Goal: Task Accomplishment & Management: Manage account settings

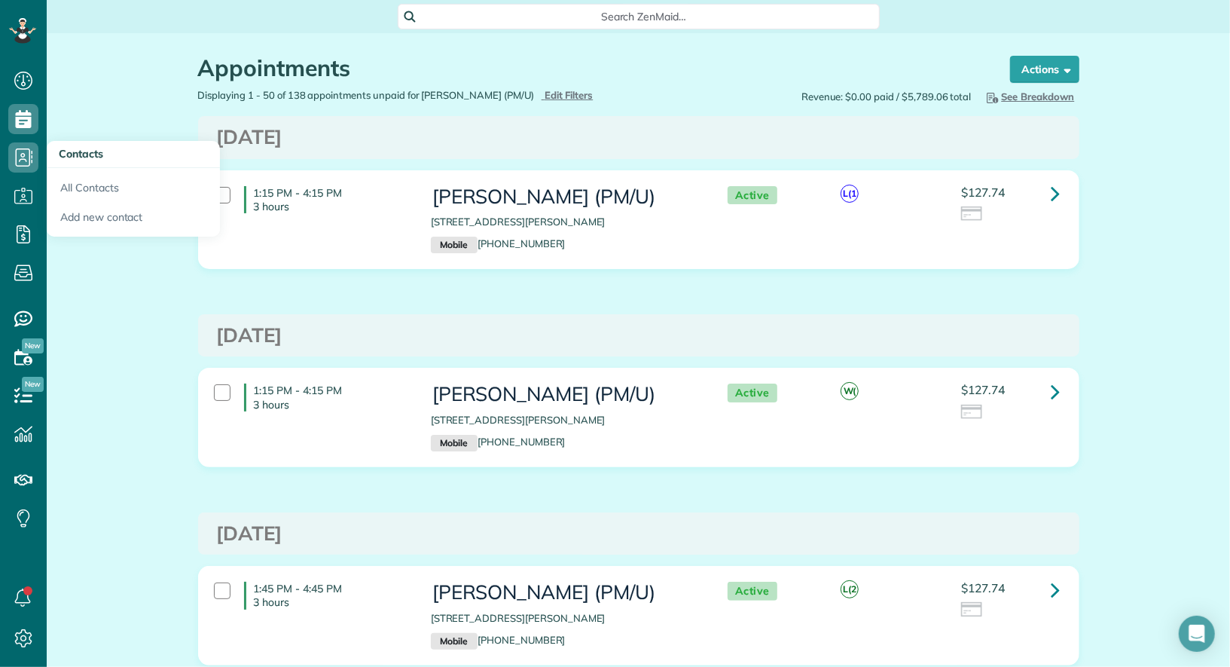
scroll to position [6, 6]
click at [69, 188] on link "All Contacts" at bounding box center [133, 185] width 173 height 35
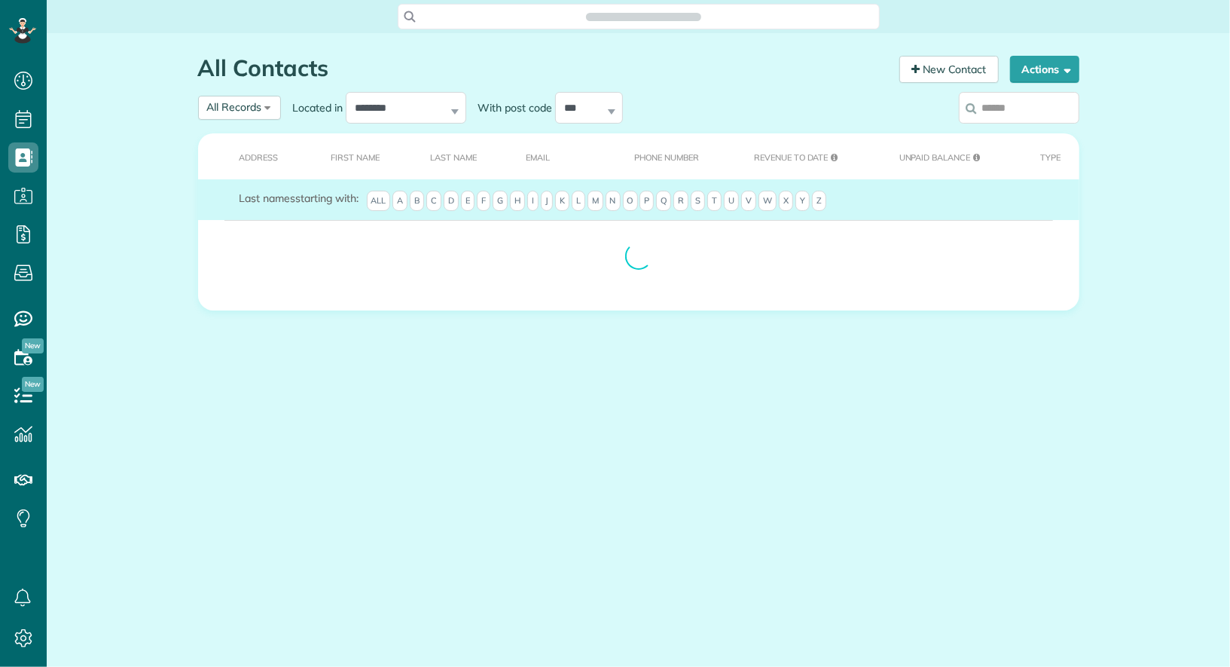
scroll to position [6, 6]
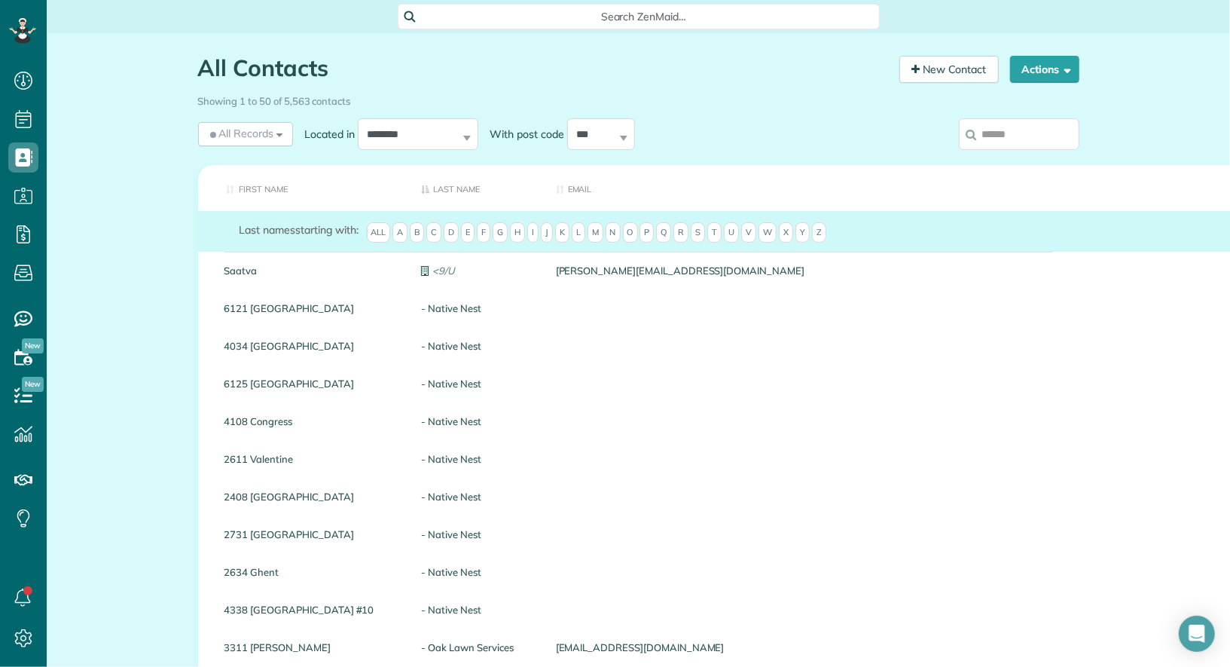
click at [1019, 126] on input "search" at bounding box center [1019, 134] width 121 height 32
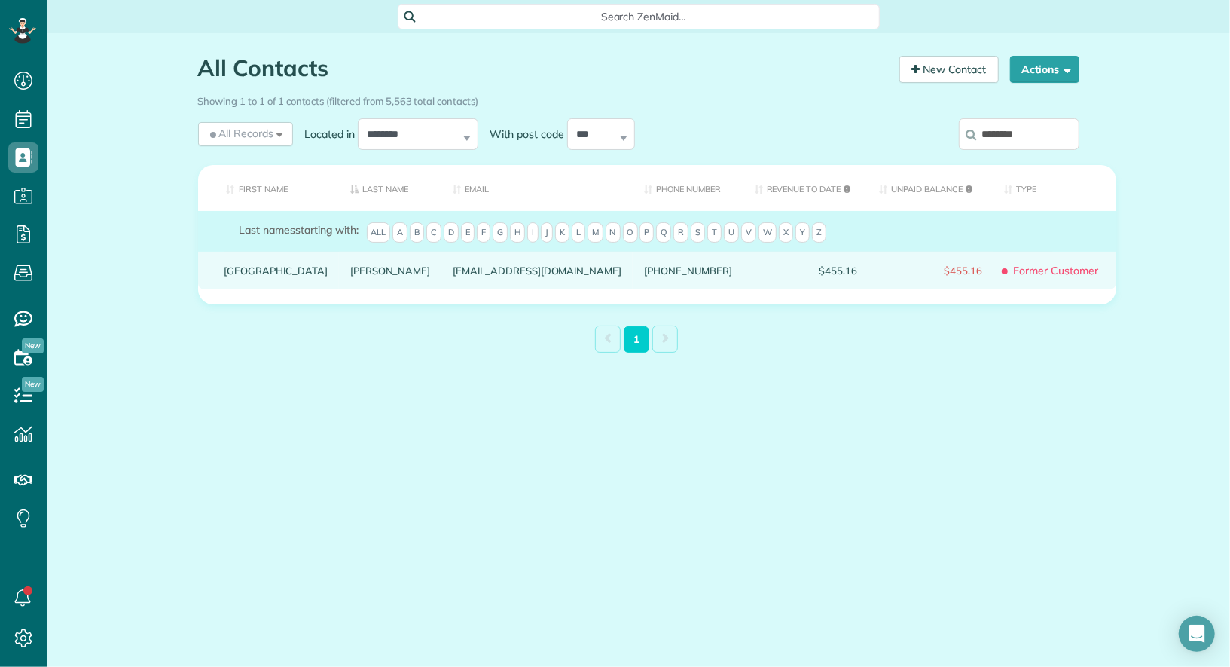
type input "*******"
click at [234, 276] on link "Keiunna" at bounding box center [276, 270] width 103 height 11
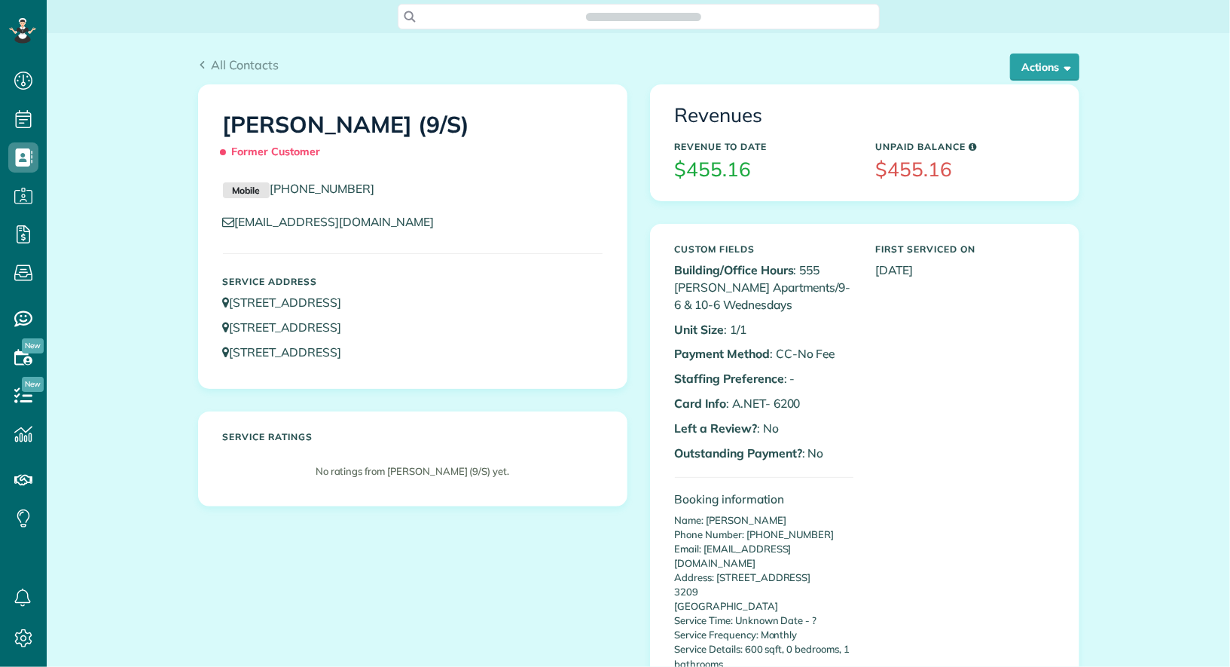
scroll to position [6, 6]
click at [1062, 57] on button "Actions" at bounding box center [1044, 66] width 69 height 27
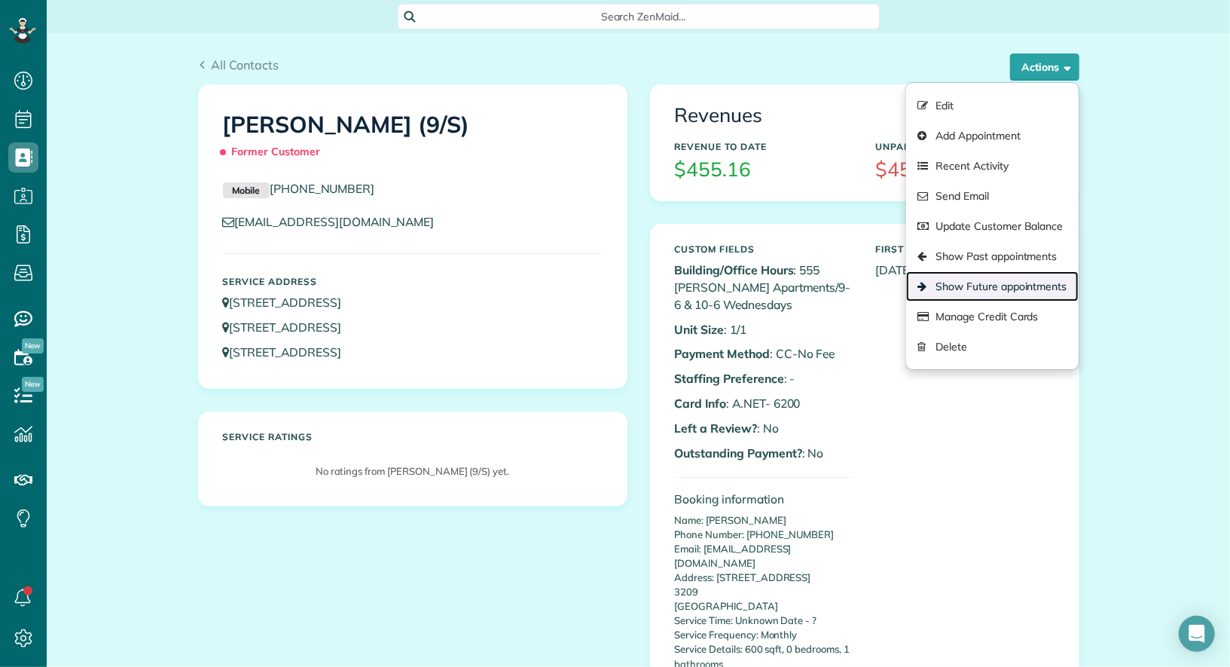
click at [1025, 285] on link "Show Future appointments" at bounding box center [992, 286] width 172 height 30
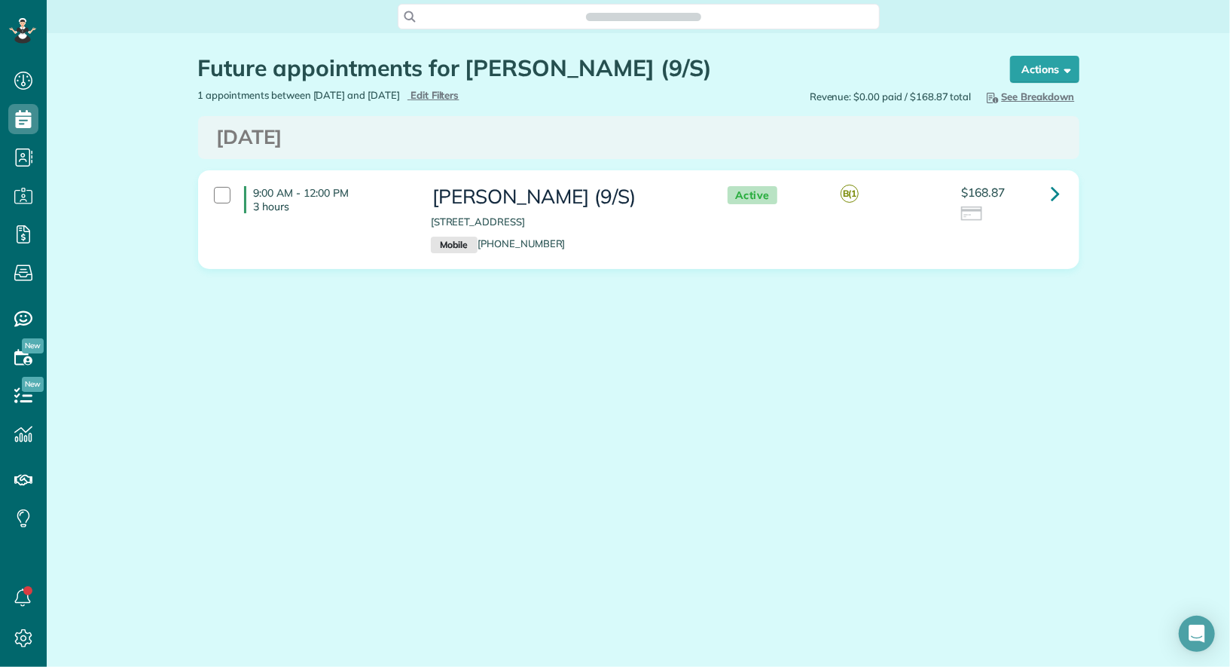
scroll to position [6, 6]
click at [1054, 190] on icon at bounding box center [1056, 193] width 9 height 26
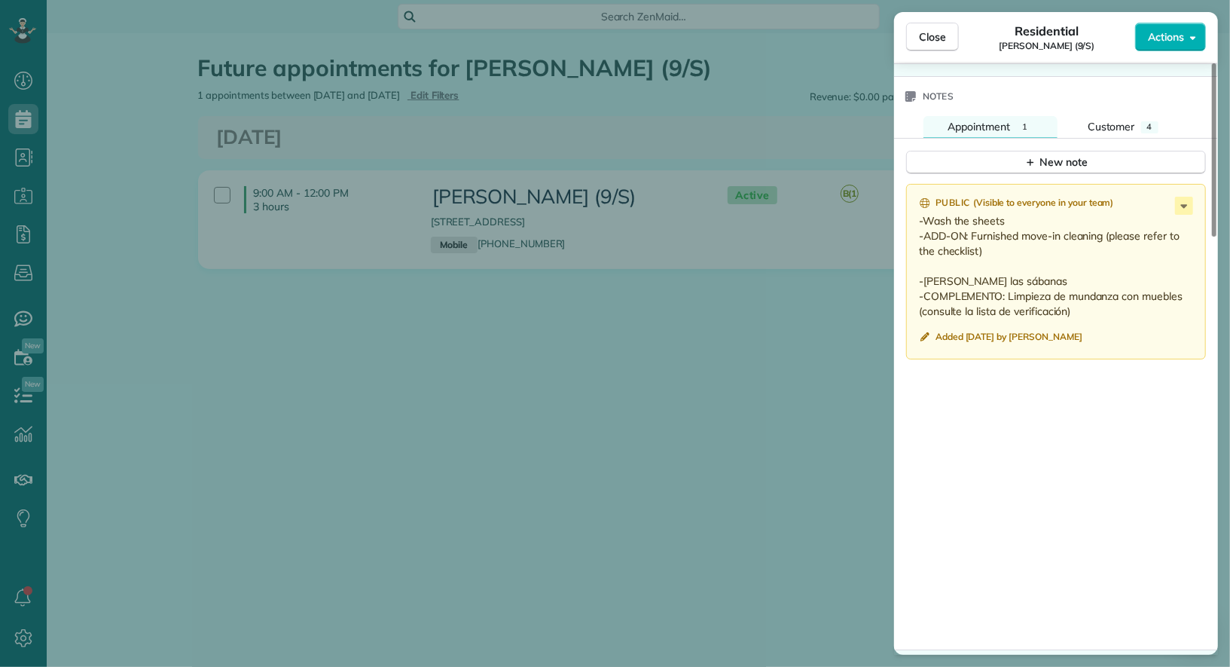
scroll to position [1175, 0]
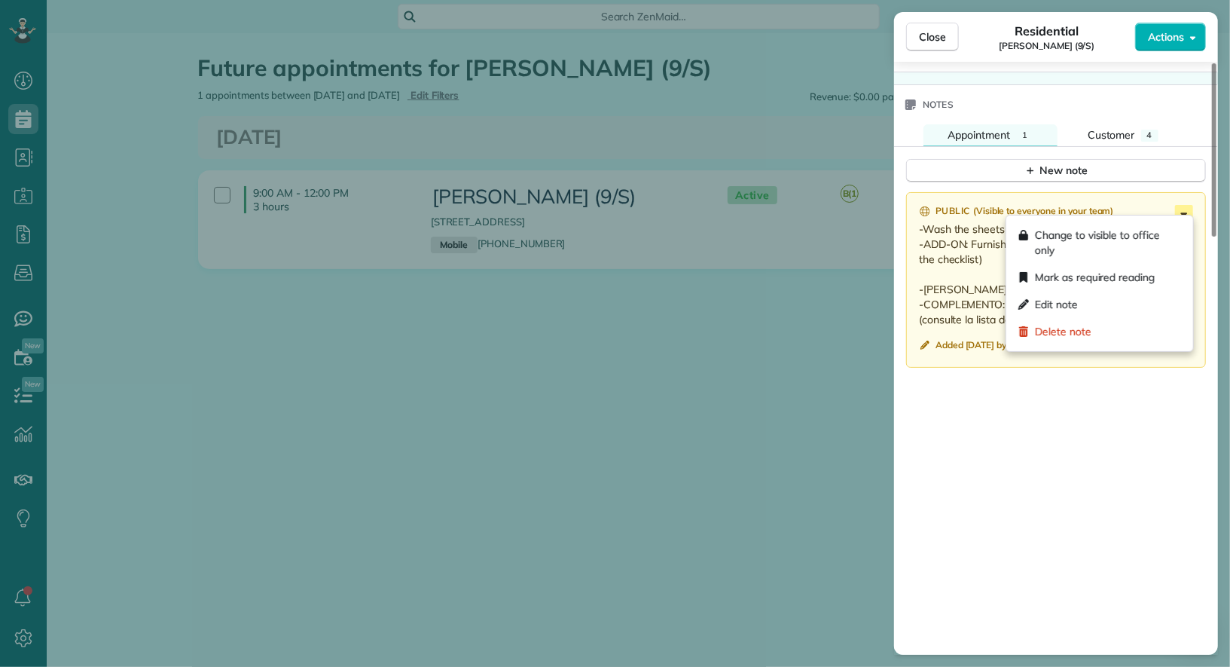
click at [1186, 211] on icon at bounding box center [1184, 214] width 18 height 18
click at [1139, 305] on div "Edit note" at bounding box center [1100, 304] width 175 height 27
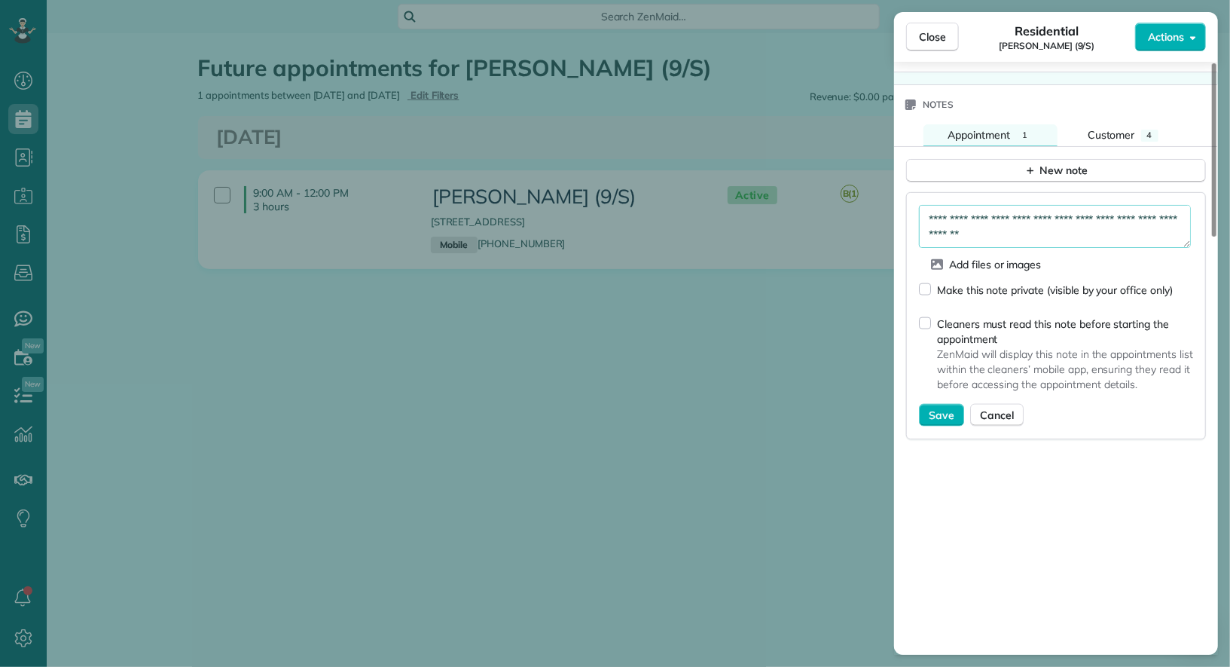
click at [1053, 222] on textarea "**********" at bounding box center [1055, 226] width 272 height 43
click at [1135, 234] on textarea "**********" at bounding box center [1055, 226] width 272 height 43
paste textarea "**********"
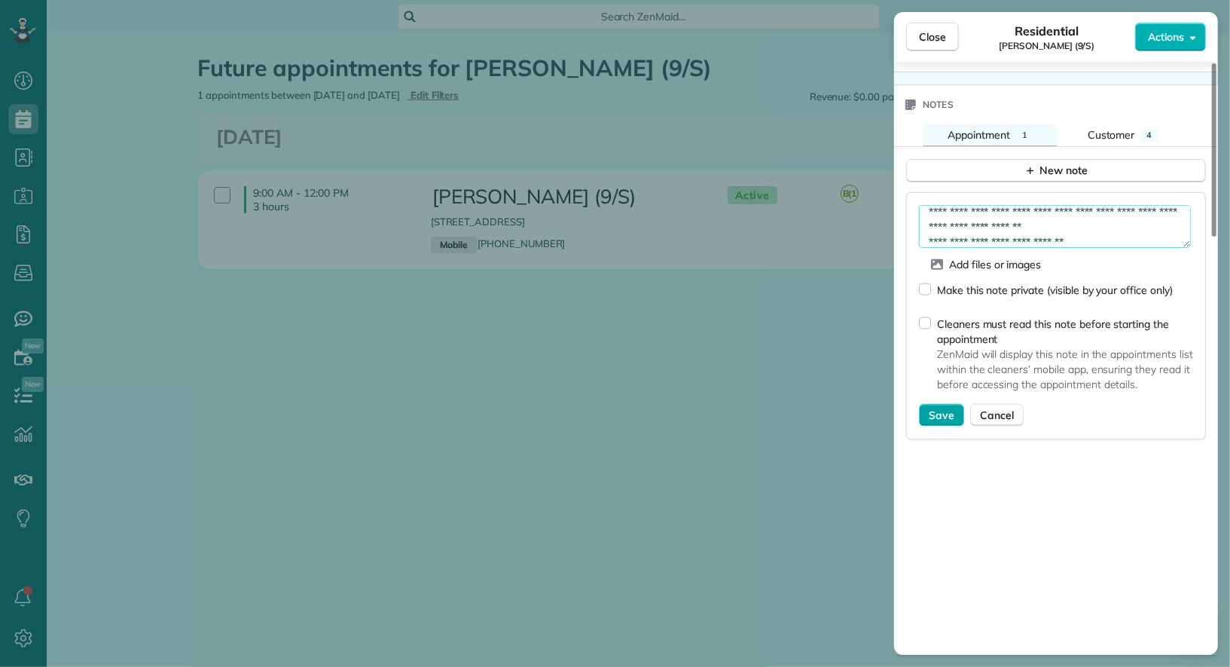
type textarea "**********"
click at [945, 408] on span "Save" at bounding box center [942, 415] width 26 height 15
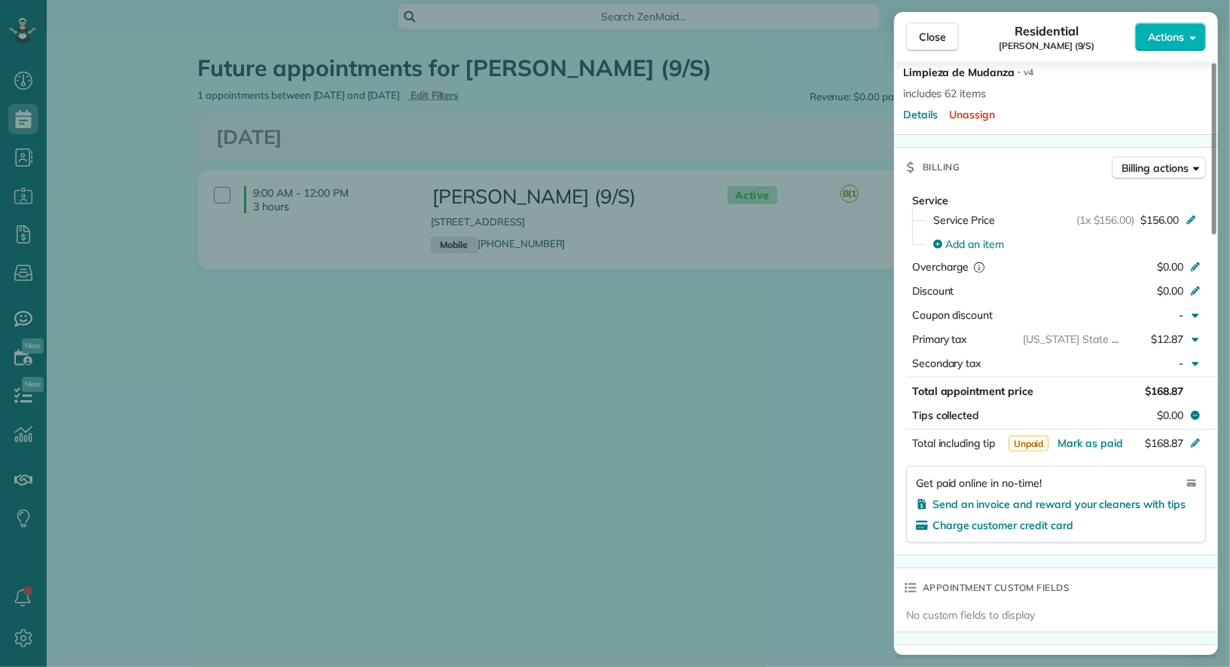
scroll to position [518, 0]
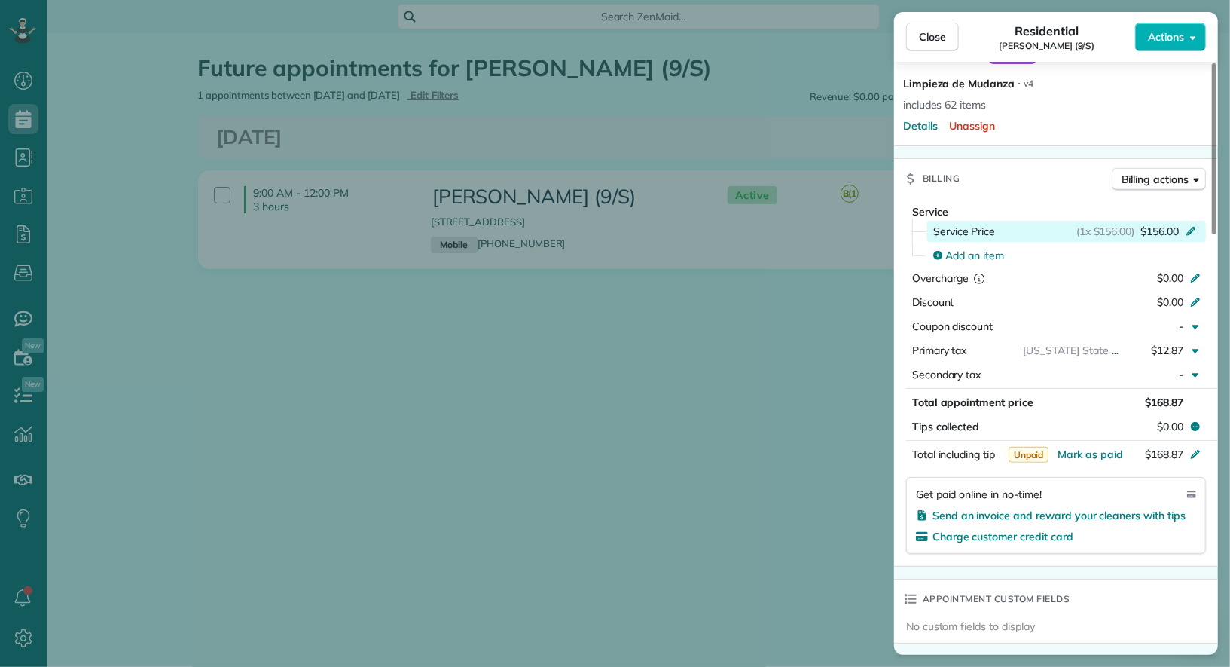
click at [1166, 229] on span "$156.00" at bounding box center [1160, 231] width 38 height 15
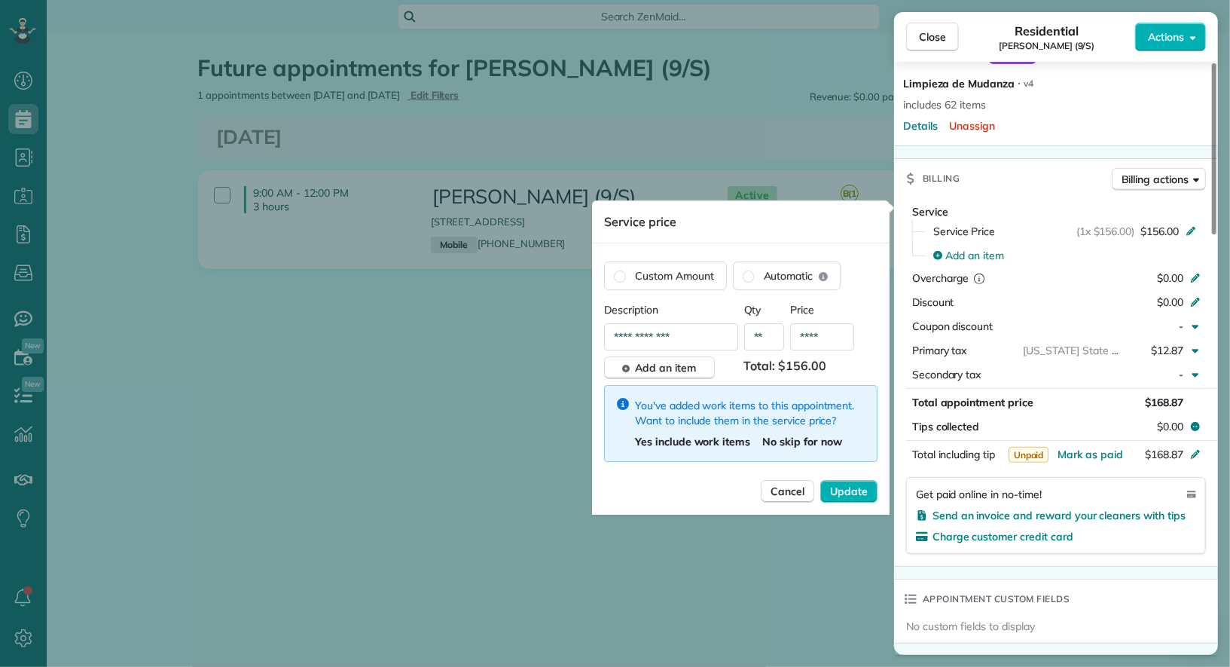
click at [819, 344] on input "****" at bounding box center [822, 336] width 64 height 27
type input "****"
click at [851, 484] on span "Update" at bounding box center [849, 491] width 38 height 15
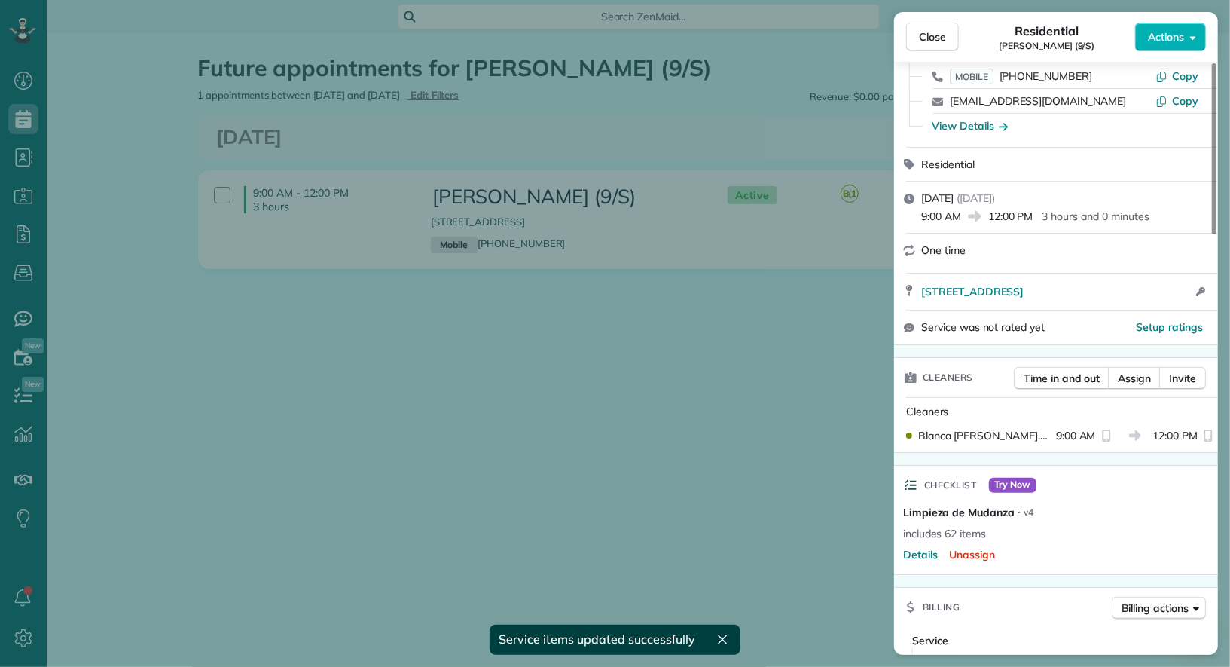
scroll to position [39, 0]
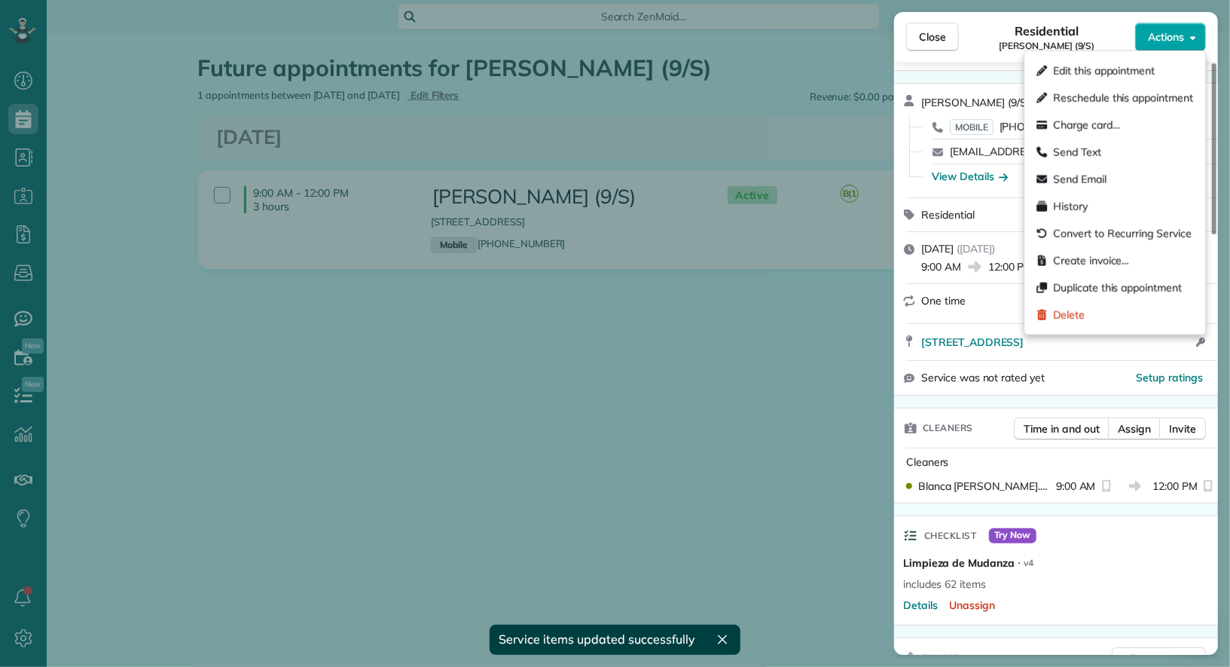
click at [1178, 33] on span "Actions" at bounding box center [1166, 36] width 36 height 15
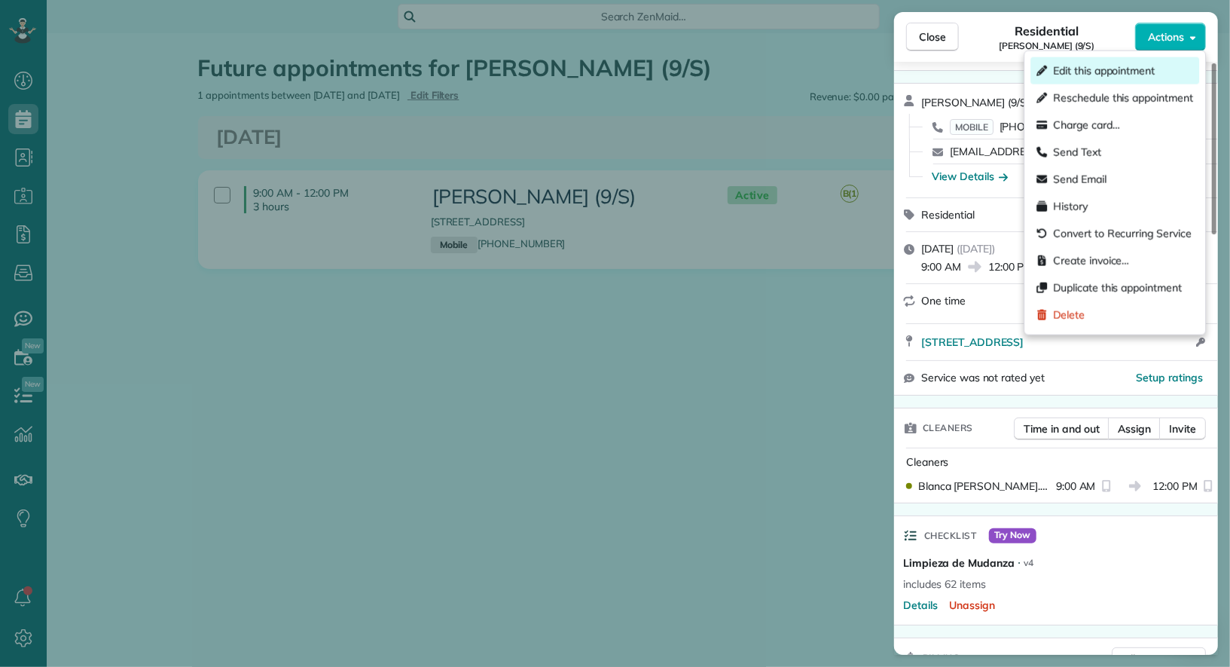
click at [1157, 78] on div "Edit this appointment" at bounding box center [1115, 70] width 169 height 27
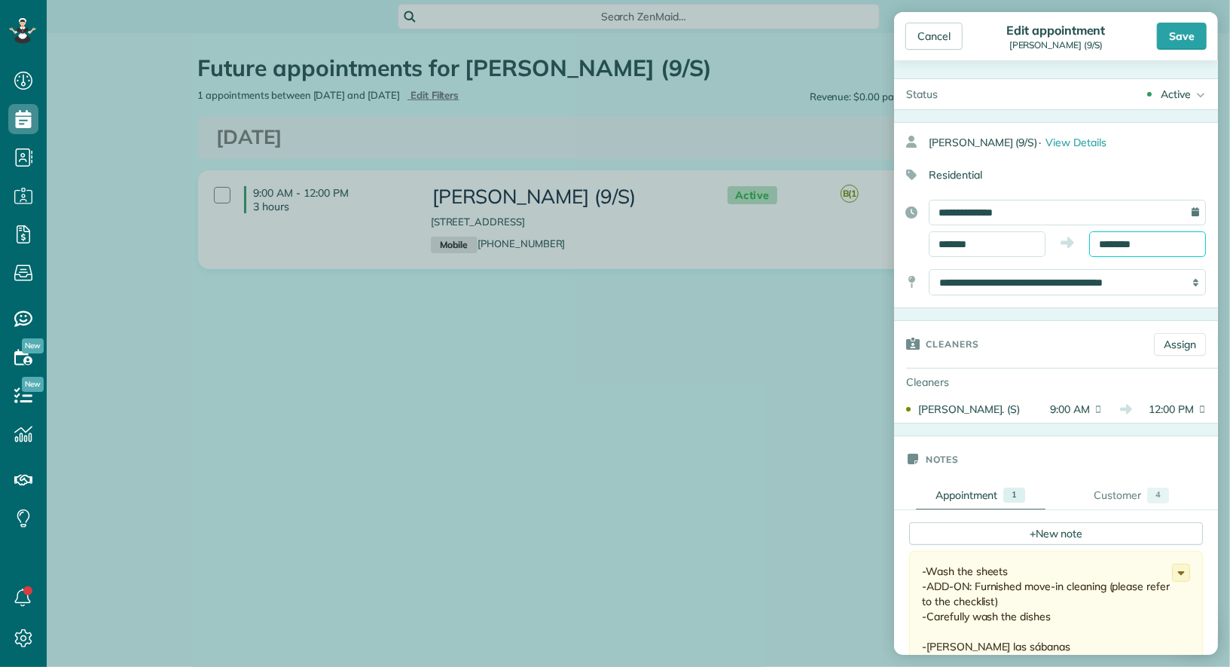
click at [1148, 233] on input "********" at bounding box center [1148, 244] width 117 height 26
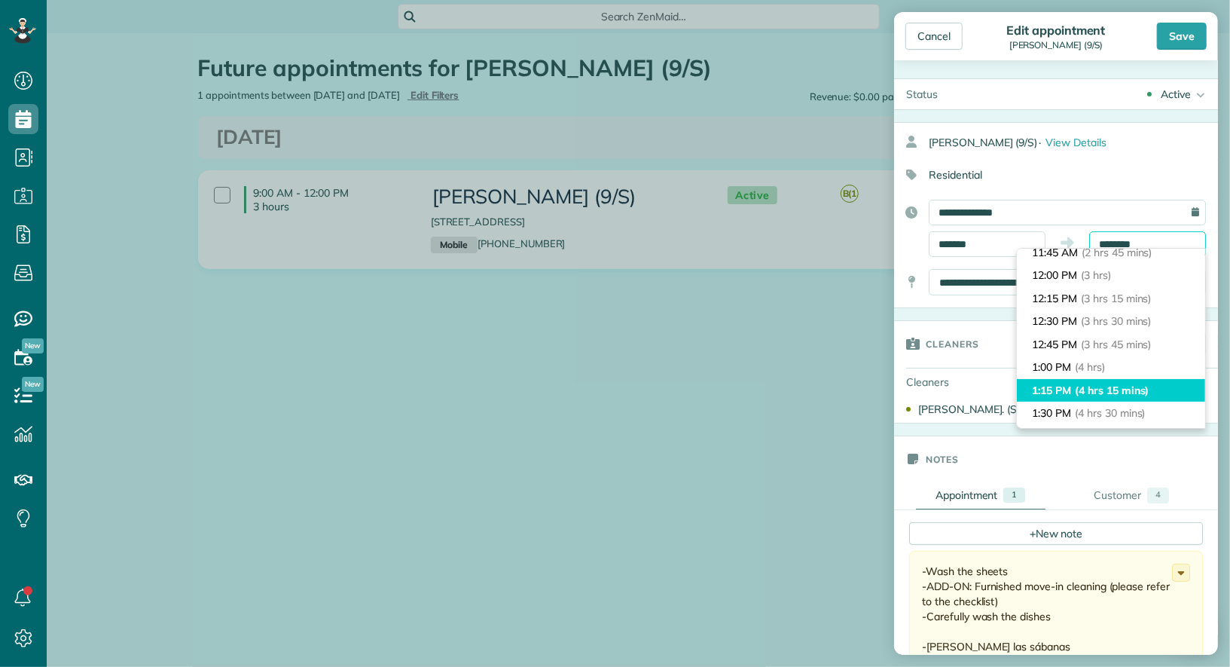
scroll to position [261, 0]
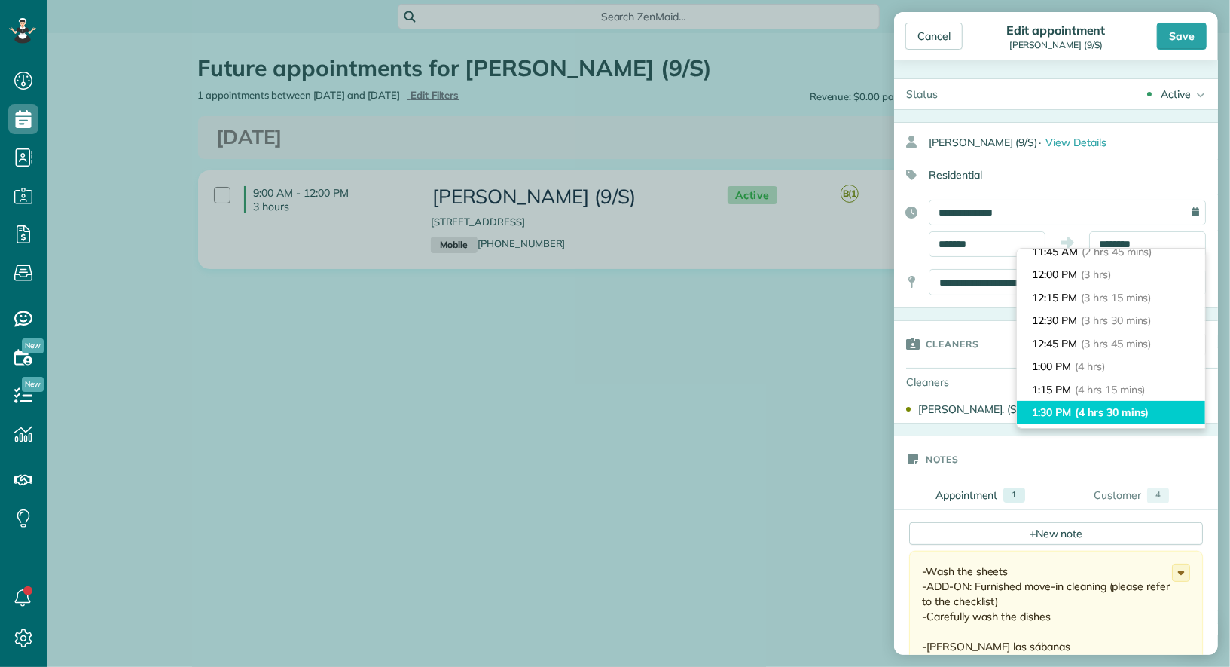
type input "*******"
click at [1106, 402] on li "1:30 PM (4 hrs 30 mins)" at bounding box center [1111, 412] width 188 height 23
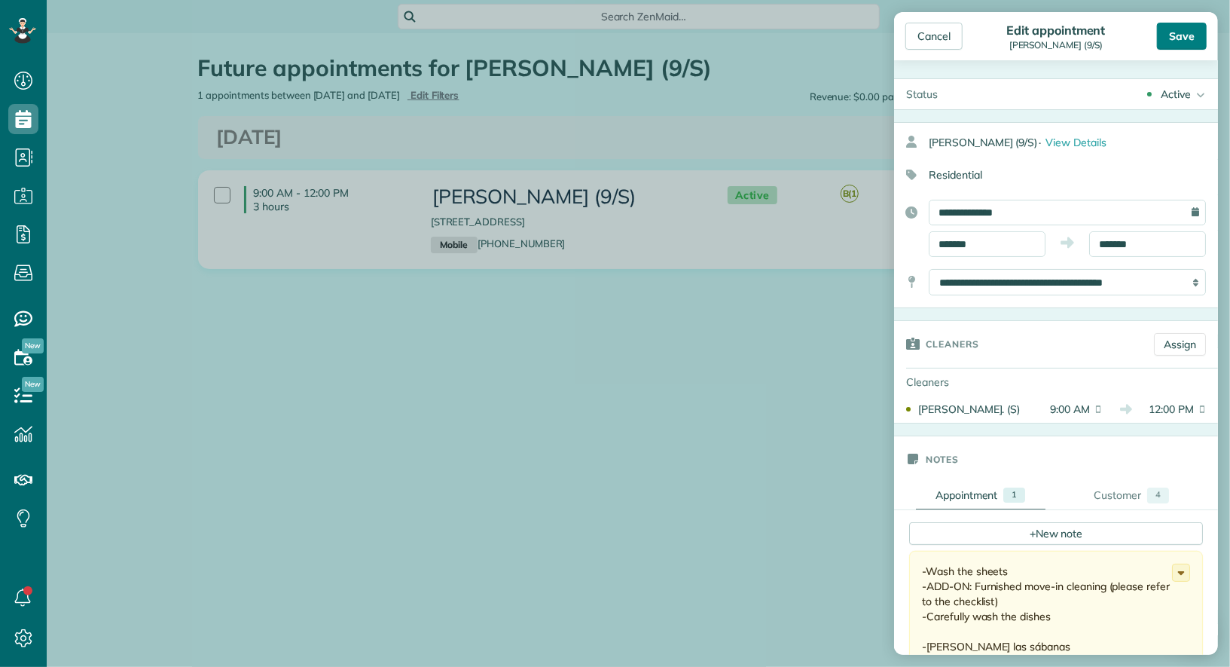
click at [1182, 39] on div "Save" at bounding box center [1182, 36] width 50 height 27
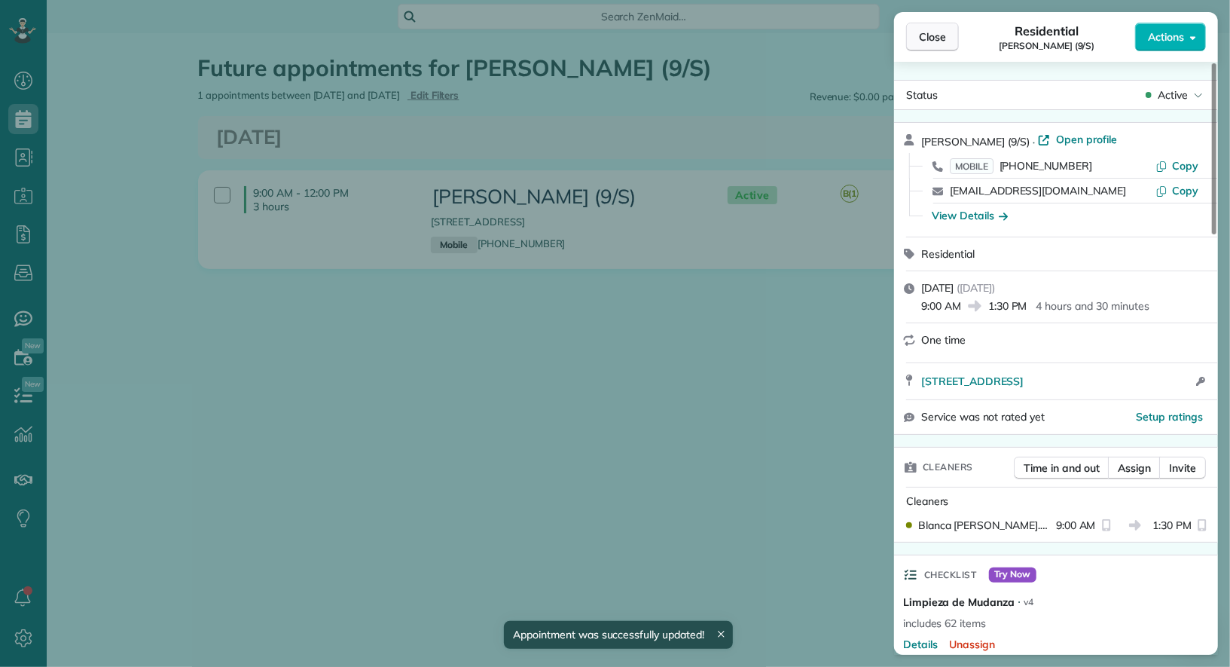
click at [939, 38] on span "Close" at bounding box center [932, 36] width 27 height 15
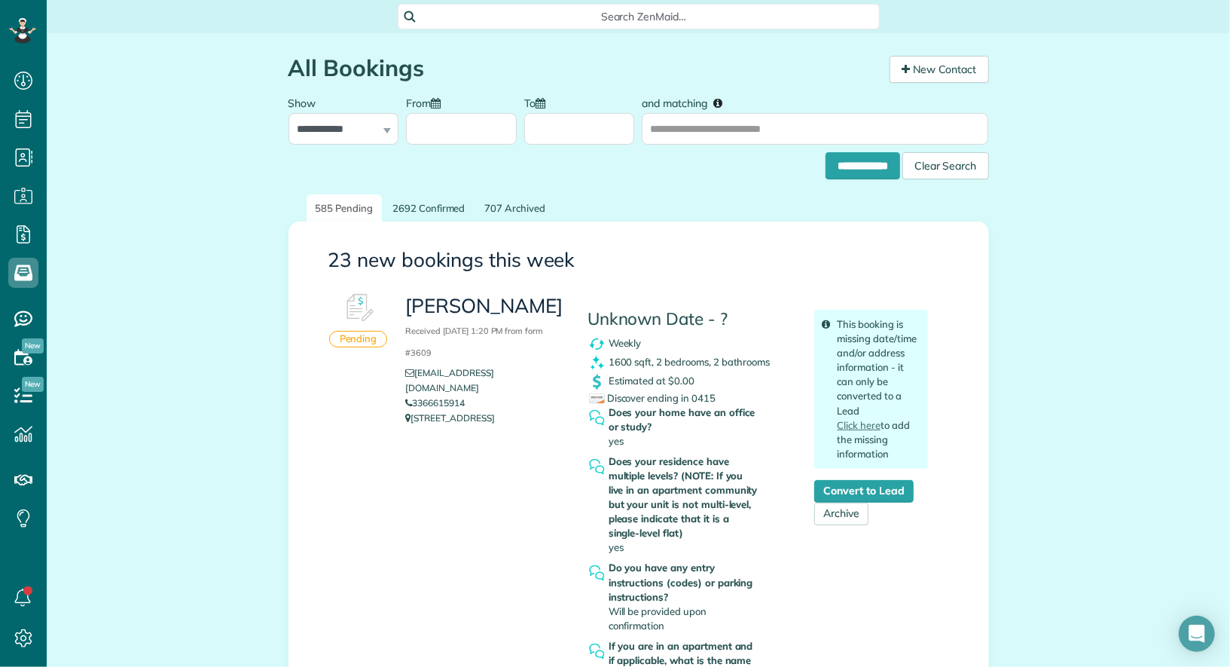
scroll to position [127, 0]
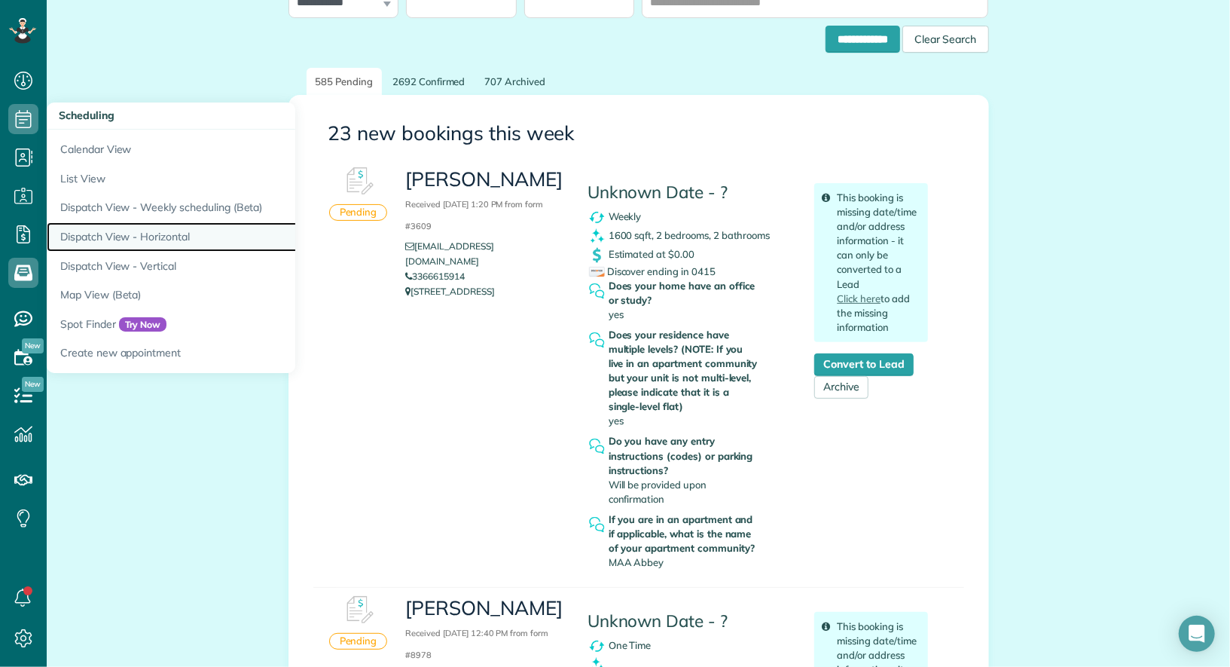
click at [191, 228] on link "Dispatch View - Horizontal" at bounding box center [235, 236] width 377 height 29
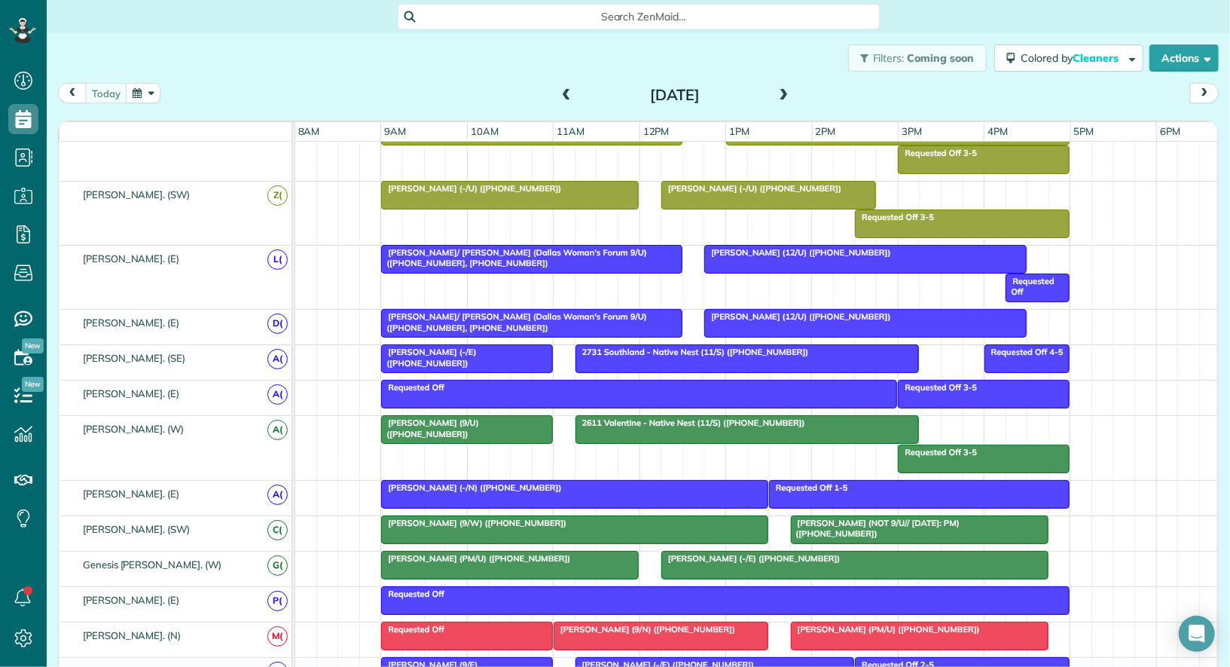
scroll to position [909, 0]
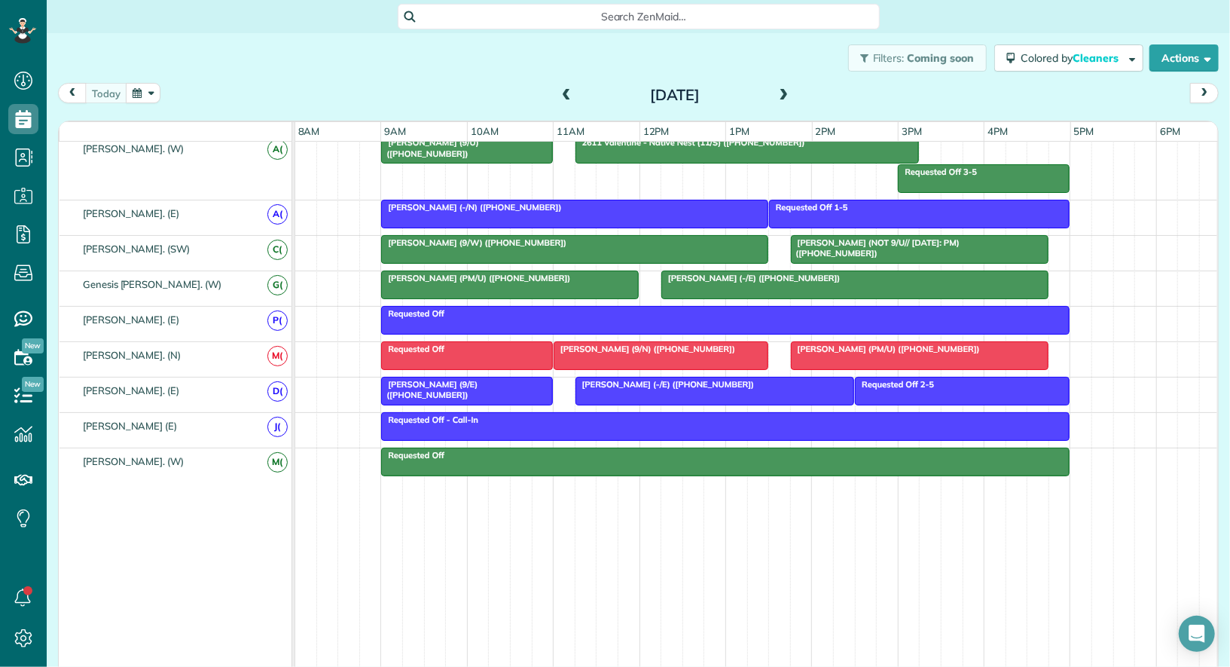
click at [779, 87] on span at bounding box center [784, 95] width 17 height 23
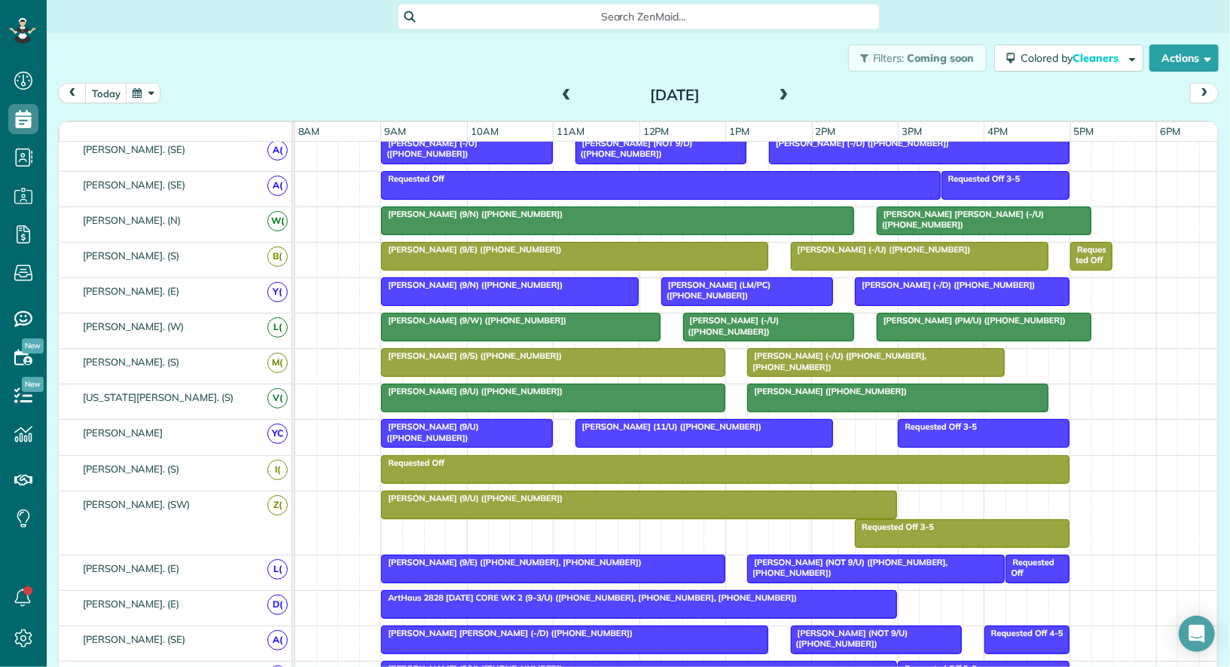
scroll to position [0, 0]
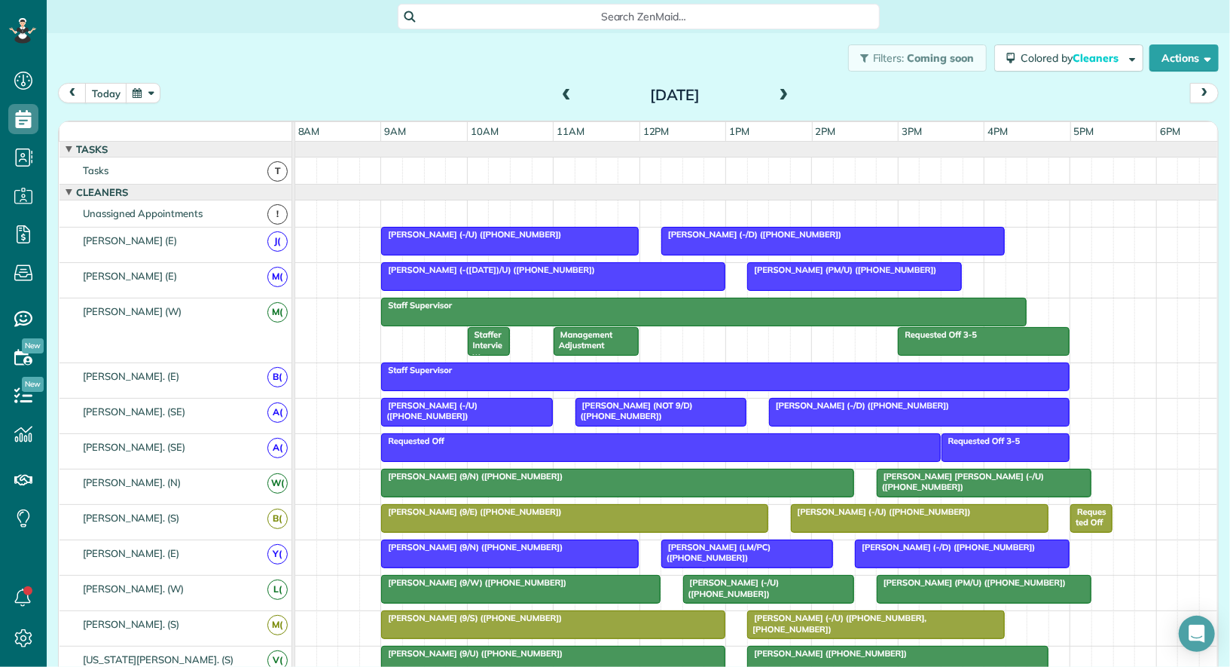
click at [789, 99] on span at bounding box center [784, 96] width 17 height 14
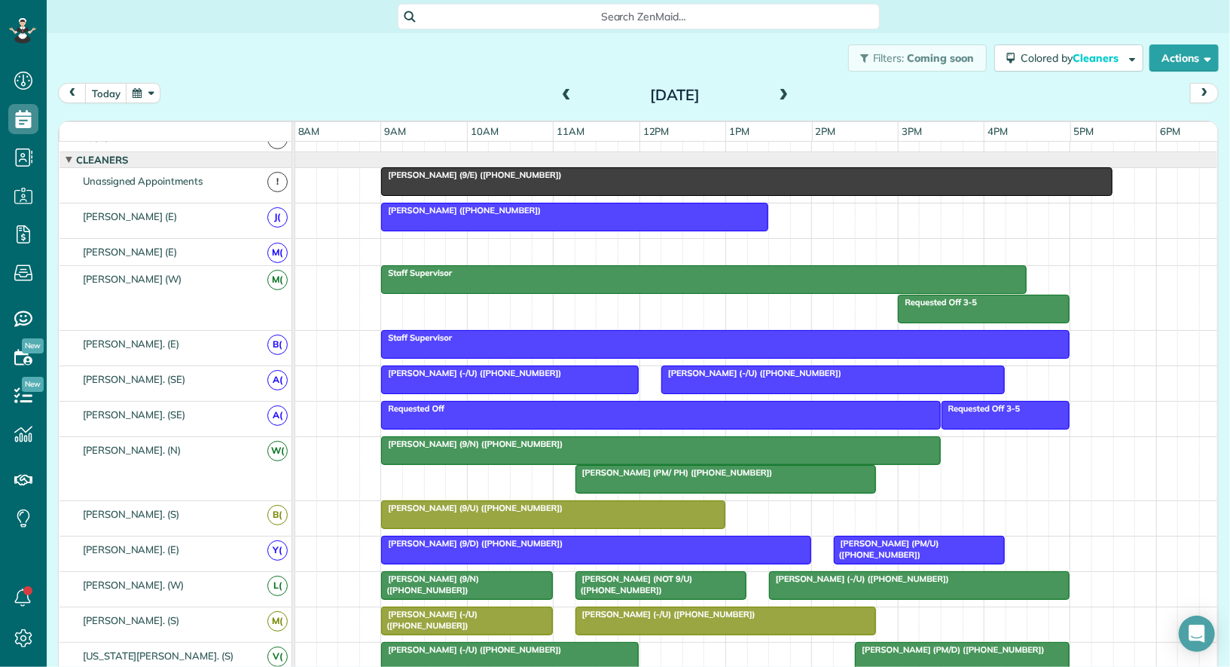
scroll to position [36, 0]
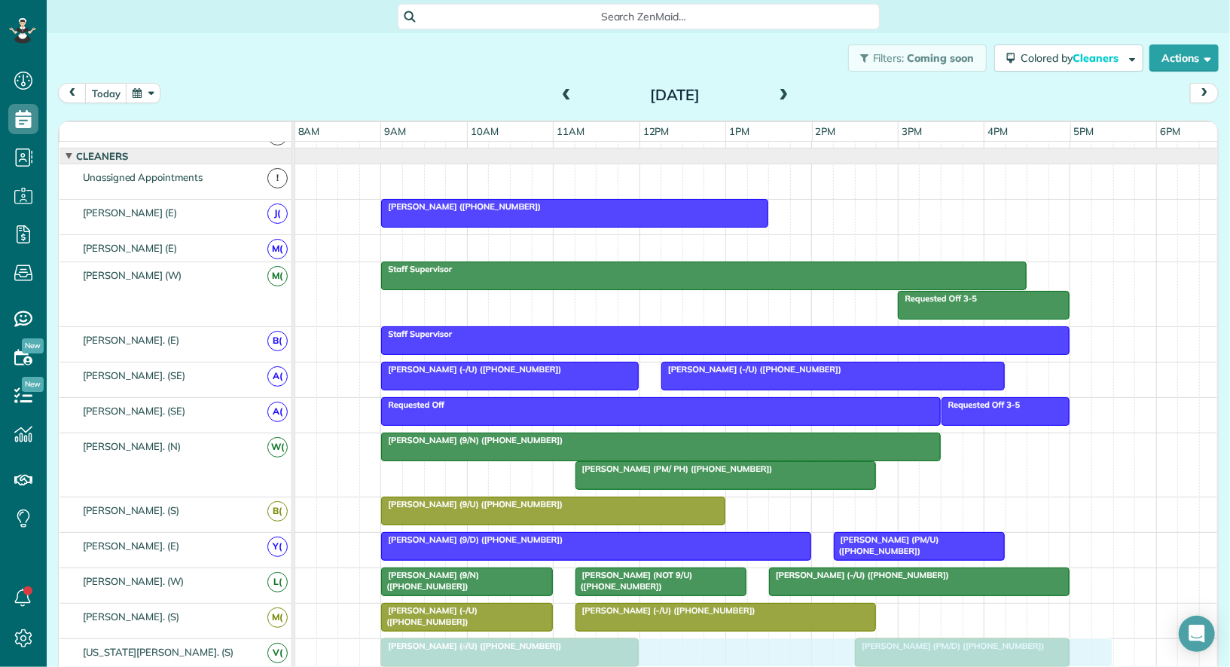
drag, startPoint x: 526, startPoint y: 174, endPoint x: 528, endPoint y: 634, distance: 460.4
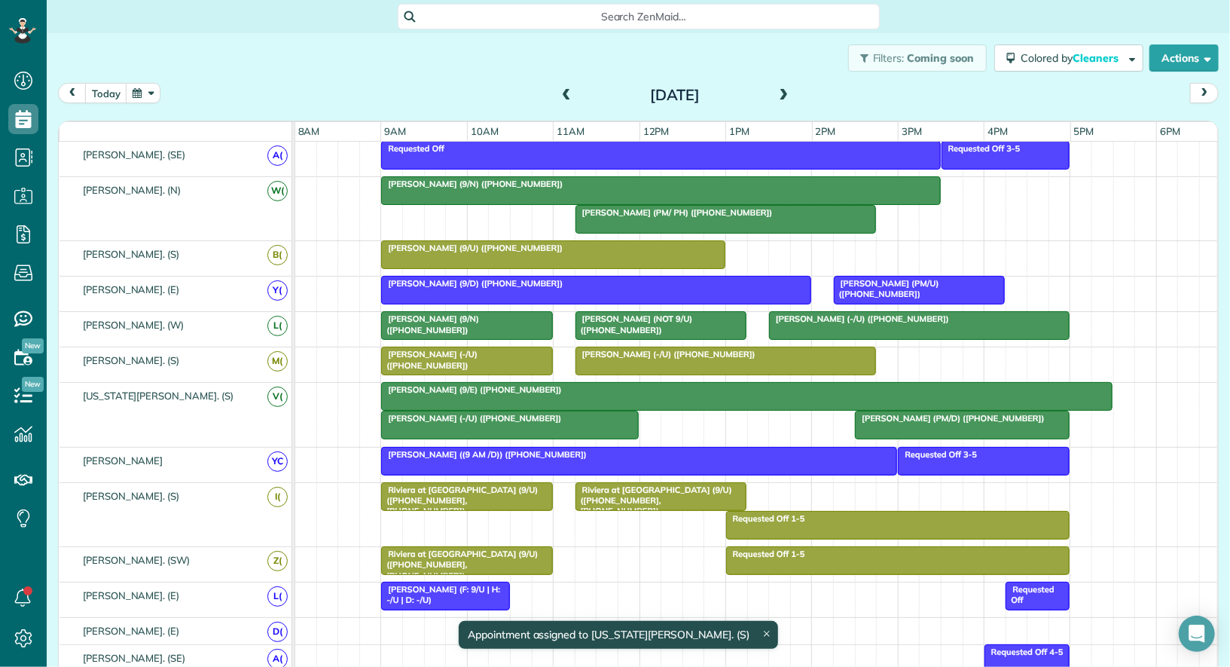
scroll to position [0, 0]
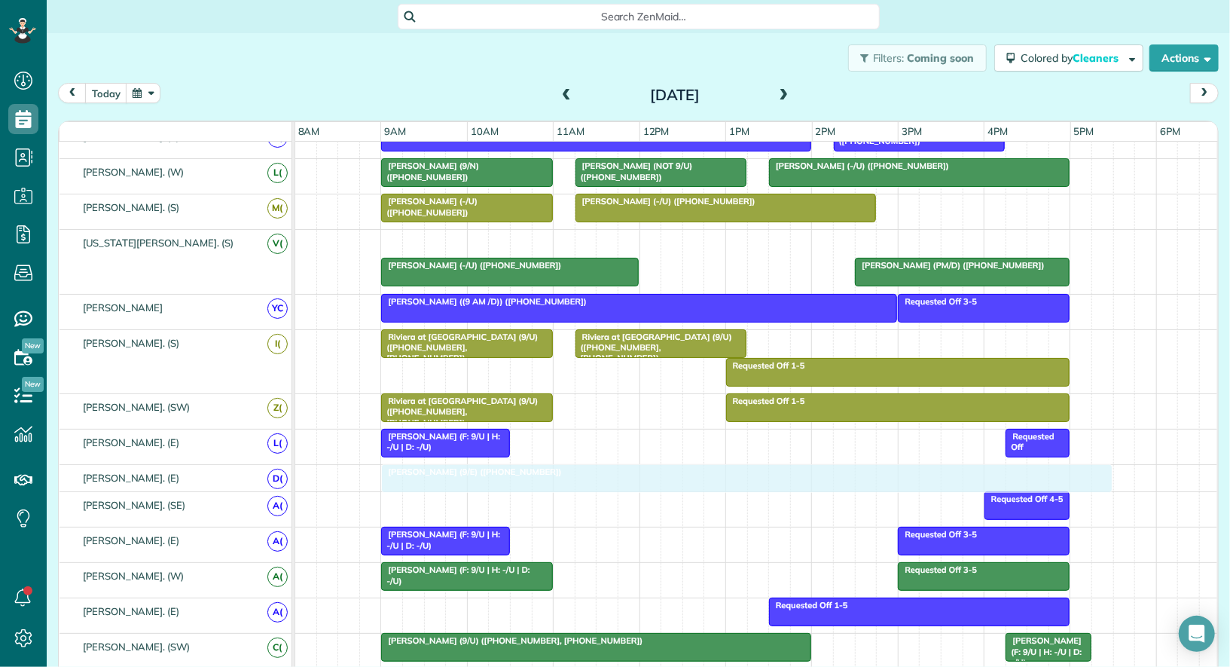
drag, startPoint x: 514, startPoint y: 232, endPoint x: 524, endPoint y: 469, distance: 236.8
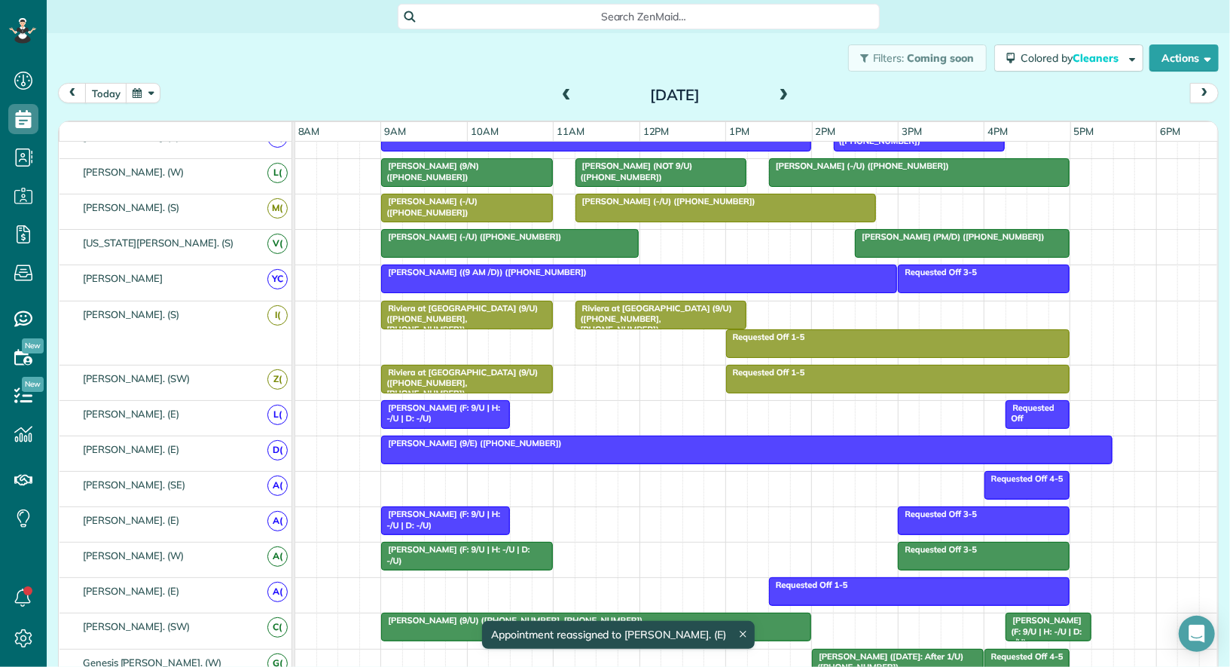
click at [534, 442] on div at bounding box center [747, 449] width 730 height 27
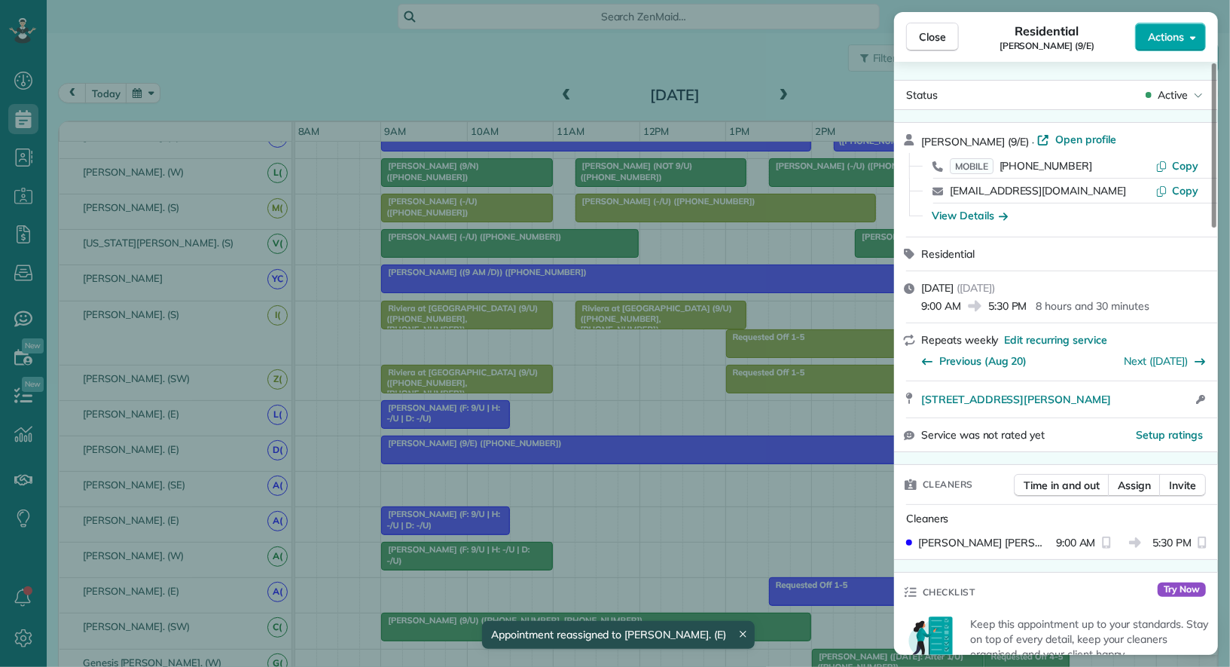
click at [1182, 32] on span "Actions" at bounding box center [1166, 36] width 36 height 15
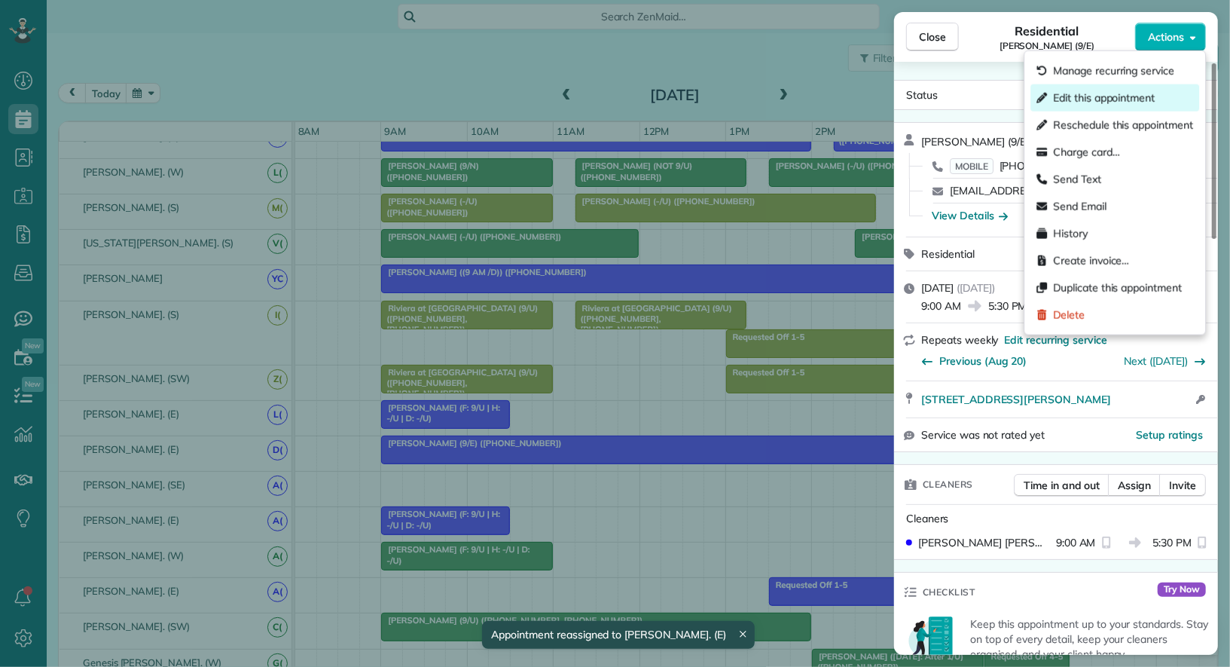
click at [1157, 90] on div "Edit this appointment" at bounding box center [1115, 97] width 169 height 27
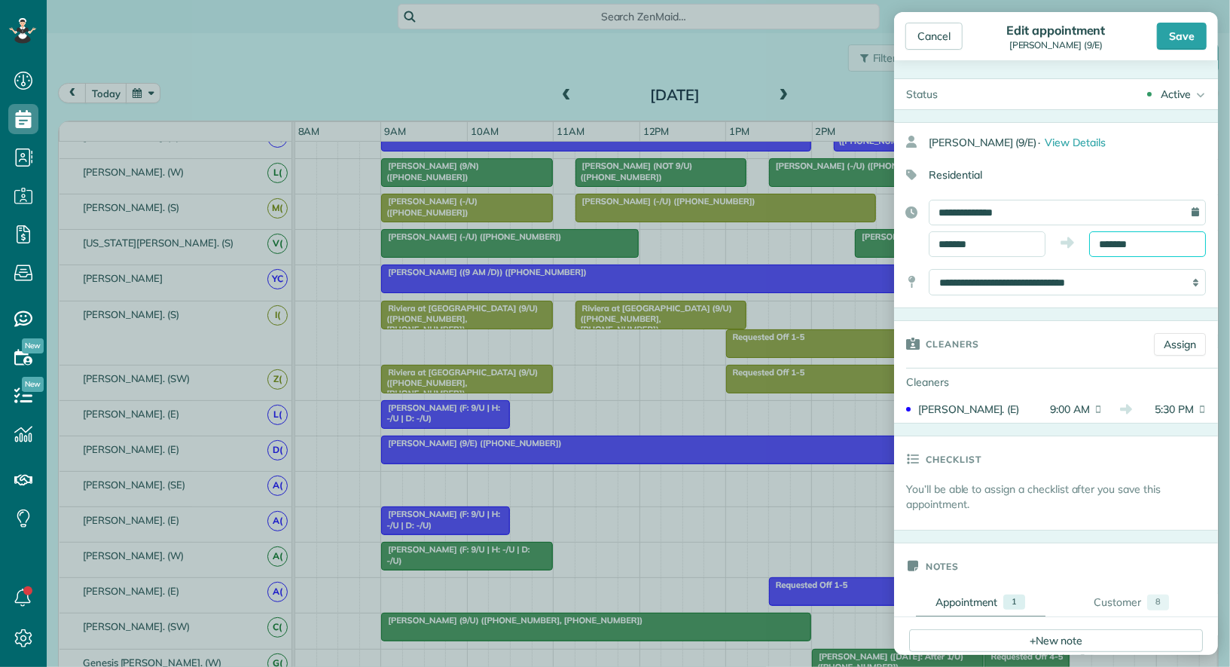
click at [1126, 238] on input "*******" at bounding box center [1148, 244] width 117 height 26
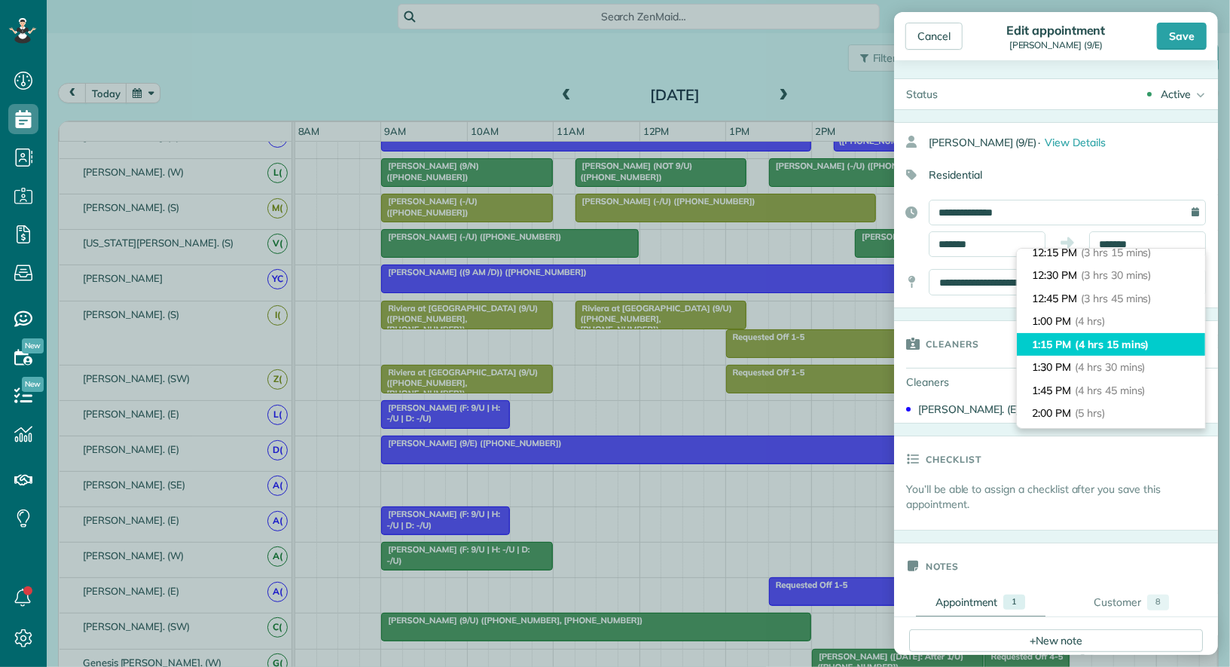
type input "*******"
click at [1114, 335] on li "1:15 PM (4 hrs 15 mins)" at bounding box center [1111, 344] width 188 height 23
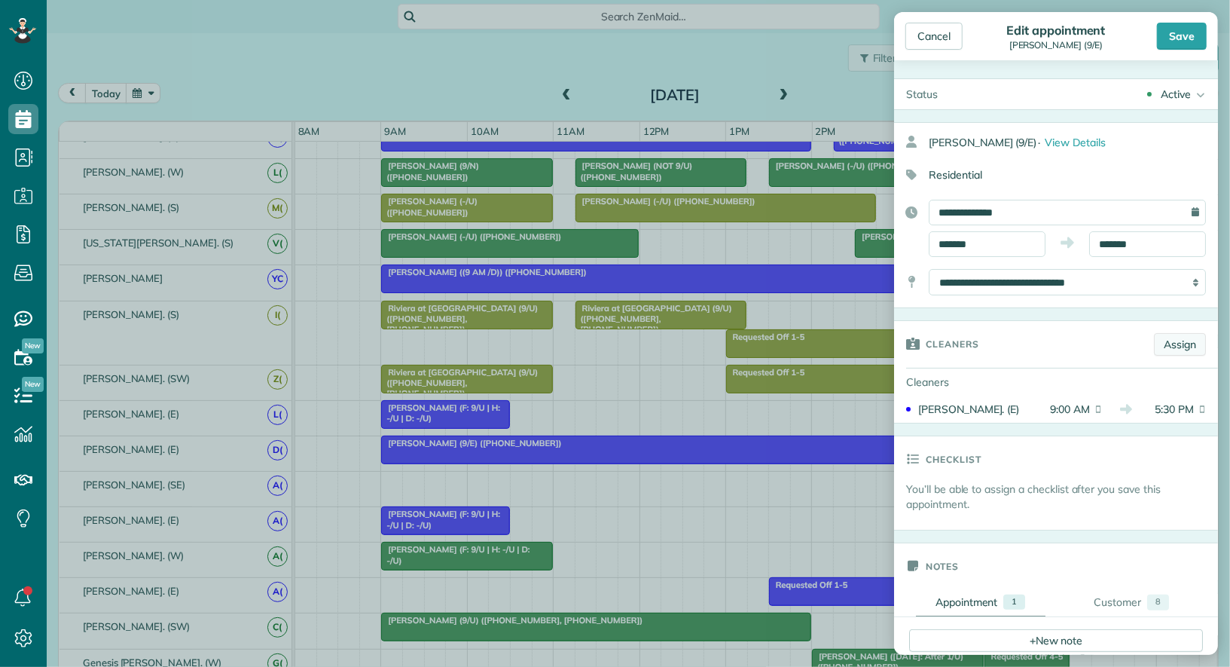
click at [1175, 347] on link "Assign" at bounding box center [1180, 344] width 52 height 23
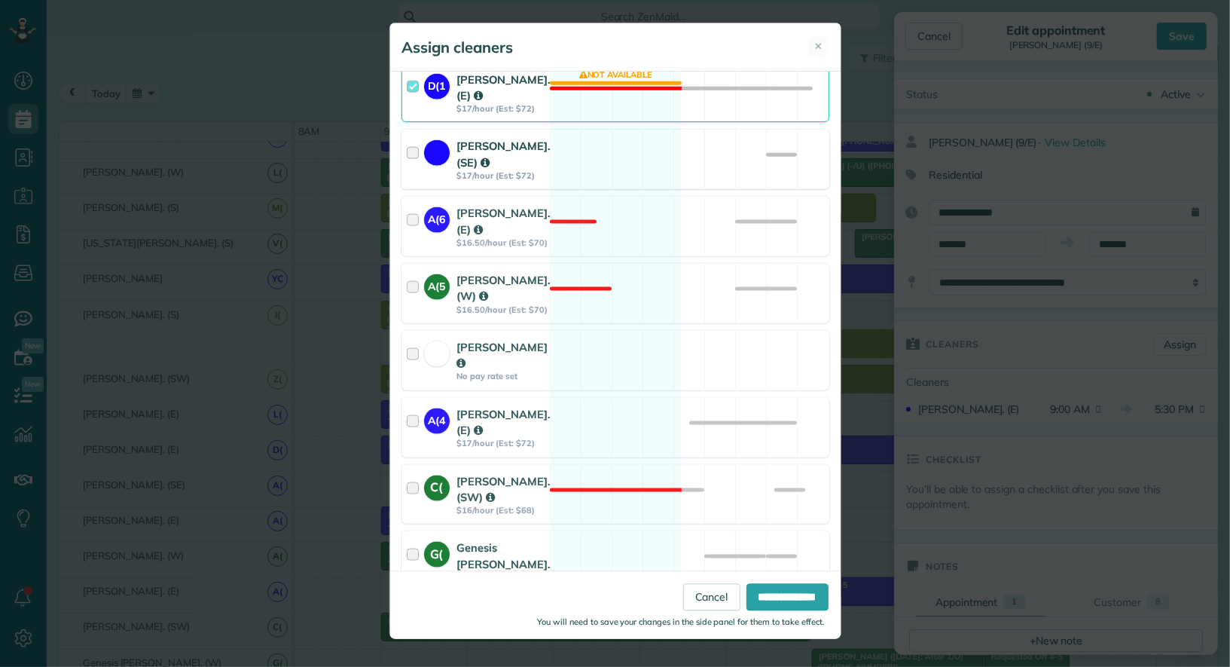
click at [408, 138] on div at bounding box center [415, 159] width 17 height 43
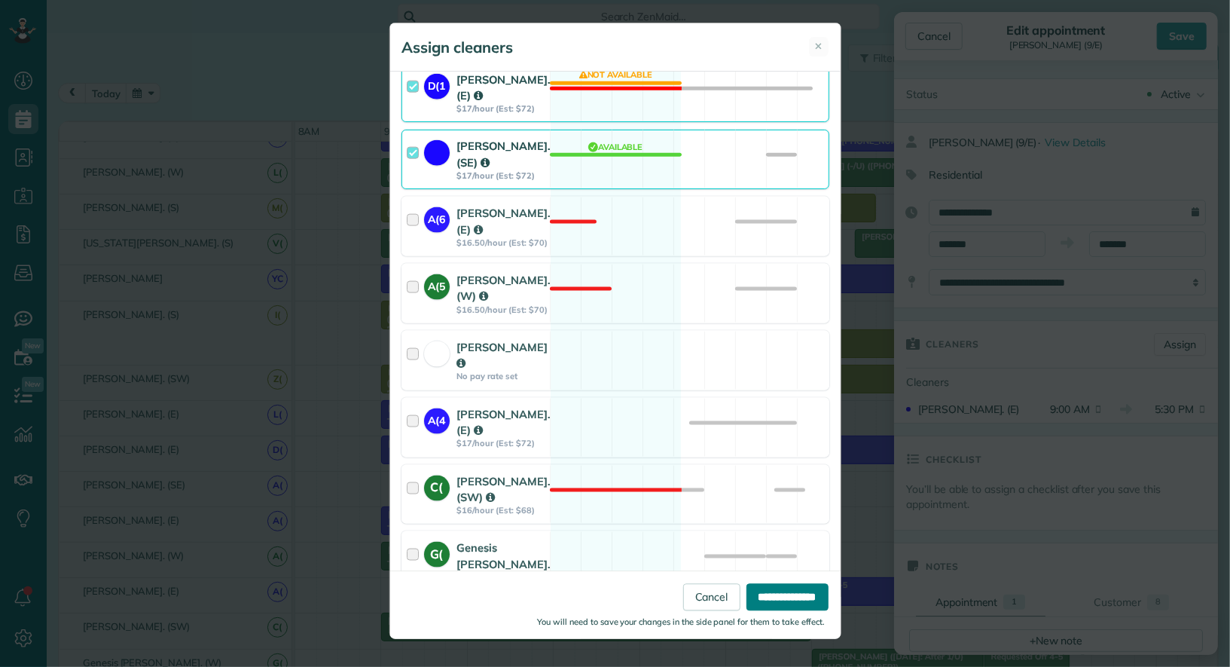
click at [770, 588] on input "**********" at bounding box center [788, 596] width 82 height 27
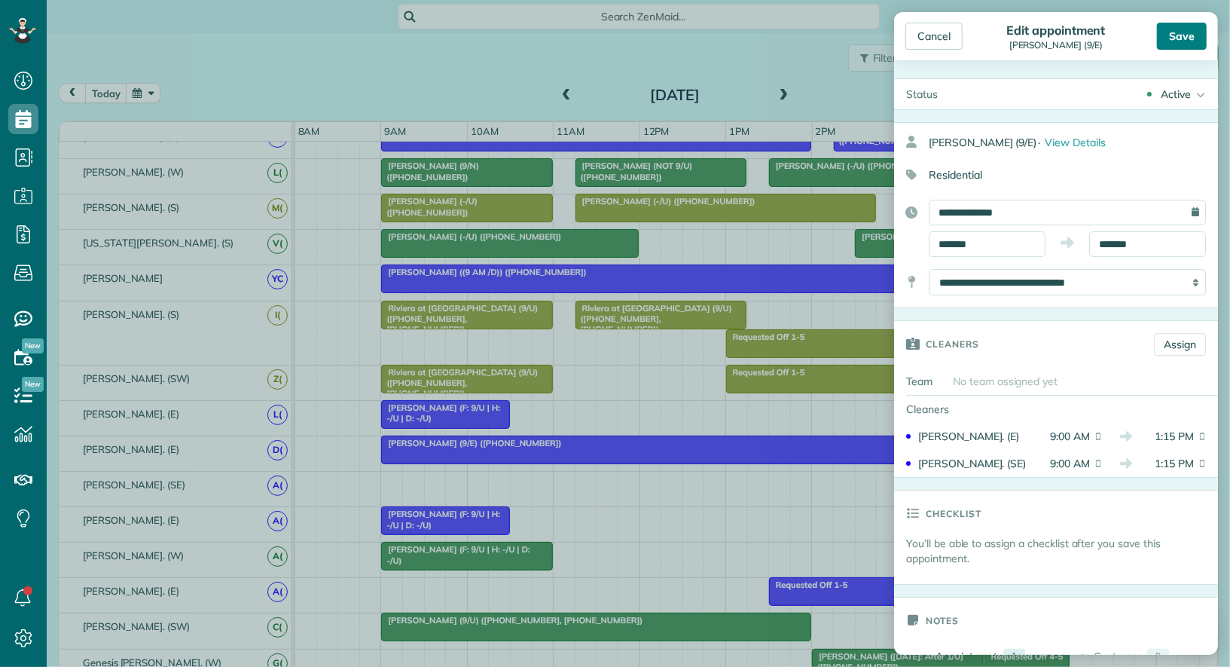
click at [1181, 29] on div "Save" at bounding box center [1182, 36] width 50 height 27
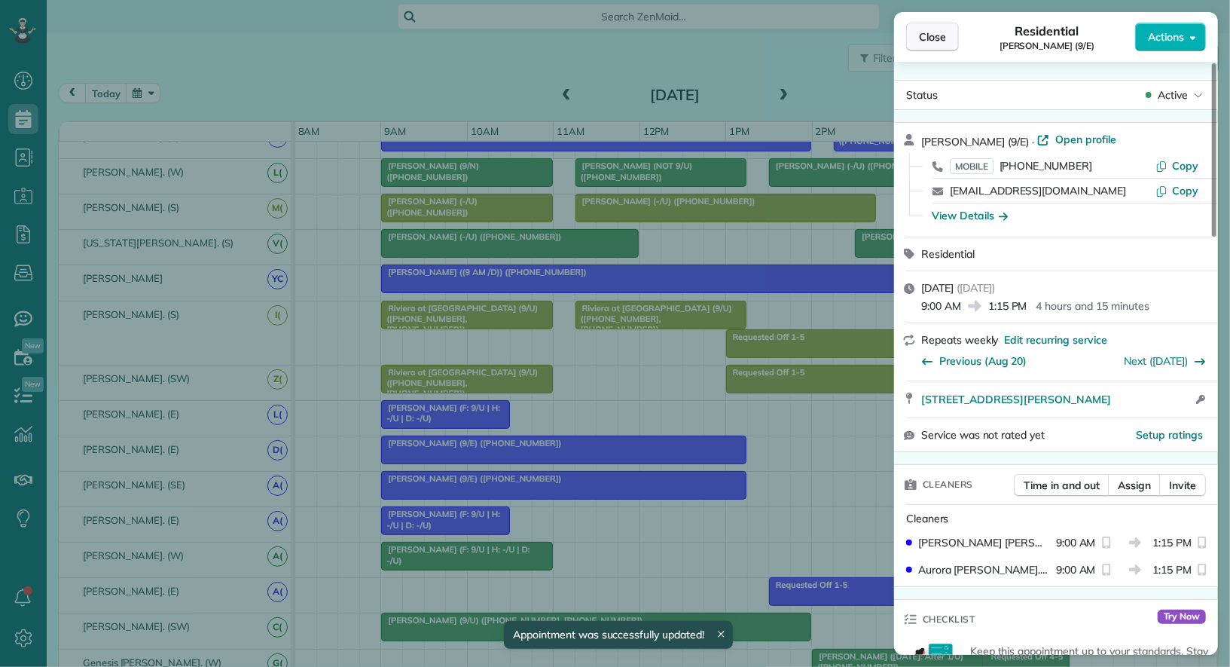
click at [939, 35] on span "Close" at bounding box center [932, 36] width 27 height 15
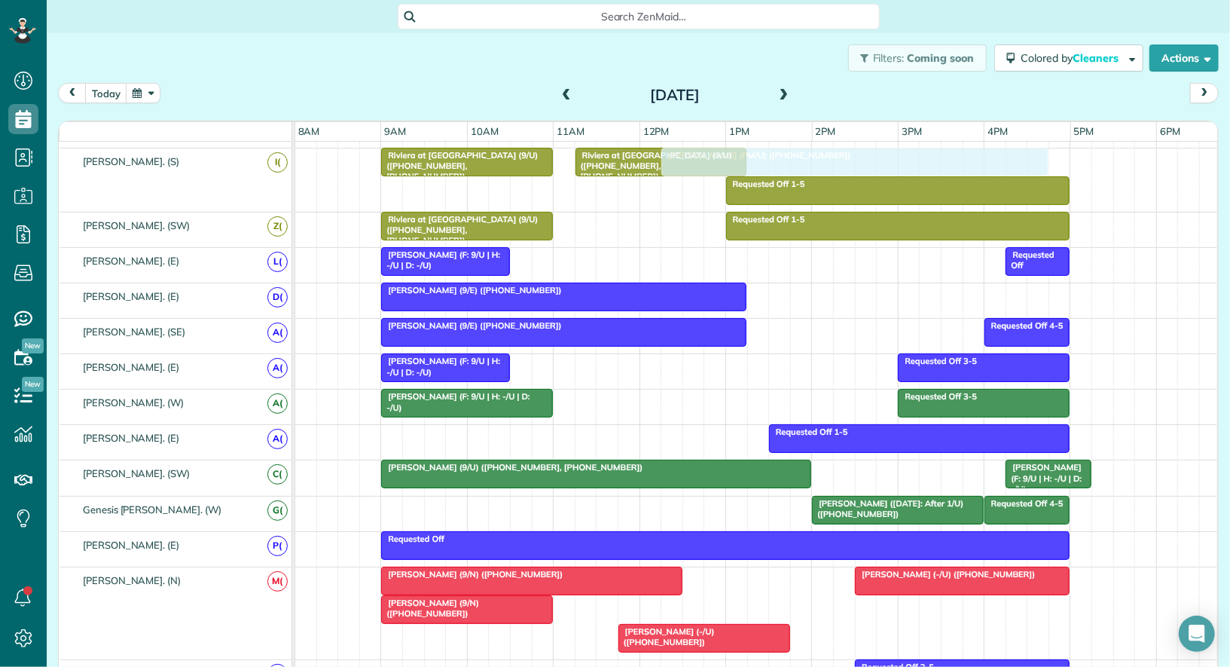
drag, startPoint x: 683, startPoint y: 595, endPoint x: 723, endPoint y: 167, distance: 430.6
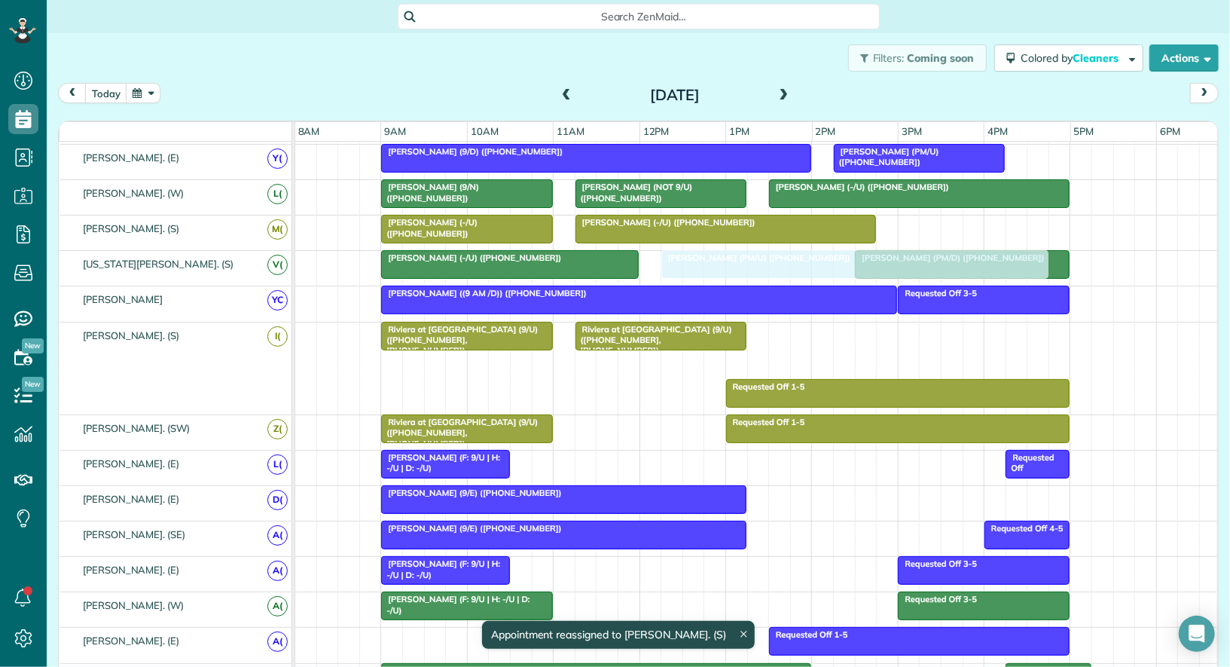
drag, startPoint x: 743, startPoint y: 358, endPoint x: 742, endPoint y: 260, distance: 98.0
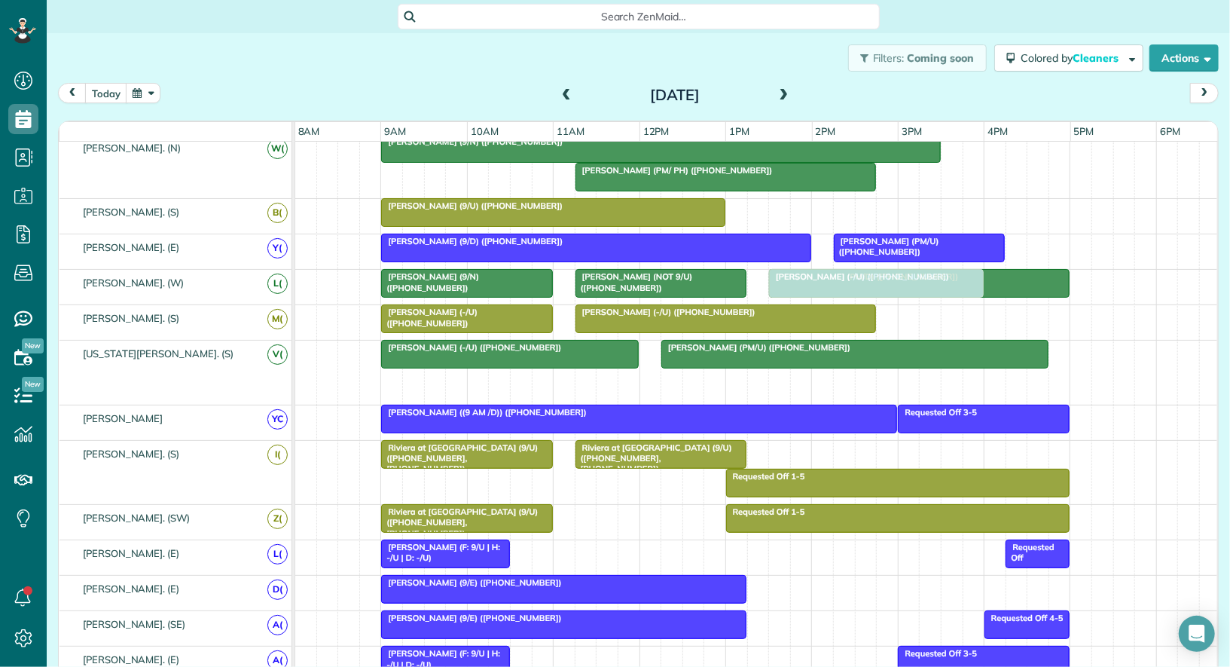
drag, startPoint x: 901, startPoint y: 370, endPoint x: 825, endPoint y: 278, distance: 119.3
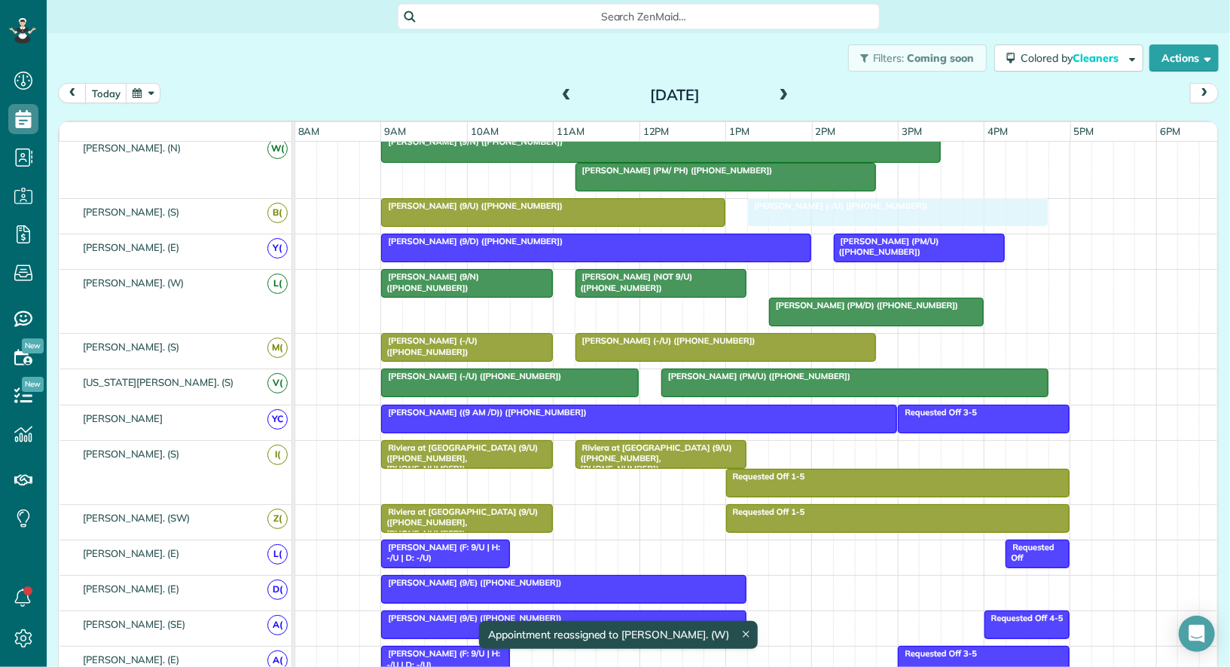
drag, startPoint x: 816, startPoint y: 274, endPoint x: 791, endPoint y: 218, distance: 61.7
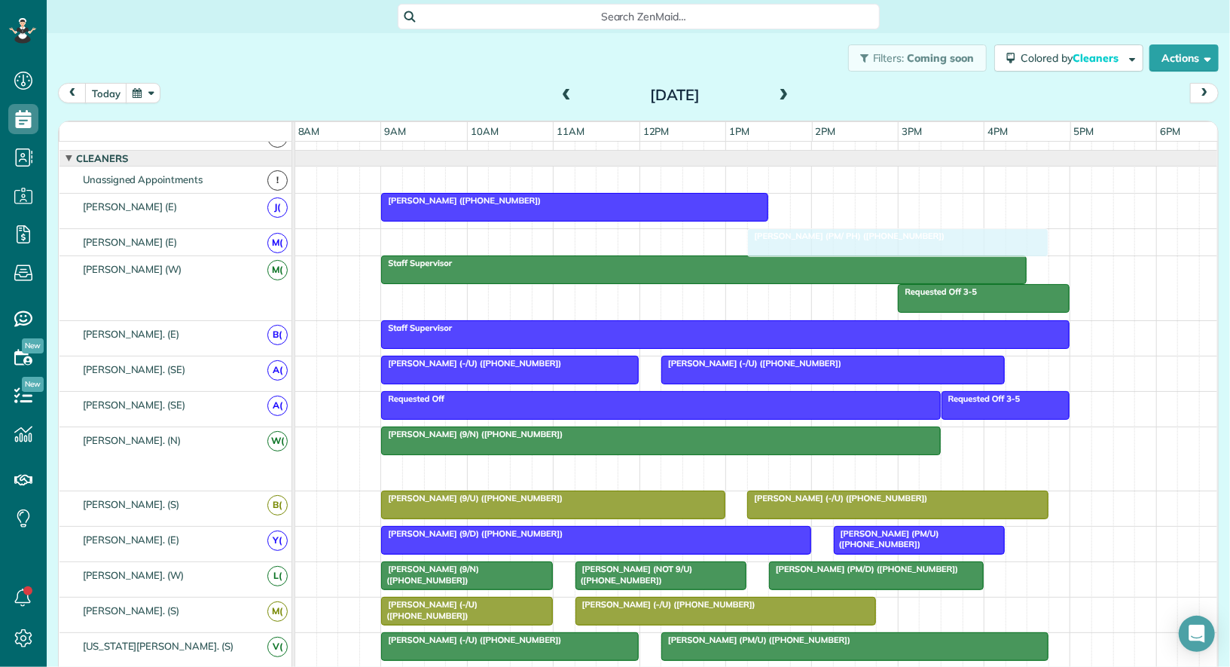
drag, startPoint x: 697, startPoint y: 459, endPoint x: 863, endPoint y: 227, distance: 285.2
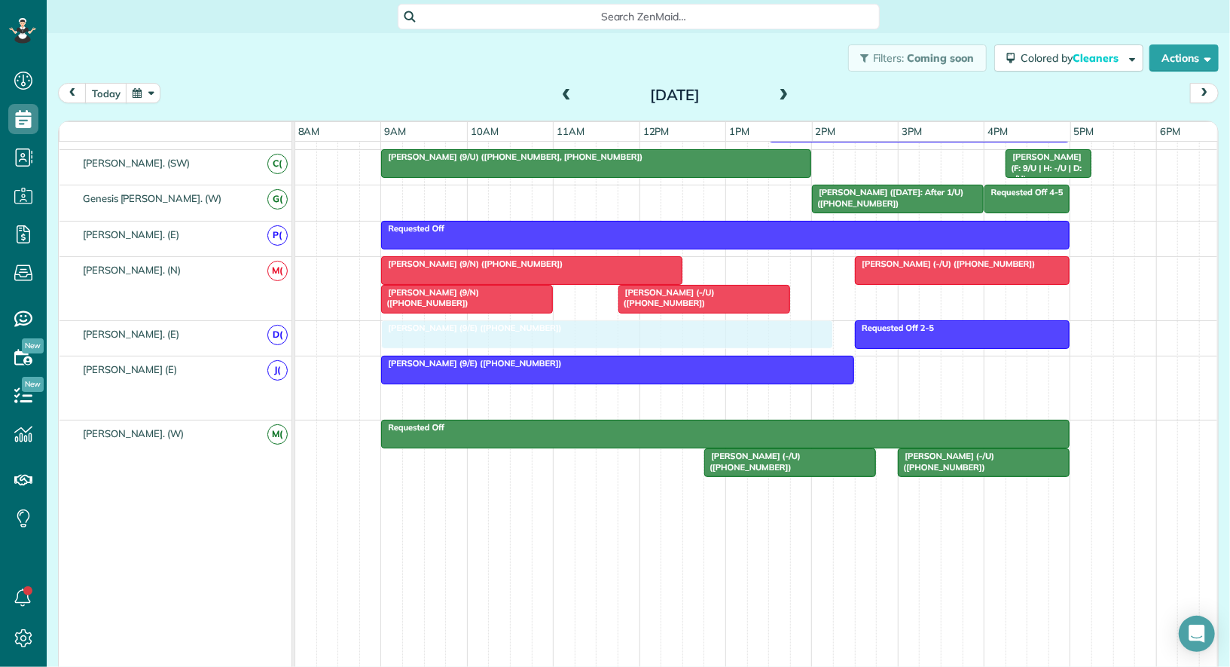
drag, startPoint x: 507, startPoint y: 391, endPoint x: 507, endPoint y: 338, distance: 52.7
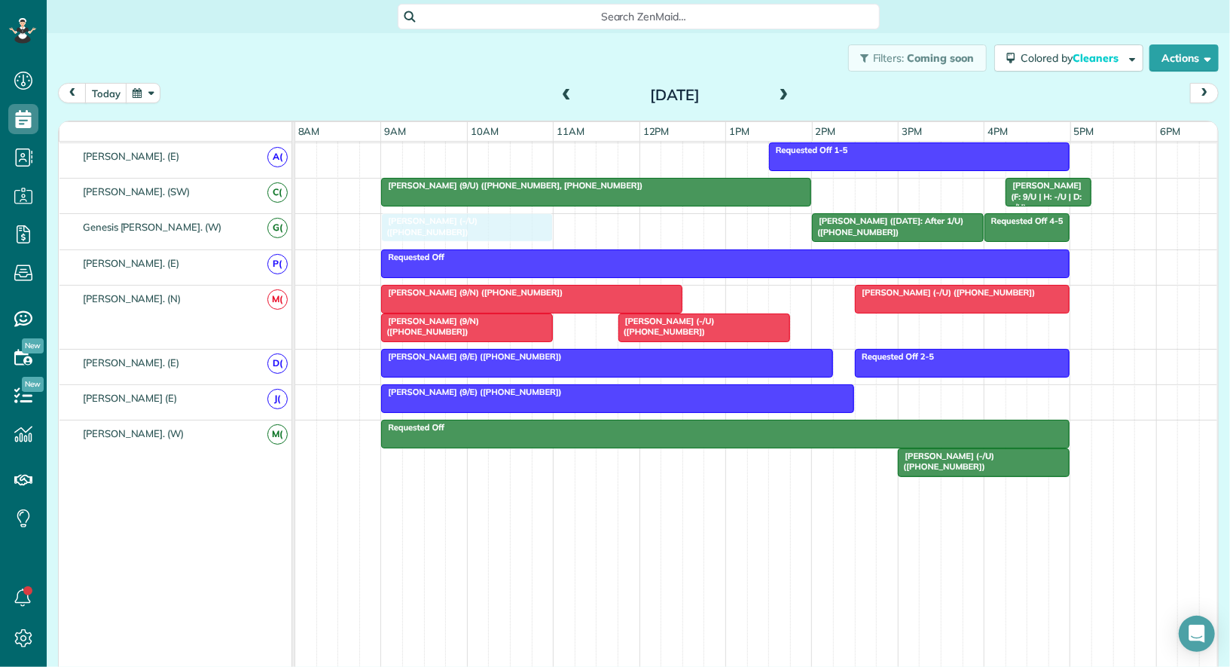
drag, startPoint x: 743, startPoint y: 448, endPoint x: 420, endPoint y: 229, distance: 390.2
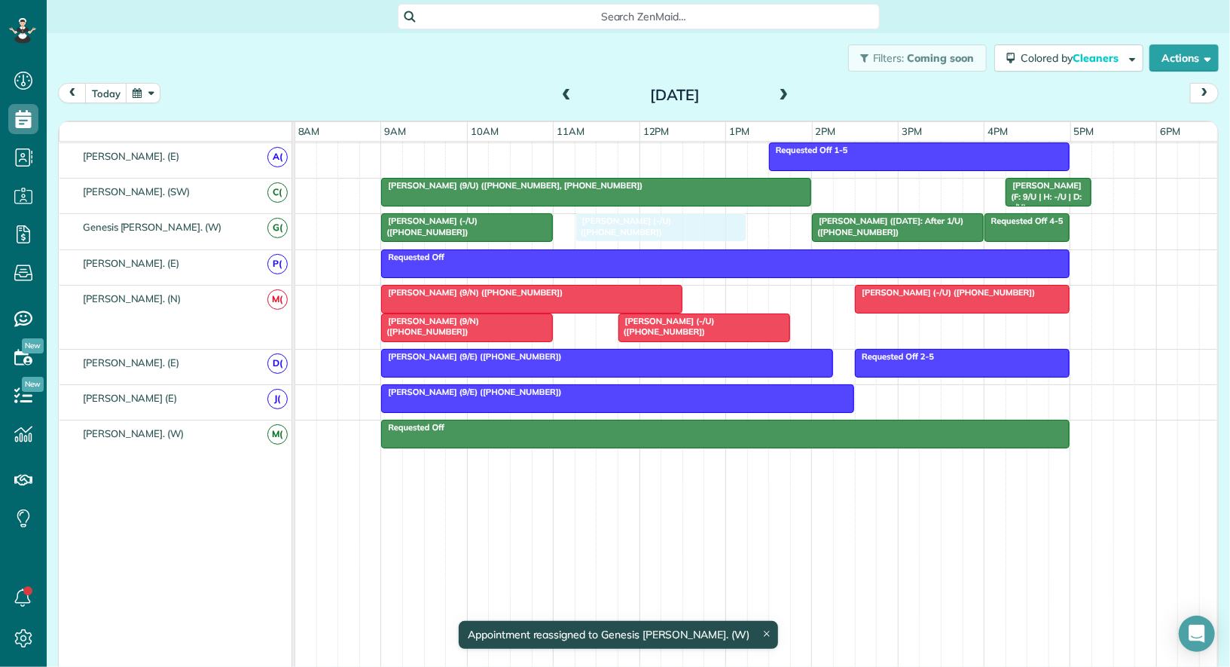
drag, startPoint x: 970, startPoint y: 453, endPoint x: 640, endPoint y: 219, distance: 404.7
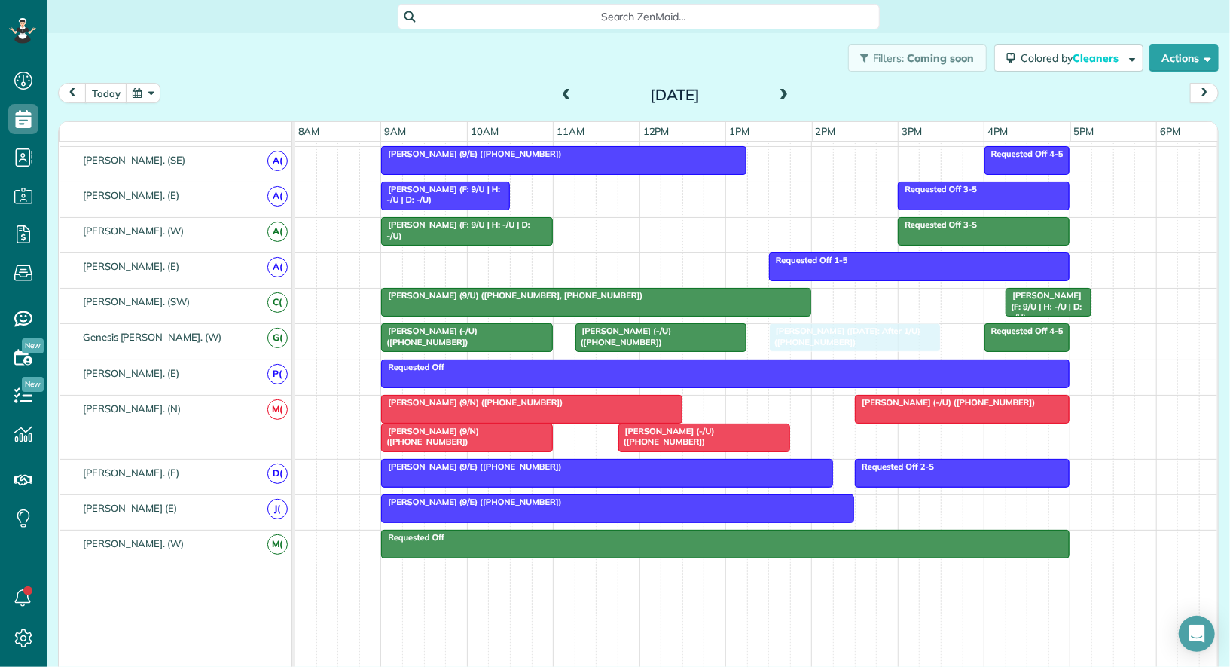
drag, startPoint x: 866, startPoint y: 325, endPoint x: 833, endPoint y: 325, distance: 32.4
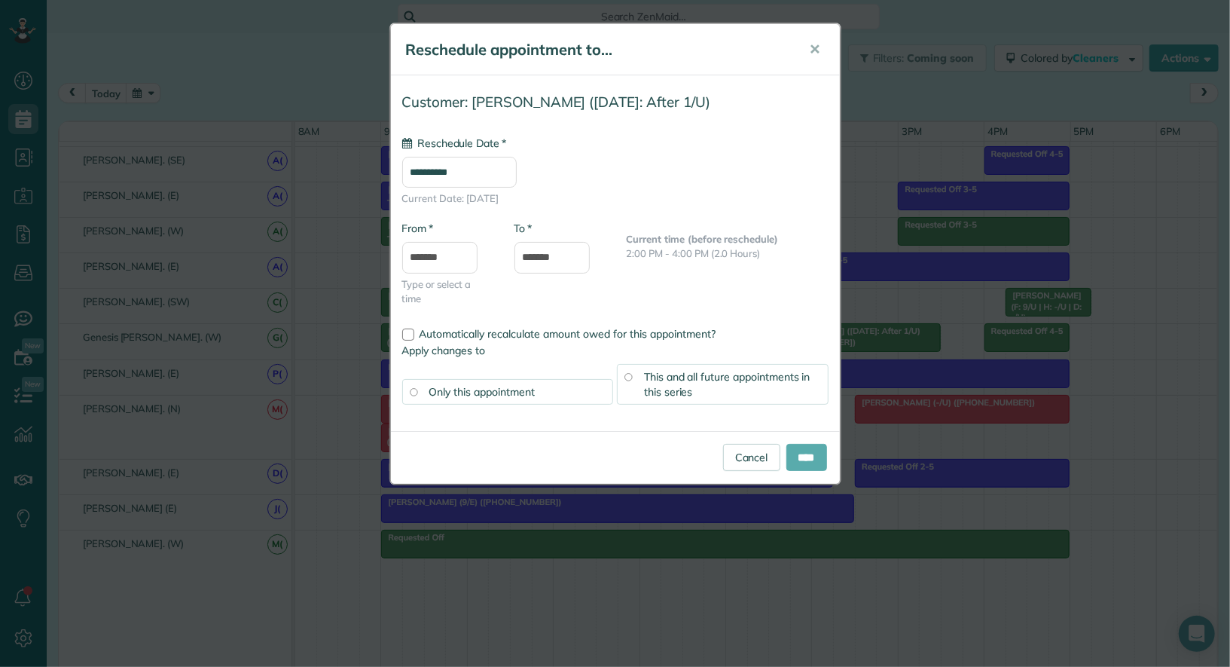
type input "**********"
click at [811, 454] on input "****" at bounding box center [807, 457] width 41 height 27
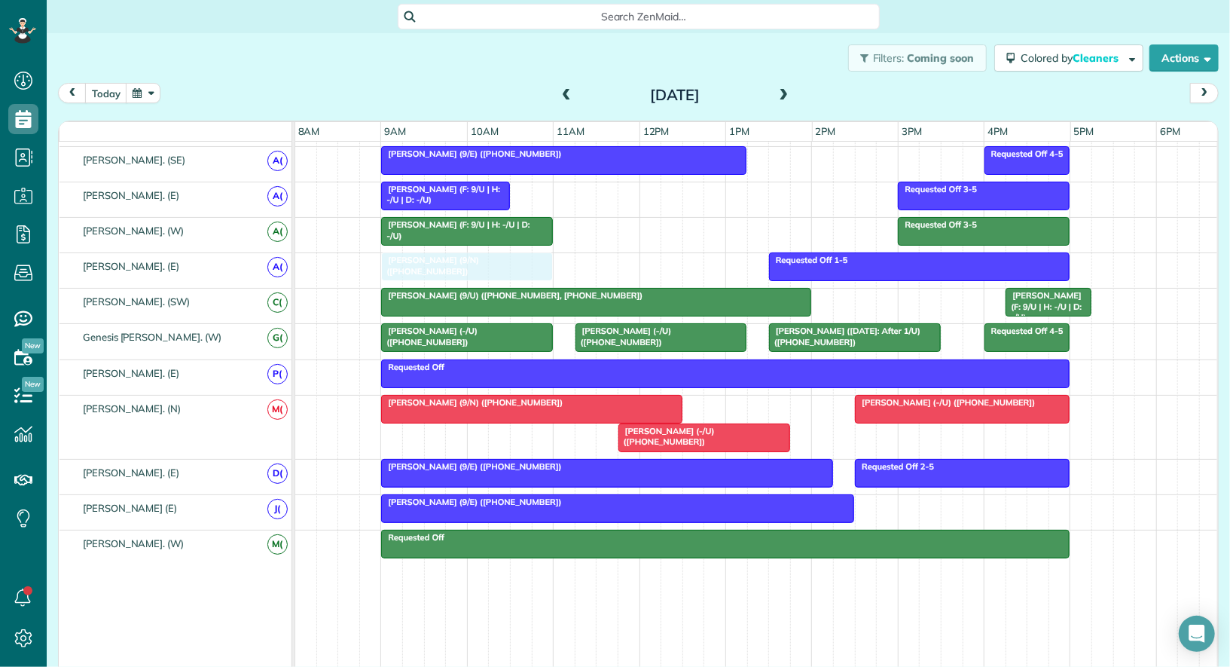
drag, startPoint x: 435, startPoint y: 425, endPoint x: 441, endPoint y: 264, distance: 160.6
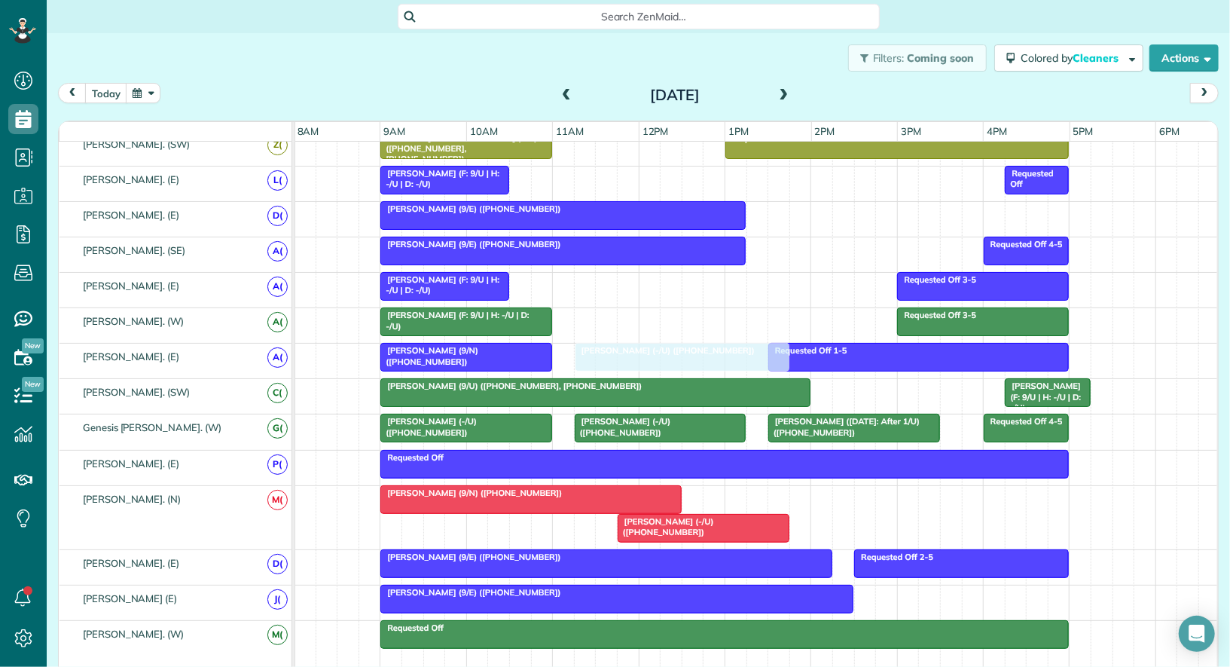
drag, startPoint x: 924, startPoint y: 490, endPoint x: 634, endPoint y: 338, distance: 327.6
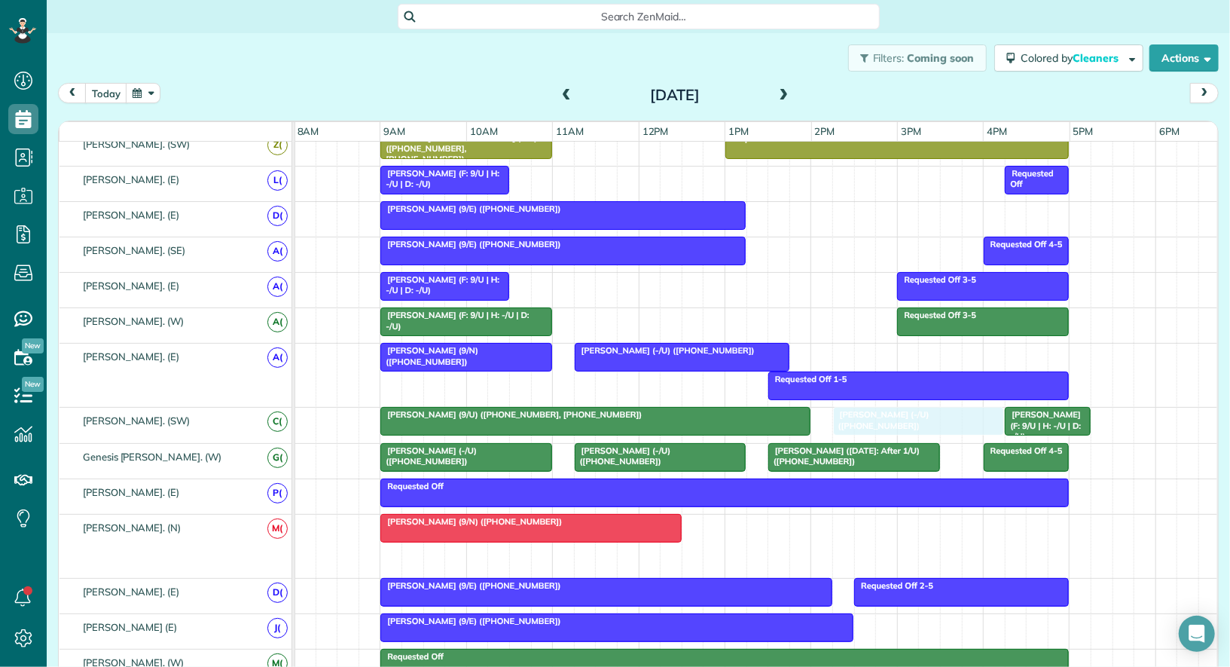
drag, startPoint x: 697, startPoint y: 549, endPoint x: 911, endPoint y: 422, distance: 248.6
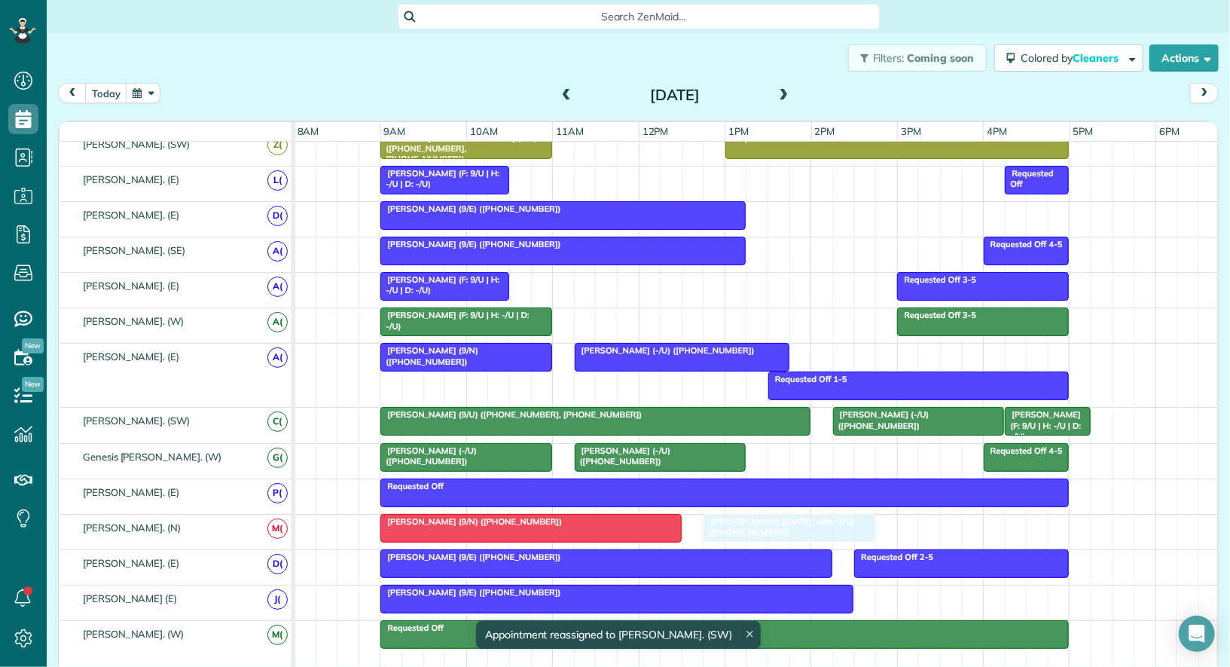
drag, startPoint x: 854, startPoint y: 448, endPoint x: 793, endPoint y: 516, distance: 91.7
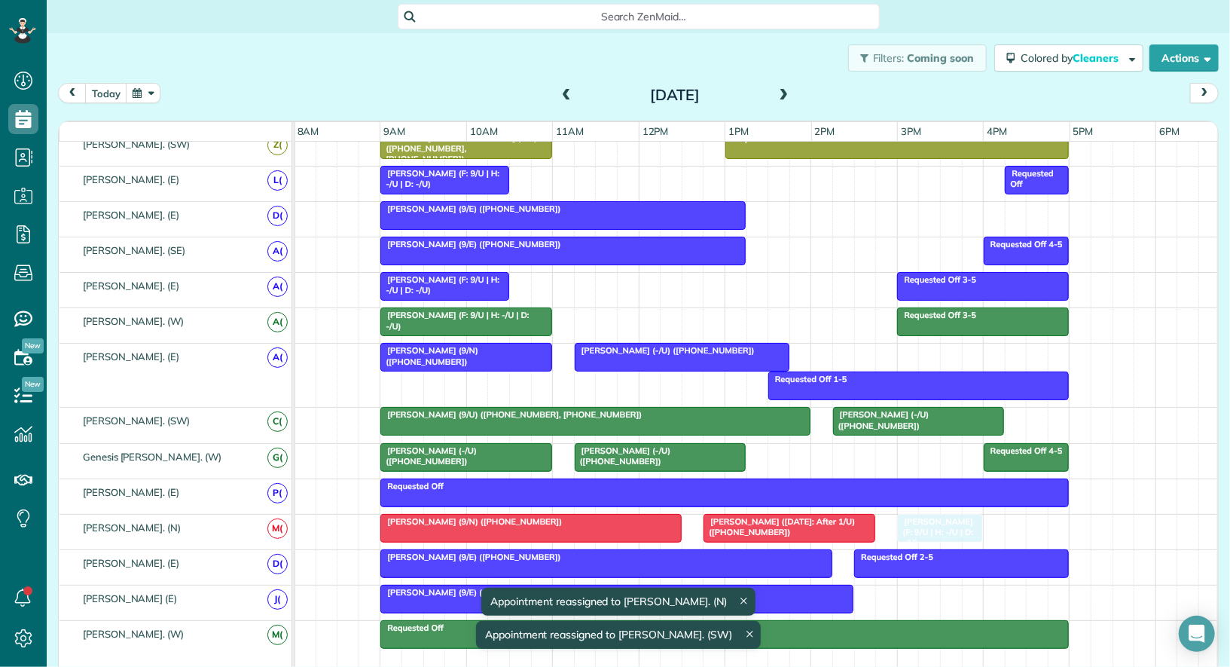
drag, startPoint x: 1024, startPoint y: 407, endPoint x: 916, endPoint y: 515, distance: 152.4
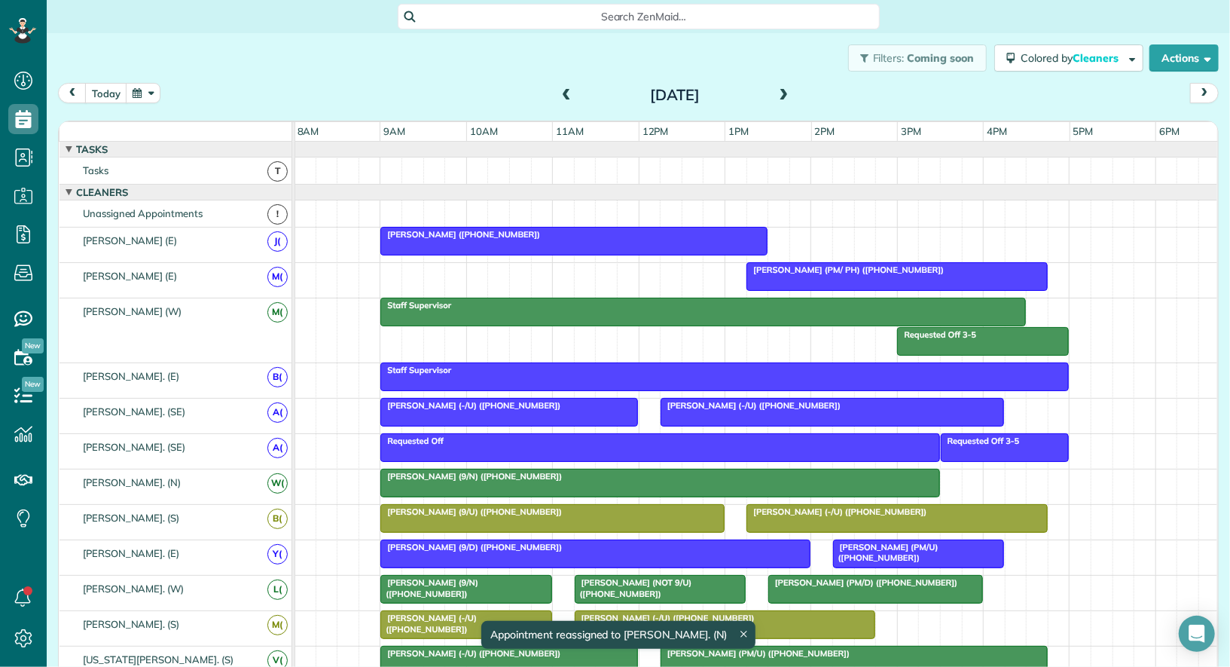
click at [647, 205] on div at bounding box center [757, 213] width 924 height 26
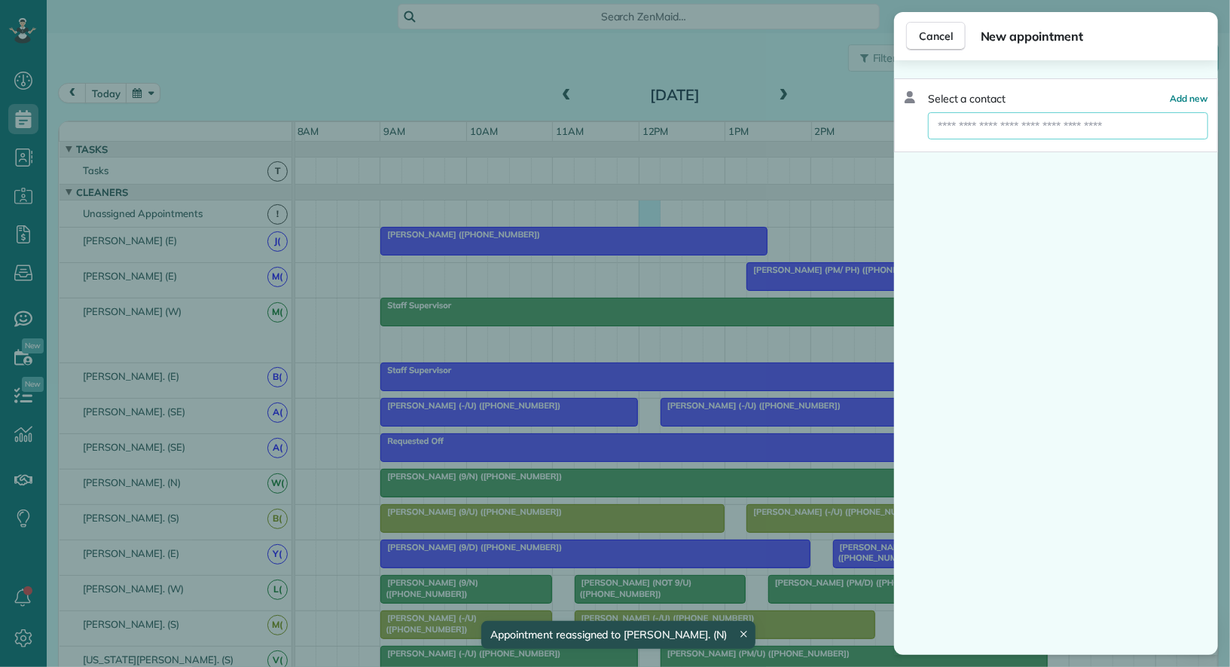
click at [1036, 118] on input "text" at bounding box center [1068, 125] width 280 height 27
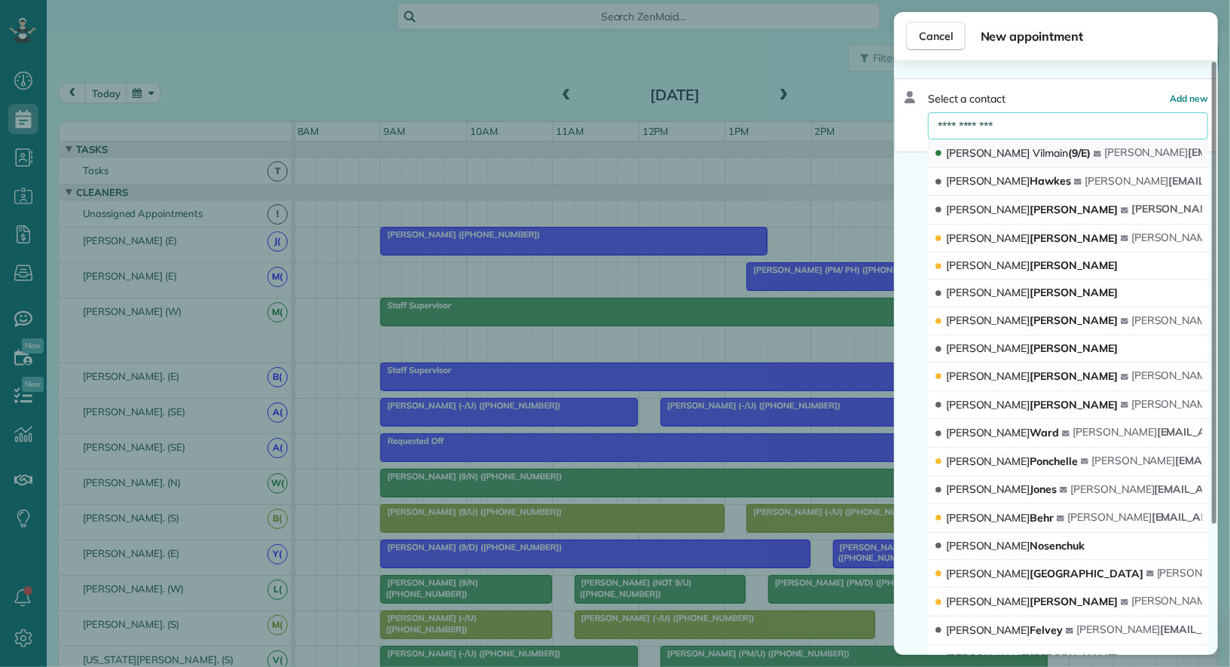
type input "**********"
click at [1039, 148] on div "Emily Vilmain (9/E)" at bounding box center [1014, 153] width 160 height 16
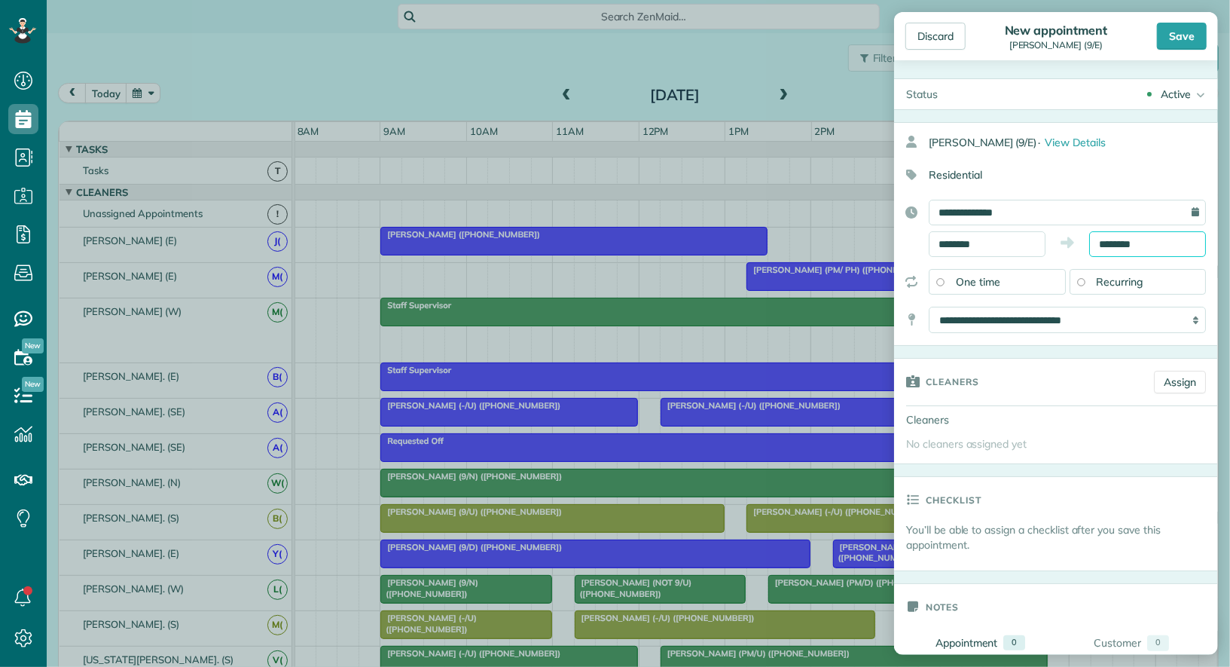
click at [1108, 241] on input "********" at bounding box center [1148, 244] width 117 height 26
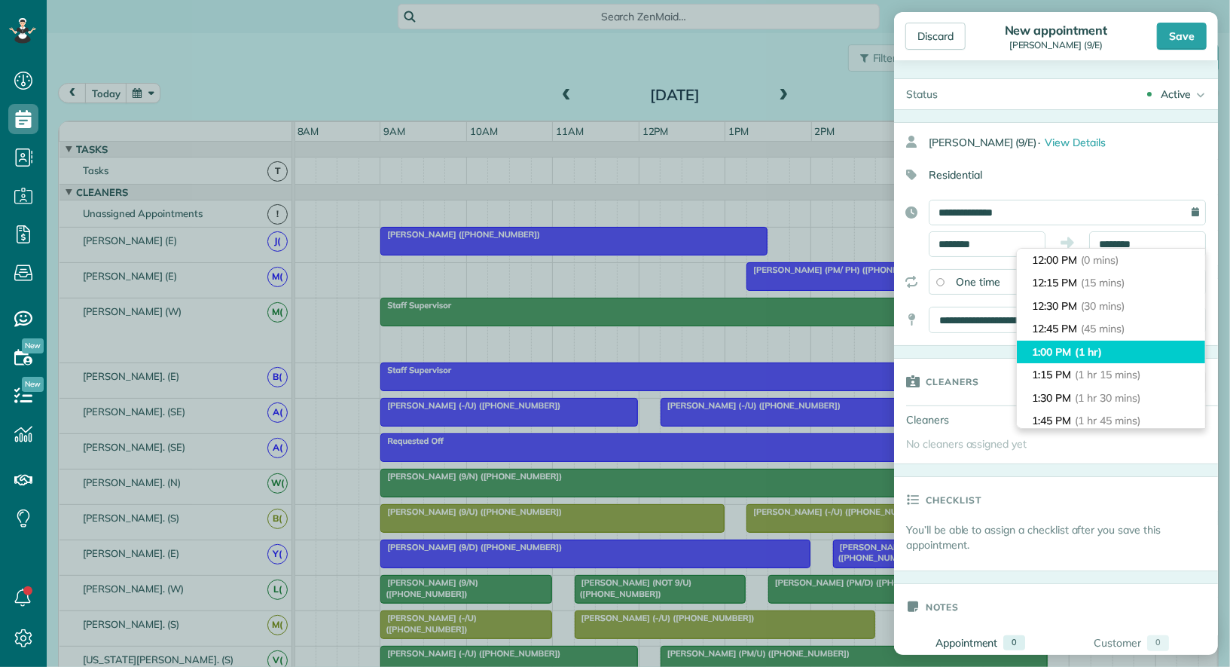
type input "*******"
click at [1099, 343] on li "1:00 PM (1 hr)" at bounding box center [1111, 352] width 188 height 23
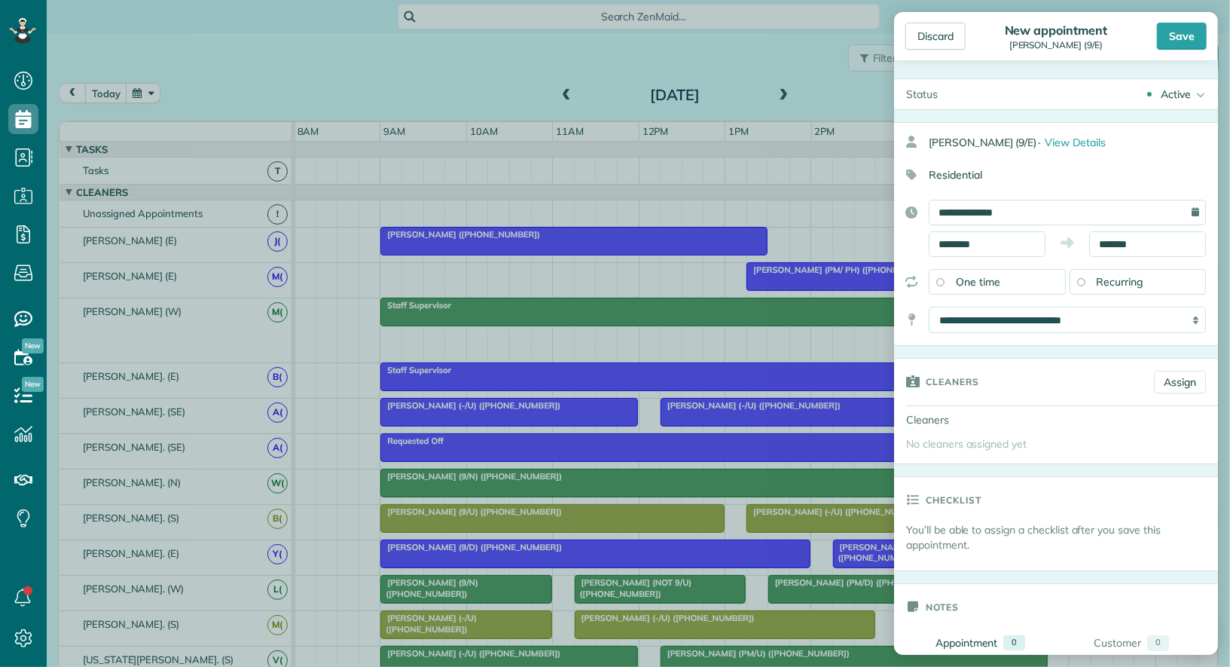
click at [1187, 93] on div "Active" at bounding box center [1176, 94] width 30 height 15
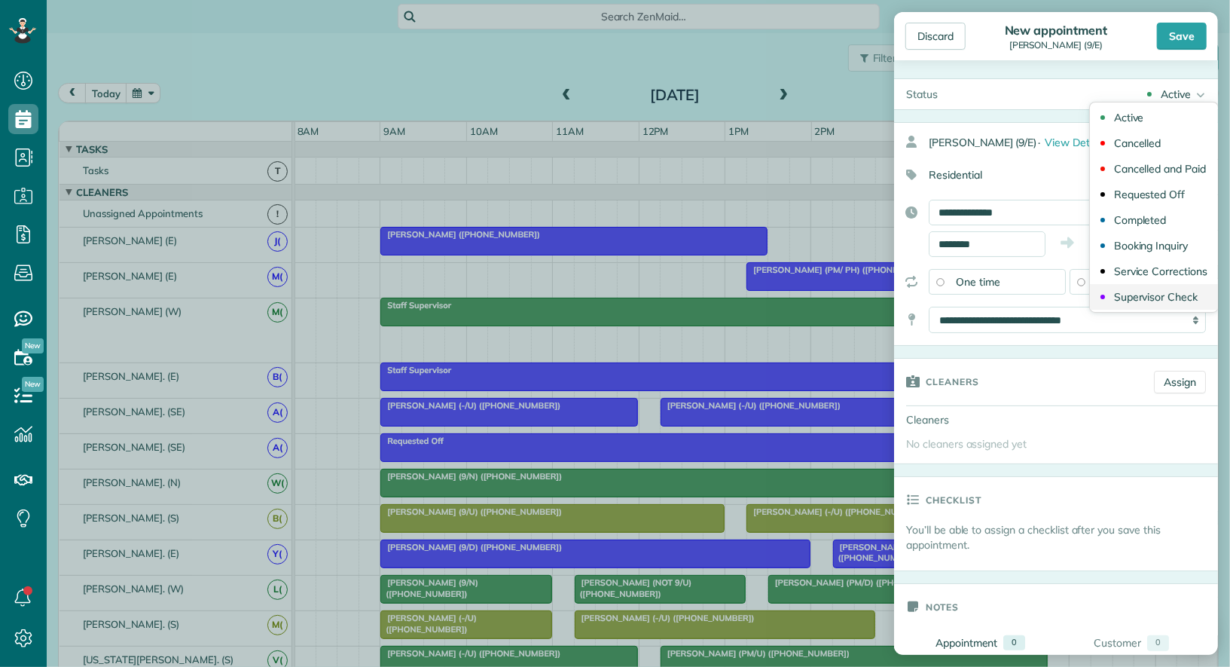
click at [1156, 301] on div "Supervisor Check" at bounding box center [1156, 297] width 84 height 11
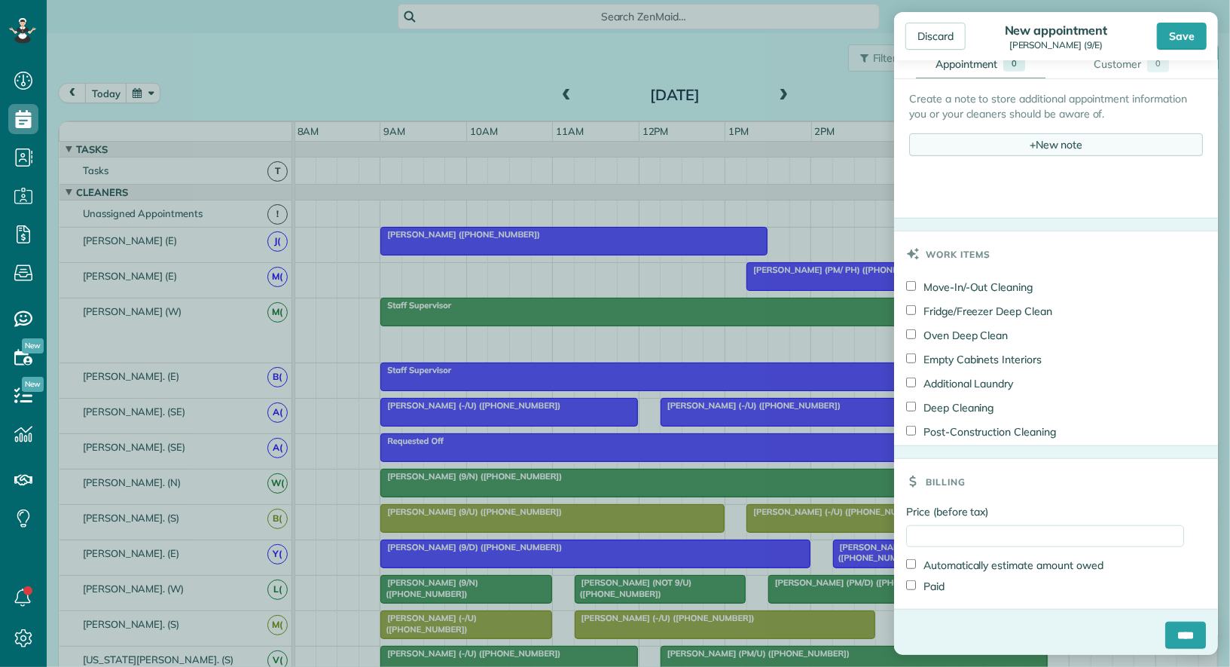
click at [1079, 141] on div "+ New note" at bounding box center [1056, 144] width 294 height 23
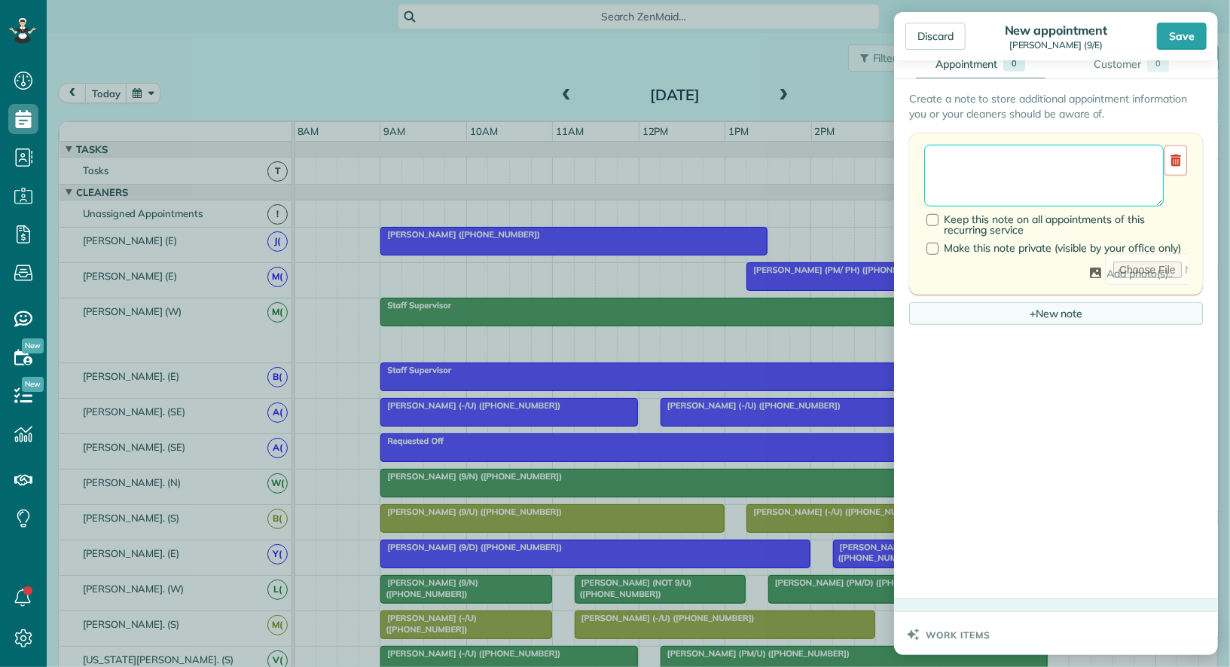
click at [1003, 194] on textarea at bounding box center [1044, 176] width 240 height 62
type textarea "**********"
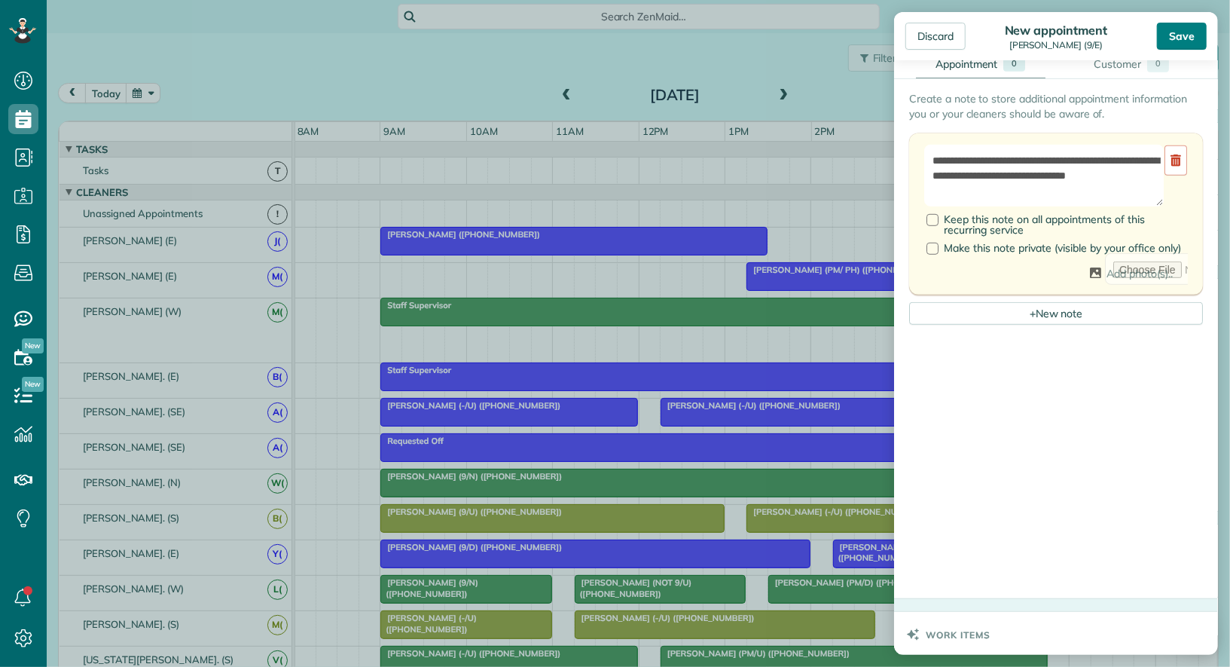
click at [1168, 30] on div "Save" at bounding box center [1182, 36] width 50 height 27
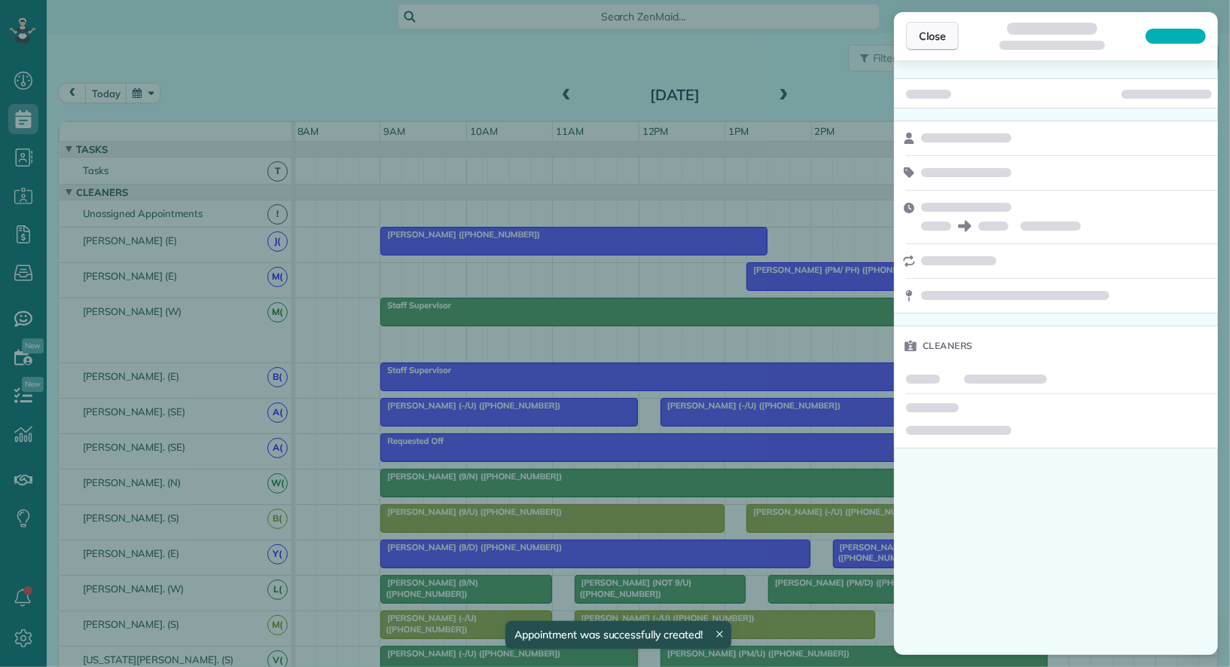
click at [937, 30] on span "Close" at bounding box center [932, 36] width 27 height 15
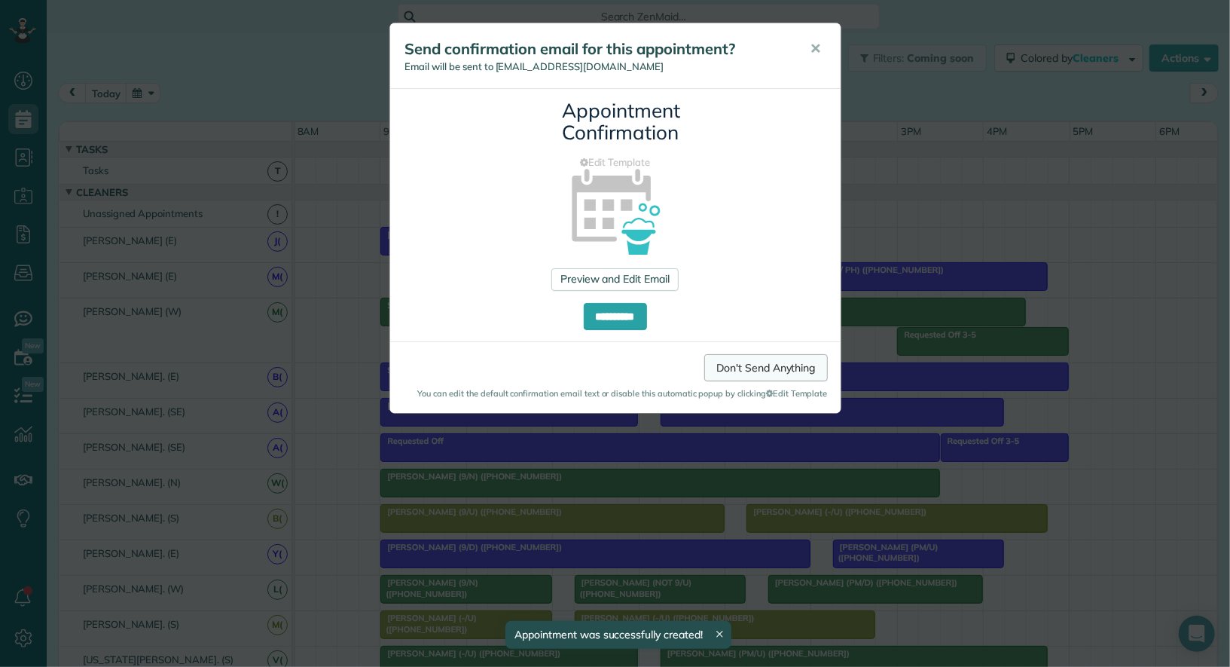
click at [769, 367] on link "Don't Send Anything" at bounding box center [765, 367] width 123 height 27
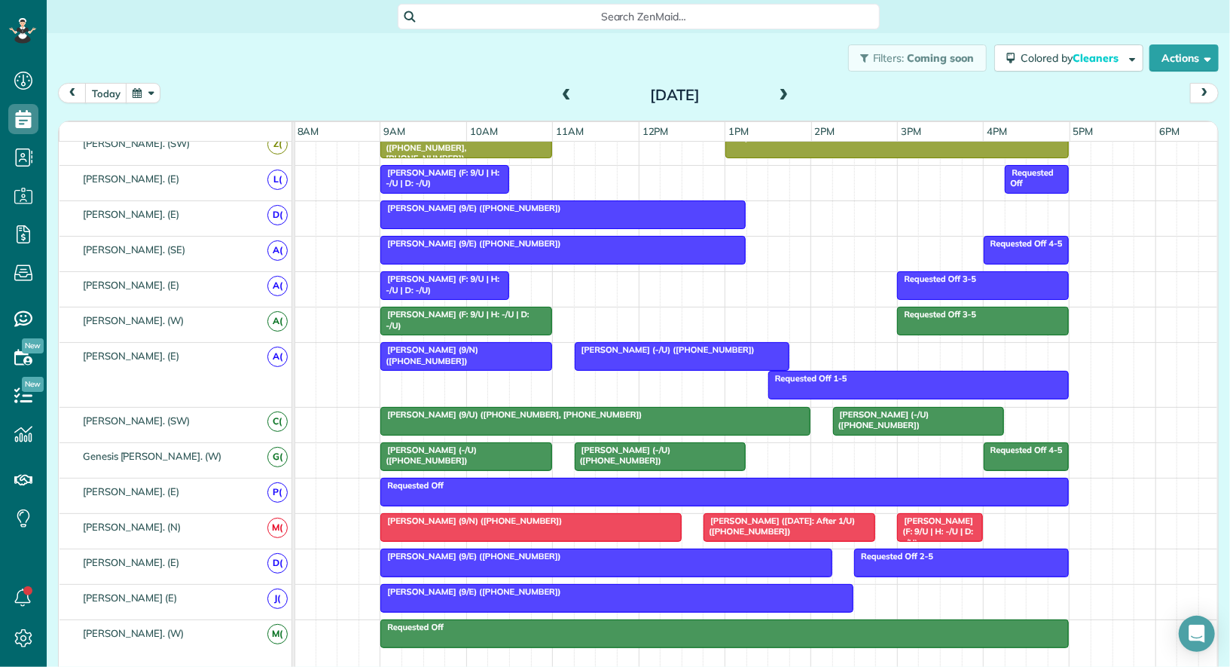
scroll to position [689, 0]
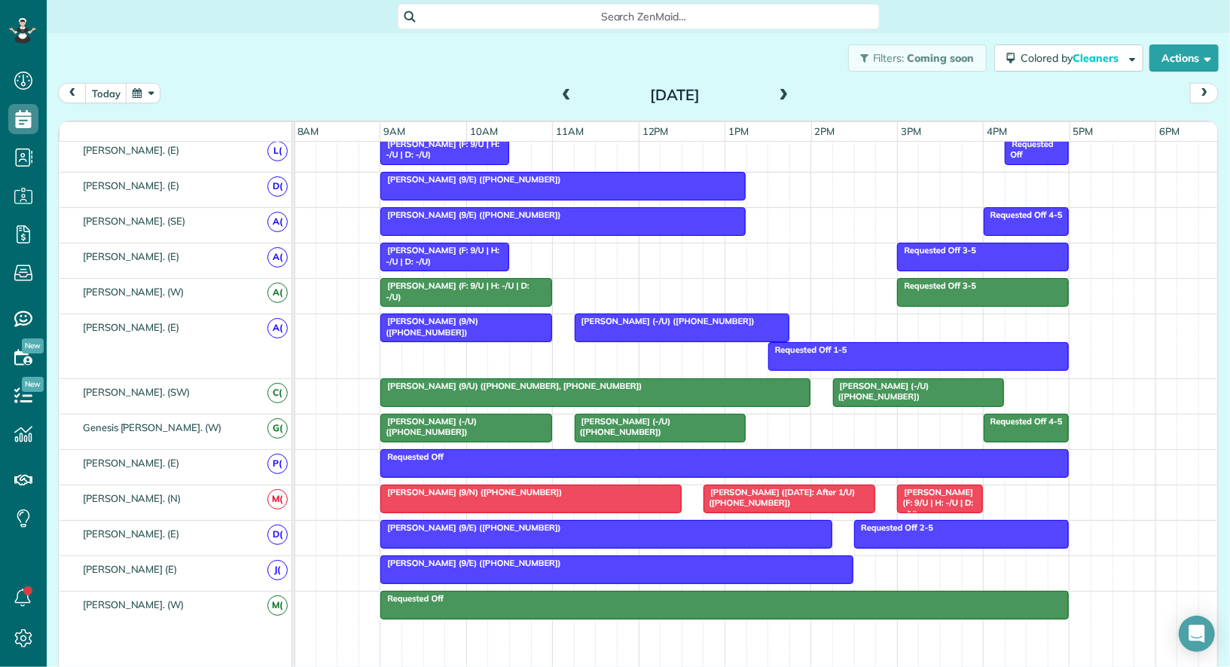
click at [788, 98] on span at bounding box center [784, 96] width 17 height 14
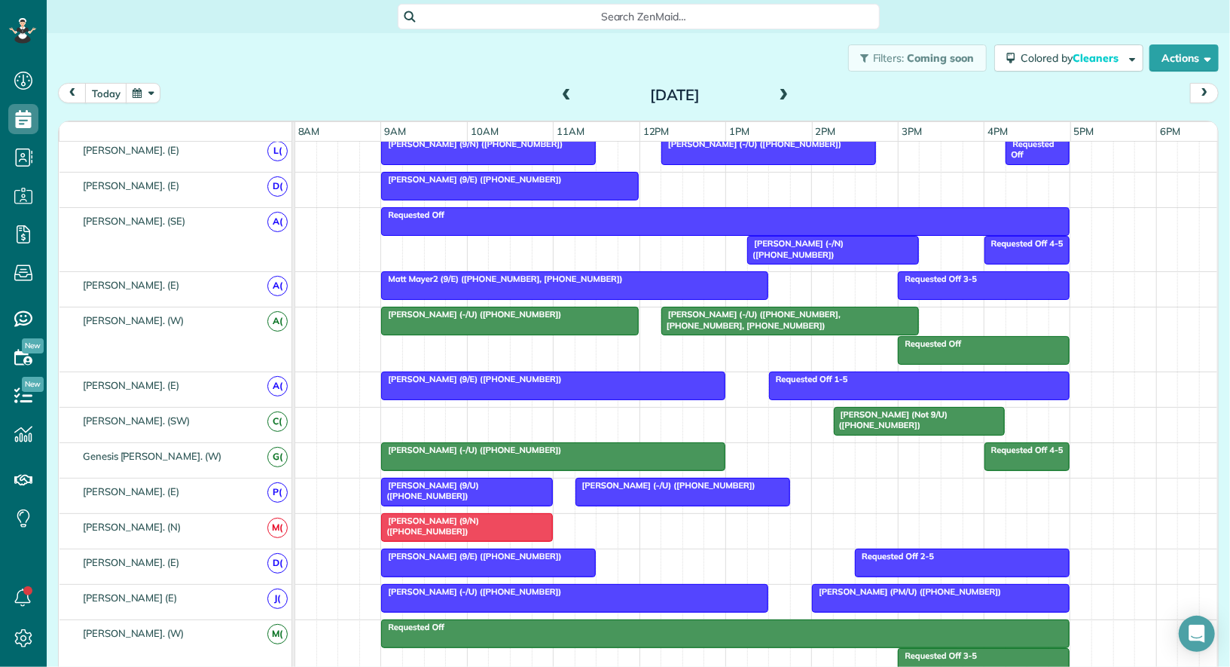
scroll to position [20, 0]
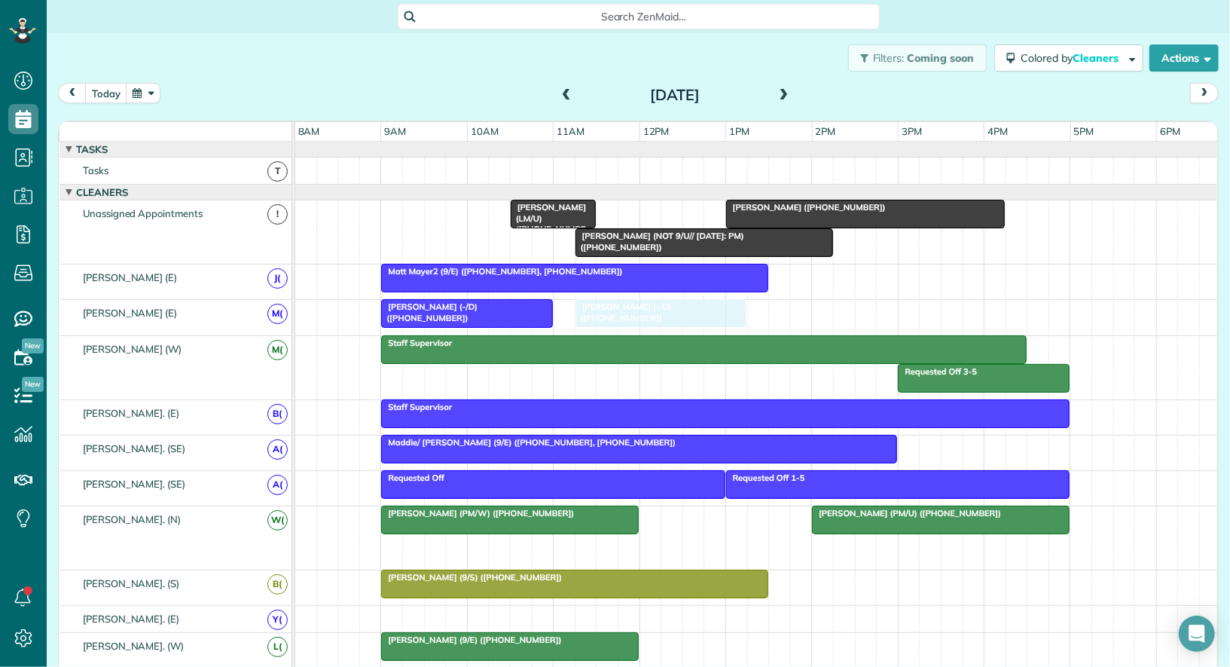
drag, startPoint x: 695, startPoint y: 539, endPoint x: 656, endPoint y: 325, distance: 217.7
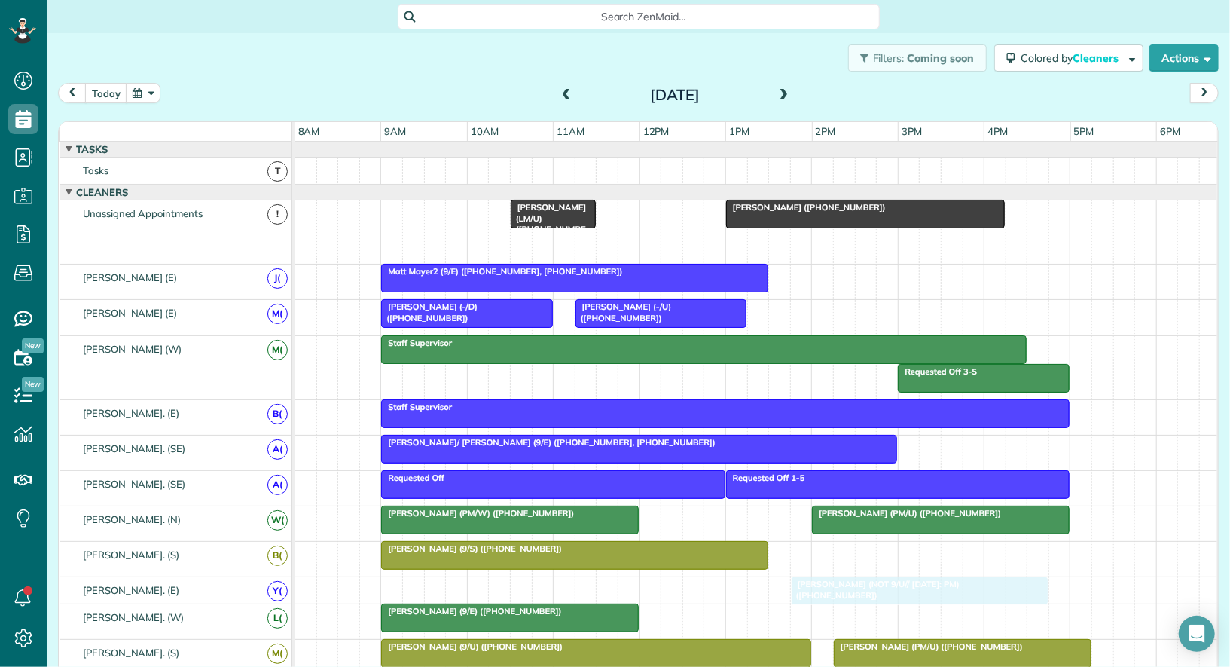
drag, startPoint x: 673, startPoint y: 237, endPoint x: 899, endPoint y: 586, distance: 416.3
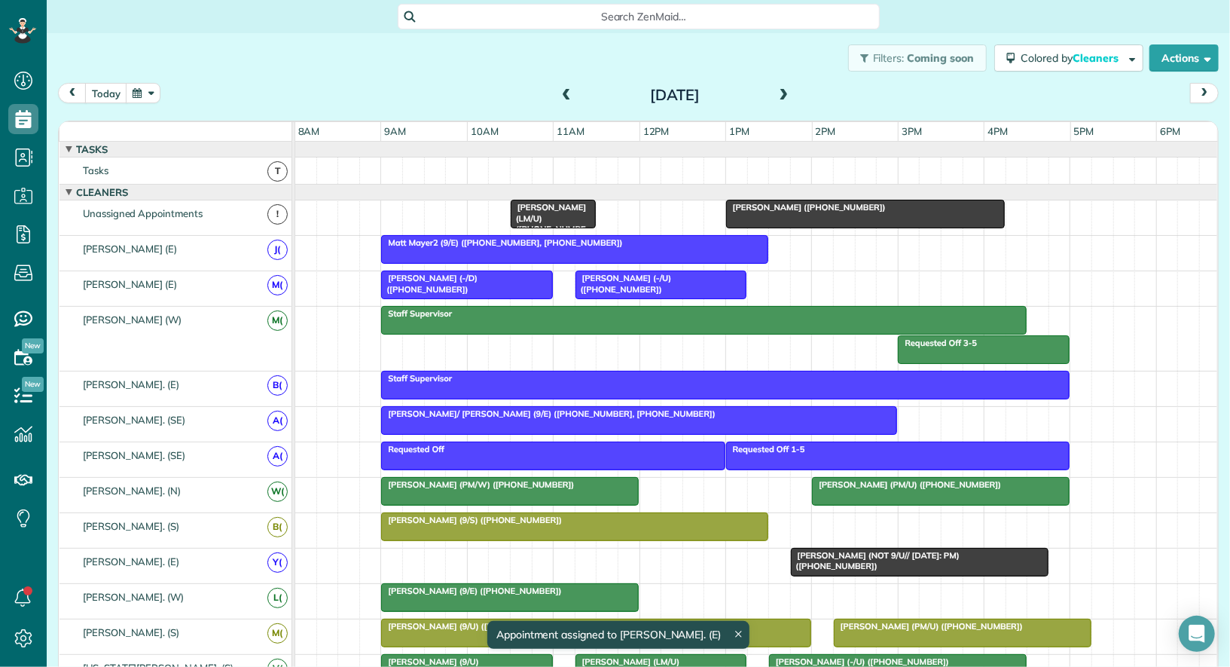
click at [492, 480] on span "Brieana Fletcher (PM/W) (+19729555041)" at bounding box center [477, 484] width 194 height 11
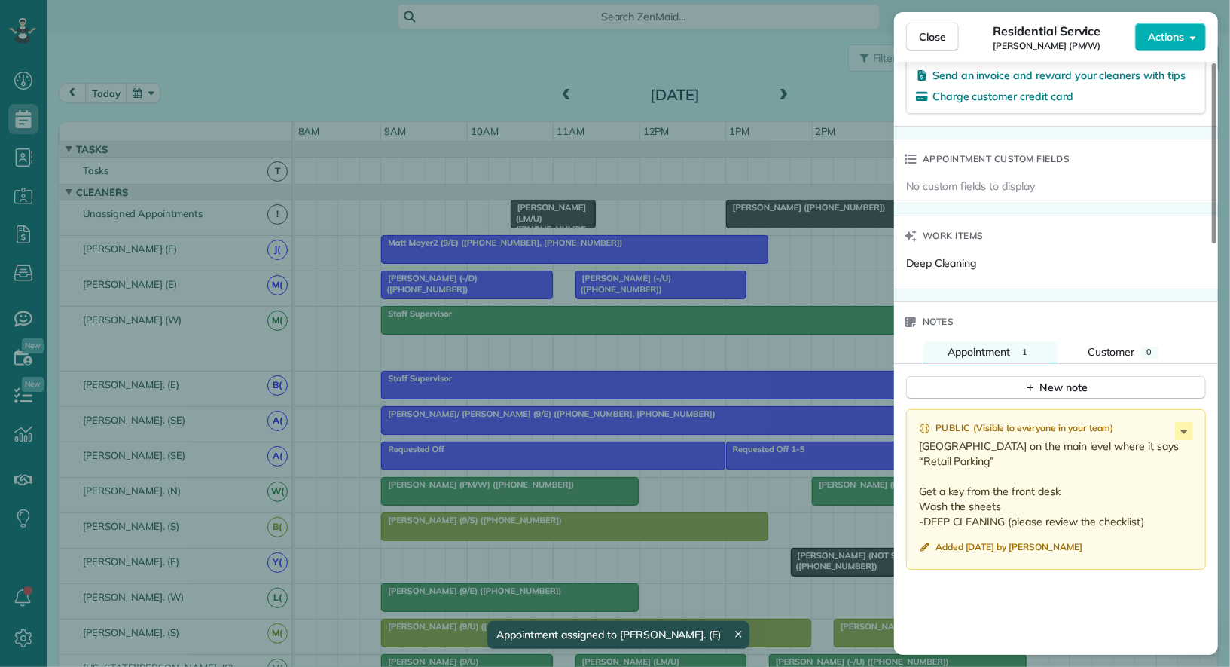
scroll to position [1282, 0]
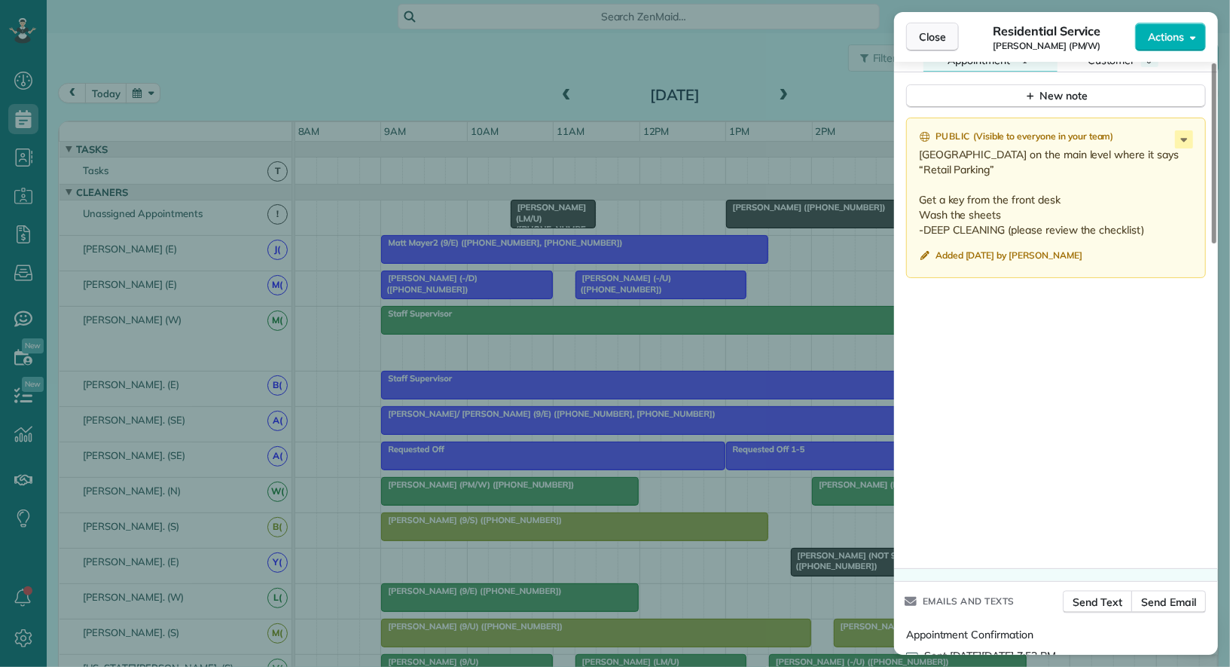
click at [938, 47] on button "Close" at bounding box center [932, 37] width 53 height 29
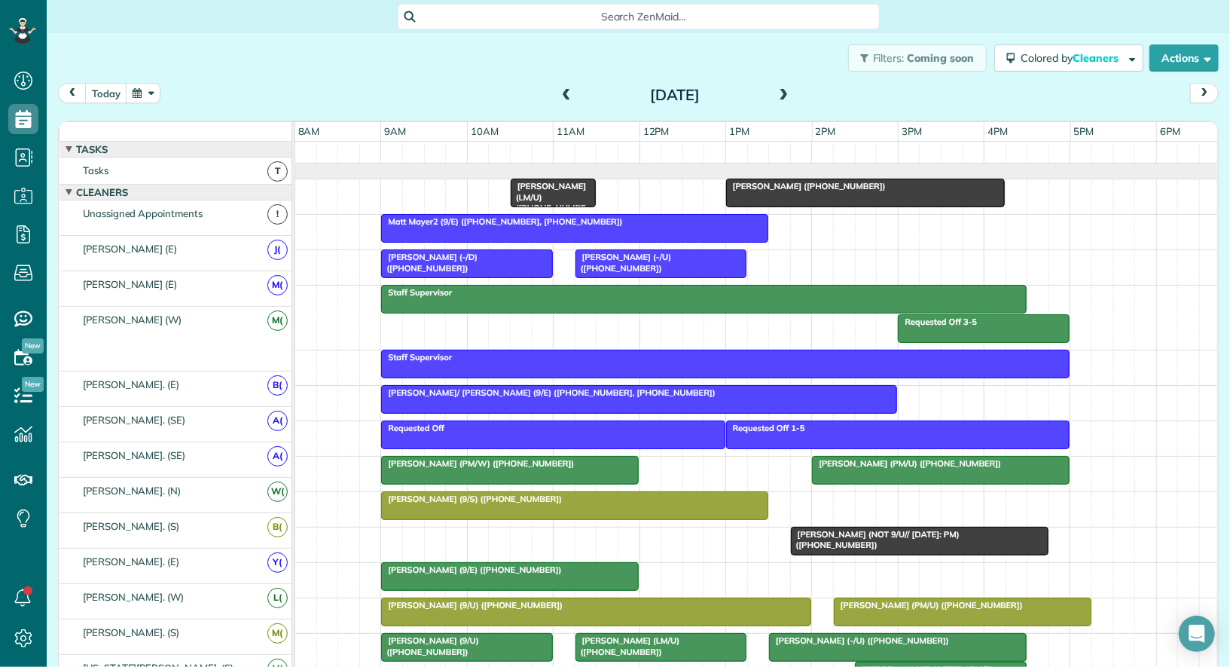
scroll to position [21, 0]
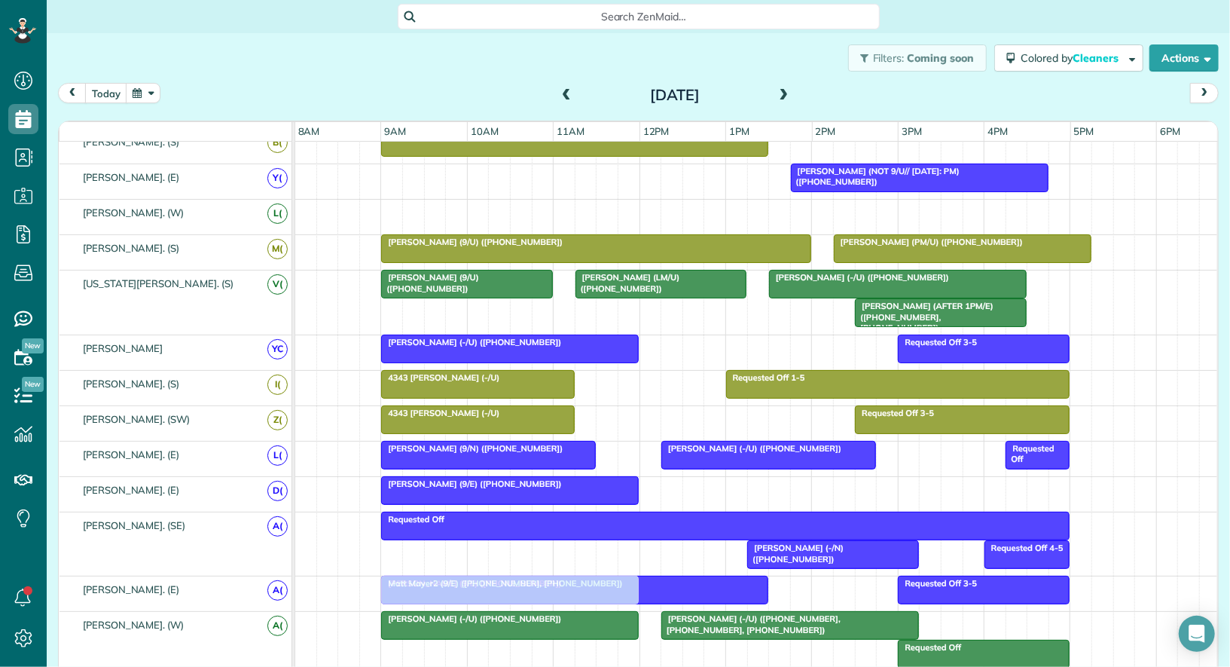
drag, startPoint x: 475, startPoint y: 203, endPoint x: 474, endPoint y: 596, distance: 392.6
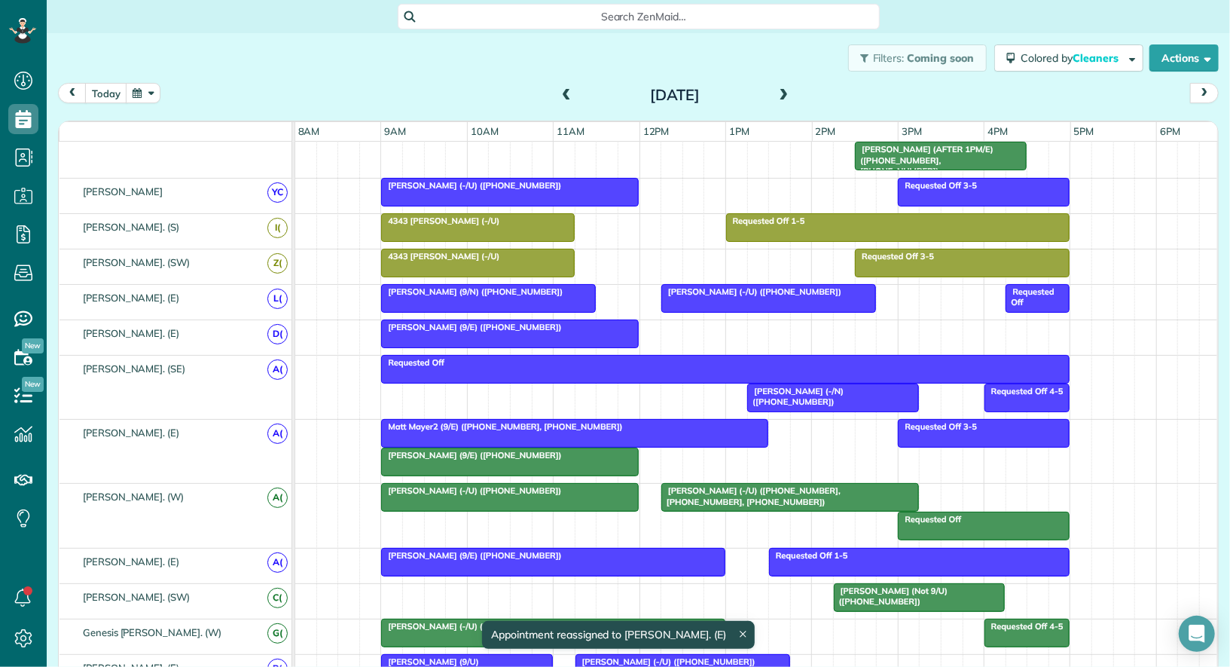
click at [495, 421] on span "Matt Mayer2 (9/E) (+17039199894, +16148095094)" at bounding box center [501, 426] width 243 height 11
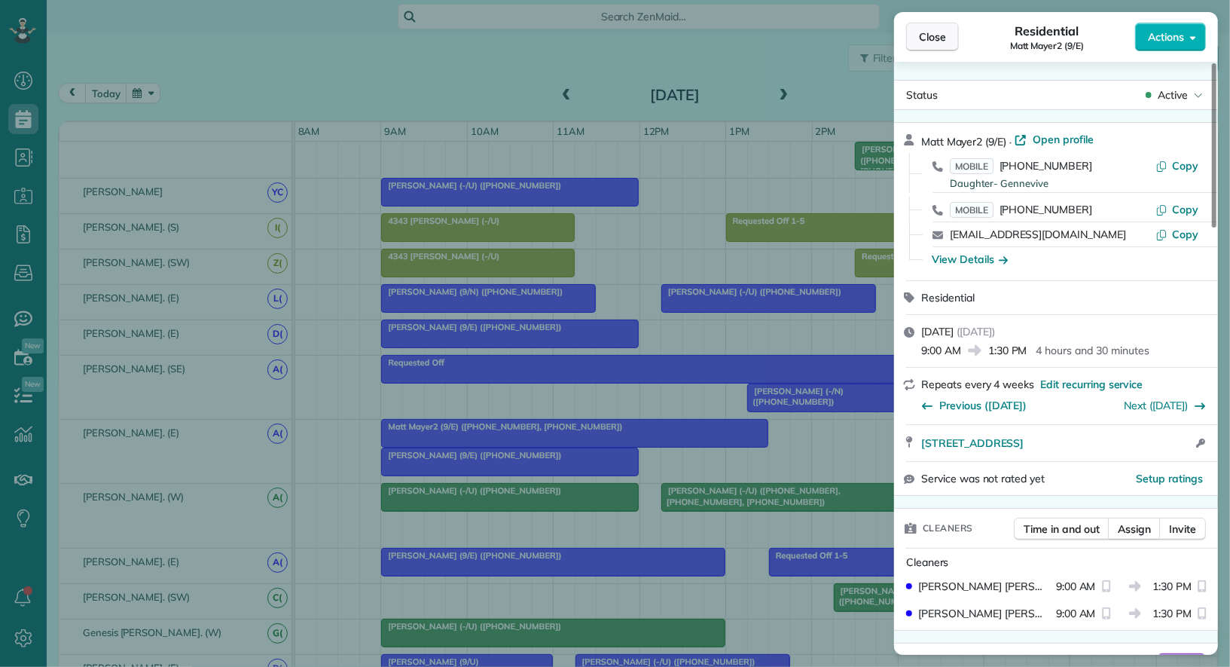
click at [935, 36] on span "Close" at bounding box center [932, 36] width 27 height 15
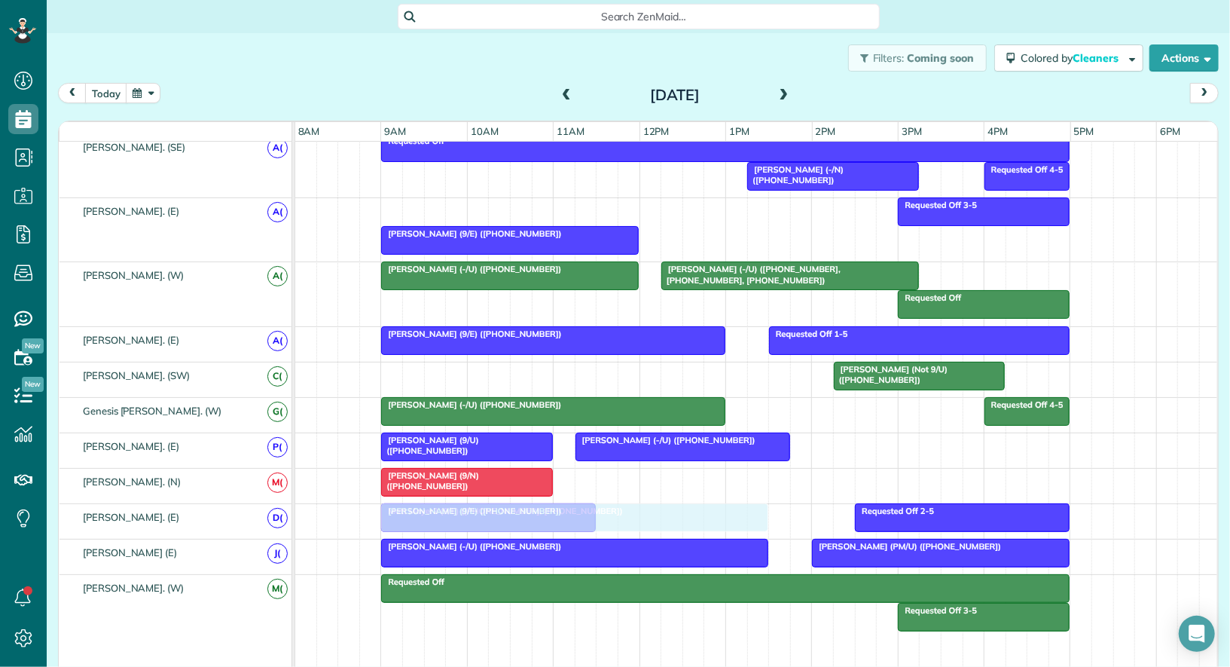
drag, startPoint x: 469, startPoint y: 201, endPoint x: 477, endPoint y: 493, distance: 291.7
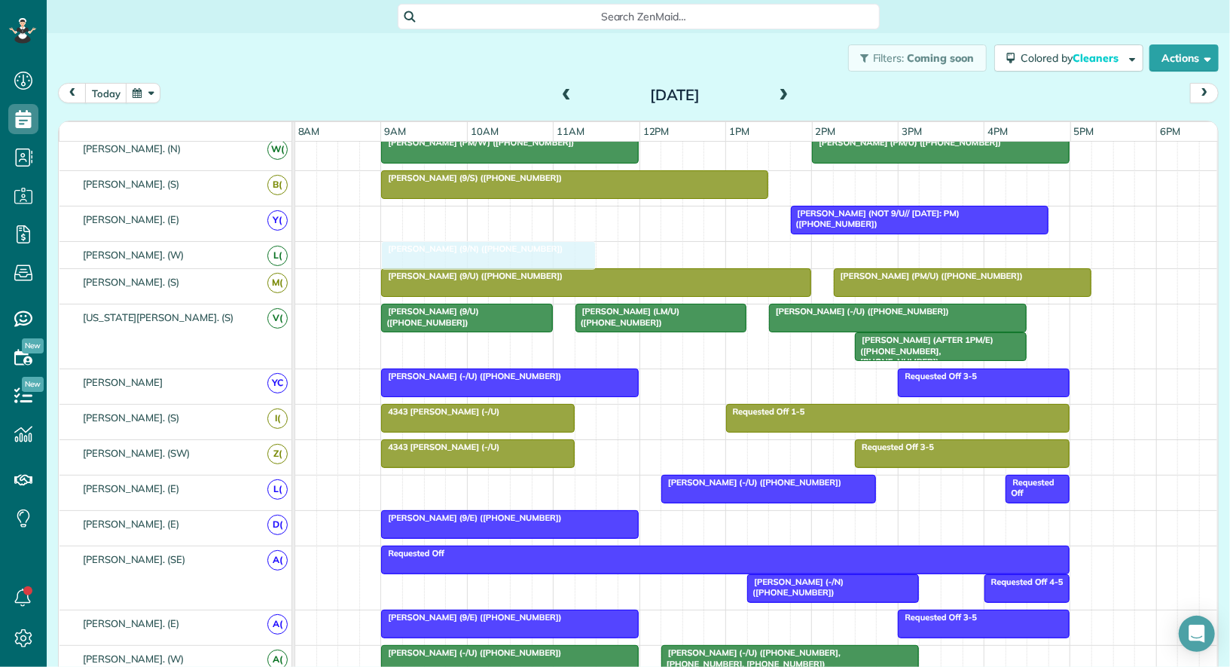
drag, startPoint x: 447, startPoint y: 472, endPoint x: 449, endPoint y: 252, distance: 219.3
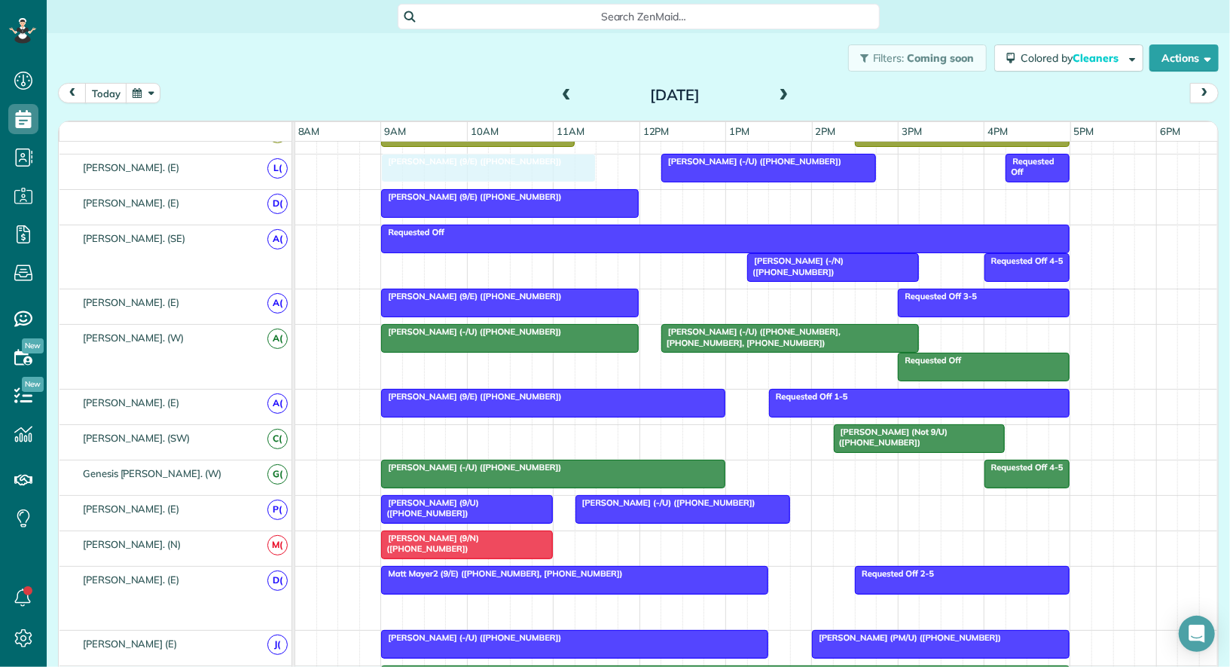
drag, startPoint x: 439, startPoint y: 594, endPoint x: 438, endPoint y: 166, distance: 428.7
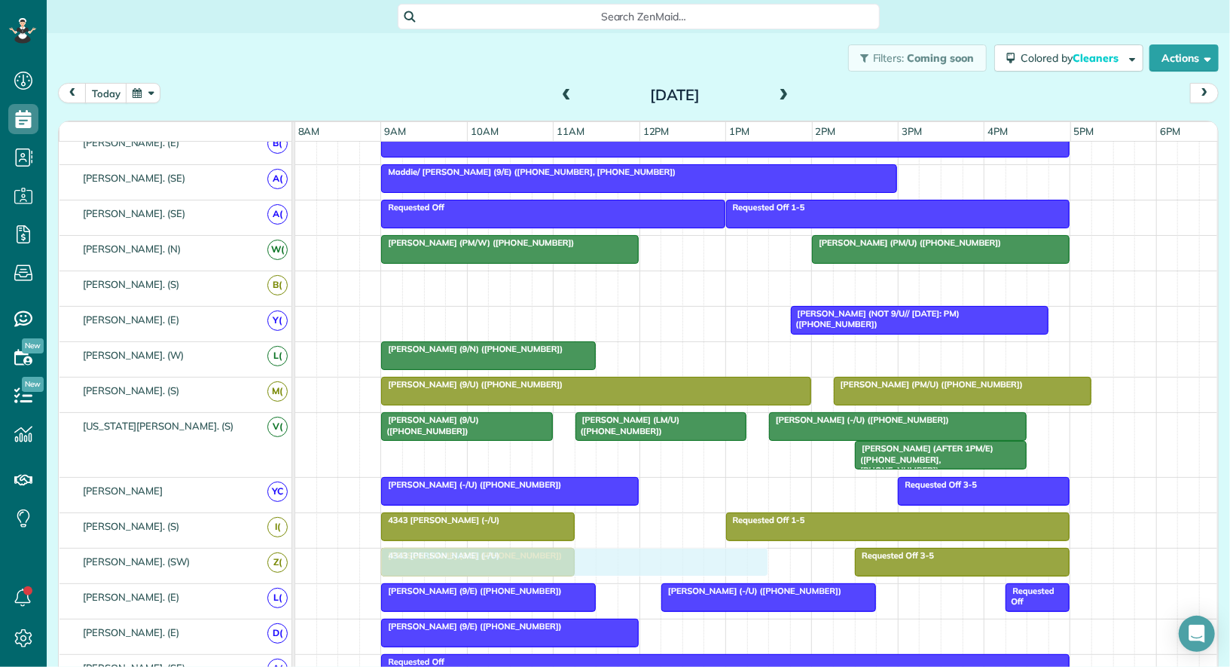
drag, startPoint x: 611, startPoint y: 273, endPoint x: 613, endPoint y: 552, distance: 278.8
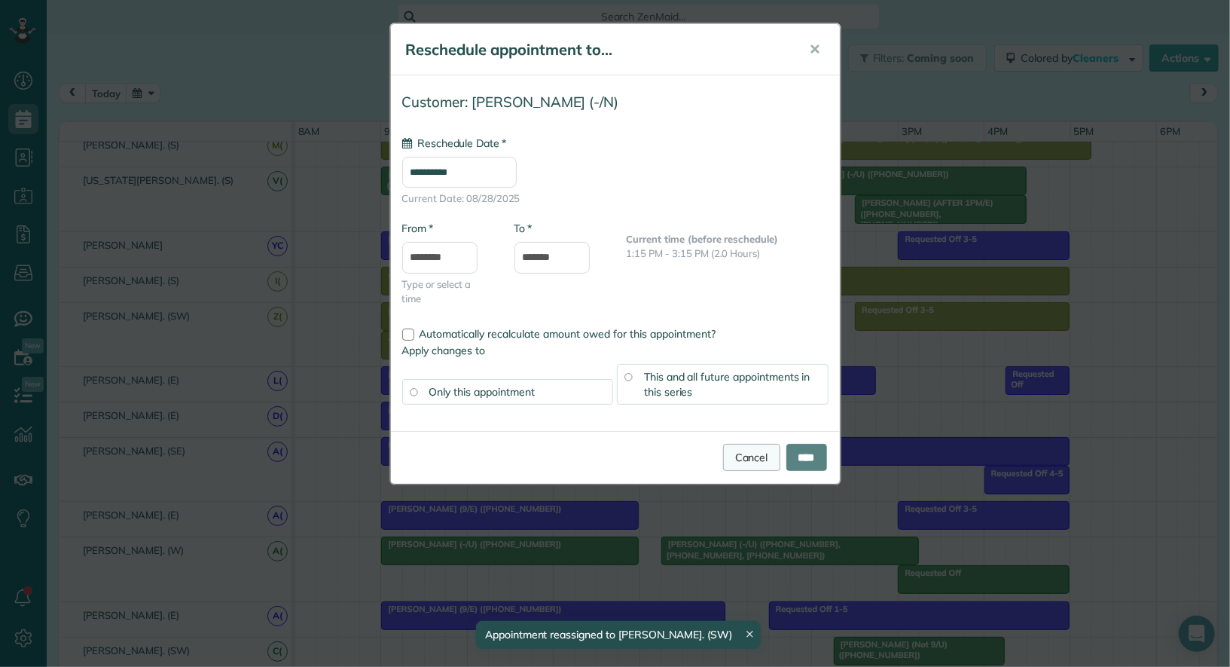
type input "**********"
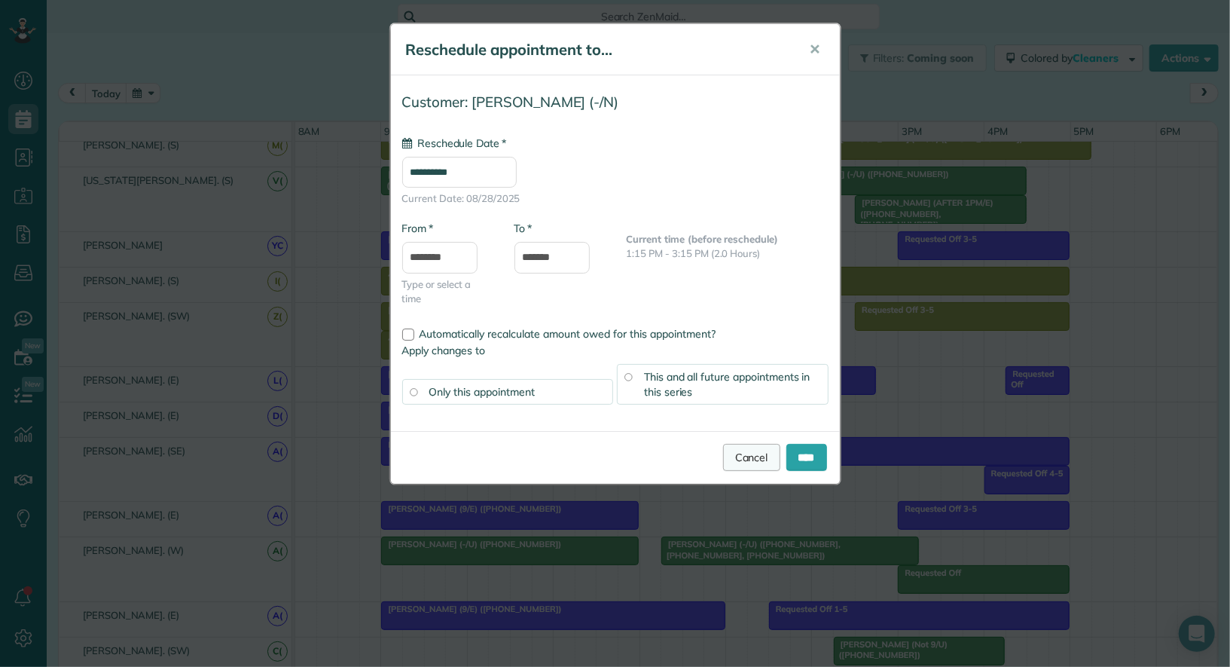
click at [747, 451] on link "Cancel" at bounding box center [751, 457] width 57 height 27
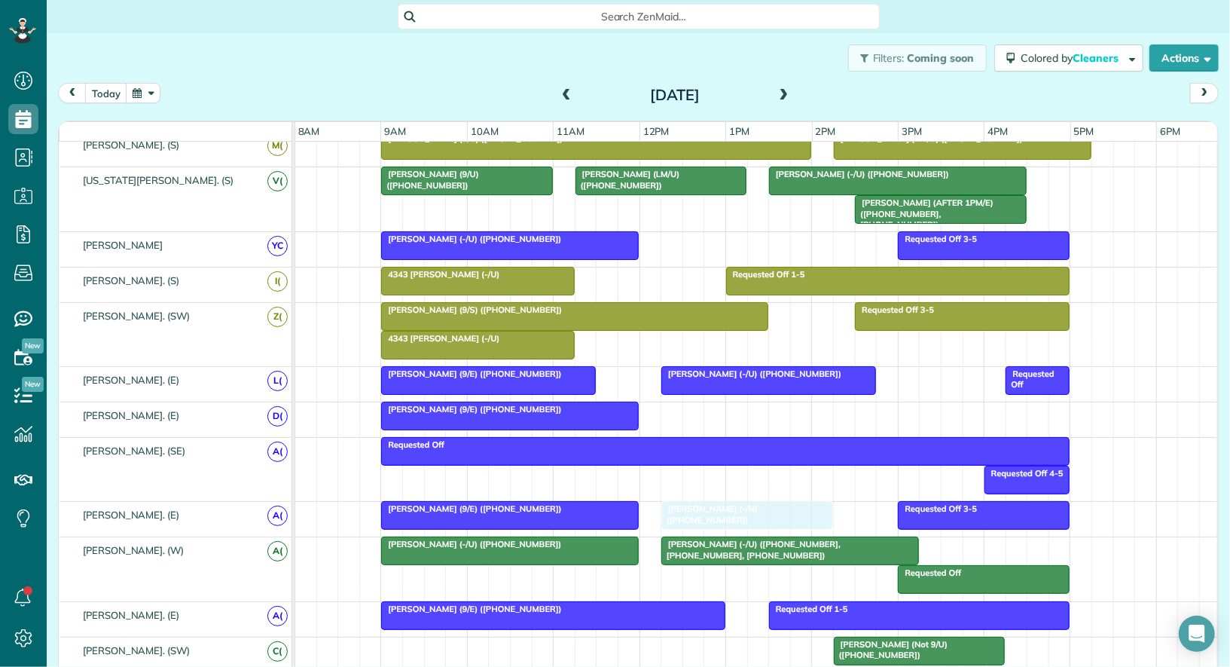
drag, startPoint x: 779, startPoint y: 468, endPoint x: 692, endPoint y: 513, distance: 97.7
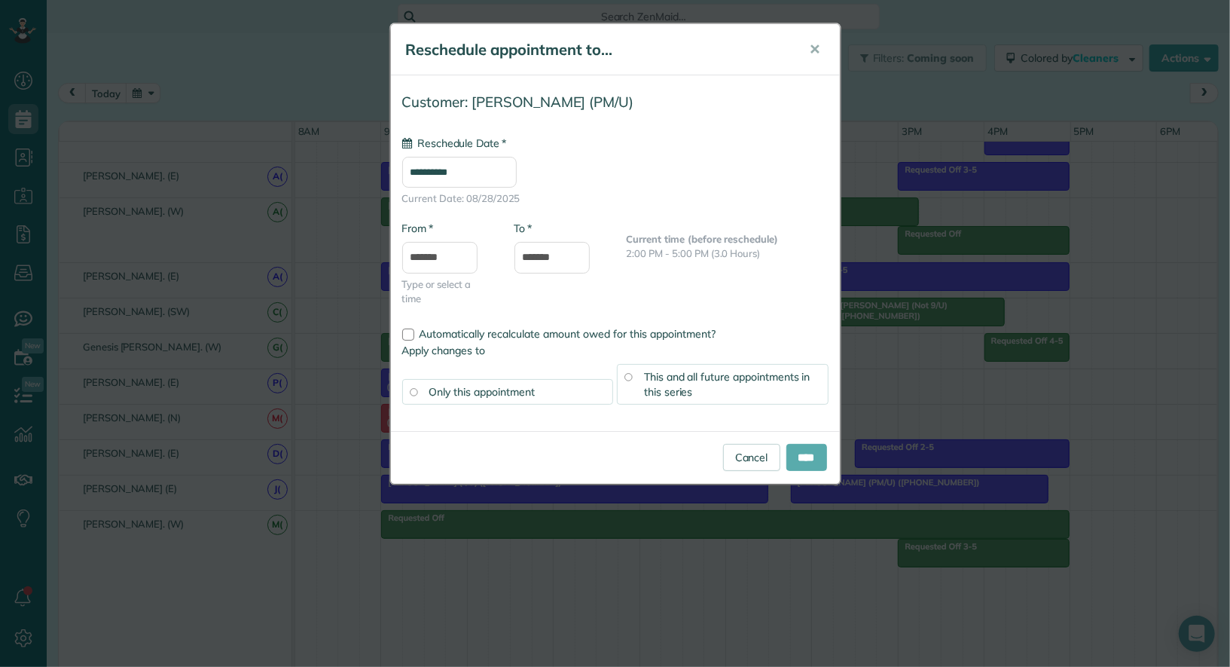
type input "**********"
click at [811, 448] on input "****" at bounding box center [807, 457] width 41 height 27
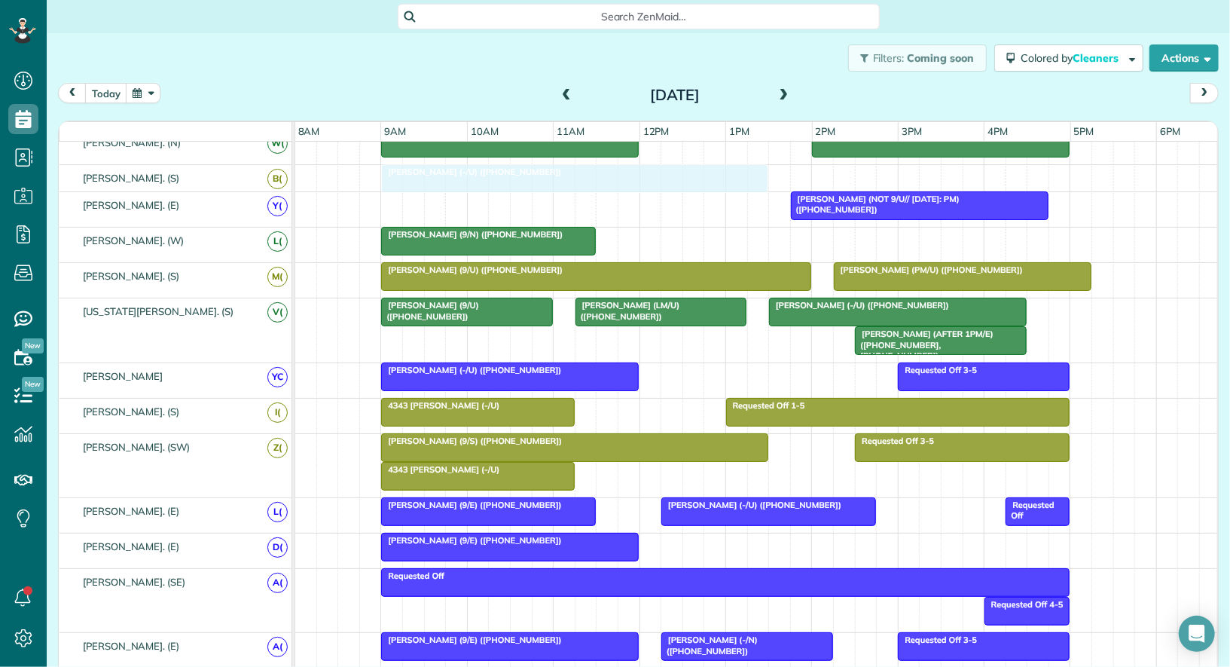
drag, startPoint x: 497, startPoint y: 497, endPoint x: 505, endPoint y: 182, distance: 315.0
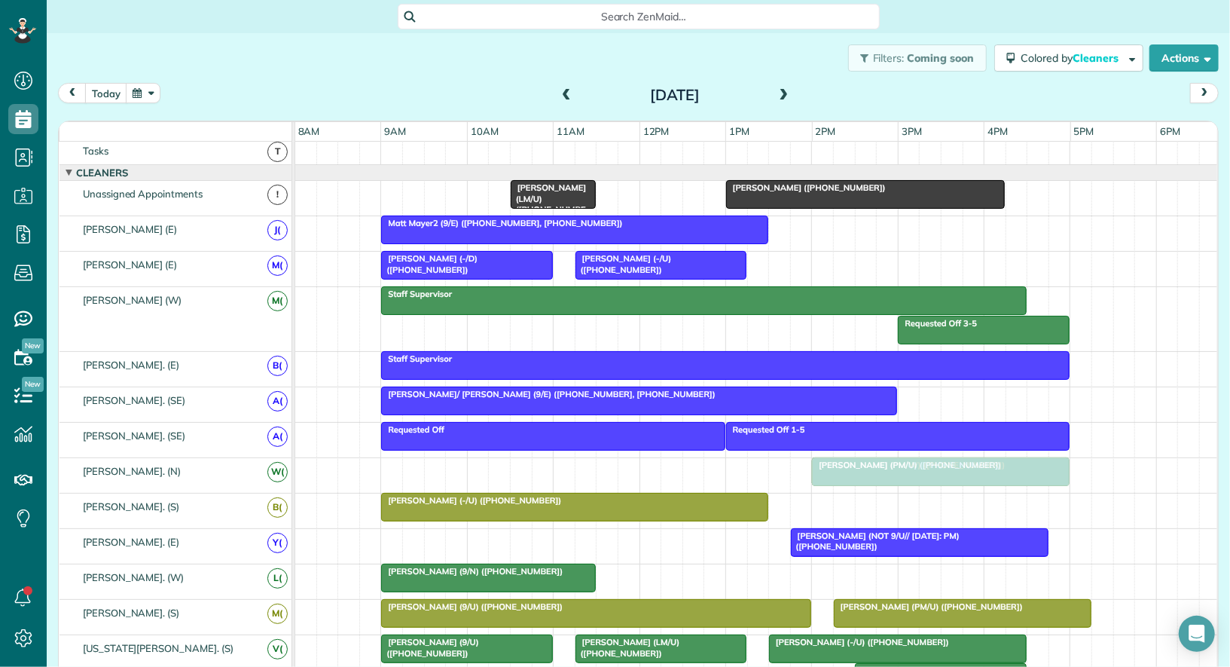
drag, startPoint x: 457, startPoint y: 463, endPoint x: 899, endPoint y: 479, distance: 441.8
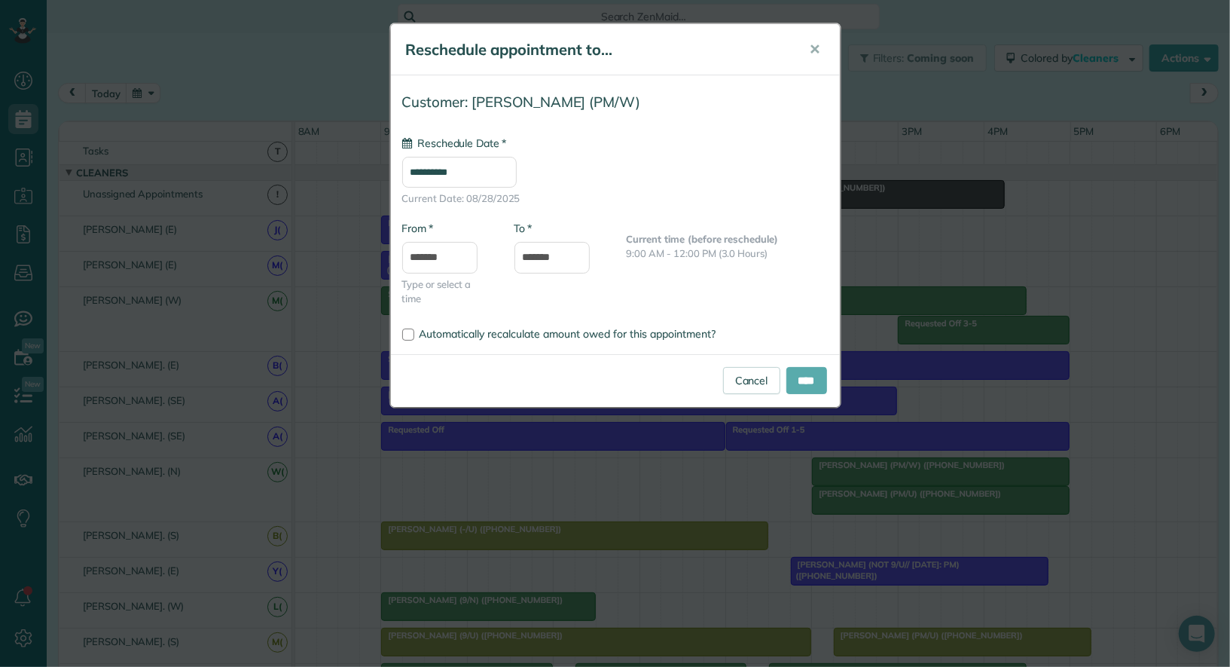
type input "**********"
click at [796, 371] on input "****" at bounding box center [807, 380] width 41 height 27
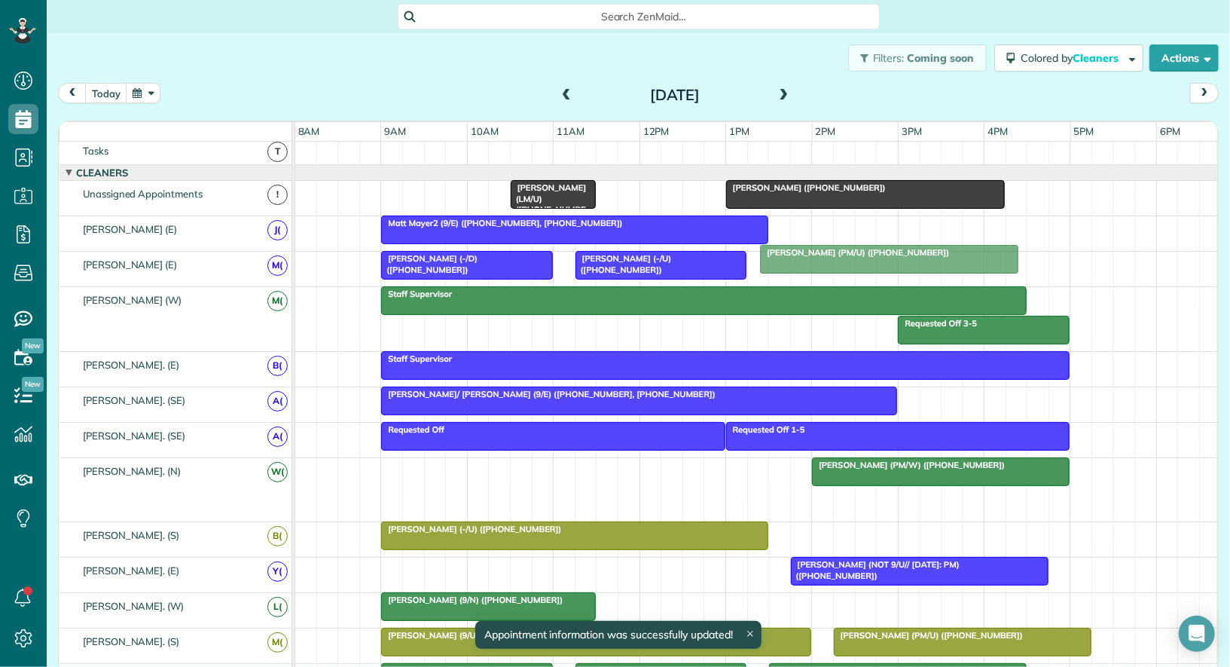
drag, startPoint x: 880, startPoint y: 499, endPoint x: 829, endPoint y: 263, distance: 241.3
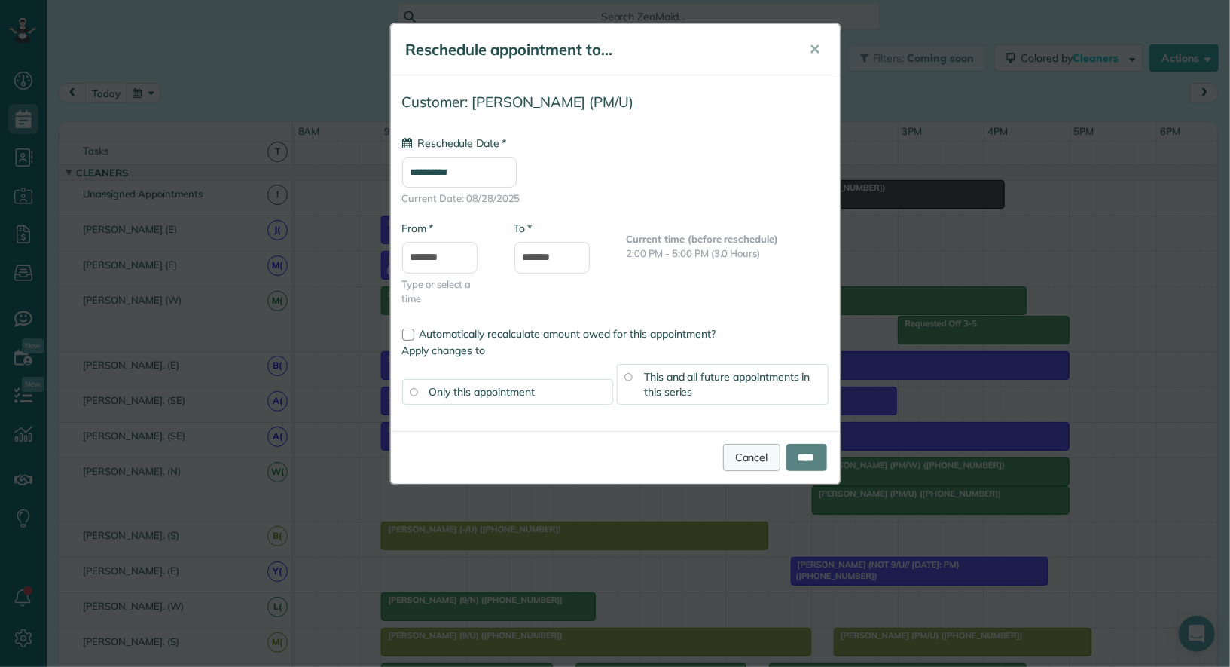
type input "**********"
click at [743, 457] on link "Cancel" at bounding box center [751, 457] width 57 height 27
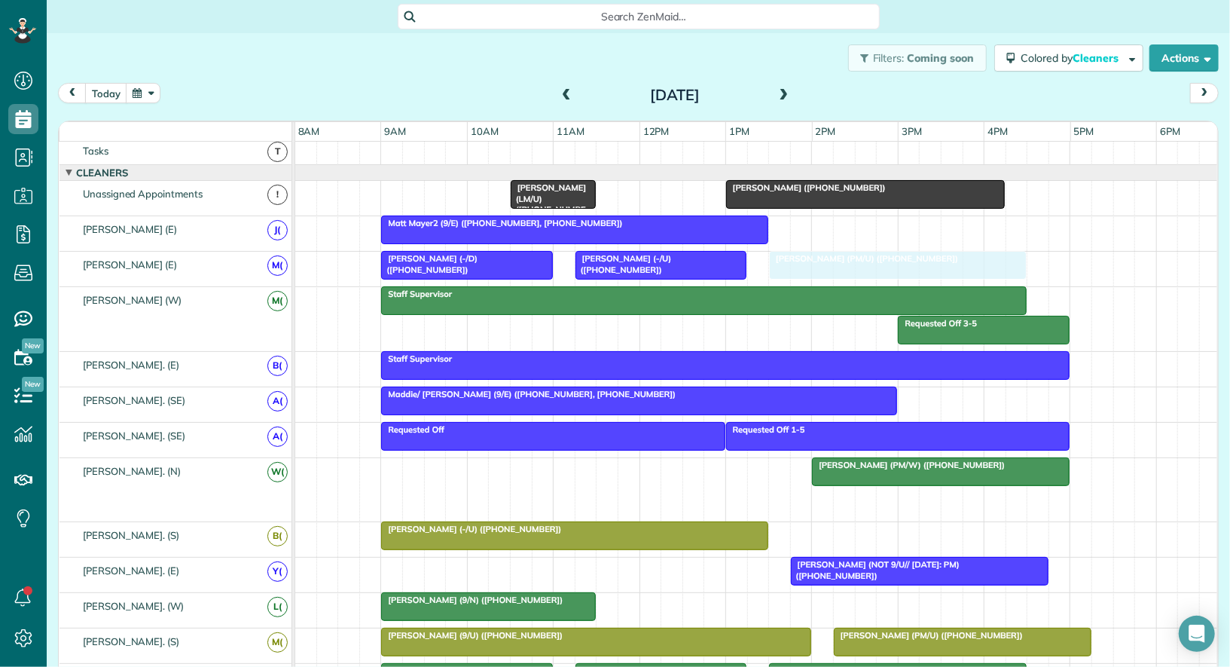
drag, startPoint x: 845, startPoint y: 493, endPoint x: 796, endPoint y: 265, distance: 232.6
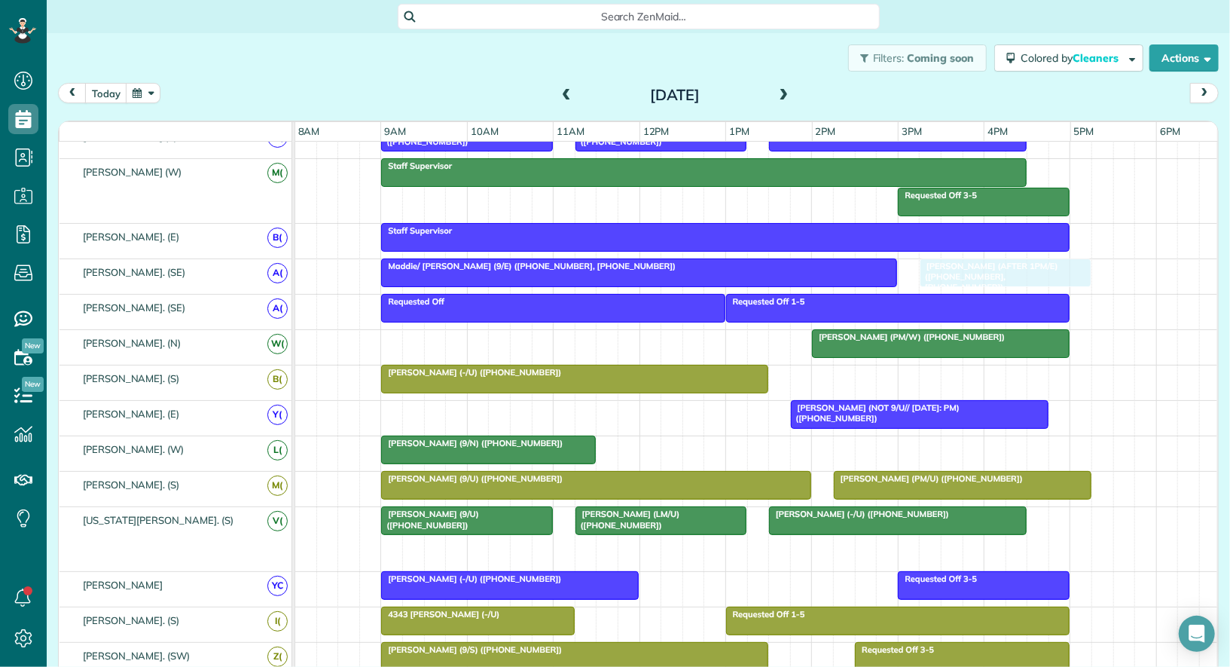
drag, startPoint x: 898, startPoint y: 533, endPoint x: 955, endPoint y: 262, distance: 276.3
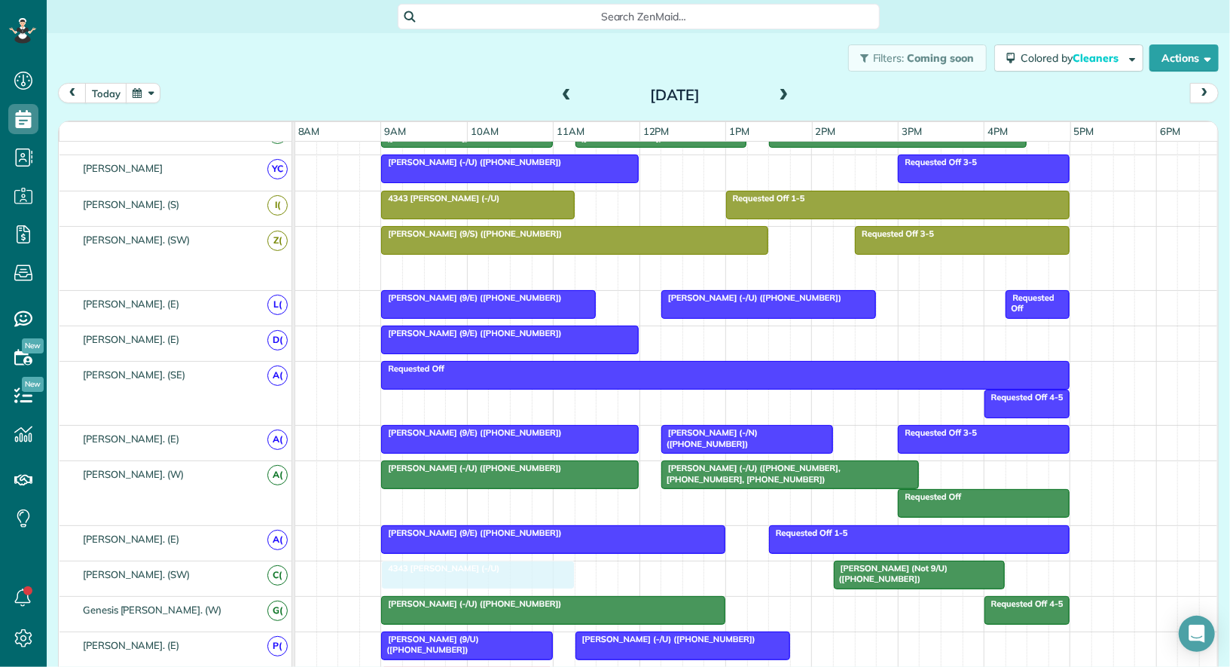
drag, startPoint x: 431, startPoint y: 263, endPoint x: 425, endPoint y: 570, distance: 307.5
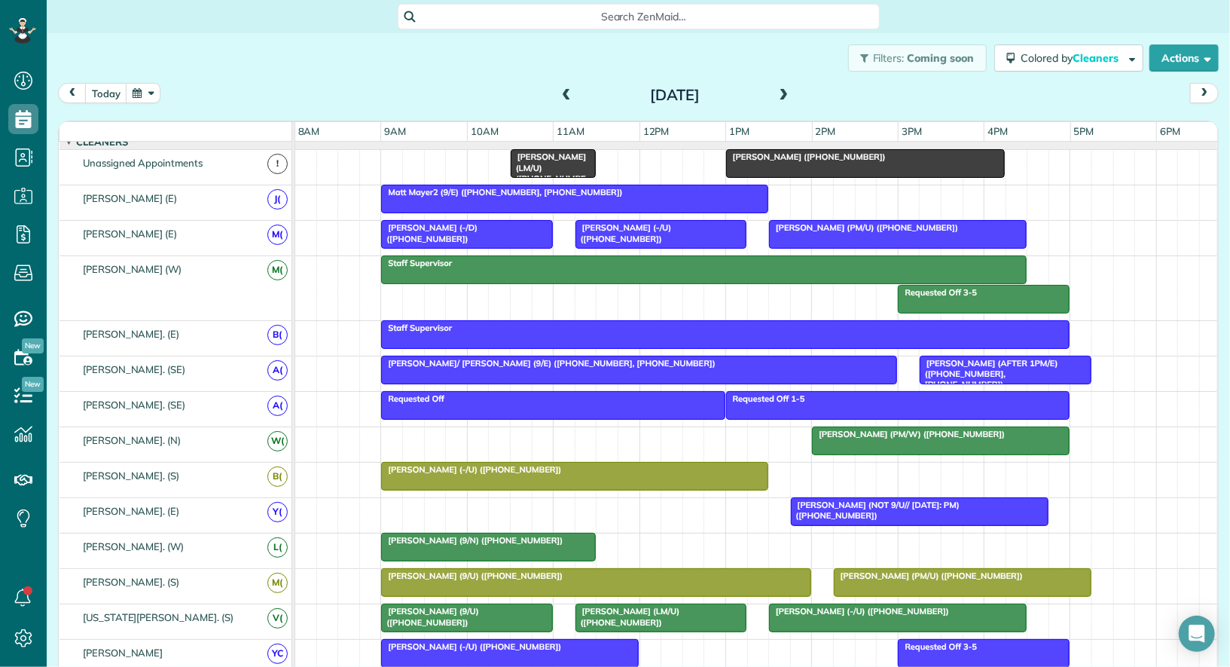
click at [781, 167] on div at bounding box center [866, 163] width 278 height 27
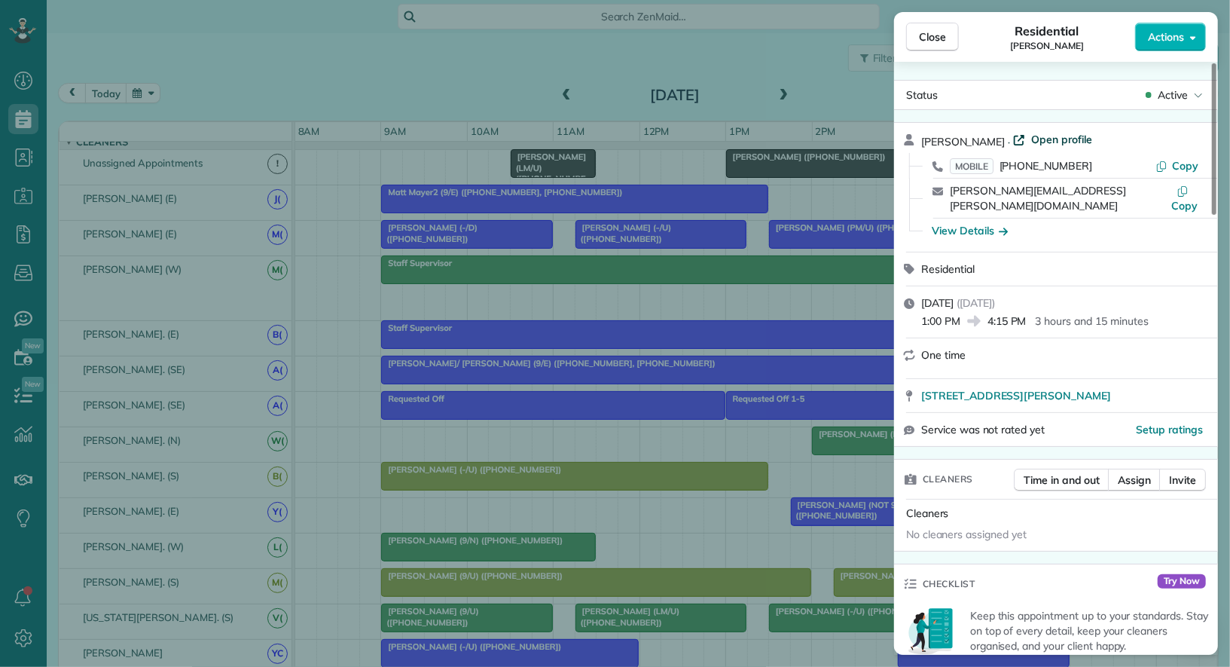
click at [1042, 143] on span "Open profile" at bounding box center [1061, 139] width 61 height 15
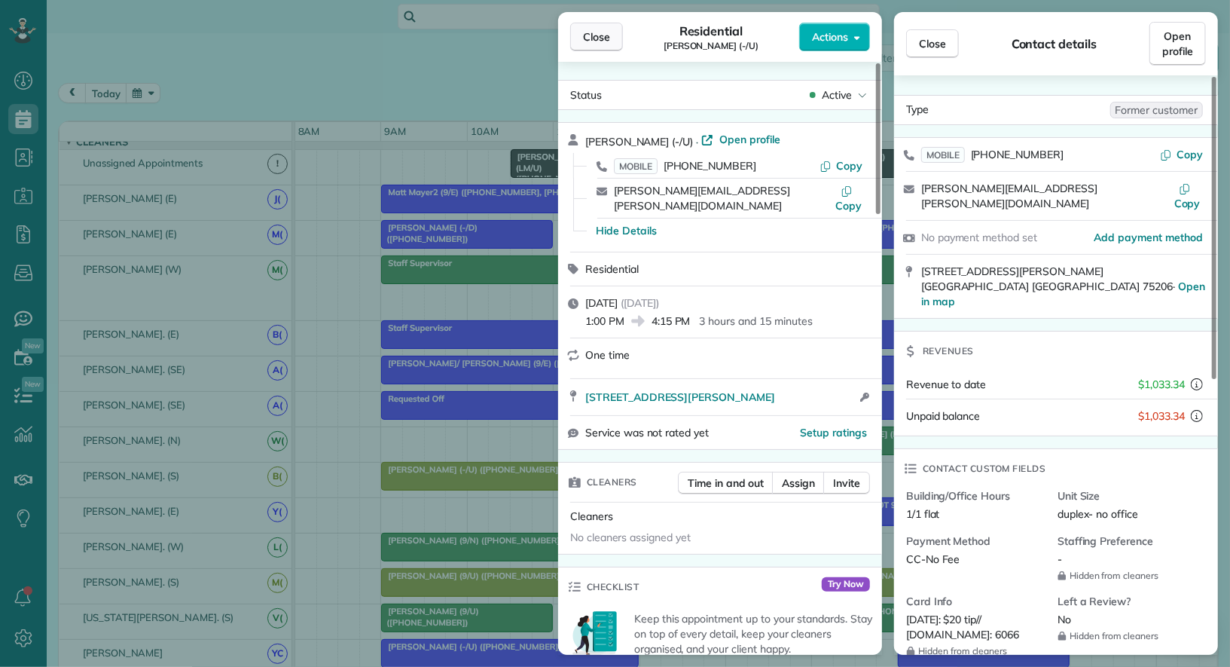
click at [603, 39] on span "Close" at bounding box center [596, 36] width 27 height 15
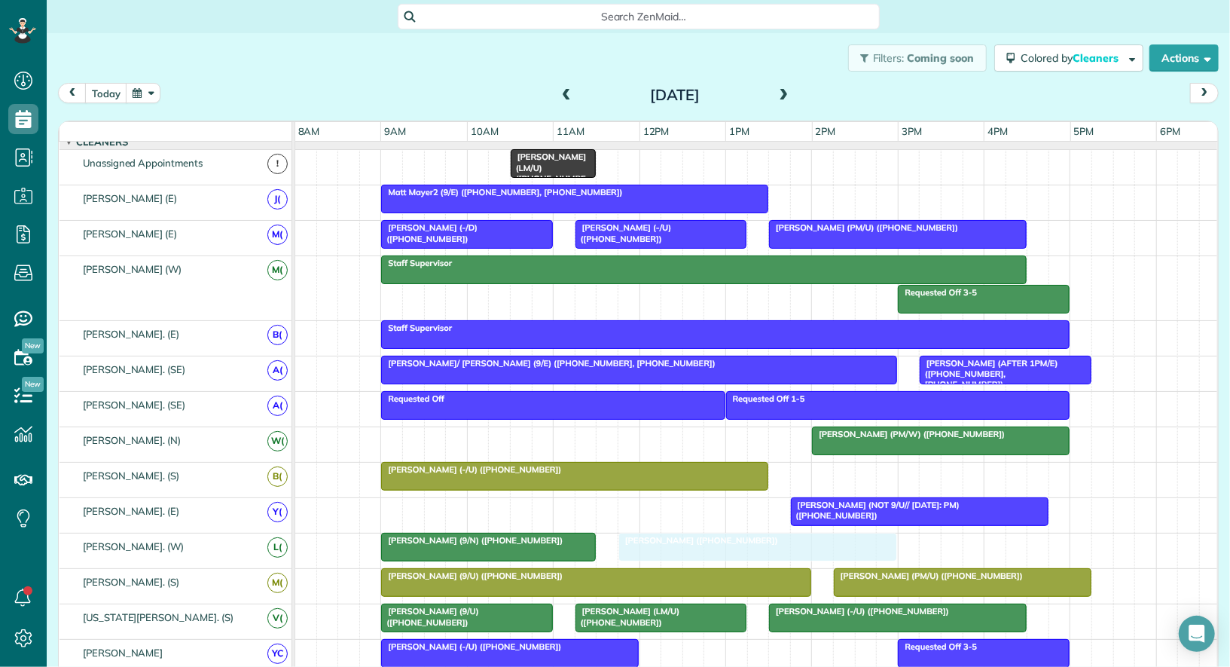
drag, startPoint x: 848, startPoint y: 160, endPoint x: 745, endPoint y: 536, distance: 389.7
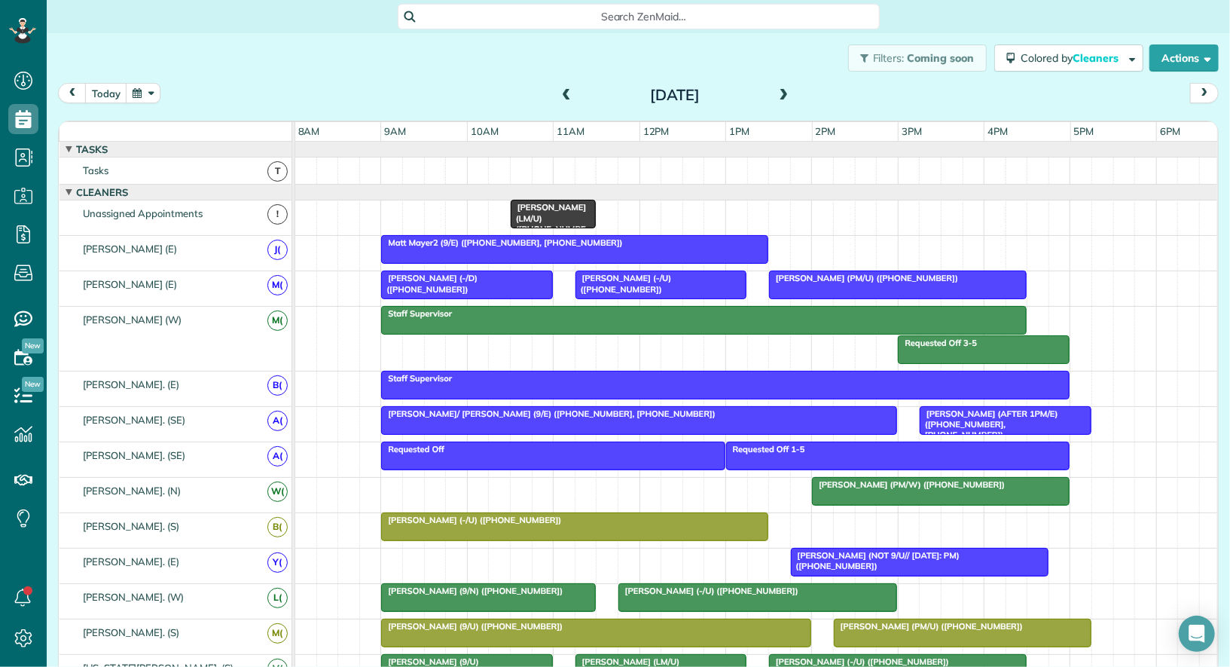
click at [567, 108] on div "today Thursday Aug 28, 2025" at bounding box center [638, 97] width 1161 height 28
click at [567, 97] on span at bounding box center [566, 96] width 17 height 14
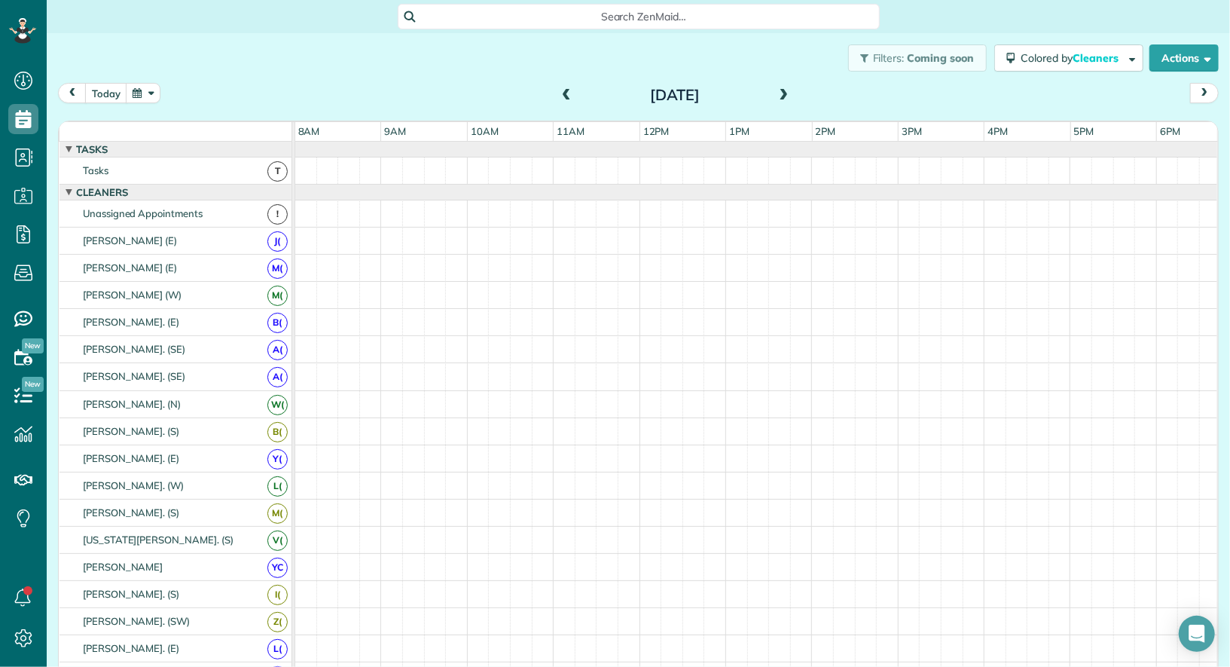
click at [567, 97] on span at bounding box center [566, 96] width 17 height 14
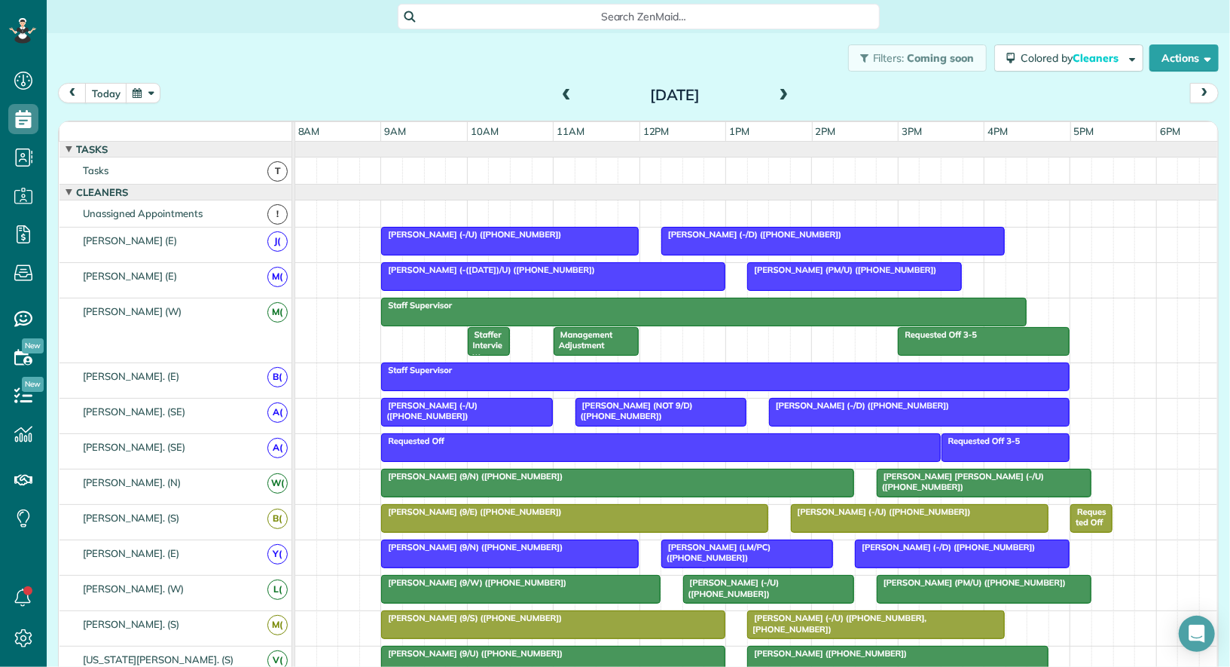
click at [626, 403] on span "Lucas Teisseire (NOT 9/D) (+14693959685)" at bounding box center [634, 410] width 118 height 21
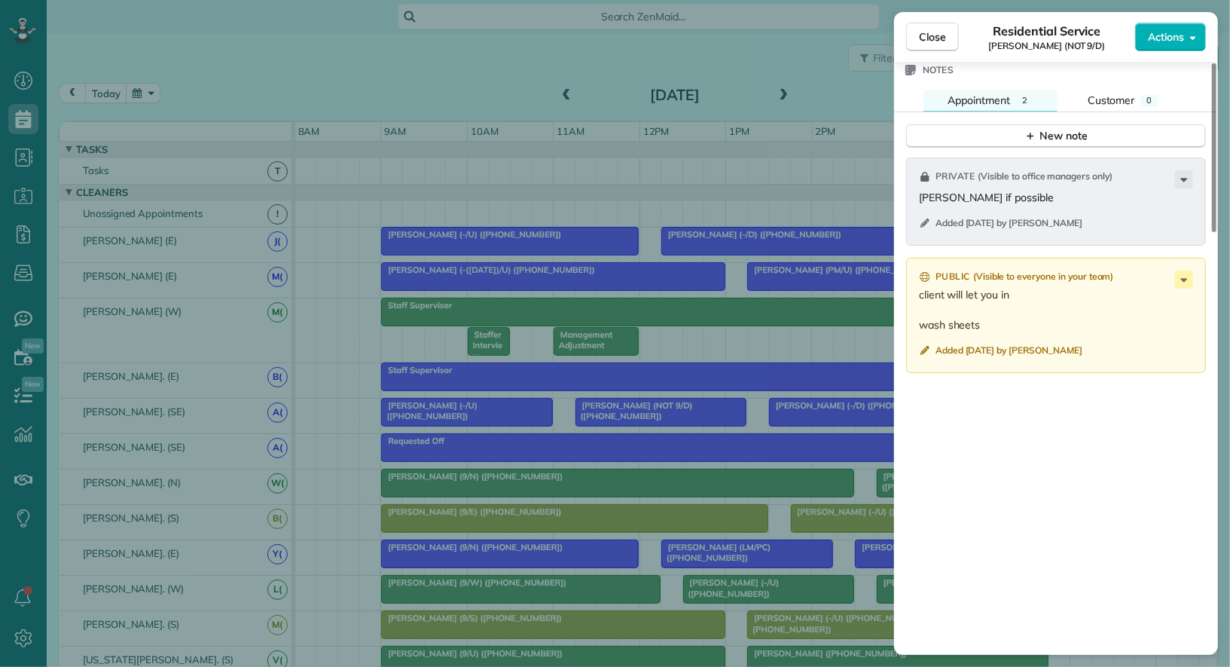
scroll to position [1221, 0]
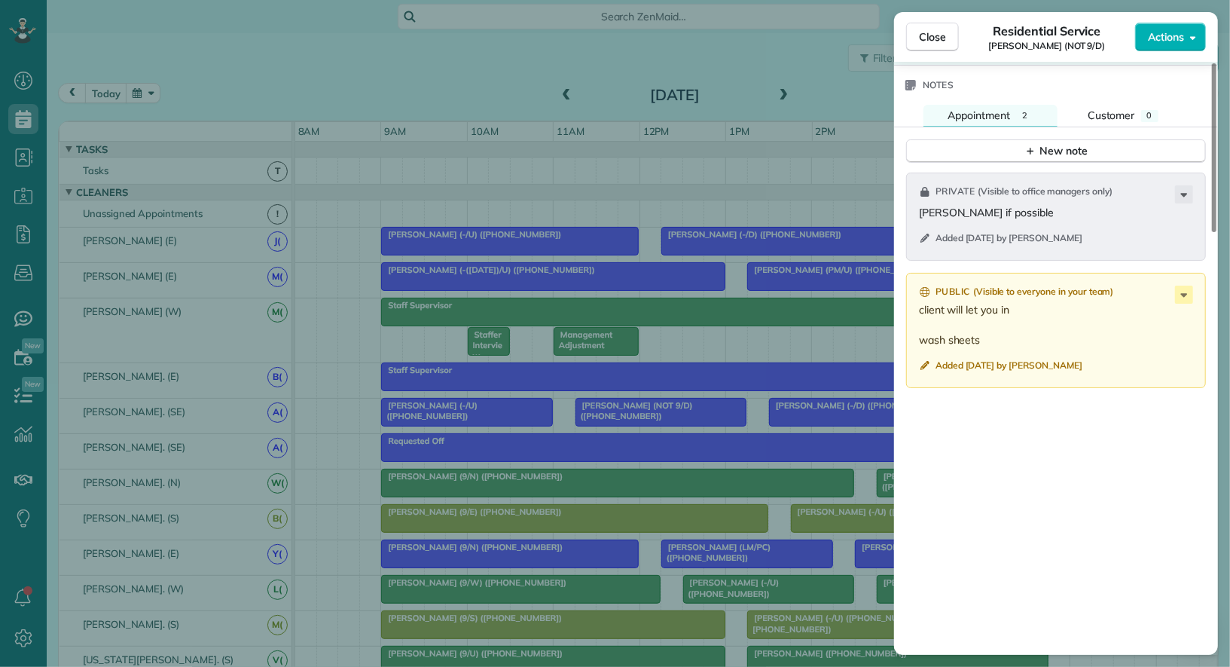
click at [1181, 302] on p "client will let you in wash sheets" at bounding box center [1057, 324] width 277 height 45
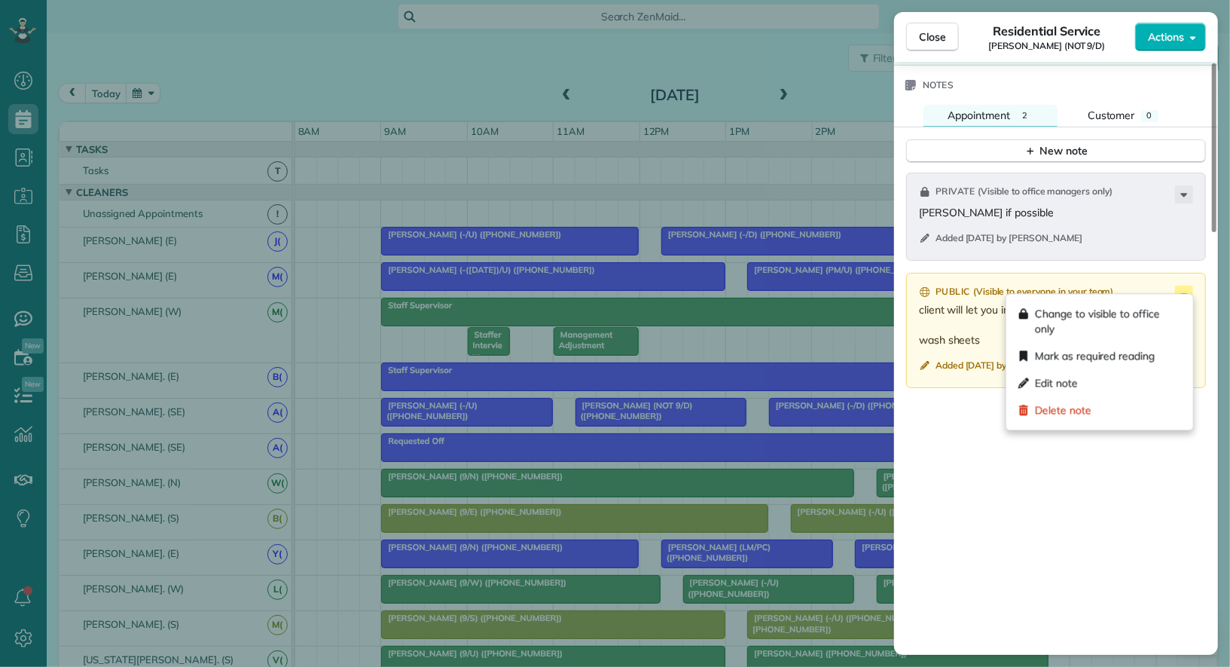
click at [1181, 289] on icon at bounding box center [1184, 295] width 18 height 18
click at [1096, 382] on div "Edit note" at bounding box center [1100, 382] width 175 height 27
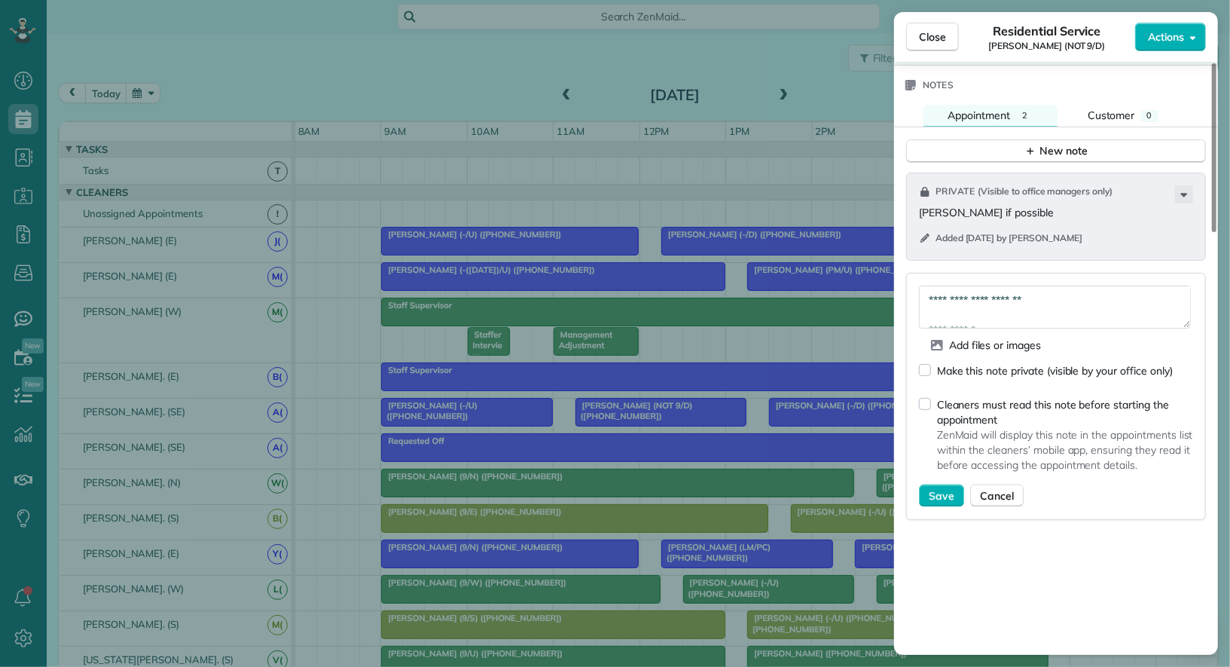
scroll to position [15, 0]
click at [1034, 301] on textarea "**********" at bounding box center [1055, 307] width 272 height 43
type textarea "**********"
click at [931, 489] on span "Save" at bounding box center [942, 495] width 26 height 15
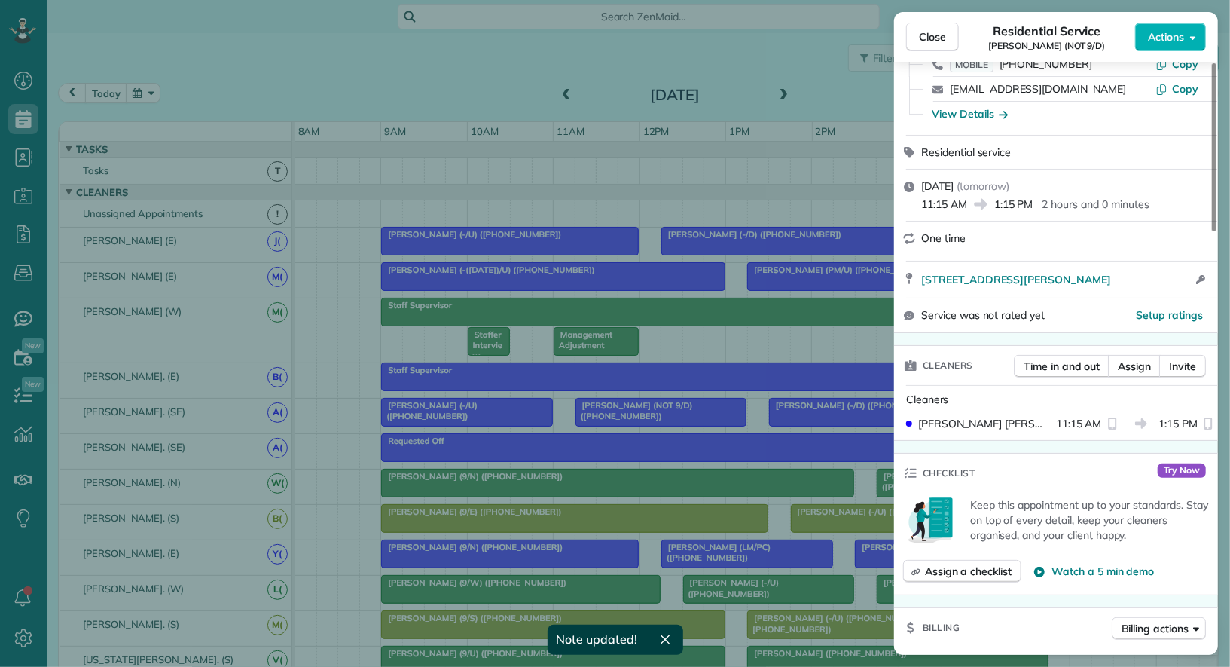
scroll to position [124, 0]
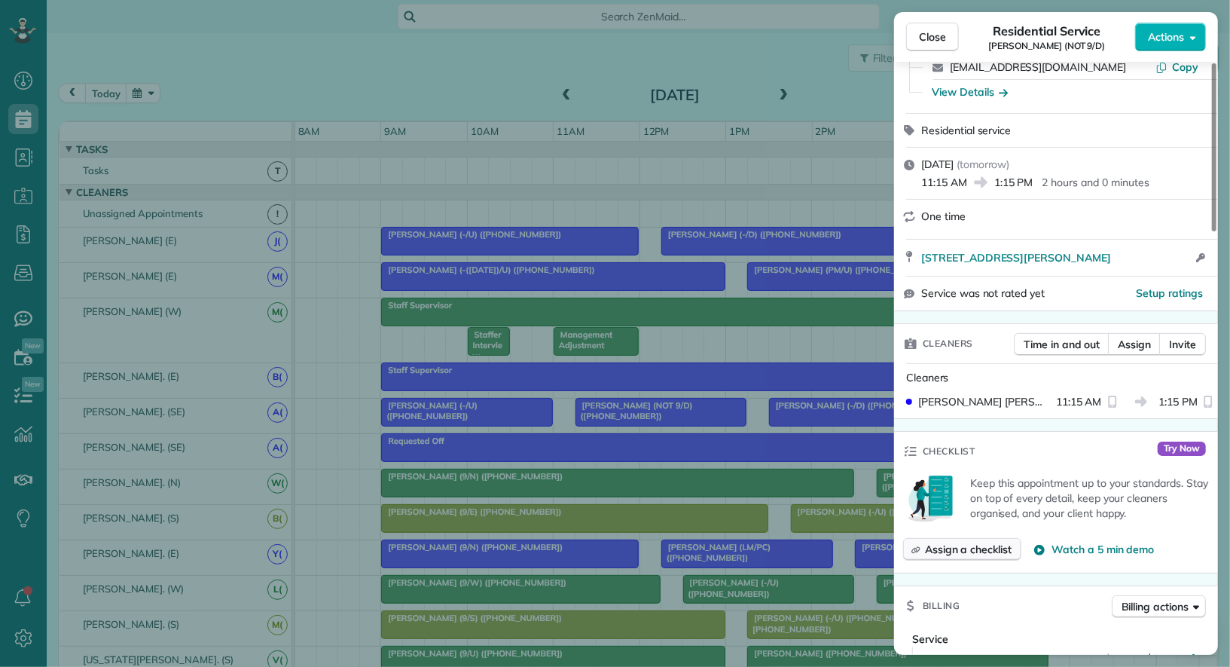
click at [975, 551] on span "Assign a checklist" at bounding box center [968, 549] width 87 height 15
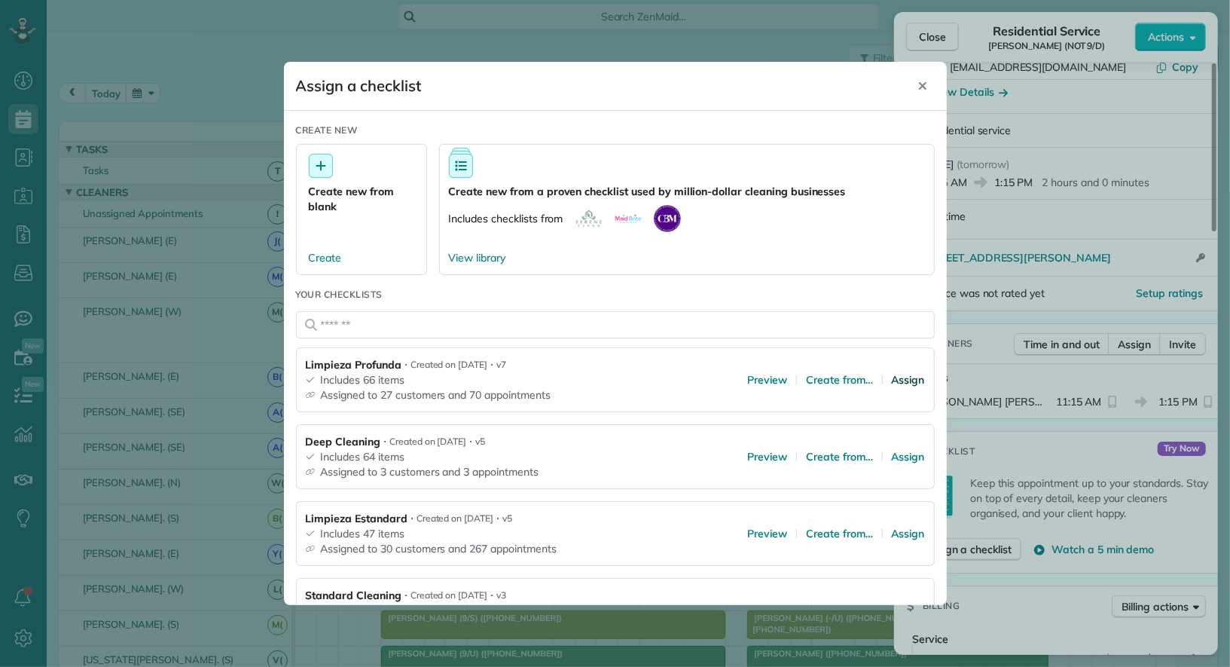
click at [904, 373] on span "Assign" at bounding box center [908, 379] width 33 height 15
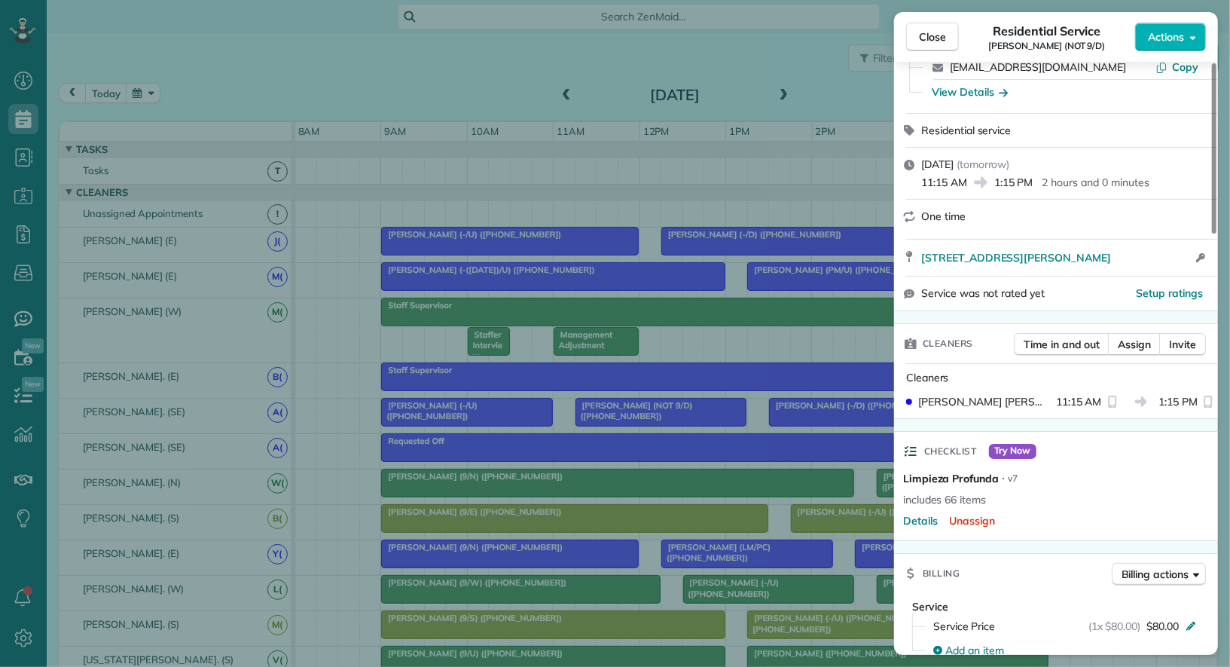
scroll to position [0, 0]
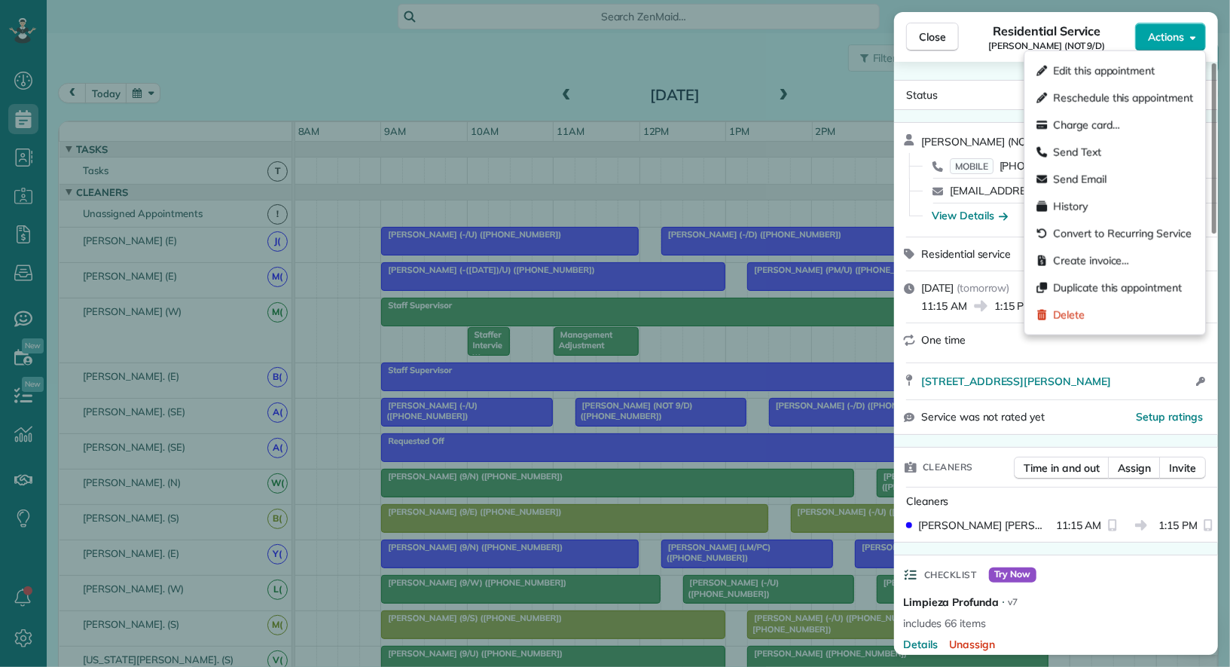
click at [1166, 43] on span "Actions" at bounding box center [1166, 36] width 36 height 15
click at [1142, 69] on span "Edit this appointment" at bounding box center [1104, 70] width 102 height 15
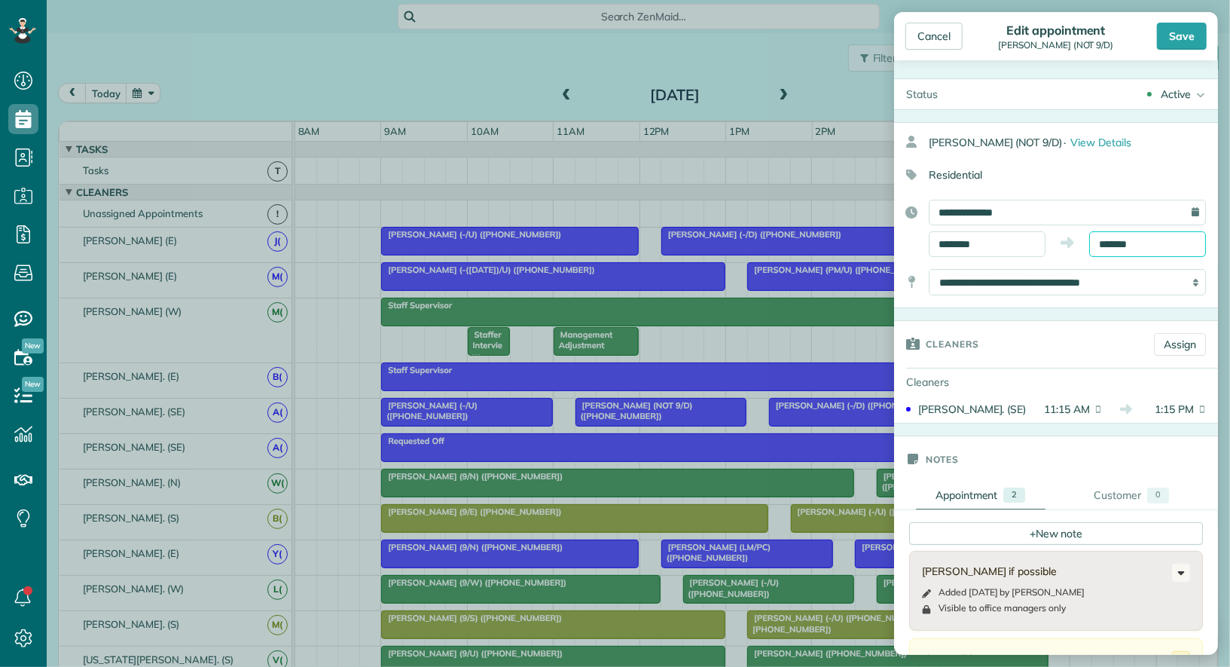
click at [1141, 251] on body "Dashboard Scheduling Calendar View List View Dispatch View - Weekly scheduling …" at bounding box center [615, 333] width 1230 height 667
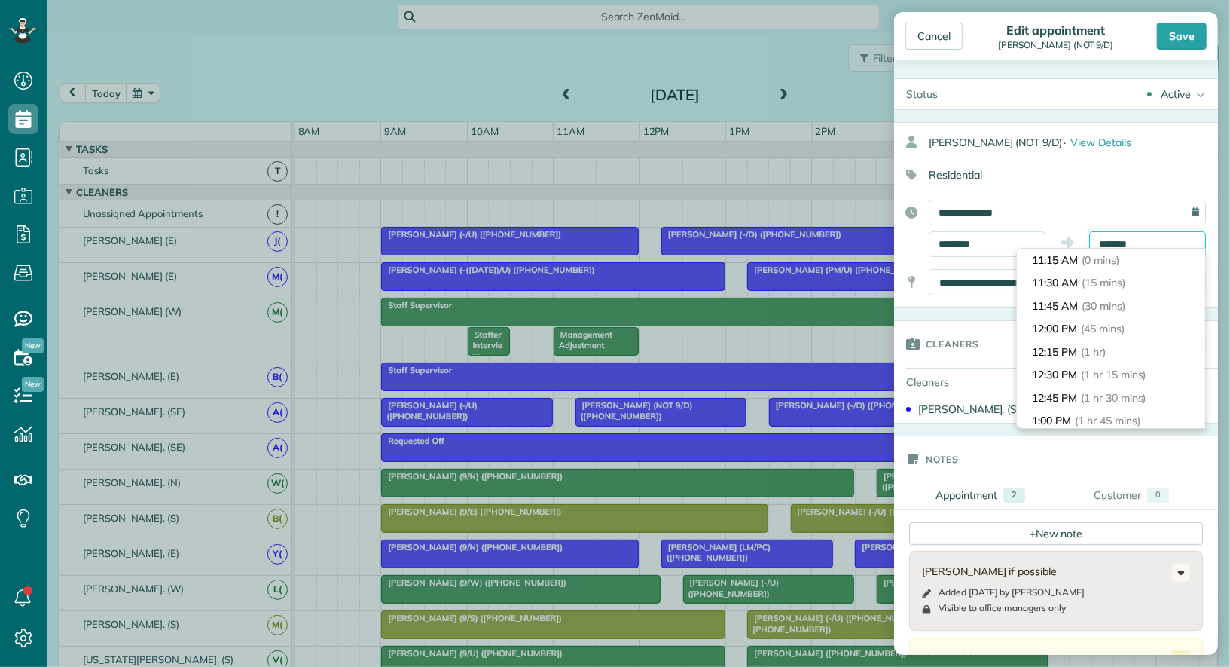
scroll to position [160, 0]
type input "*******"
click at [1142, 325] on span "(2 hrs 30 mins)" at bounding box center [1112, 329] width 74 height 14
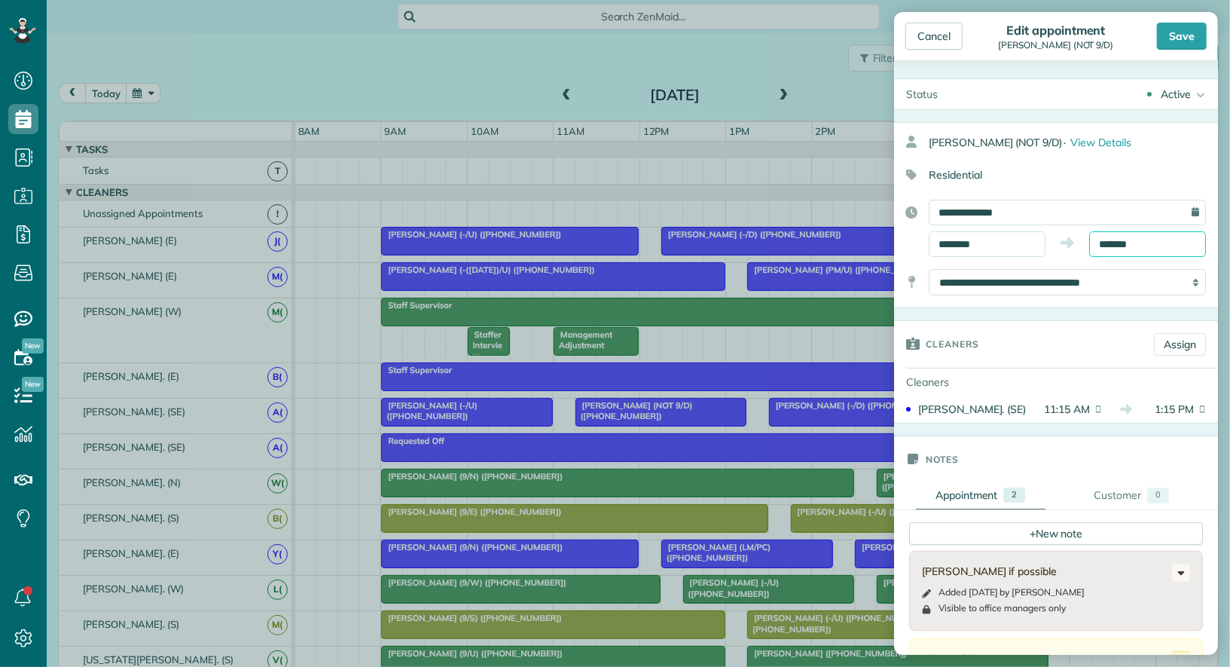
scroll to position [622, 0]
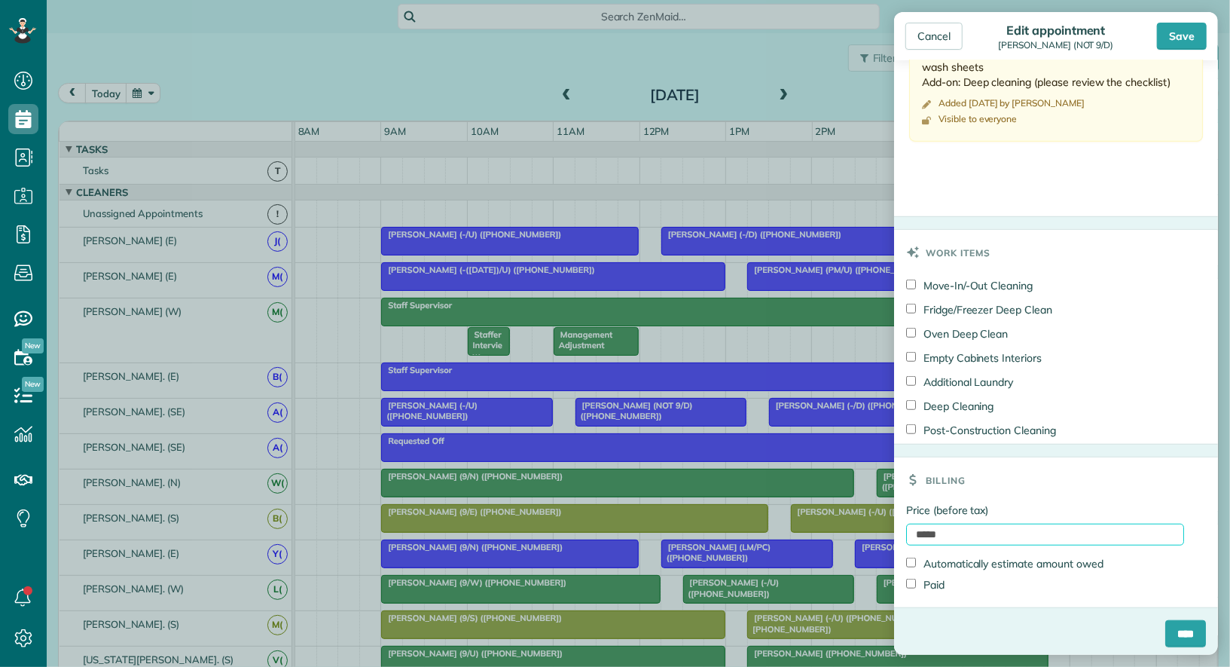
drag, startPoint x: 924, startPoint y: 530, endPoint x: 906, endPoint y: 530, distance: 18.1
click at [906, 530] on input "*****" at bounding box center [1045, 535] width 278 height 22
type input "*****"
click at [1176, 622] on input "****" at bounding box center [1186, 633] width 41 height 27
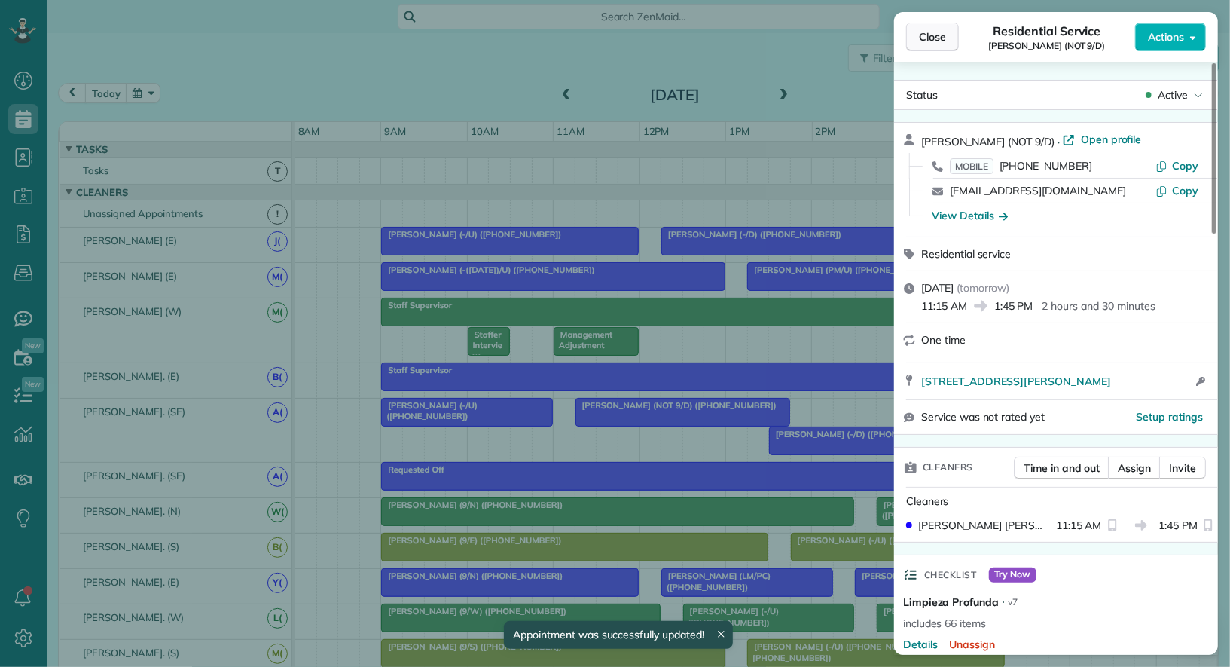
click at [946, 39] on span "Close" at bounding box center [932, 36] width 27 height 15
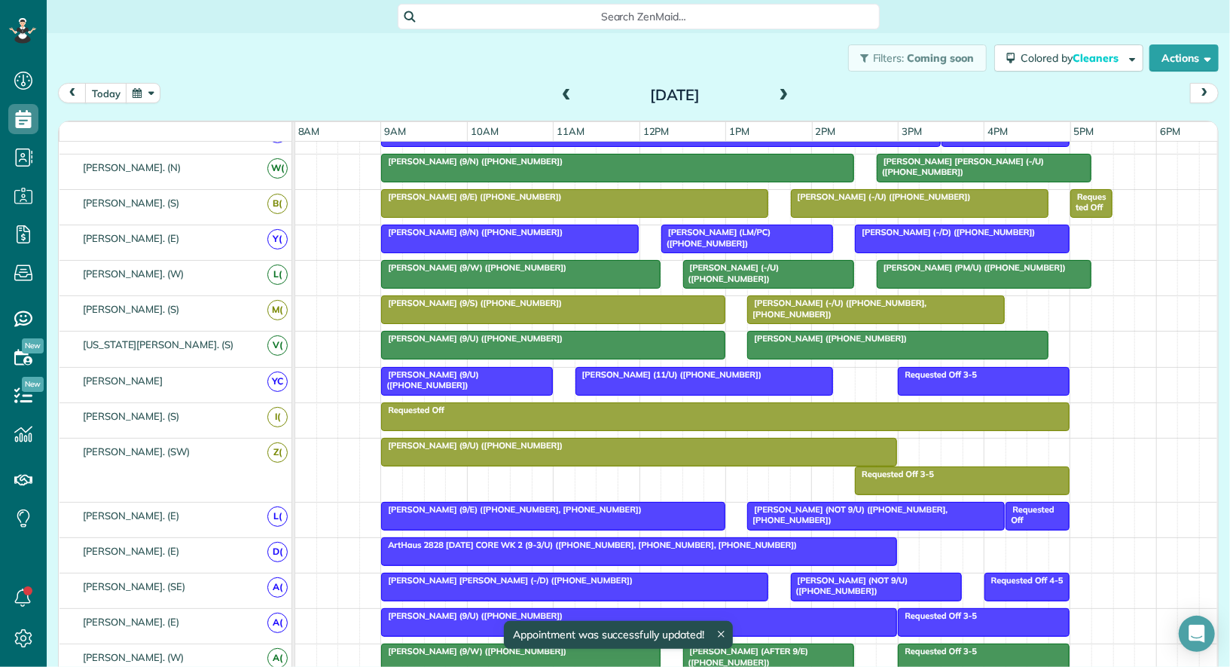
scroll to position [348, 0]
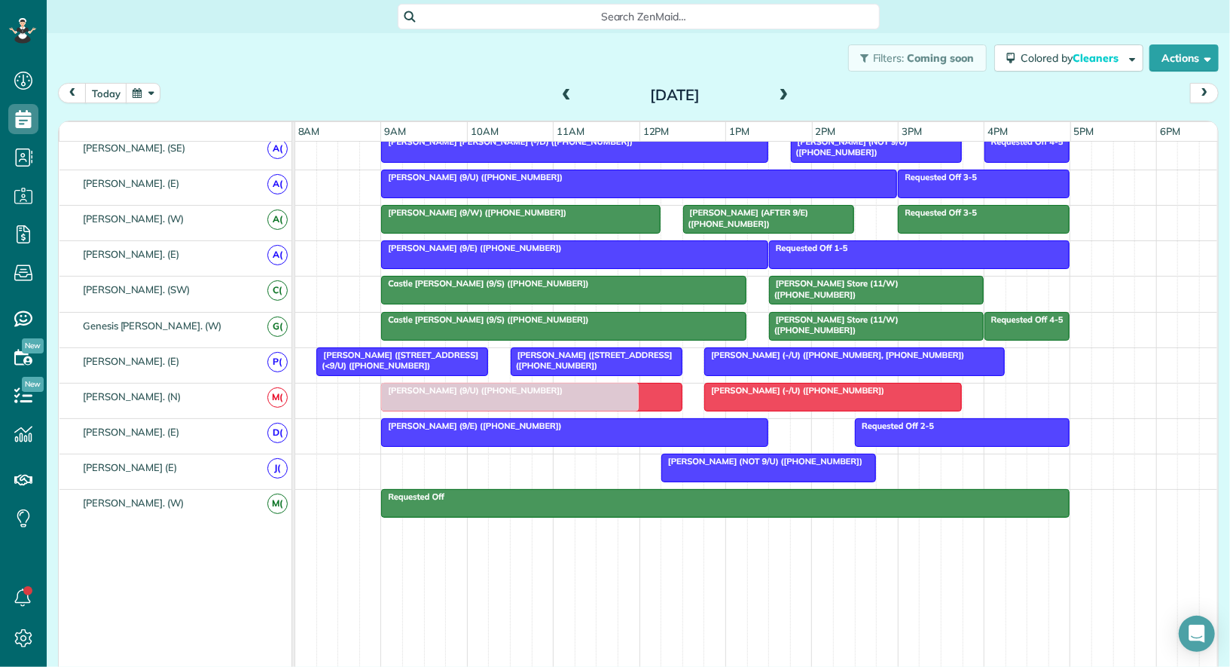
drag, startPoint x: 576, startPoint y: 460, endPoint x: 574, endPoint y: 396, distance: 64.1
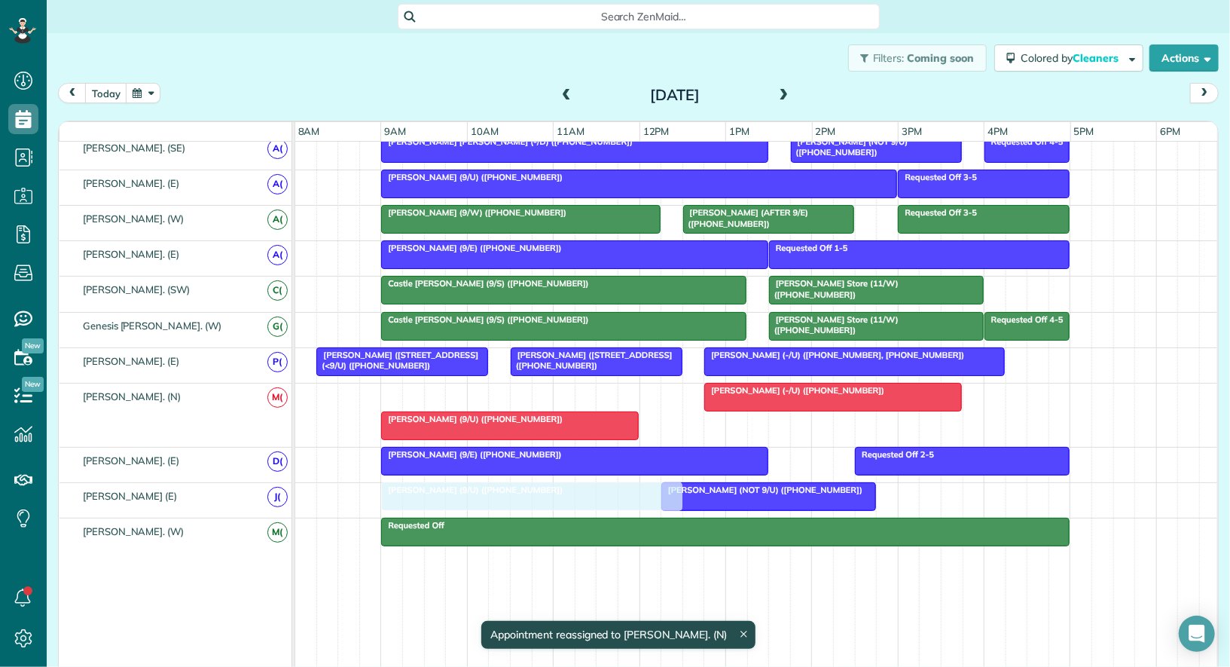
drag, startPoint x: 587, startPoint y: 389, endPoint x: 589, endPoint y: 480, distance: 91.2
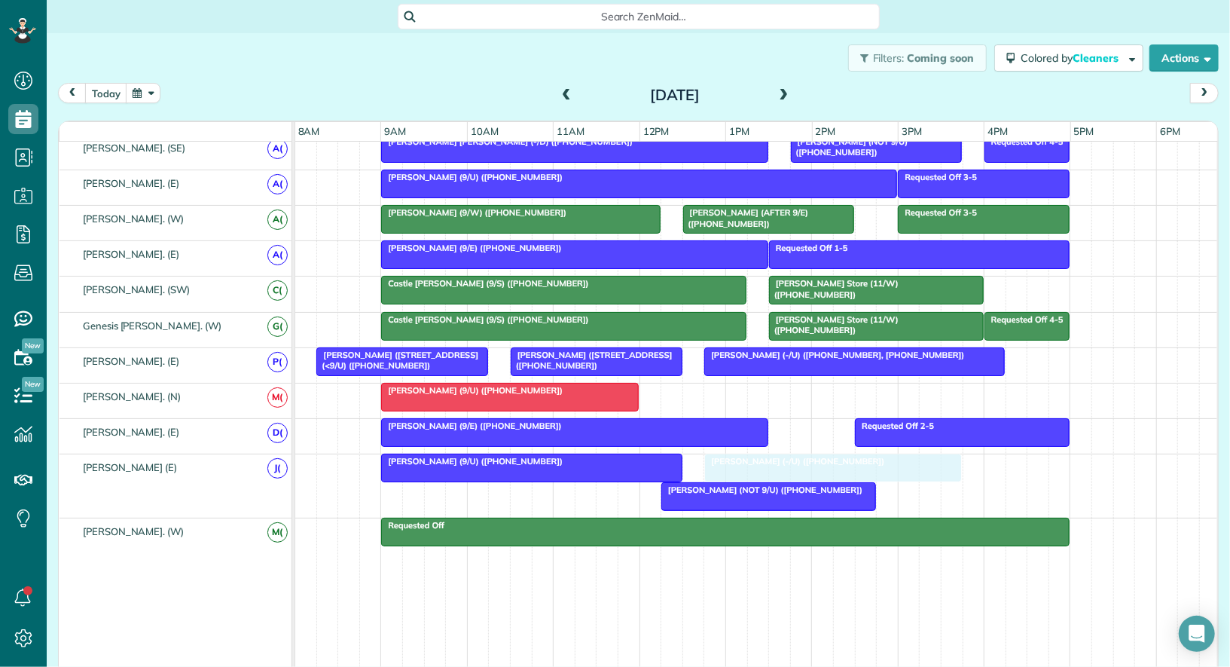
drag, startPoint x: 753, startPoint y: 380, endPoint x: 755, endPoint y: 449, distance: 69.3
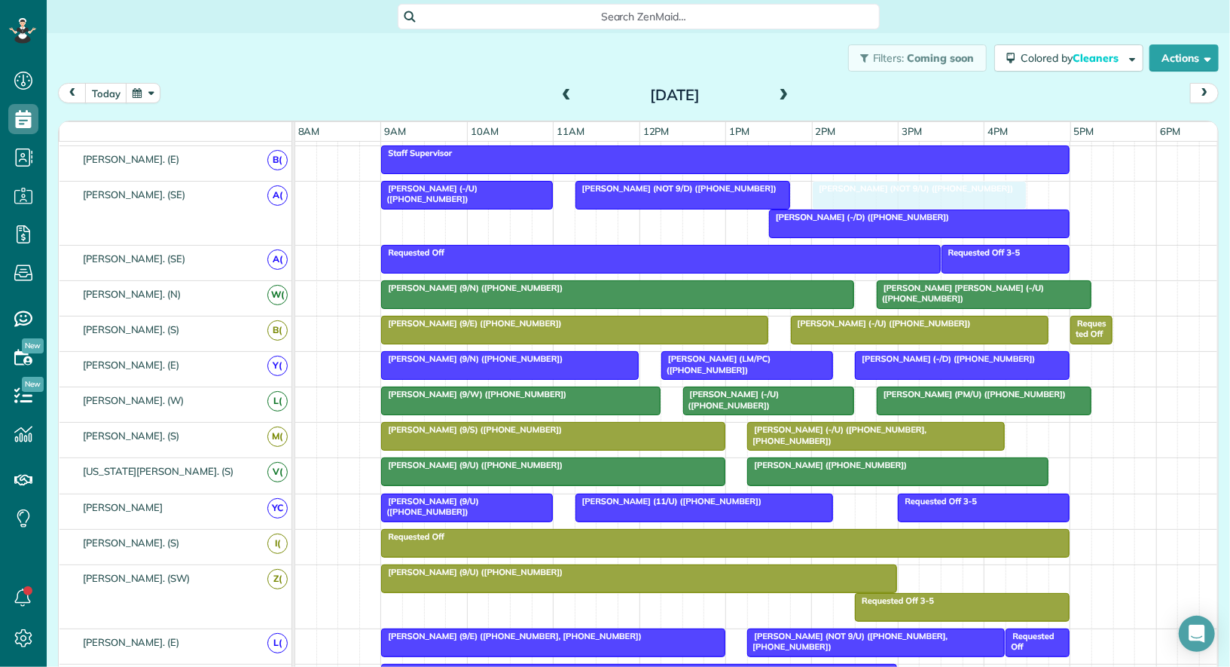
drag, startPoint x: 727, startPoint y: 485, endPoint x: 869, endPoint y: 179, distance: 337.8
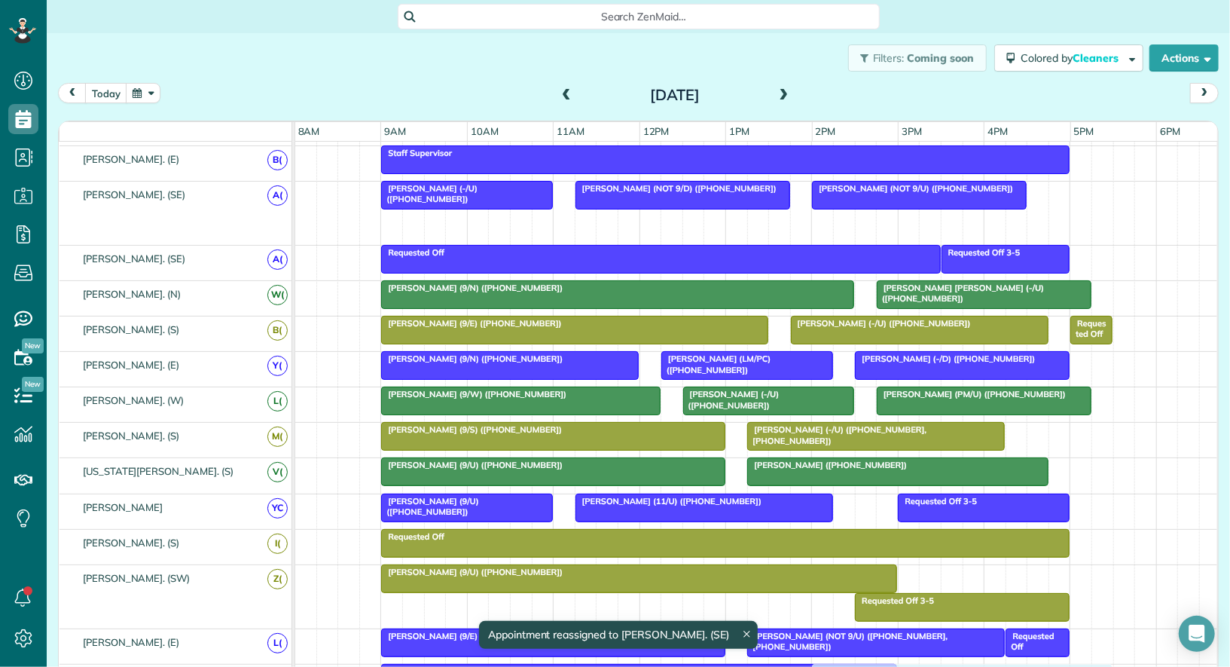
drag, startPoint x: 873, startPoint y: 221, endPoint x: 921, endPoint y: 667, distance: 448.6
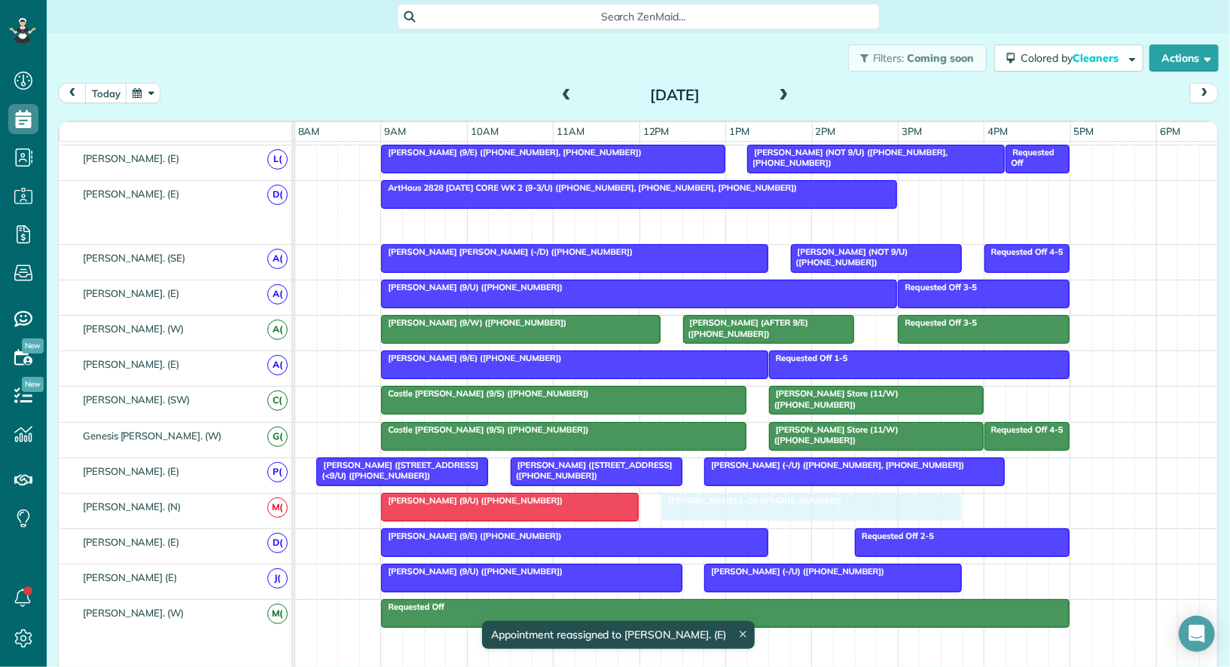
drag, startPoint x: 907, startPoint y: 208, endPoint x: 762, endPoint y: 498, distance: 324.5
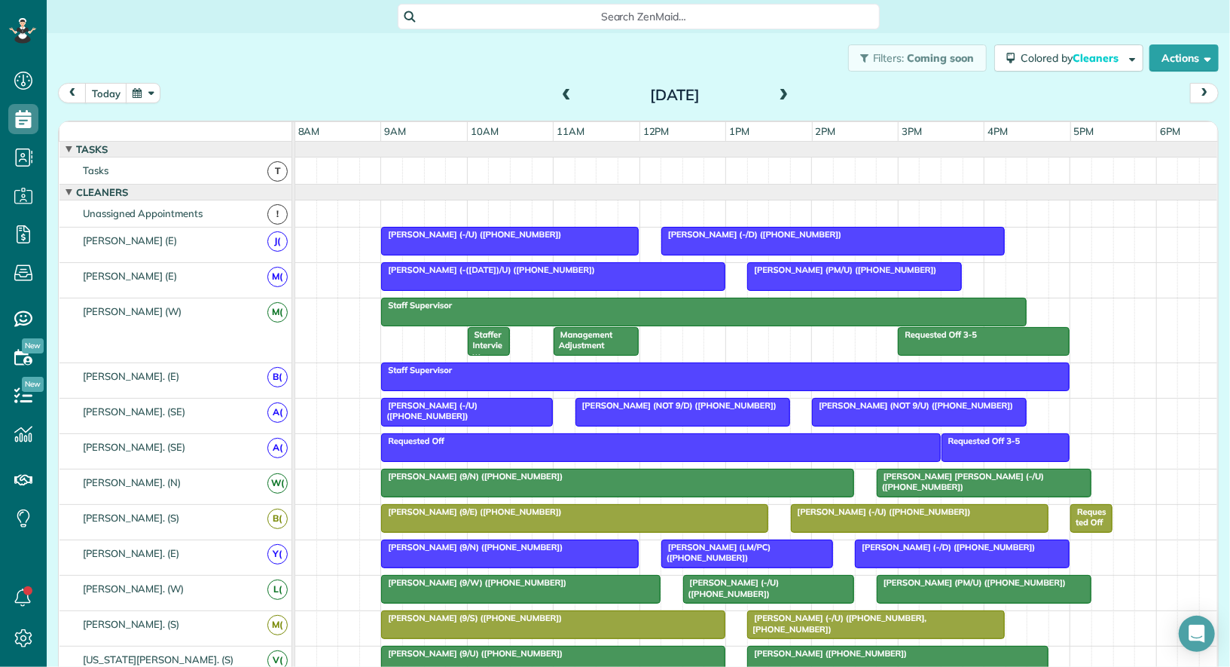
click at [568, 103] on span at bounding box center [566, 95] width 17 height 23
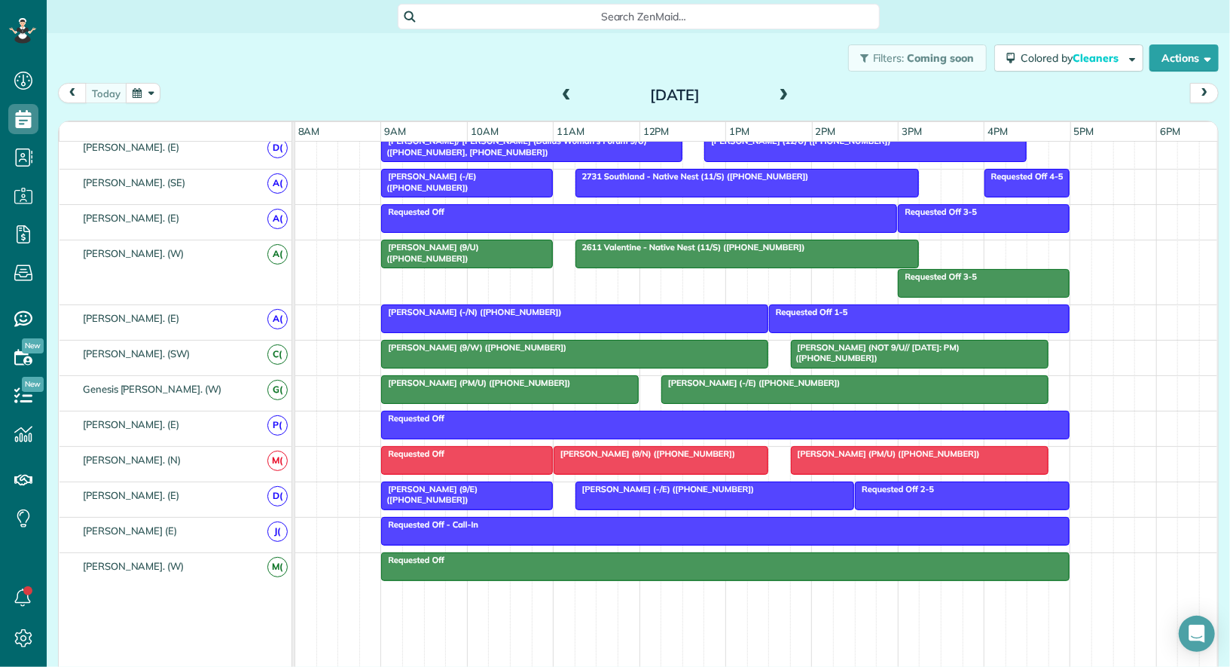
scroll to position [825, 0]
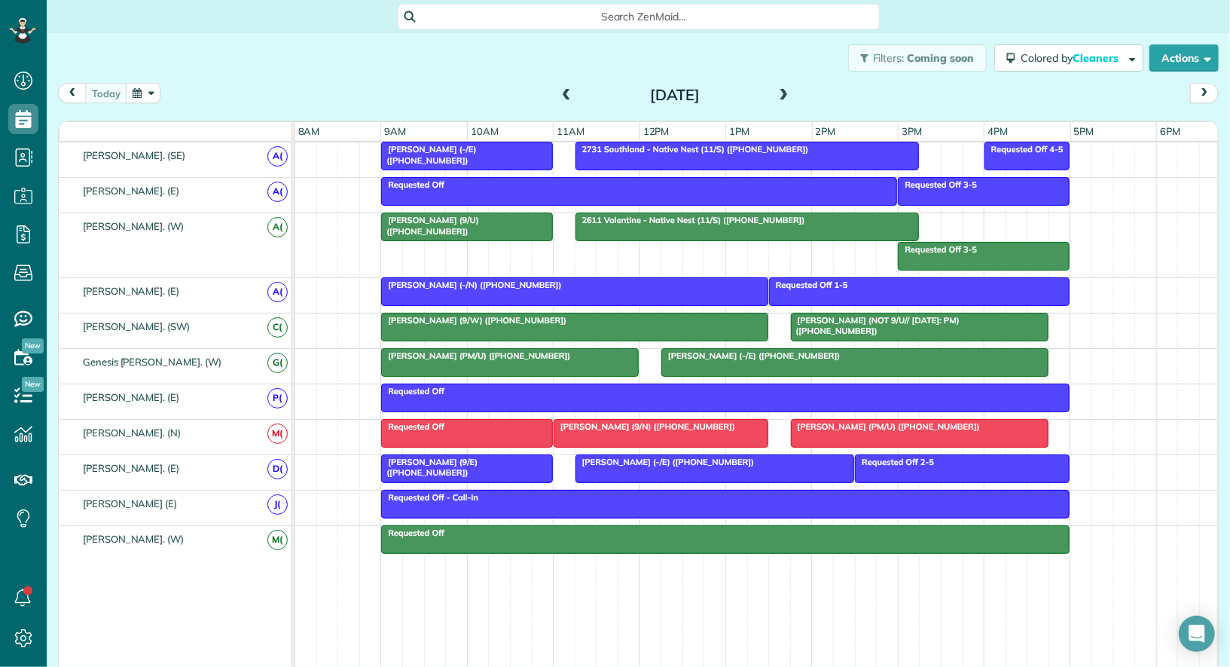
click at [509, 464] on div at bounding box center [467, 468] width 170 height 27
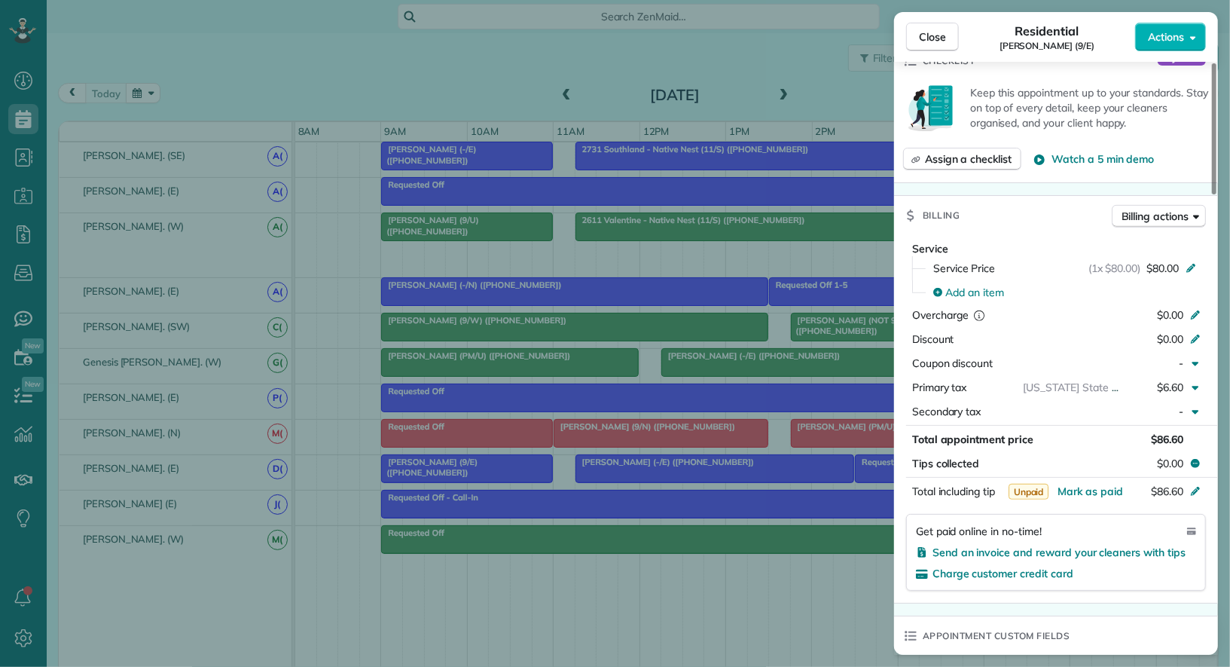
scroll to position [466, 0]
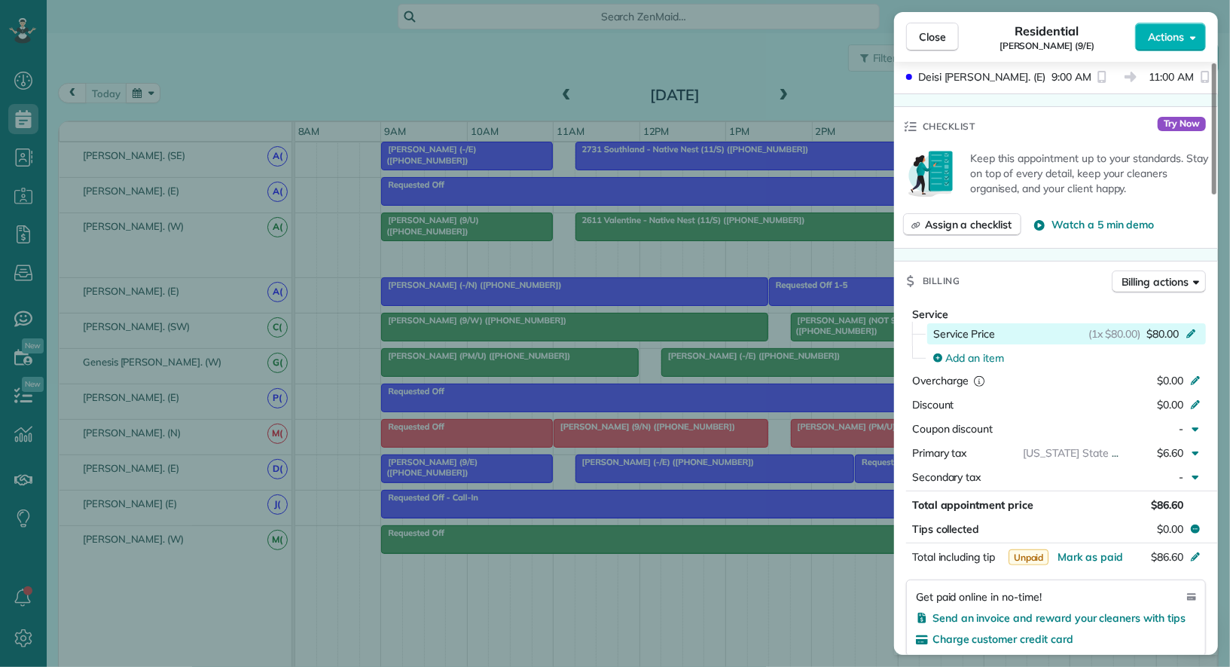
click at [1166, 329] on span "$80.00" at bounding box center [1163, 333] width 32 height 15
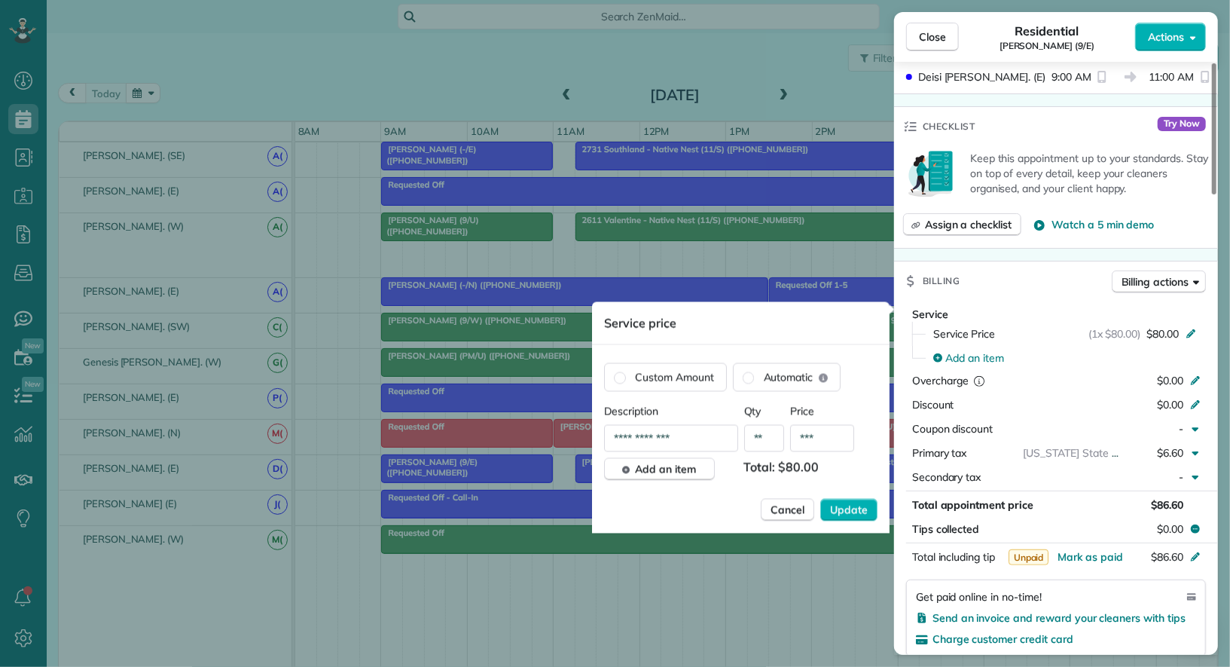
drag, startPoint x: 823, startPoint y: 434, endPoint x: 807, endPoint y: 434, distance: 15.8
click at [807, 434] on input "***" at bounding box center [822, 438] width 64 height 27
type input "***"
click at [843, 510] on span "Update" at bounding box center [849, 510] width 38 height 15
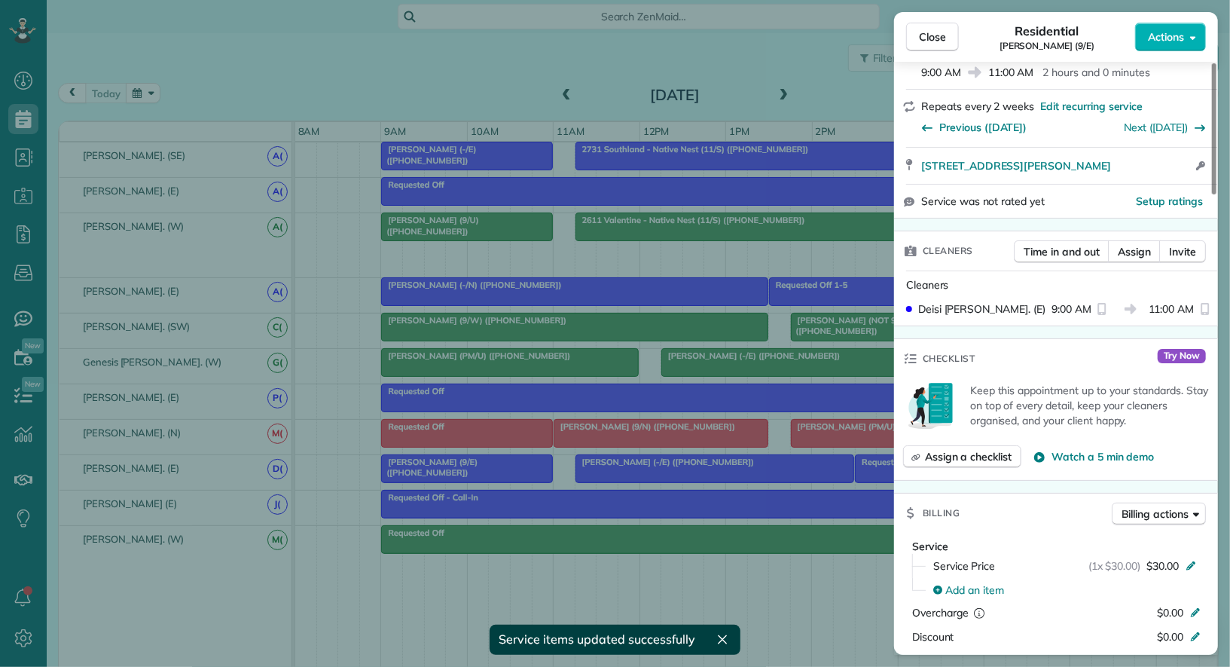
scroll to position [209, 0]
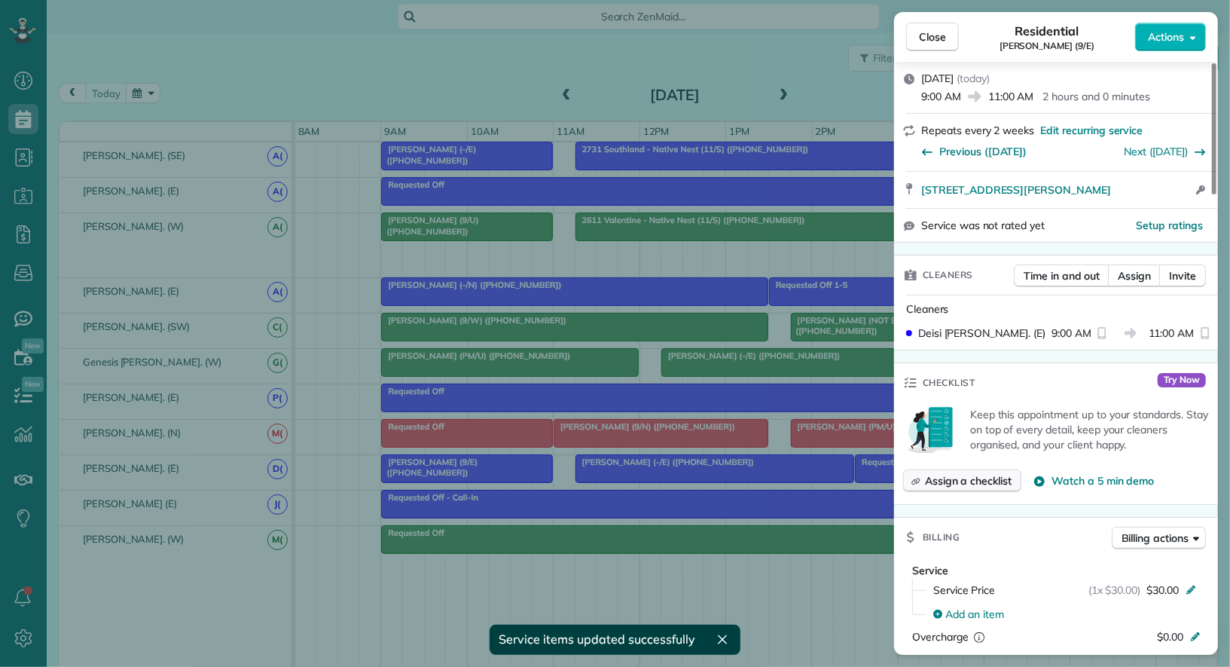
click at [986, 475] on span "Assign a checklist" at bounding box center [968, 480] width 87 height 15
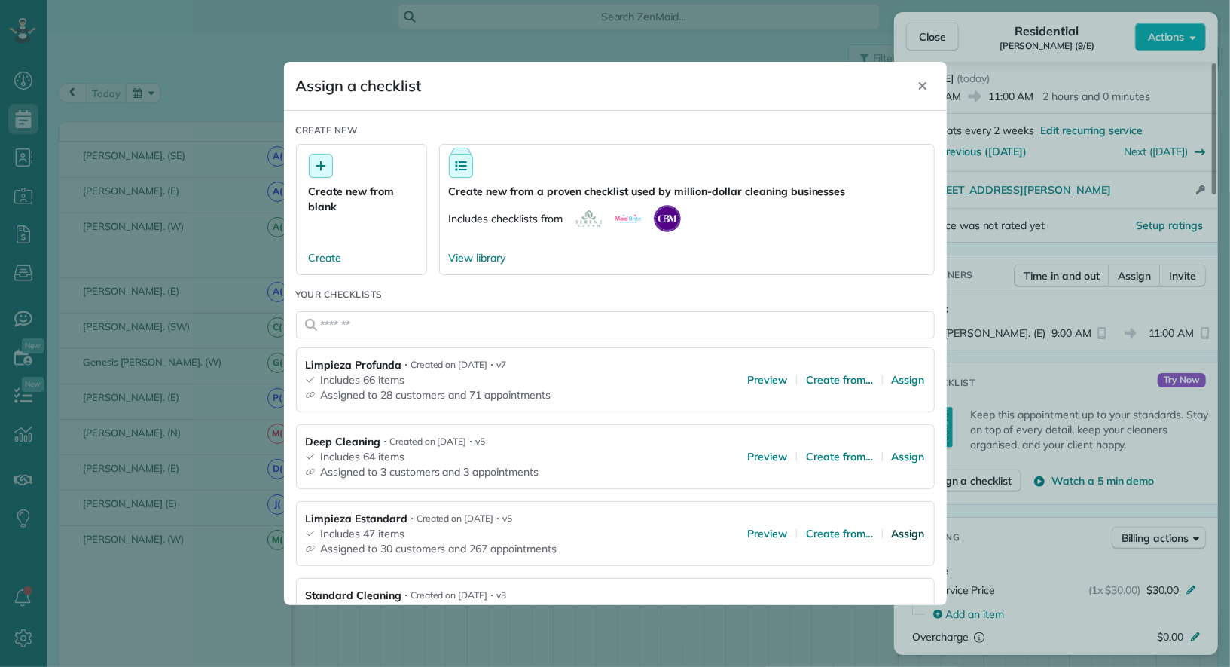
click at [898, 533] on span "Assign" at bounding box center [908, 533] width 33 height 15
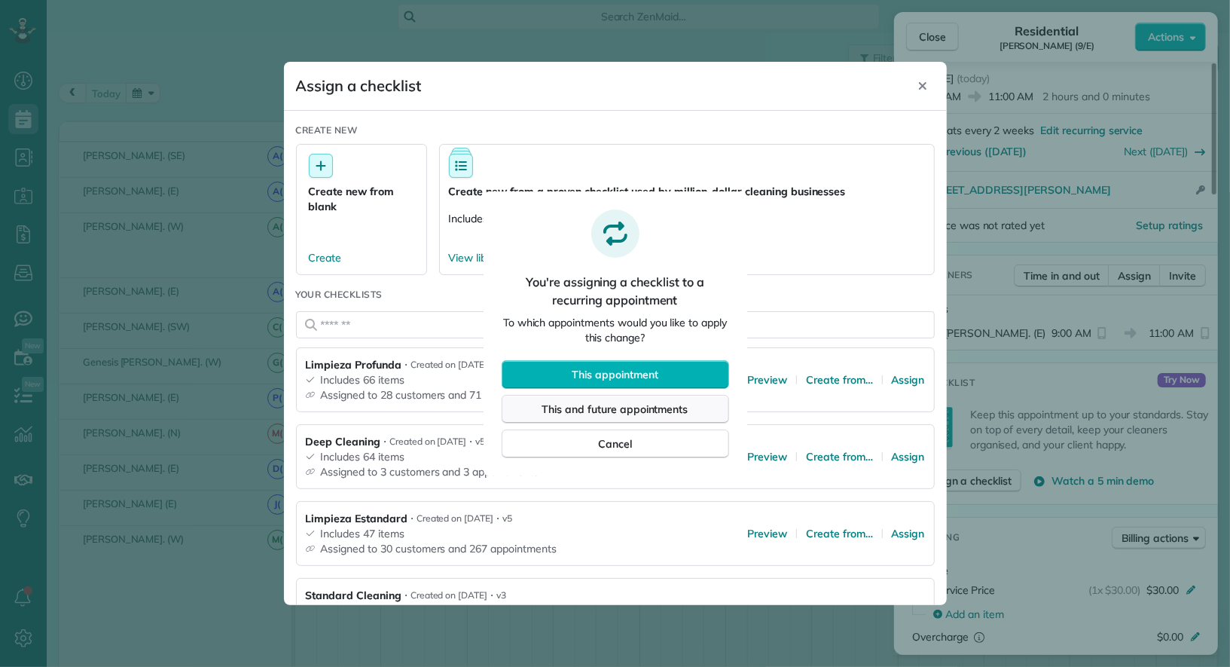
click at [675, 408] on span "This and future appointments" at bounding box center [615, 409] width 146 height 15
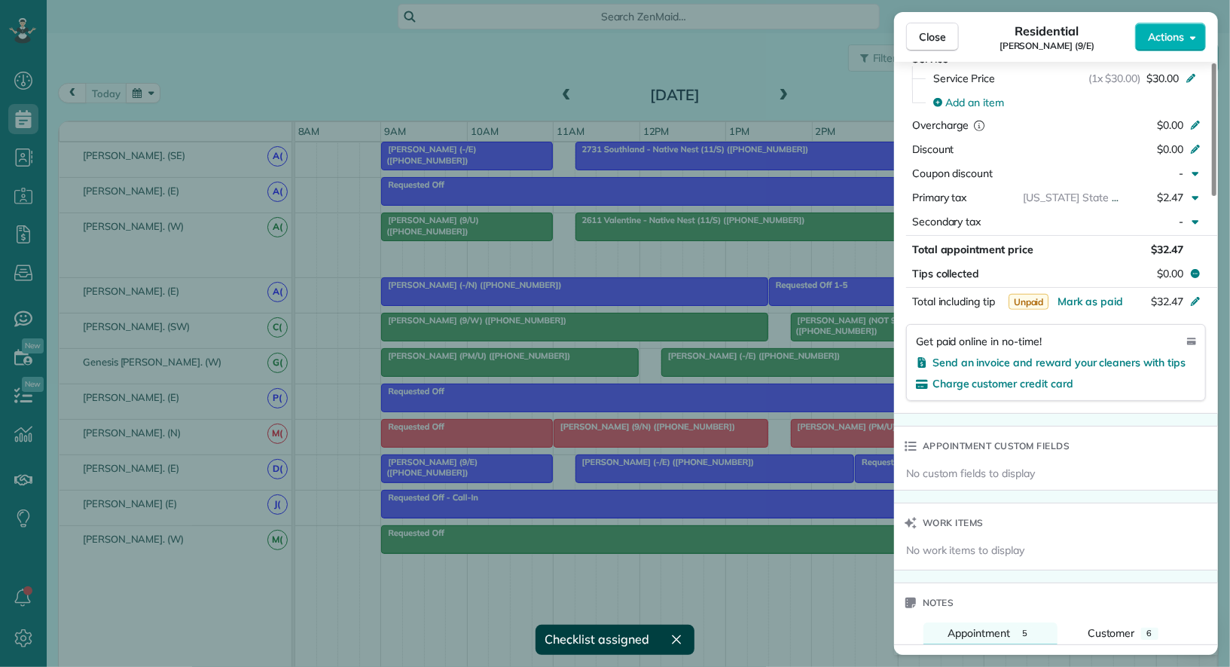
scroll to position [923, 0]
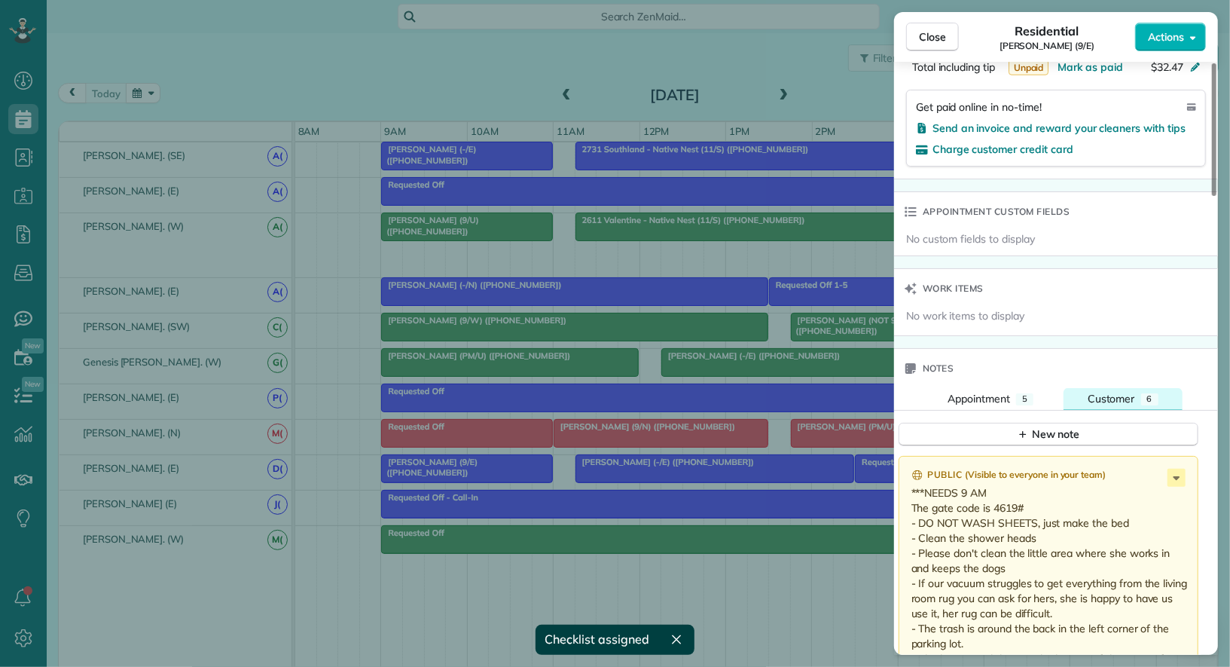
click at [1129, 396] on span "Customer" at bounding box center [1111, 399] width 47 height 14
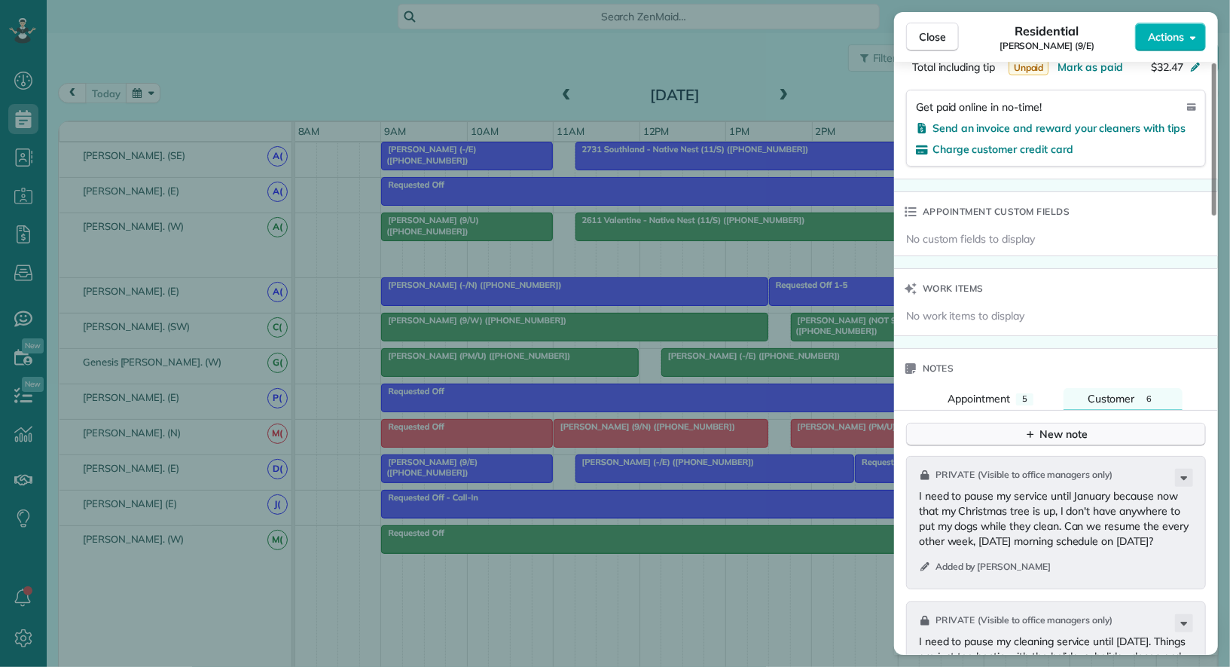
click at [1080, 429] on div "New note" at bounding box center [1056, 434] width 63 height 16
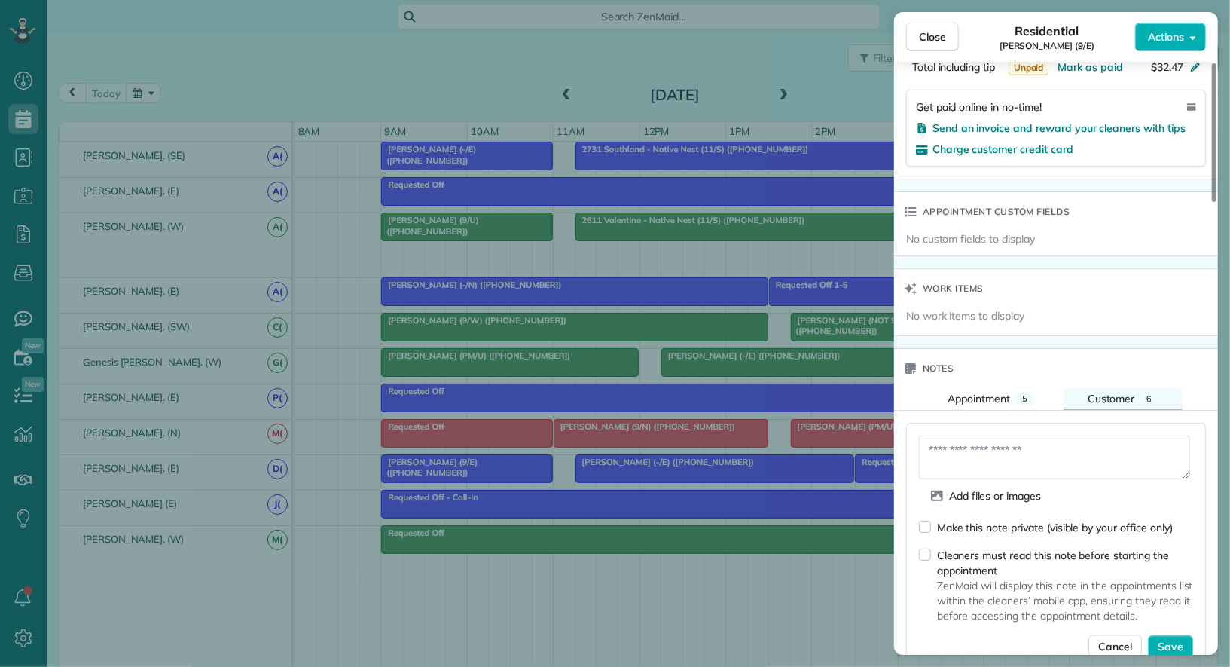
click at [1016, 522] on div "Make this note private (visible by your office only)" at bounding box center [1055, 527] width 236 height 15
click at [1014, 463] on textarea at bounding box center [1054, 457] width 271 height 44
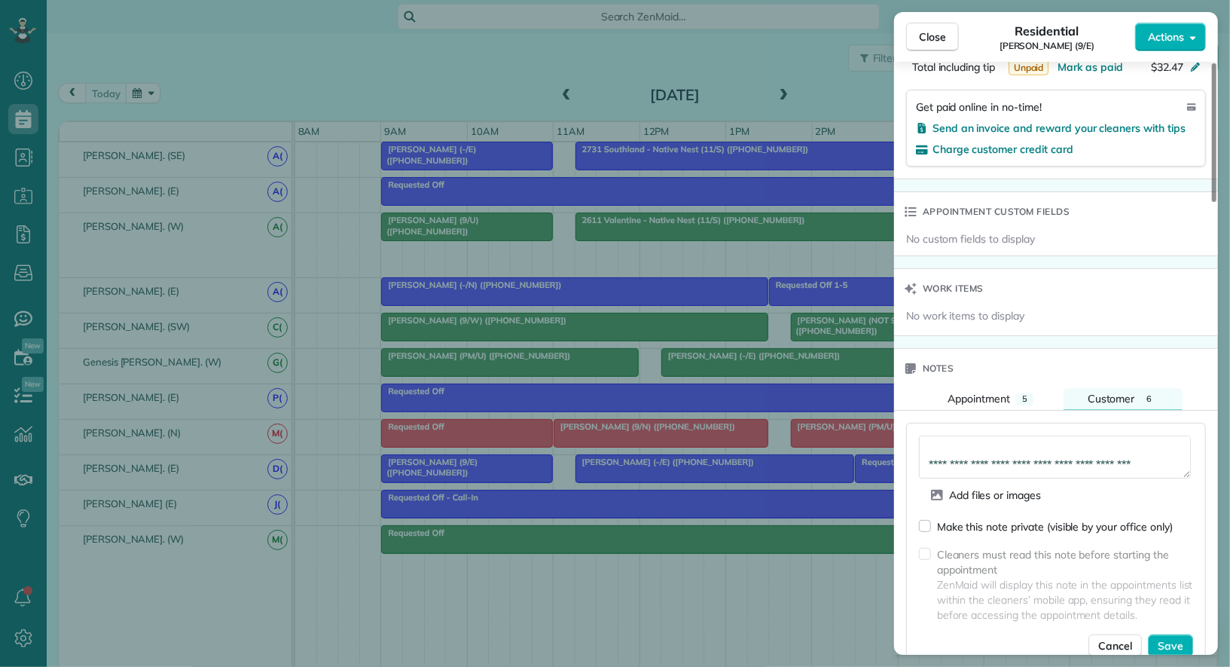
scroll to position [129, 0]
type textarea "**********"
click at [1181, 640] on span "Save" at bounding box center [1171, 645] width 26 height 15
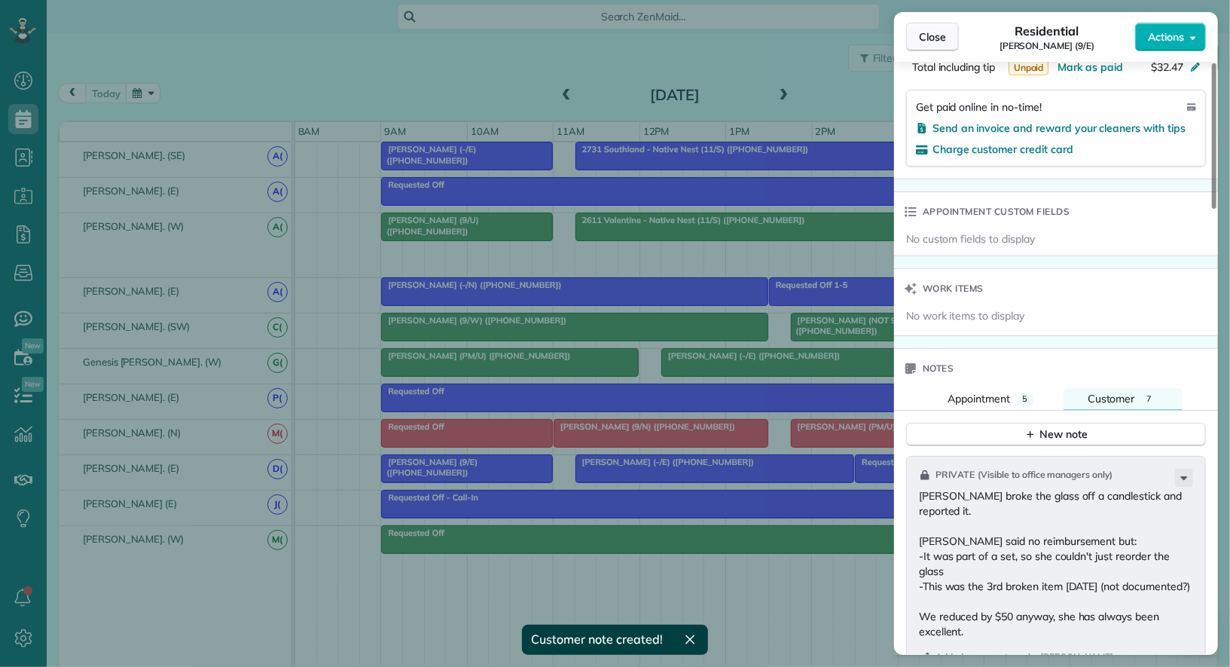
click at [932, 47] on button "Close" at bounding box center [932, 37] width 53 height 29
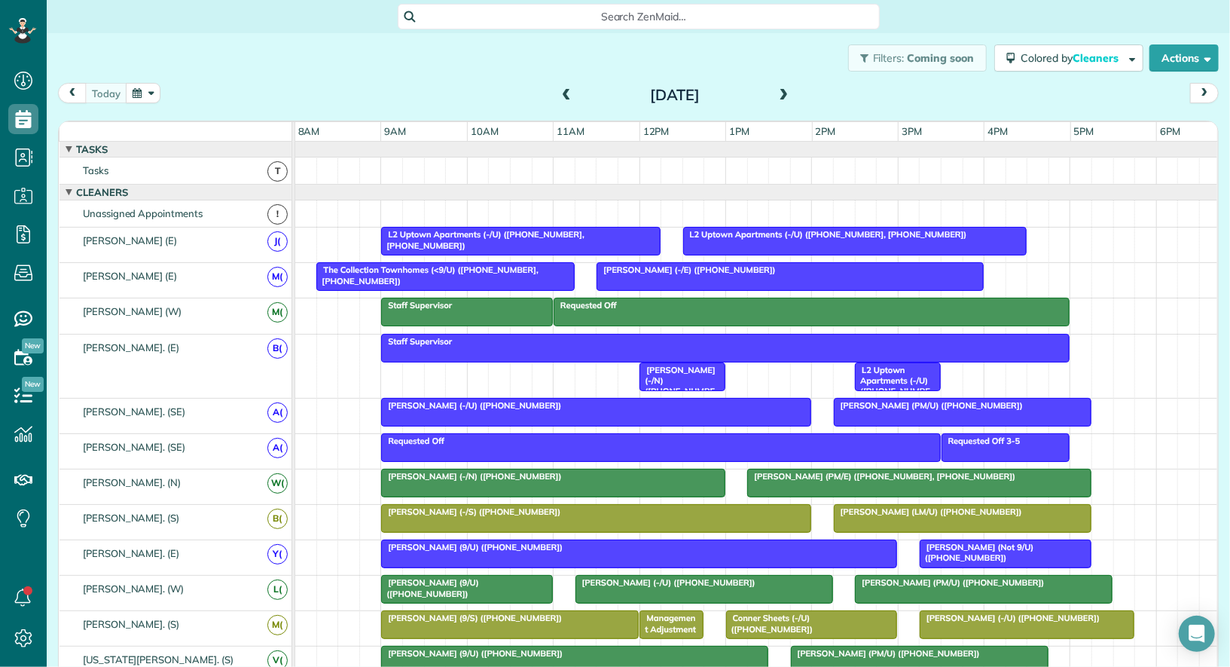
click at [790, 91] on span at bounding box center [784, 96] width 17 height 14
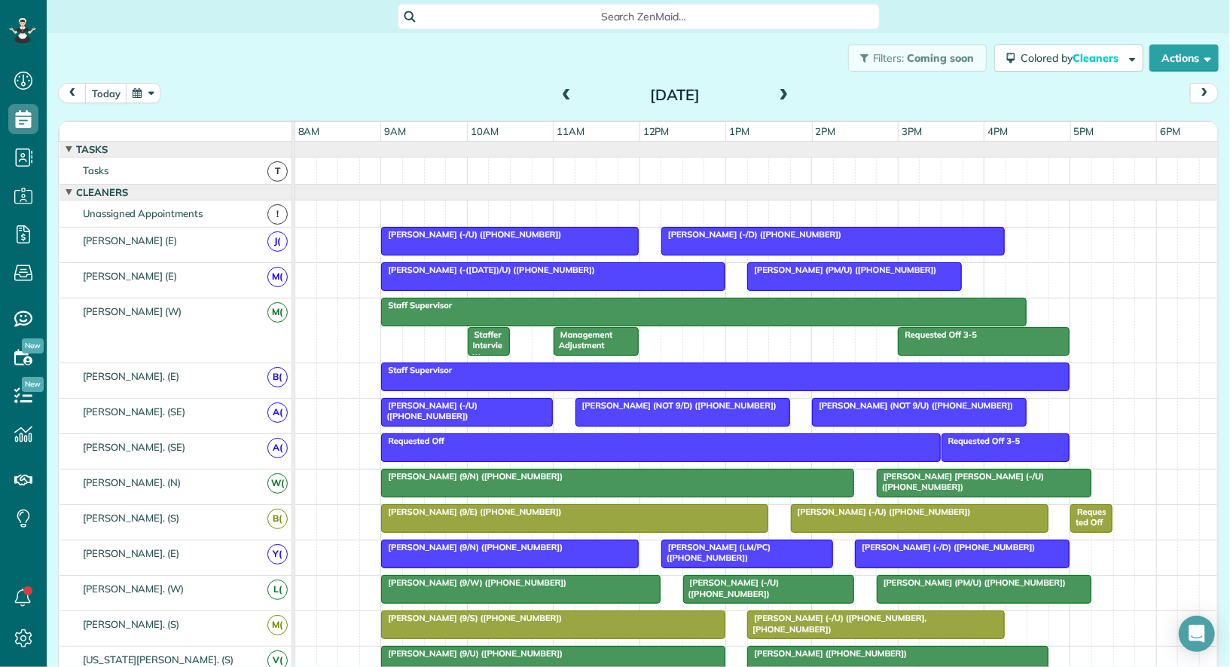
click at [710, 402] on span "Lucas Teisseire (NOT 9/D) (+14693959685)" at bounding box center [676, 405] width 203 height 11
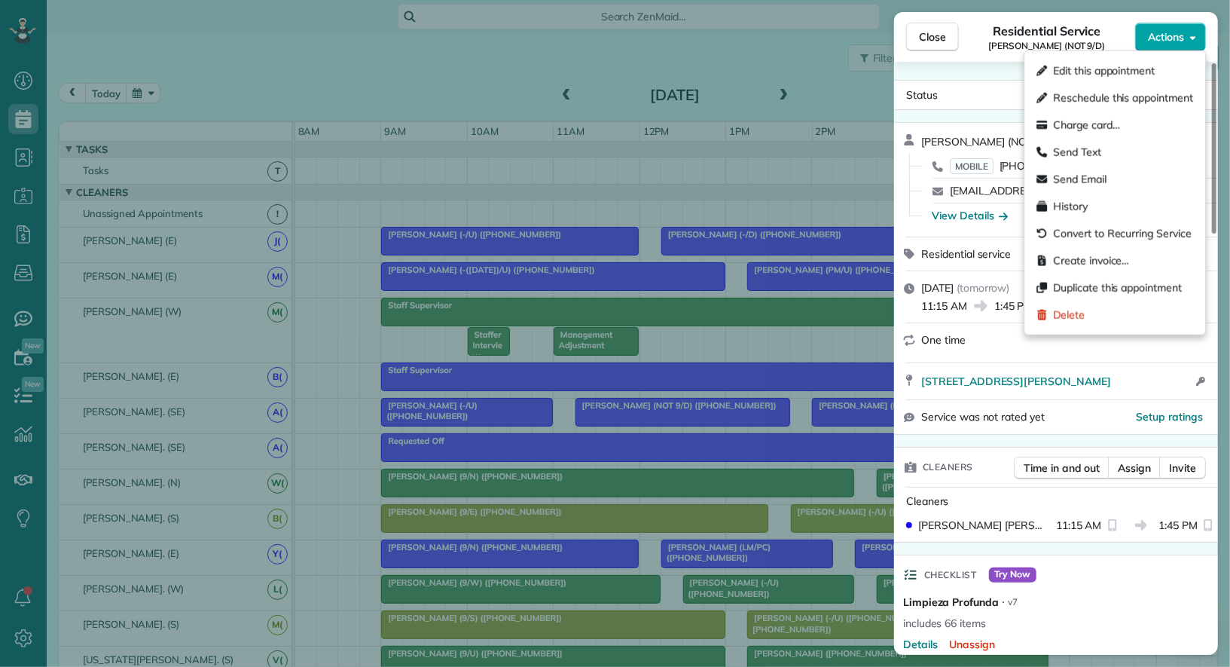
click at [1170, 38] on span "Actions" at bounding box center [1166, 36] width 36 height 15
click at [1100, 183] on span "Send Email" at bounding box center [1079, 179] width 53 height 15
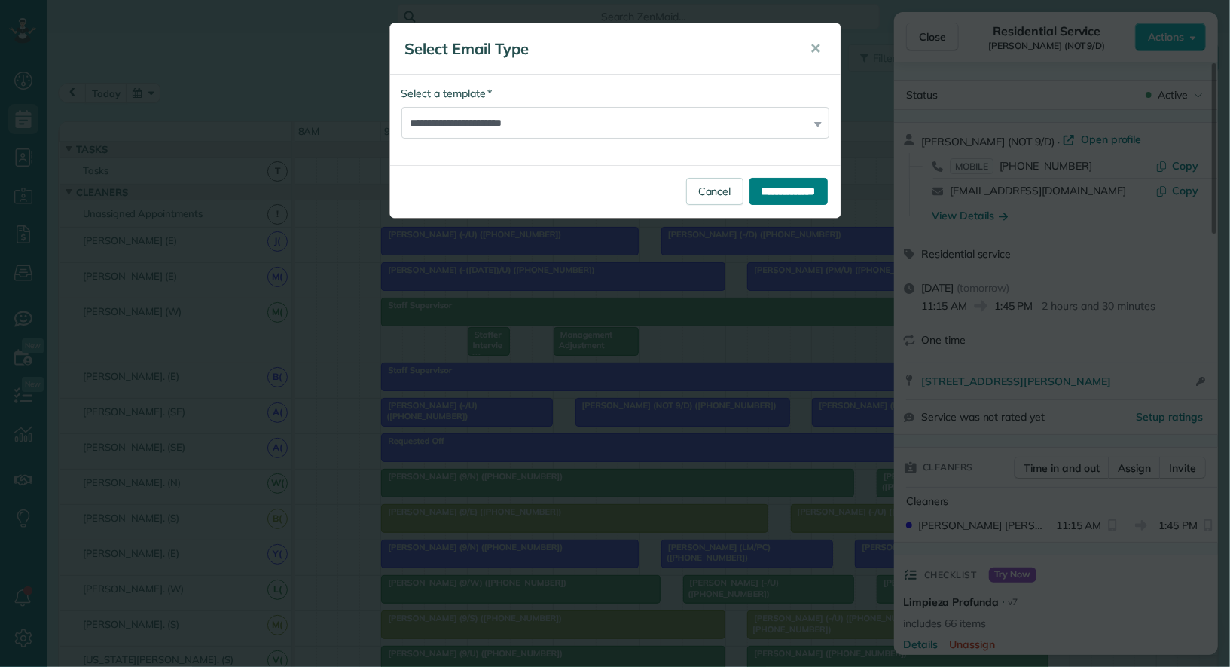
click at [800, 182] on input "**********" at bounding box center [789, 191] width 78 height 27
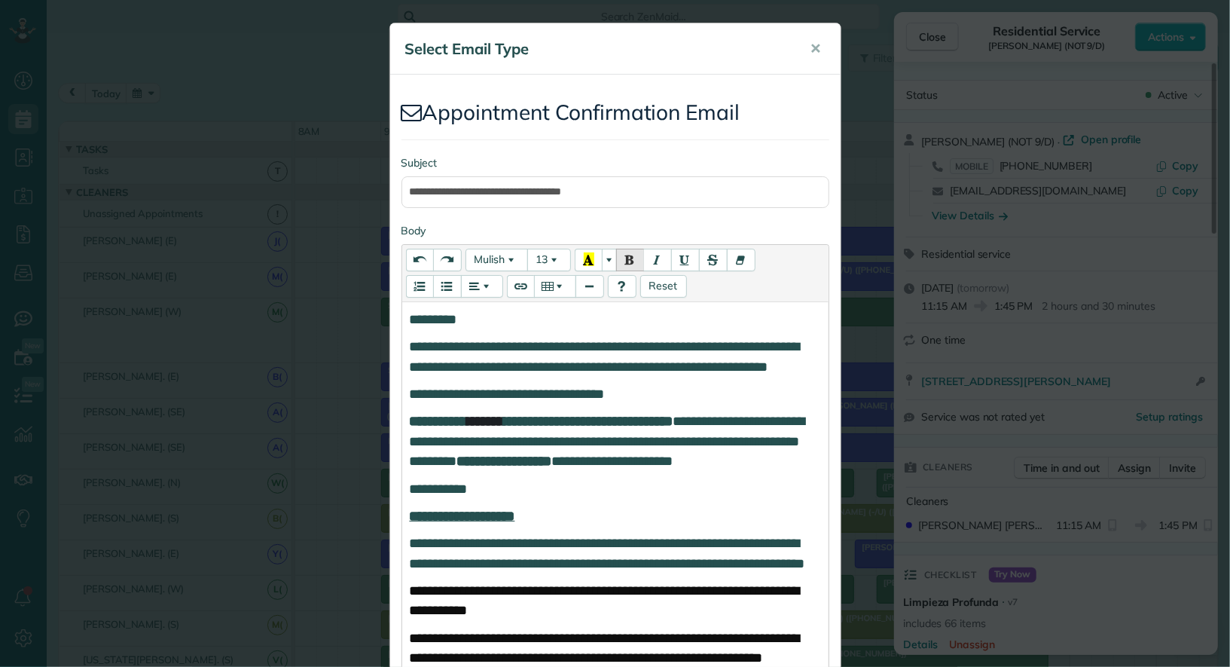
scroll to position [1019, 0]
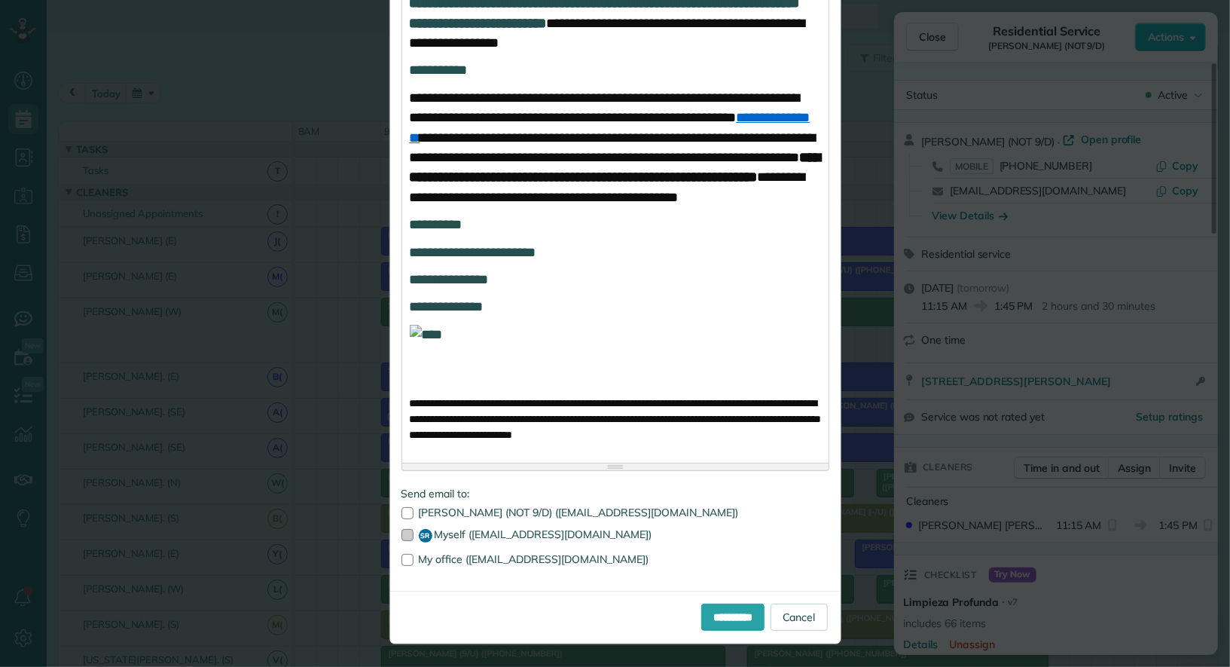
click at [497, 534] on label "SR Myself (hello@uptownc.com)" at bounding box center [616, 536] width 428 height 14
click at [701, 612] on input "**********" at bounding box center [732, 617] width 63 height 27
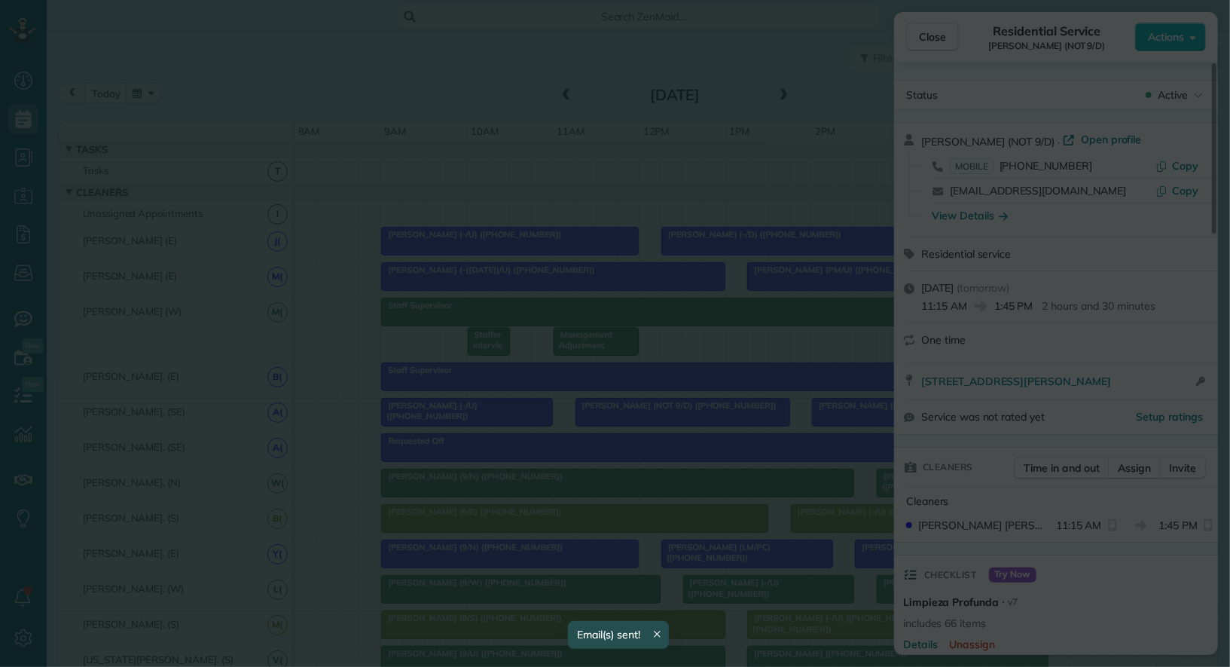
scroll to position [0, 0]
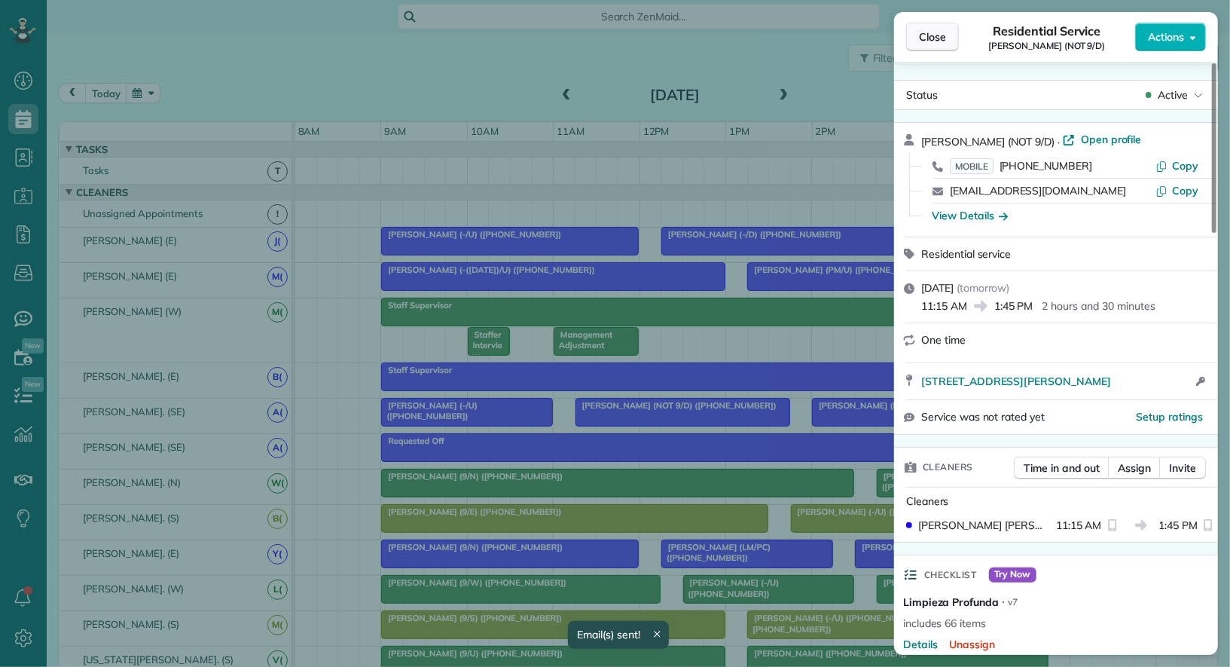
click at [924, 38] on span "Close" at bounding box center [932, 36] width 27 height 15
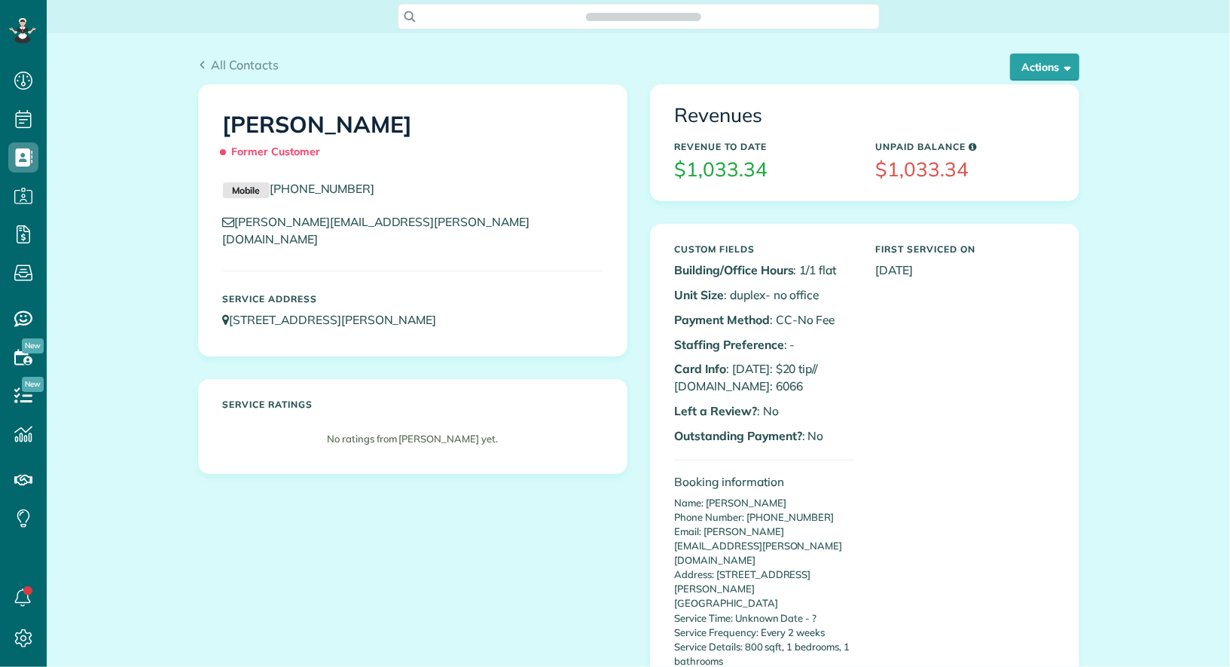
scroll to position [6, 6]
click at [1031, 72] on button "Actions" at bounding box center [1044, 66] width 69 height 27
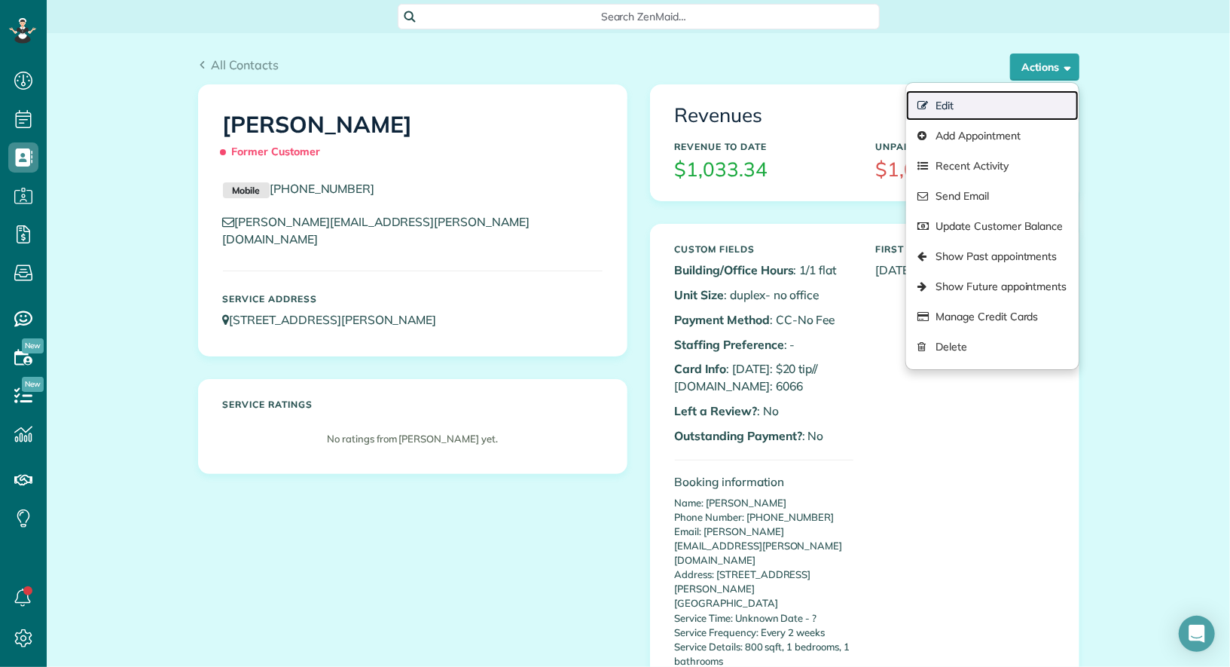
click at [1003, 111] on link "Edit" at bounding box center [992, 105] width 172 height 30
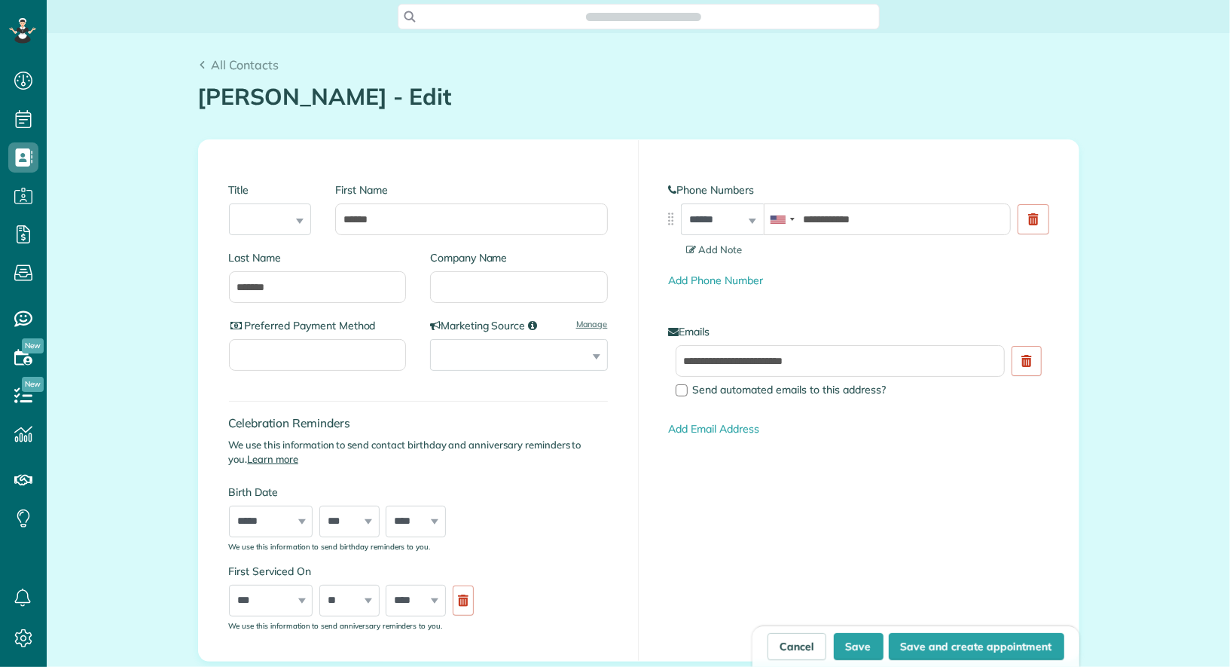
type input "**********"
click at [481, 297] on input "Company Name" at bounding box center [519, 287] width 178 height 32
type input "***"
click at [857, 647] on button "Save" at bounding box center [859, 646] width 50 height 27
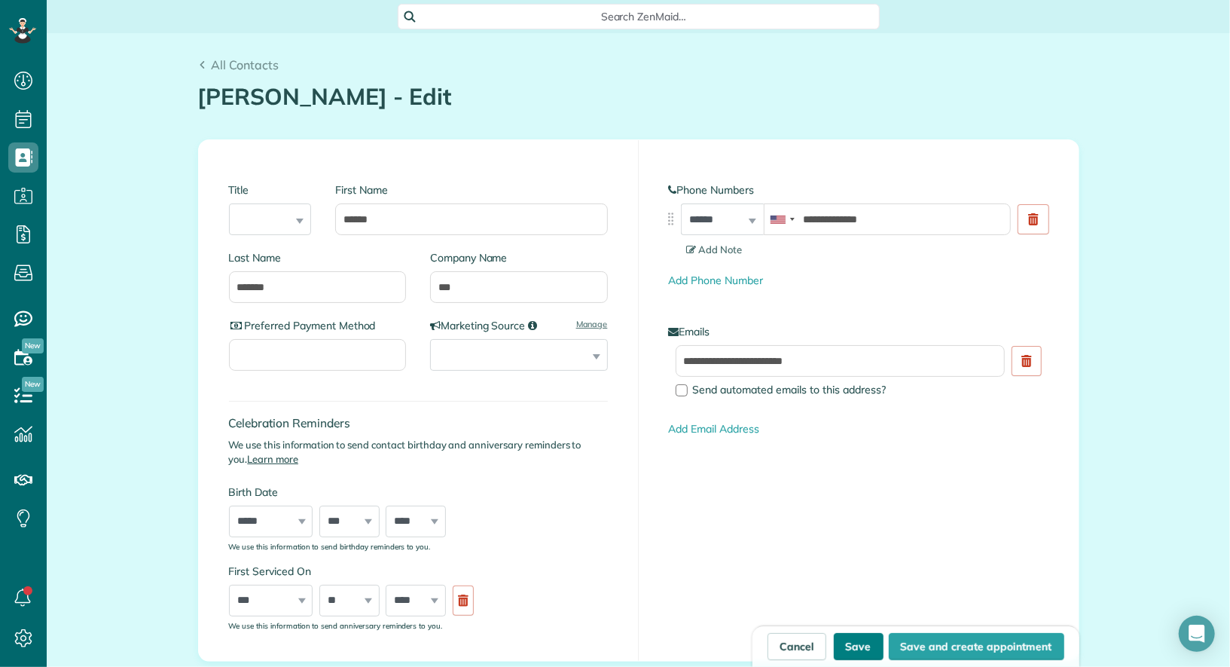
type input "**********"
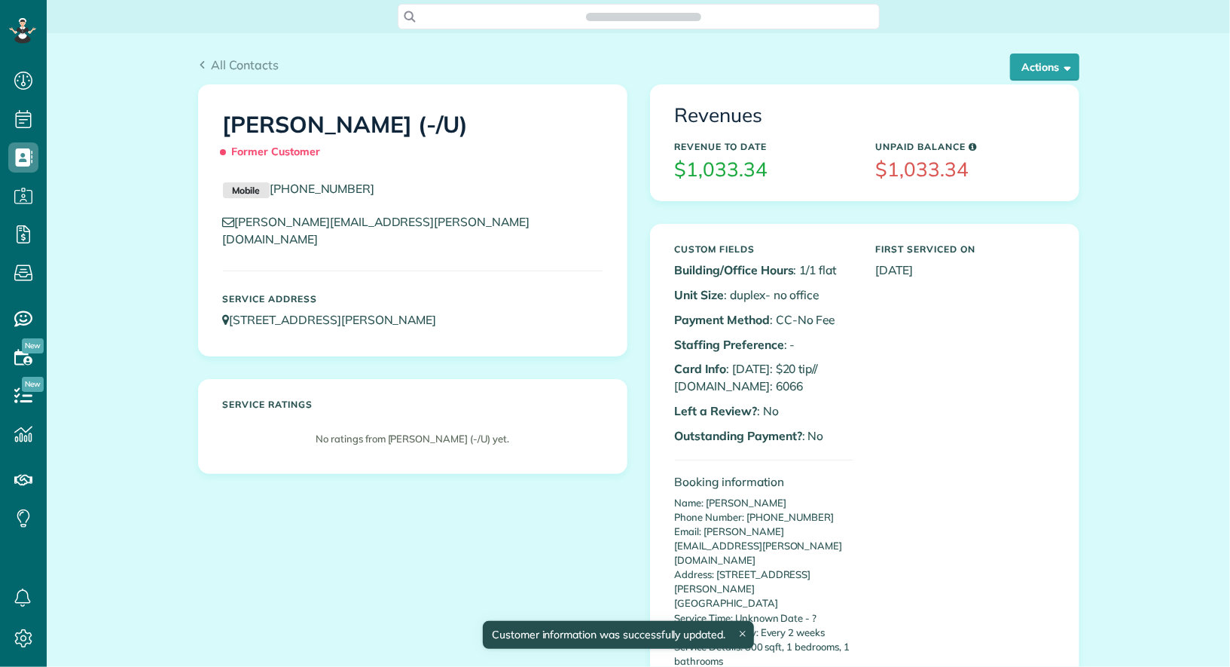
scroll to position [6, 6]
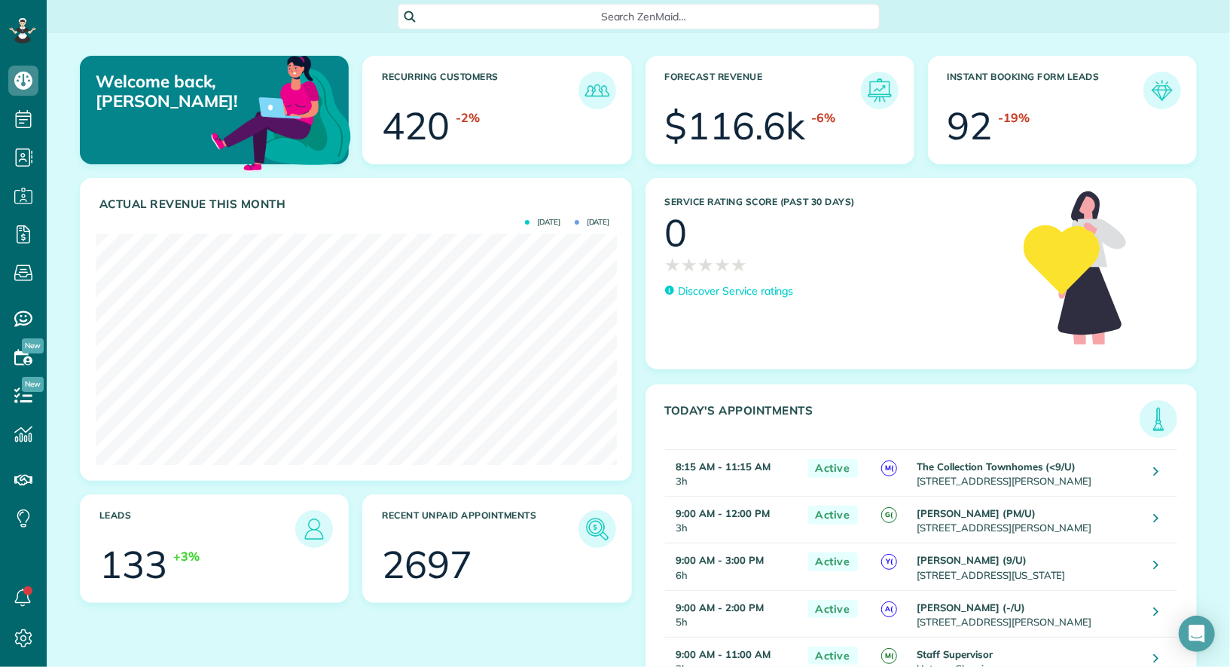
scroll to position [231, 521]
click at [649, 11] on span "Search ZenMaid…" at bounding box center [644, 16] width 458 height 15
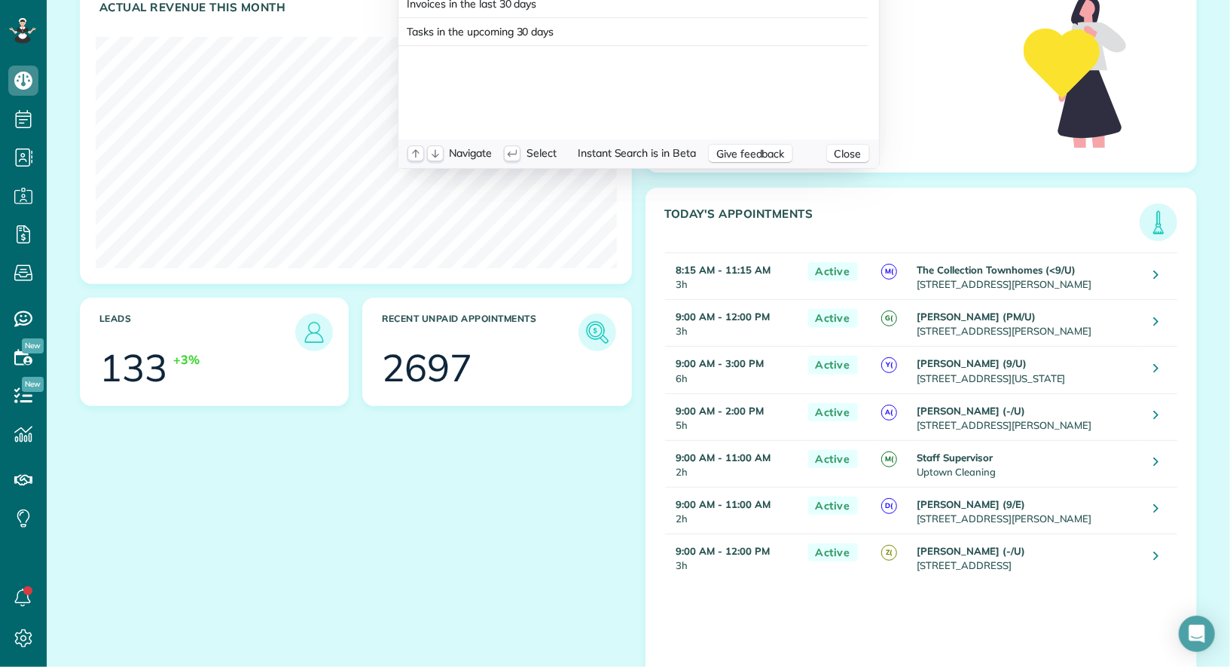
scroll to position [216, 0]
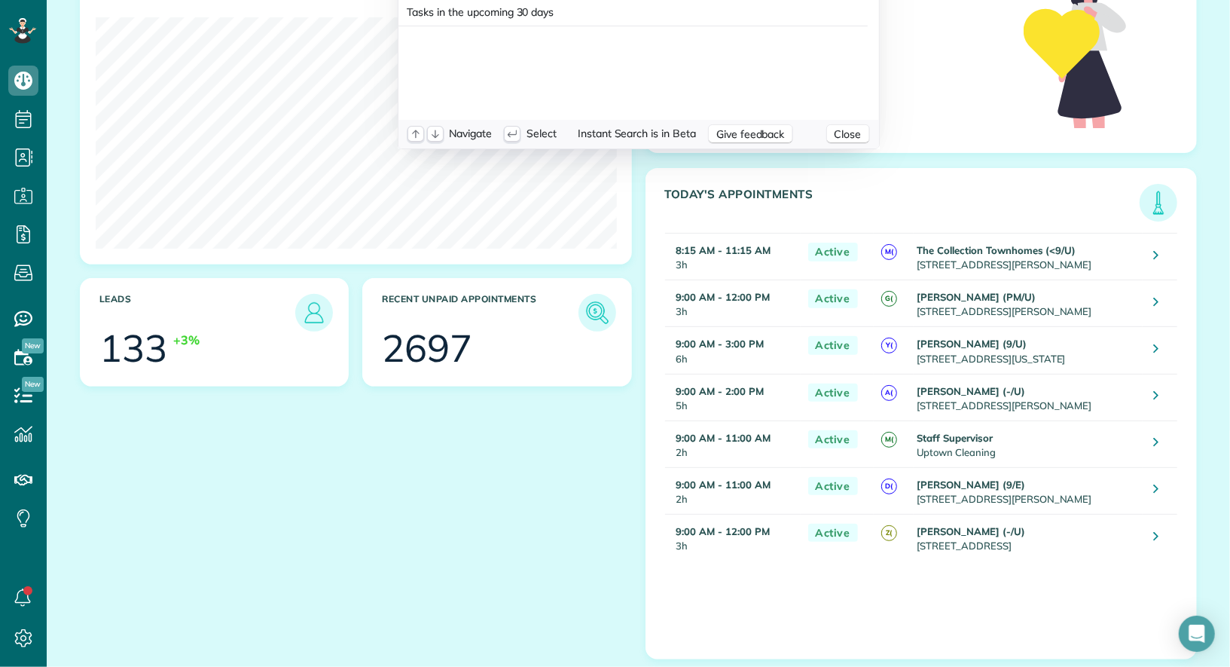
click at [545, 474] on html "Dashboard Scheduling Calendar View List View Dispatch View - Weekly scheduling …" at bounding box center [615, 333] width 1230 height 667
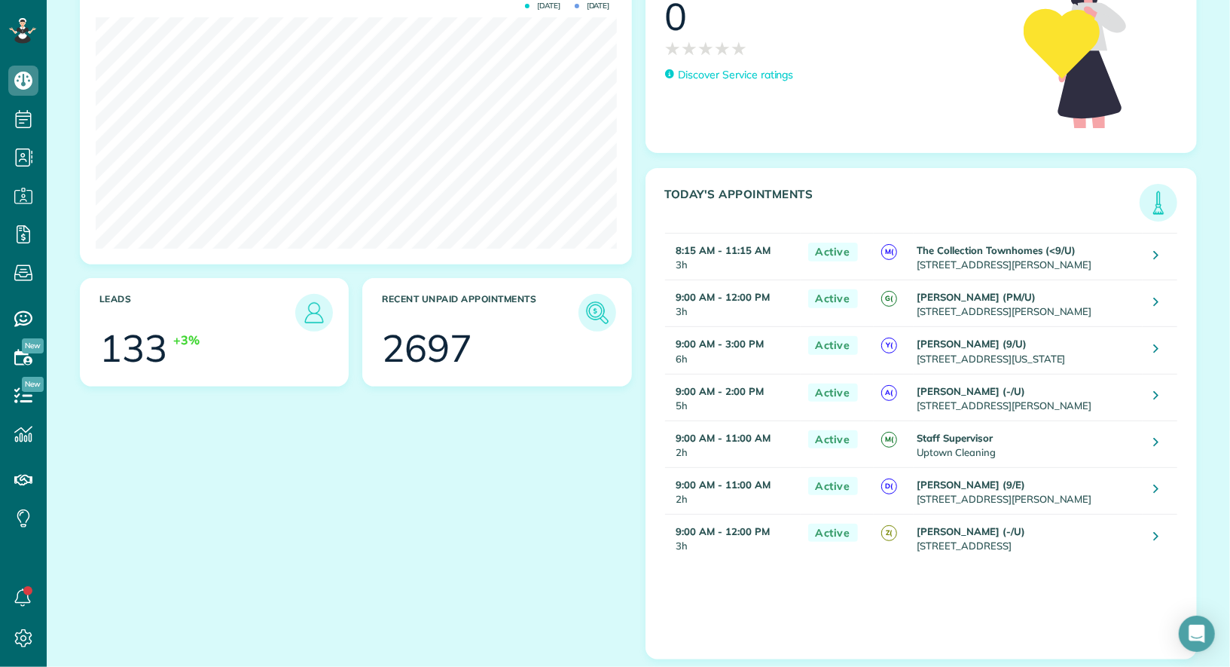
scroll to position [0, 0]
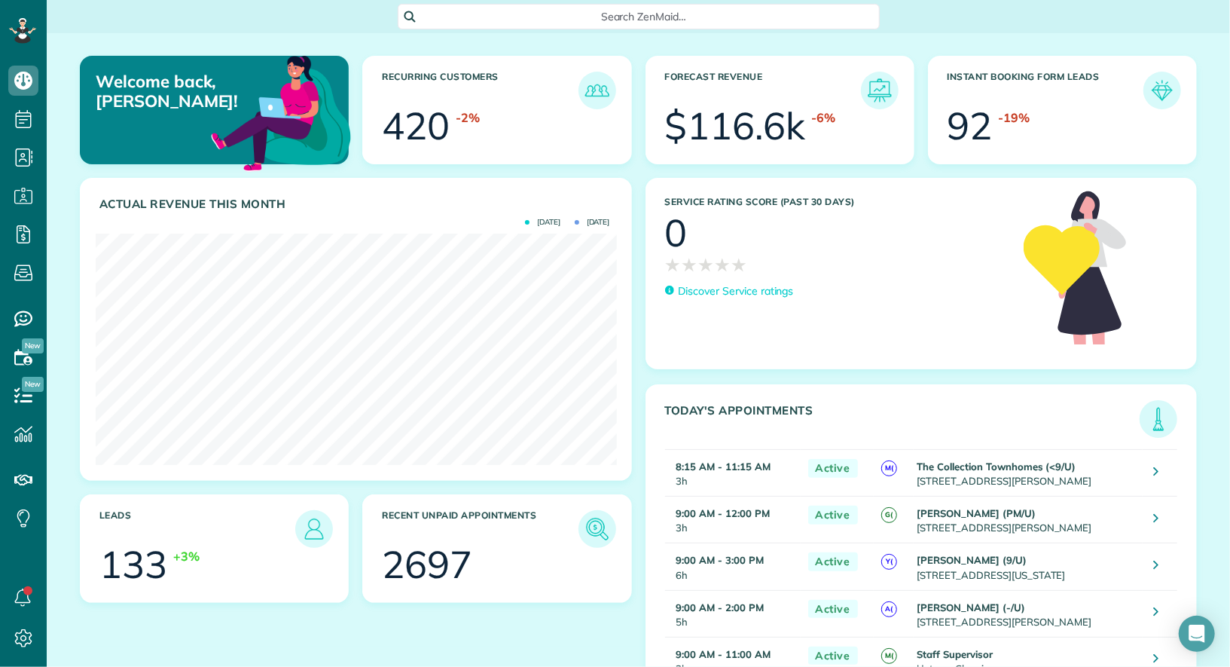
click at [586, 12] on span "Search ZenMaid…" at bounding box center [644, 16] width 458 height 15
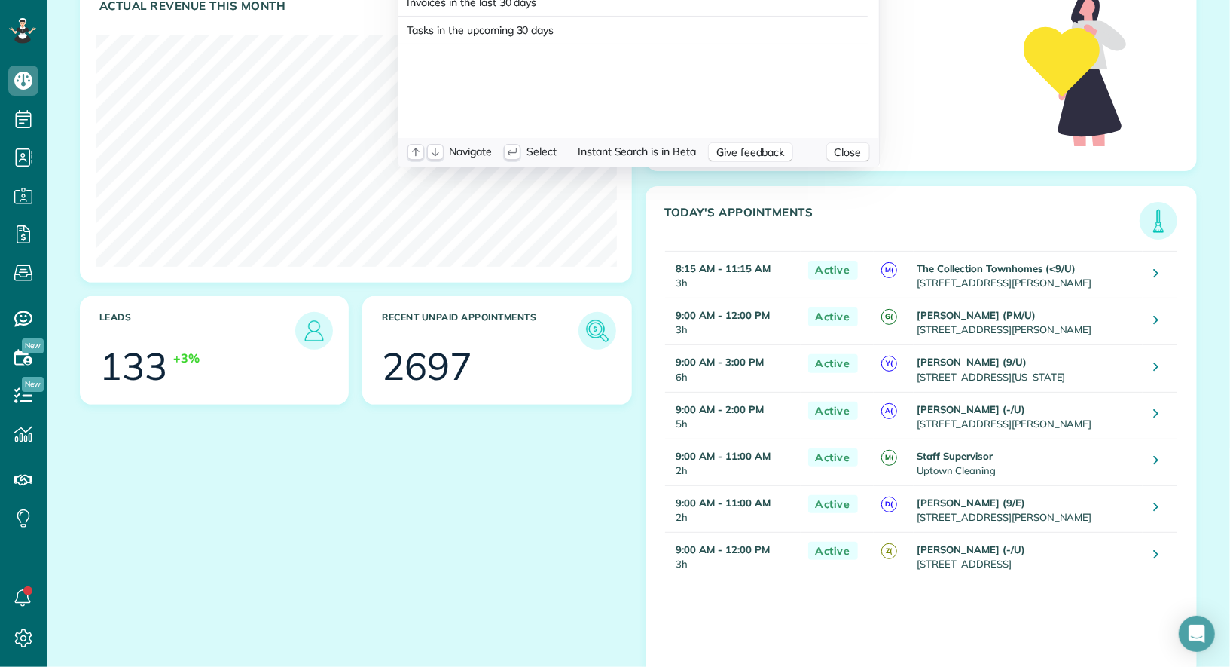
scroll to position [216, 0]
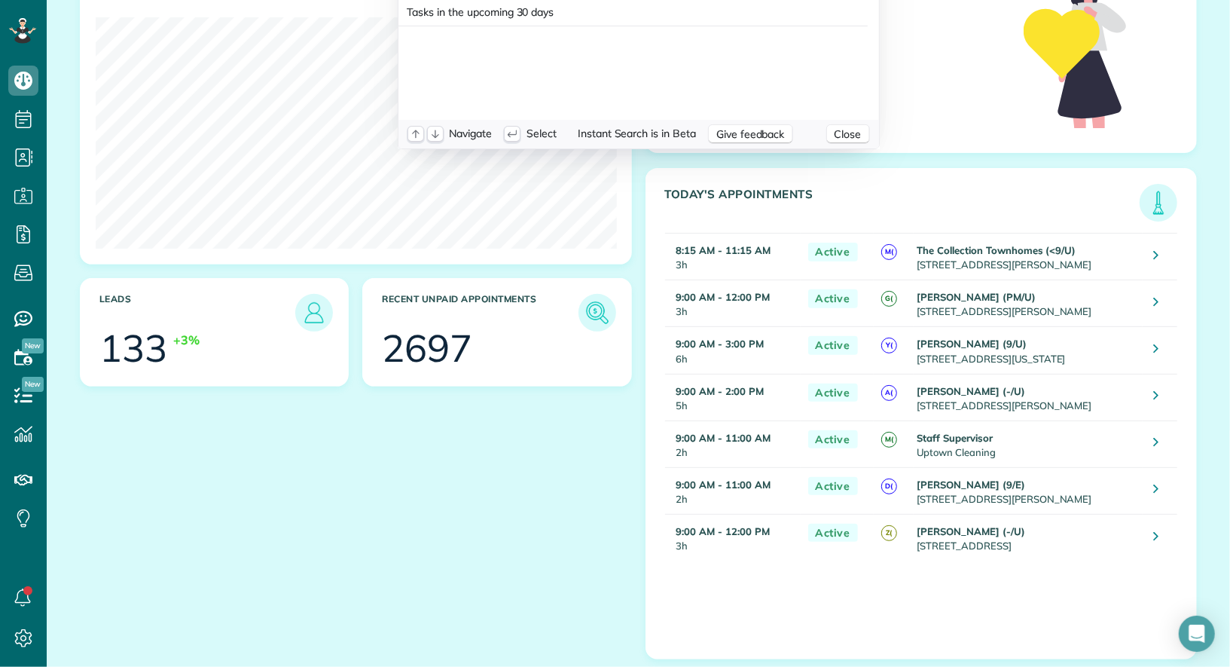
click at [370, 498] on html "Dashboard Scheduling Calendar View List View Dispatch View - Weekly scheduling …" at bounding box center [615, 333] width 1230 height 667
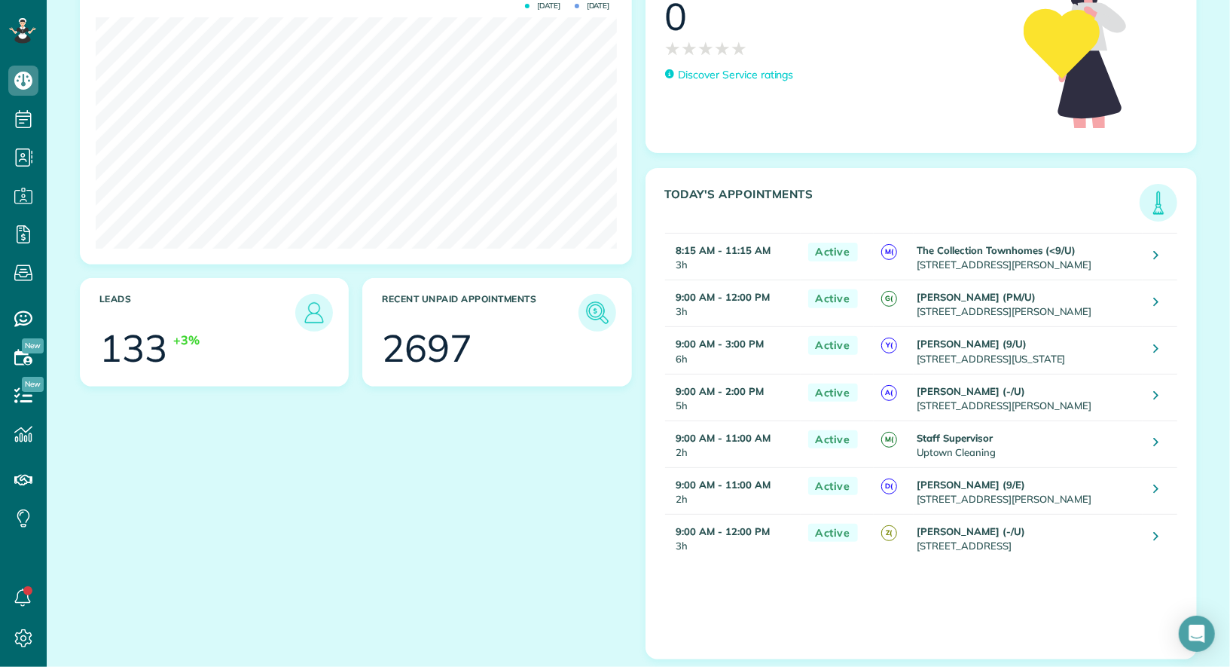
scroll to position [0, 0]
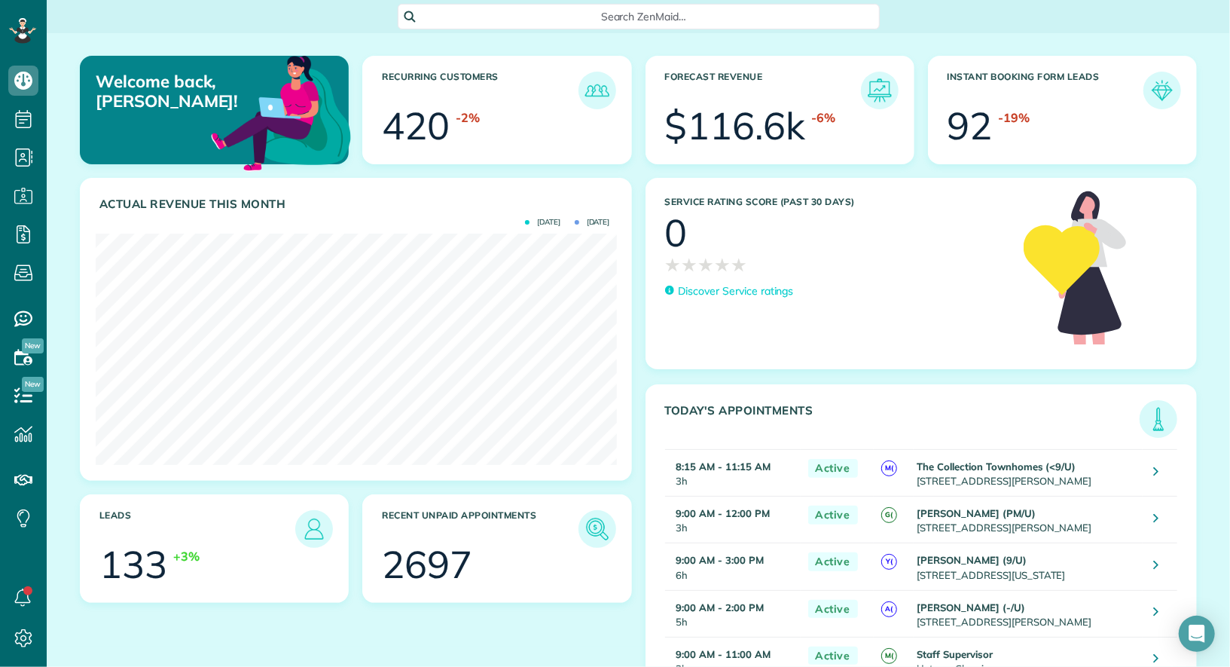
click at [646, 11] on span "Search ZenMaid…" at bounding box center [644, 16] width 458 height 15
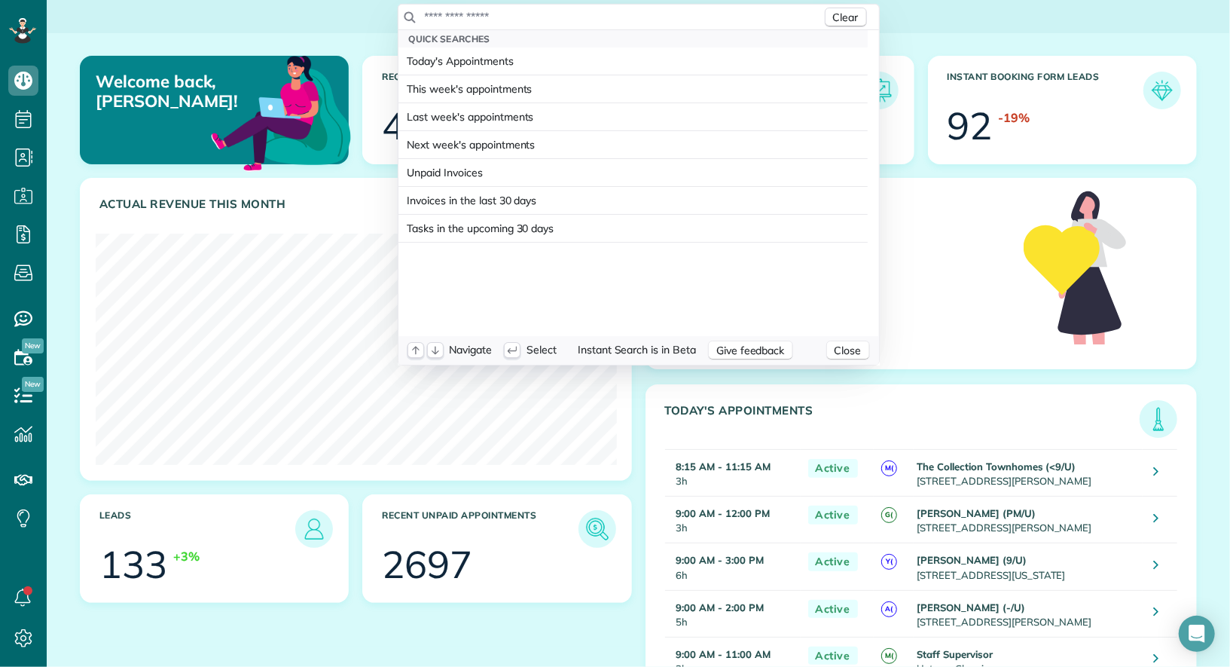
click at [646, 11] on input "text" at bounding box center [623, 16] width 398 height 15
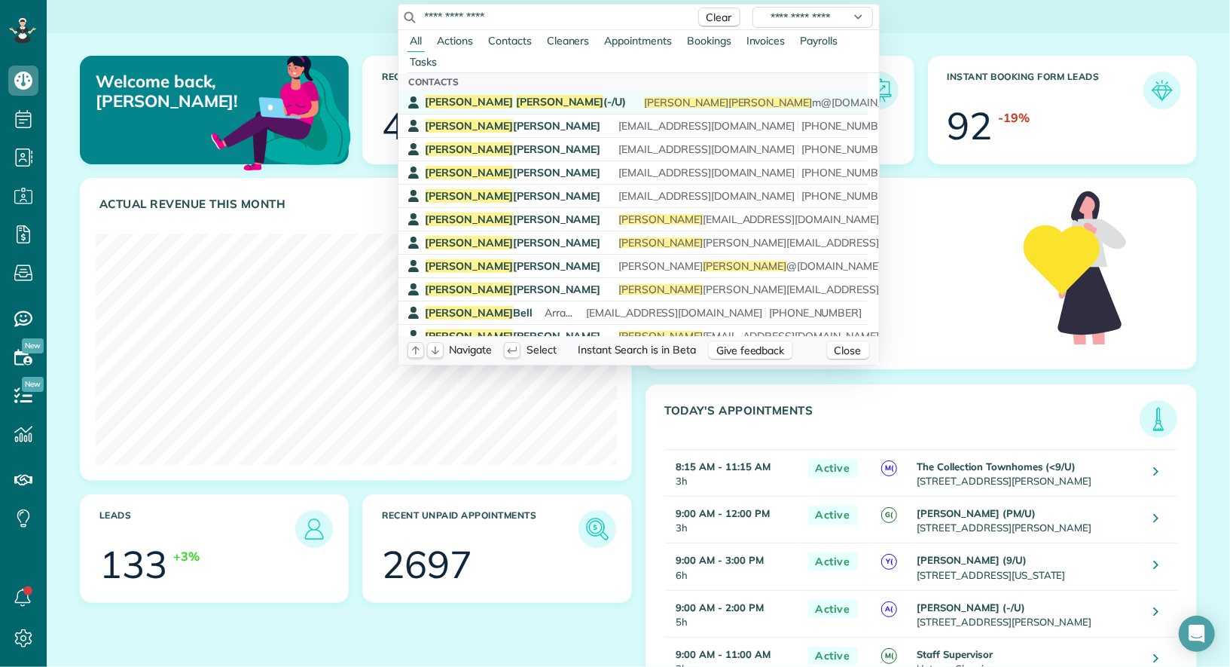
type input "**********"
click at [540, 99] on div "Josh Patterson (-/U) patterson josh m@gmail.com (513) 833-5742" at bounding box center [644, 102] width 437 height 14
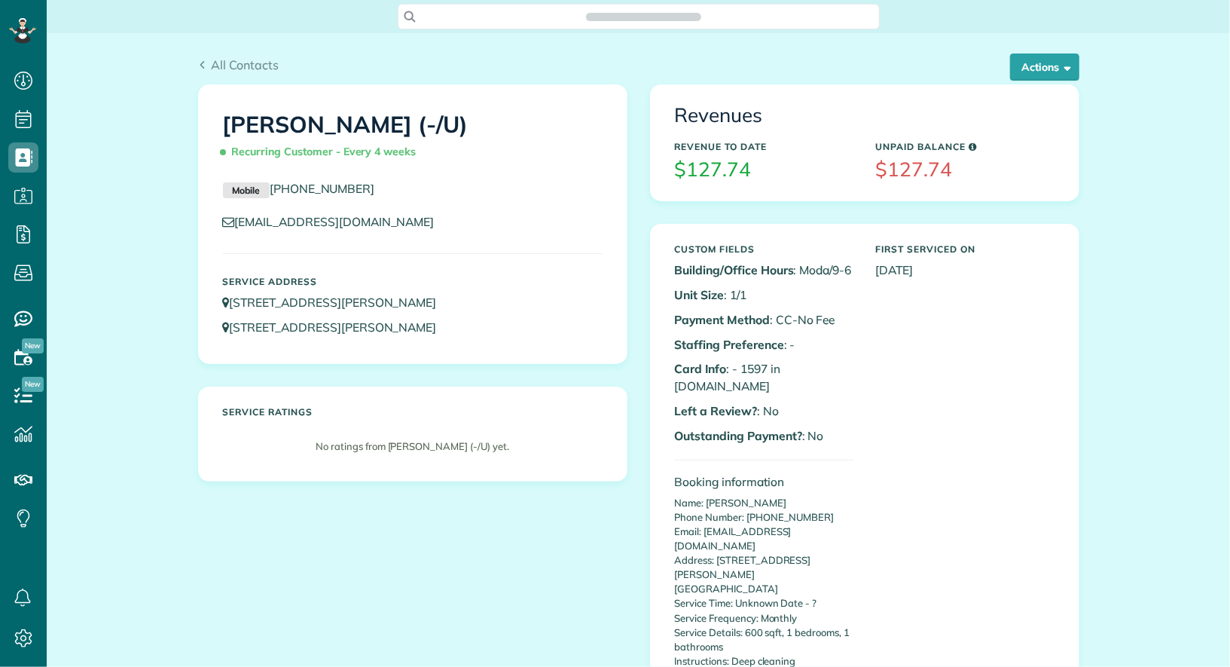
scroll to position [6, 6]
drag, startPoint x: 821, startPoint y: 365, endPoint x: 731, endPoint y: 367, distance: 90.4
click at [730, 367] on p "Card Info : - 1597 in [DOMAIN_NAME]" at bounding box center [764, 377] width 179 height 35
click at [769, 366] on p "Card Info : - 1597 in [DOMAIN_NAME]" at bounding box center [764, 377] width 179 height 35
click at [645, 17] on span "Search ZenMaid…" at bounding box center [644, 16] width 458 height 15
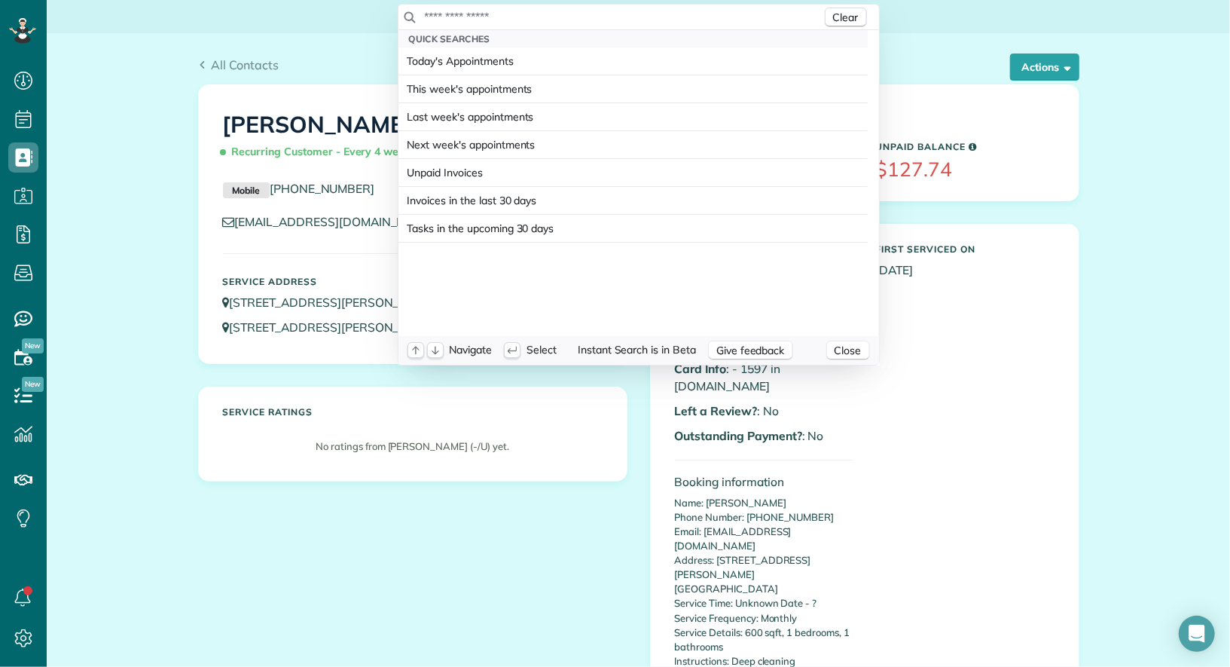
click at [645, 17] on input "text" at bounding box center [623, 16] width 398 height 15
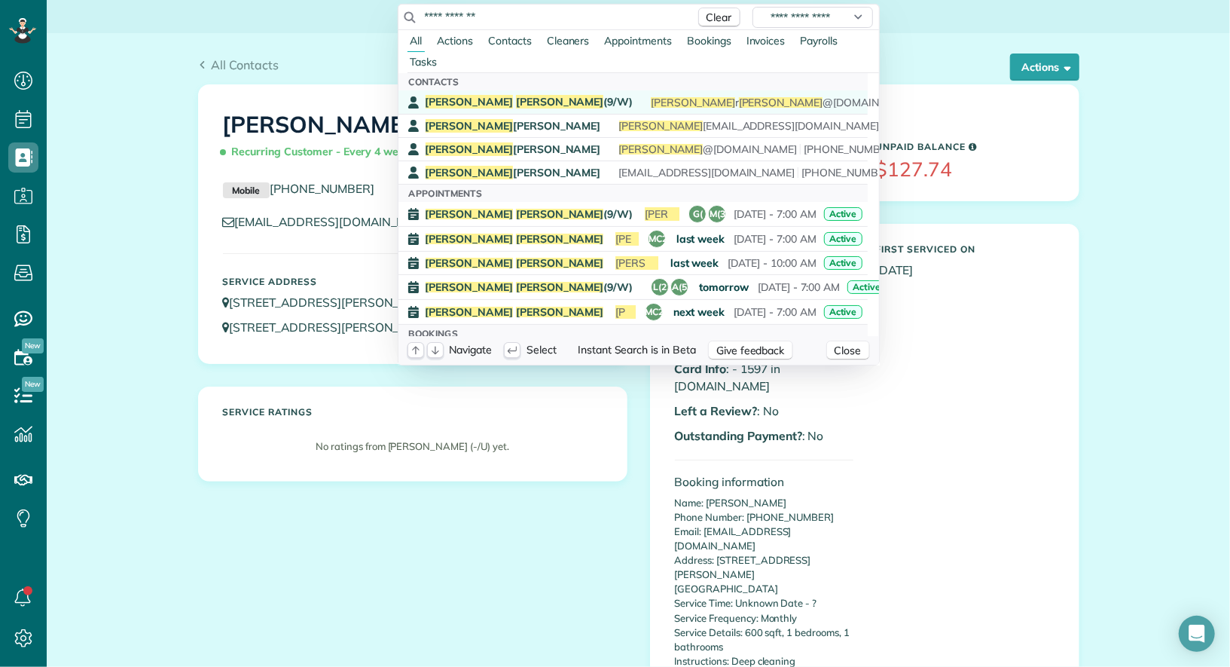
type input "**********"
click at [524, 106] on div "Isaac Gerard (9/W) isaac r gerard @gmail.com (512) 969-9001" at bounding box center [644, 102] width 437 height 14
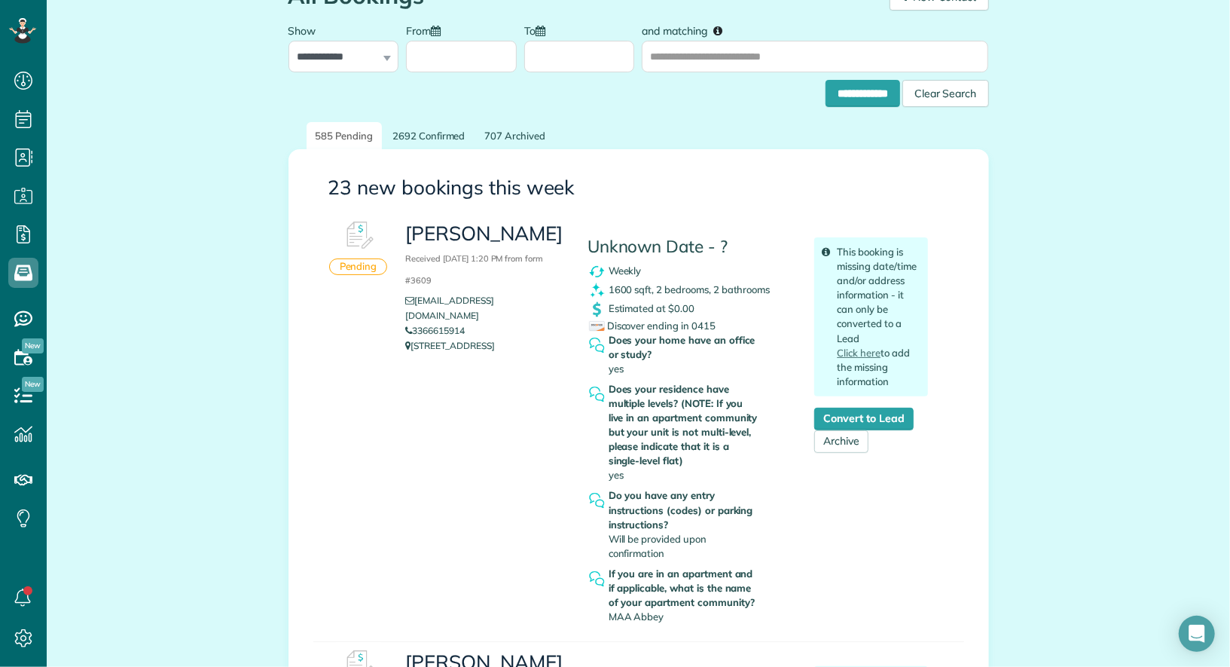
scroll to position [59, 0]
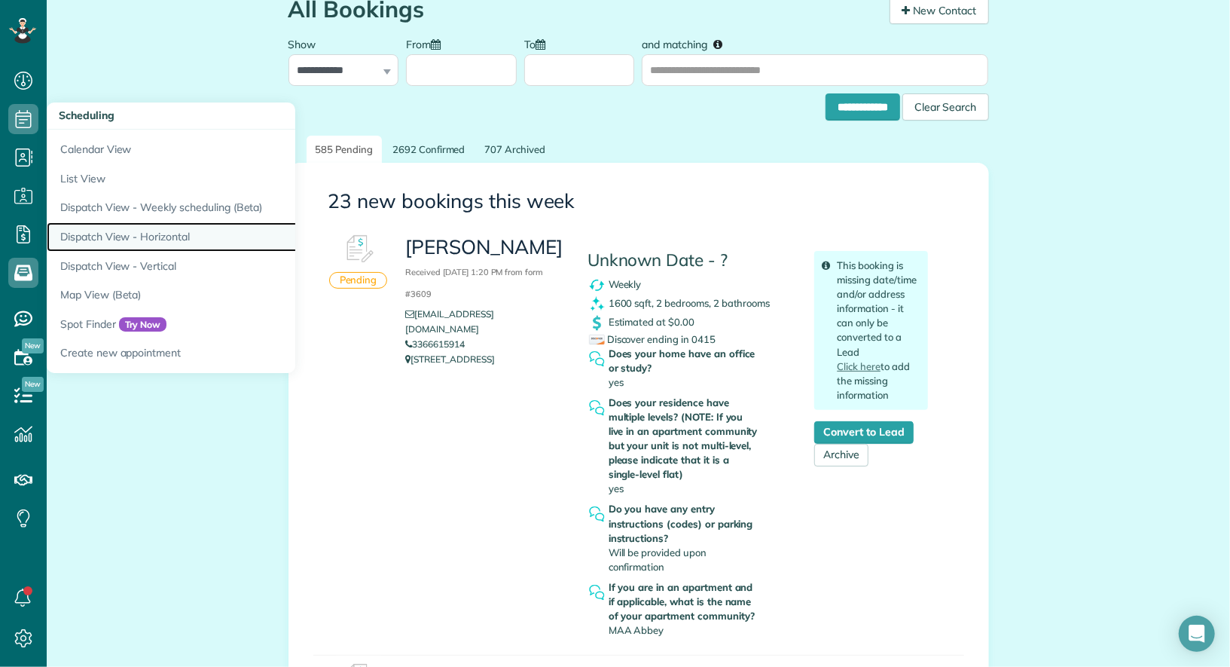
click at [149, 230] on link "Dispatch View - Horizontal" at bounding box center [235, 236] width 377 height 29
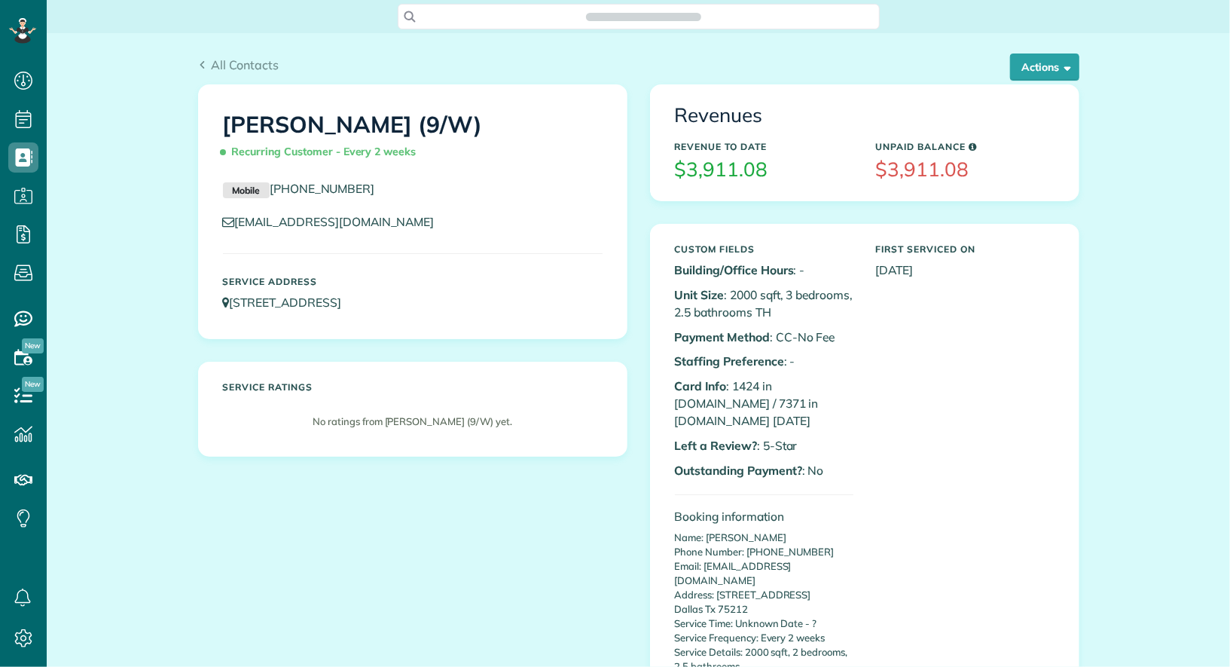
scroll to position [6, 6]
drag, startPoint x: 827, startPoint y: 310, endPoint x: 692, endPoint y: 287, distance: 136.0
click at [692, 287] on p "Unit Size : 2000 sqft, 3 bedrooms, 2.5 bathrooms TH" at bounding box center [764, 303] width 179 height 35
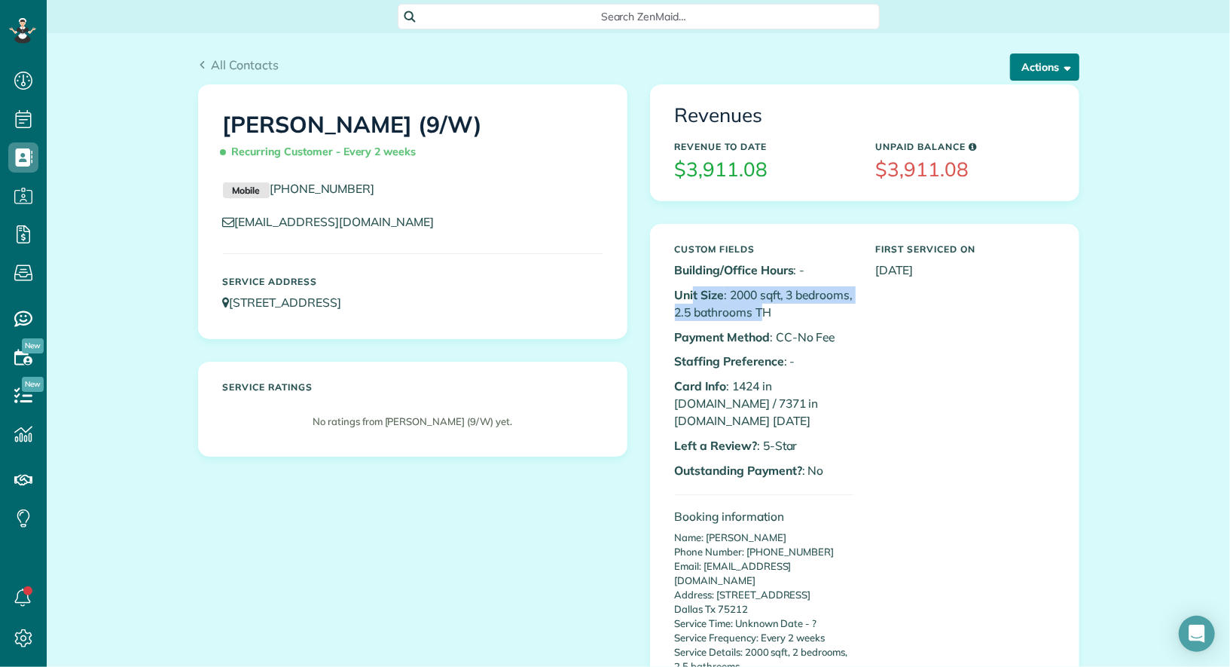
click at [1031, 78] on button "Actions" at bounding box center [1044, 66] width 69 height 27
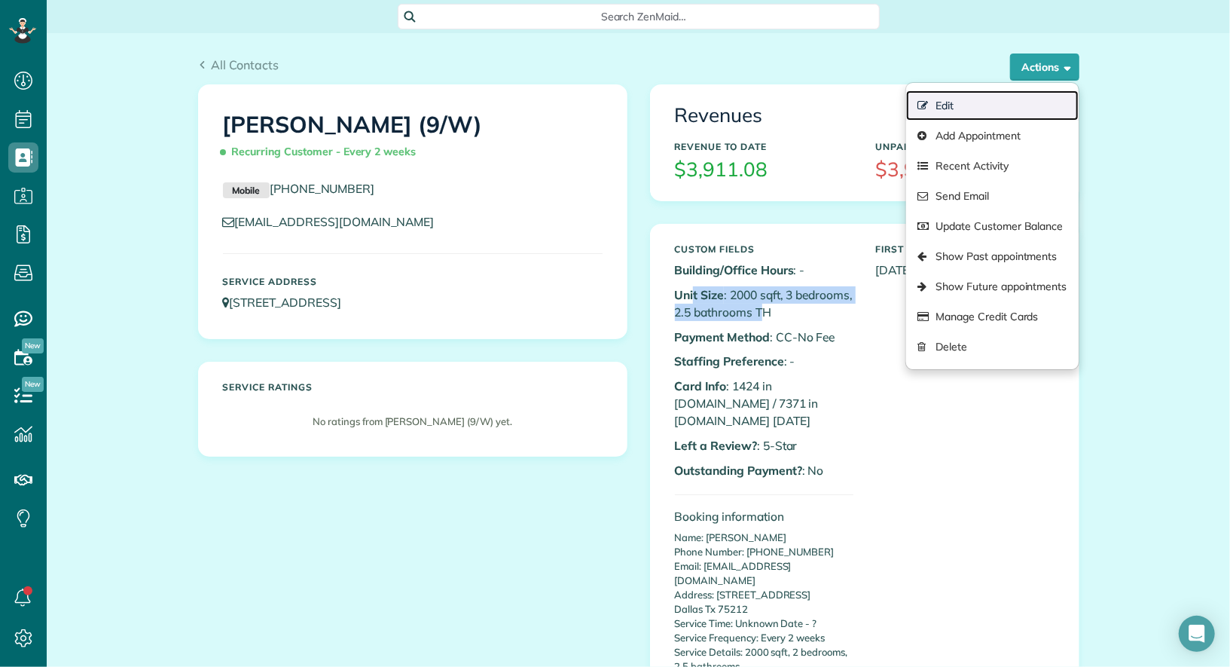
click at [1023, 100] on link "Edit" at bounding box center [992, 105] width 172 height 30
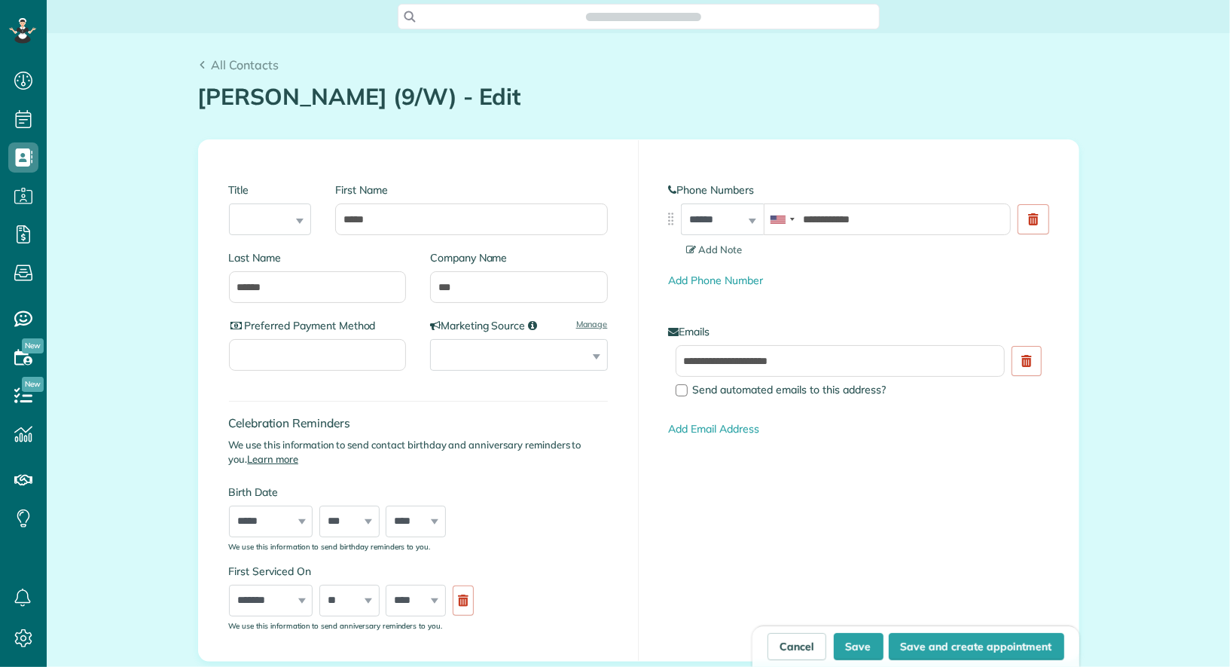
type input "**********"
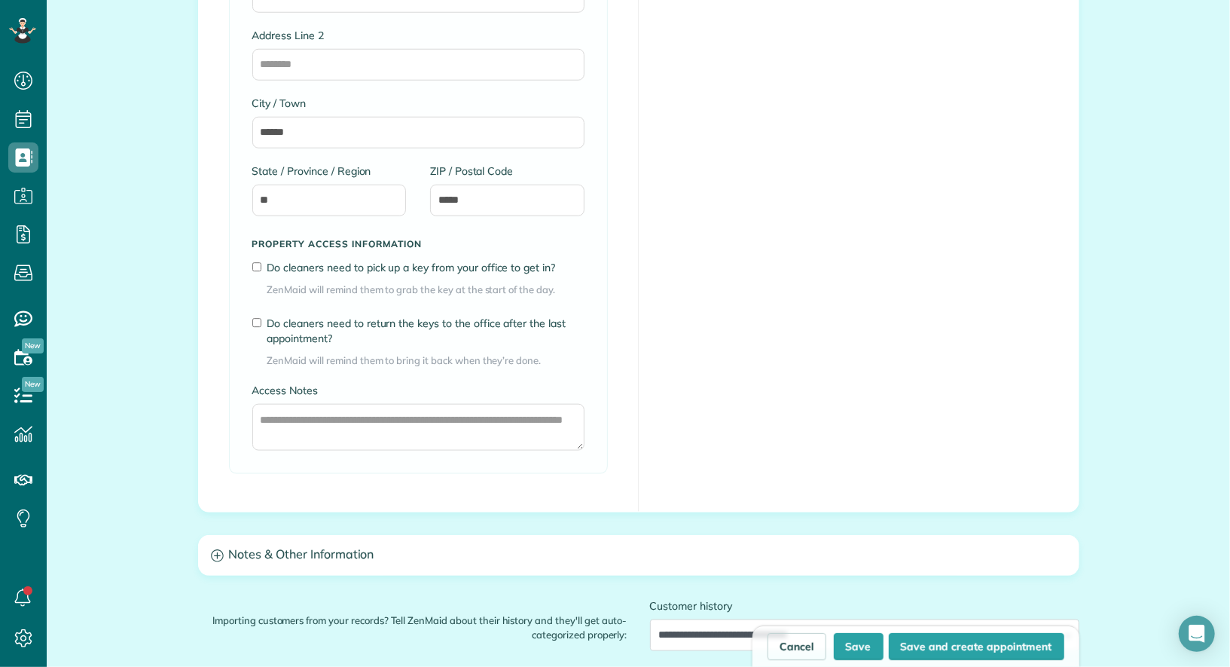
scroll to position [1211, 0]
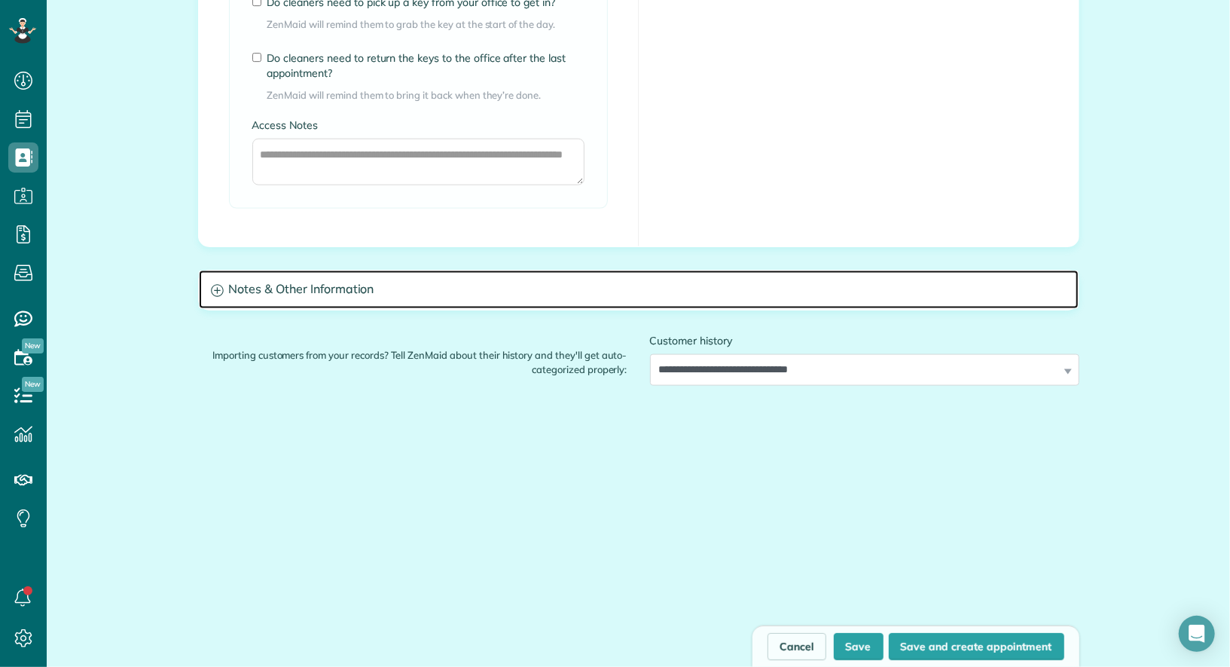
click at [548, 281] on h3 "Notes & Other Information" at bounding box center [639, 289] width 880 height 38
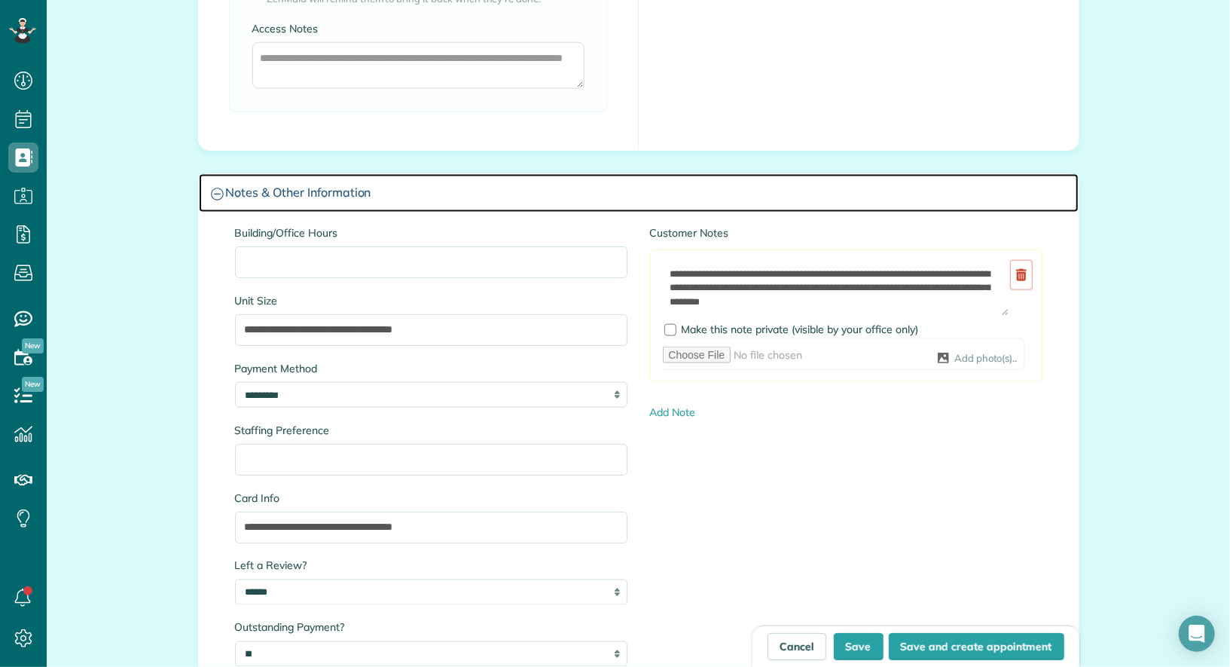
scroll to position [1365, 0]
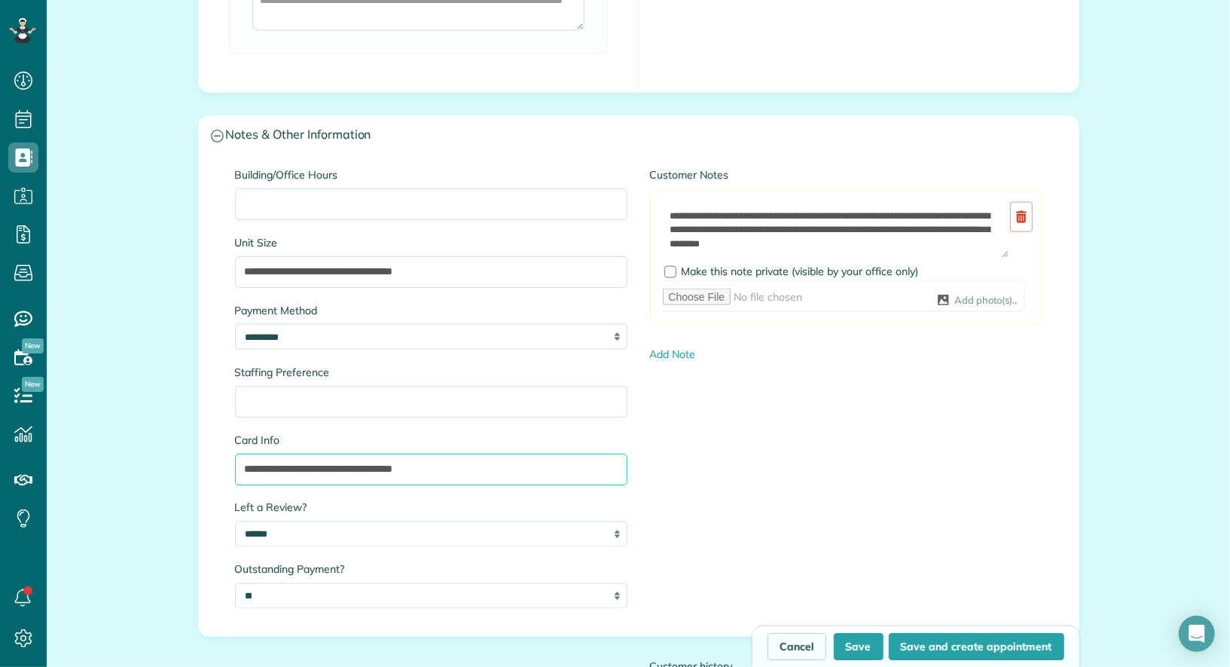
drag, startPoint x: 326, startPoint y: 463, endPoint x: 231, endPoint y: 458, distance: 95.8
click at [231, 458] on div "**********" at bounding box center [431, 395] width 415 height 457
drag, startPoint x: 396, startPoint y: 464, endPoint x: 317, endPoint y: 464, distance: 79.1
click at [317, 464] on input "**********" at bounding box center [431, 470] width 393 height 32
type input "**********"
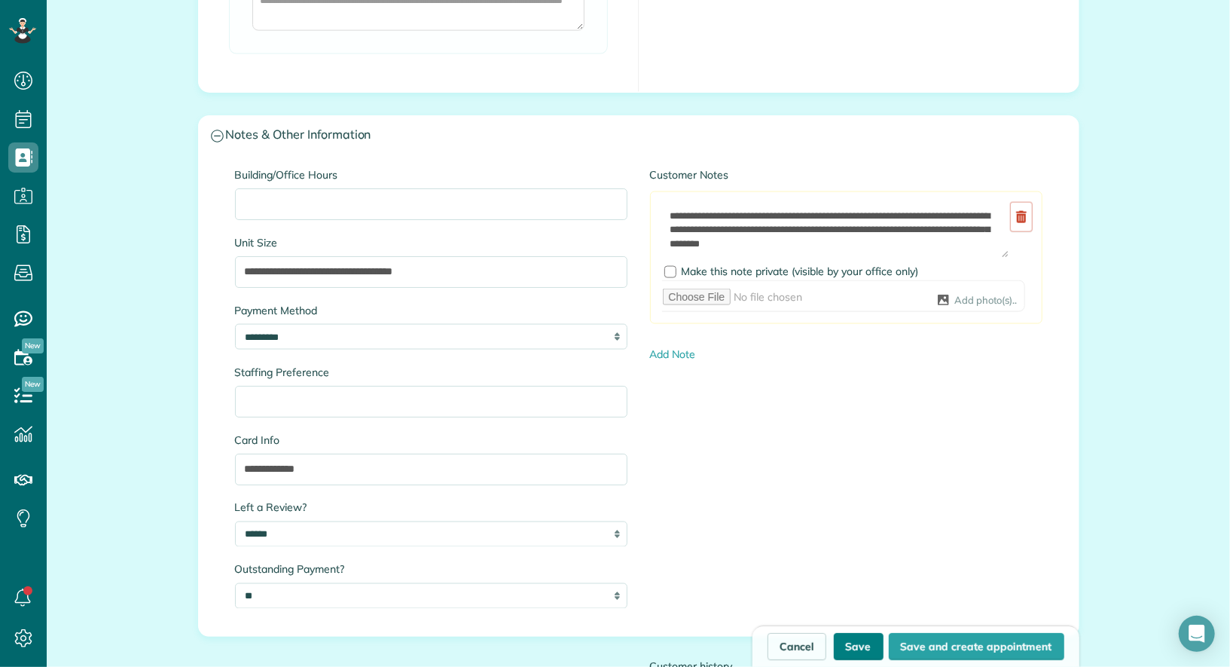
click at [859, 649] on button "Save" at bounding box center [859, 646] width 50 height 27
type input "**********"
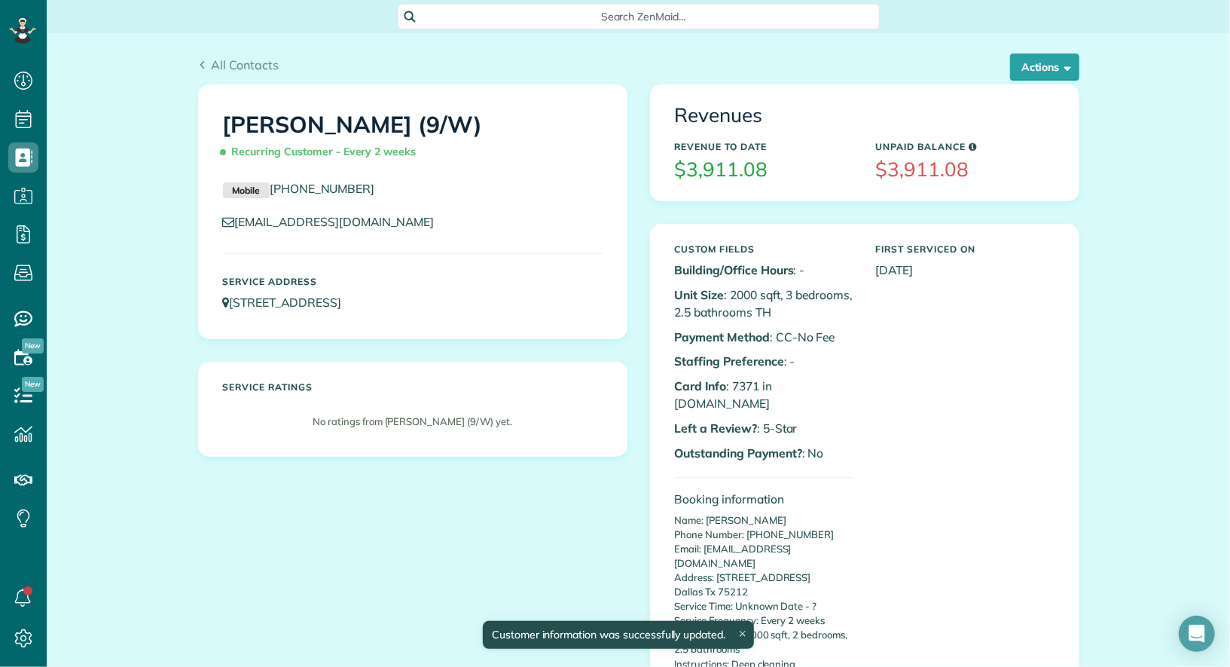
scroll to position [667, 46]
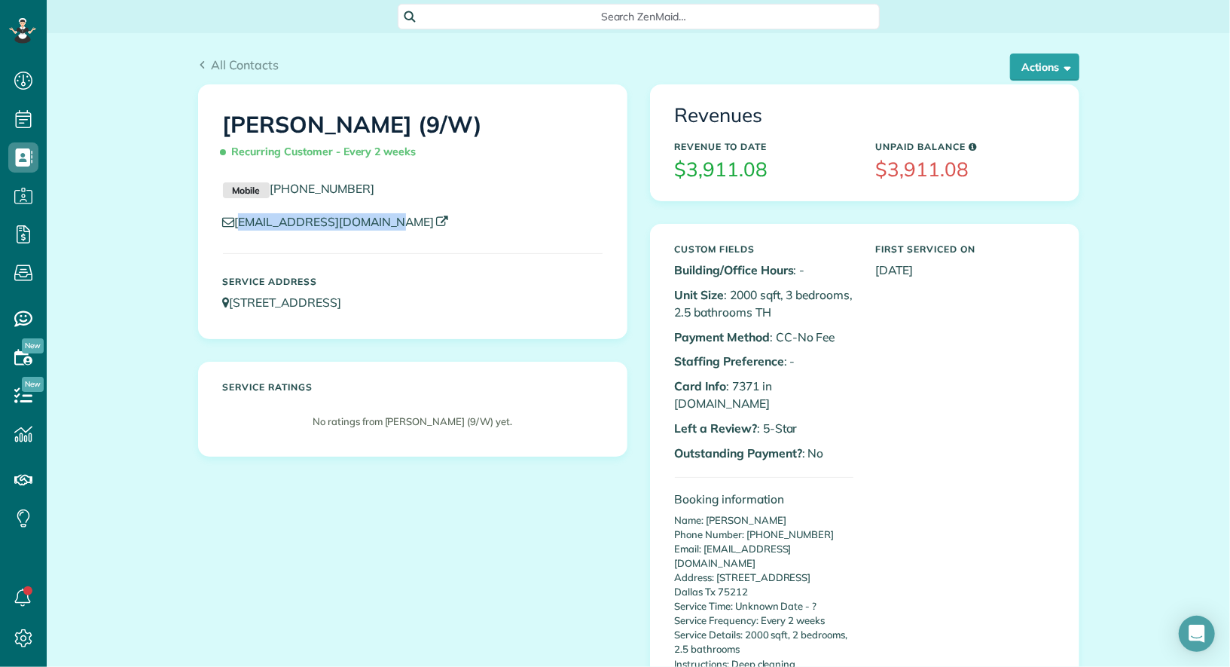
drag, startPoint x: 424, startPoint y: 228, endPoint x: 237, endPoint y: 222, distance: 187.7
click at [237, 222] on p "[EMAIL_ADDRESS][DOMAIN_NAME]" at bounding box center [413, 221] width 380 height 17
drag, startPoint x: 863, startPoint y: 387, endPoint x: 677, endPoint y: 384, distance: 186.1
click at [677, 384] on div "Custom Fields Building/Office Hours : - Unit Size : 2000 sqft, 3 bedrooms, 2.5 …" at bounding box center [764, 641] width 201 height 808
click at [870, 377] on div "Custom Fields Building/Office Hours : - Unit Size : 2000 sqft, 3 bedrooms, 2.5 …" at bounding box center [865, 641] width 402 height 808
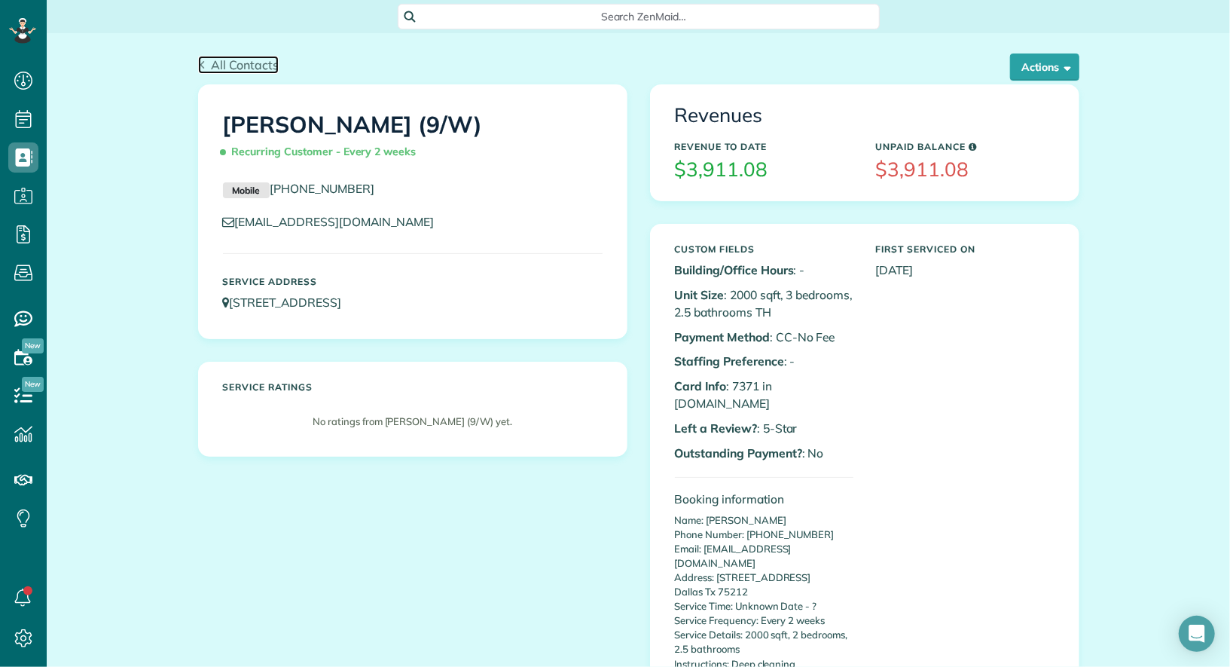
click at [258, 66] on span "All Contacts" at bounding box center [245, 64] width 68 height 15
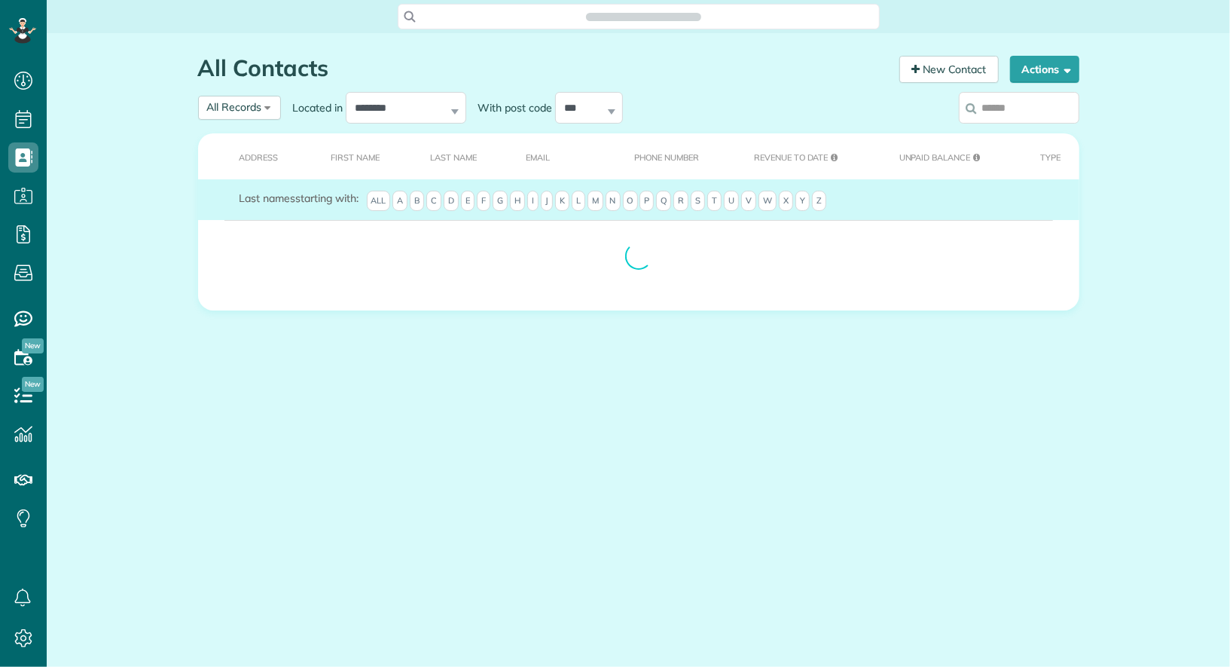
scroll to position [6, 6]
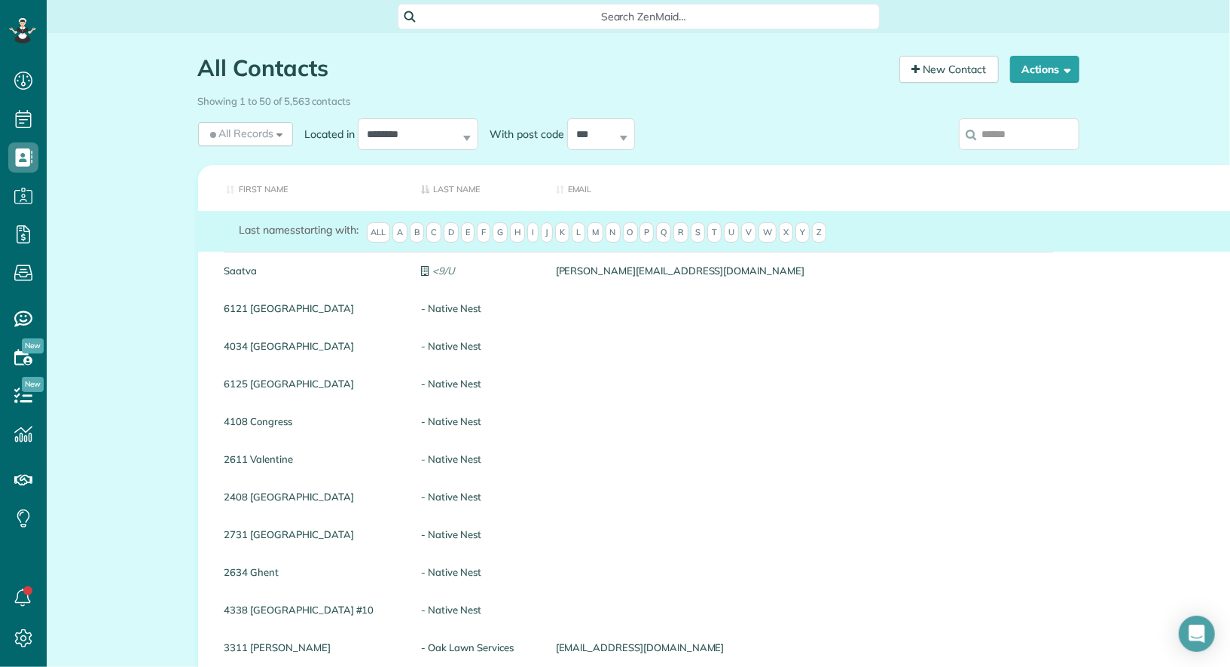
click at [1044, 139] on input "search" at bounding box center [1019, 134] width 121 height 32
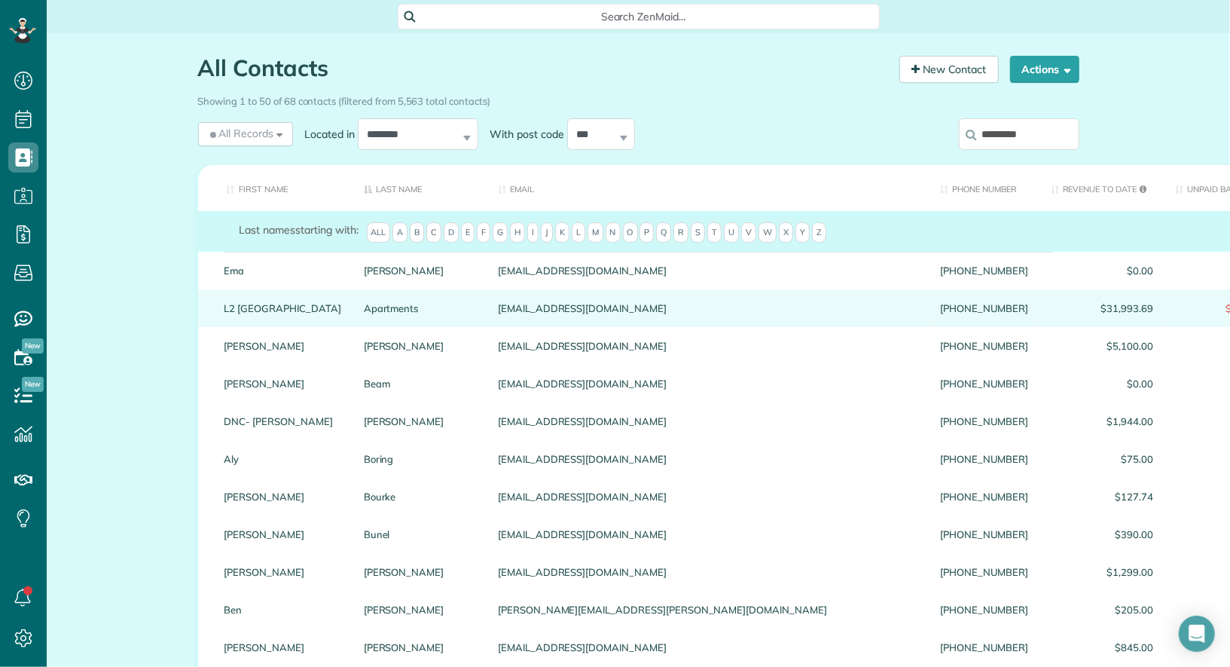
type input "*********"
click at [267, 307] on link "L2 Uptown" at bounding box center [283, 308] width 117 height 11
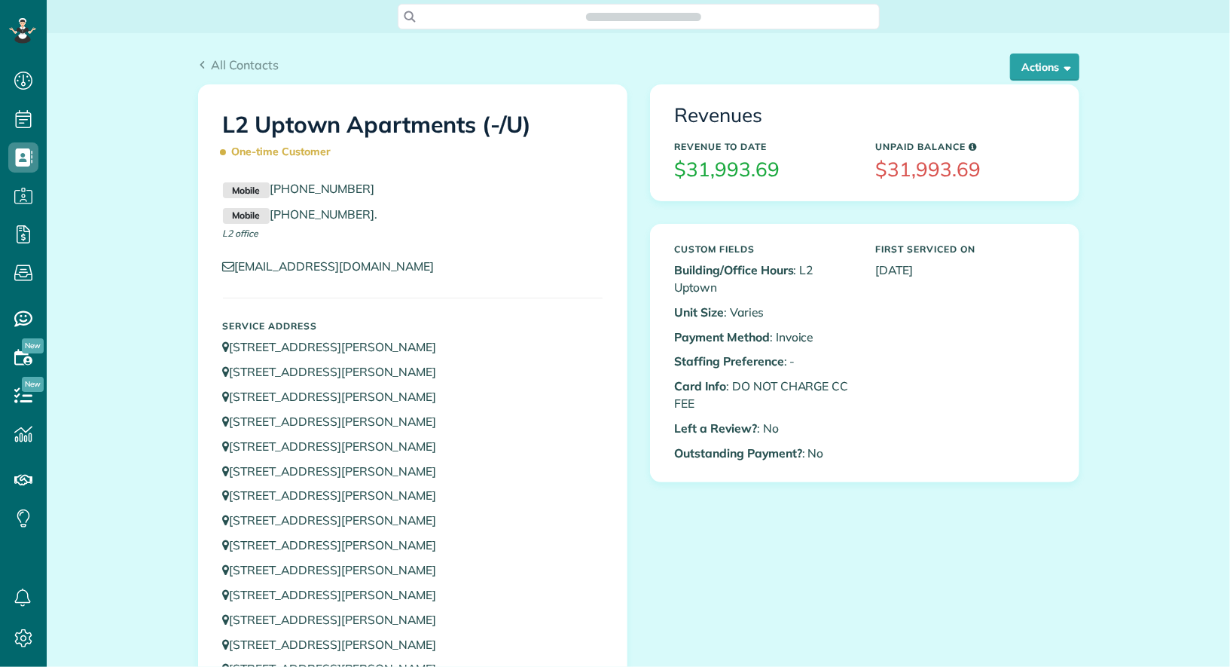
scroll to position [6, 6]
click at [1047, 65] on button "Actions" at bounding box center [1044, 66] width 69 height 27
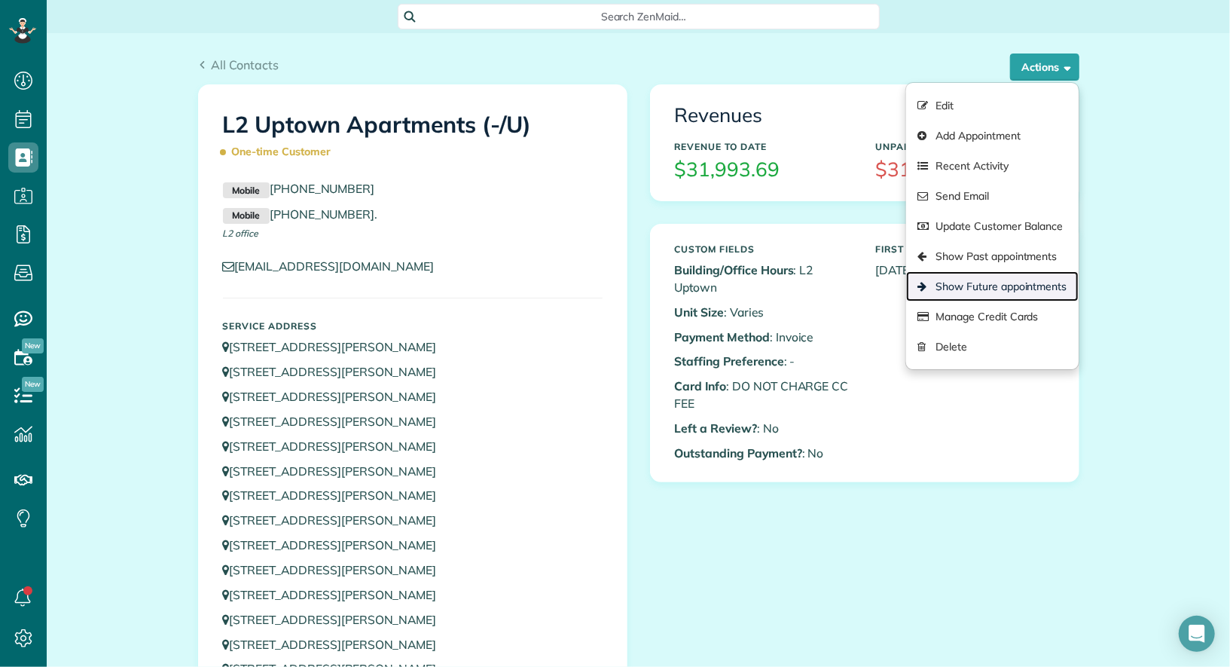
click at [1028, 277] on link "Show Future appointments" at bounding box center [992, 286] width 172 height 30
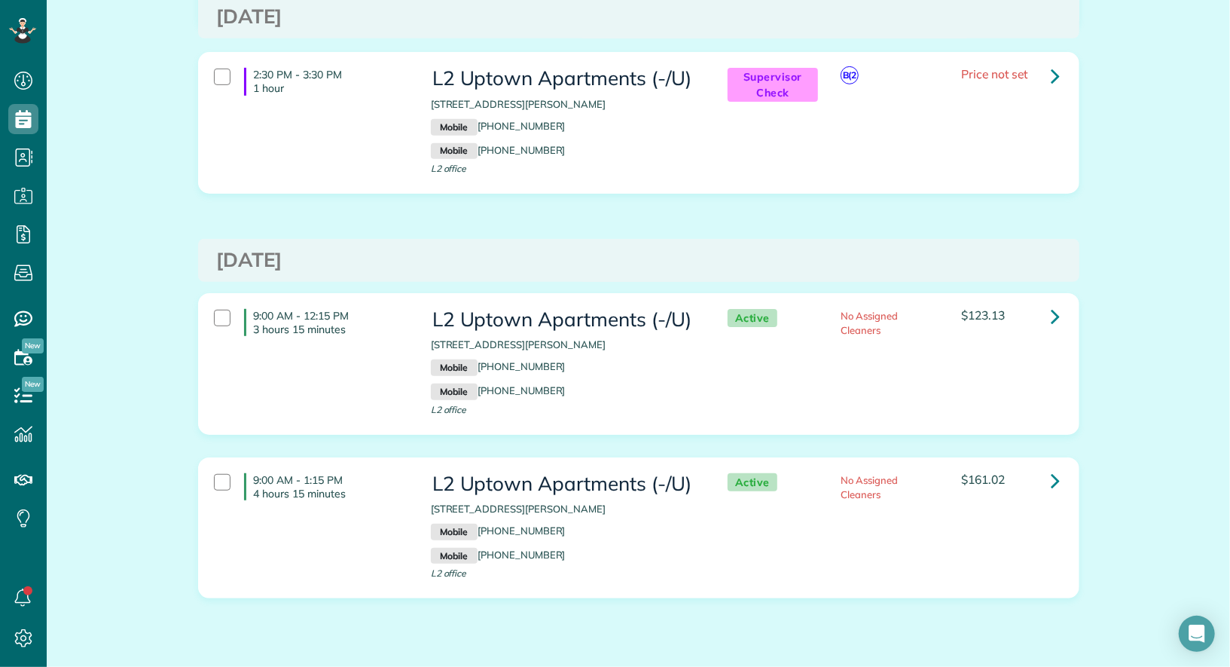
scroll to position [481, 0]
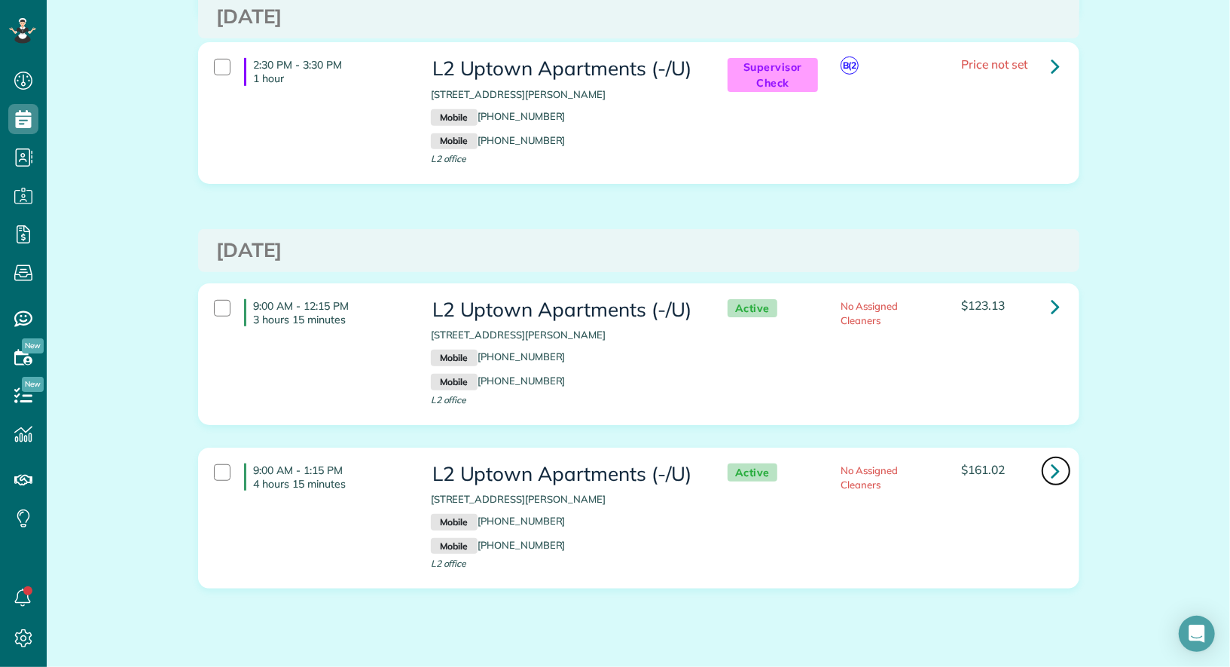
click at [1054, 457] on icon at bounding box center [1056, 470] width 9 height 26
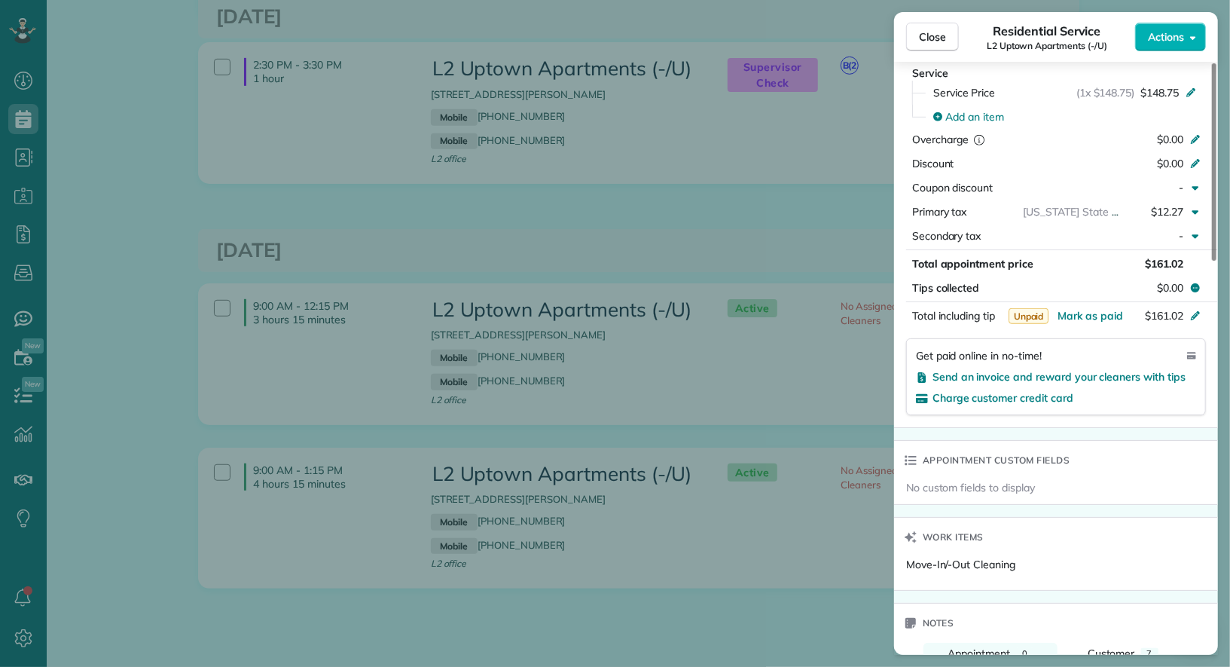
scroll to position [692, 0]
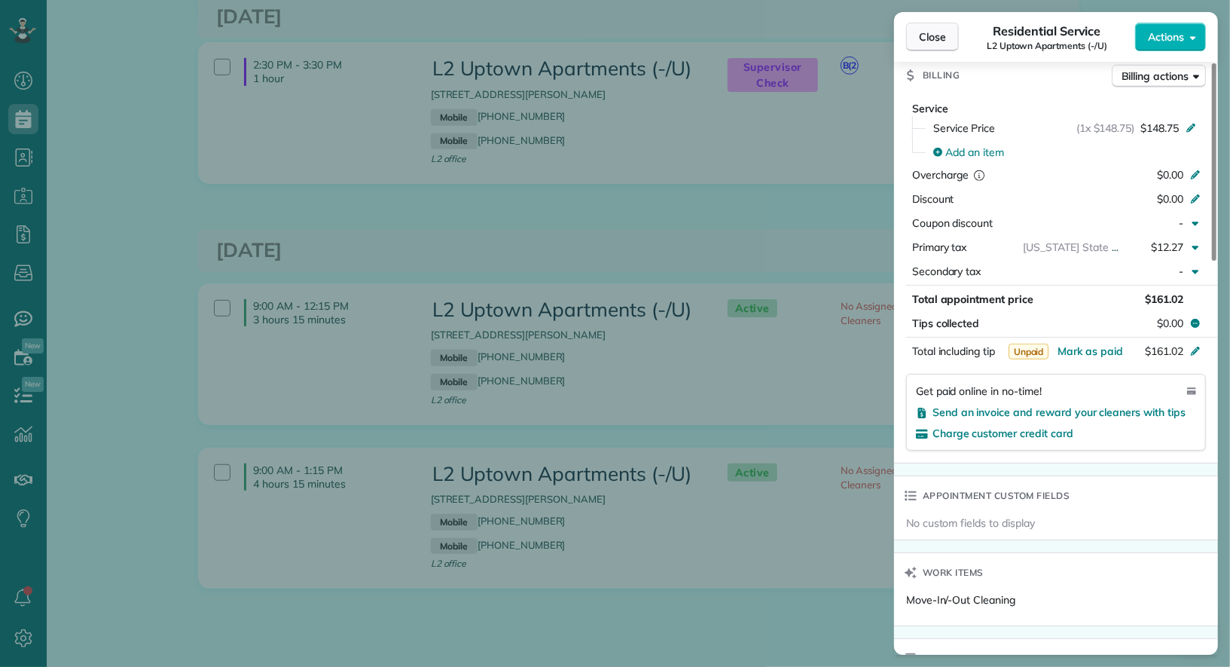
click at [931, 40] on span "Close" at bounding box center [932, 36] width 27 height 15
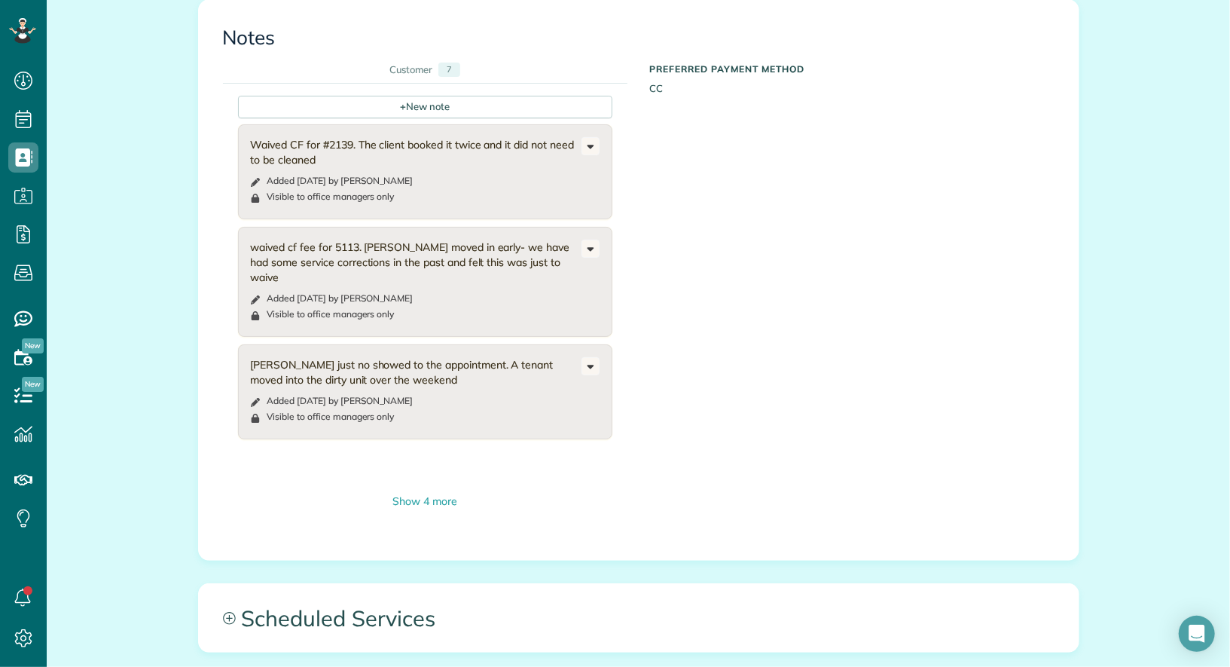
scroll to position [6679, 0]
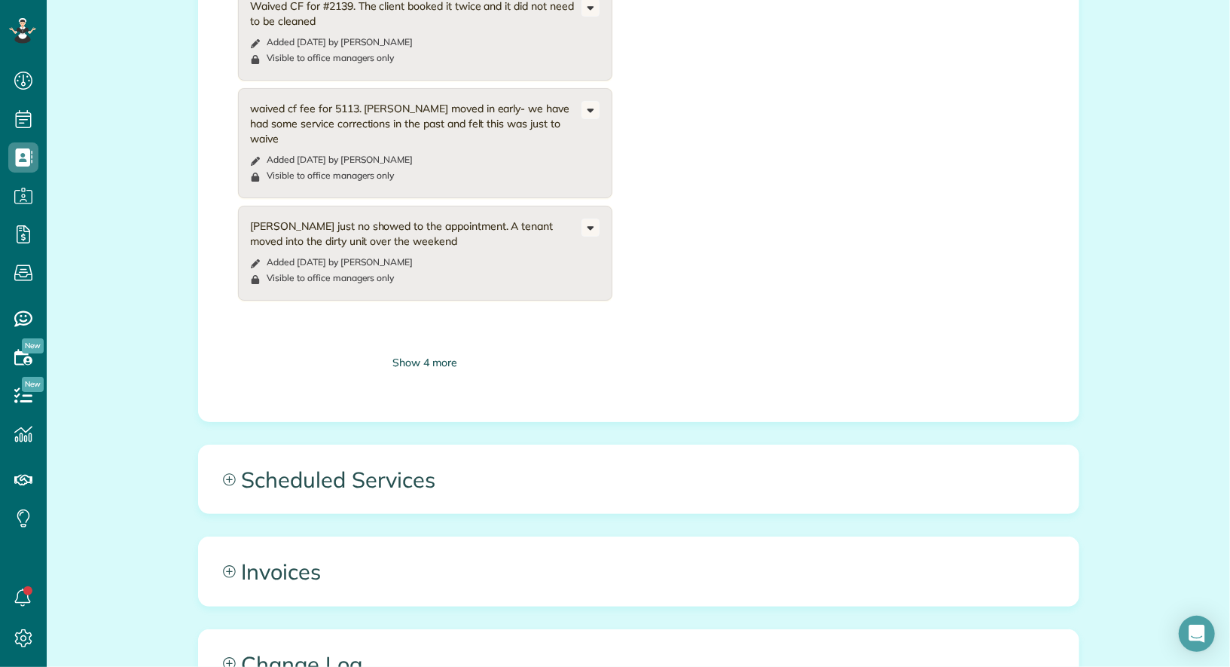
click at [435, 364] on div "Show 4 more" at bounding box center [425, 363] width 374 height 16
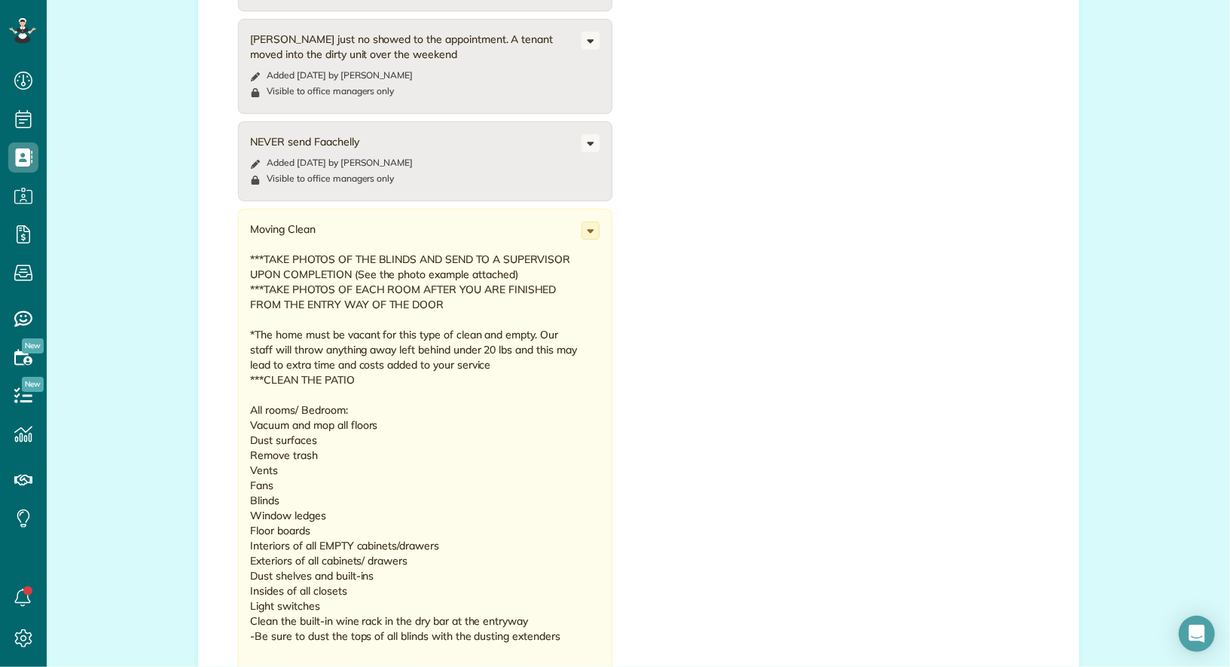
scroll to position [6898, 0]
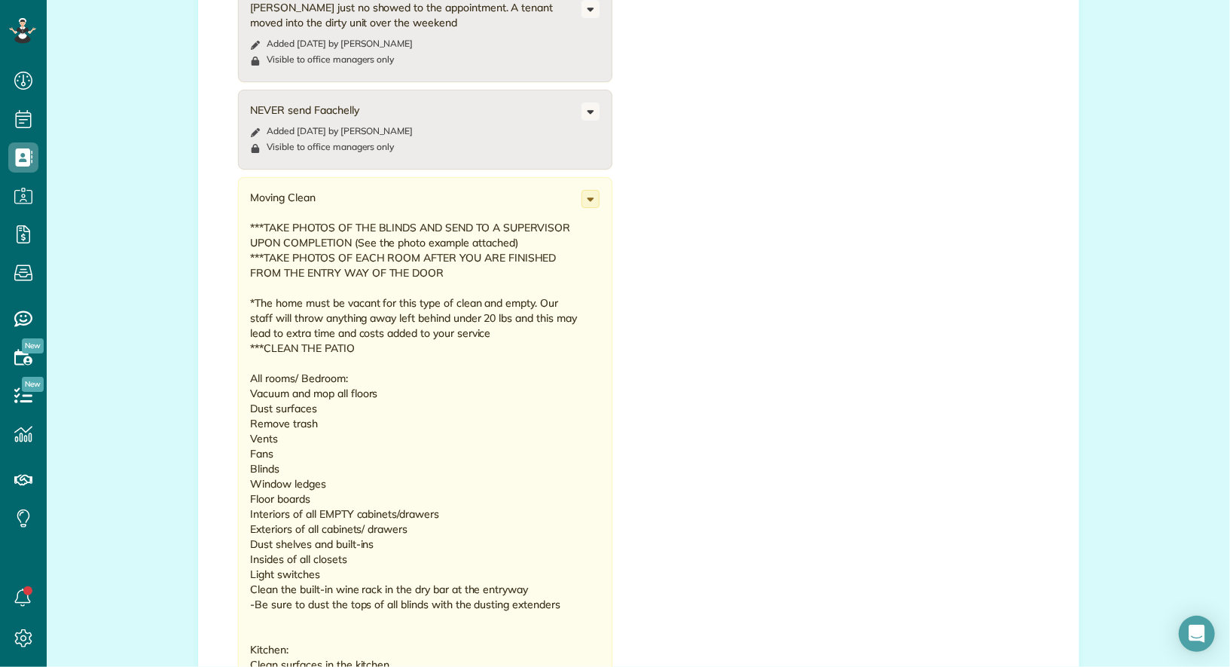
drag, startPoint x: 329, startPoint y: 179, endPoint x: 246, endPoint y: 179, distance: 83.6
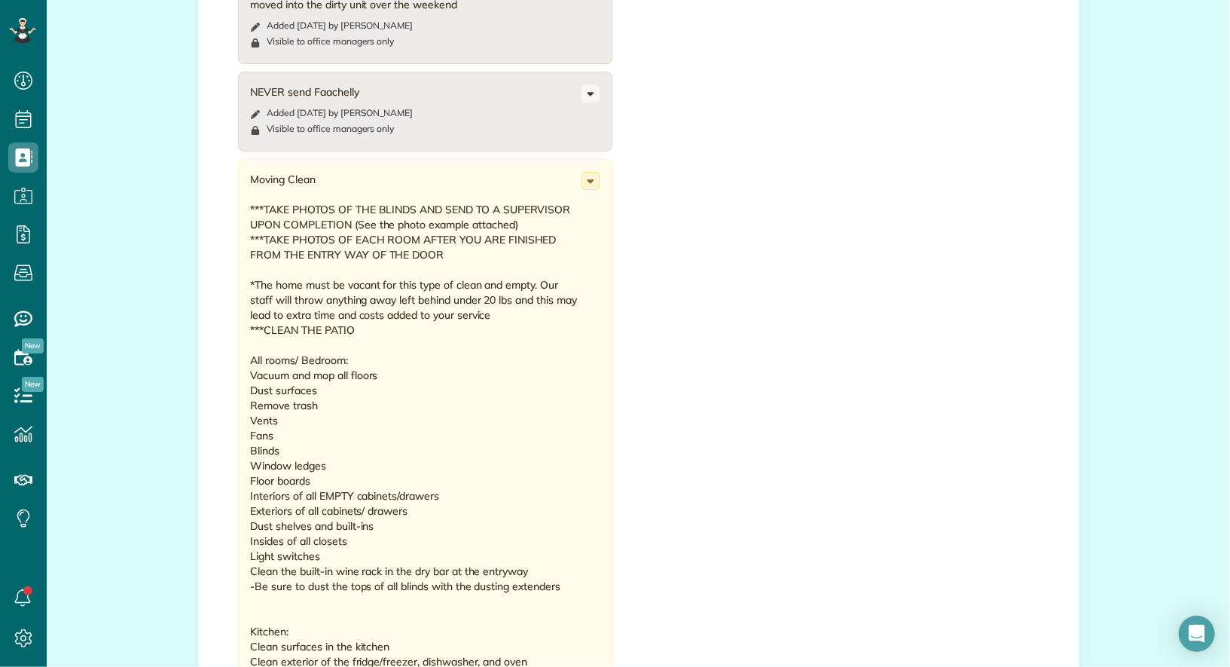
scroll to position [6924, 0]
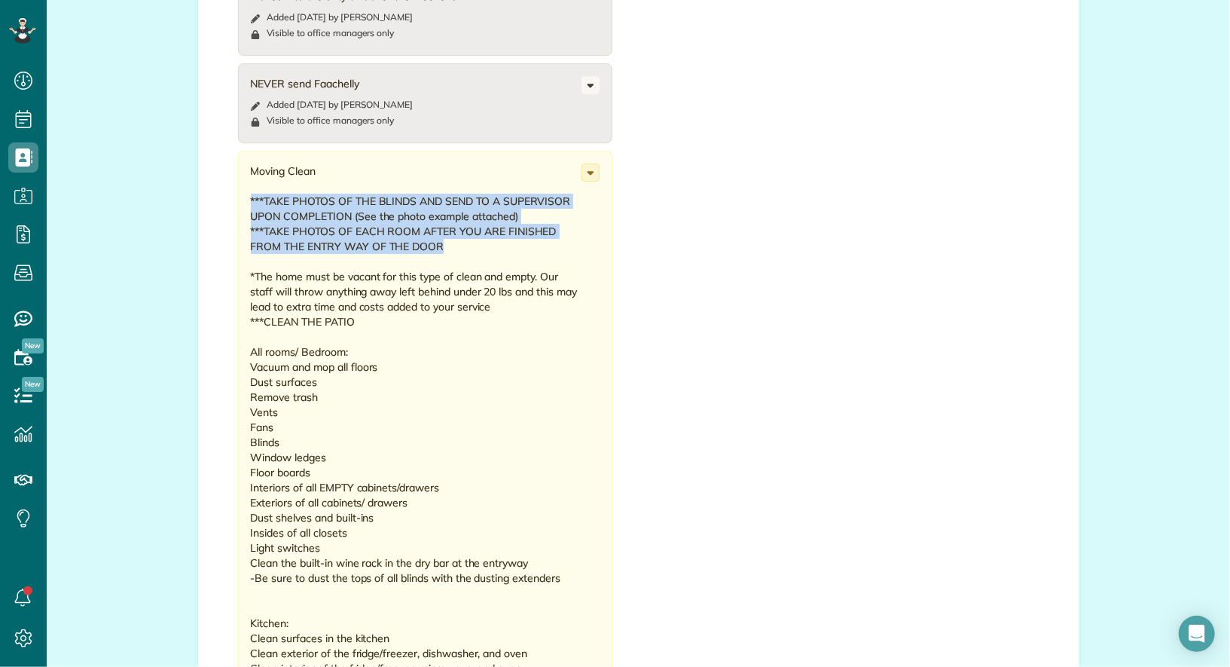
drag, startPoint x: 477, startPoint y: 228, endPoint x: 243, endPoint y: 179, distance: 238.5
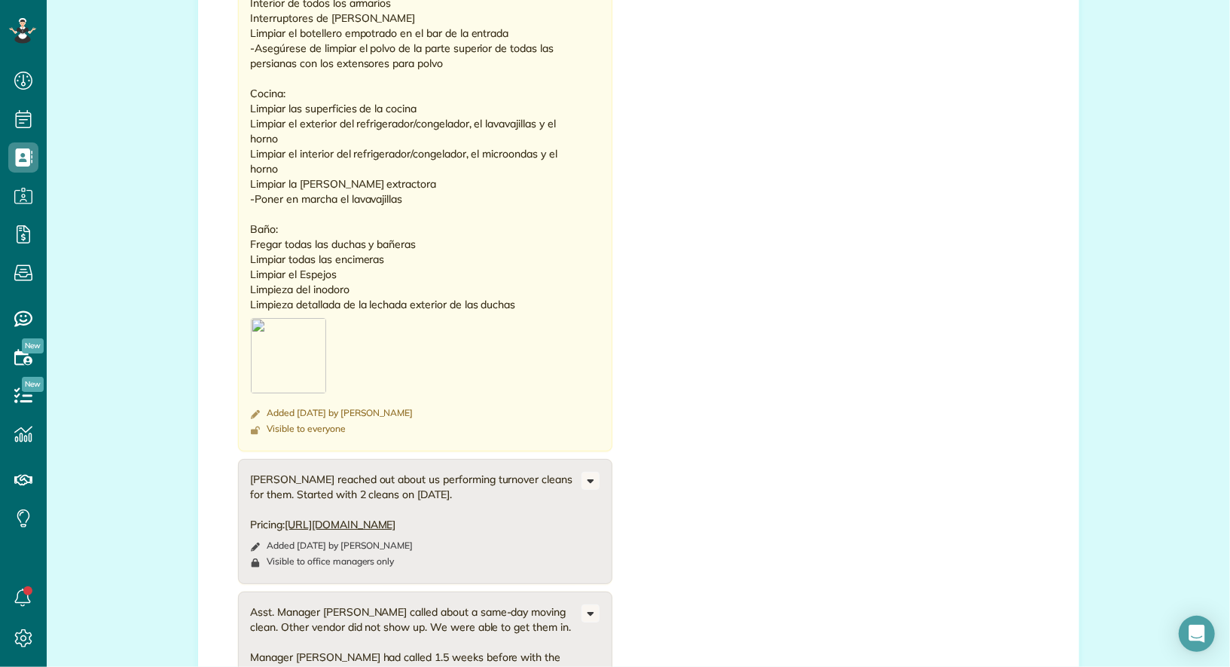
scroll to position [8169, 0]
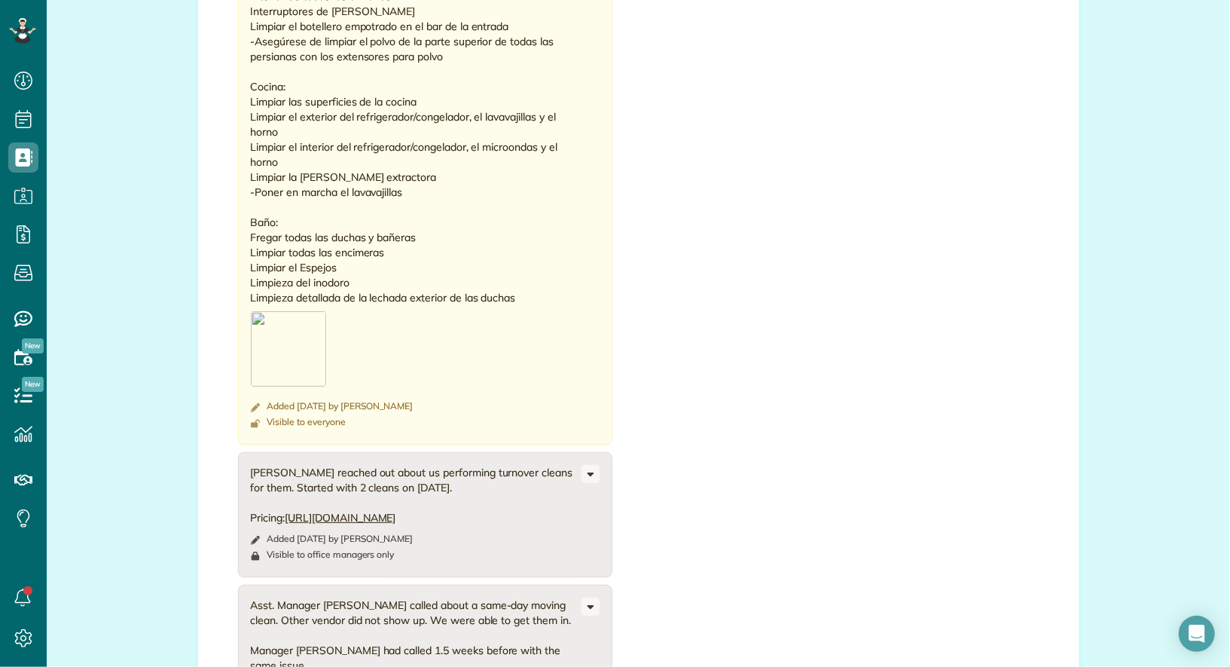
click at [298, 320] on img at bounding box center [288, 348] width 75 height 75
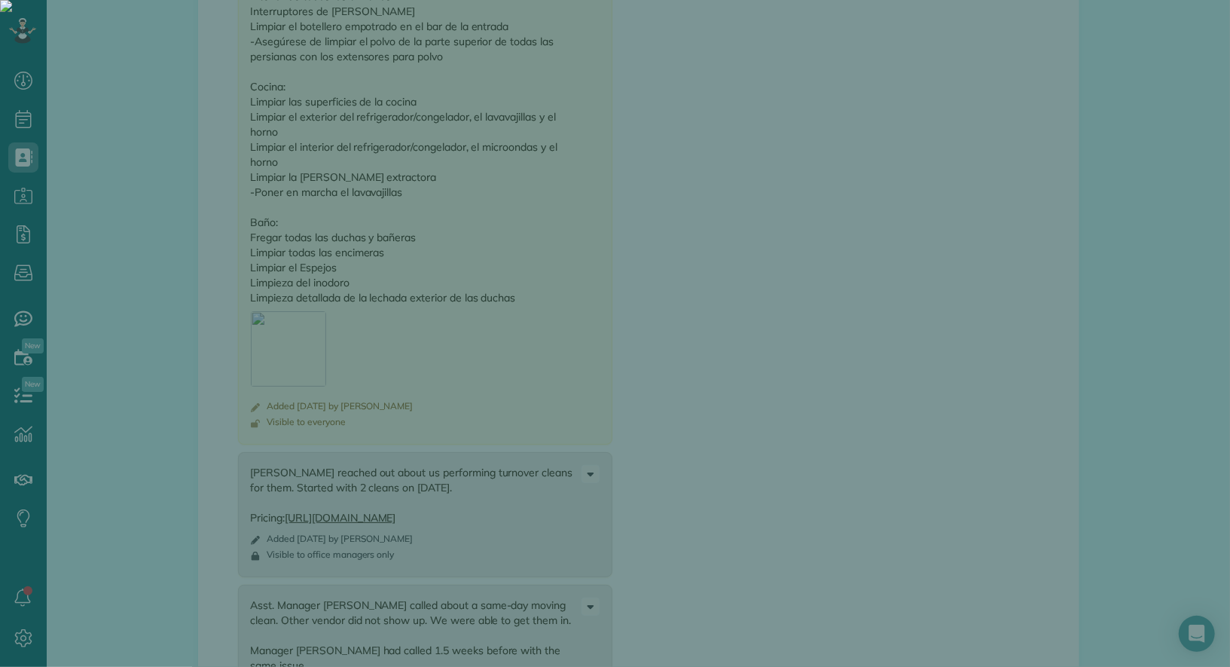
click at [199, 273] on div at bounding box center [615, 333] width 1230 height 667
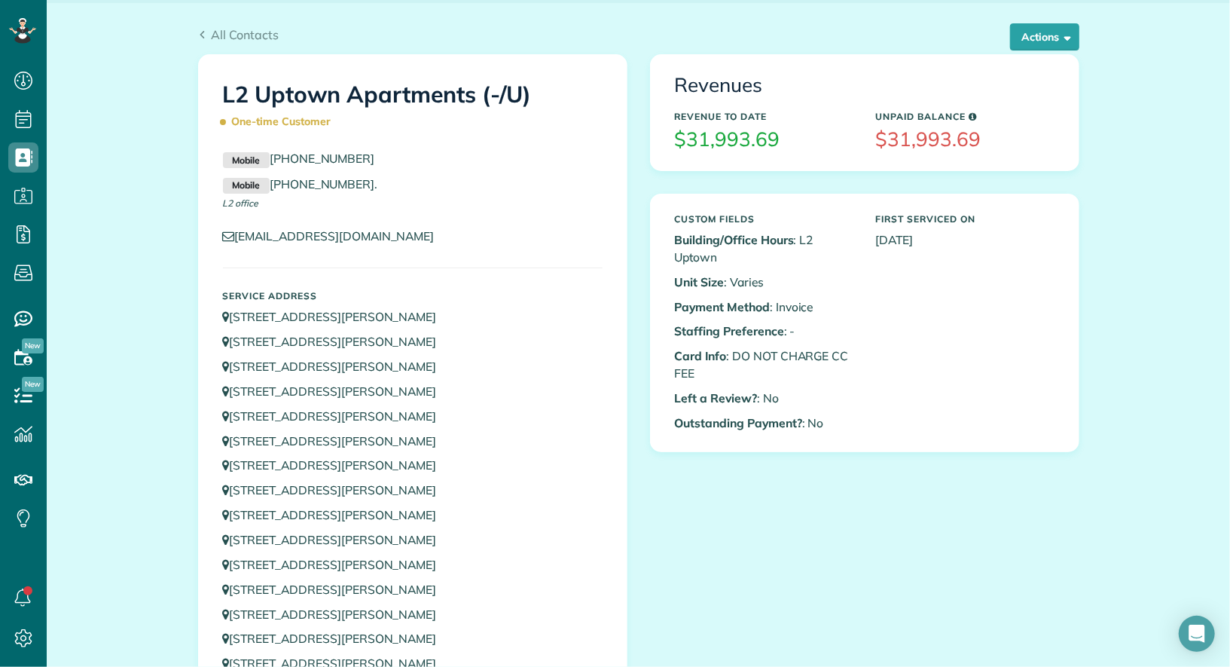
scroll to position [32, 0]
click at [1029, 32] on button "Actions" at bounding box center [1044, 35] width 69 height 27
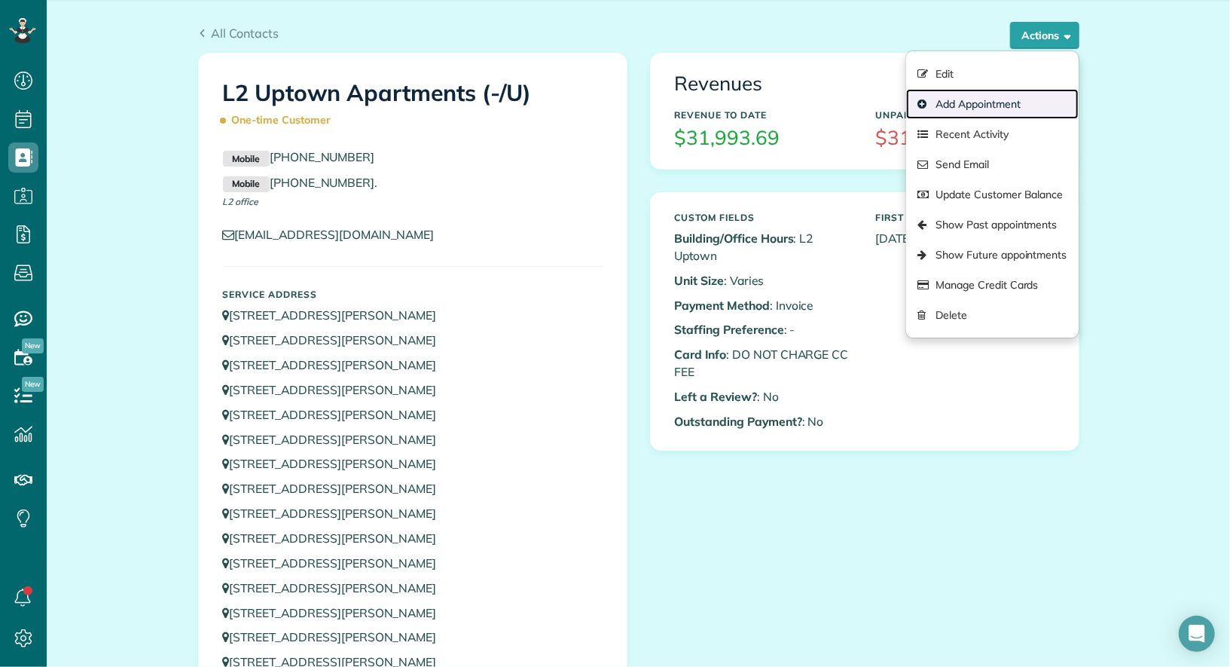
click at [1006, 100] on link "Add Appointment" at bounding box center [992, 104] width 172 height 30
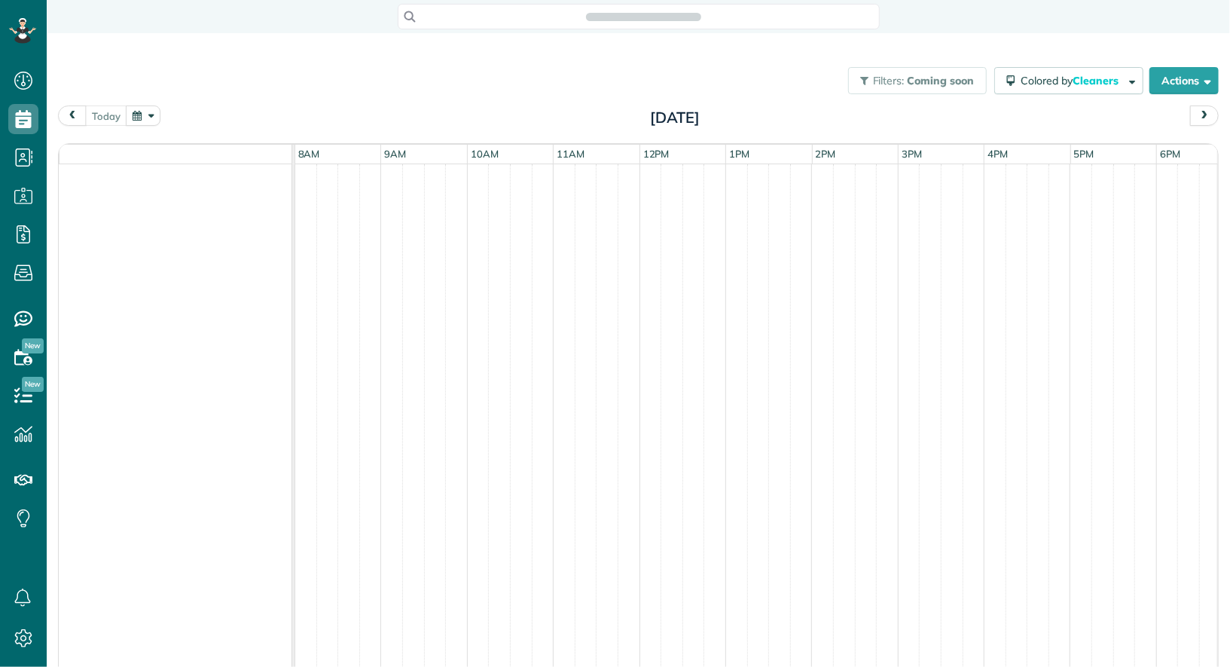
scroll to position [6, 6]
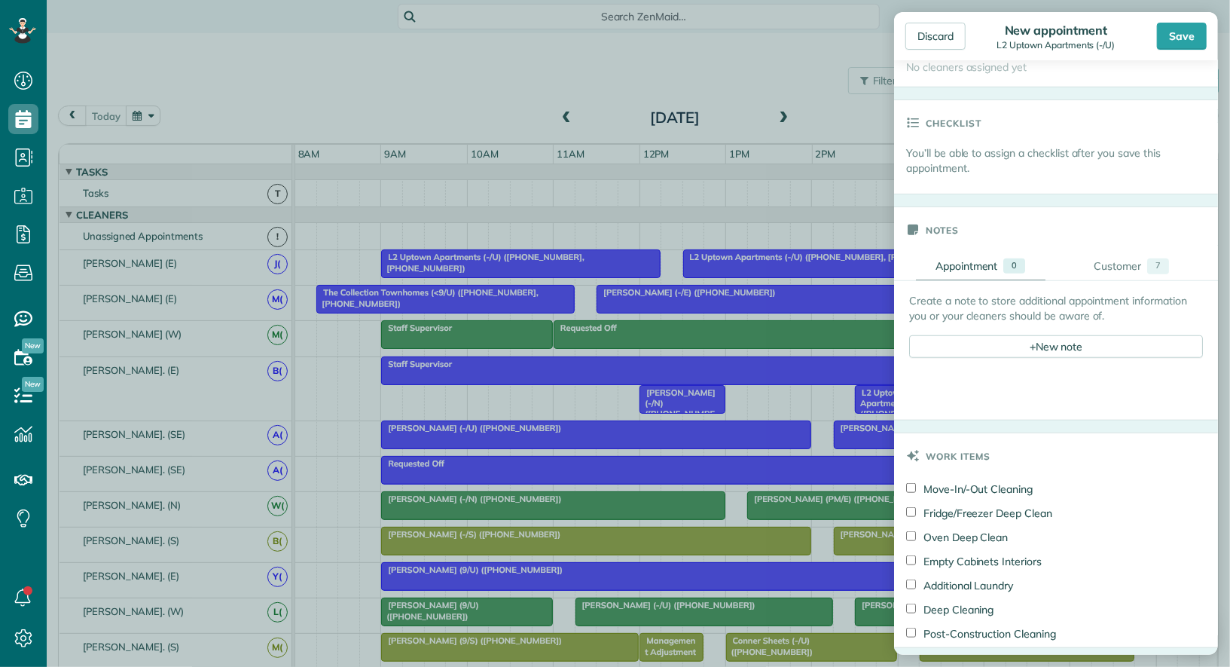
scroll to position [717, 0]
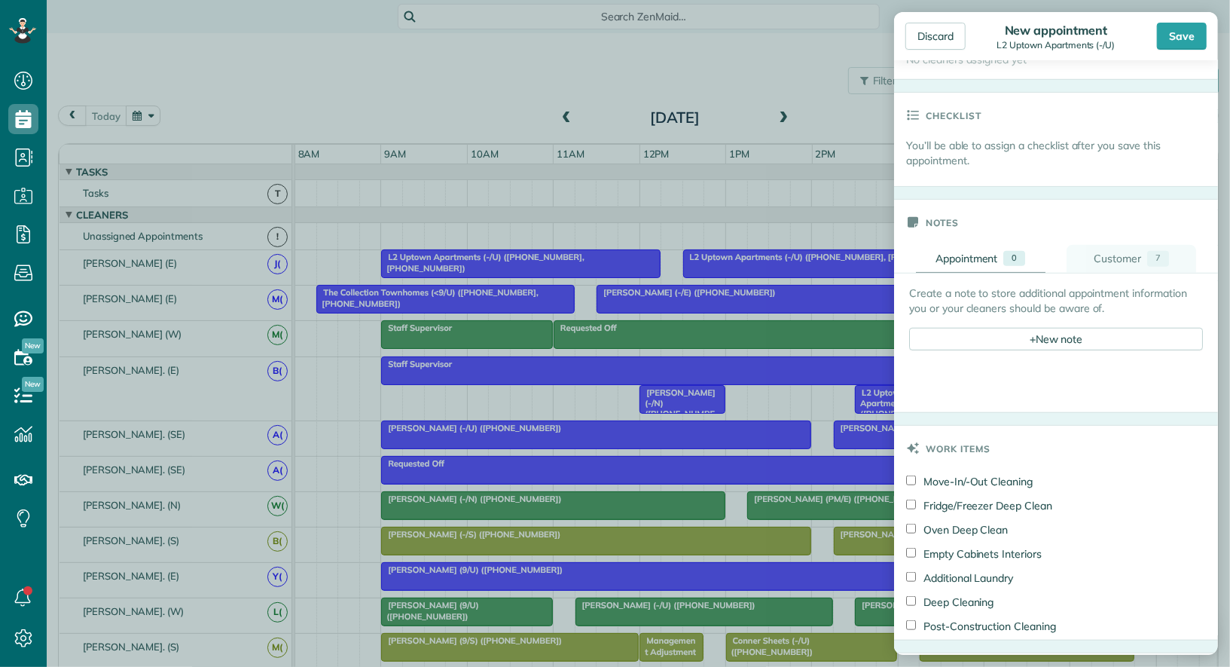
click at [1138, 257] on div "Customer" at bounding box center [1117, 259] width 47 height 16
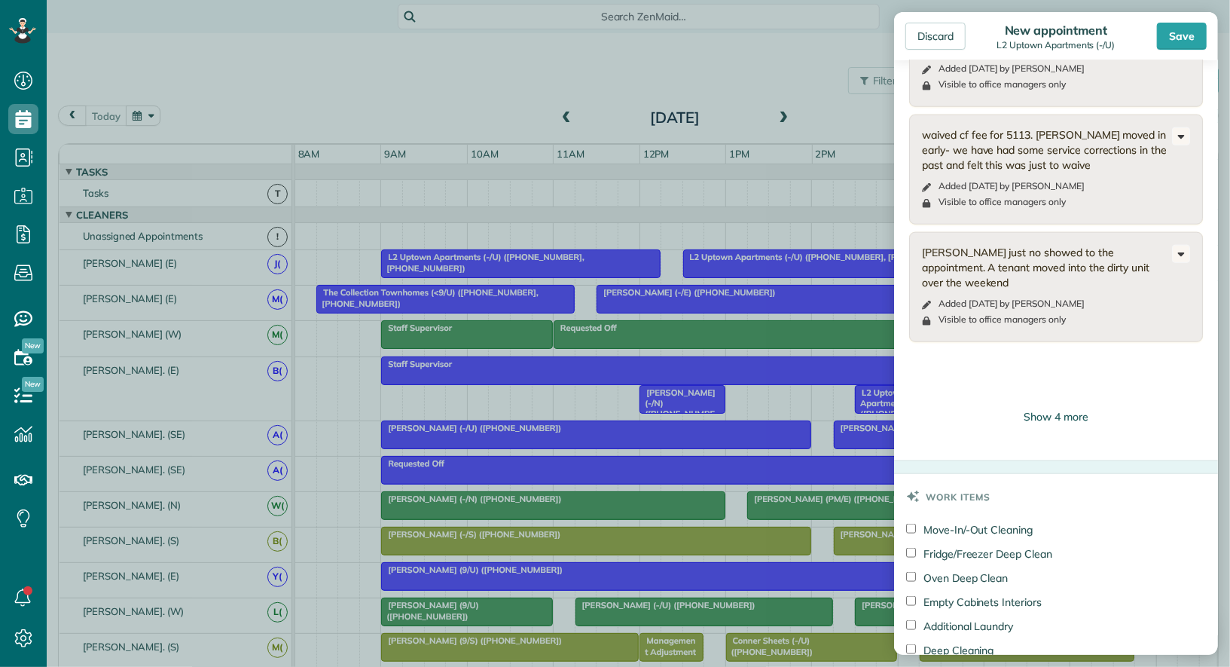
click at [1056, 415] on div "Show 4 more" at bounding box center [1056, 416] width 294 height 15
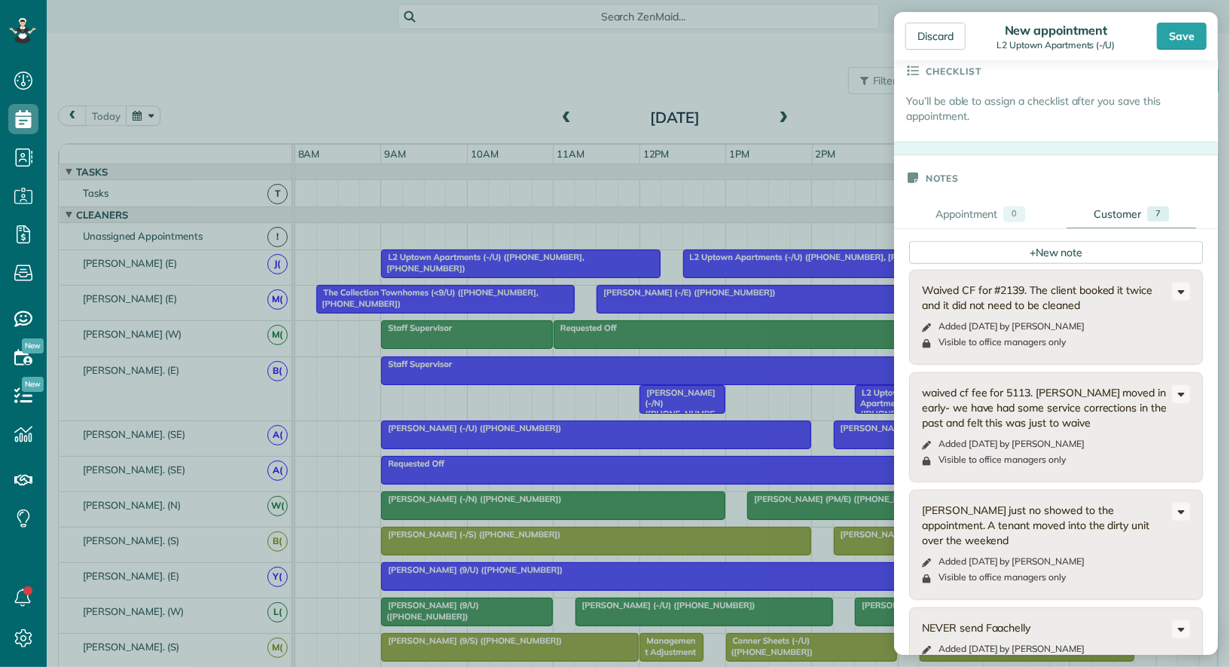
scroll to position [759, 0]
click at [974, 218] on div "Appointment" at bounding box center [967, 217] width 63 height 16
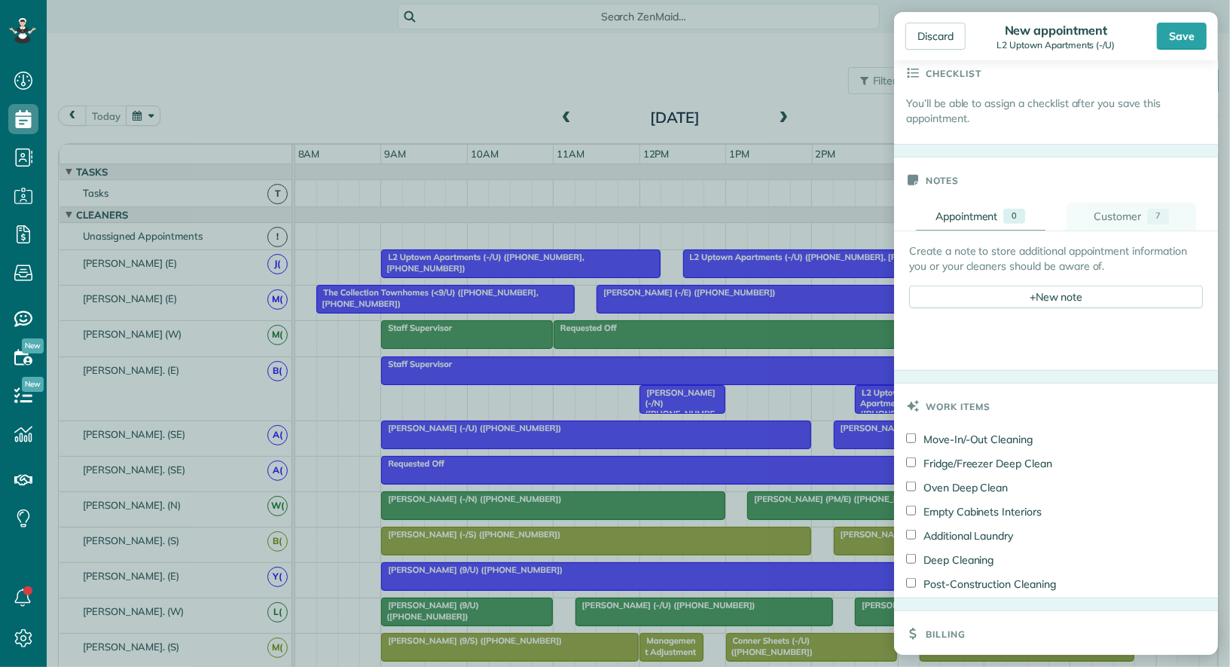
click at [1110, 211] on div "Customer" at bounding box center [1117, 217] width 47 height 16
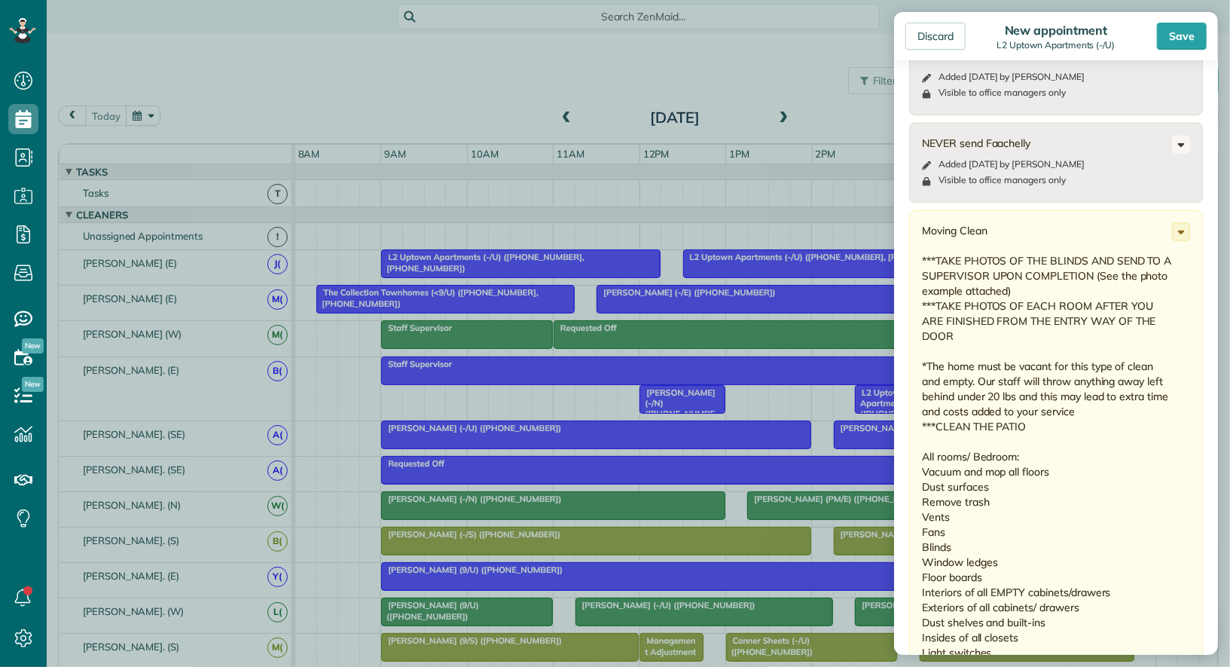
scroll to position [1260, 0]
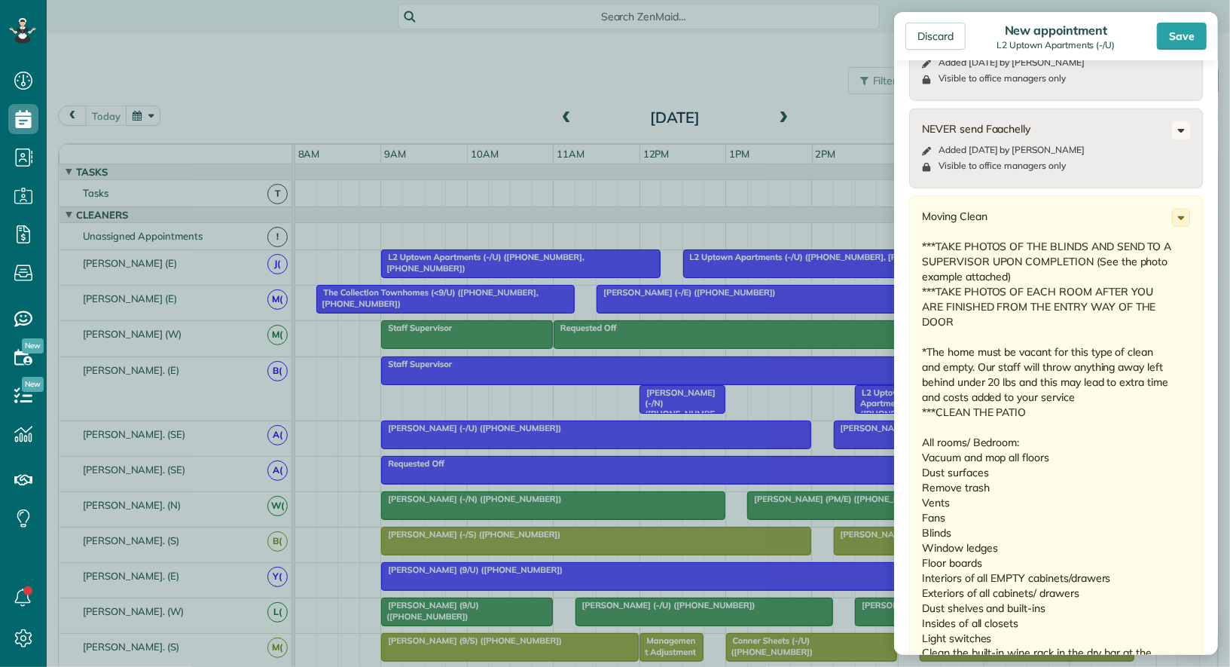
drag, startPoint x: 987, startPoint y: 197, endPoint x: 918, endPoint y: 197, distance: 69.3
click at [931, 40] on div "Discard" at bounding box center [936, 36] width 60 height 27
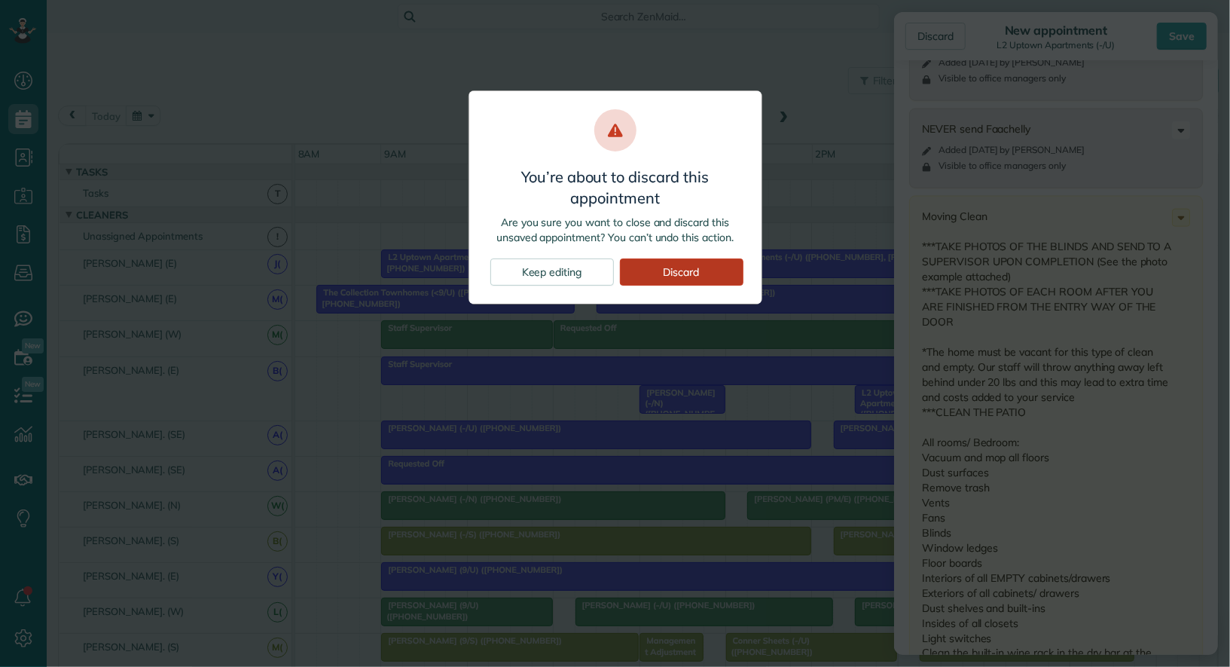
click at [650, 269] on div "Discard" at bounding box center [682, 271] width 124 height 27
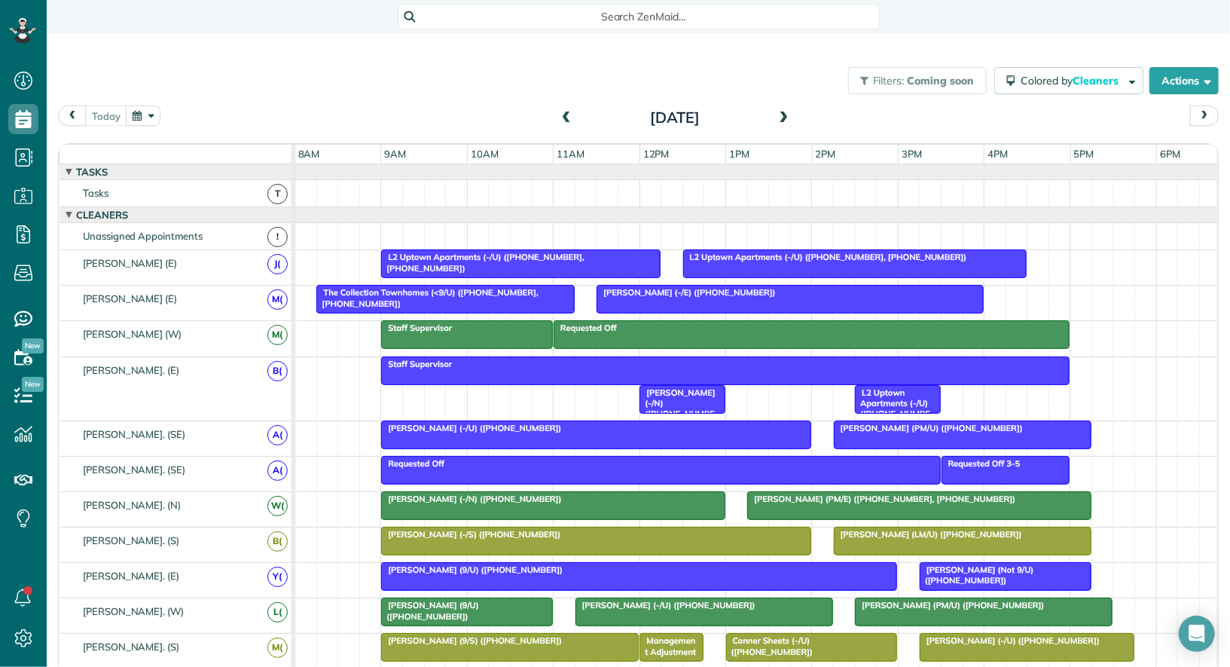
click at [148, 113] on button "button" at bounding box center [143, 115] width 35 height 20
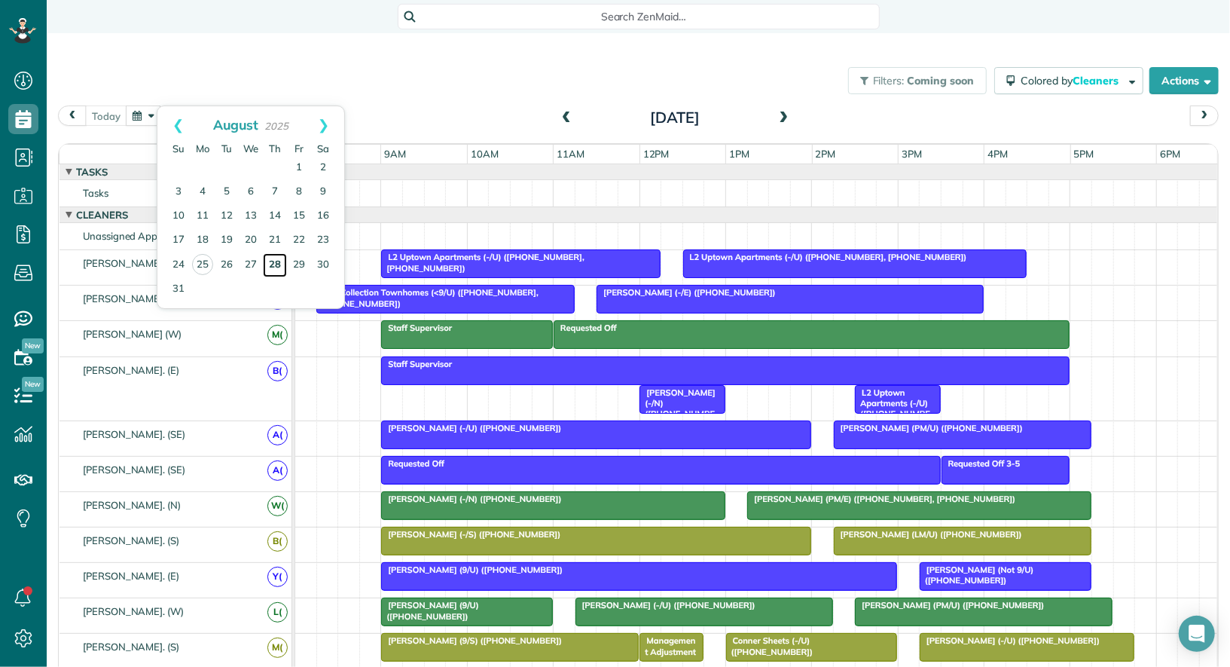
click at [277, 268] on link "28" at bounding box center [275, 265] width 24 height 24
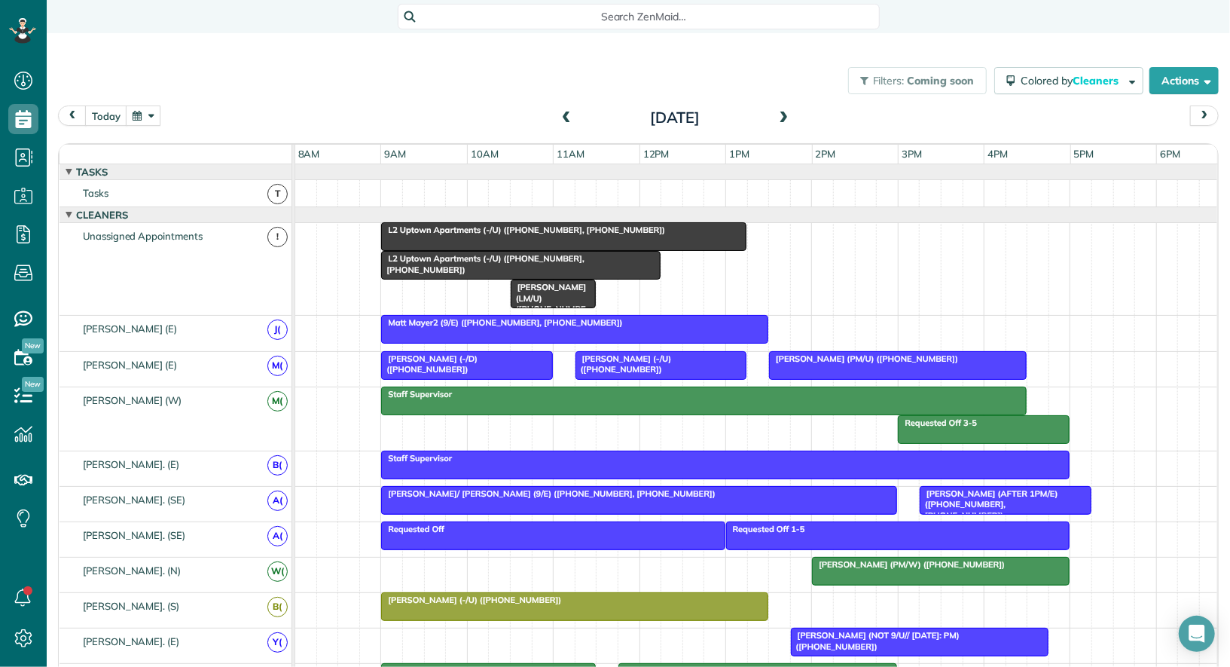
click at [628, 229] on span "L2 Uptown Apartments (-/U) (+14698956497, +12145778177)" at bounding box center [523, 230] width 286 height 11
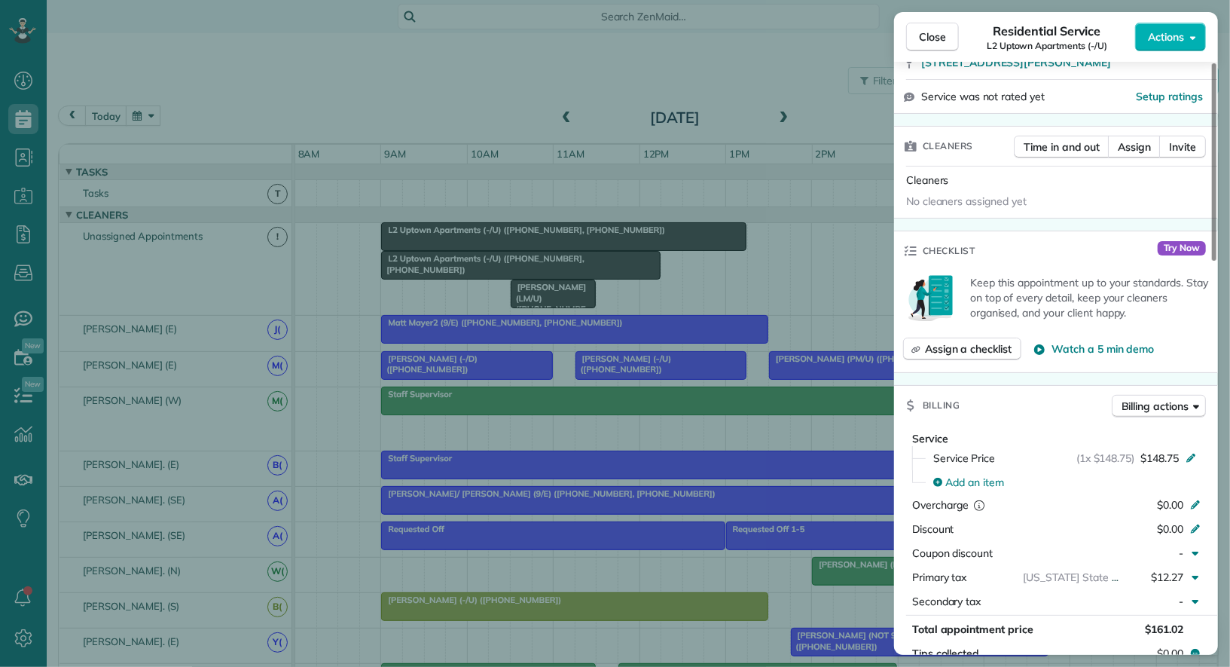
scroll to position [328, 0]
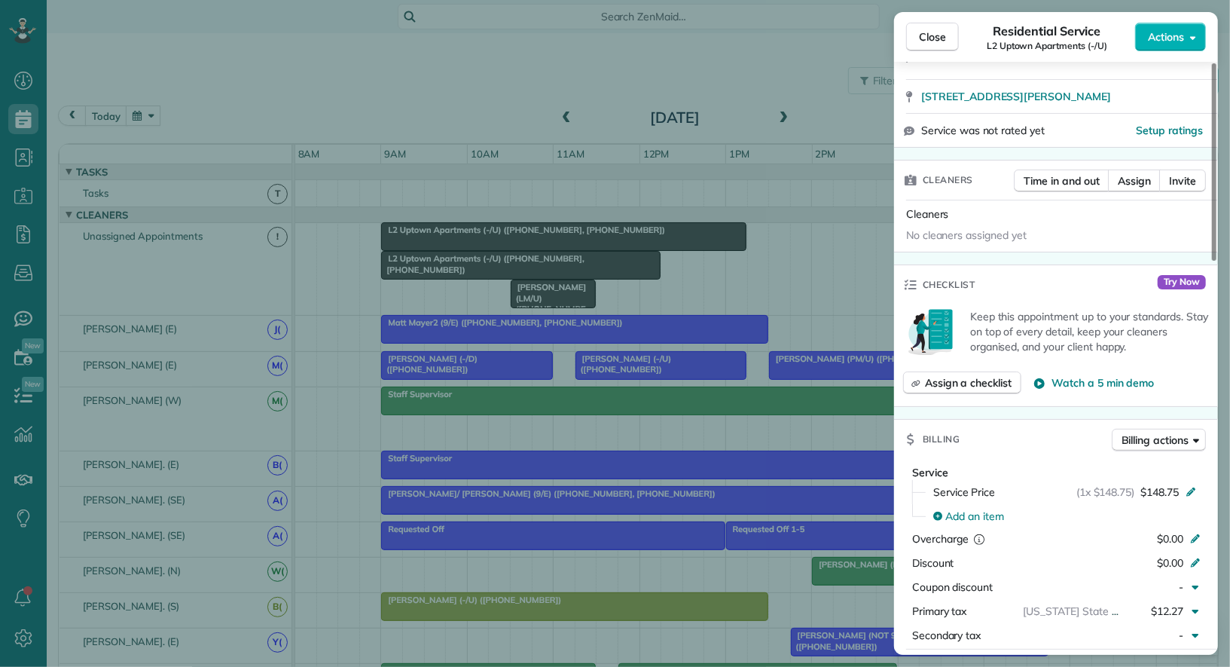
click at [1014, 389] on button "Assign a checklist" at bounding box center [962, 382] width 118 height 23
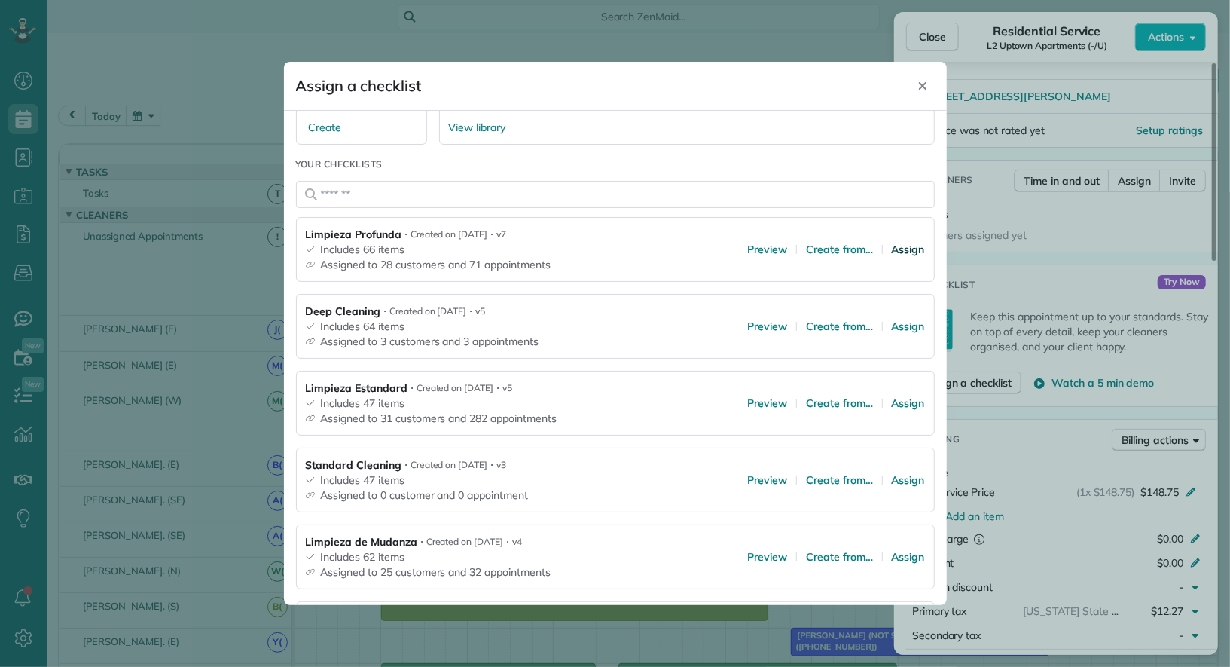
scroll to position [136, 0]
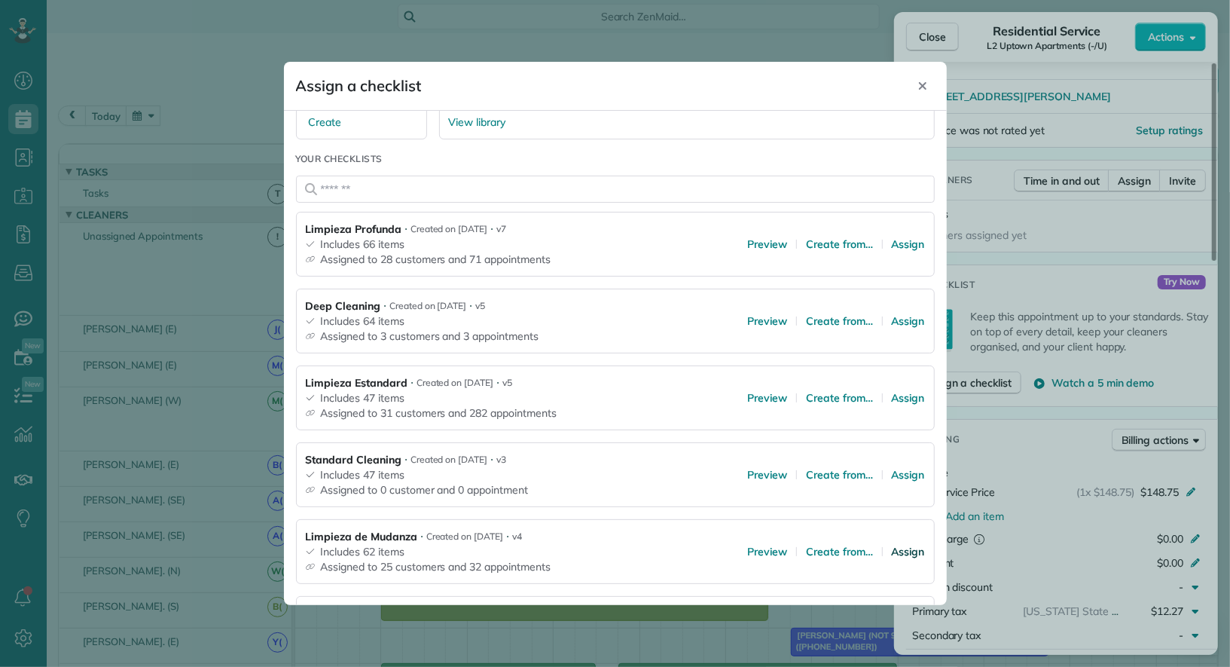
click at [907, 549] on span "Assign" at bounding box center [908, 551] width 33 height 15
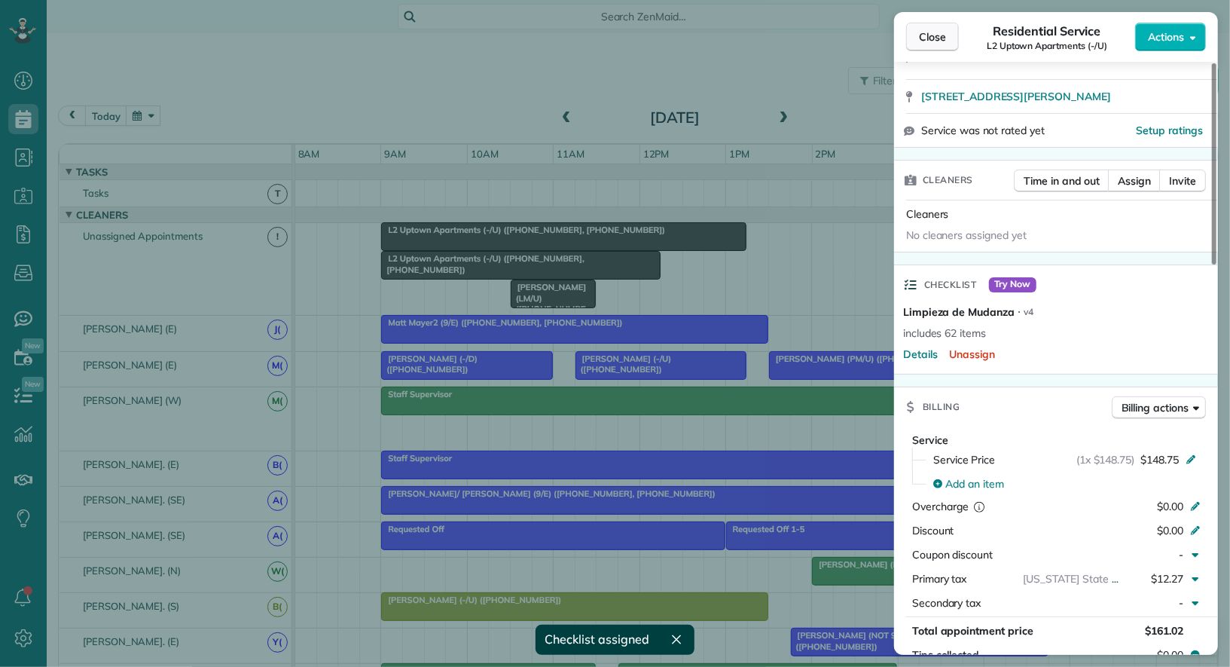
click at [949, 36] on button "Close" at bounding box center [932, 37] width 53 height 29
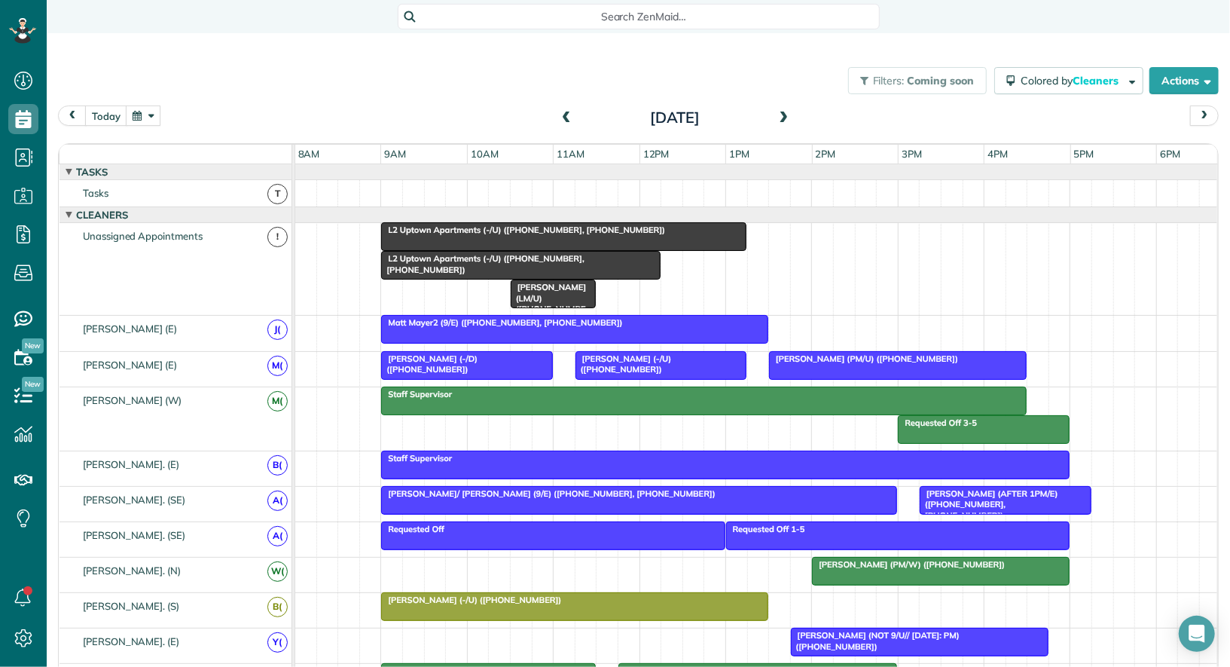
click at [571, 258] on span "L2 Uptown Apartments (-/U) (+14698956497, +12145778177)" at bounding box center [482, 263] width 204 height 21
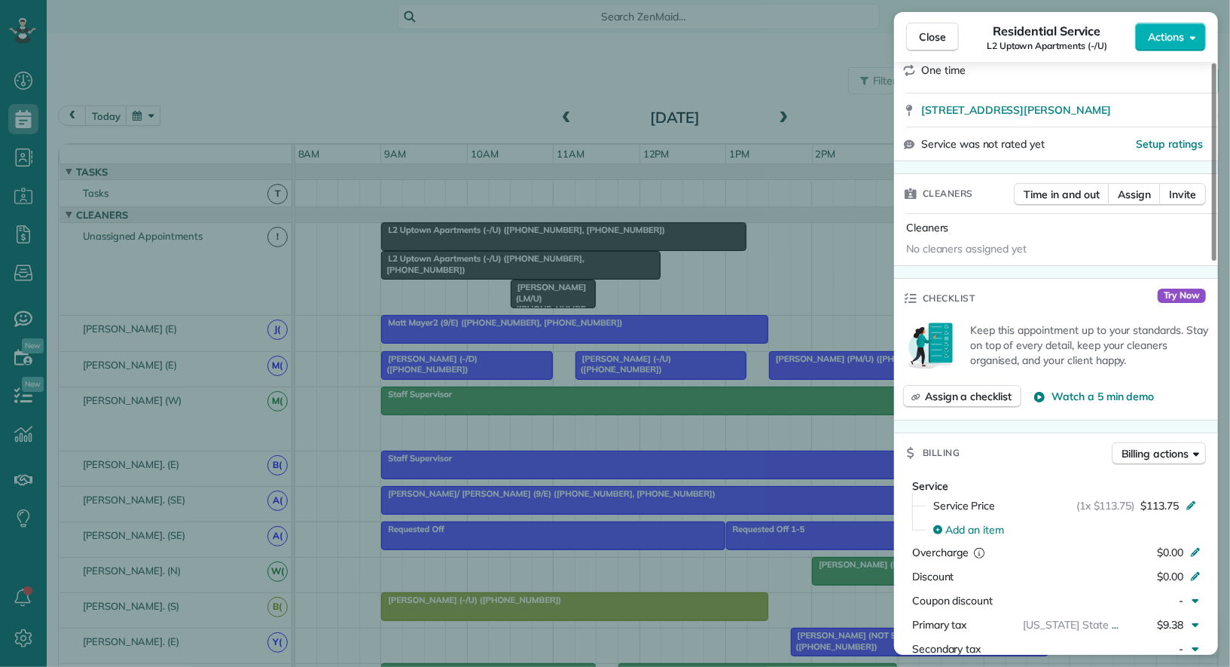
scroll to position [378, 0]
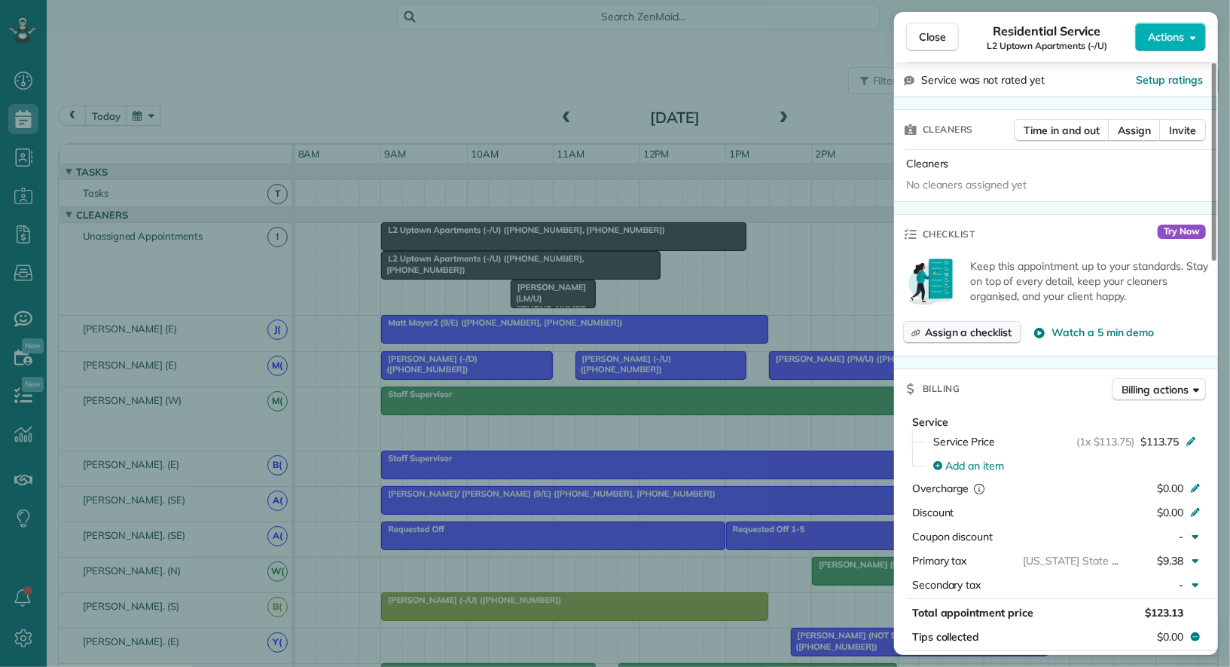
click at [995, 335] on span "Assign a checklist" at bounding box center [968, 332] width 87 height 15
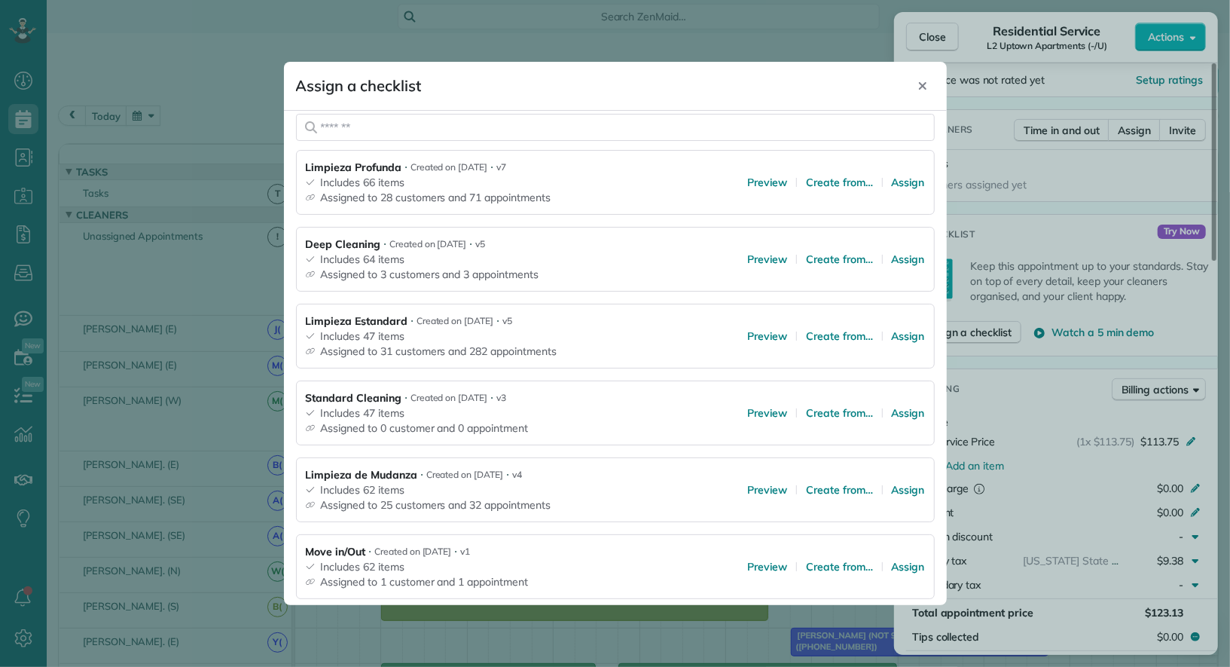
scroll to position [225, 0]
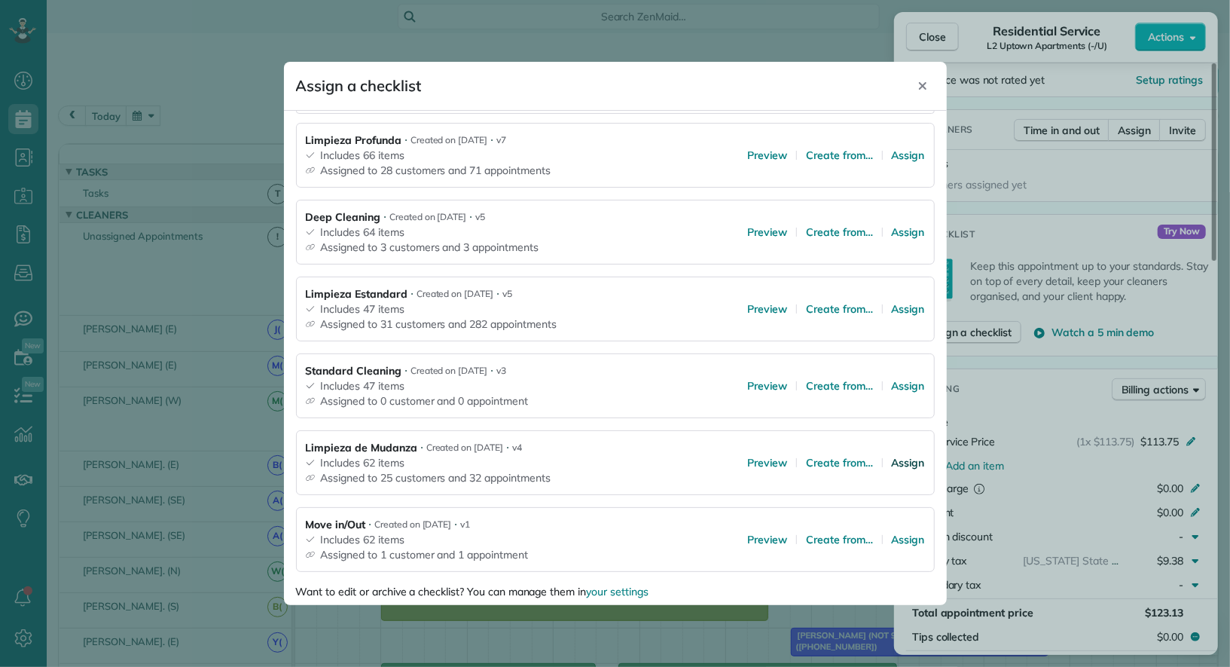
click at [905, 465] on span "Assign" at bounding box center [908, 462] width 33 height 15
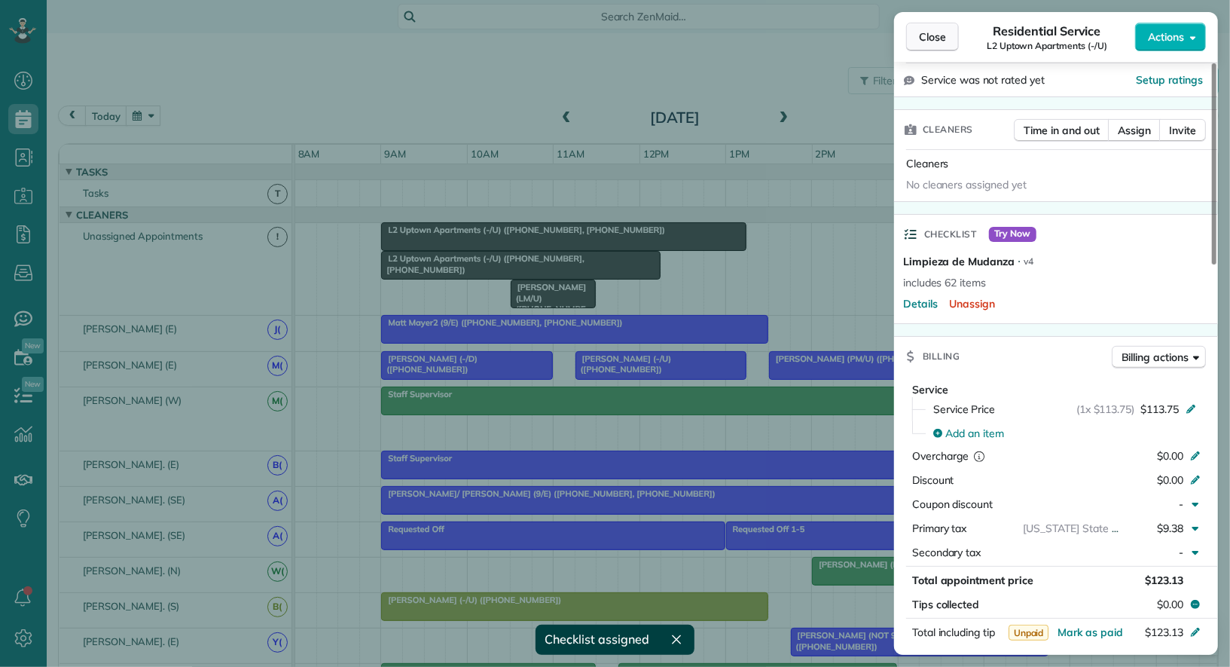
click at [941, 40] on span "Close" at bounding box center [932, 36] width 27 height 15
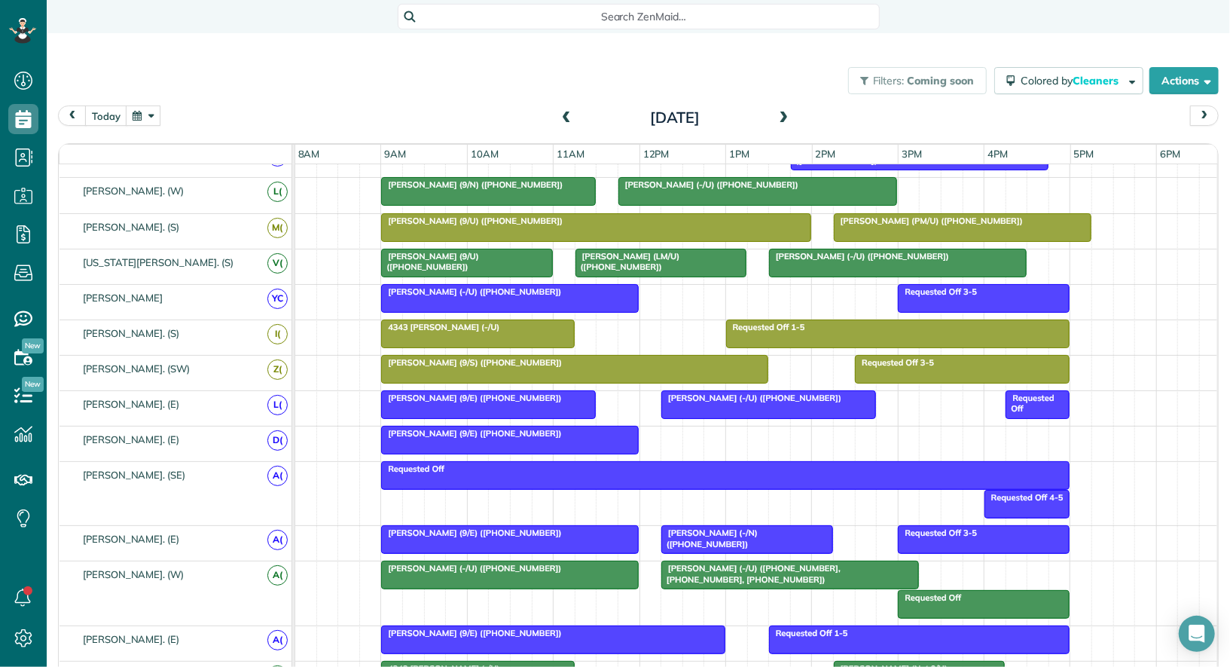
scroll to position [487, 0]
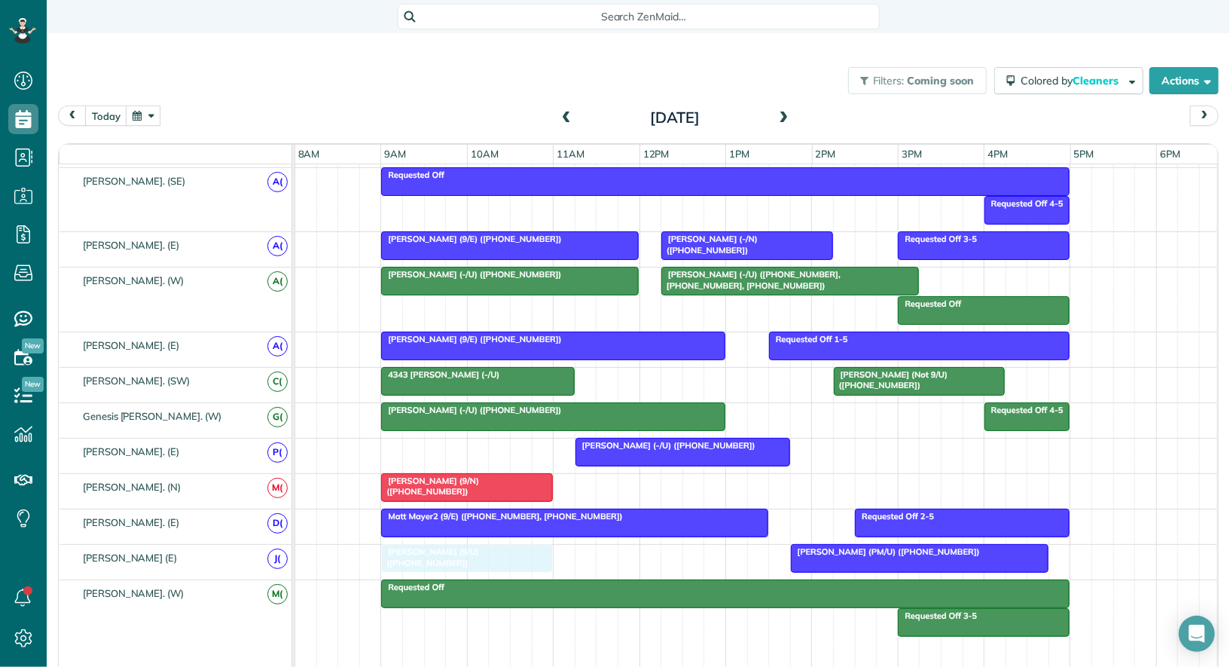
drag, startPoint x: 467, startPoint y: 434, endPoint x: 467, endPoint y: 544, distance: 110.0
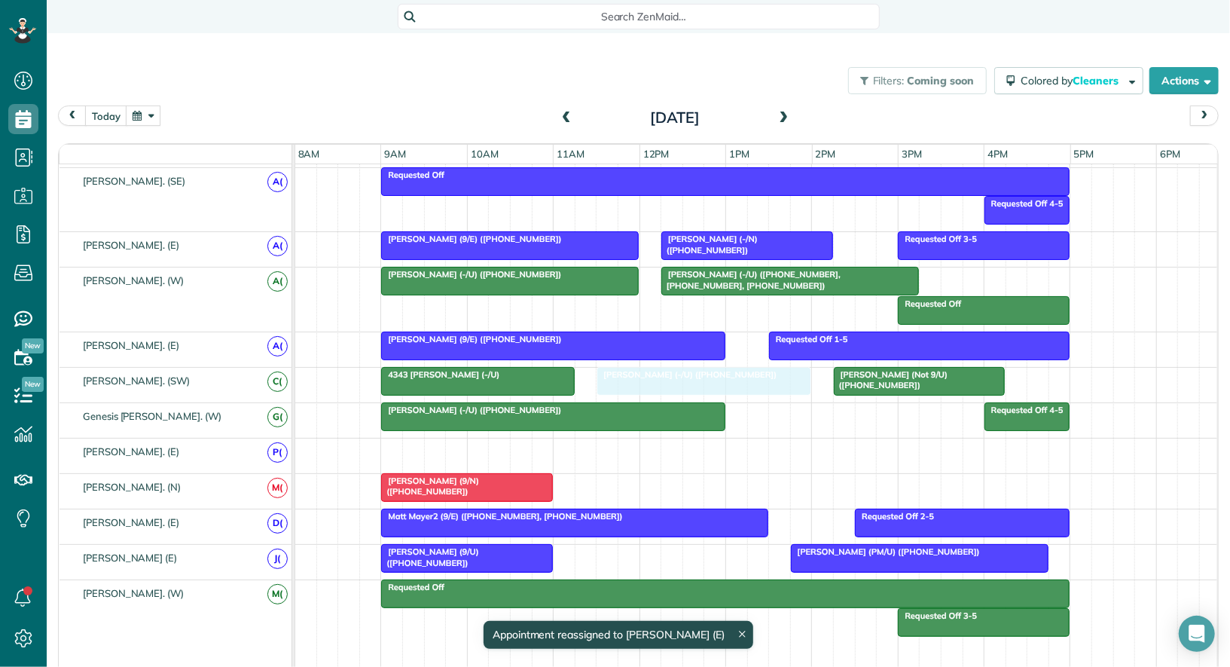
drag, startPoint x: 619, startPoint y: 437, endPoint x: 631, endPoint y: 374, distance: 63.6
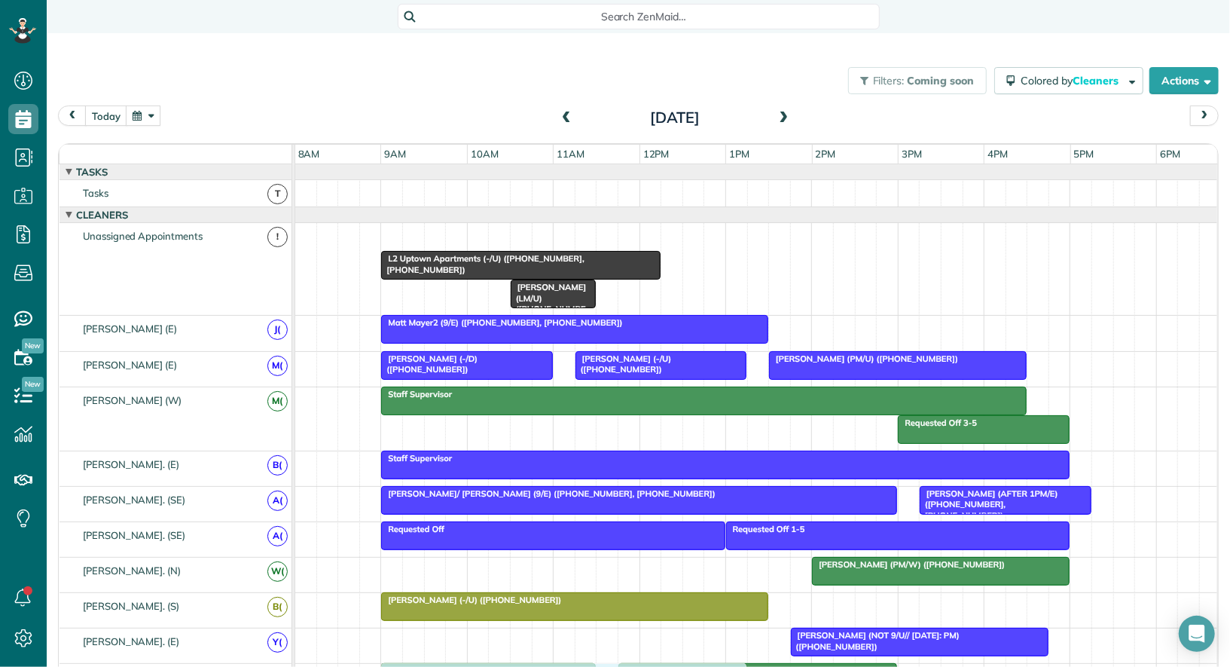
drag, startPoint x: 610, startPoint y: 237, endPoint x: 614, endPoint y: 667, distance: 429.5
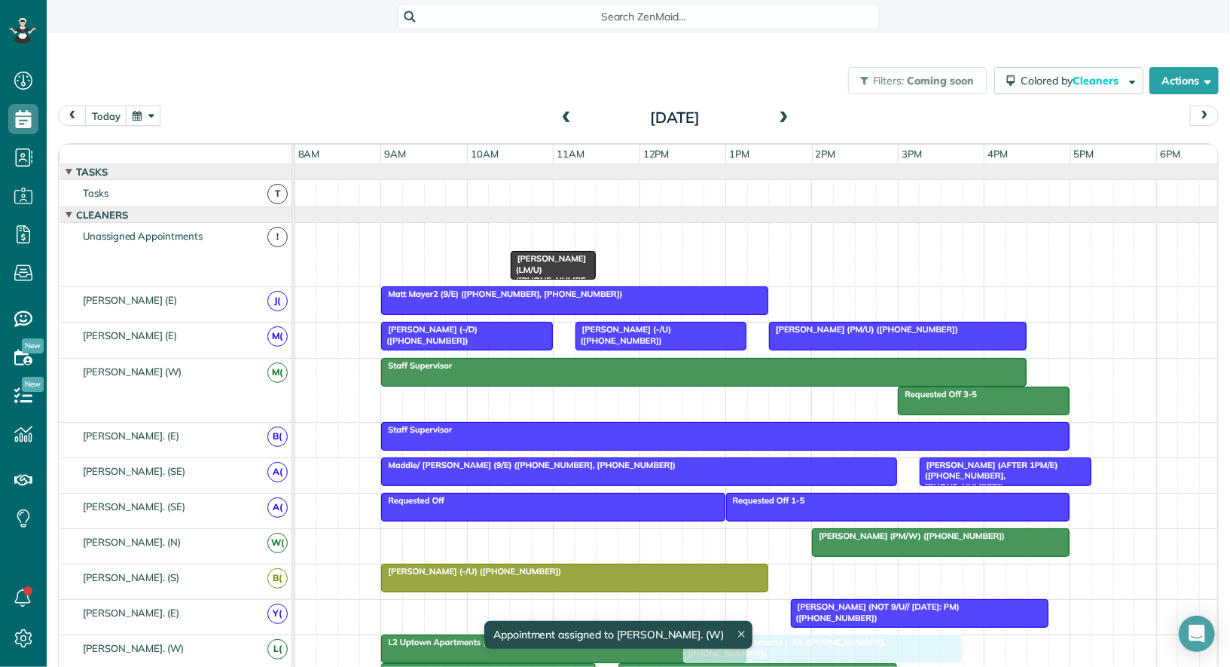
drag, startPoint x: 512, startPoint y: 232, endPoint x: 824, endPoint y: 626, distance: 502.1
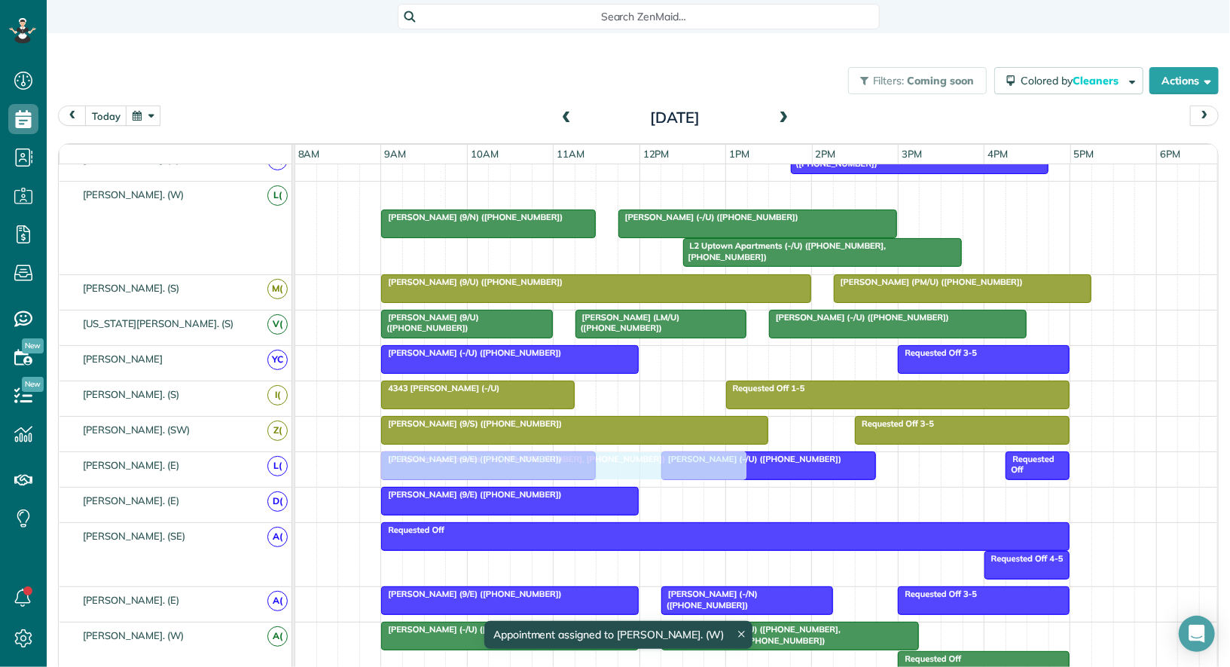
drag, startPoint x: 577, startPoint y: 191, endPoint x: 570, endPoint y: 451, distance: 260.0
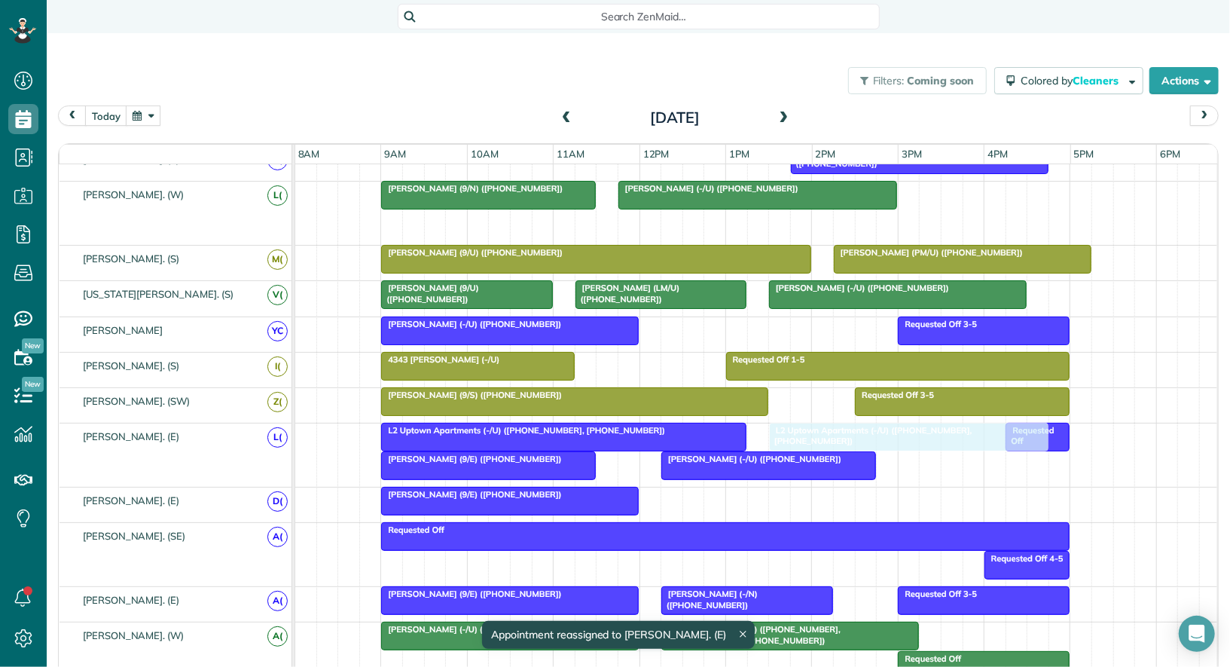
drag, startPoint x: 737, startPoint y: 220, endPoint x: 814, endPoint y: 432, distance: 225.9
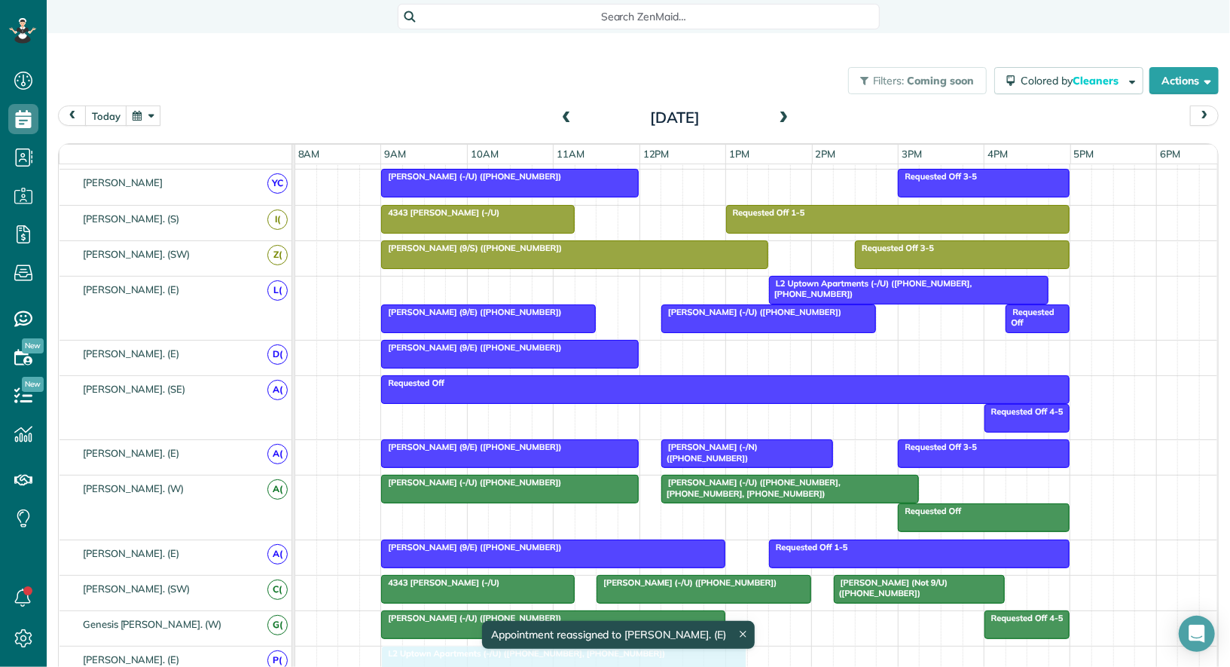
drag, startPoint x: 689, startPoint y: 286, endPoint x: 689, endPoint y: 640, distance: 354.9
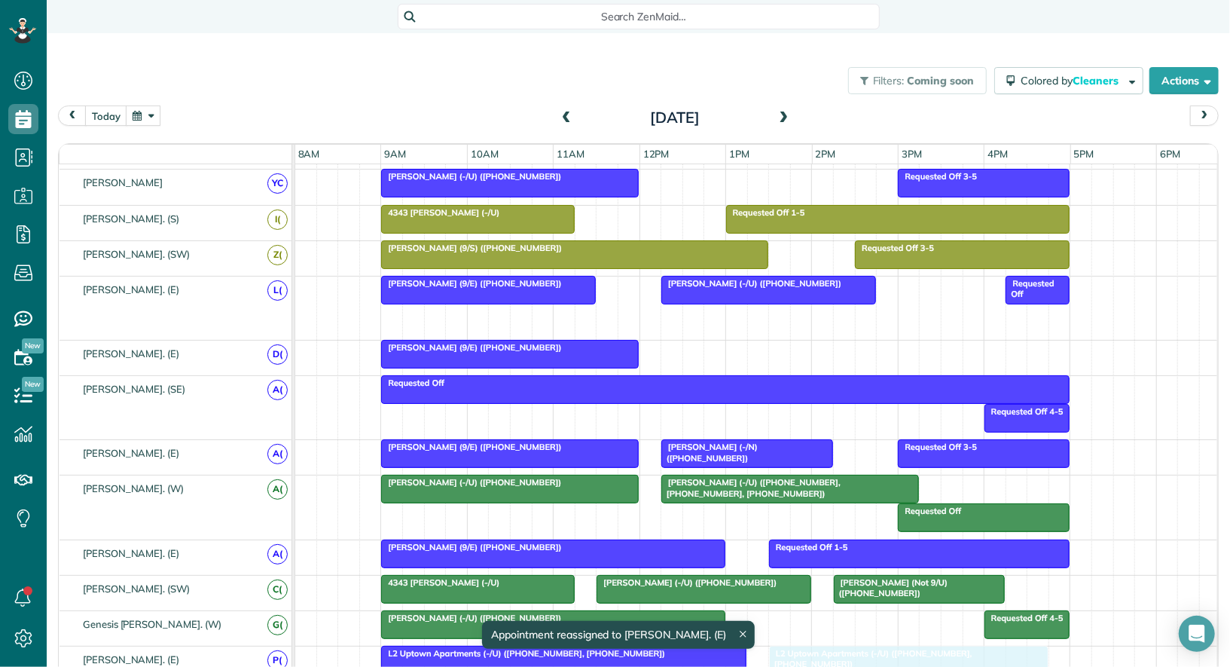
drag, startPoint x: 850, startPoint y: 304, endPoint x: 851, endPoint y: 646, distance: 341.3
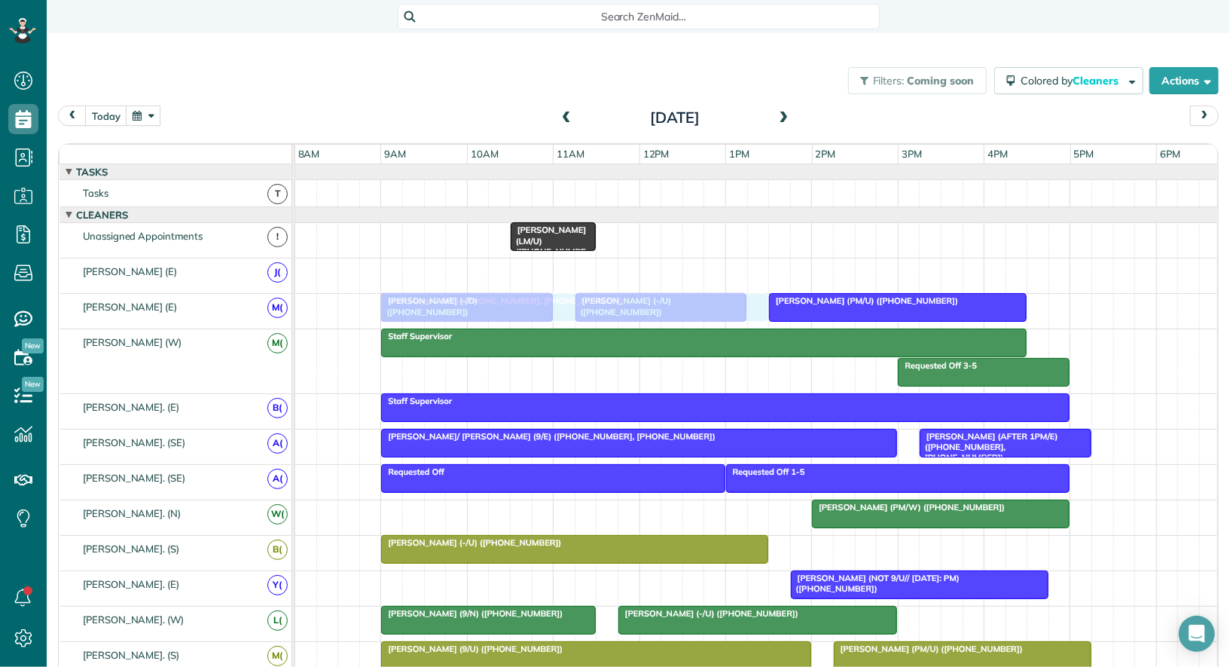
drag, startPoint x: 478, startPoint y: 268, endPoint x: 478, endPoint y: 290, distance: 21.9
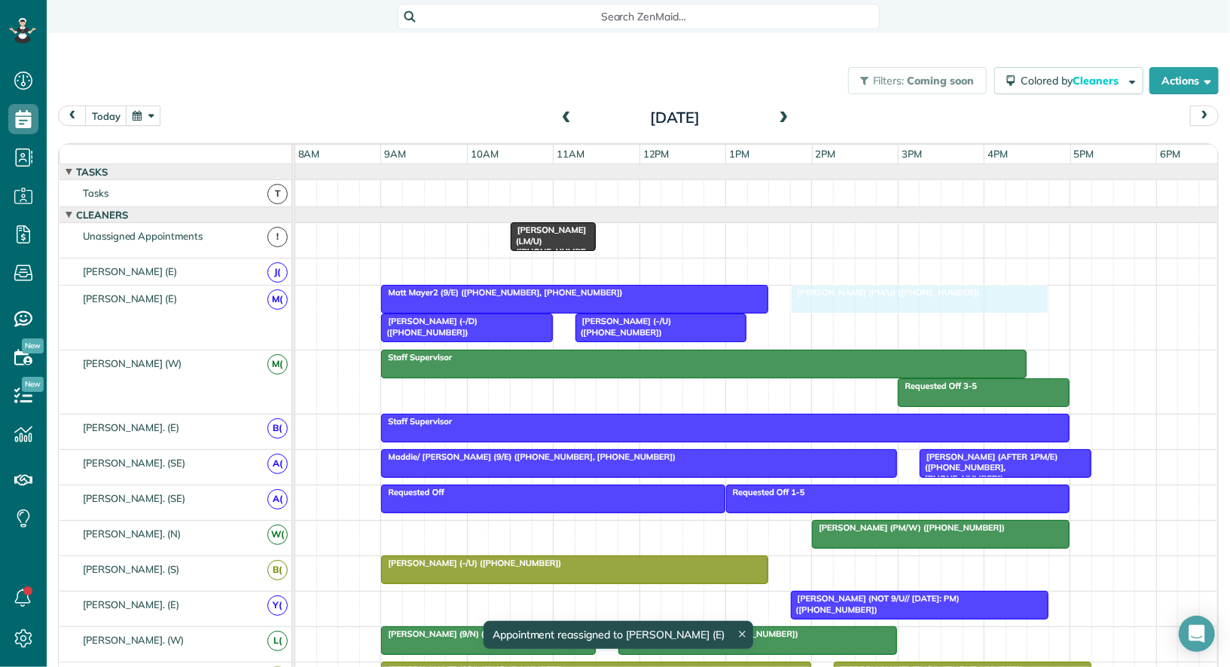
drag, startPoint x: 827, startPoint y: 301, endPoint x: 847, endPoint y: 301, distance: 19.6
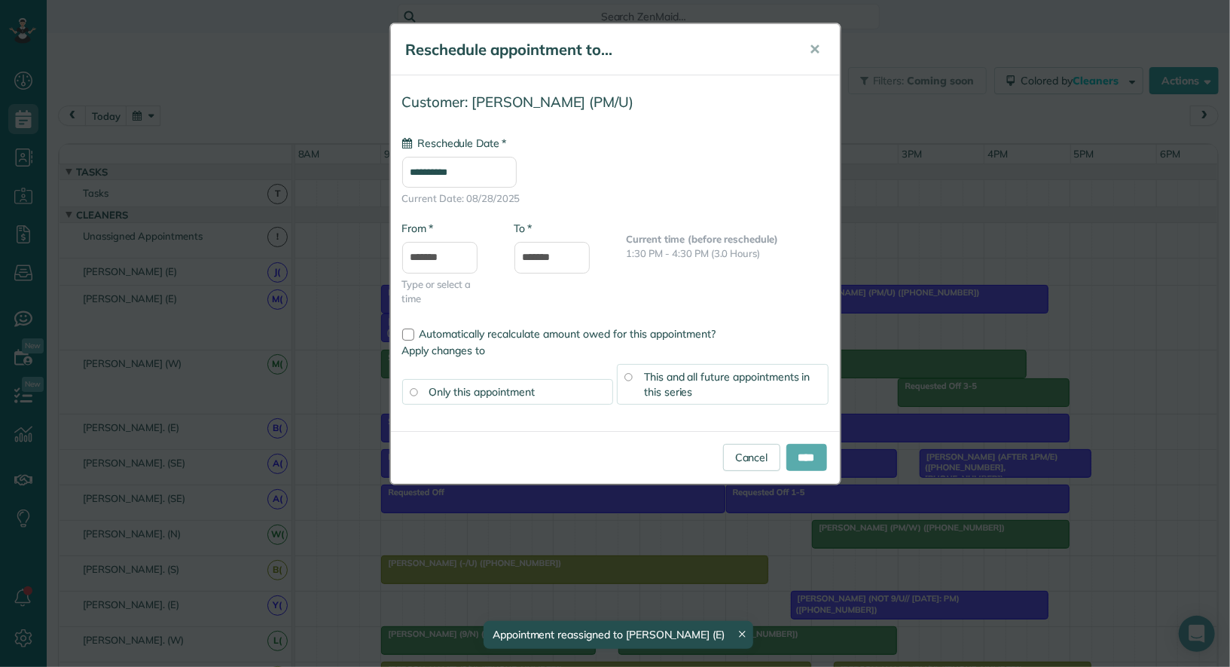
type input "**********"
click at [811, 445] on input "****" at bounding box center [807, 457] width 41 height 27
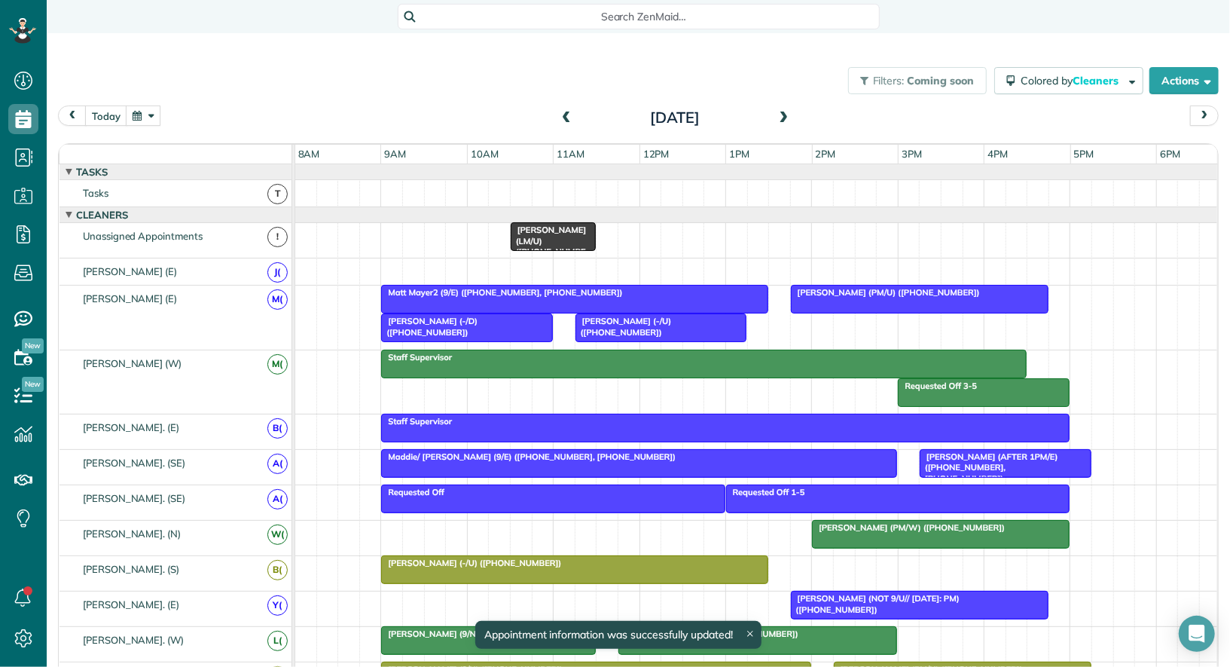
drag, startPoint x: 420, startPoint y: 328, endPoint x: 420, endPoint y: 276, distance: 52.0
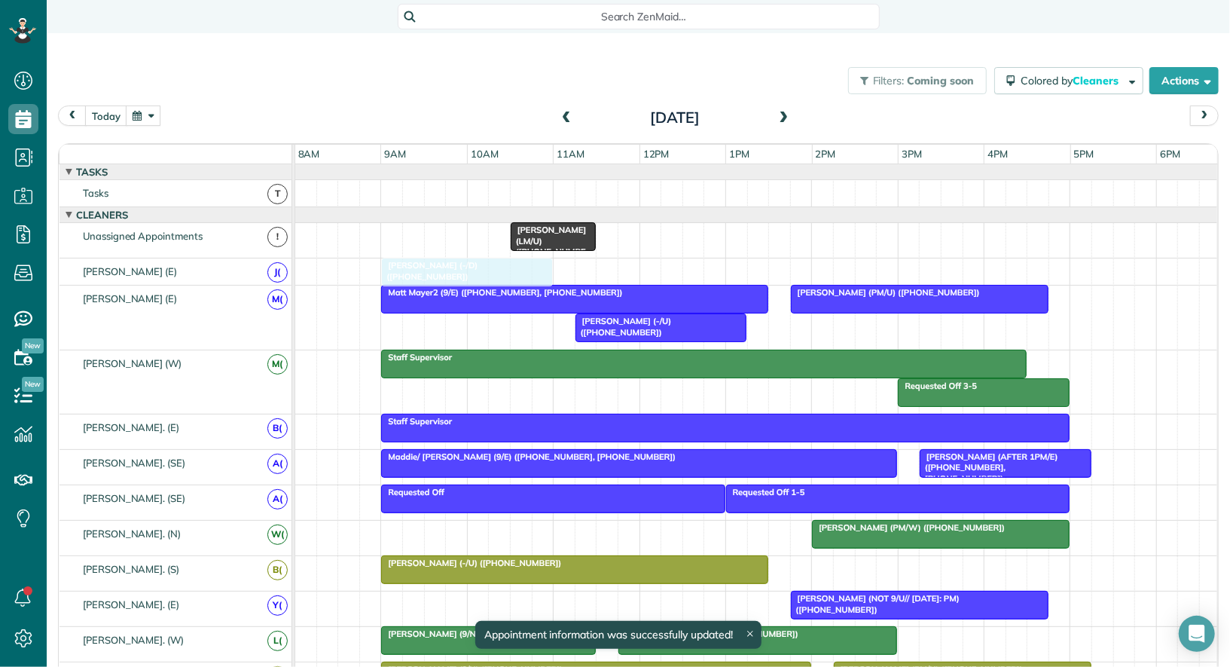
drag, startPoint x: 421, startPoint y: 319, endPoint x: 421, endPoint y: 277, distance: 42.2
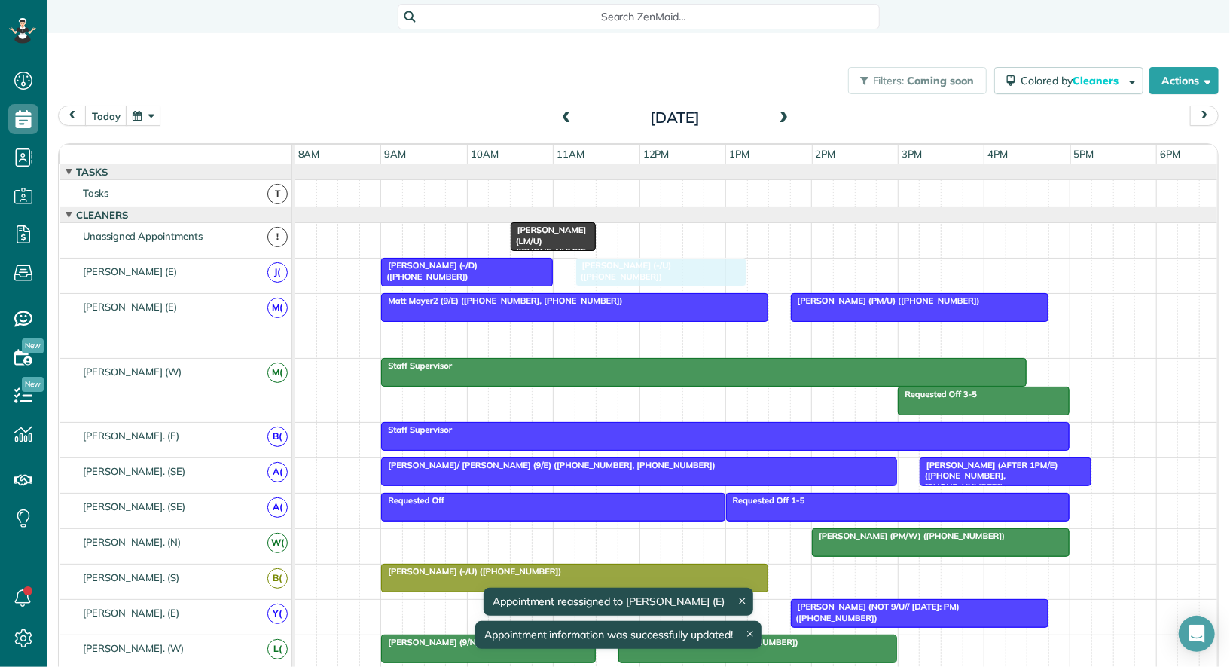
drag, startPoint x: 601, startPoint y: 331, endPoint x: 601, endPoint y: 268, distance: 62.5
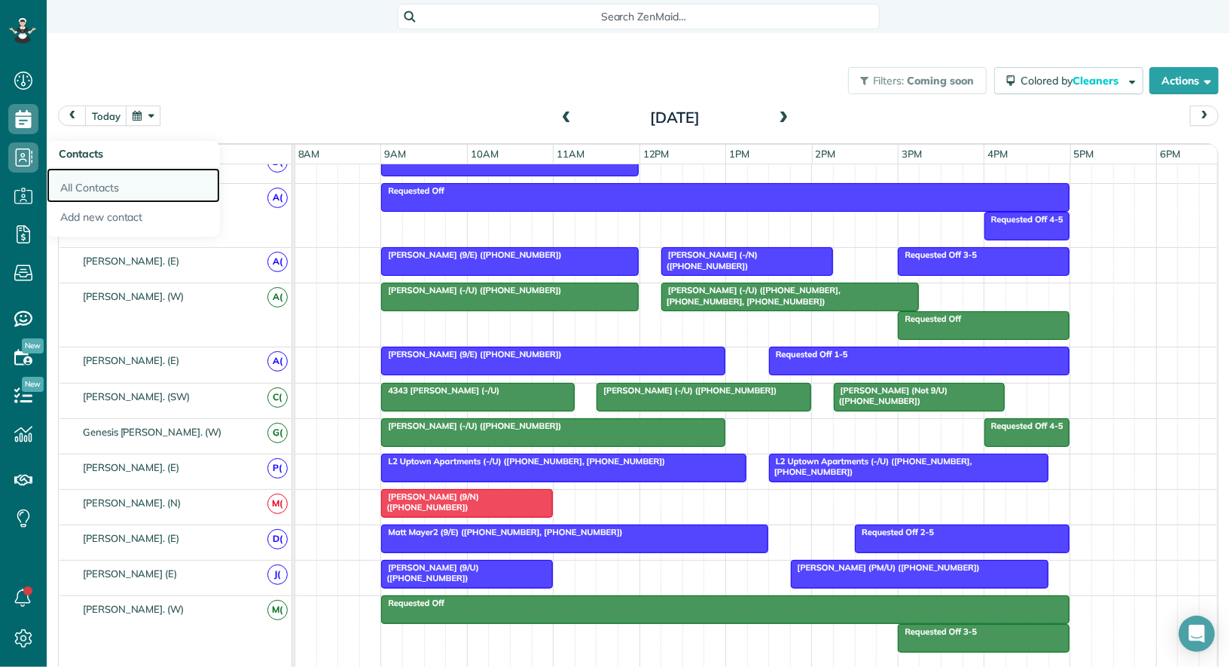
click at [78, 180] on link "All Contacts" at bounding box center [133, 185] width 173 height 35
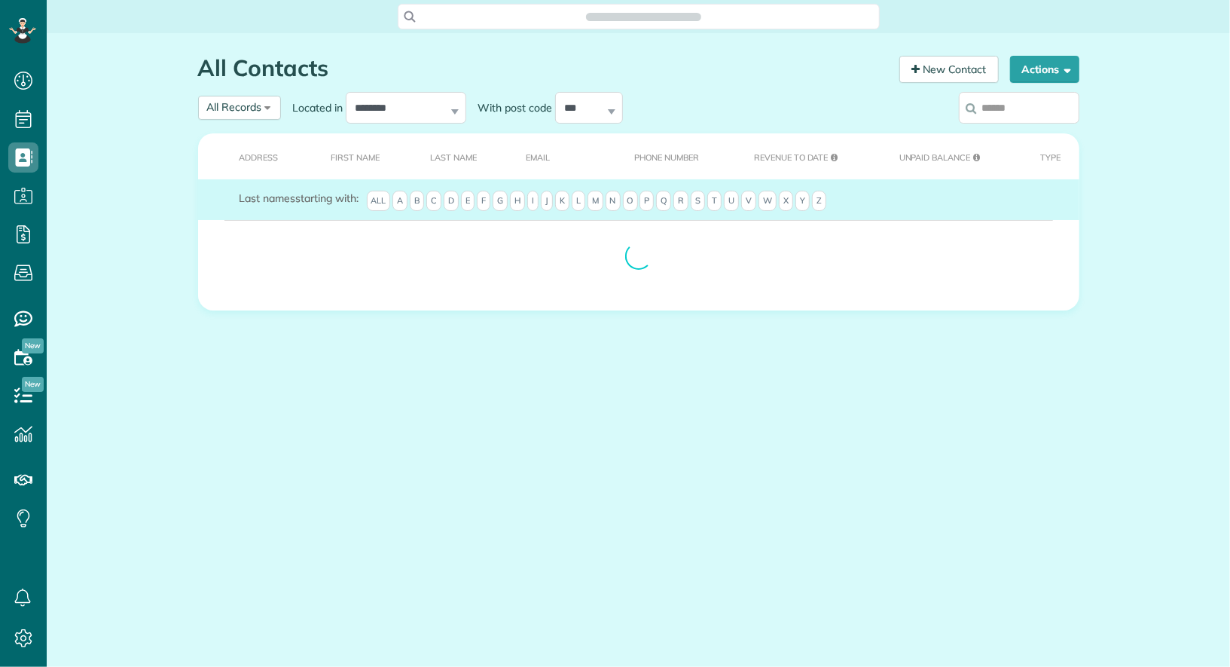
scroll to position [6, 6]
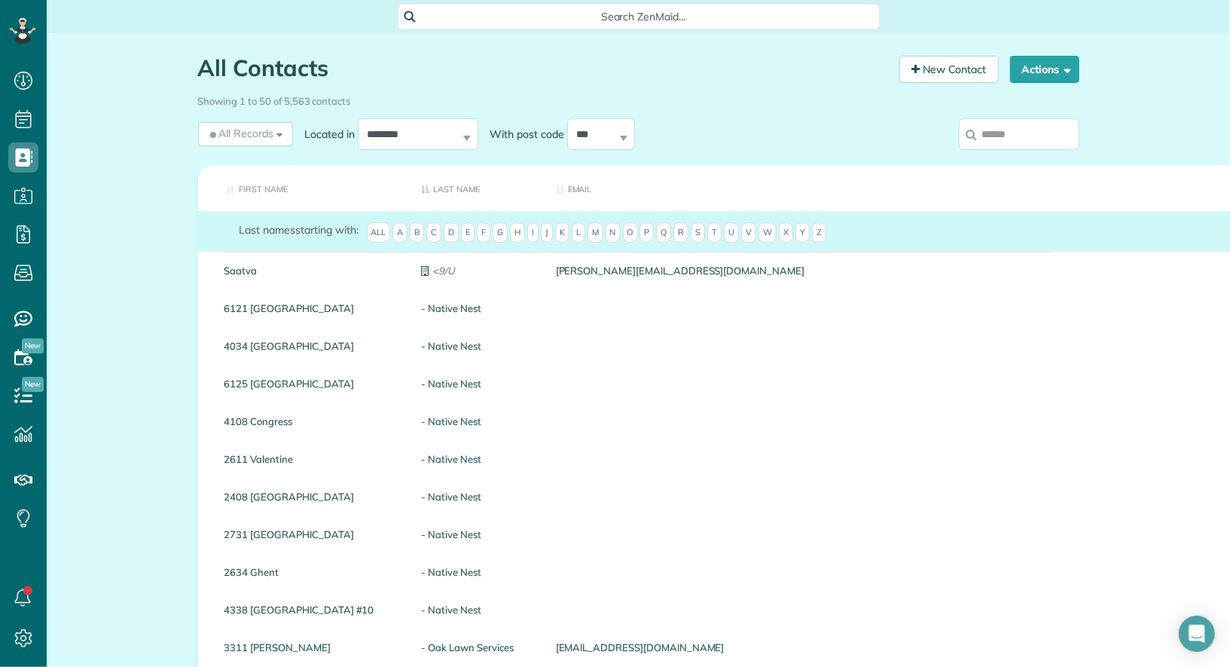
click at [1007, 148] on input "search" at bounding box center [1019, 134] width 121 height 32
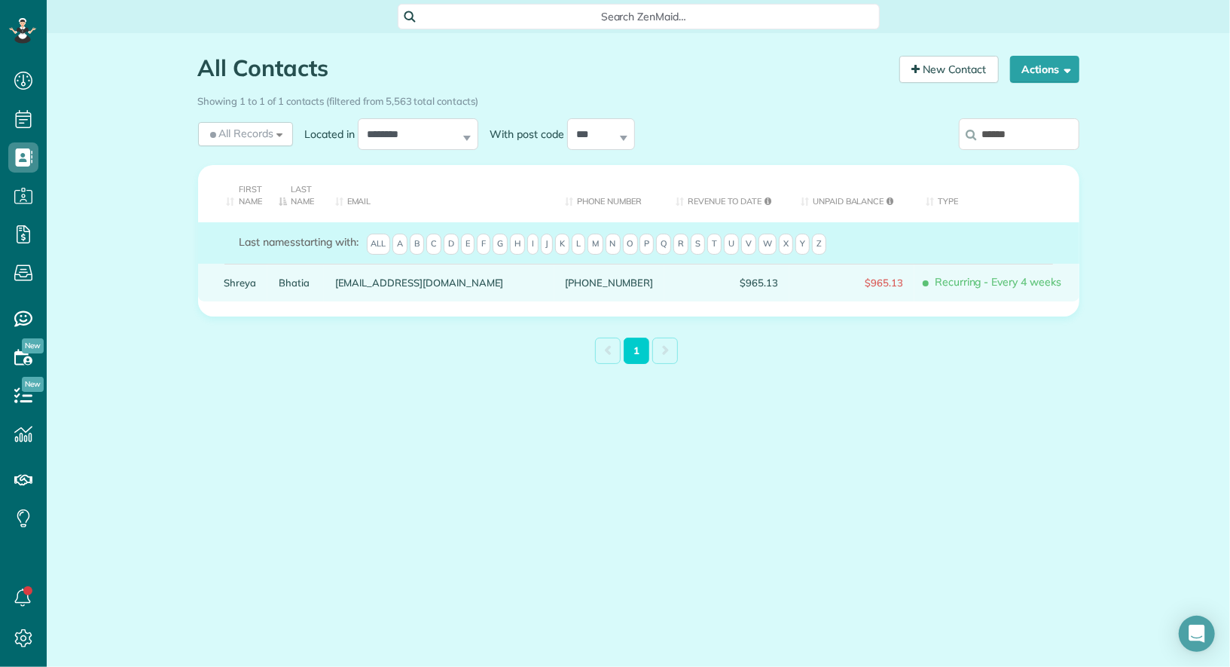
type input "******"
click at [237, 278] on link "Shreya" at bounding box center [241, 282] width 32 height 11
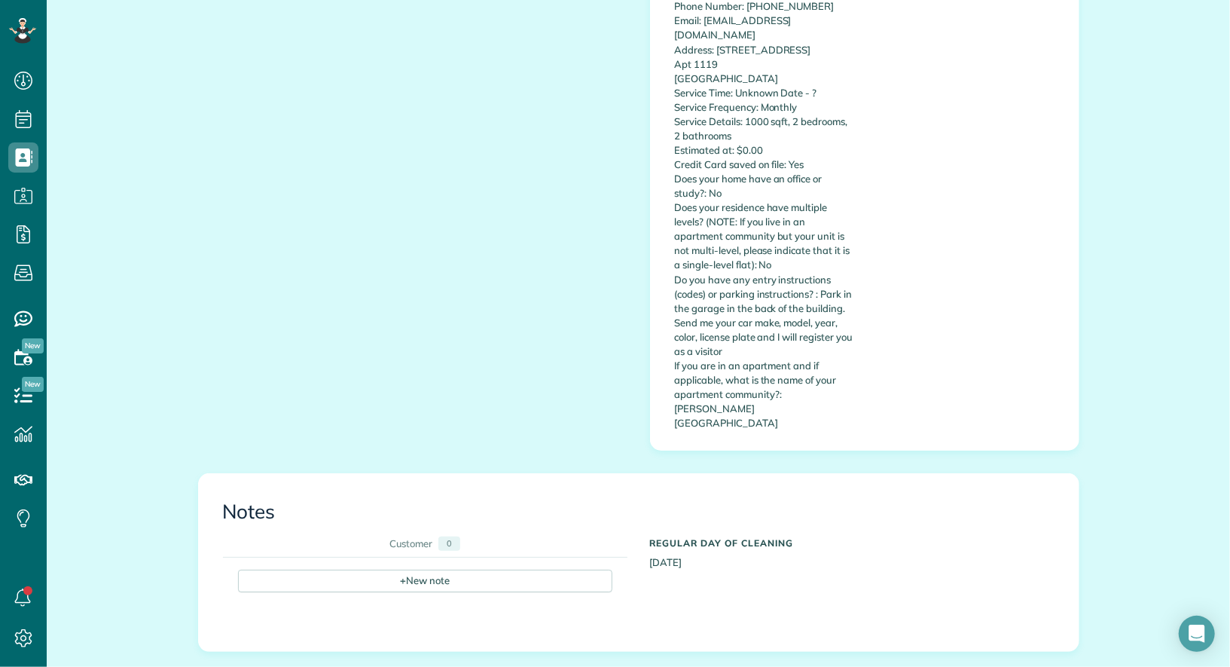
scroll to position [1083, 0]
click at [460, 567] on div "+ New note" at bounding box center [425, 578] width 374 height 23
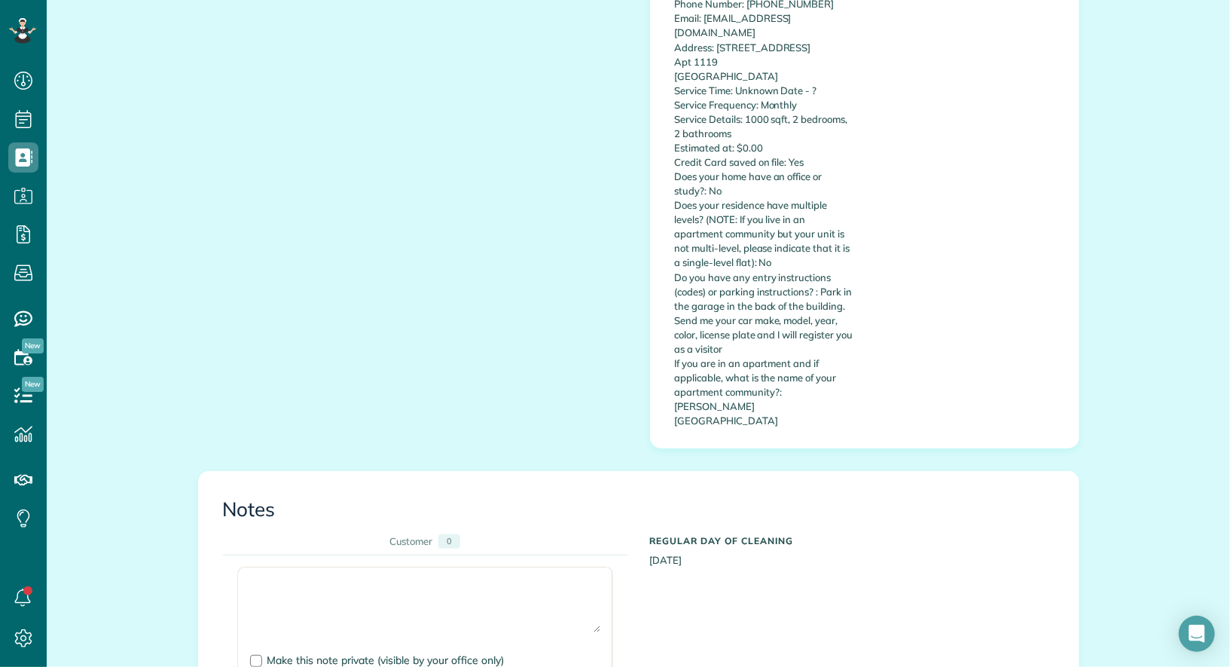
click at [420, 579] on textarea at bounding box center [425, 605] width 350 height 53
paste textarea "**********"
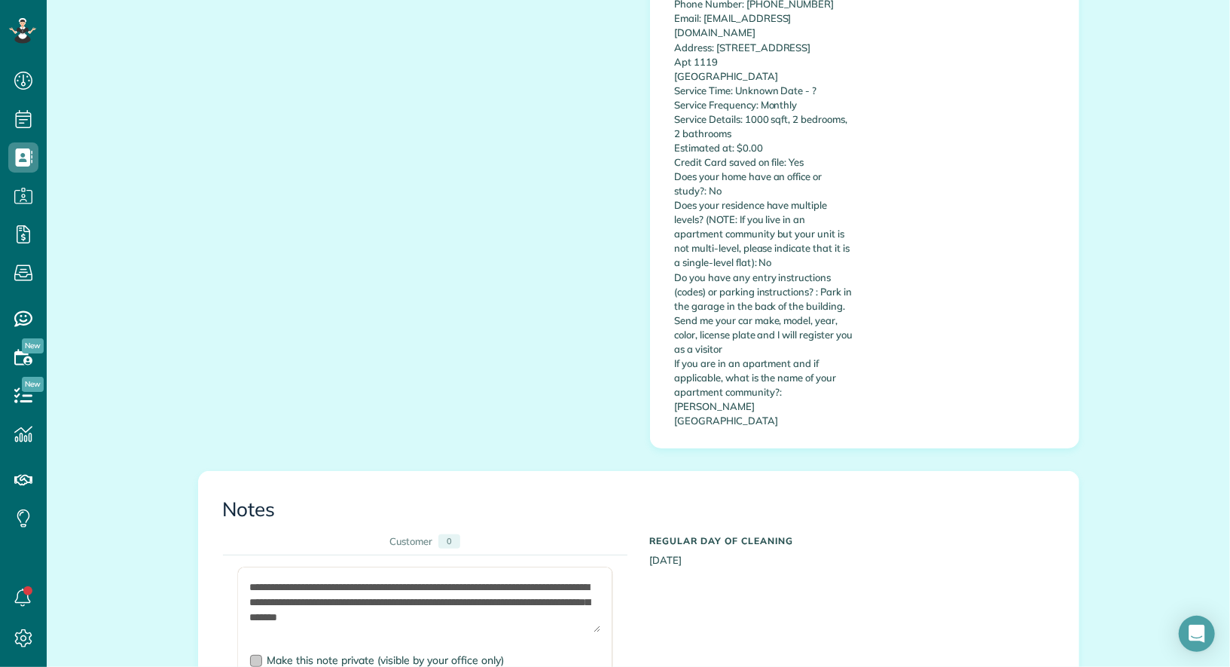
click at [358, 653] on span "Make this note private (visible by your office only)" at bounding box center [385, 660] width 237 height 14
click at [254, 579] on textarea "**********" at bounding box center [425, 605] width 350 height 53
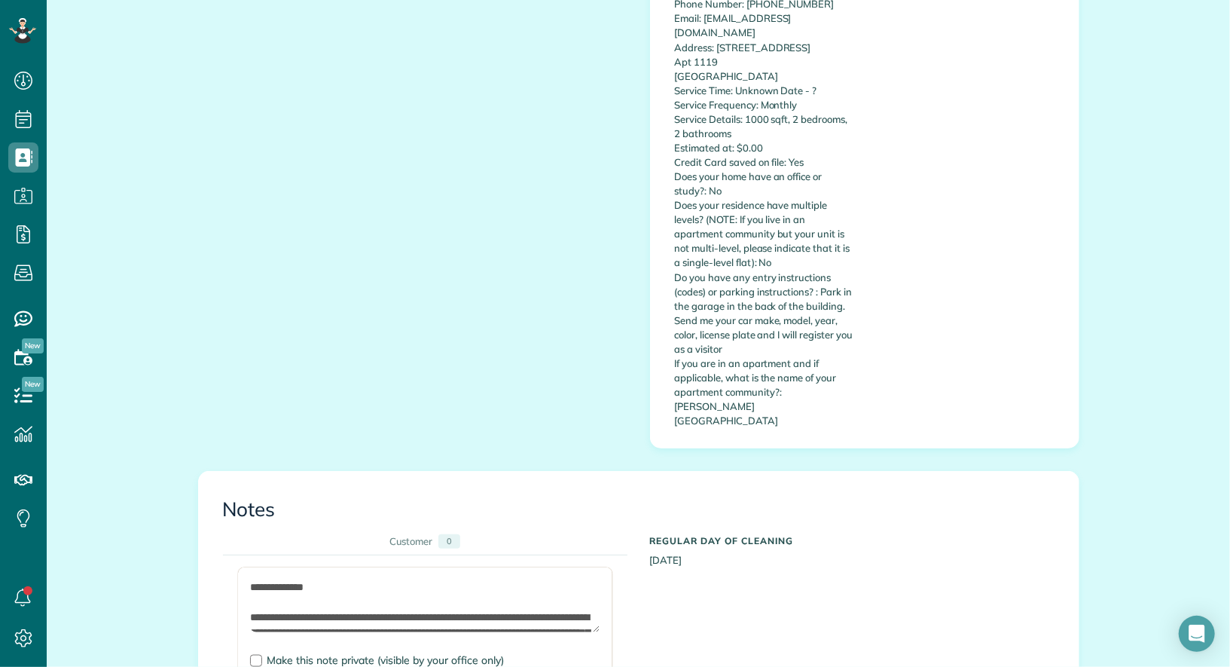
type textarea "**********"
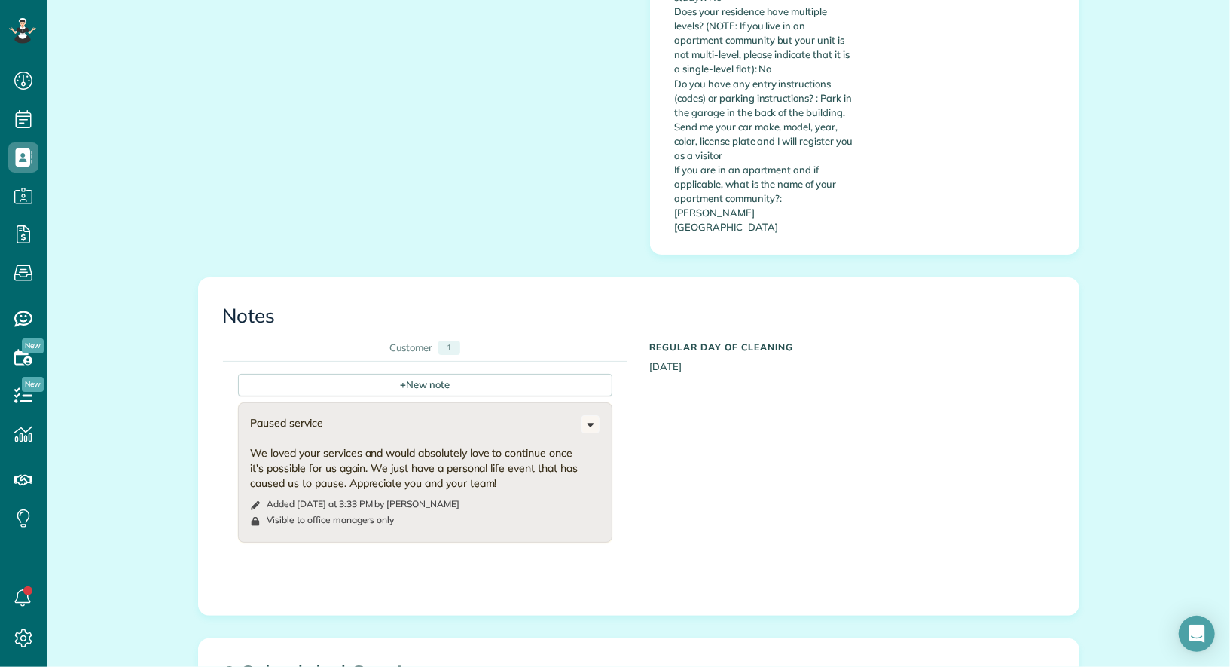
scroll to position [1433, 0]
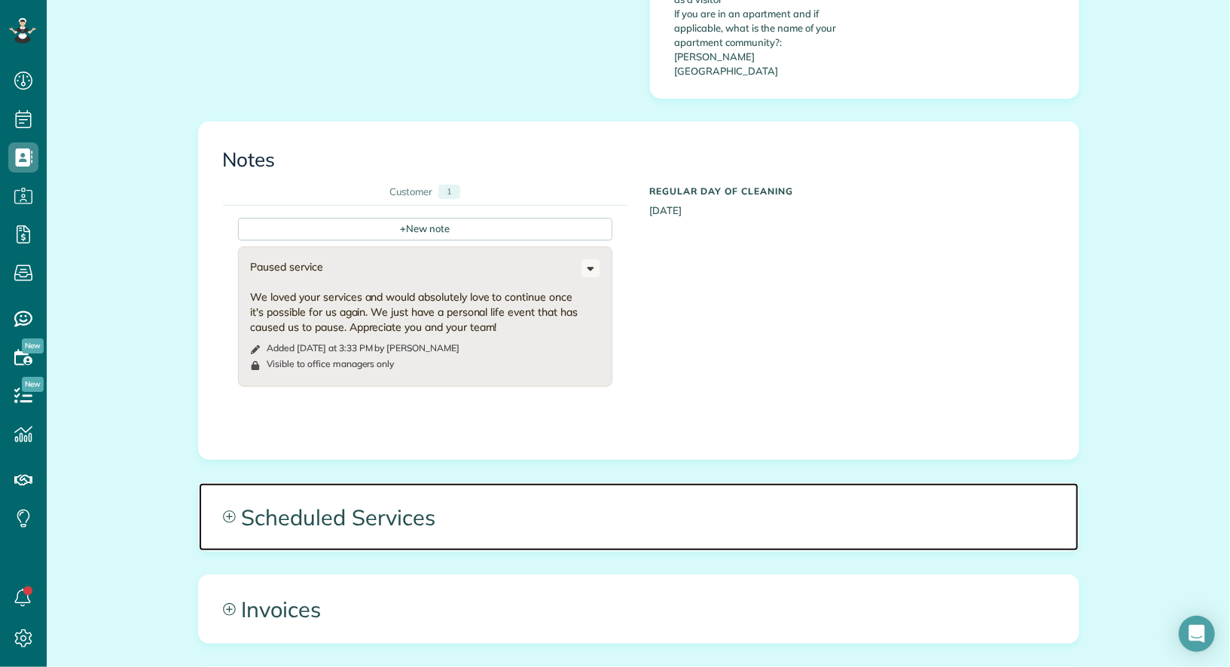
click at [336, 483] on span "Scheduled Services" at bounding box center [639, 517] width 880 height 68
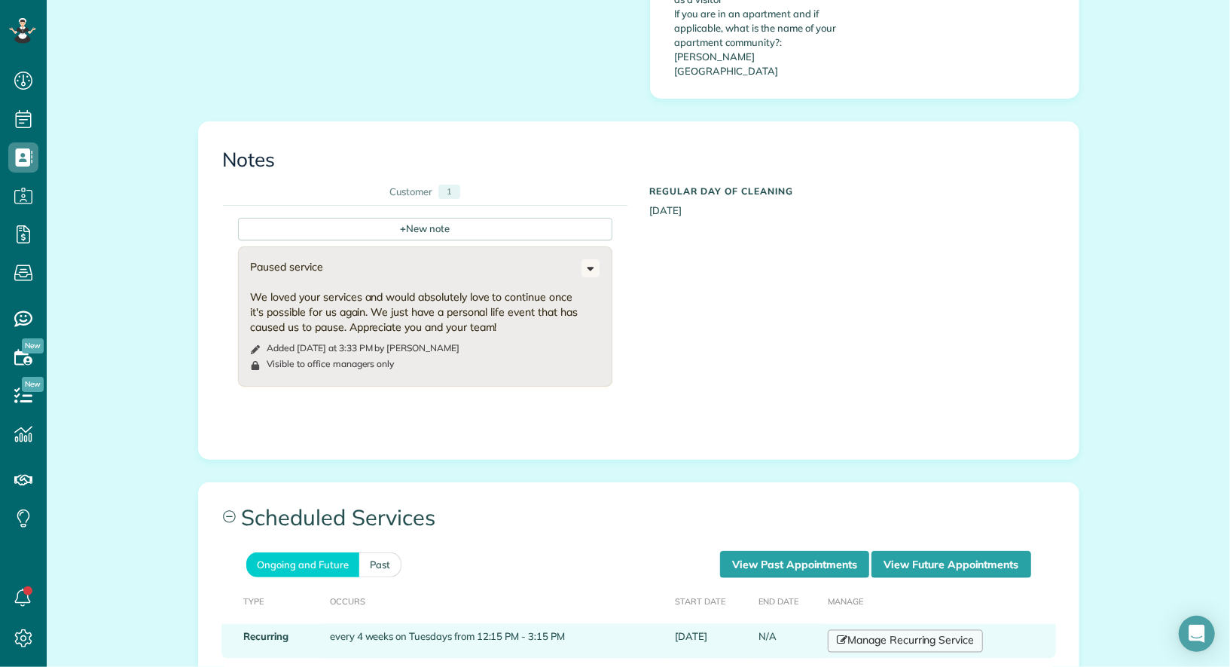
click at [867, 630] on link "Manage Recurring Service" at bounding box center [905, 641] width 155 height 23
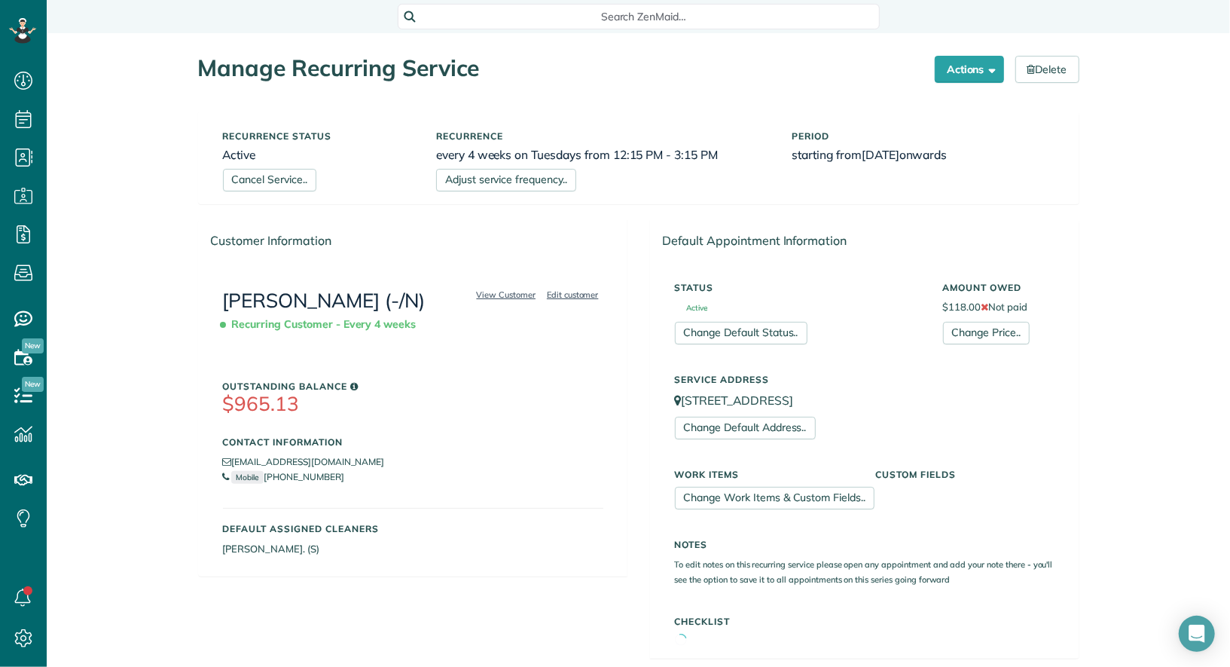
scroll to position [6, 6]
click at [297, 186] on link "Cancel Service.." at bounding box center [269, 180] width 93 height 23
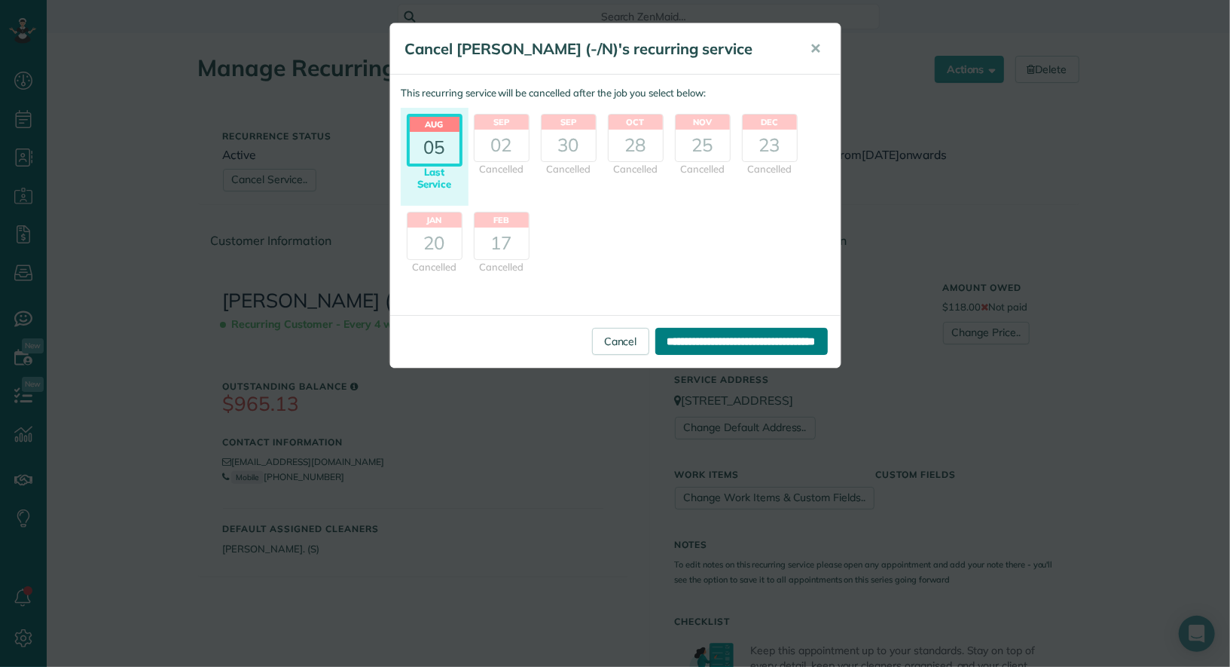
click at [732, 340] on input "**********" at bounding box center [742, 341] width 173 height 27
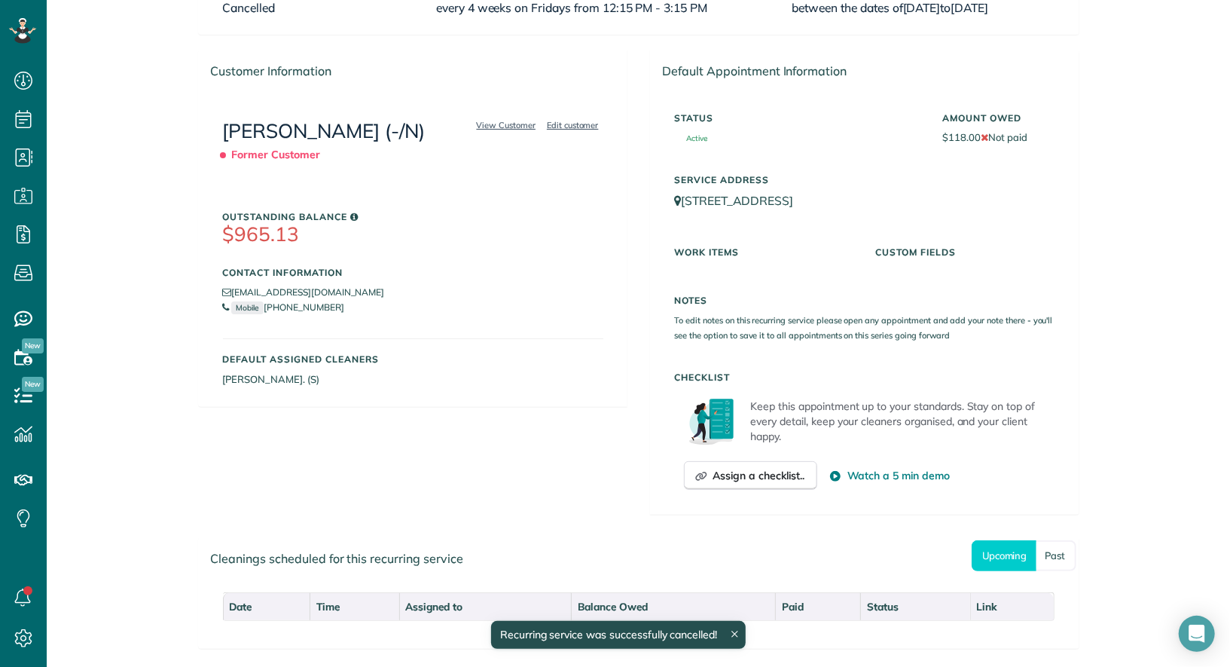
scroll to position [230, 0]
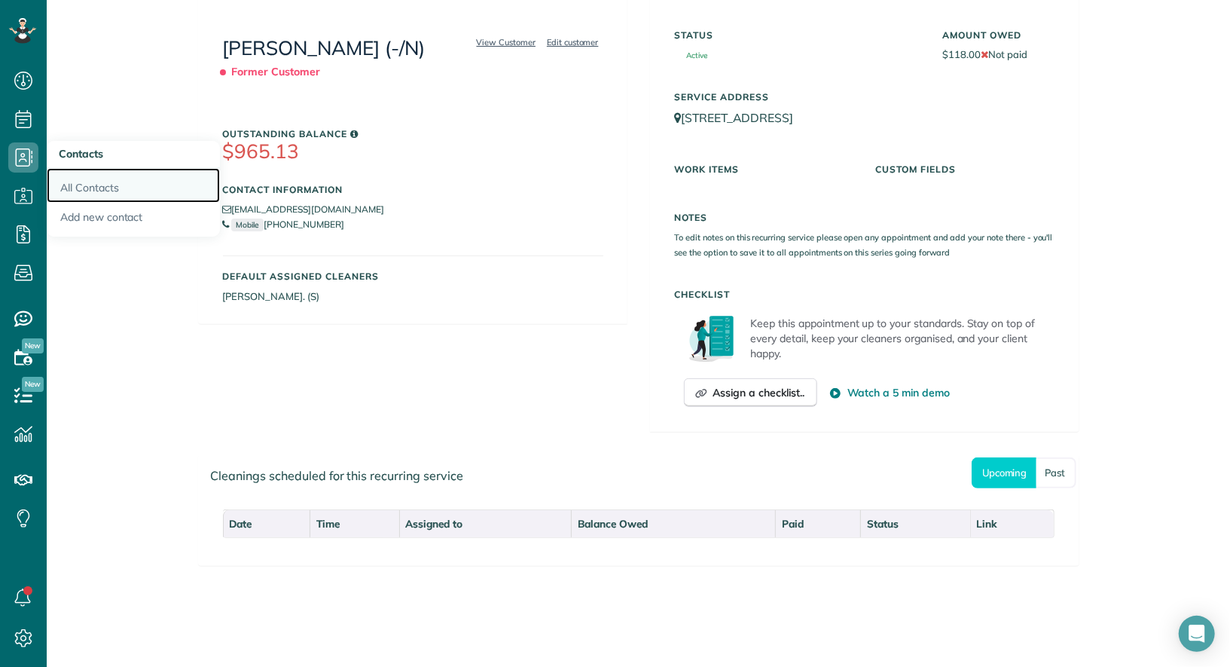
click at [81, 185] on link "All Contacts" at bounding box center [133, 185] width 173 height 35
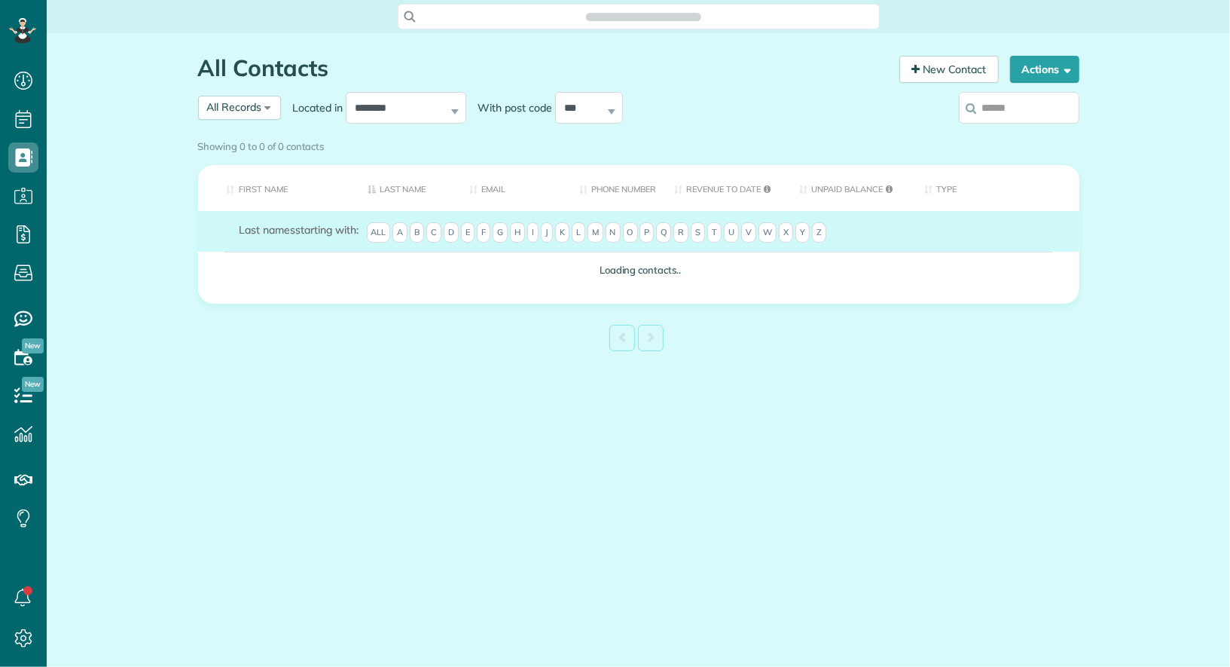
scroll to position [6, 6]
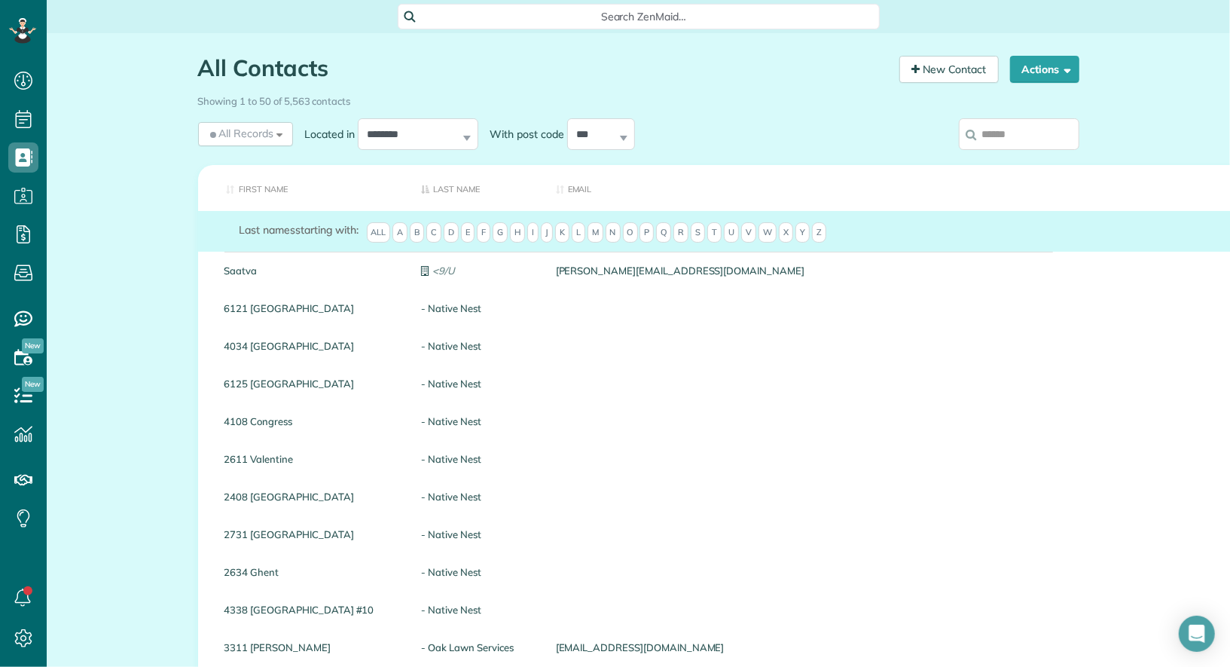
click at [1024, 139] on input "search" at bounding box center [1019, 134] width 121 height 32
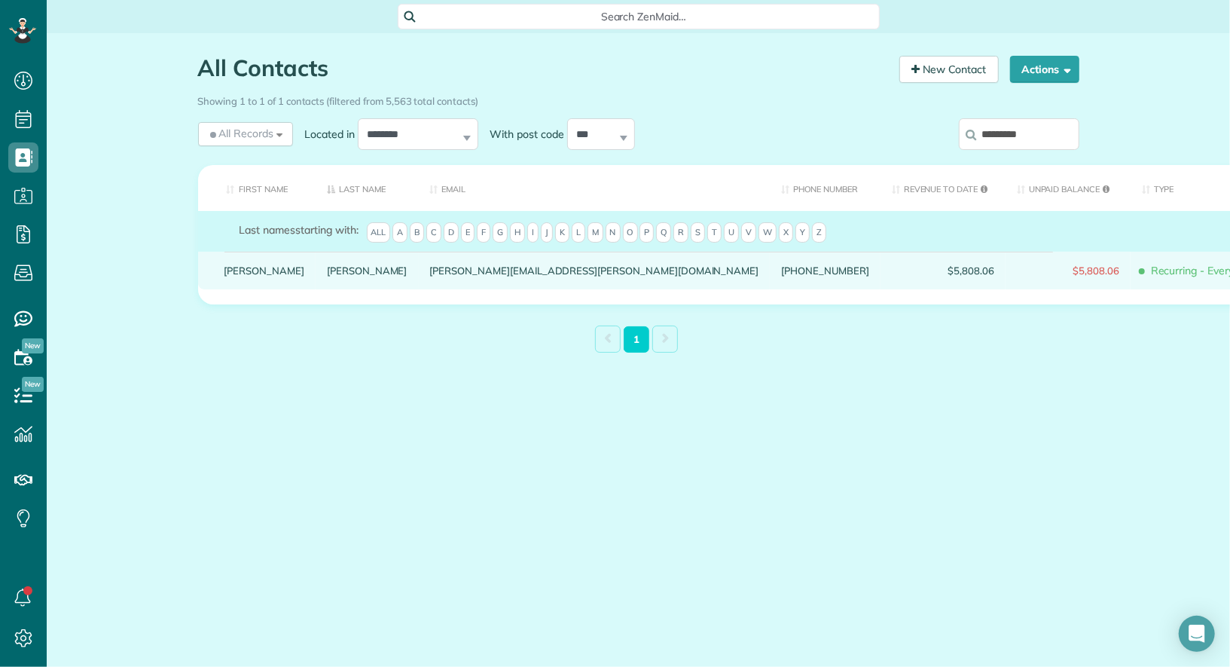
type input "********"
click at [237, 276] on link "[PERSON_NAME]" at bounding box center [265, 270] width 81 height 11
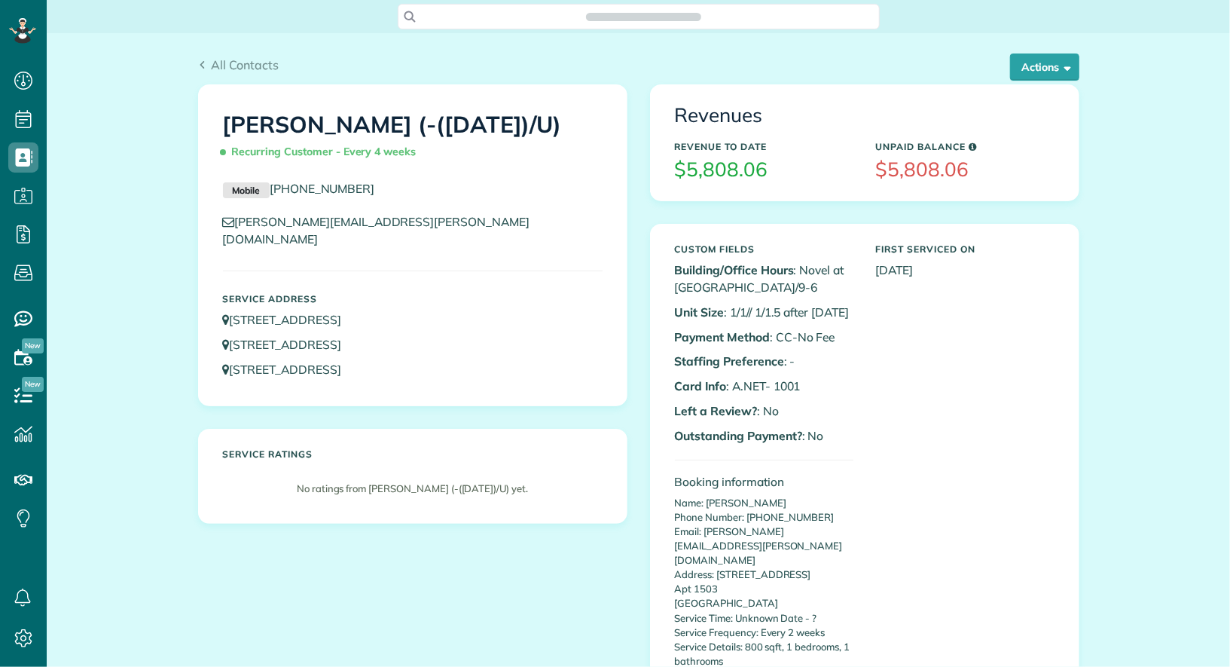
scroll to position [6, 6]
click at [1057, 66] on button "Actions" at bounding box center [1044, 66] width 69 height 27
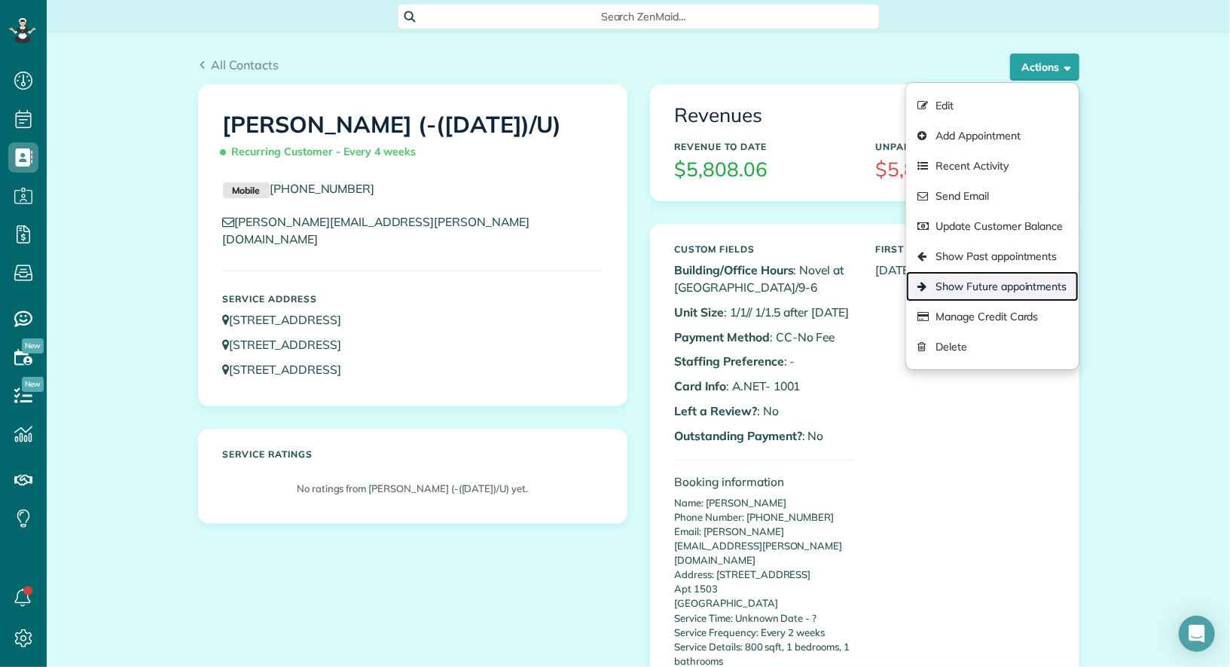
click at [1028, 289] on link "Show Future appointments" at bounding box center [992, 286] width 172 height 30
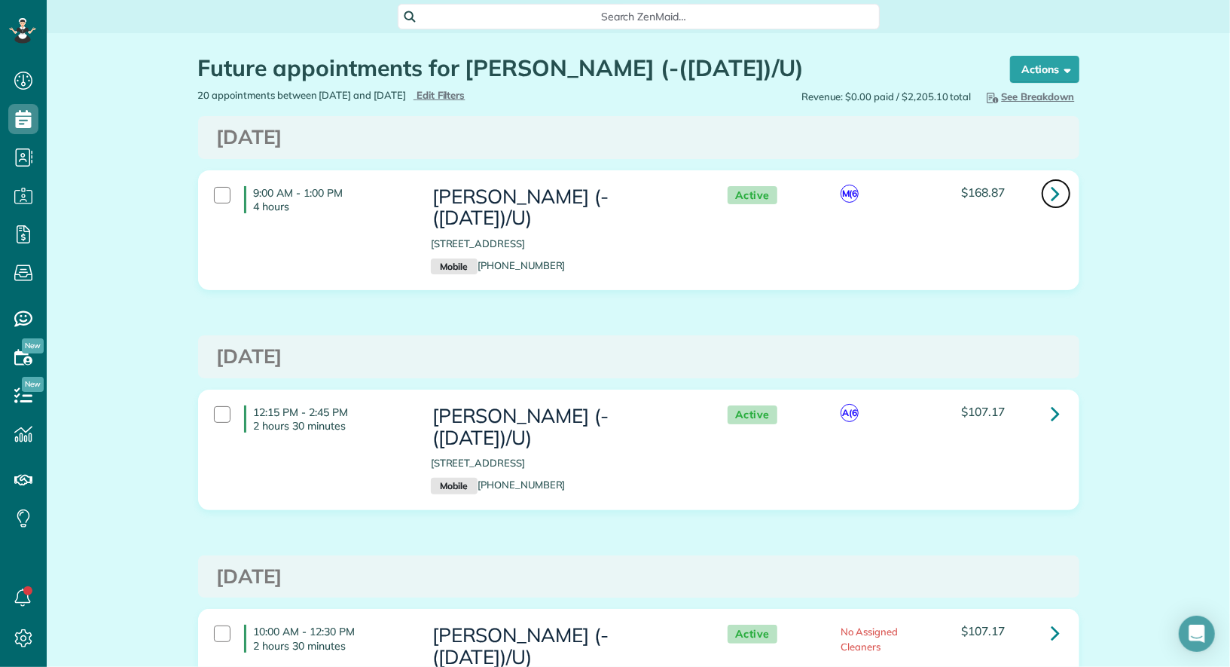
click at [1054, 193] on icon at bounding box center [1056, 193] width 9 height 26
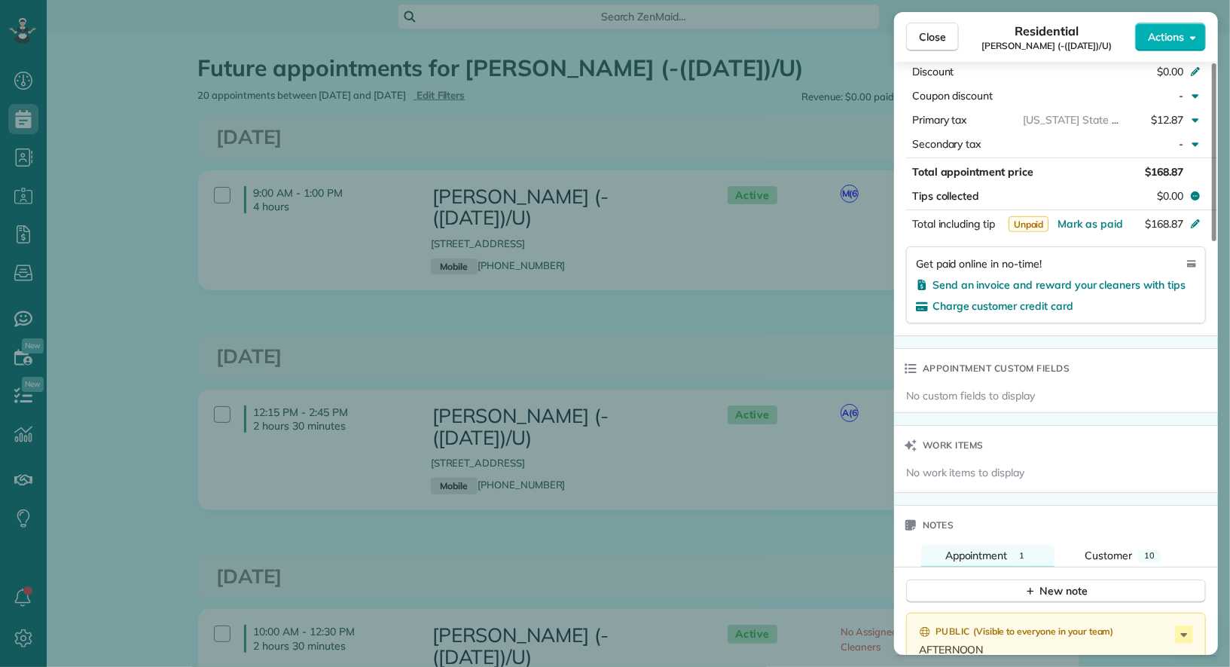
scroll to position [1199, 0]
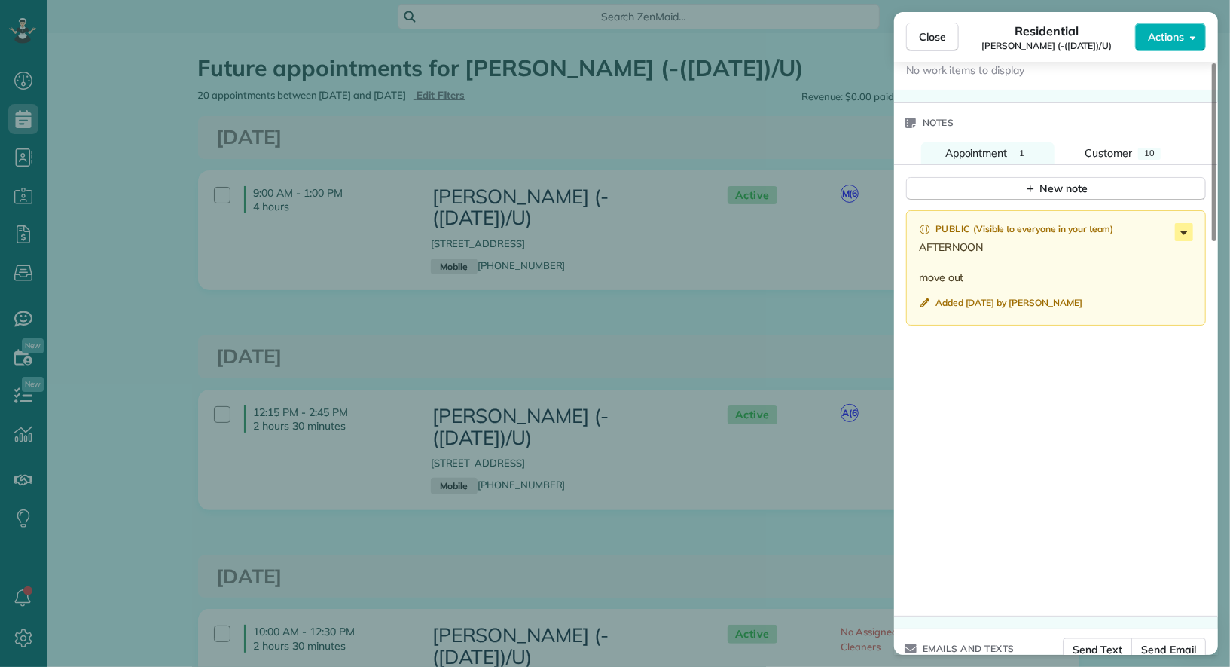
click at [1190, 223] on icon at bounding box center [1184, 232] width 18 height 18
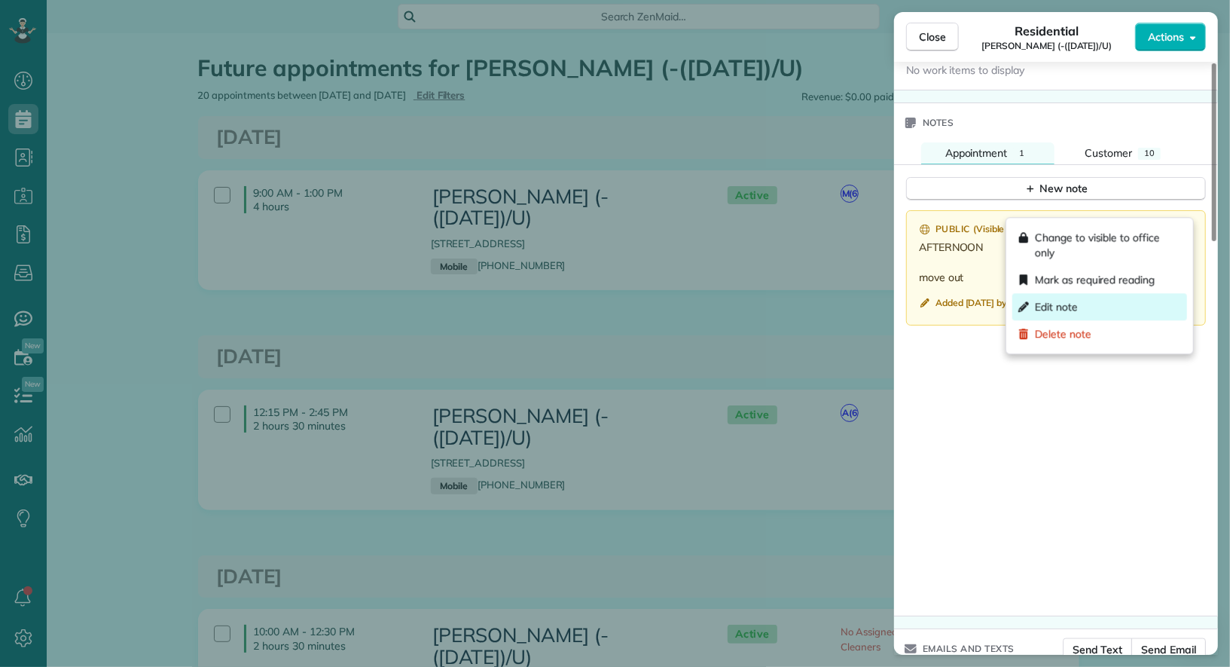
click at [1132, 299] on div "Edit note" at bounding box center [1100, 306] width 175 height 27
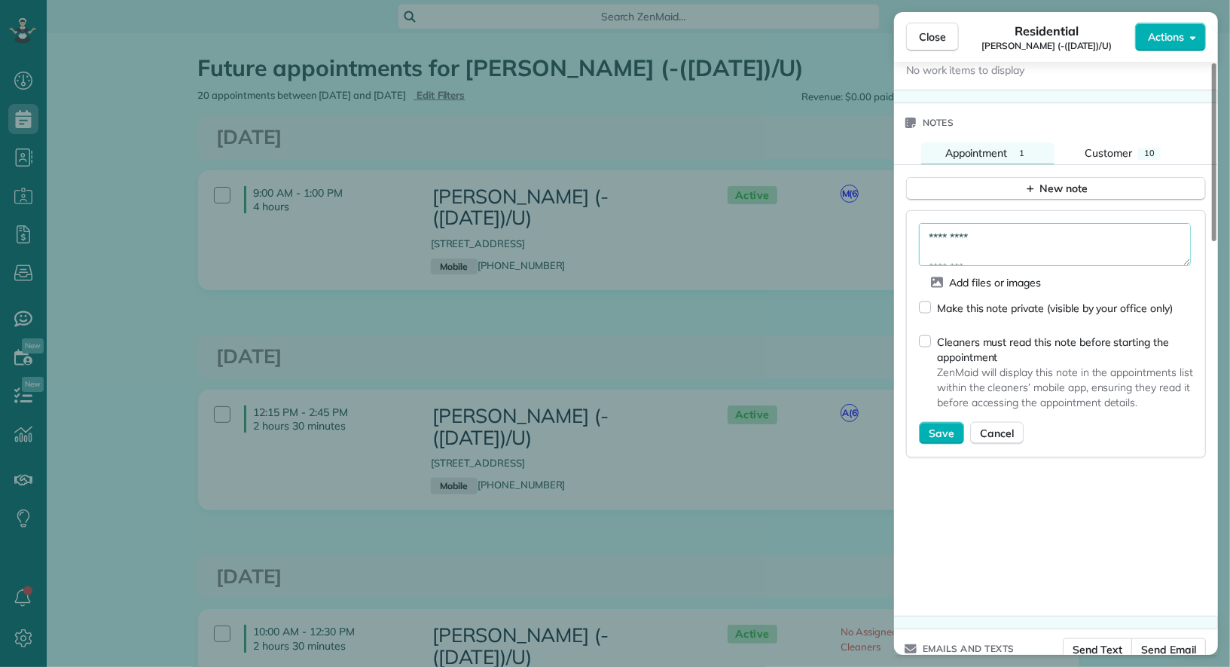
drag, startPoint x: 1038, startPoint y: 221, endPoint x: 903, endPoint y: 219, distance: 134.9
click at [903, 219] on div "********* ******** Add files or images Make this note private (visible by your …" at bounding box center [1056, 408] width 324 height 414
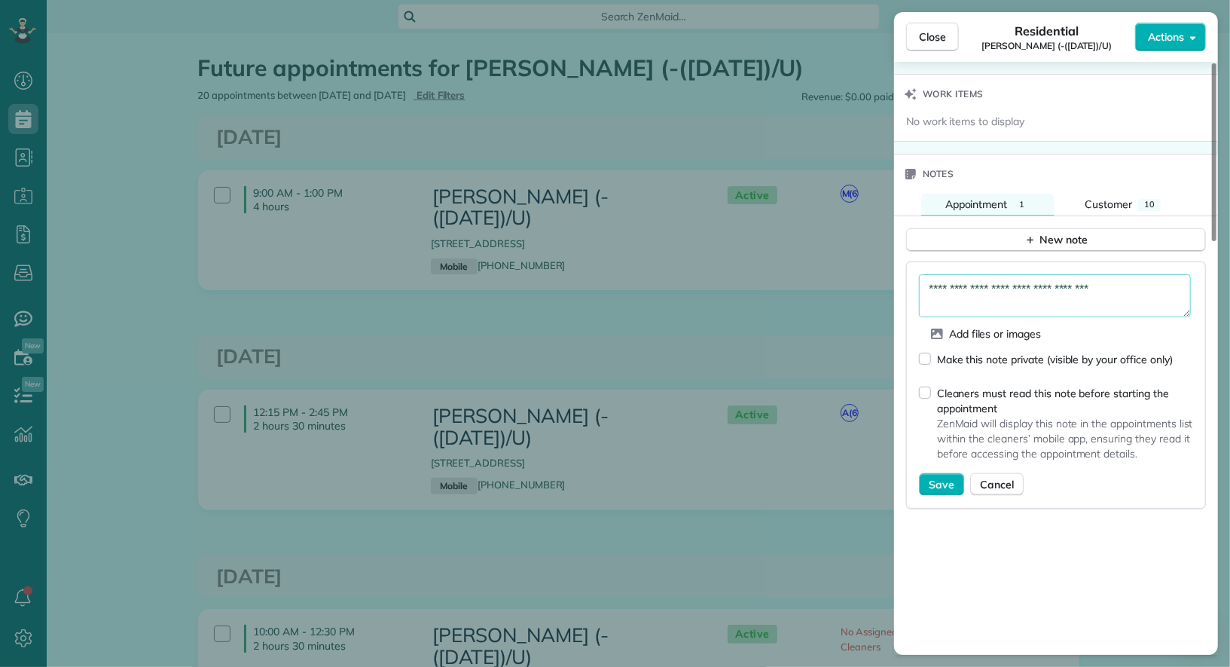
scroll to position [1233, 0]
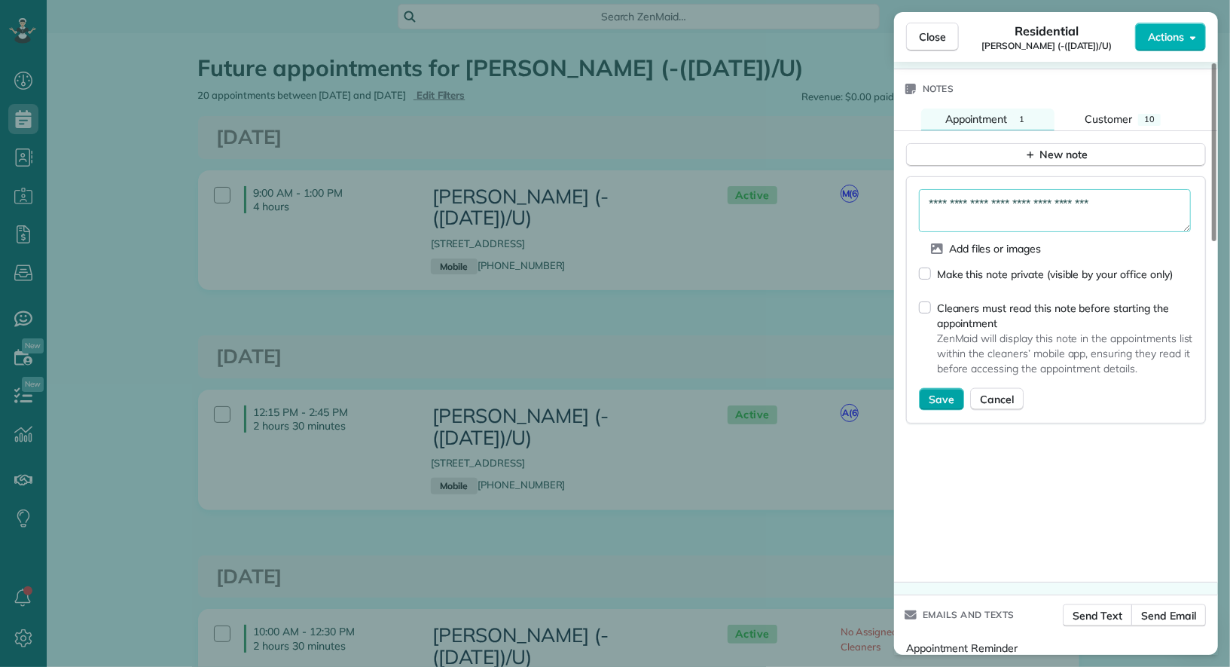
type textarea "**********"
click at [937, 392] on span "Save" at bounding box center [942, 399] width 26 height 15
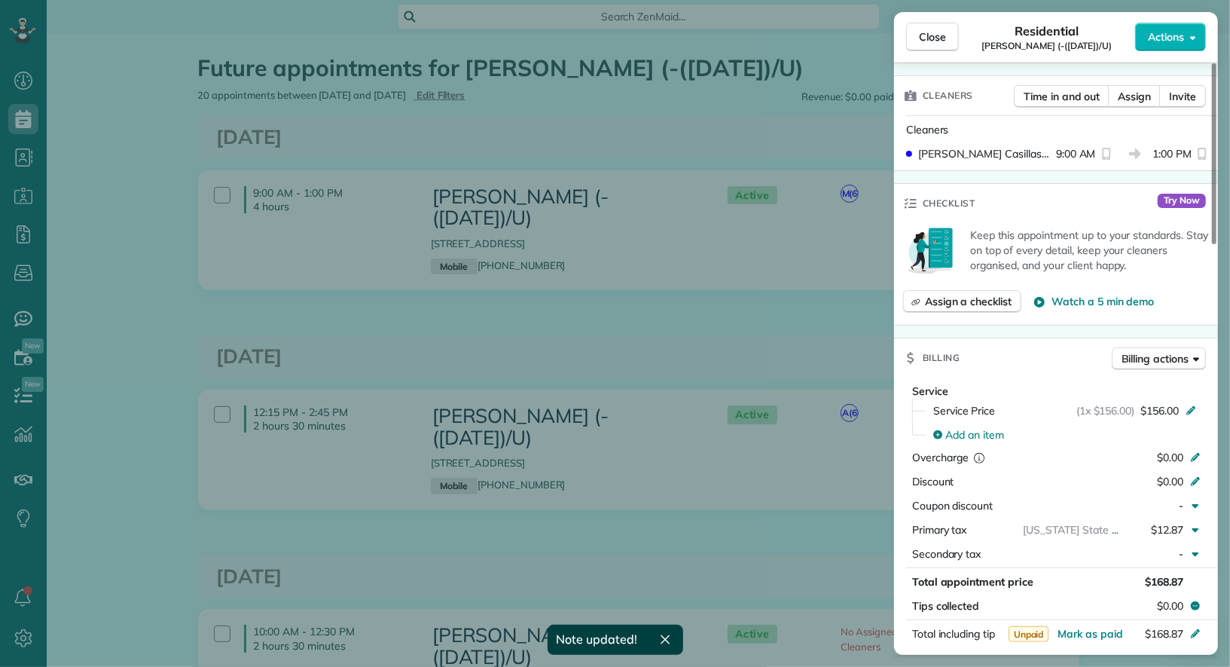
scroll to position [319, 0]
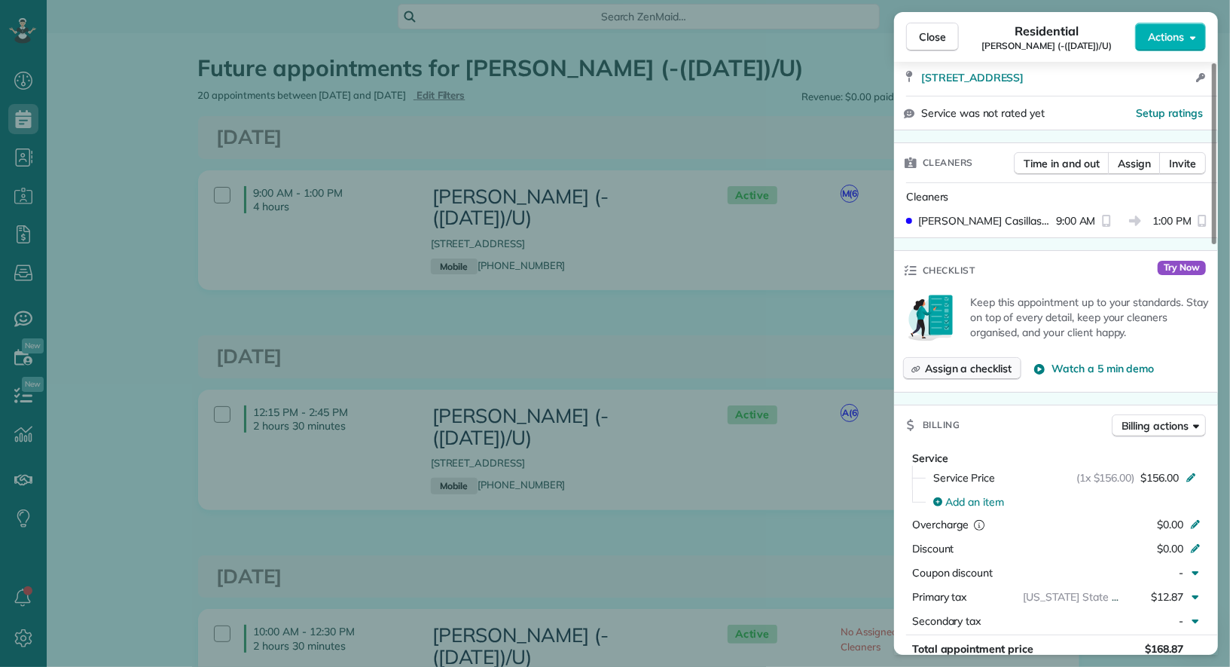
click at [1001, 361] on span "Assign a checklist" at bounding box center [968, 368] width 87 height 15
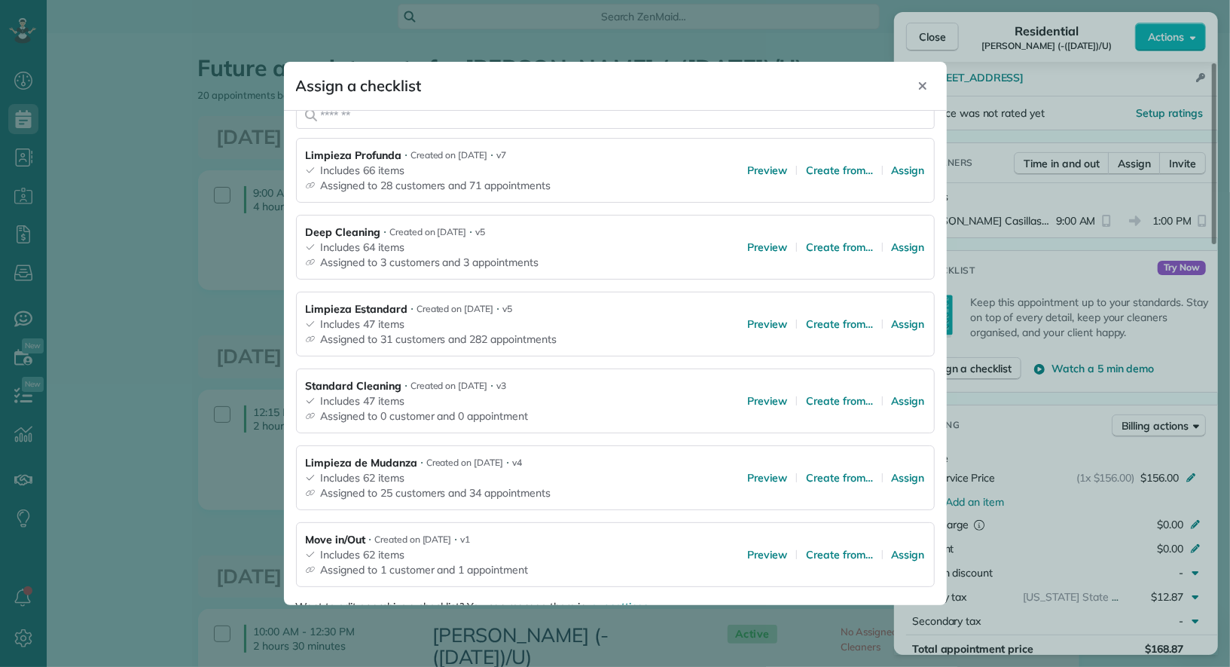
scroll to position [225, 0]
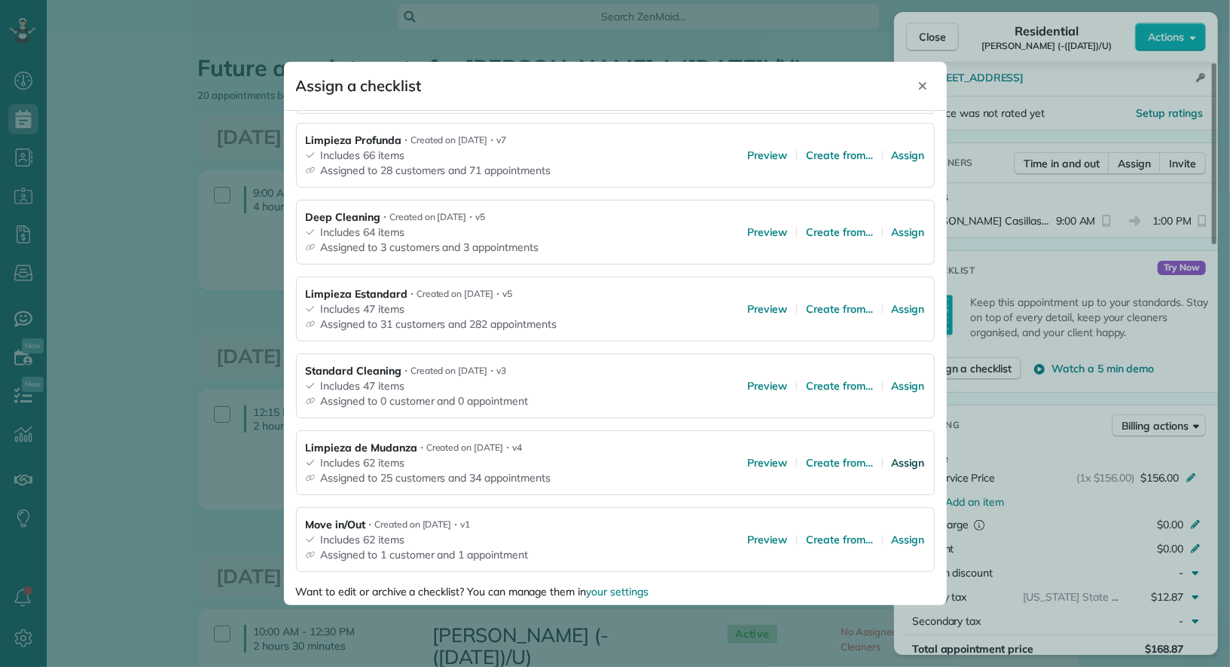
click at [903, 457] on span "Assign" at bounding box center [908, 462] width 33 height 15
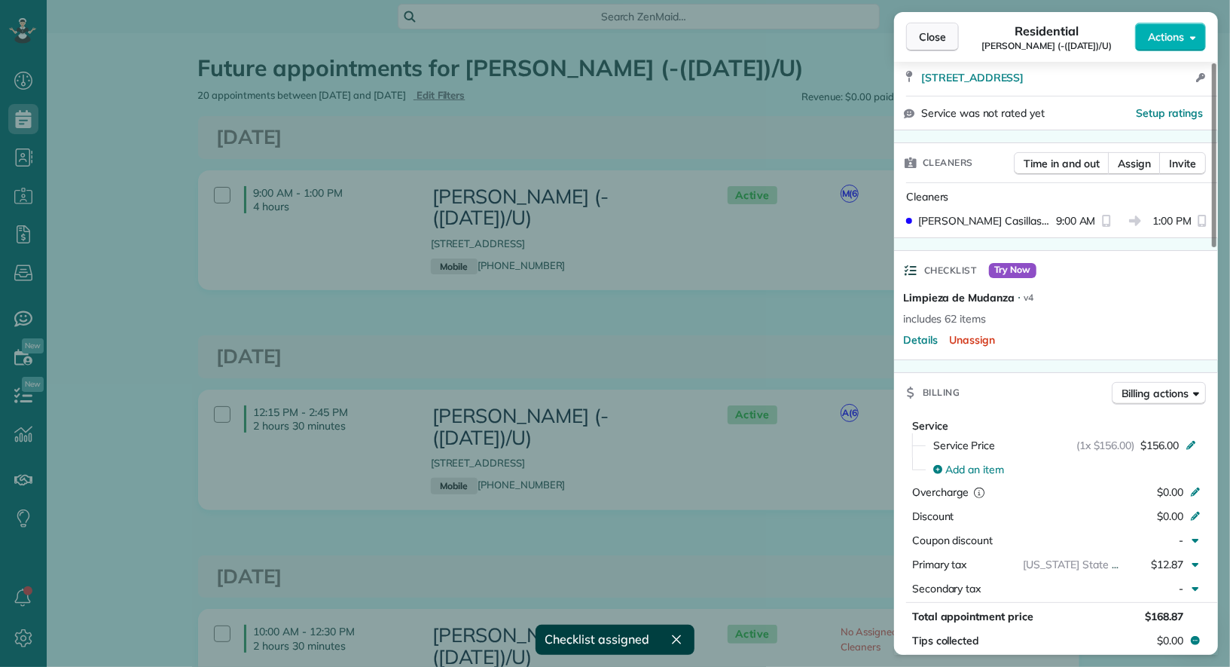
click at [928, 32] on span "Close" at bounding box center [932, 36] width 27 height 15
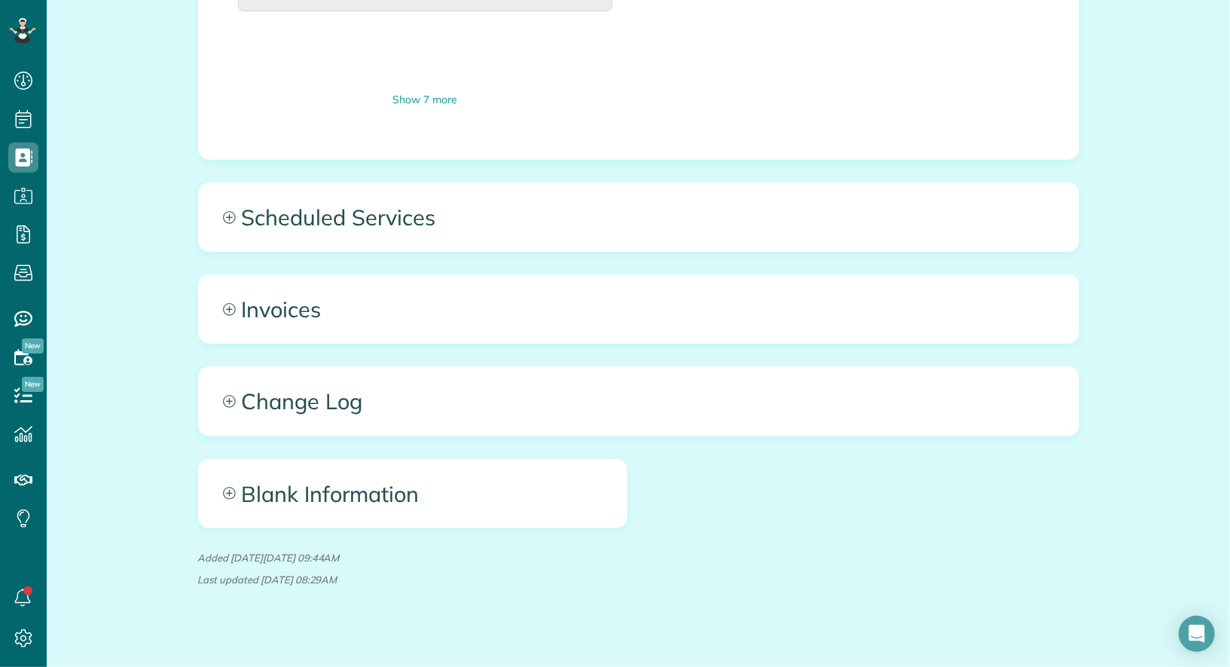
scroll to position [1207, 0]
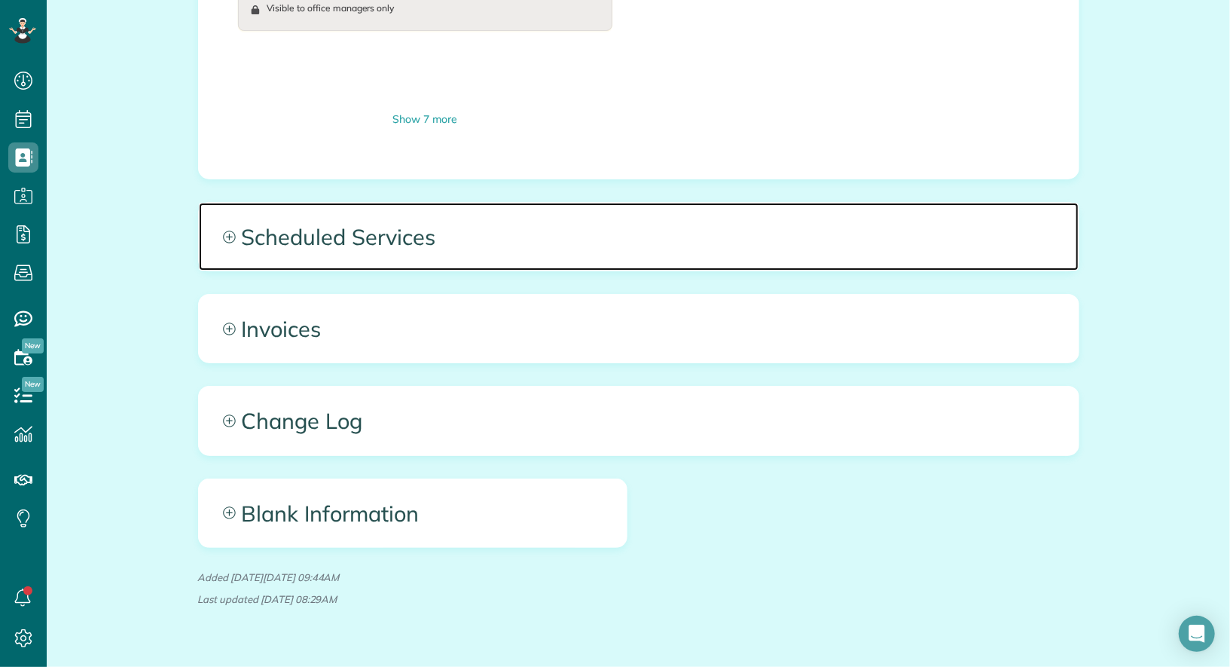
click at [521, 216] on span "Scheduled Services" at bounding box center [639, 237] width 880 height 68
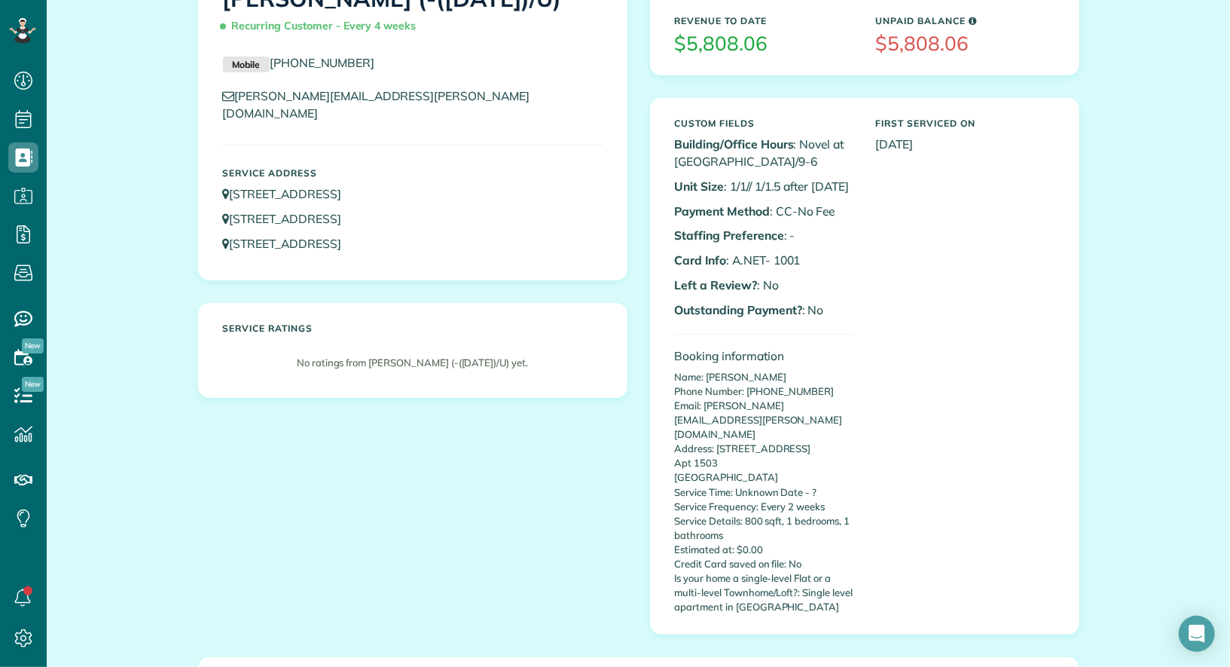
scroll to position [0, 0]
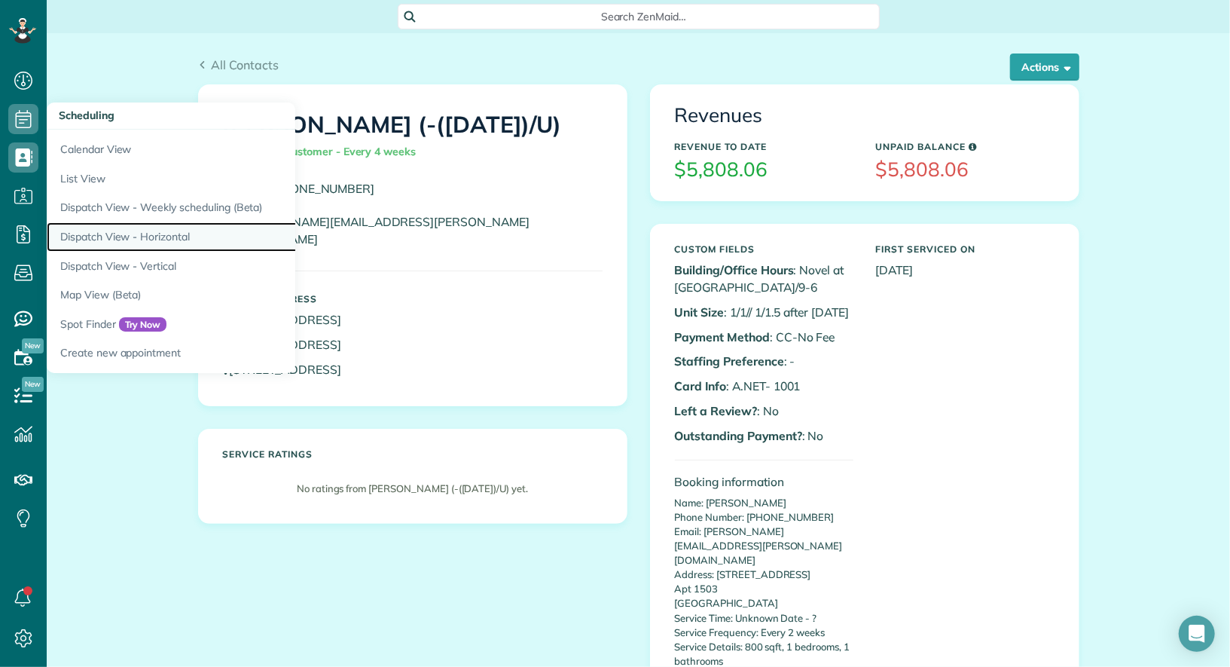
click at [161, 239] on link "Dispatch View - Horizontal" at bounding box center [235, 236] width 377 height 29
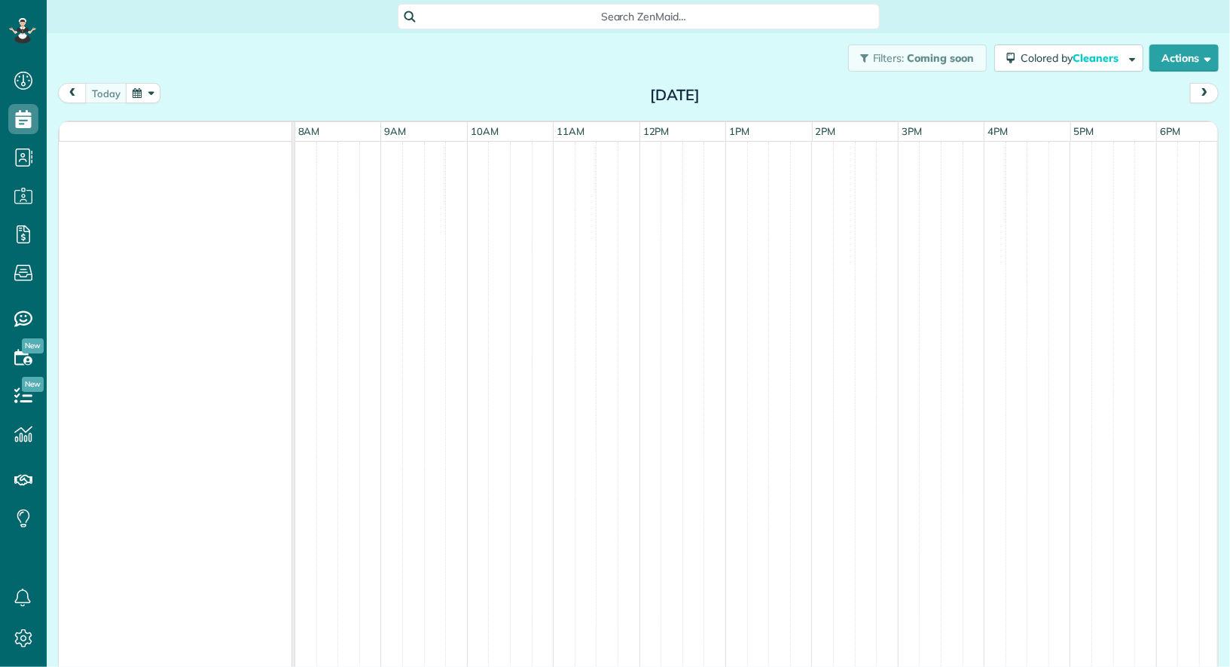
scroll to position [6, 6]
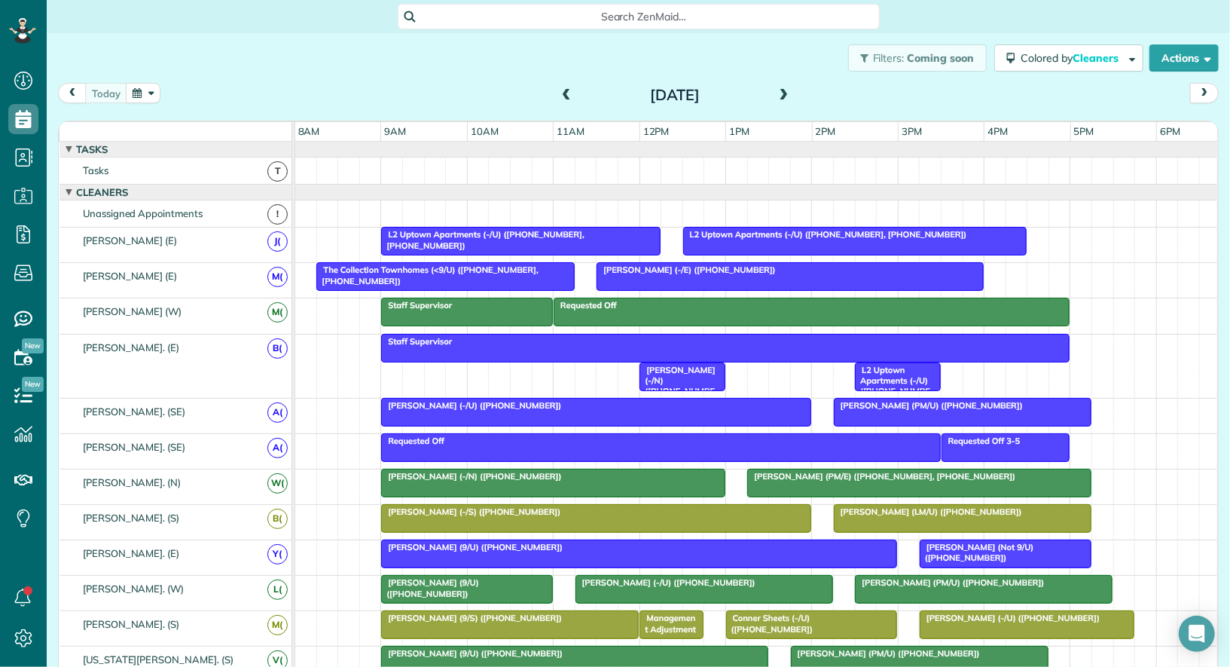
click at [148, 90] on button "button" at bounding box center [143, 93] width 35 height 20
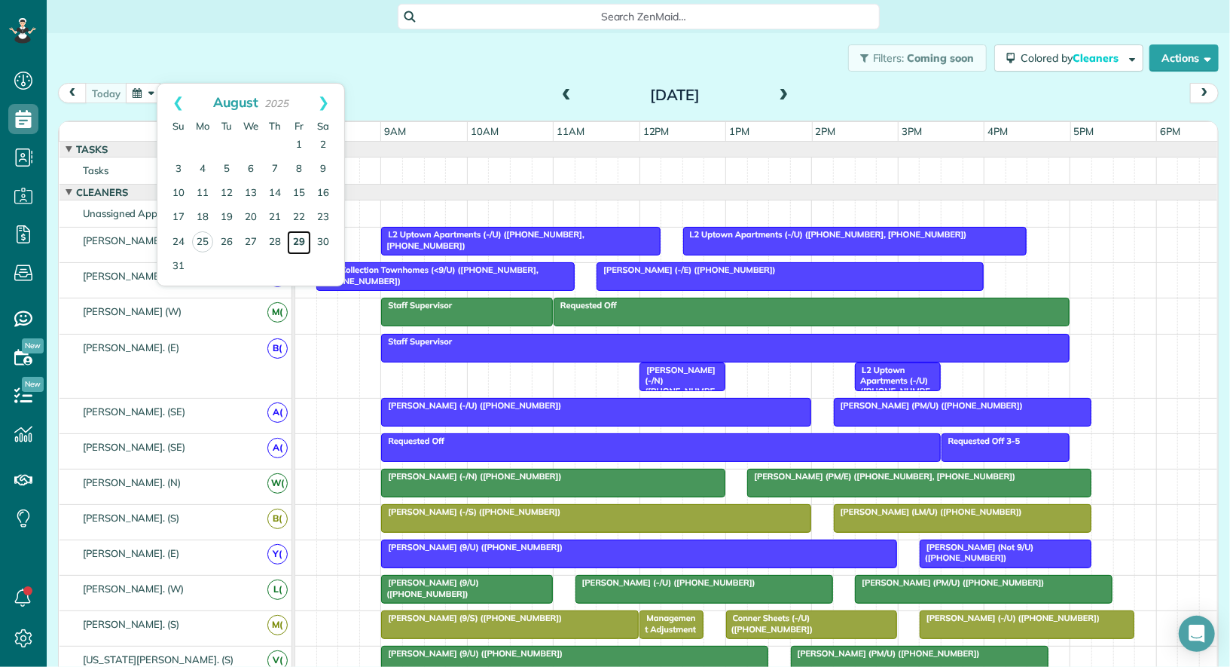
click at [302, 243] on link "29" at bounding box center [299, 243] width 24 height 24
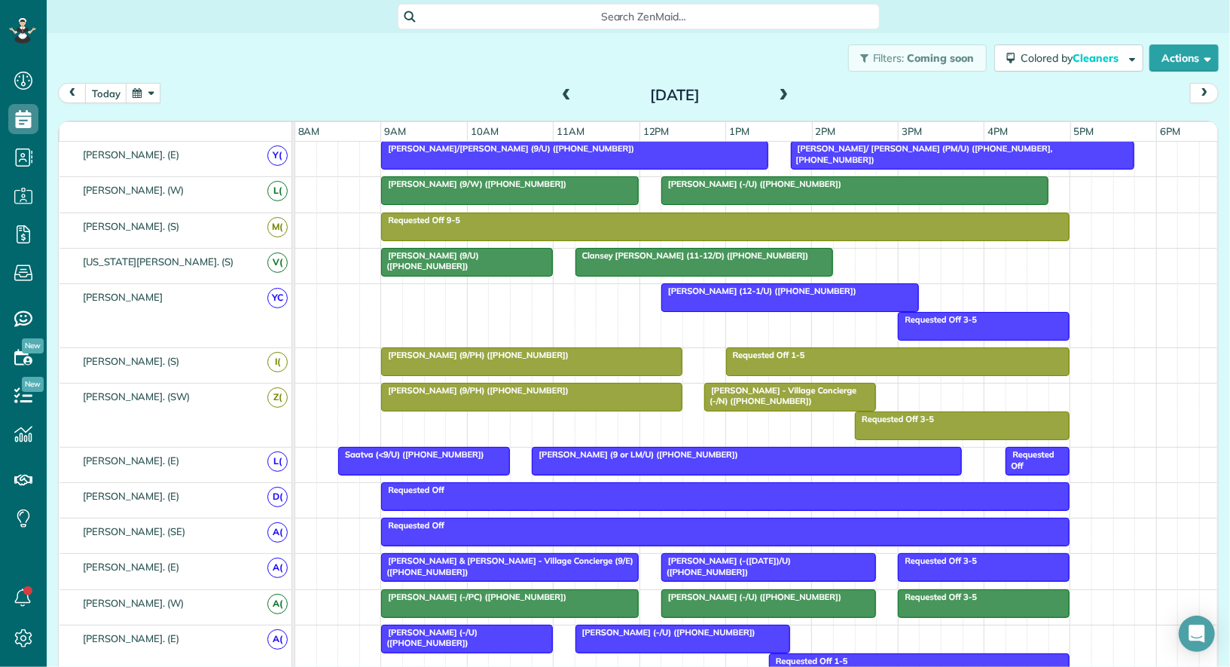
scroll to position [0, 0]
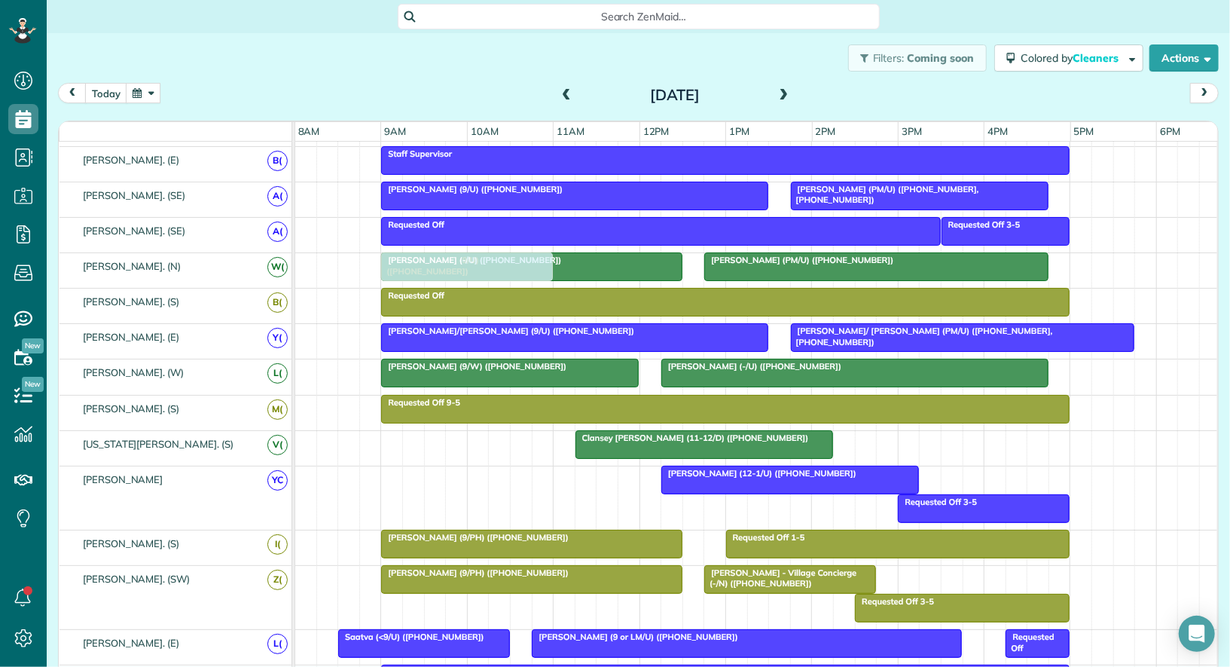
drag, startPoint x: 436, startPoint y: 432, endPoint x: 438, endPoint y: 264, distance: 168.0
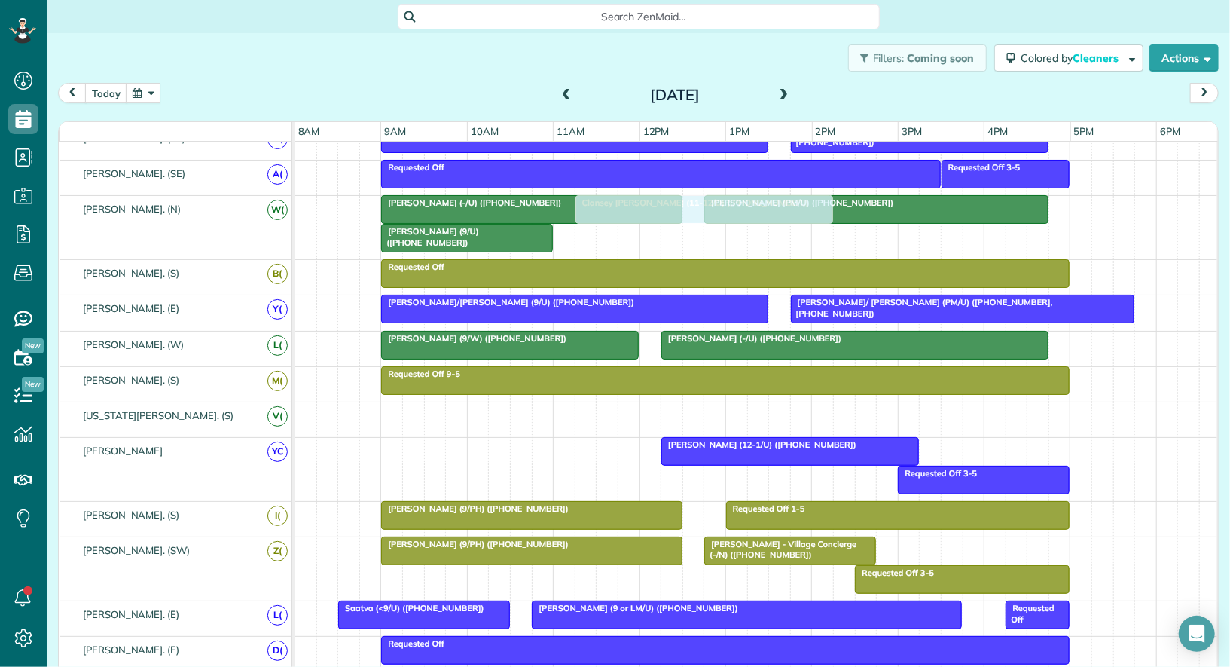
drag, startPoint x: 651, startPoint y: 408, endPoint x: 656, endPoint y: 239, distance: 169.6
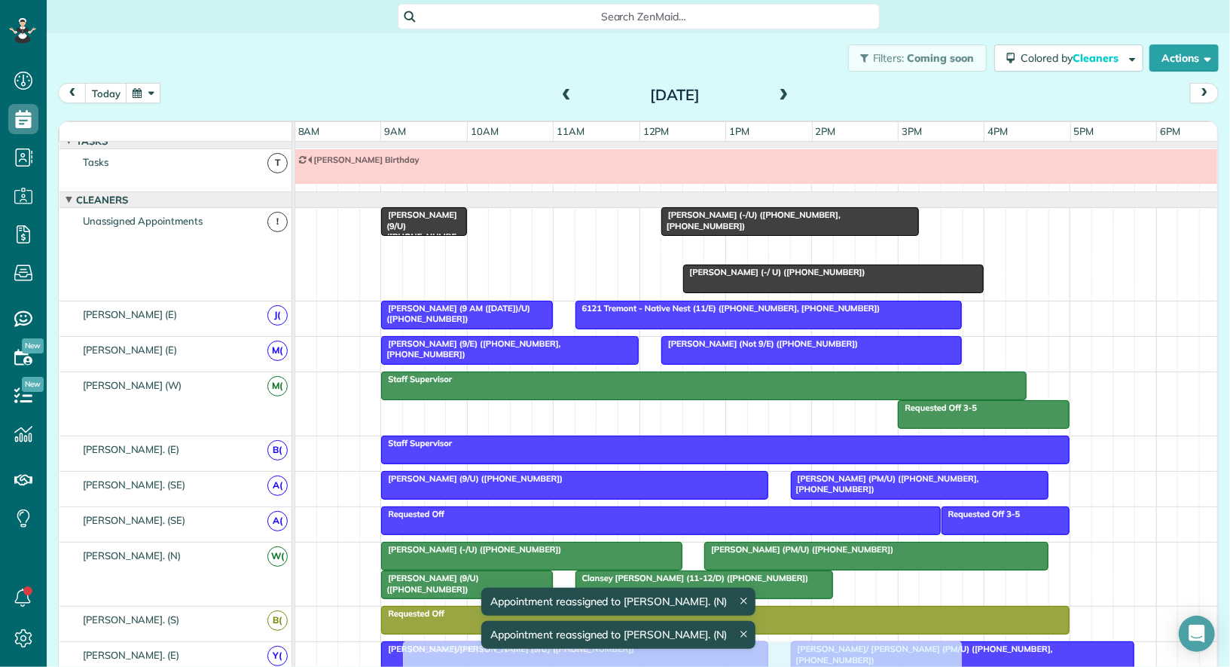
drag, startPoint x: 656, startPoint y: 239, endPoint x: 651, endPoint y: 645, distance: 406.1
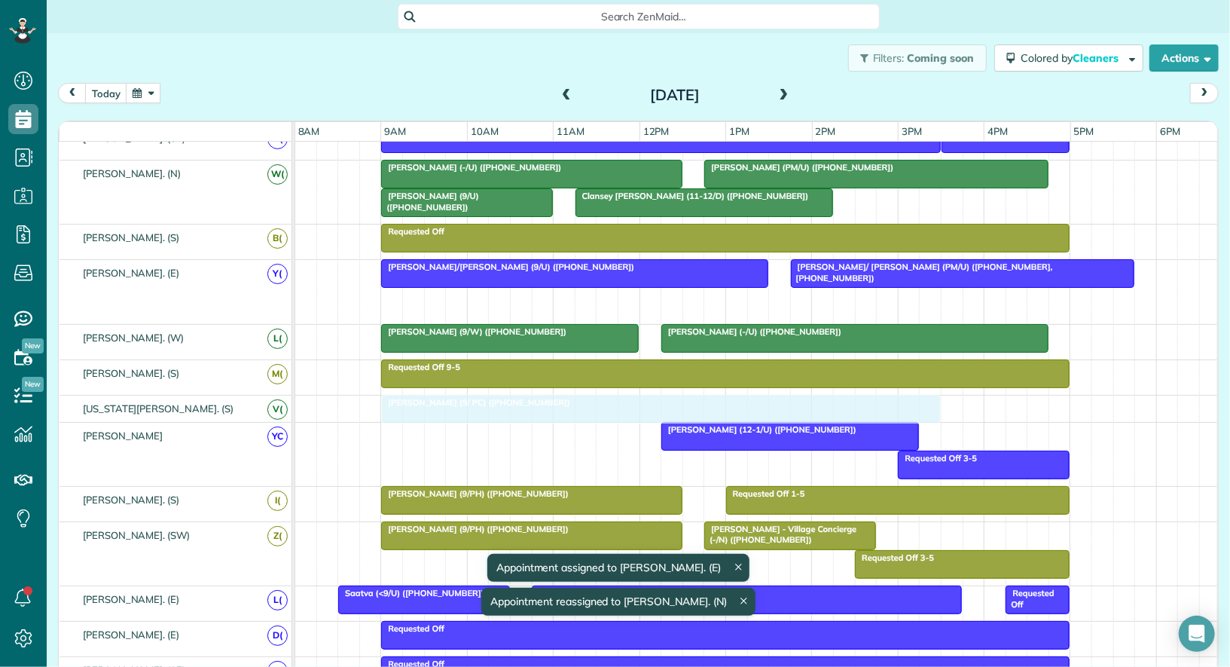
drag, startPoint x: 561, startPoint y: 302, endPoint x: 549, endPoint y: 396, distance: 94.1
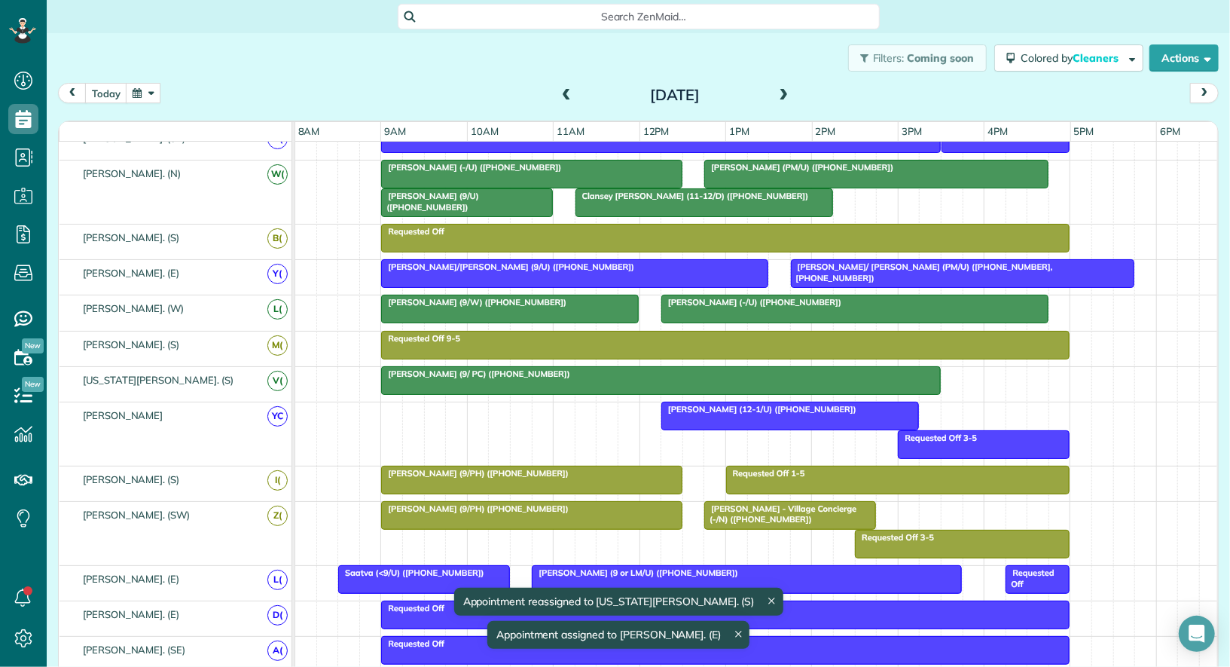
click at [540, 368] on div "Alex Haley (9/ PC) (+14056234711)" at bounding box center [661, 373] width 550 height 11
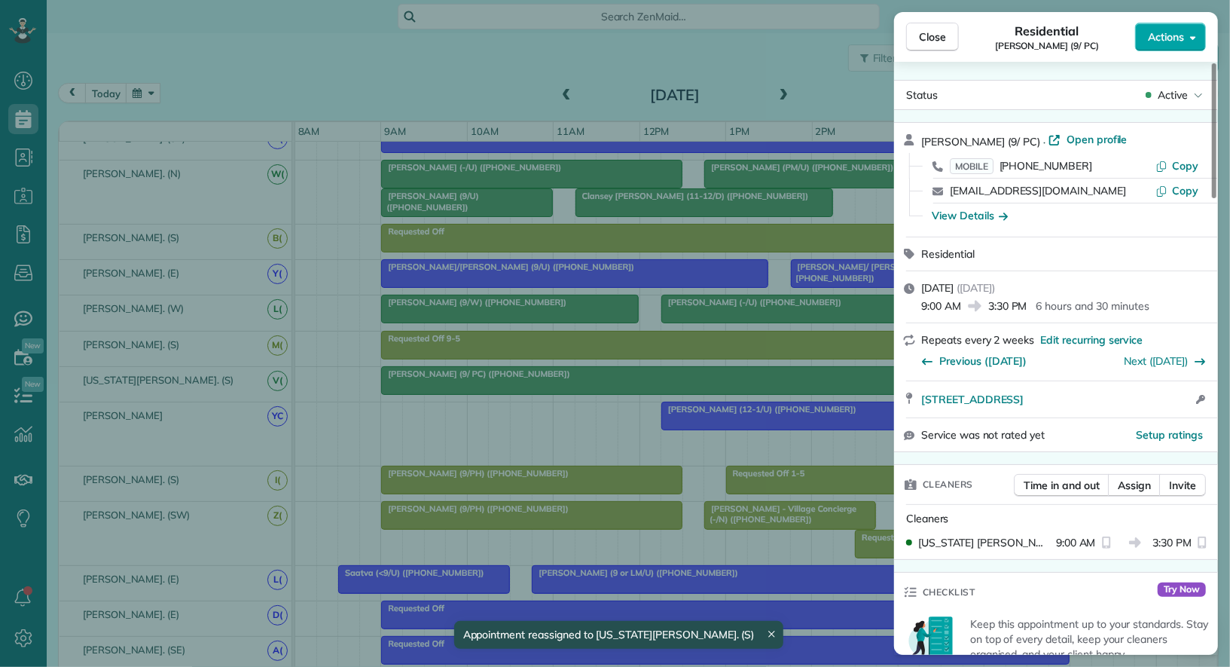
click at [1183, 33] on span "Actions" at bounding box center [1166, 36] width 36 height 15
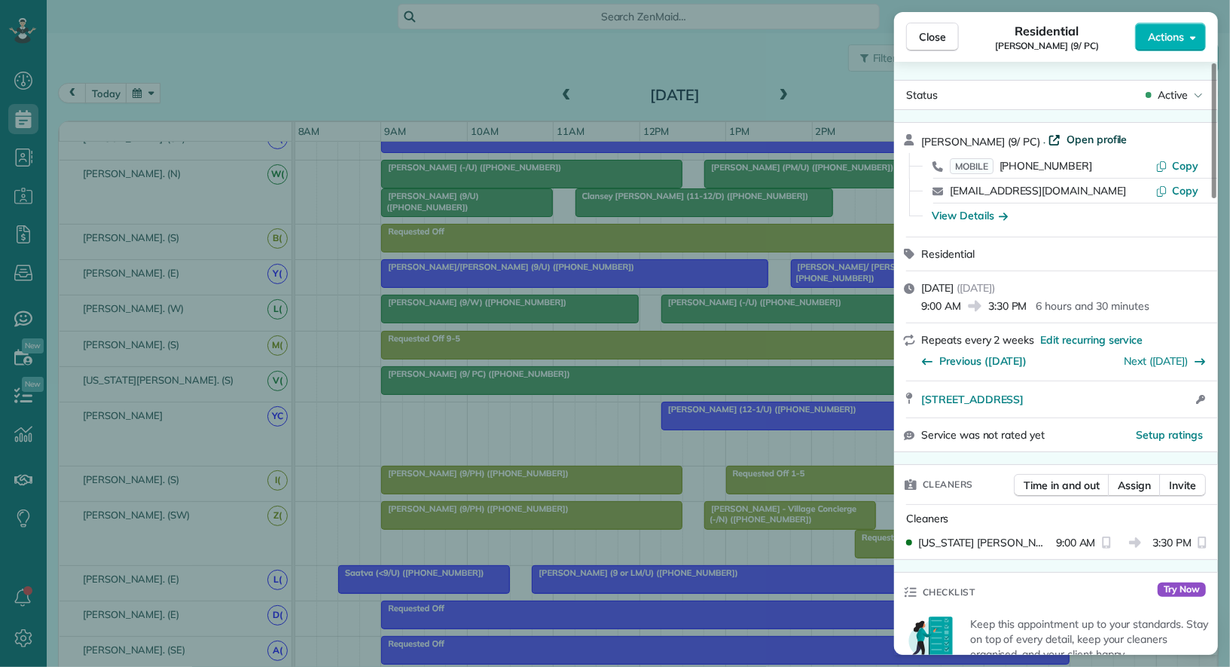
click at [1067, 142] on span "Open profile" at bounding box center [1097, 139] width 61 height 15
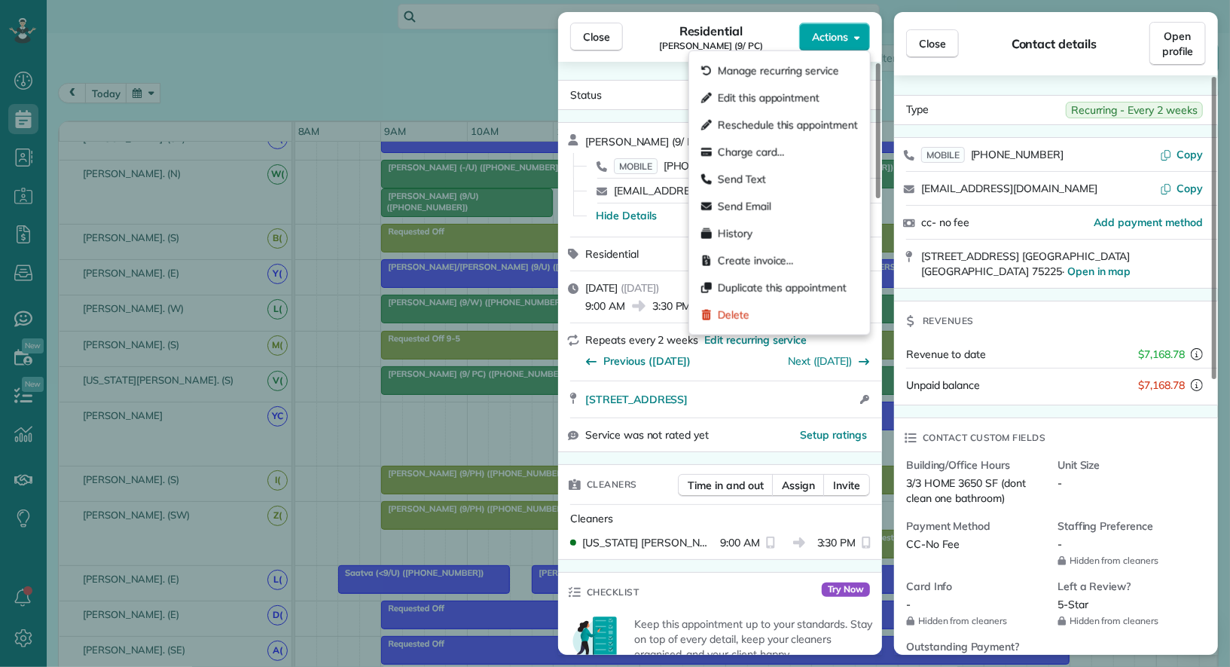
click at [837, 40] on span "Actions" at bounding box center [830, 36] width 36 height 15
click at [802, 91] on span "Edit this appointment" at bounding box center [769, 97] width 102 height 15
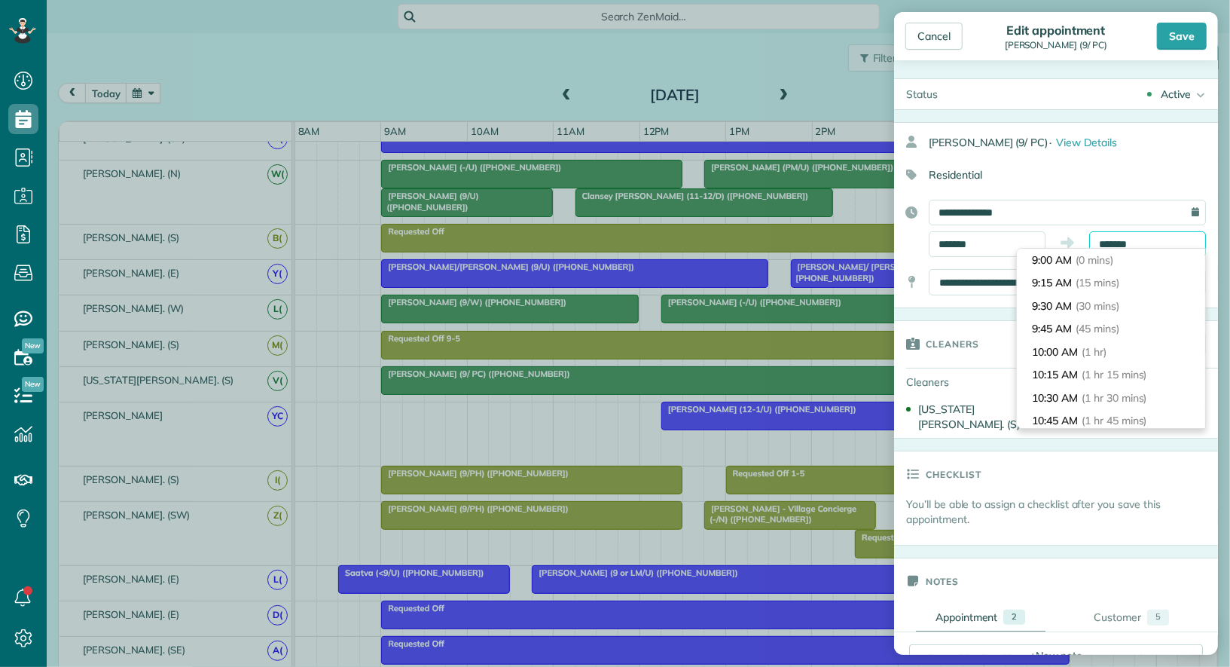
click at [1157, 250] on body "Dashboard Scheduling Calendar View List View Dispatch View - Weekly scheduling …" at bounding box center [615, 333] width 1230 height 667
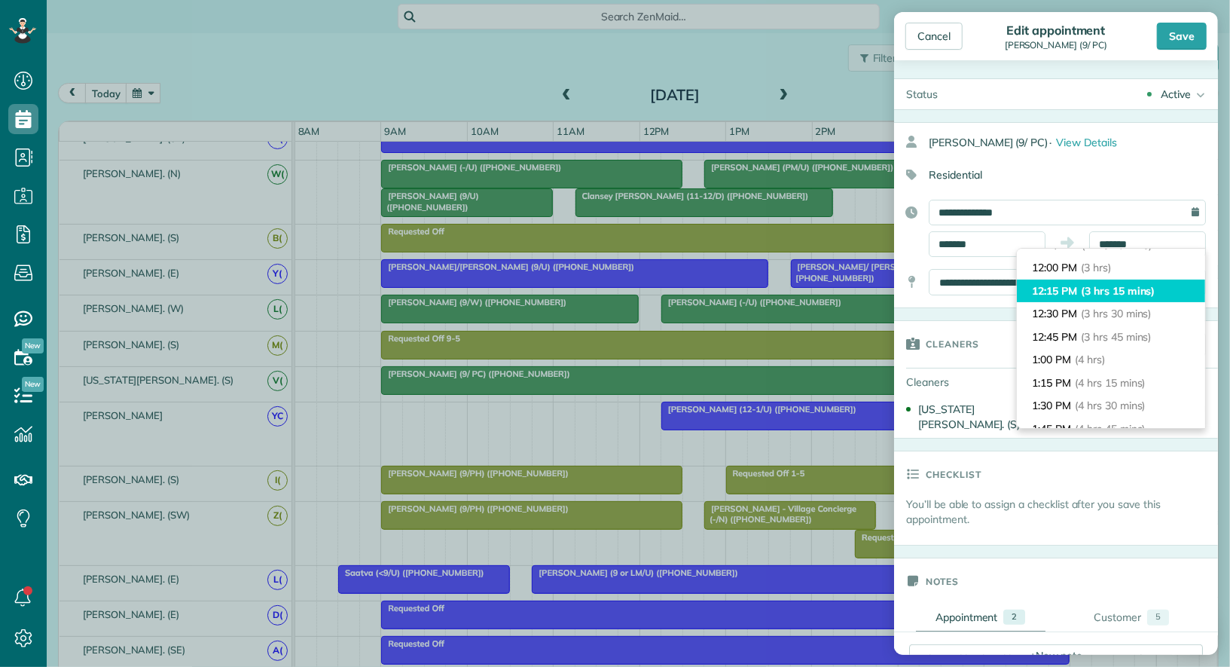
type input "********"
click at [1139, 294] on span "(3 hrs 15 mins)" at bounding box center [1118, 291] width 74 height 14
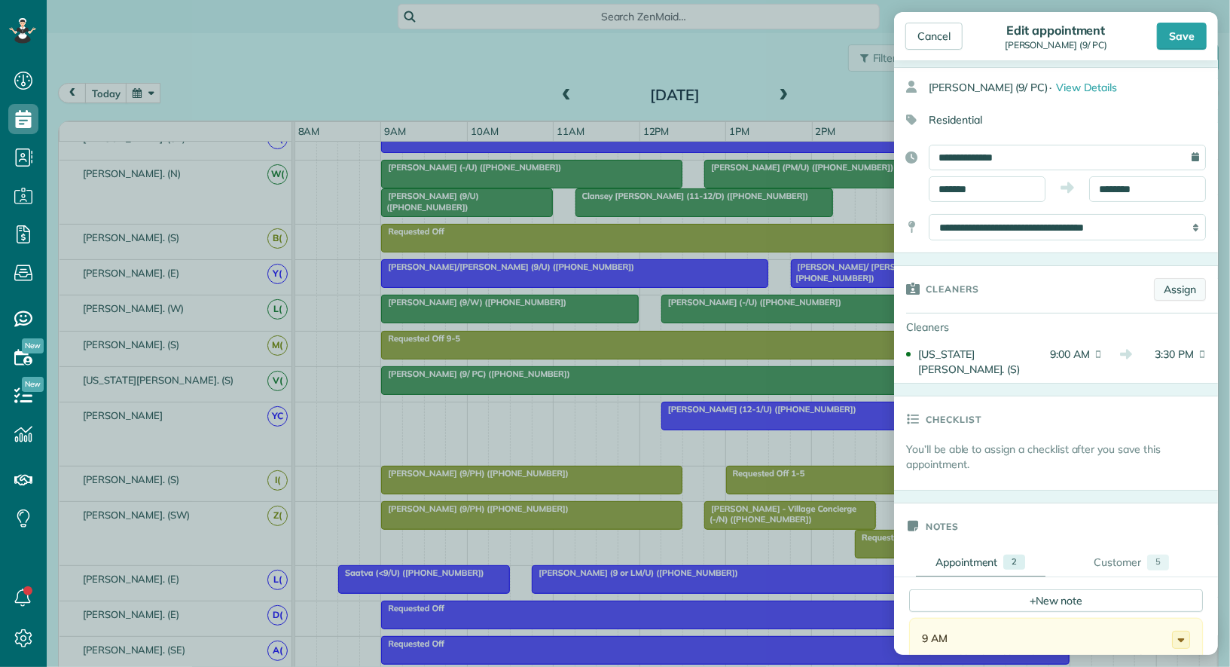
click at [1188, 283] on link "Assign" at bounding box center [1180, 289] width 52 height 23
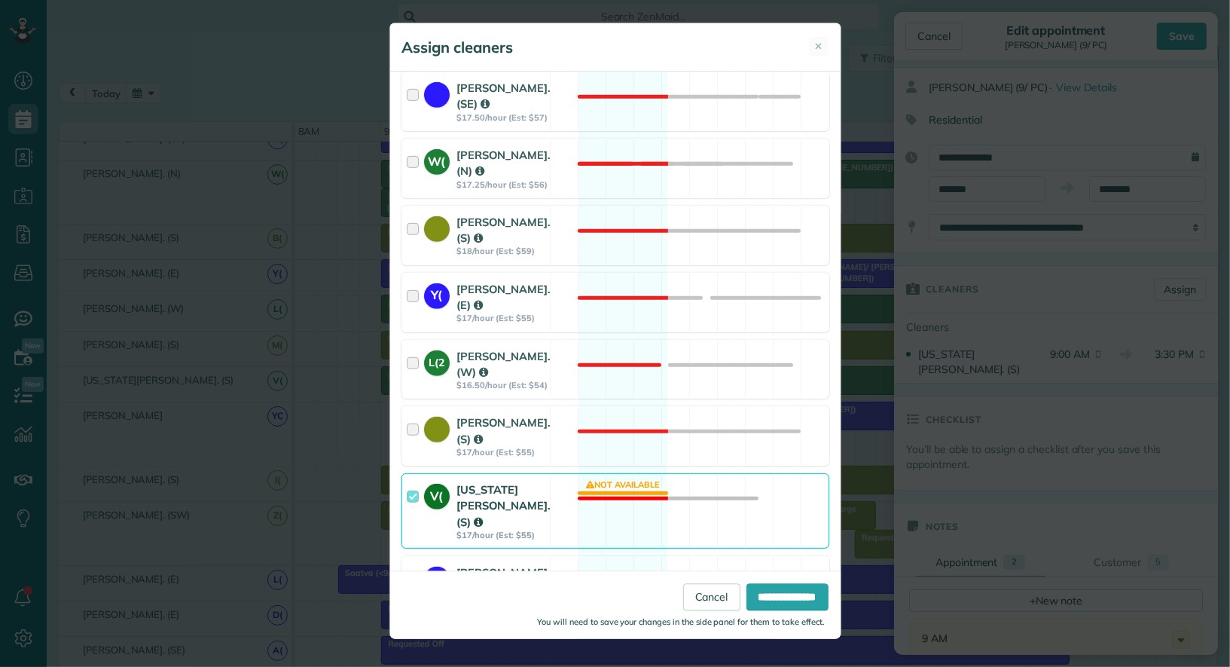
click at [416, 500] on div at bounding box center [415, 510] width 17 height 59
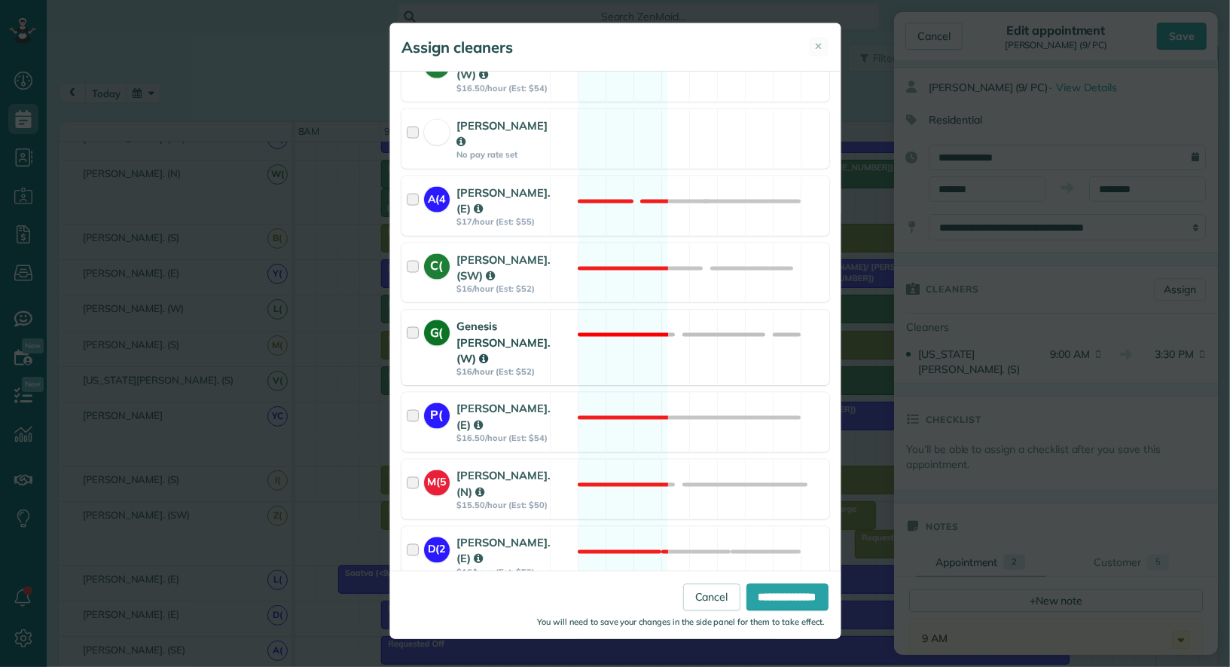
click at [416, 318] on div at bounding box center [415, 347] width 17 height 59
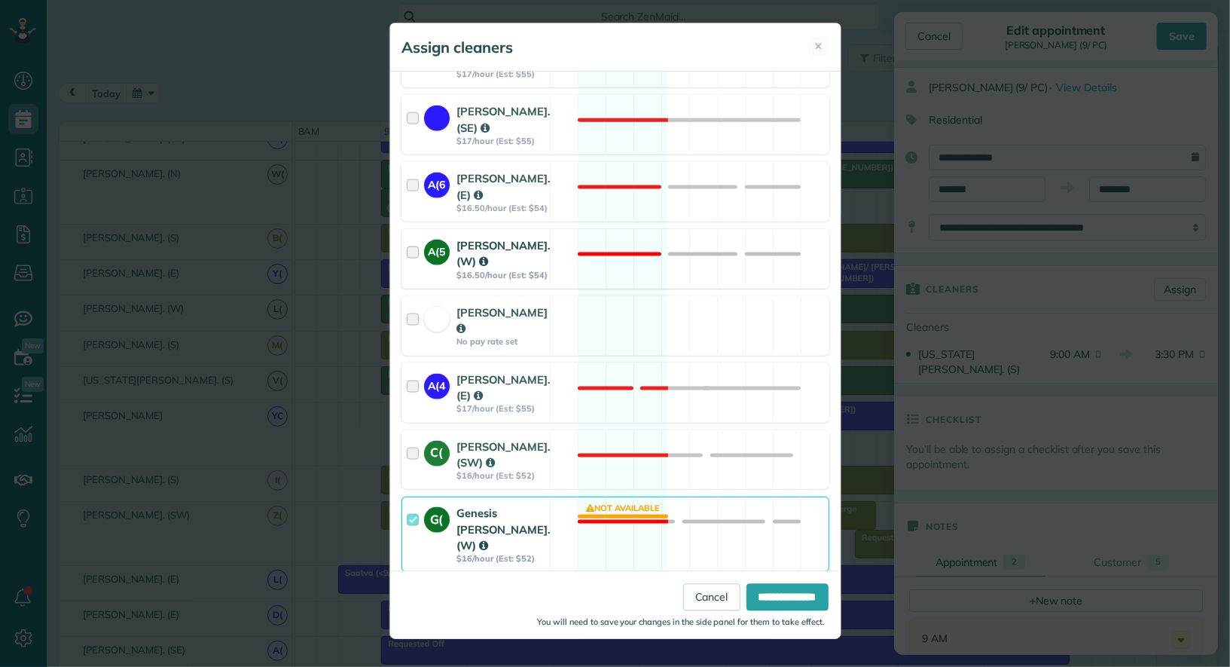
click at [413, 237] on div at bounding box center [415, 258] width 17 height 43
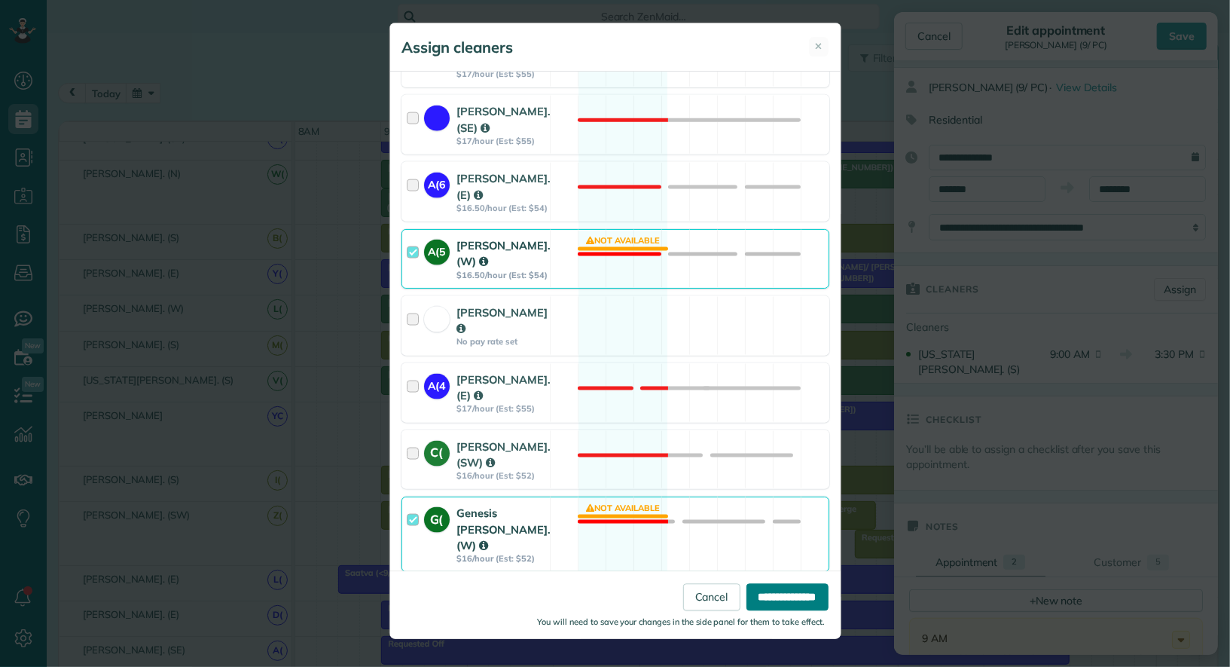
click at [790, 589] on input "**********" at bounding box center [788, 596] width 82 height 27
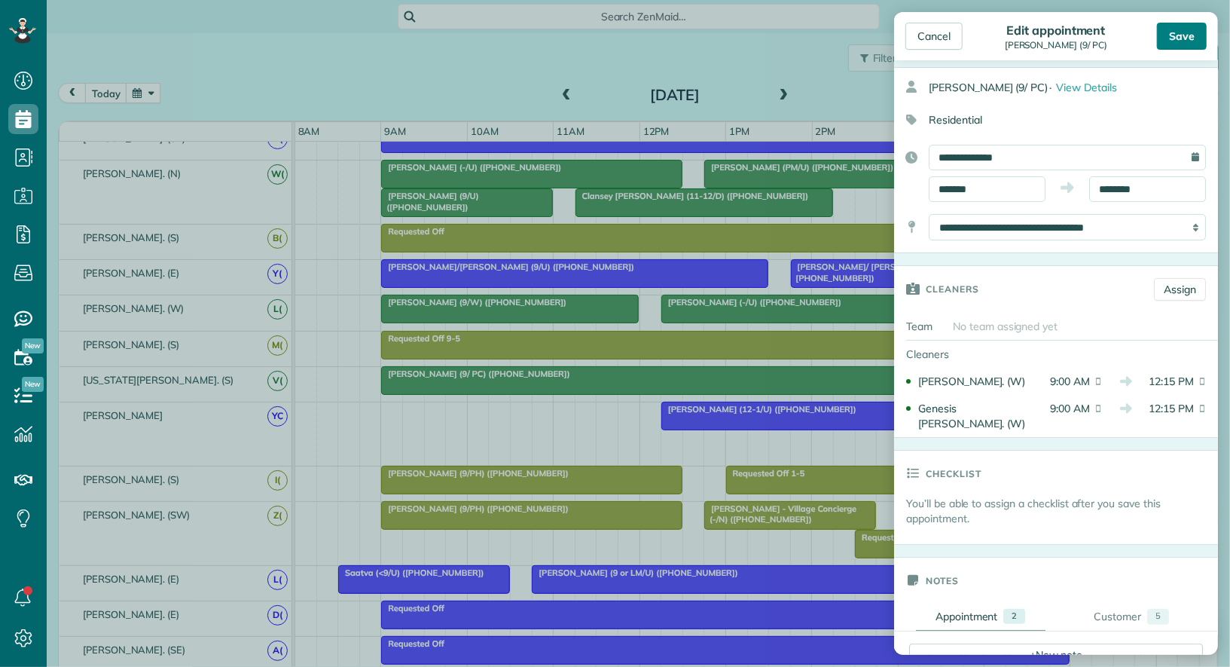
click at [1178, 42] on div "Save" at bounding box center [1182, 36] width 50 height 27
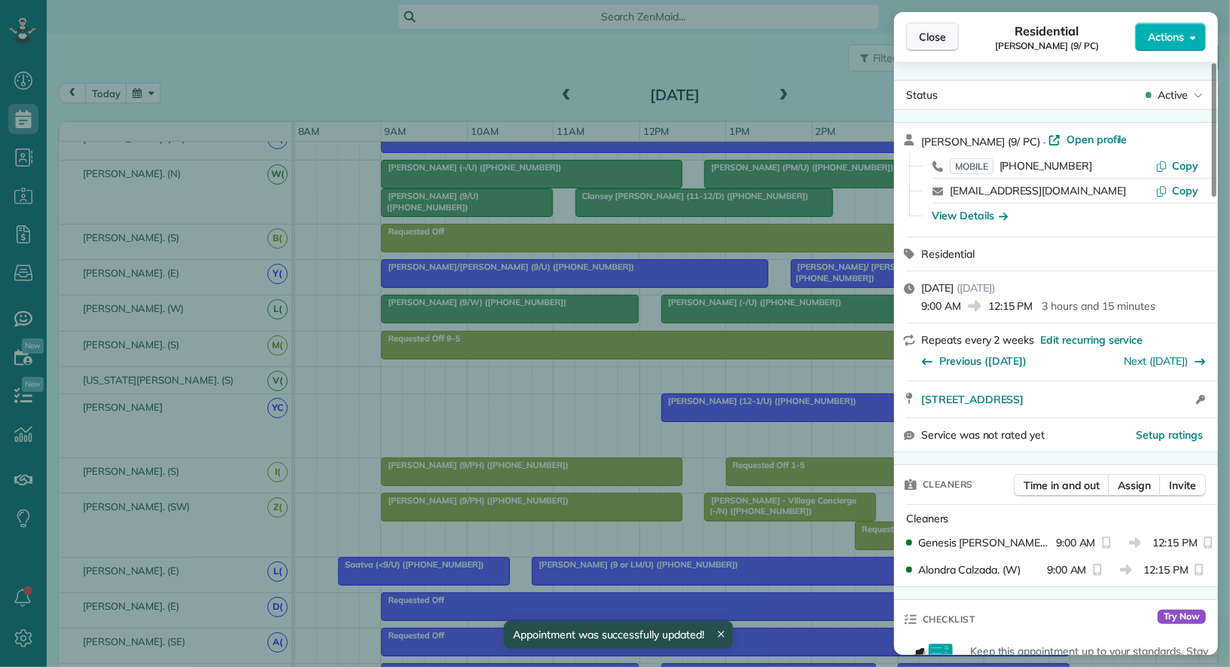
click at [935, 41] on span "Close" at bounding box center [932, 36] width 27 height 15
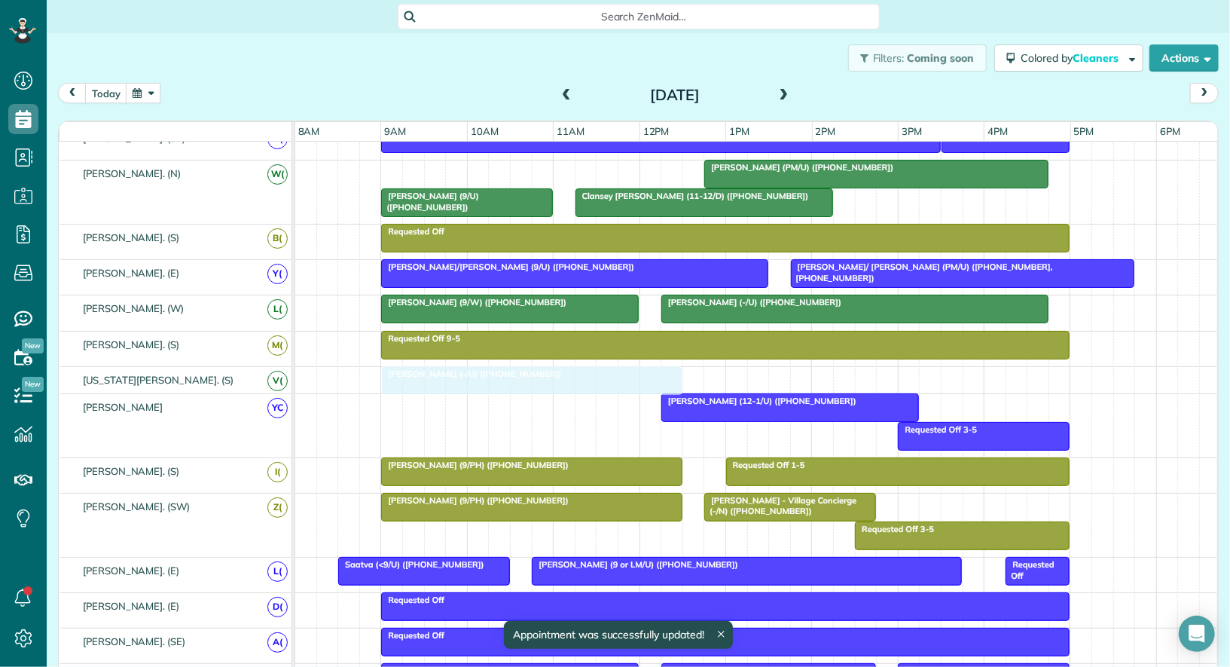
drag, startPoint x: 503, startPoint y: 166, endPoint x: 511, endPoint y: 373, distance: 207.3
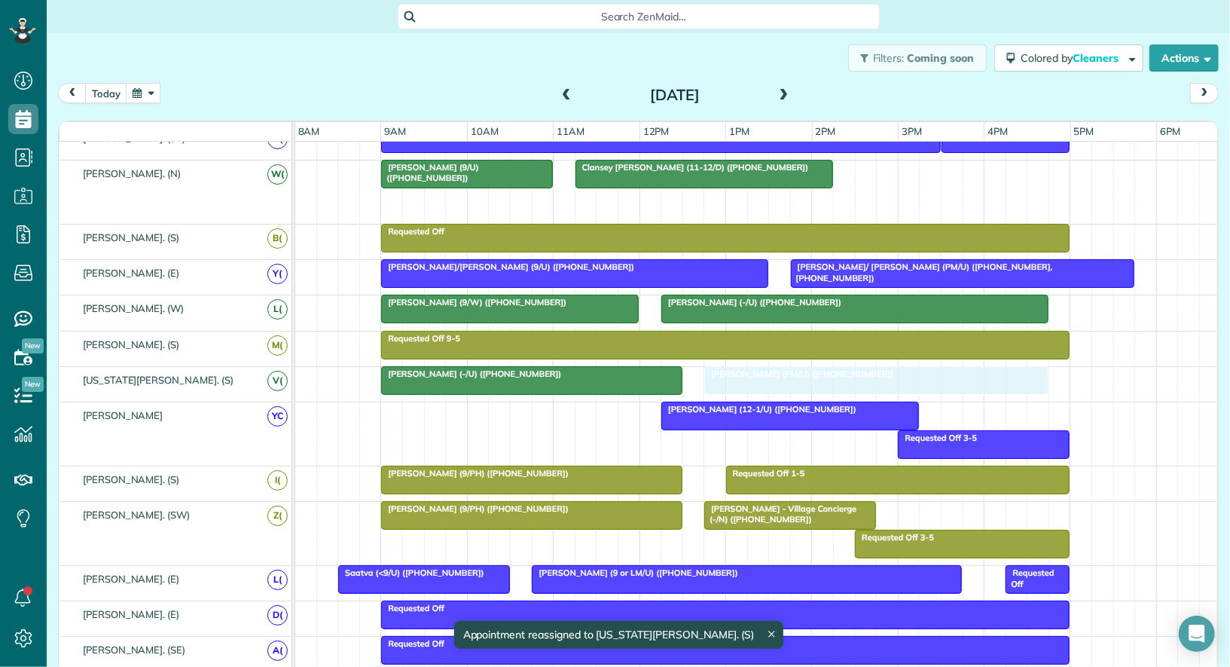
drag, startPoint x: 809, startPoint y: 194, endPoint x: 814, endPoint y: 359, distance: 164.3
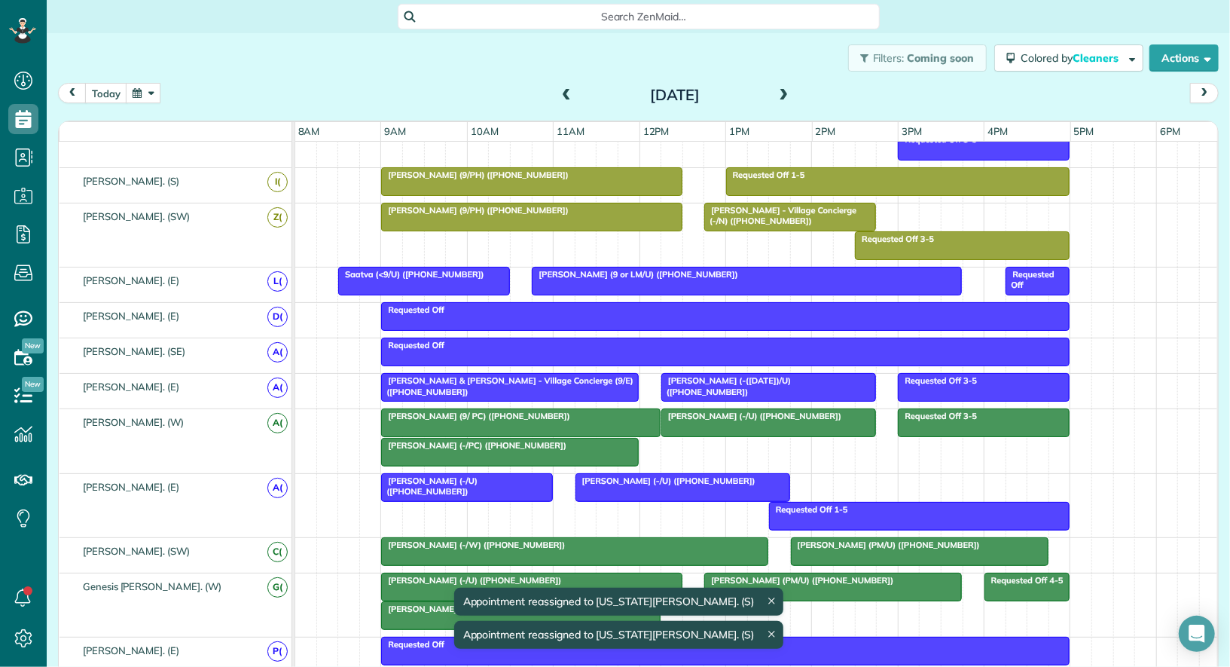
scroll to position [680, 0]
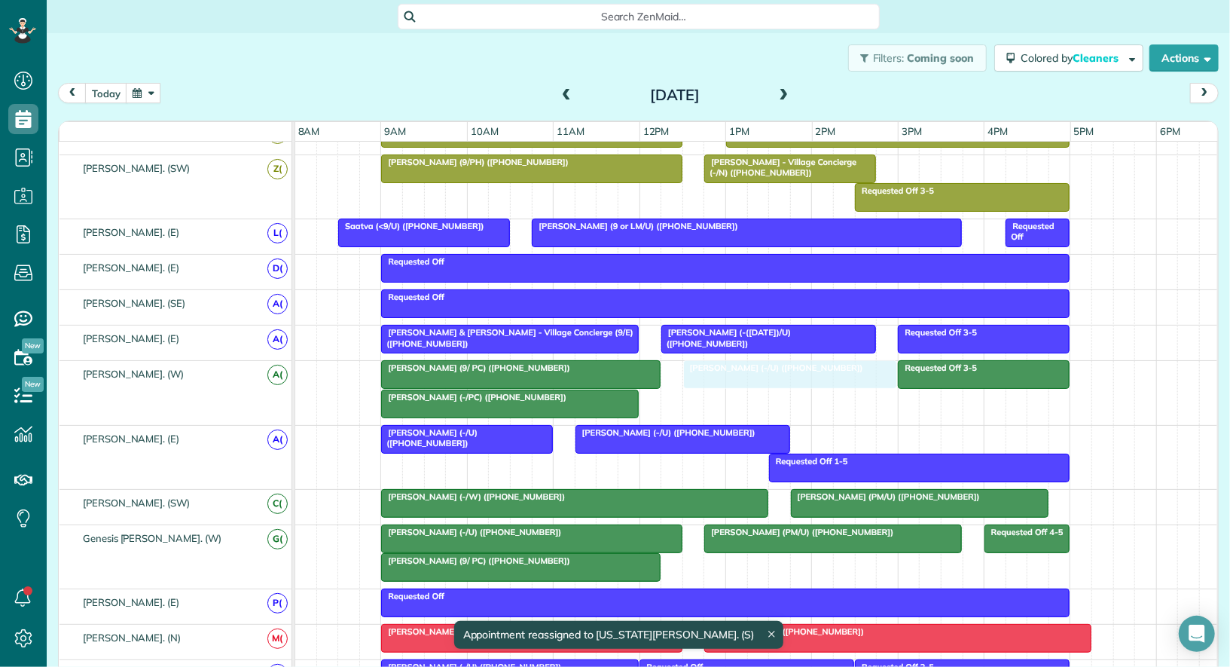
drag, startPoint x: 726, startPoint y: 367, endPoint x: 744, endPoint y: 367, distance: 18.1
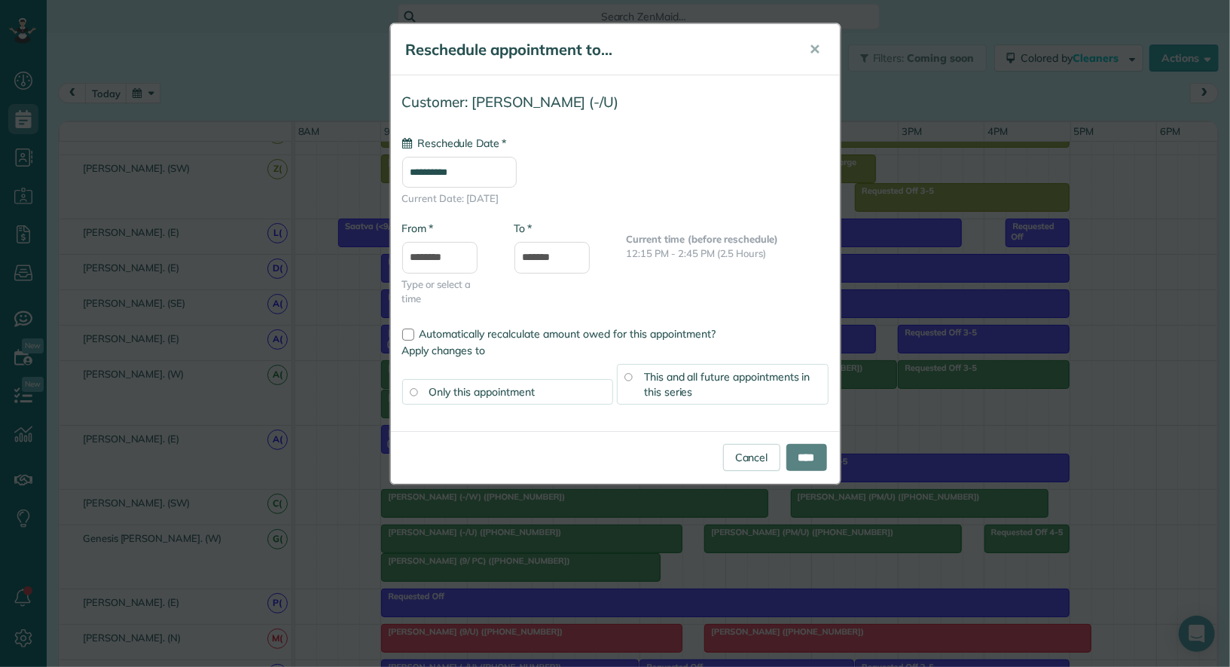
type input "**********"
click at [806, 452] on input "****" at bounding box center [807, 457] width 41 height 27
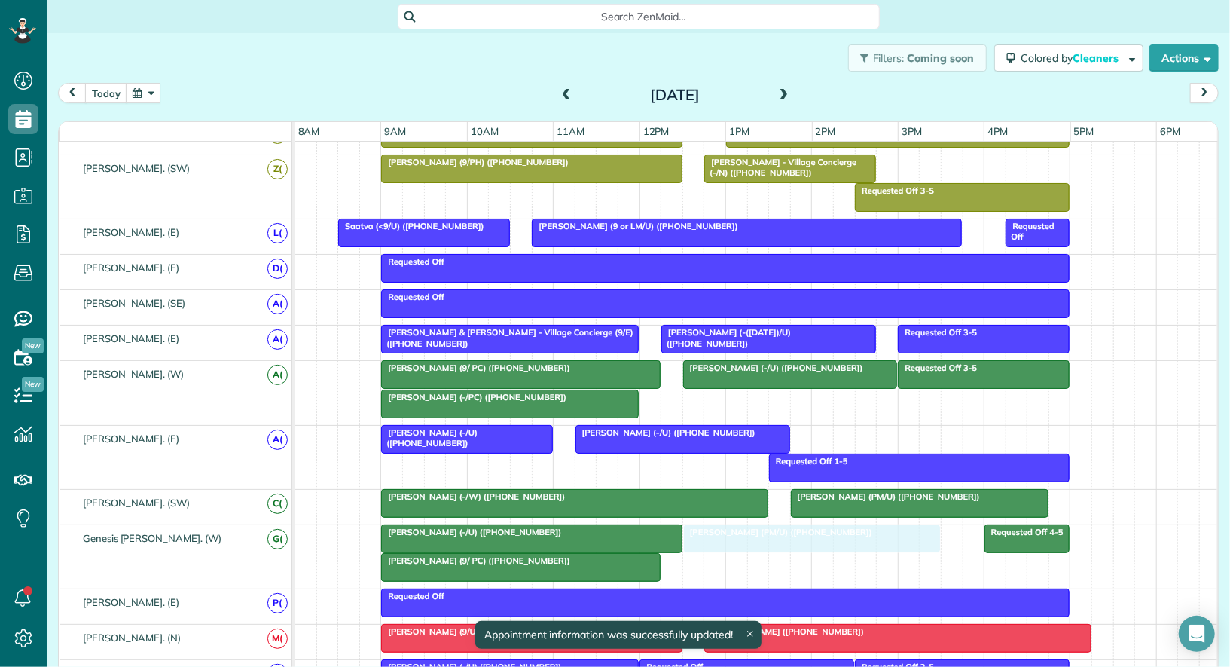
drag, startPoint x: 772, startPoint y: 524, endPoint x: 747, endPoint y: 526, distance: 25.7
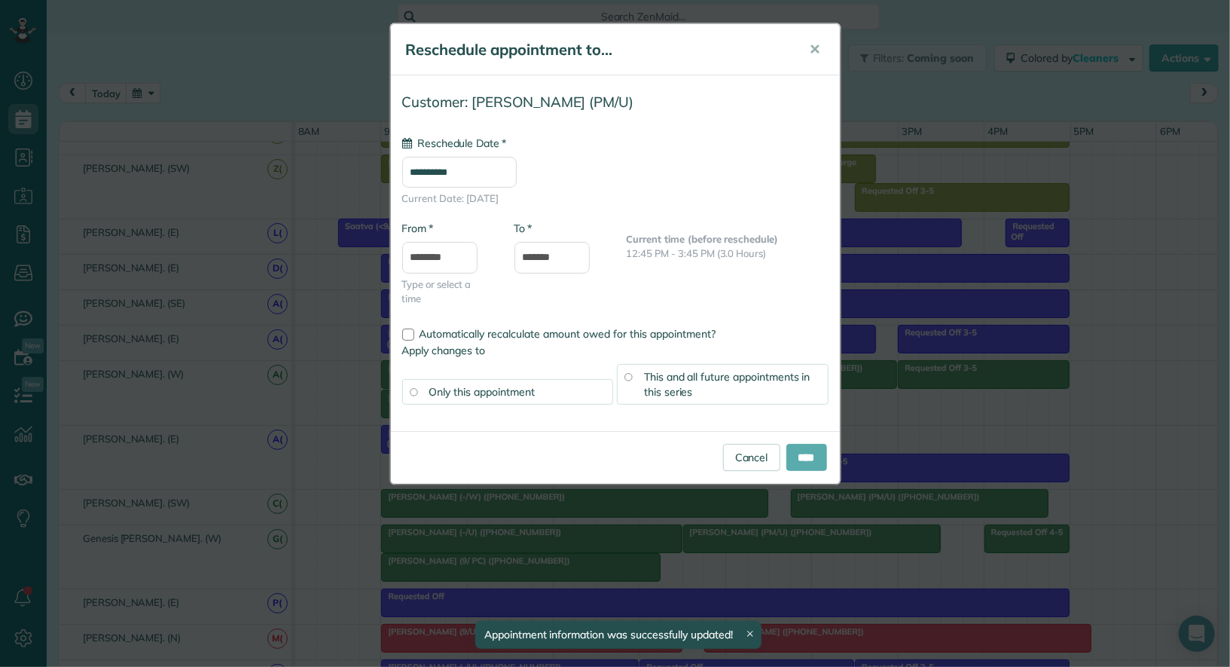
type input "**********"
click at [787, 460] on input "****" at bounding box center [807, 457] width 41 height 27
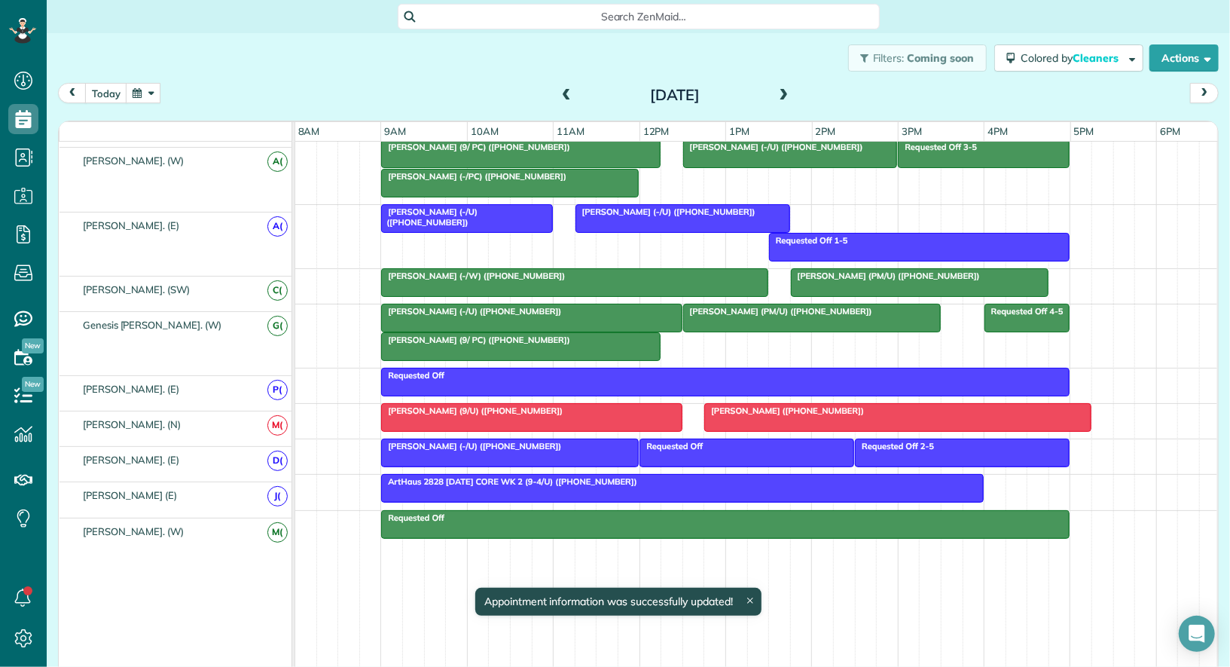
scroll to position [900, 0]
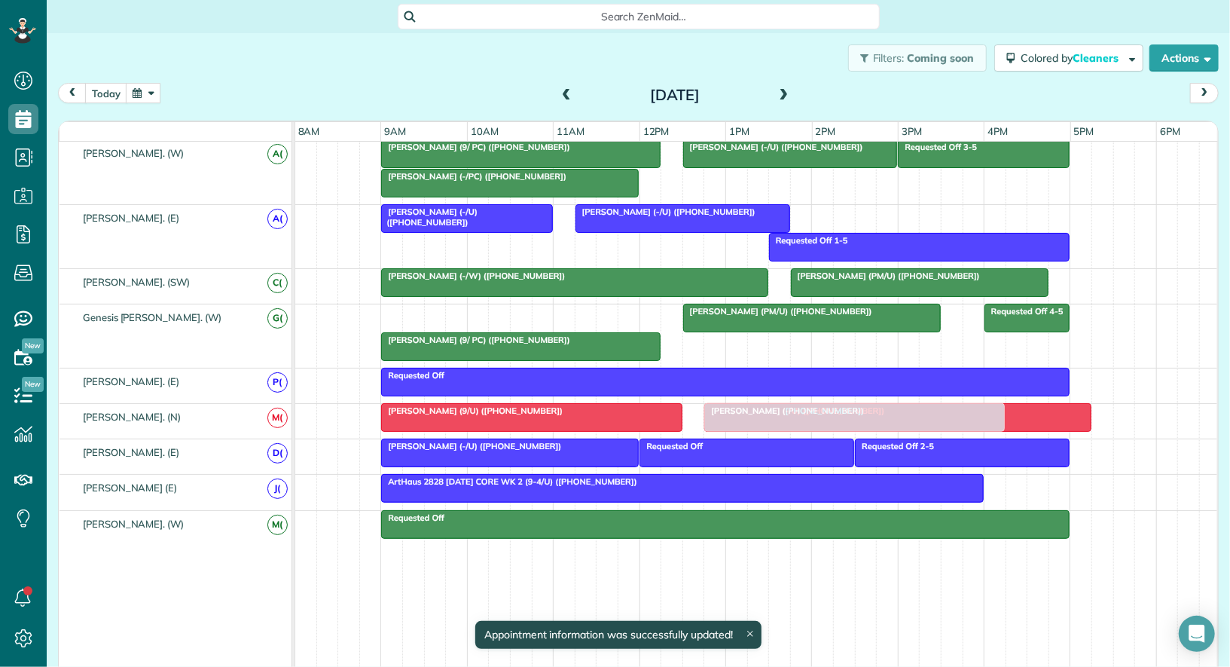
drag, startPoint x: 469, startPoint y: 298, endPoint x: 802, endPoint y: 407, distance: 350.3
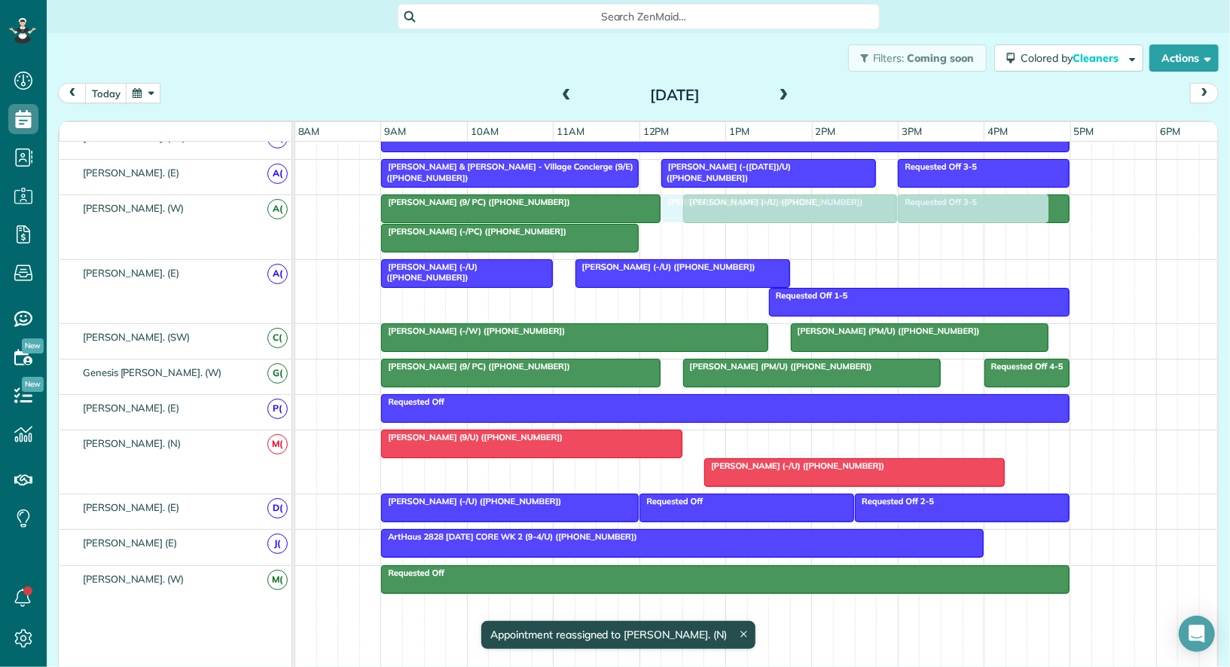
scroll to position [830, 0]
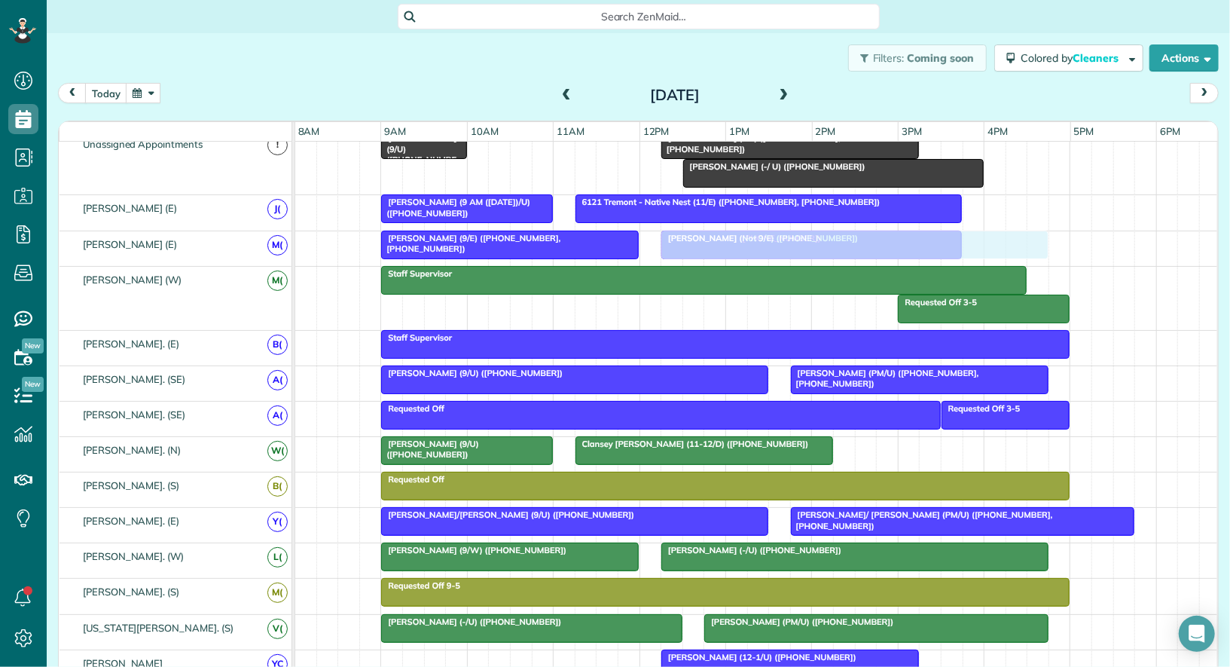
drag, startPoint x: 764, startPoint y: 376, endPoint x: 725, endPoint y: 237, distance: 144.8
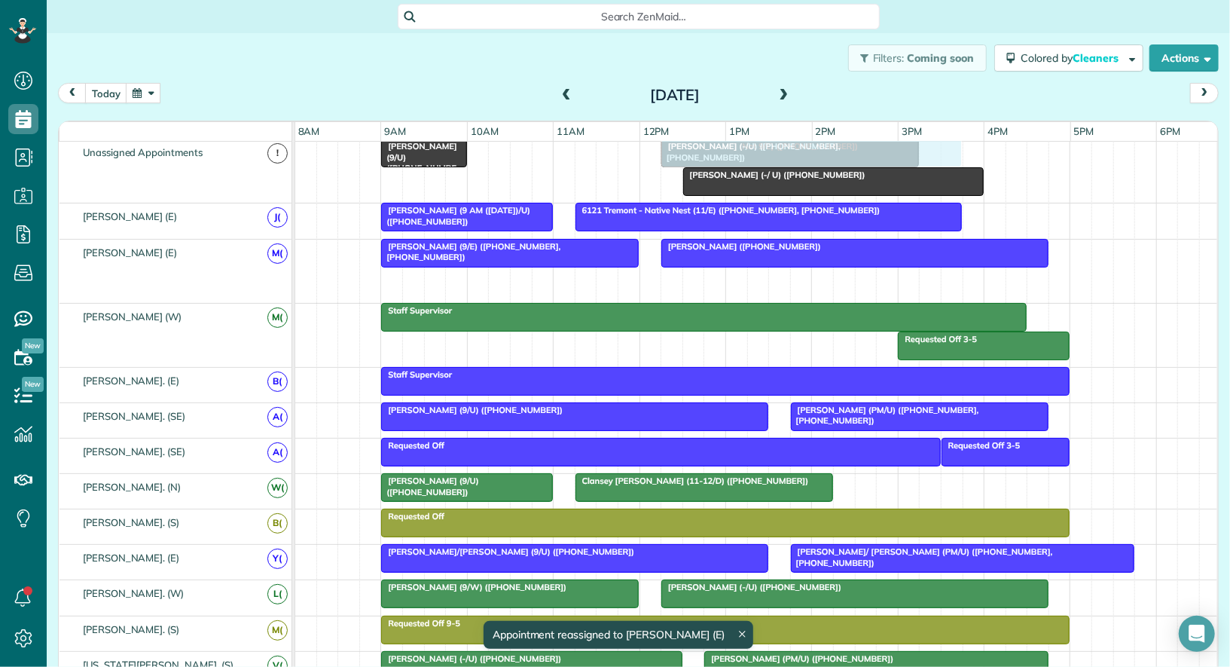
drag, startPoint x: 726, startPoint y: 265, endPoint x: 725, endPoint y: 155, distance: 110.0
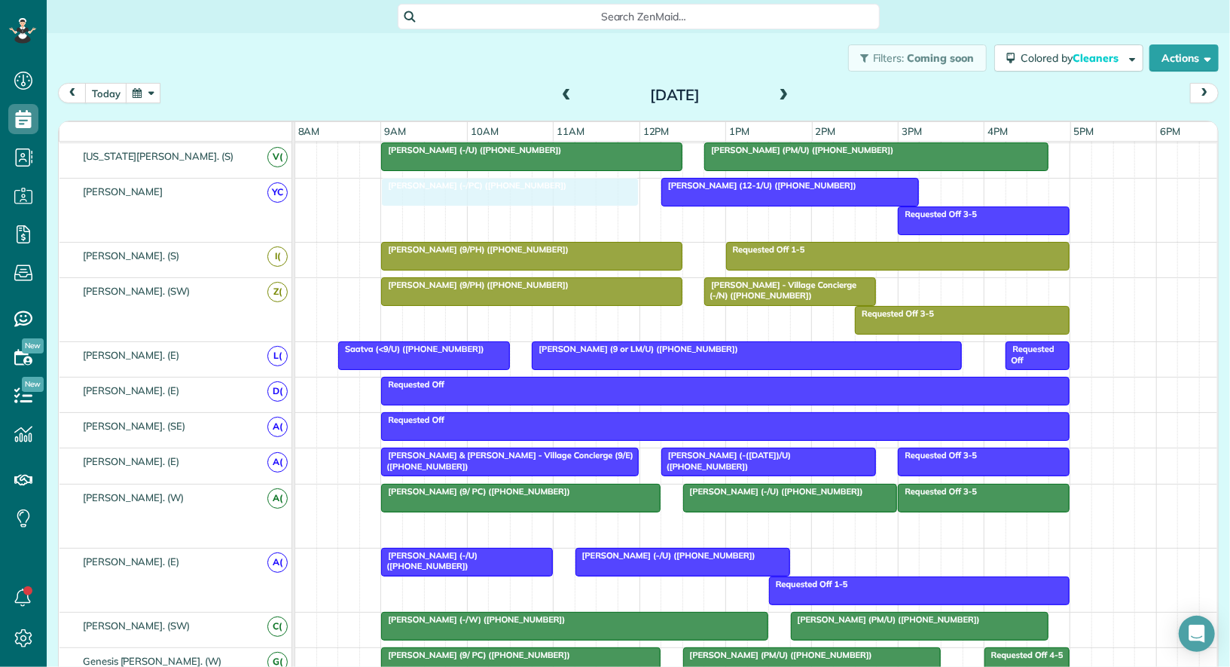
drag, startPoint x: 491, startPoint y: 411, endPoint x: 500, endPoint y: 193, distance: 218.7
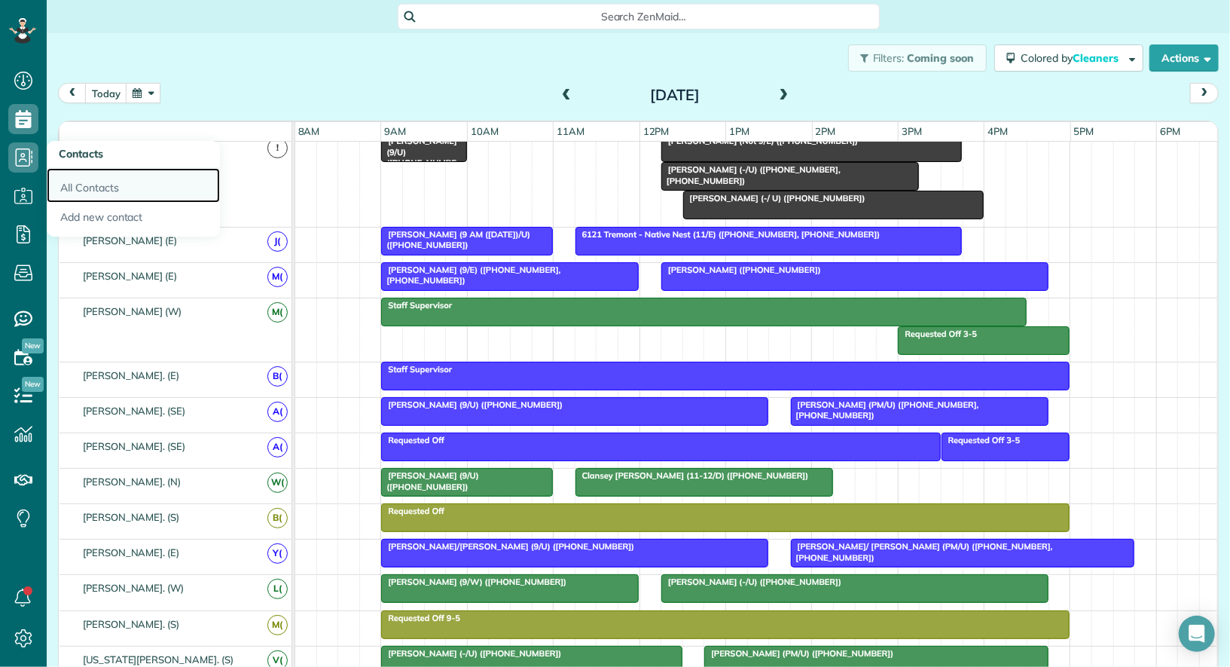
click at [85, 190] on link "All Contacts" at bounding box center [133, 185] width 173 height 35
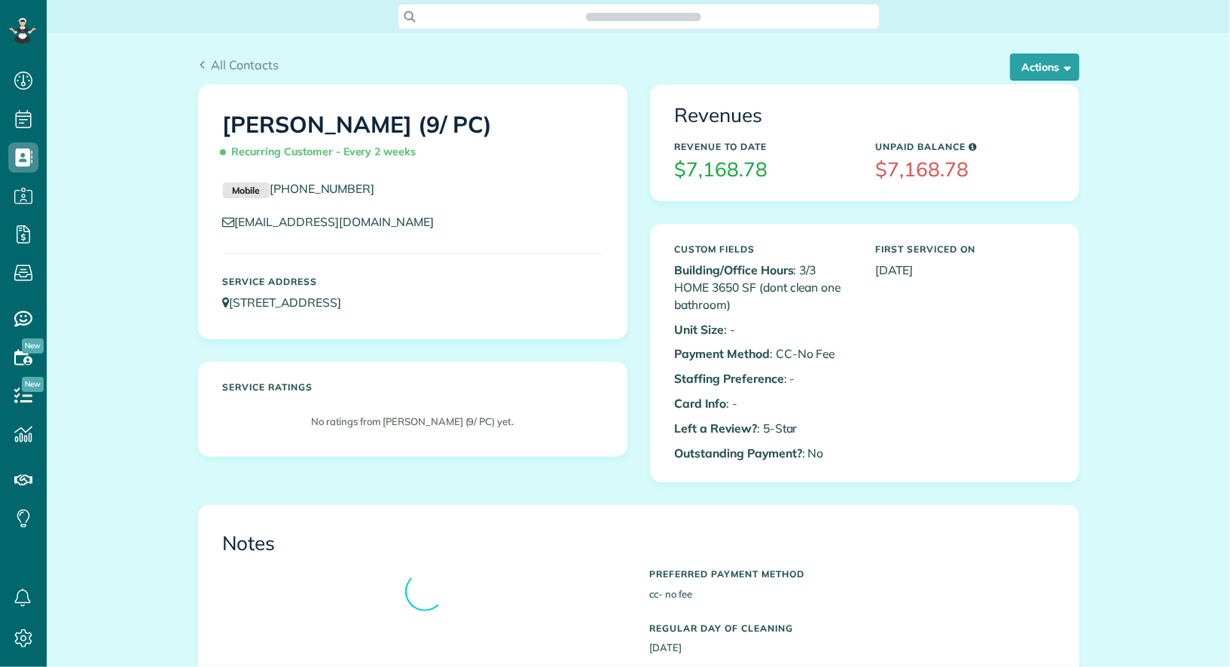
scroll to position [6, 6]
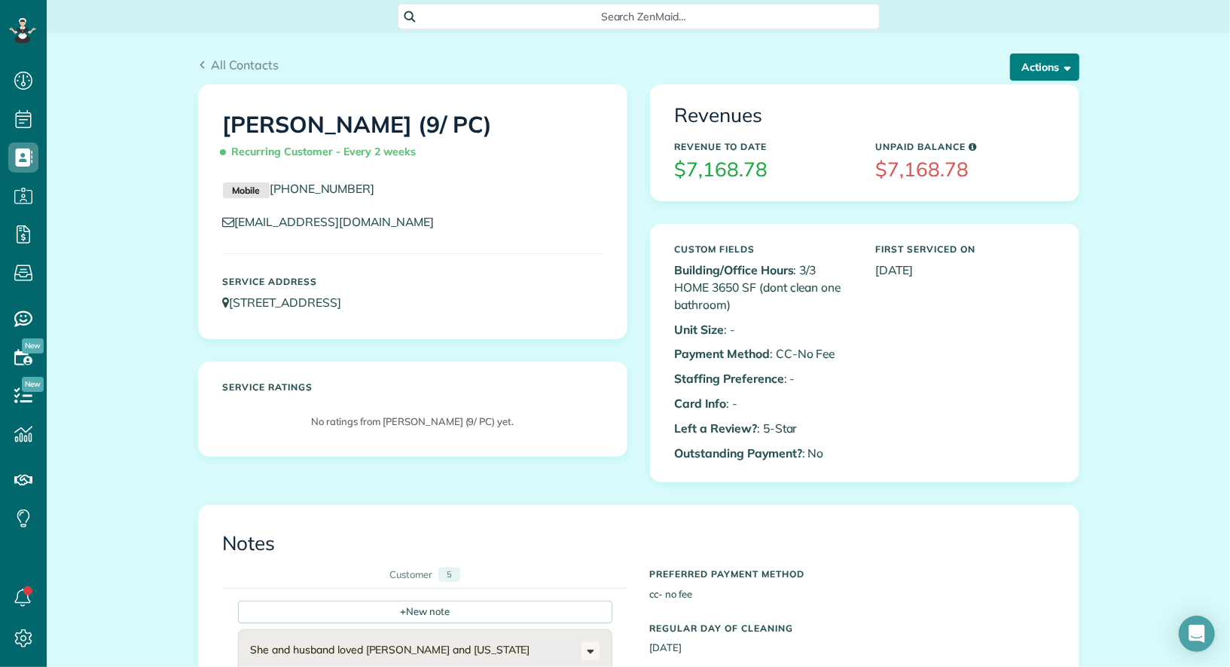
click at [1034, 57] on button "Actions" at bounding box center [1044, 66] width 69 height 27
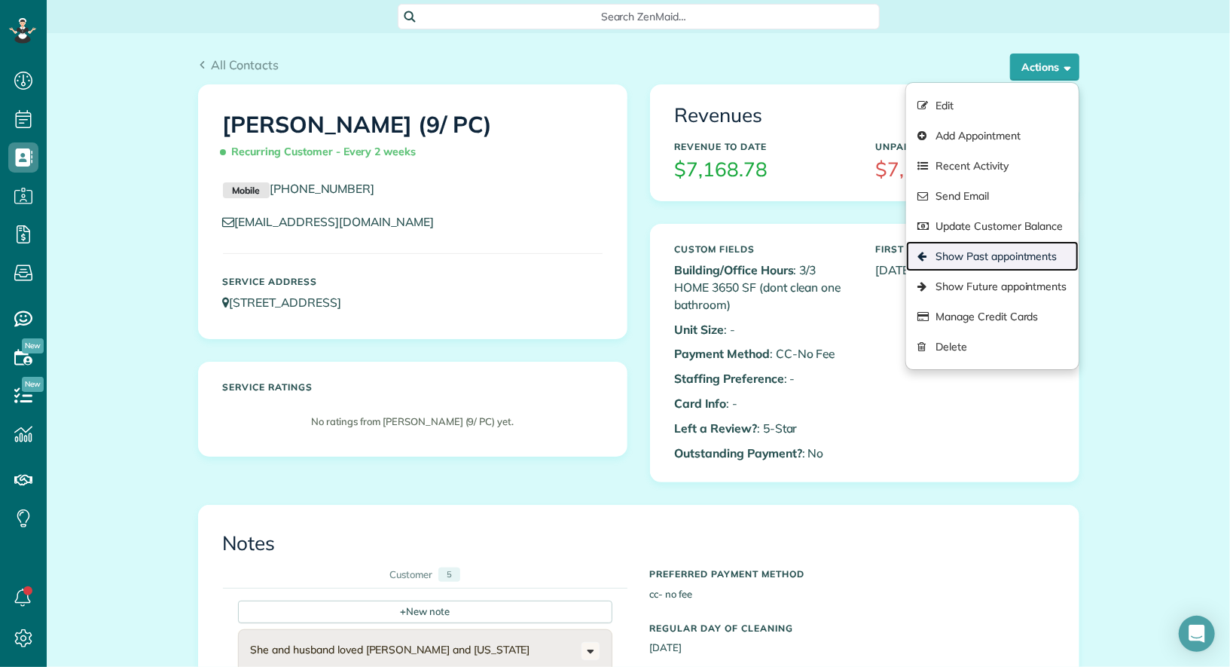
click at [1003, 251] on link "Show Past appointments" at bounding box center [992, 256] width 172 height 30
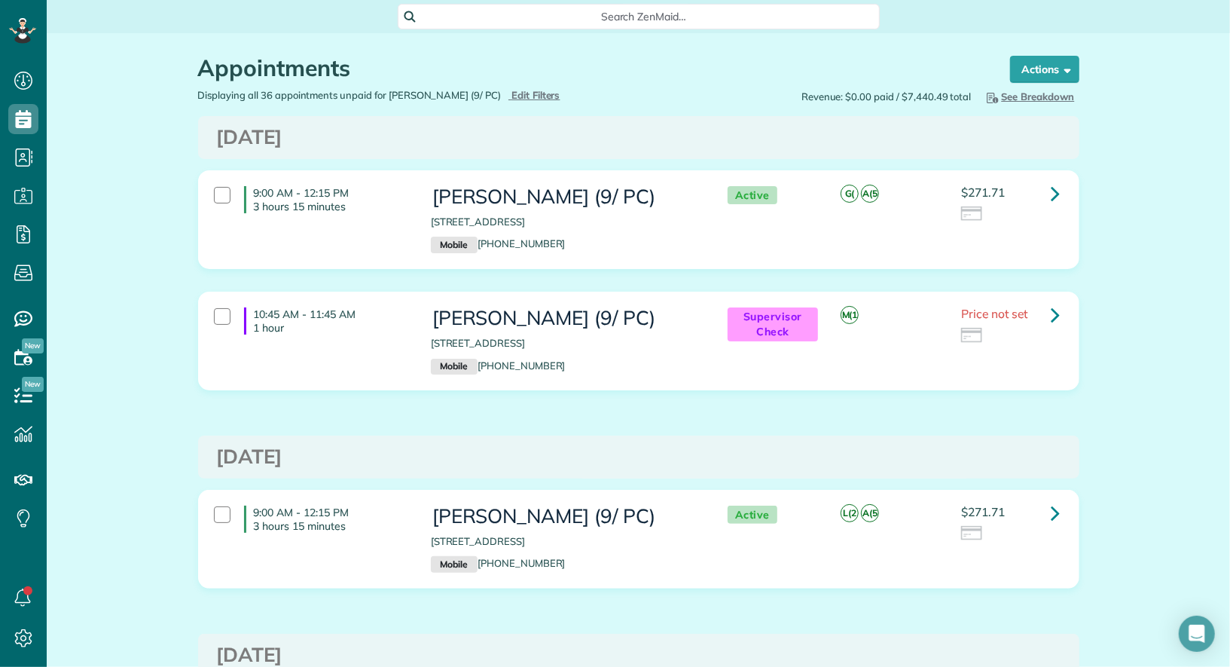
scroll to position [3, 0]
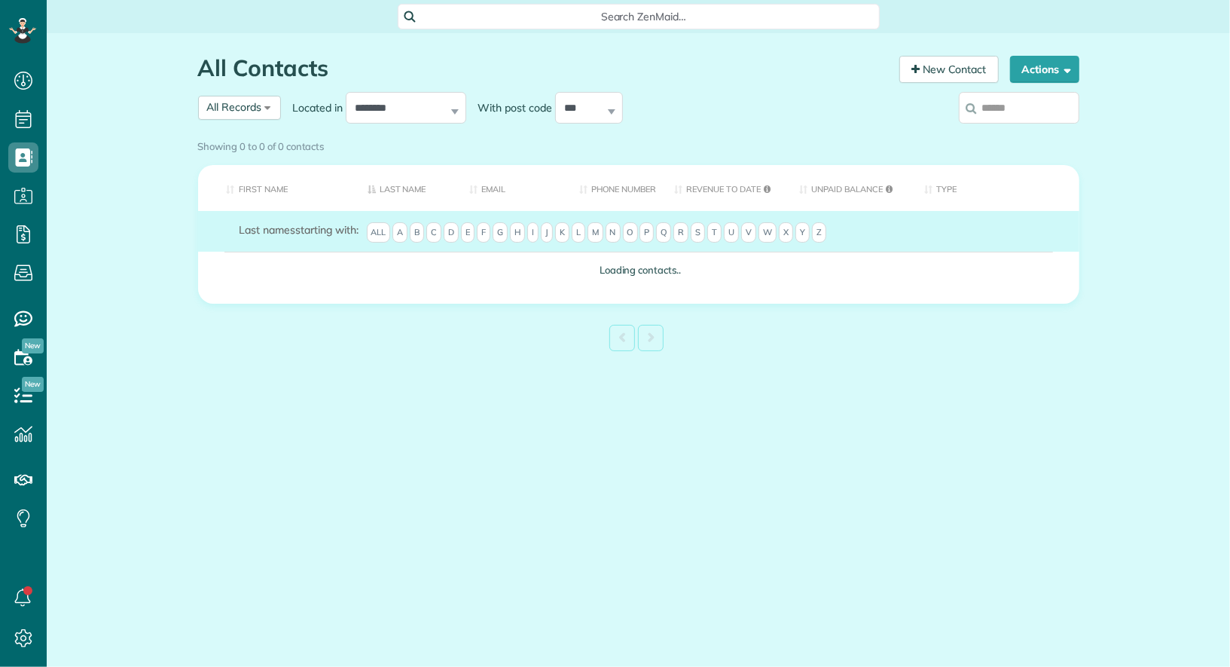
scroll to position [6, 6]
click at [1008, 105] on input "search" at bounding box center [1019, 108] width 121 height 32
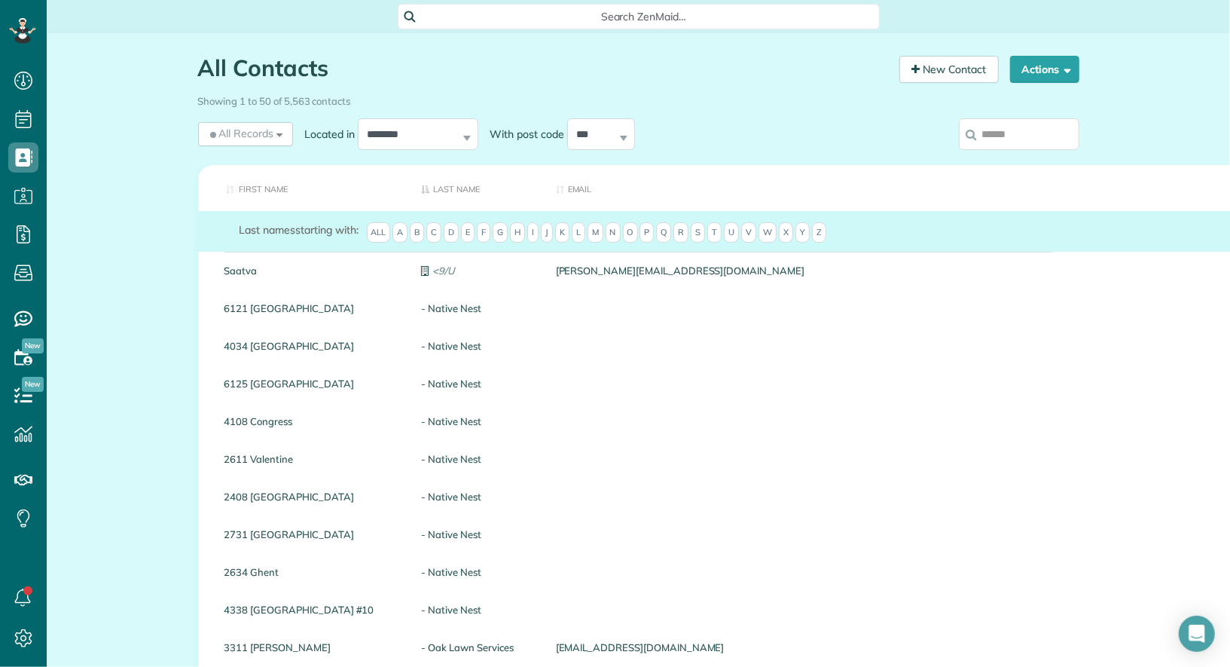
click at [1010, 127] on input "search" at bounding box center [1019, 134] width 121 height 32
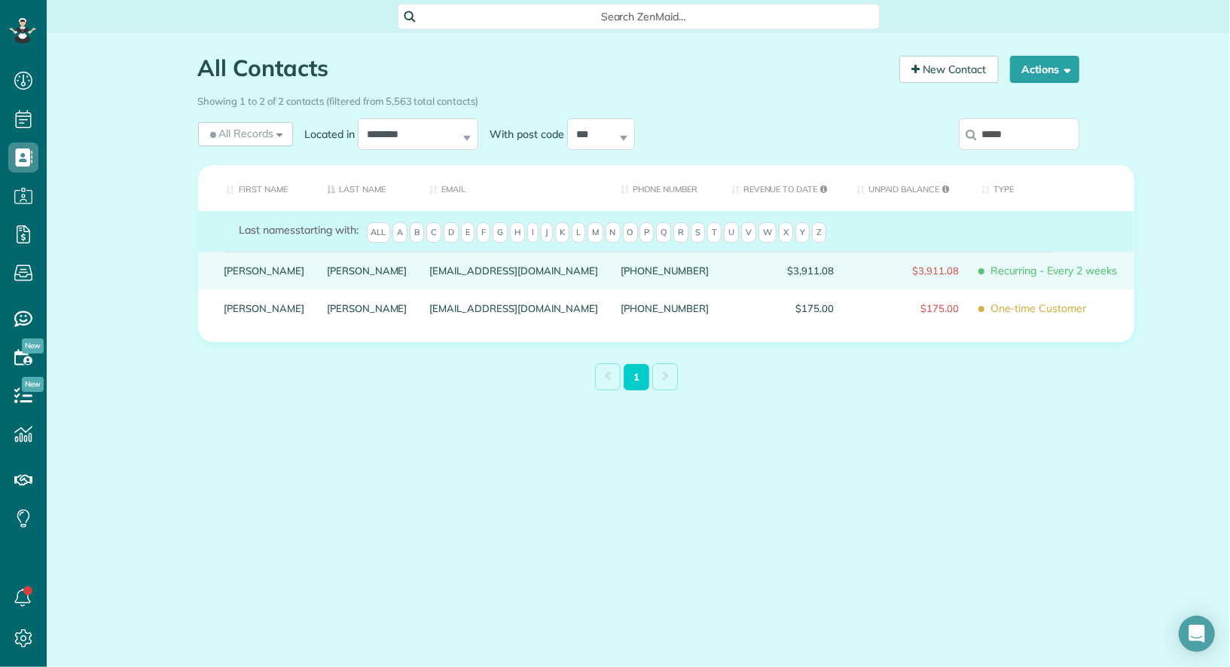
type input "*****"
click at [237, 276] on link "[PERSON_NAME]" at bounding box center [265, 270] width 81 height 11
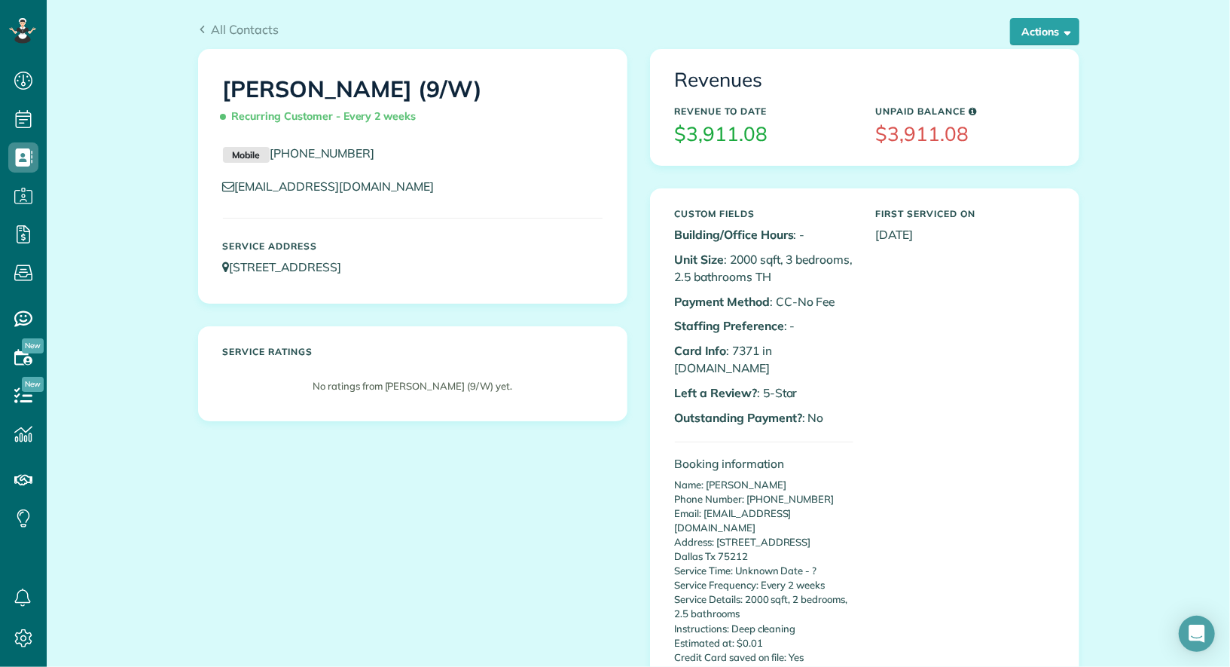
scroll to position [38, 0]
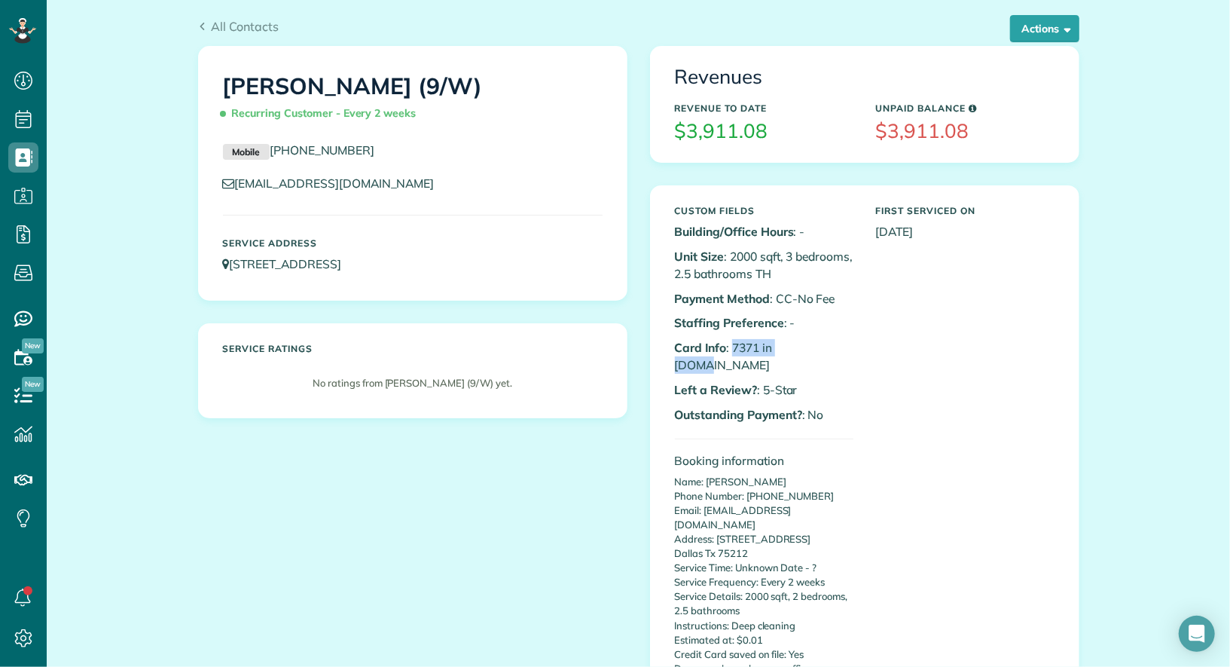
drag, startPoint x: 808, startPoint y: 344, endPoint x: 731, endPoint y: 346, distance: 76.9
click at [731, 346] on p "Card Info : 7371 in [DOMAIN_NAME]" at bounding box center [764, 356] width 179 height 35
click at [818, 344] on p "Card Info : 7371 in [DOMAIN_NAME]" at bounding box center [764, 356] width 179 height 35
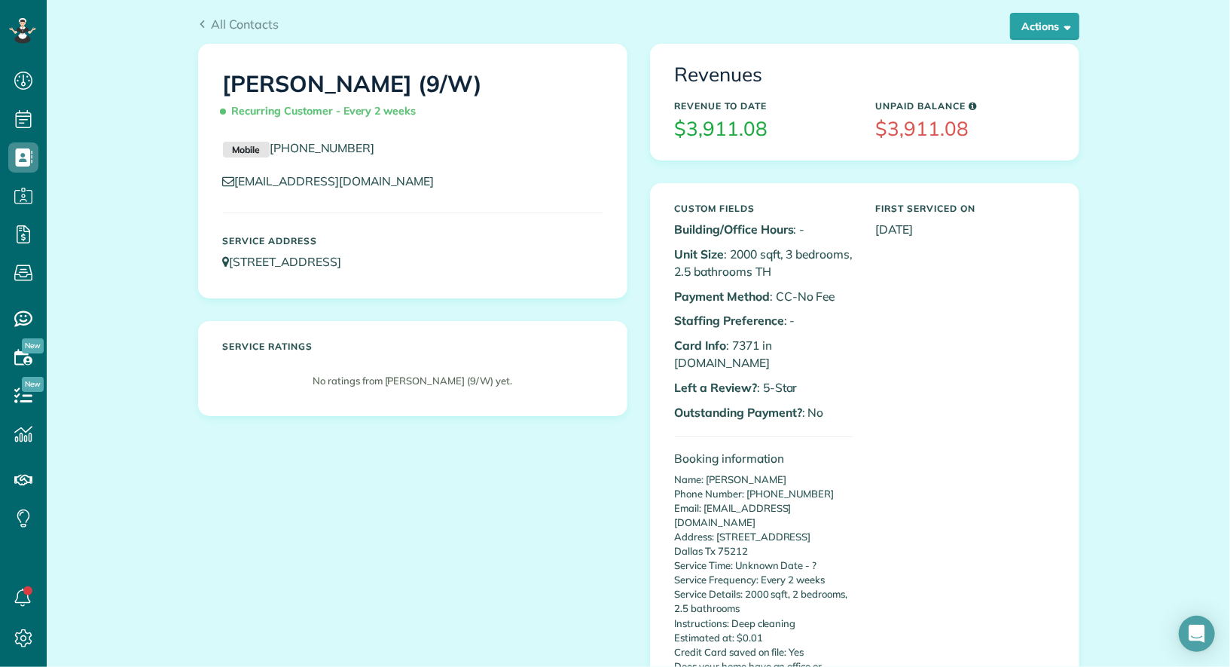
scroll to position [0, 0]
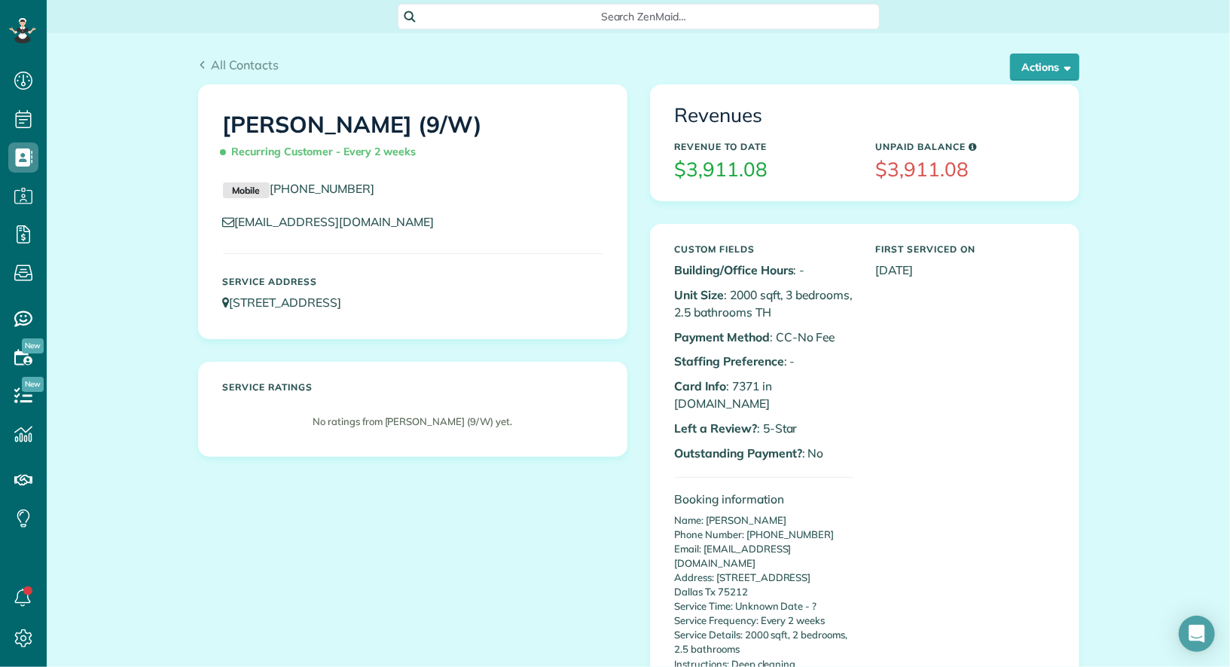
drag, startPoint x: 451, startPoint y: 135, endPoint x: 222, endPoint y: 127, distance: 229.2
click at [223, 127] on h1 "[PERSON_NAME] (9/W) Recurring Customer - Every 2 weeks" at bounding box center [413, 138] width 380 height 53
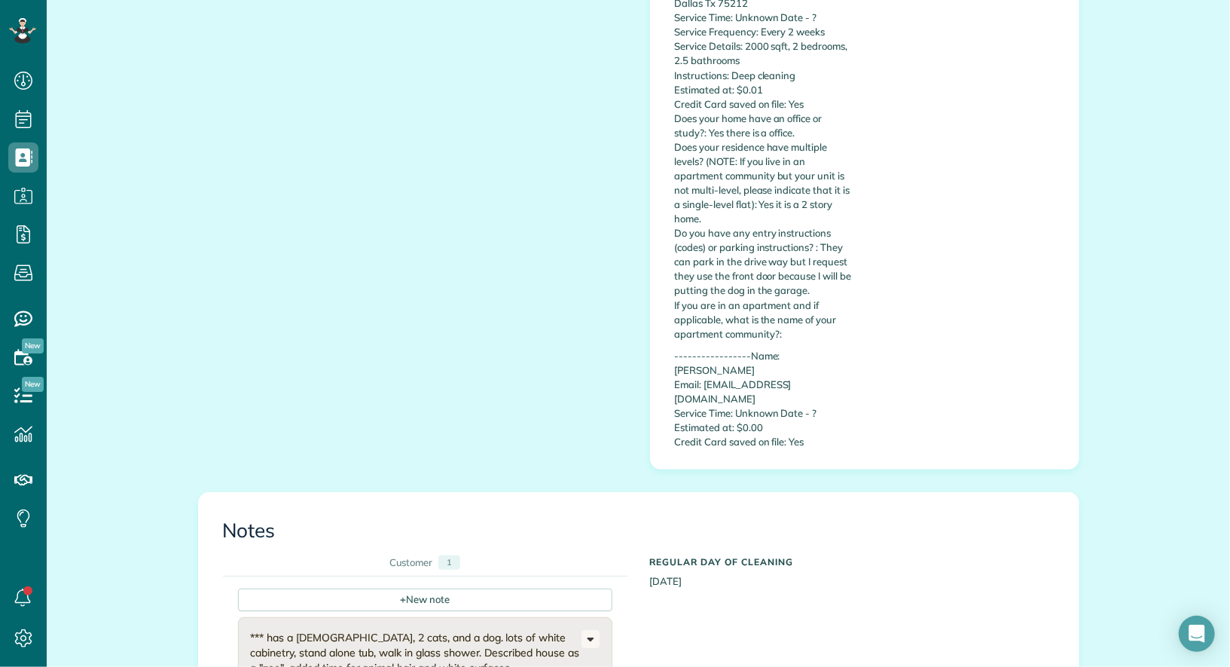
scroll to position [607, 0]
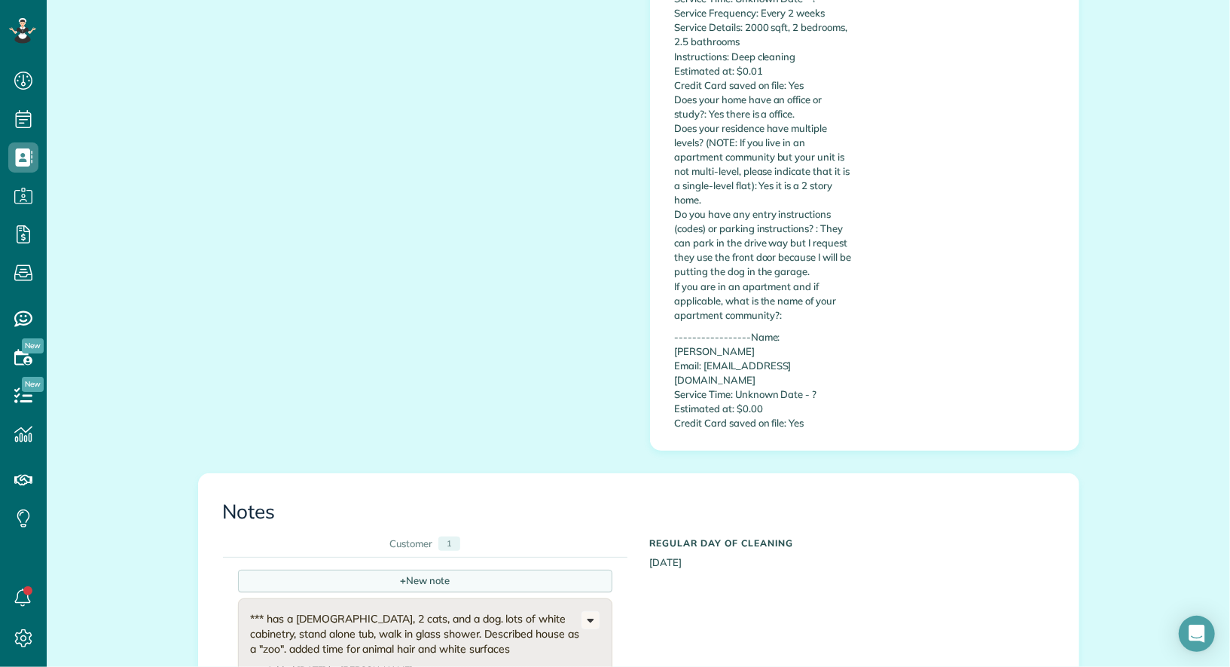
click at [390, 570] on div "+ New note" at bounding box center [425, 581] width 374 height 23
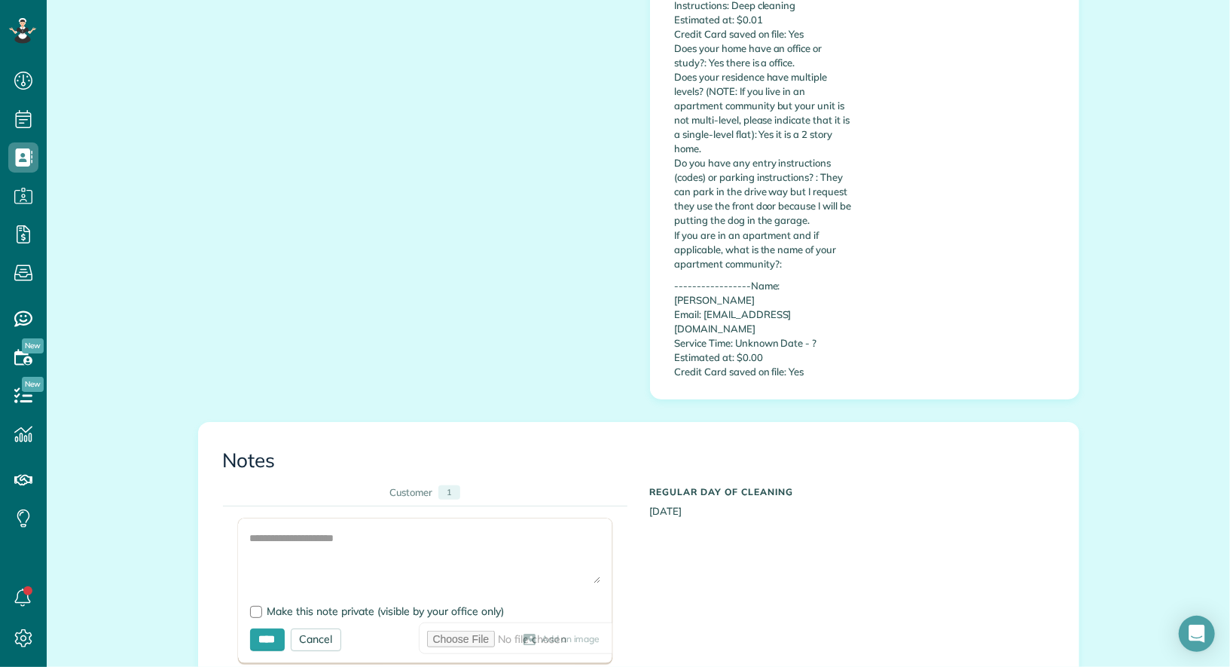
scroll to position [665, 0]
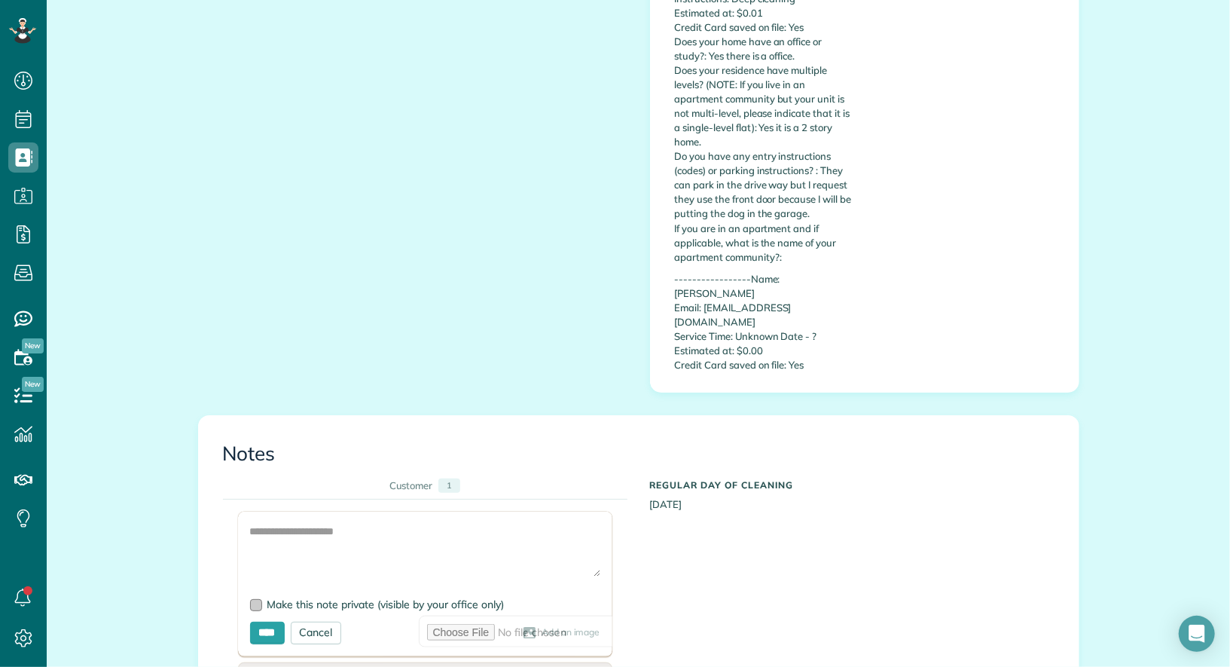
click at [380, 597] on span "Make this note private (visible by your office only)" at bounding box center [385, 604] width 237 height 14
click at [380, 524] on textarea at bounding box center [425, 550] width 350 height 53
type textarea "**********"
click at [276, 622] on input "****" at bounding box center [267, 633] width 35 height 23
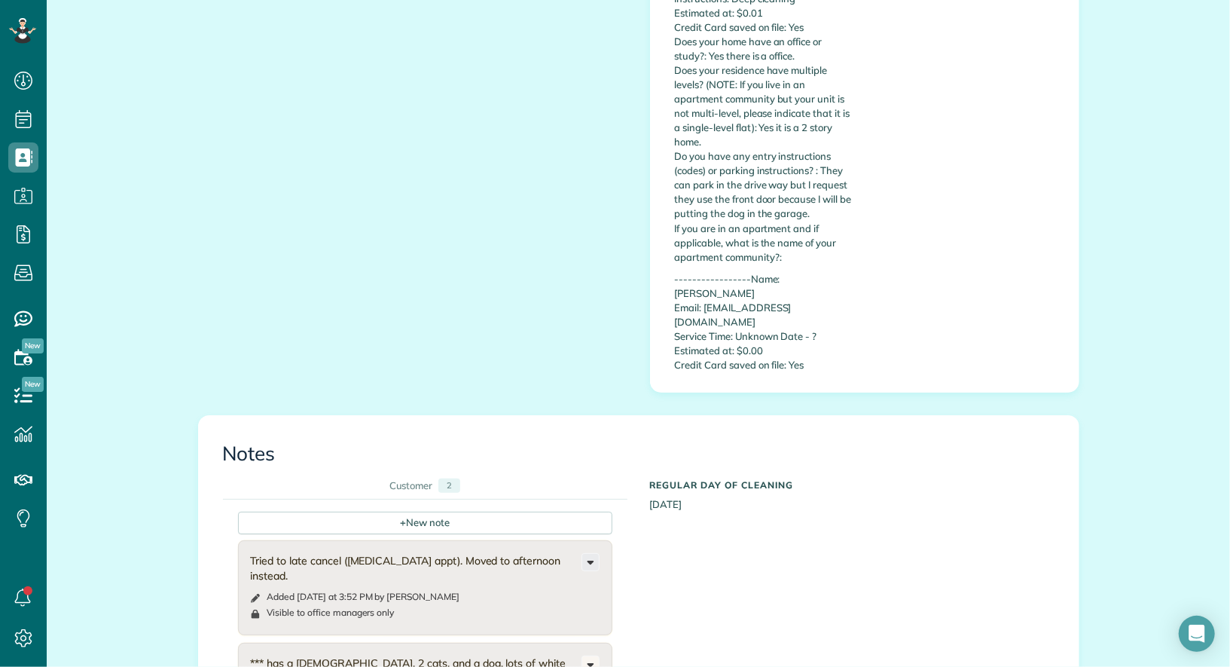
click at [595, 554] on icon at bounding box center [590, 562] width 17 height 17
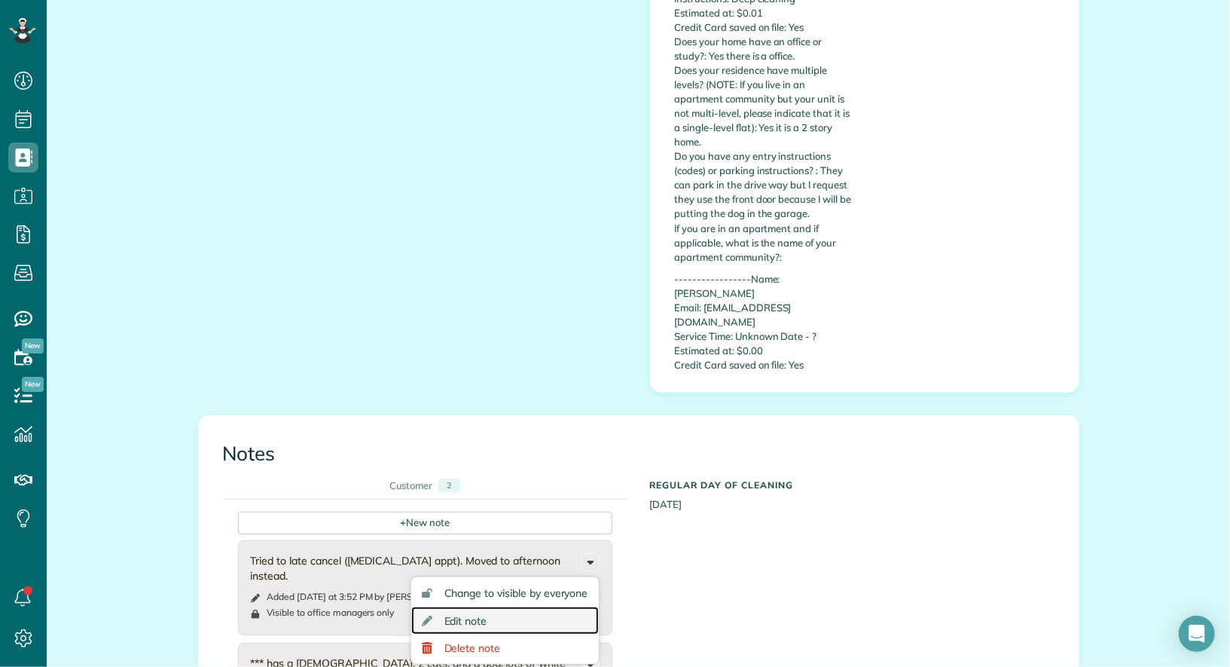
click at [554, 607] on link "Edit note" at bounding box center [505, 621] width 188 height 28
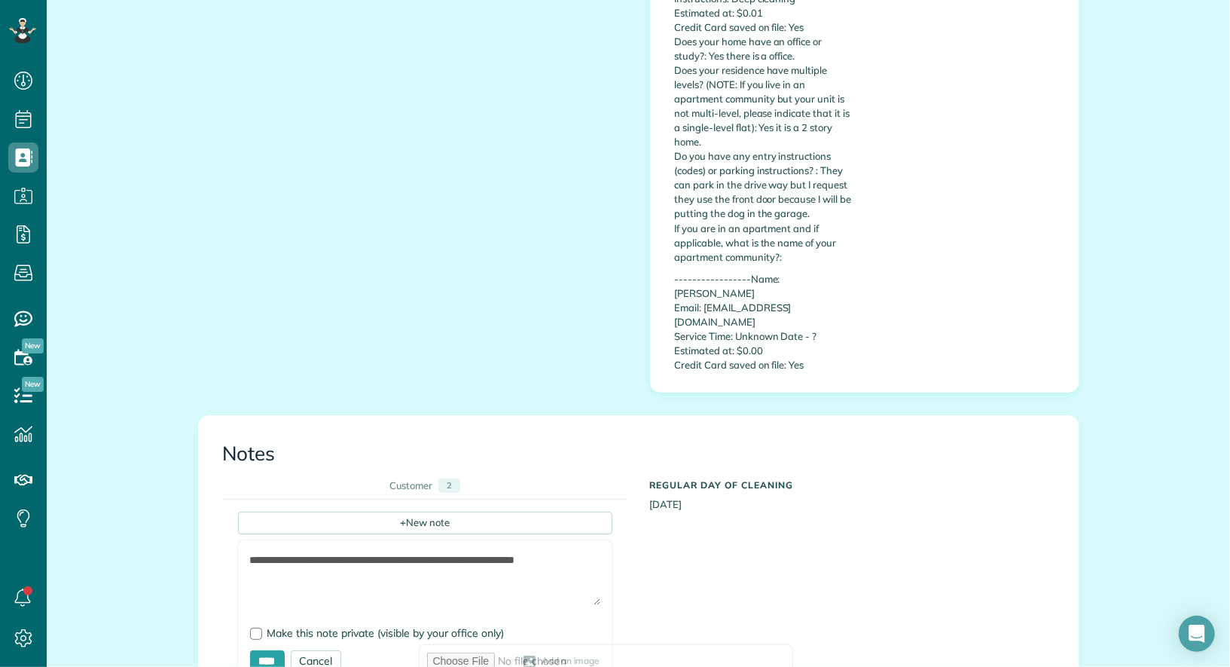
scroll to position [673, 0]
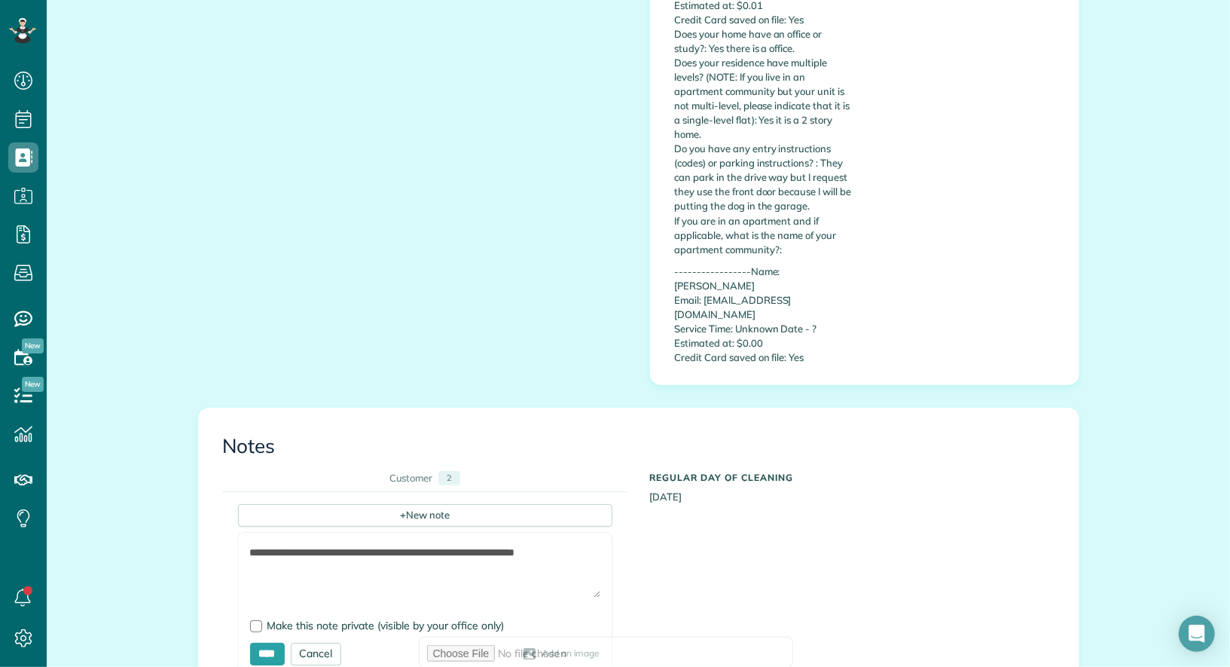
click at [588, 545] on textarea "**********" at bounding box center [425, 571] width 350 height 53
type textarea "**********"
click at [267, 643] on input "****" at bounding box center [267, 654] width 35 height 23
type input "**********"
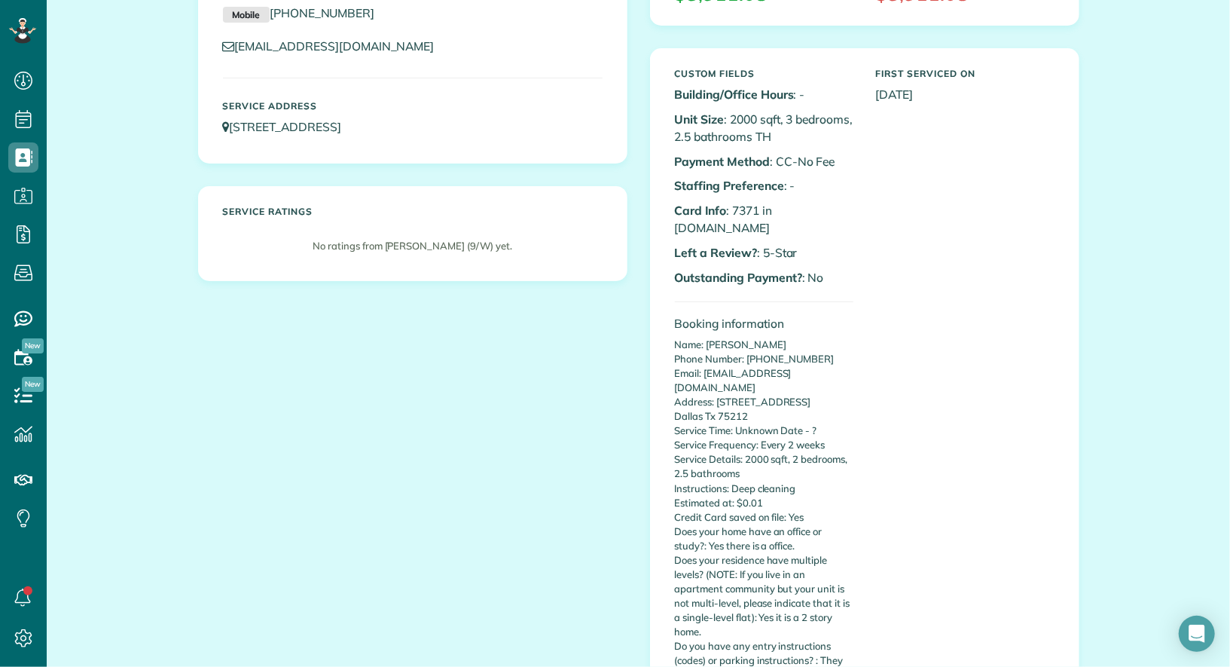
scroll to position [0, 0]
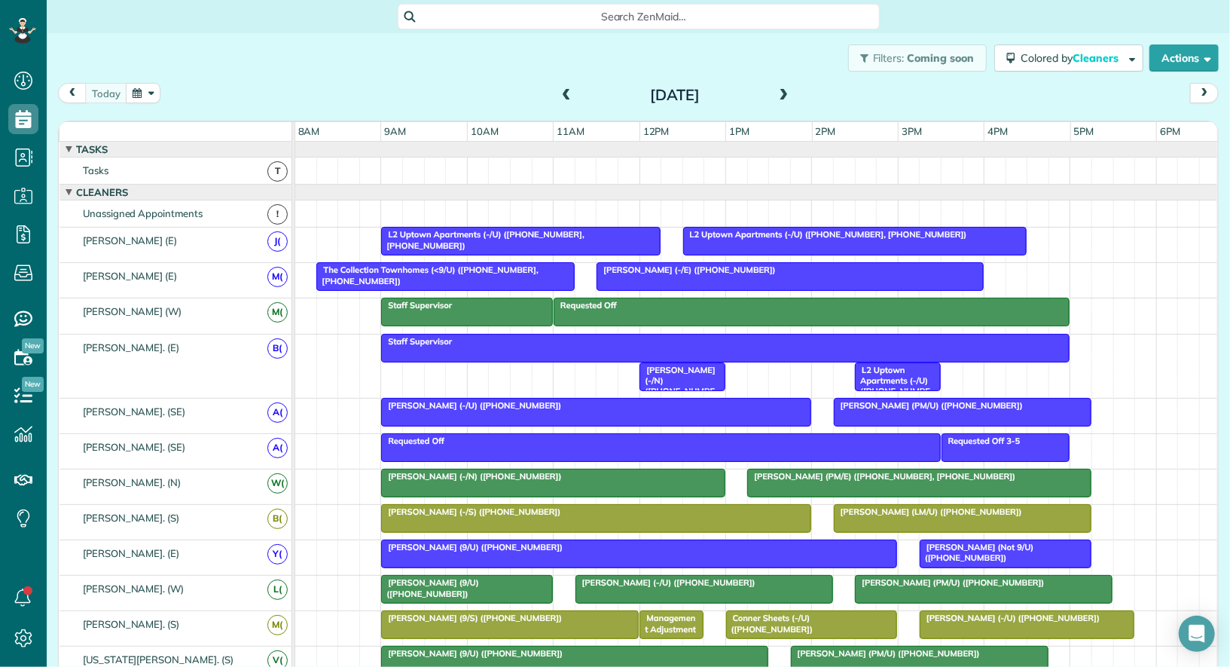
scroll to position [6, 6]
click at [783, 92] on span at bounding box center [784, 96] width 17 height 14
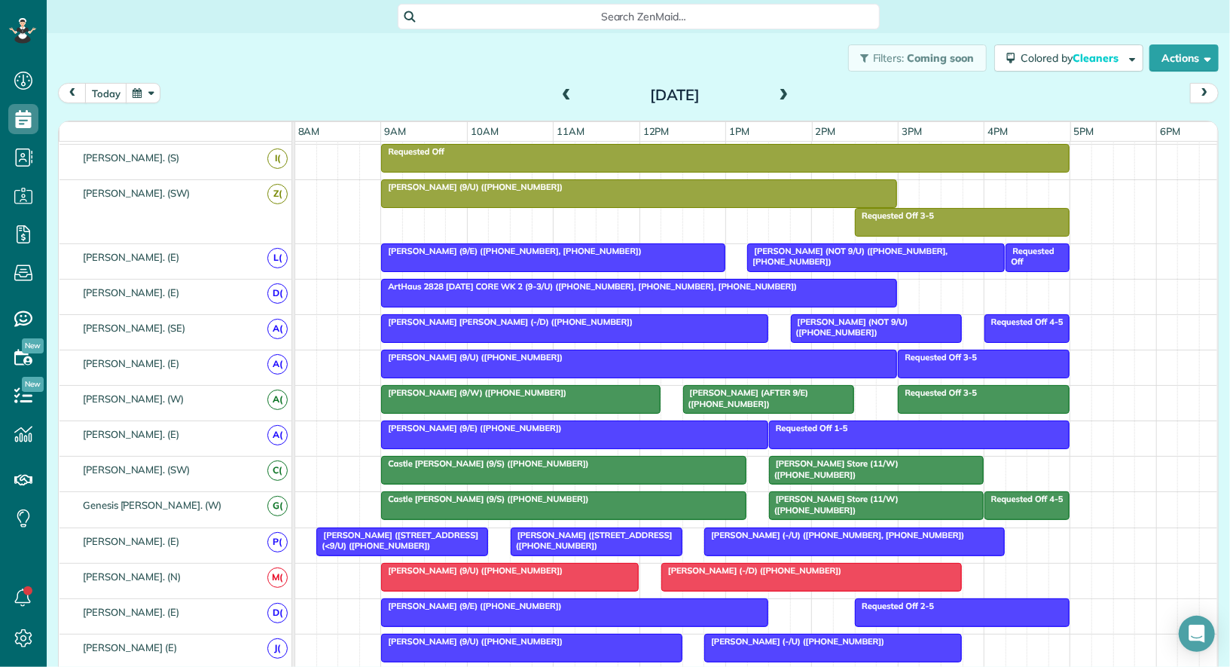
scroll to position [573, 0]
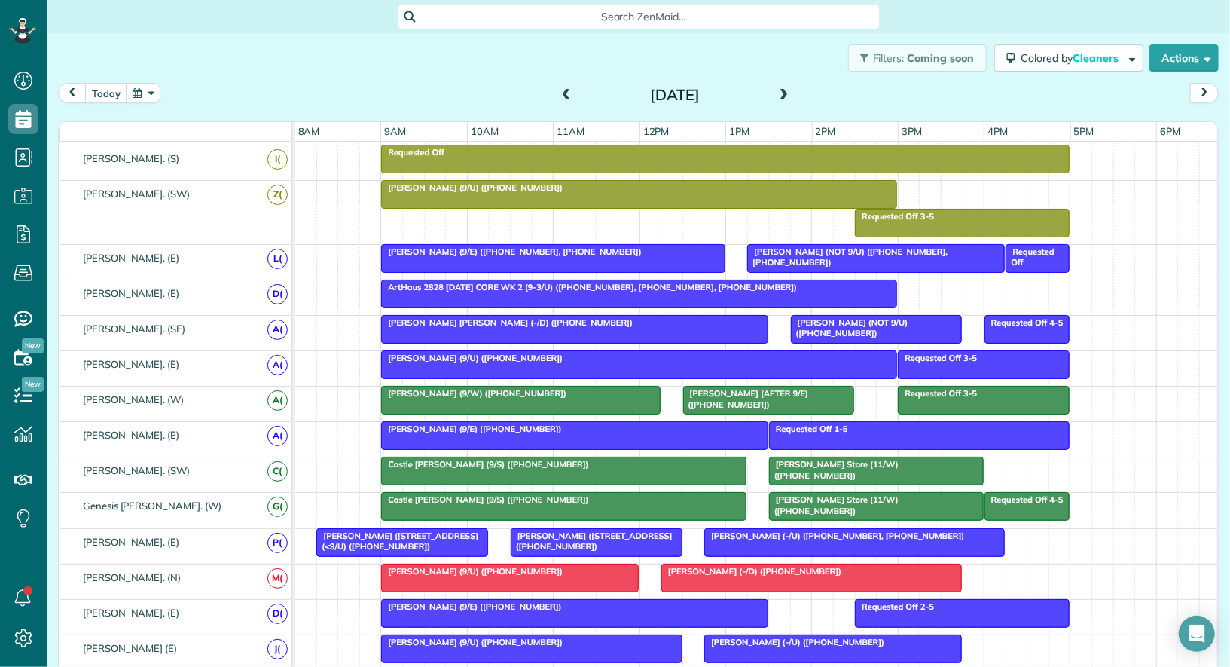
click at [510, 388] on span "Isaac Gerard (9/W) (+15129699001)" at bounding box center [473, 393] width 187 height 11
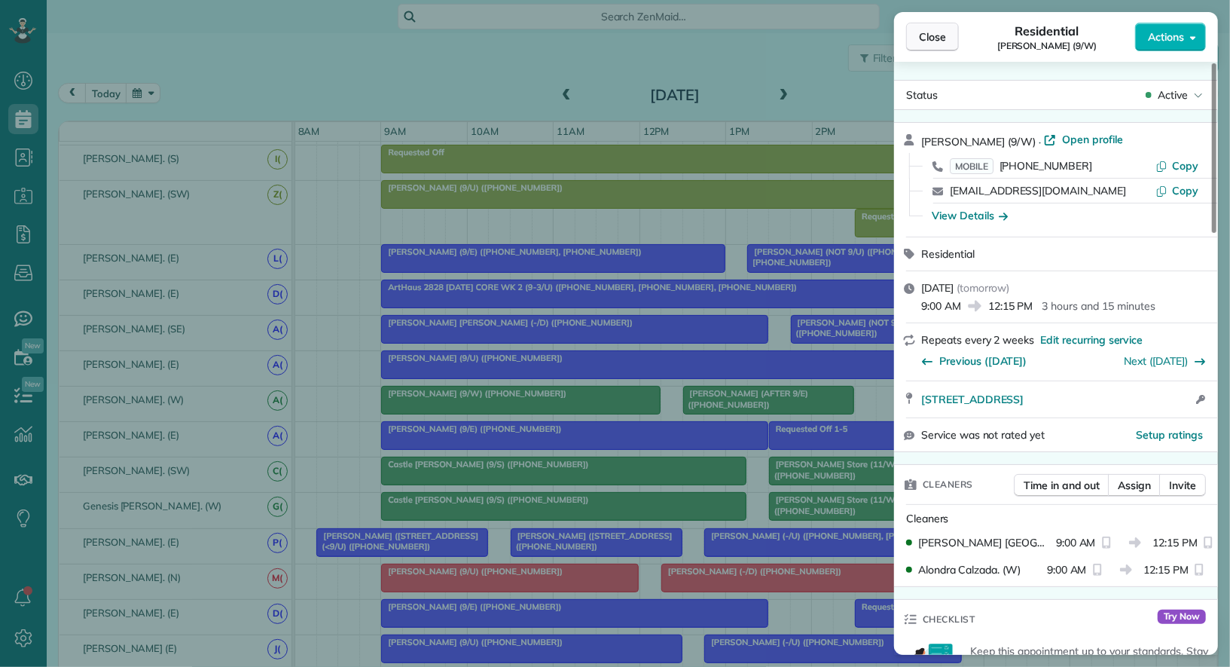
click at [944, 36] on span "Close" at bounding box center [932, 36] width 27 height 15
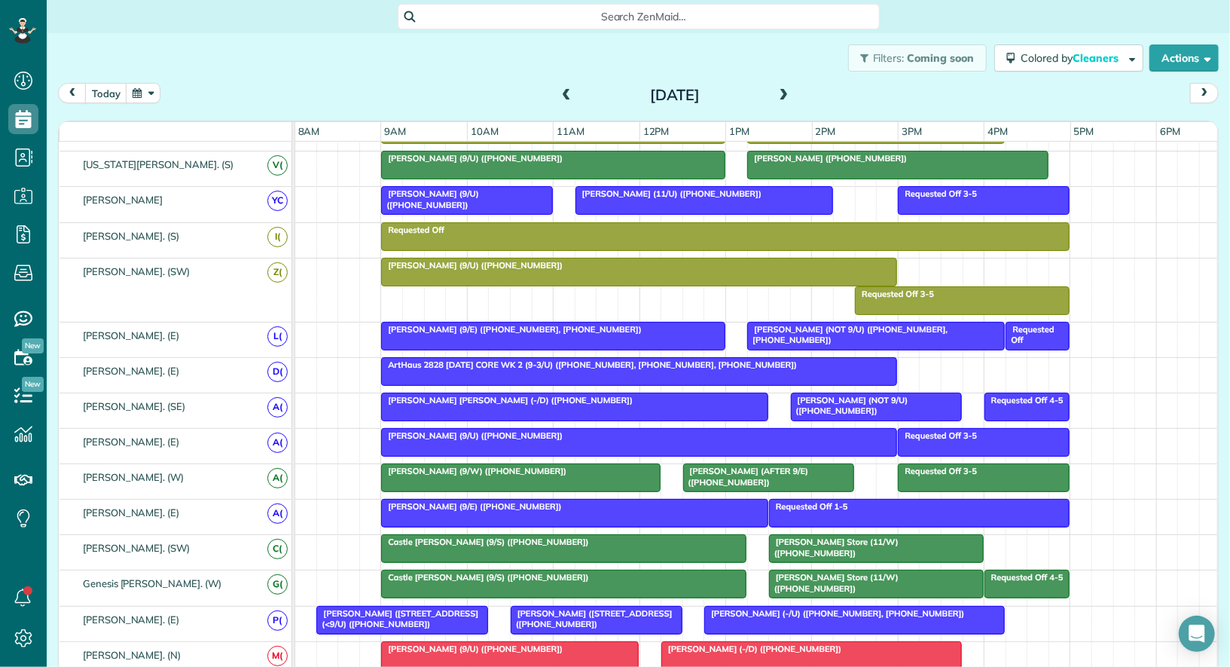
scroll to position [414, 0]
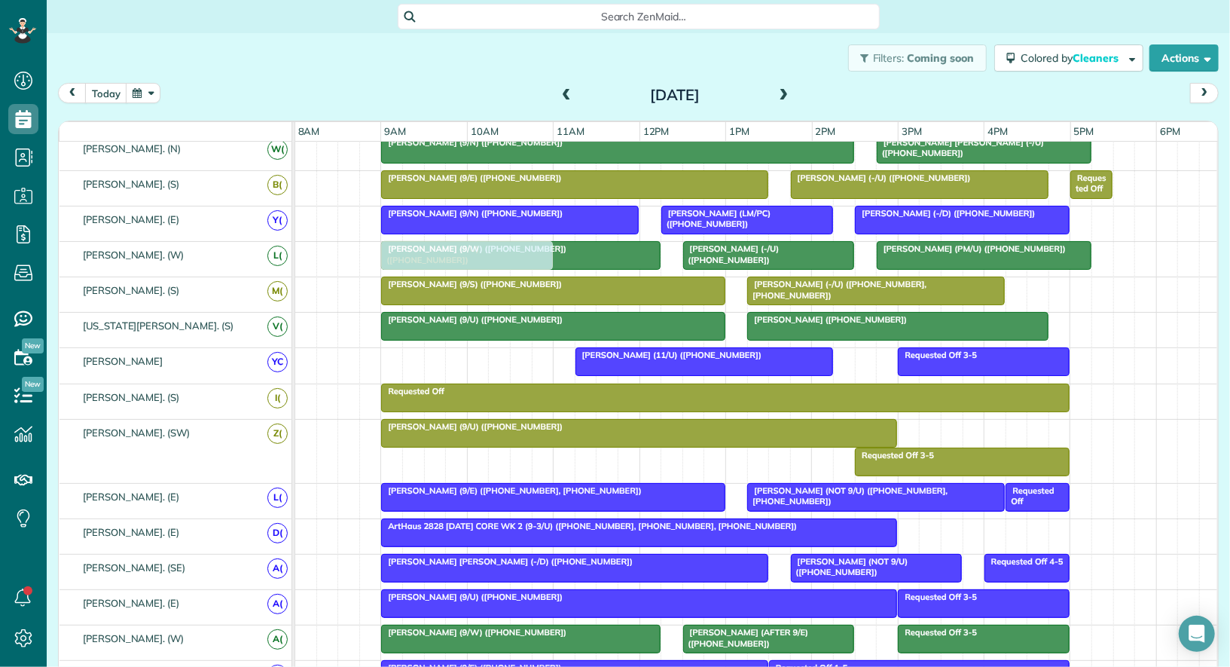
drag, startPoint x: 446, startPoint y: 351, endPoint x: 448, endPoint y: 264, distance: 86.7
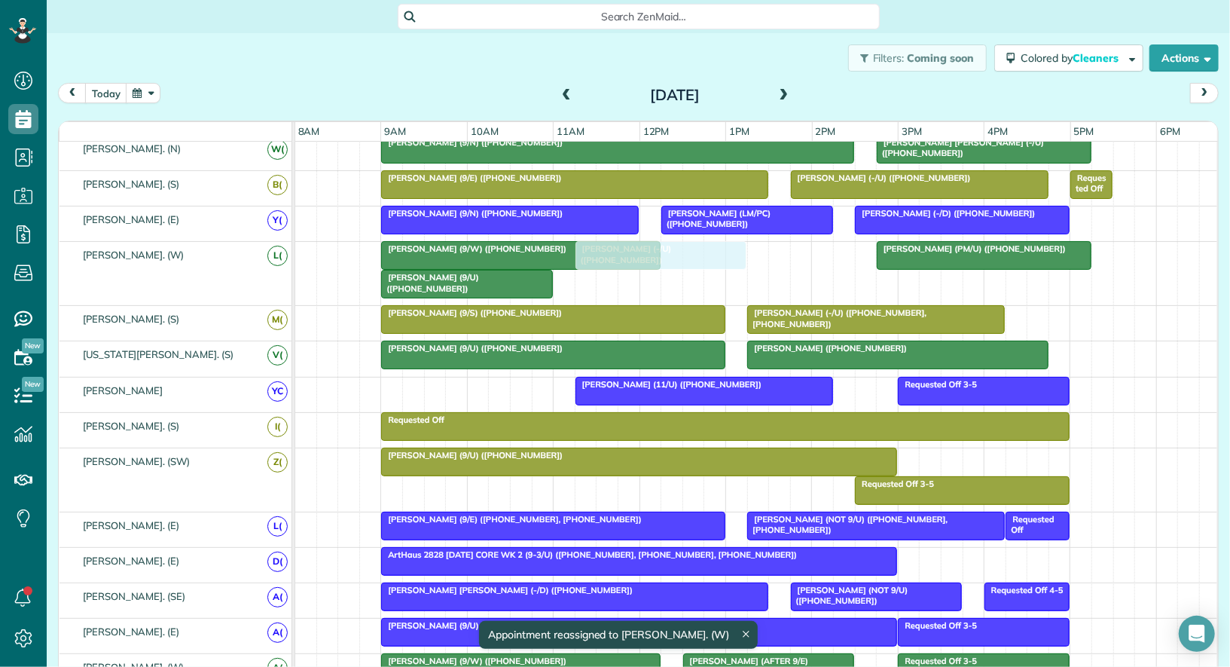
drag, startPoint x: 732, startPoint y: 260, endPoint x: 625, endPoint y: 268, distance: 107.3
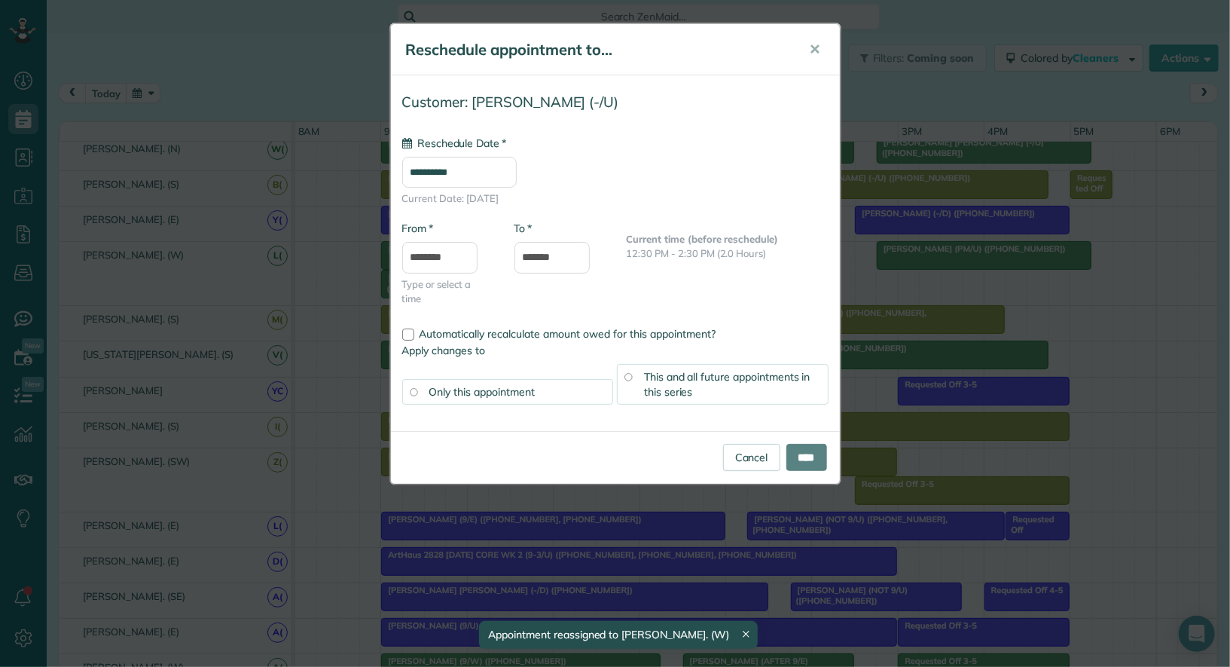
type input "**********"
click at [821, 453] on input "****" at bounding box center [807, 457] width 41 height 27
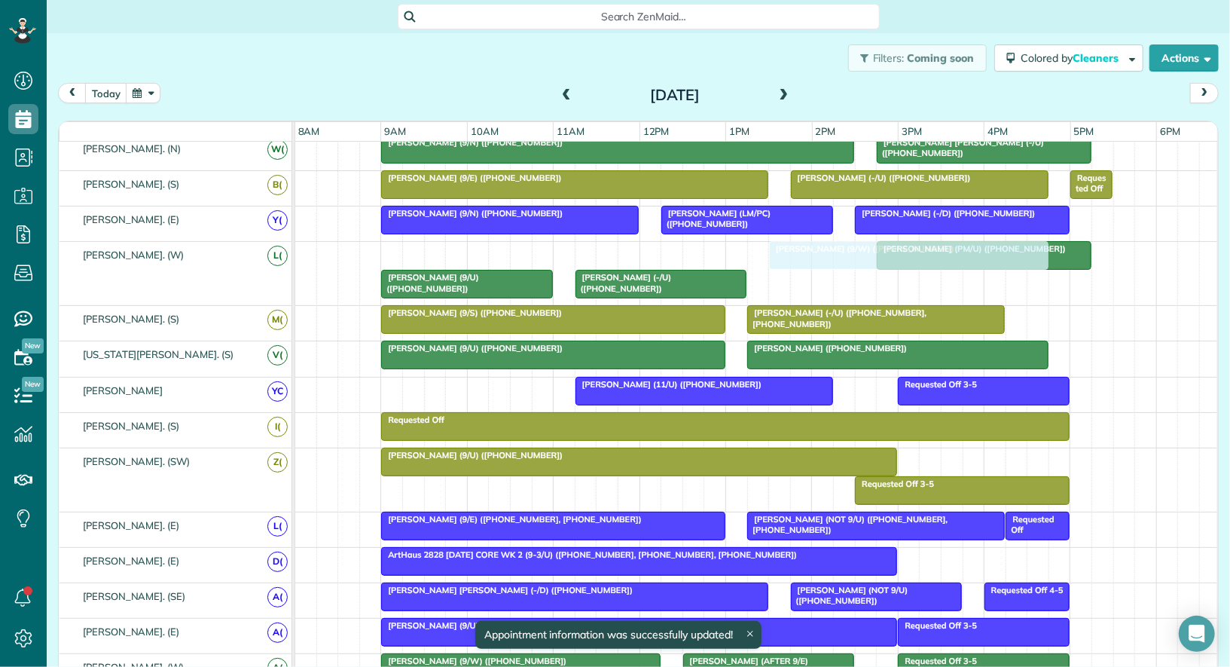
drag, startPoint x: 410, startPoint y: 240, endPoint x: 793, endPoint y: 253, distance: 383.0
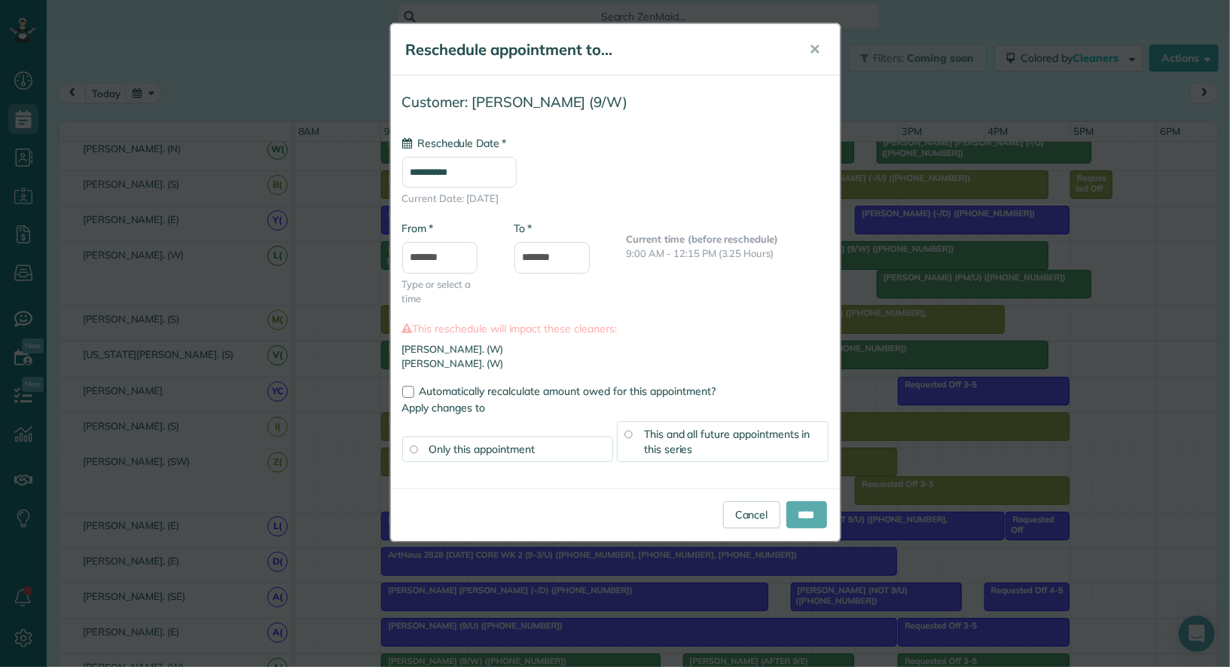
type input "**********"
click at [803, 512] on input "****" at bounding box center [807, 514] width 41 height 27
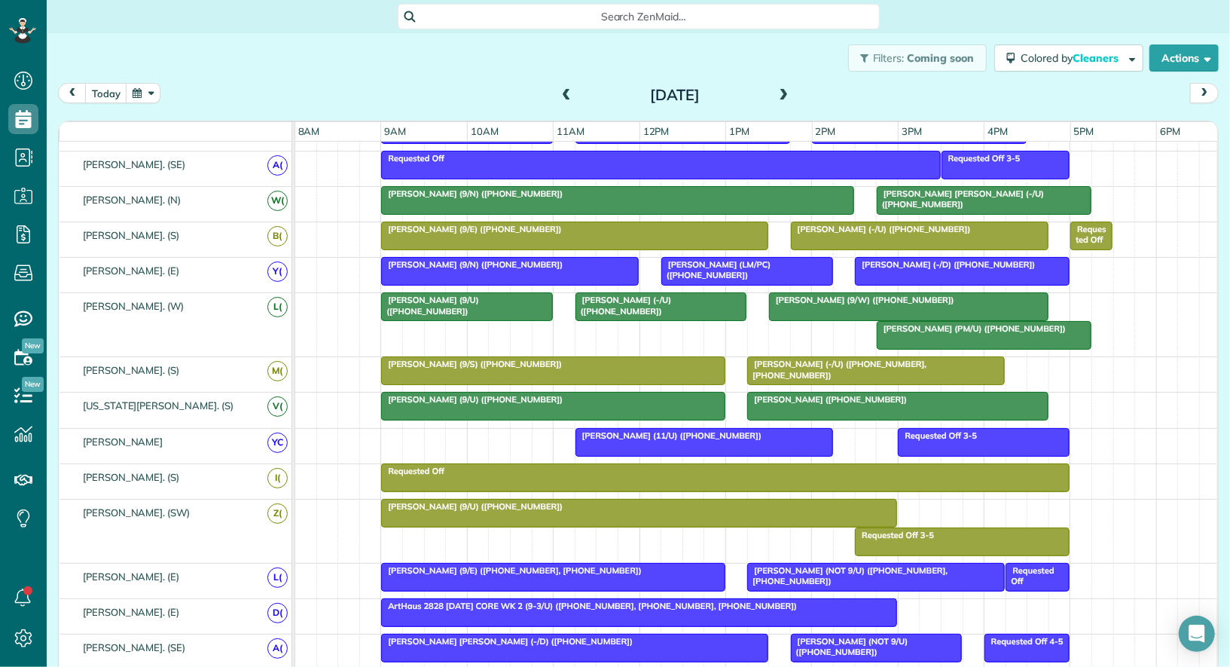
scroll to position [281, 0]
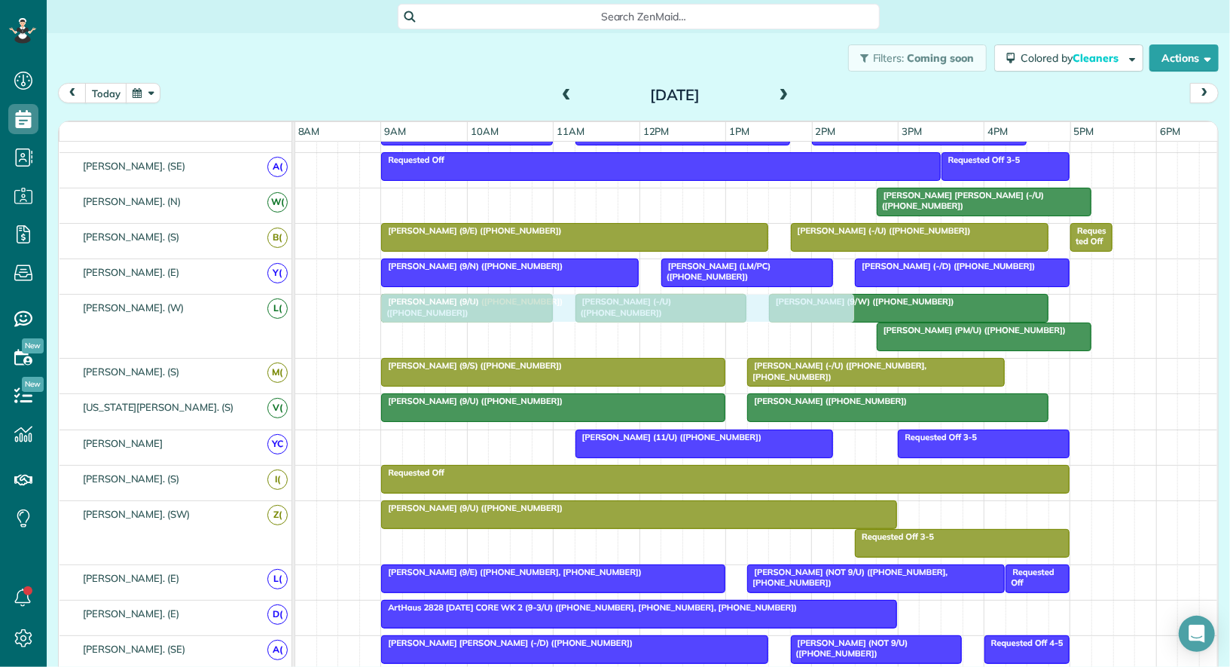
drag, startPoint x: 543, startPoint y: 197, endPoint x: 539, endPoint y: 300, distance: 102.5
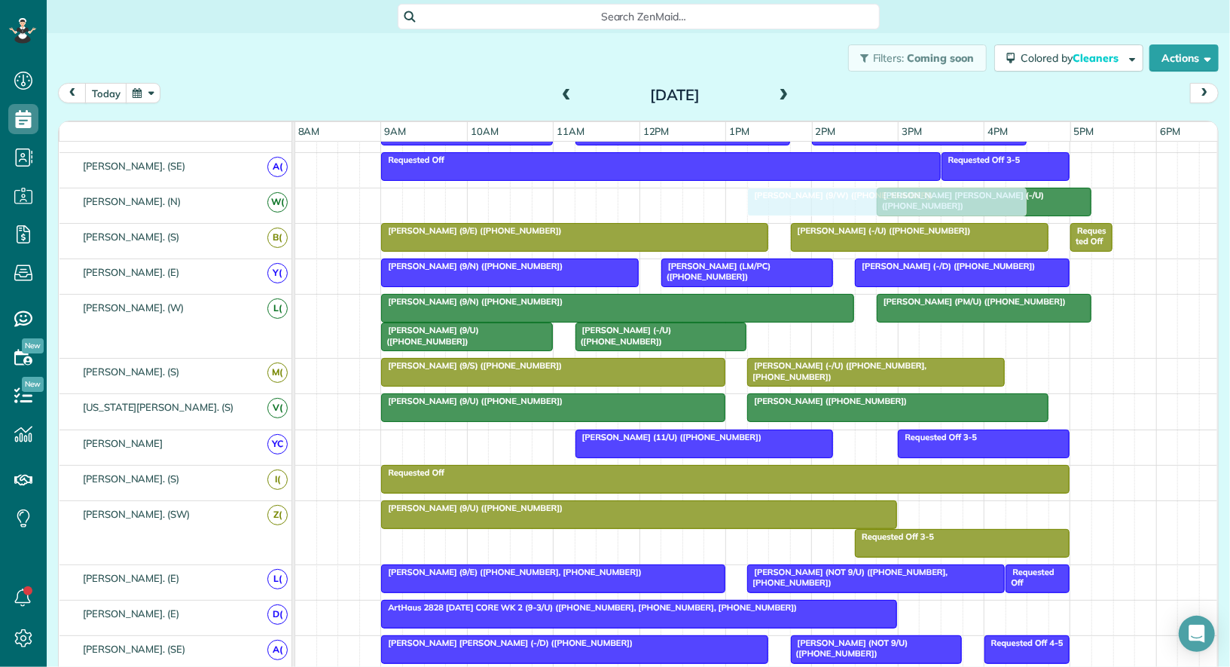
drag, startPoint x: 833, startPoint y: 332, endPoint x: 818, endPoint y: 208, distance: 124.5
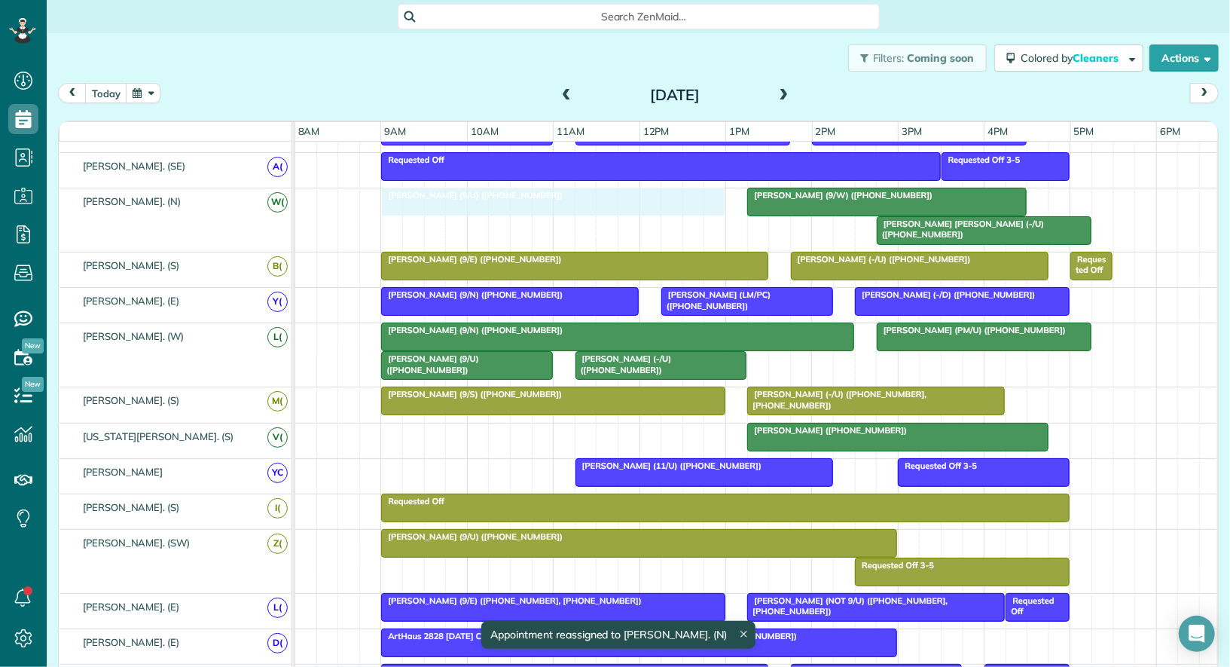
drag, startPoint x: 530, startPoint y: 420, endPoint x: 521, endPoint y: 220, distance: 200.7
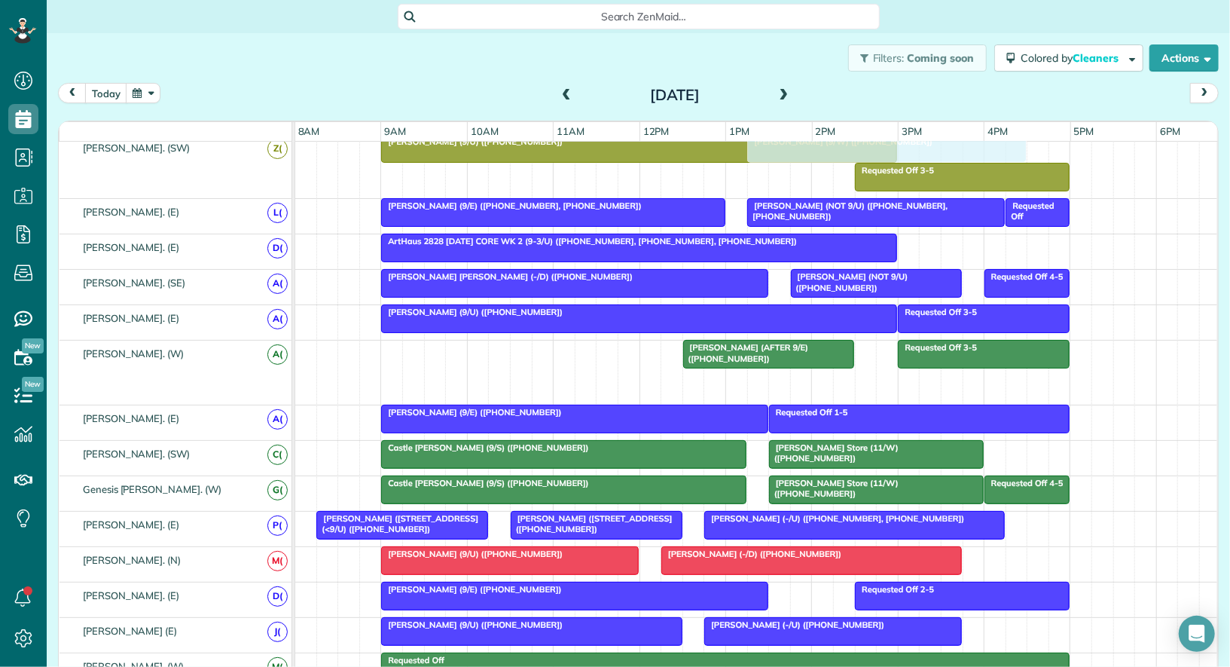
scroll to position [669, 0]
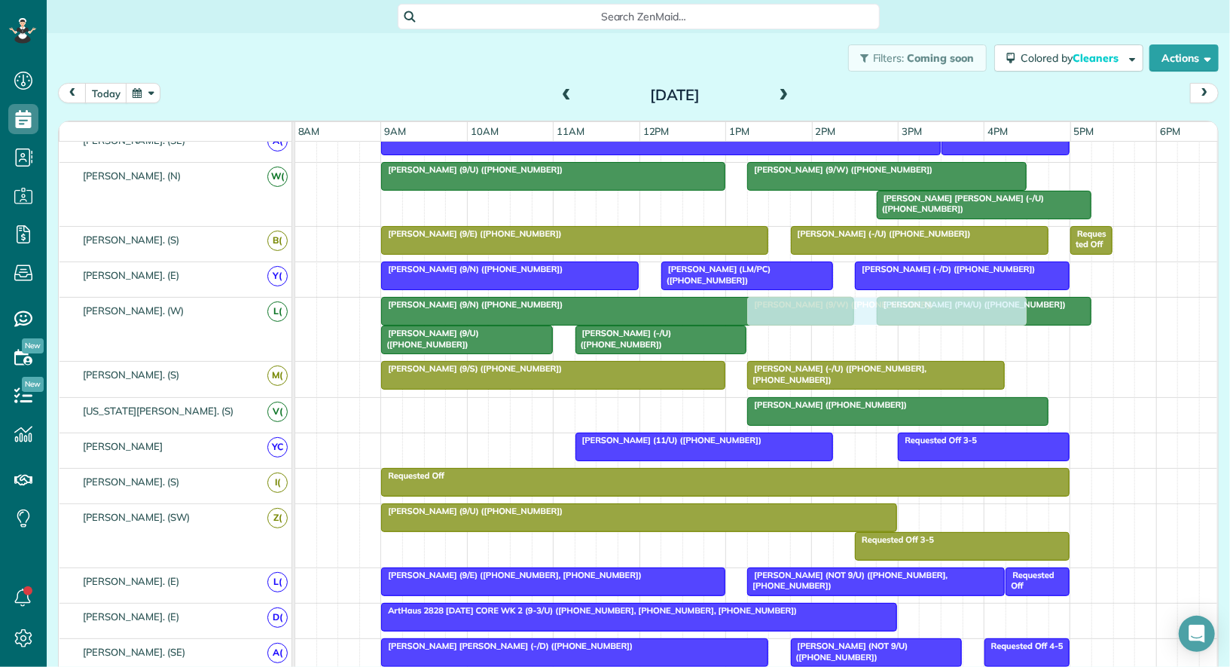
drag, startPoint x: 790, startPoint y: 350, endPoint x: 793, endPoint y: 313, distance: 36.4
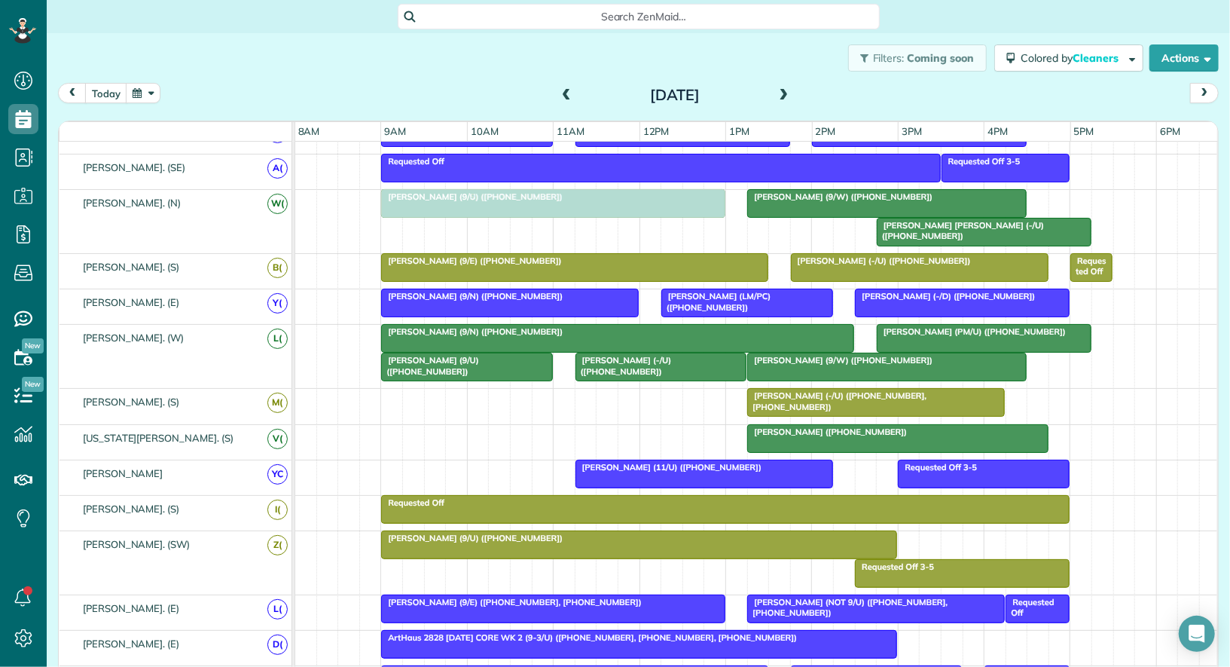
drag, startPoint x: 506, startPoint y: 393, endPoint x: 507, endPoint y: 213, distance: 180.1
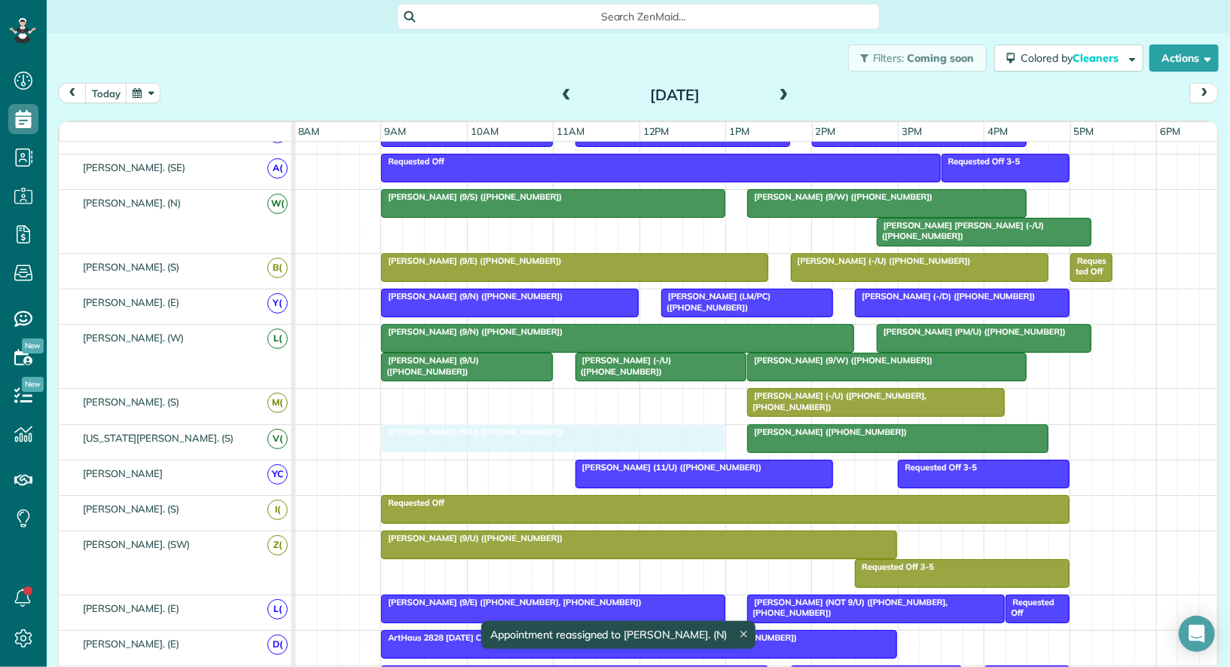
drag, startPoint x: 507, startPoint y: 225, endPoint x: 512, endPoint y: 435, distance: 209.5
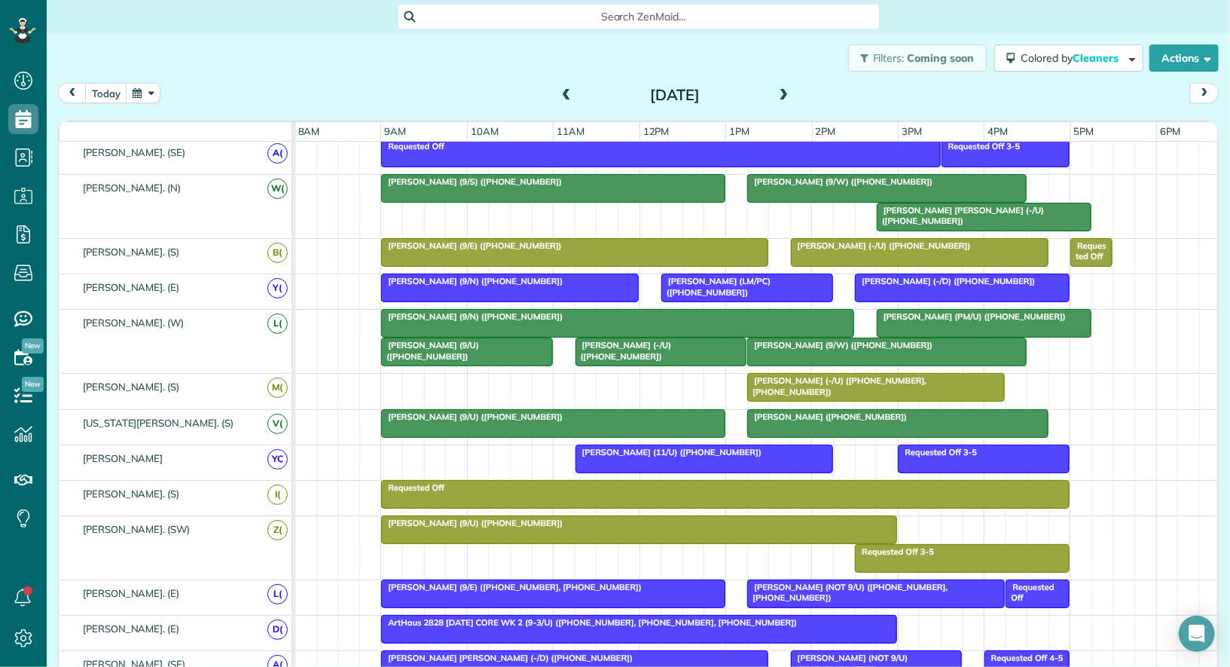
click at [787, 375] on span "Ashley Barhorst (-/U) (+12817820281, +17025574573)" at bounding box center [837, 385] width 180 height 21
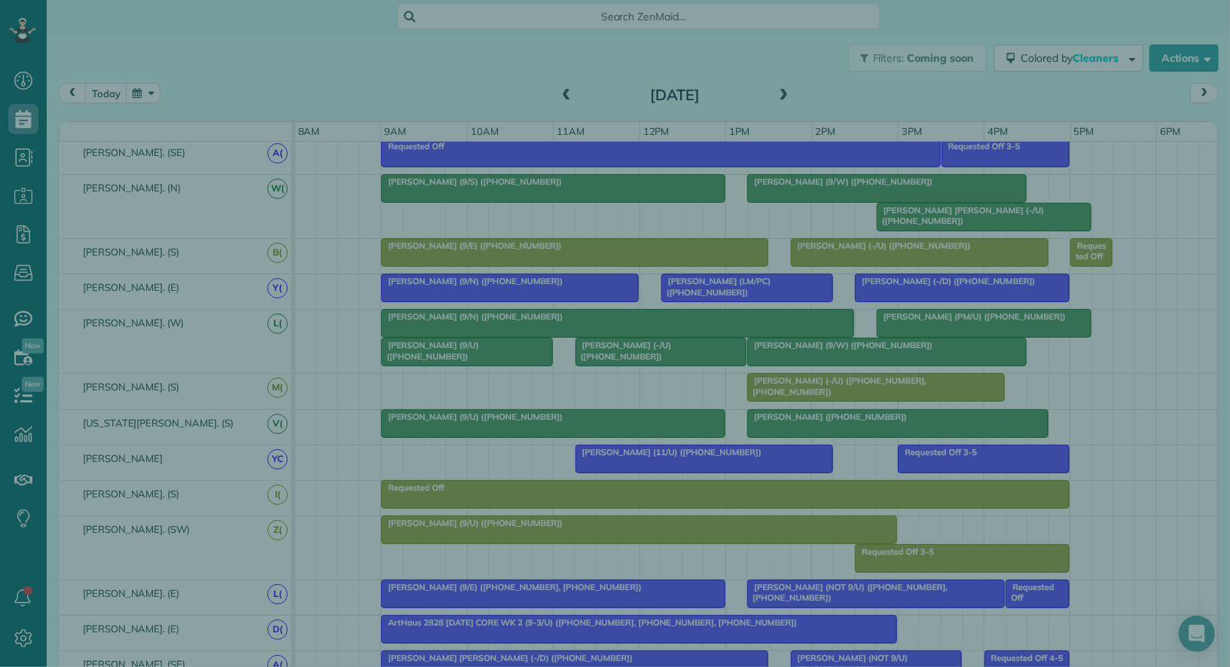
click at [787, 371] on div "Close Cleaners" at bounding box center [615, 333] width 1230 height 667
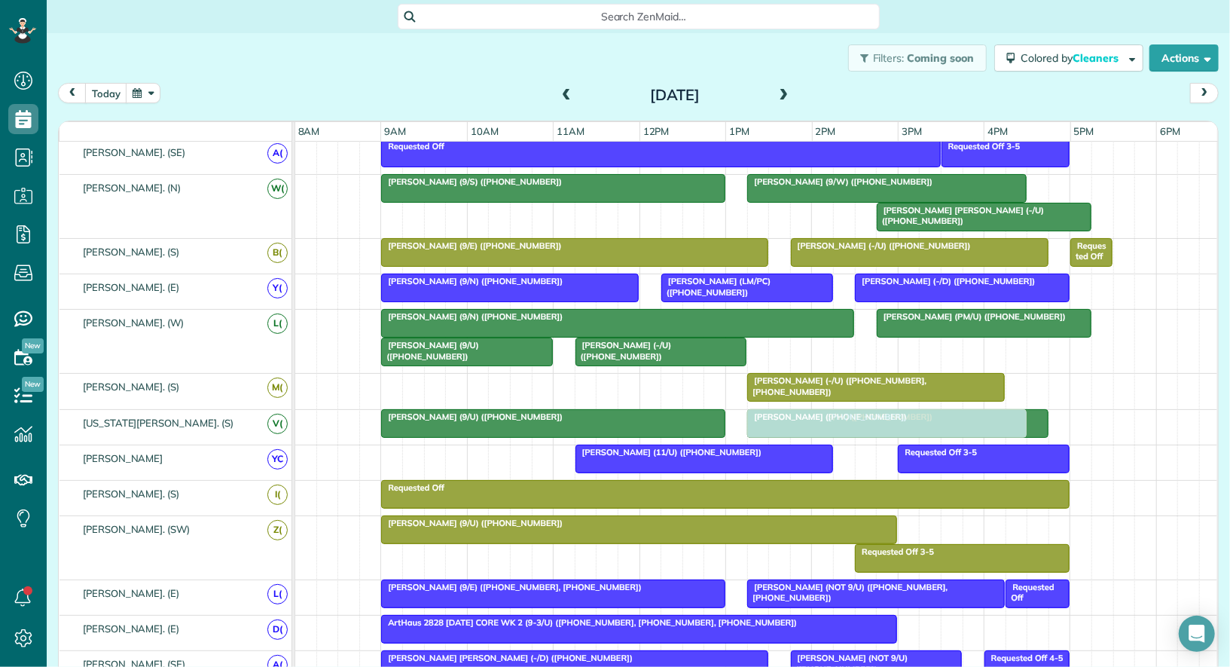
drag, startPoint x: 797, startPoint y: 347, endPoint x: 796, endPoint y: 408, distance: 60.3
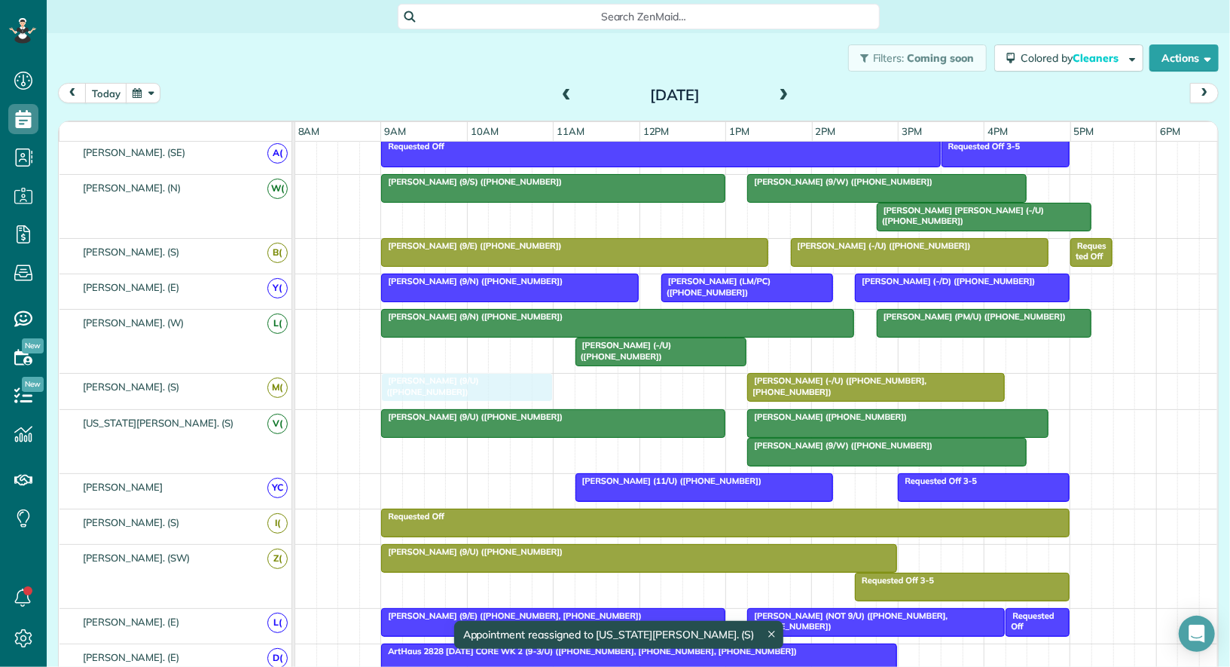
drag, startPoint x: 507, startPoint y: 348, endPoint x: 509, endPoint y: 371, distance: 22.7
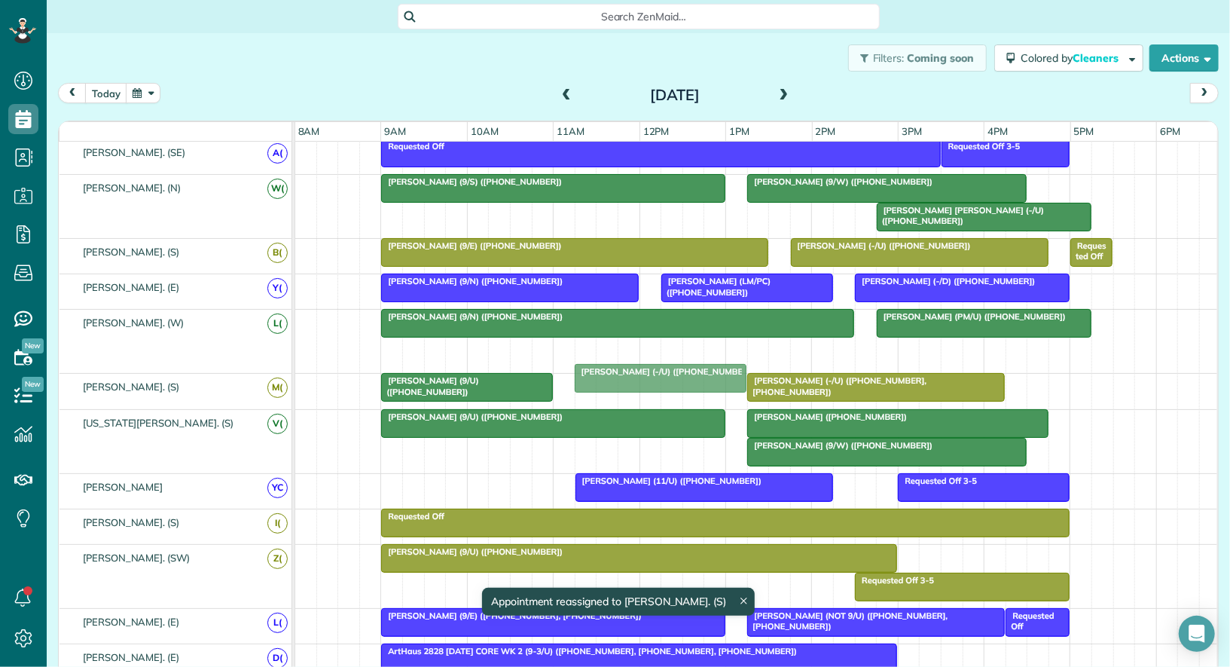
drag, startPoint x: 622, startPoint y: 347, endPoint x: 622, endPoint y: 379, distance: 32.4
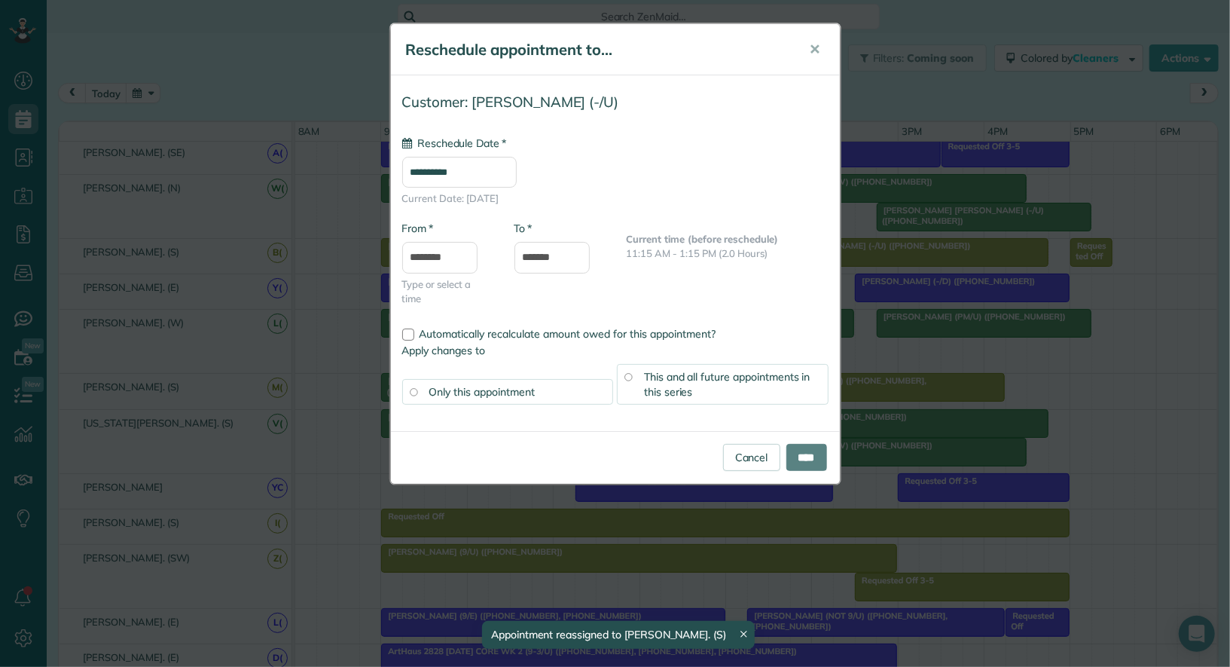
type input "**********"
click at [739, 454] on link "Cancel" at bounding box center [751, 457] width 57 height 27
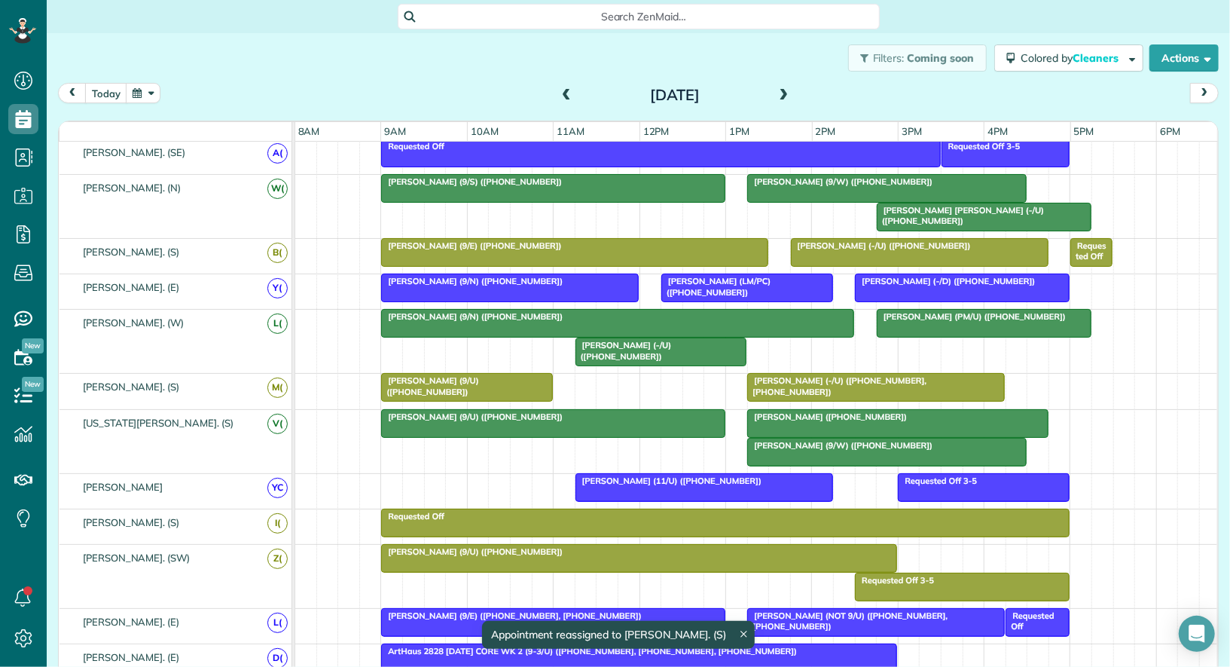
click at [512, 380] on div at bounding box center [467, 387] width 170 height 27
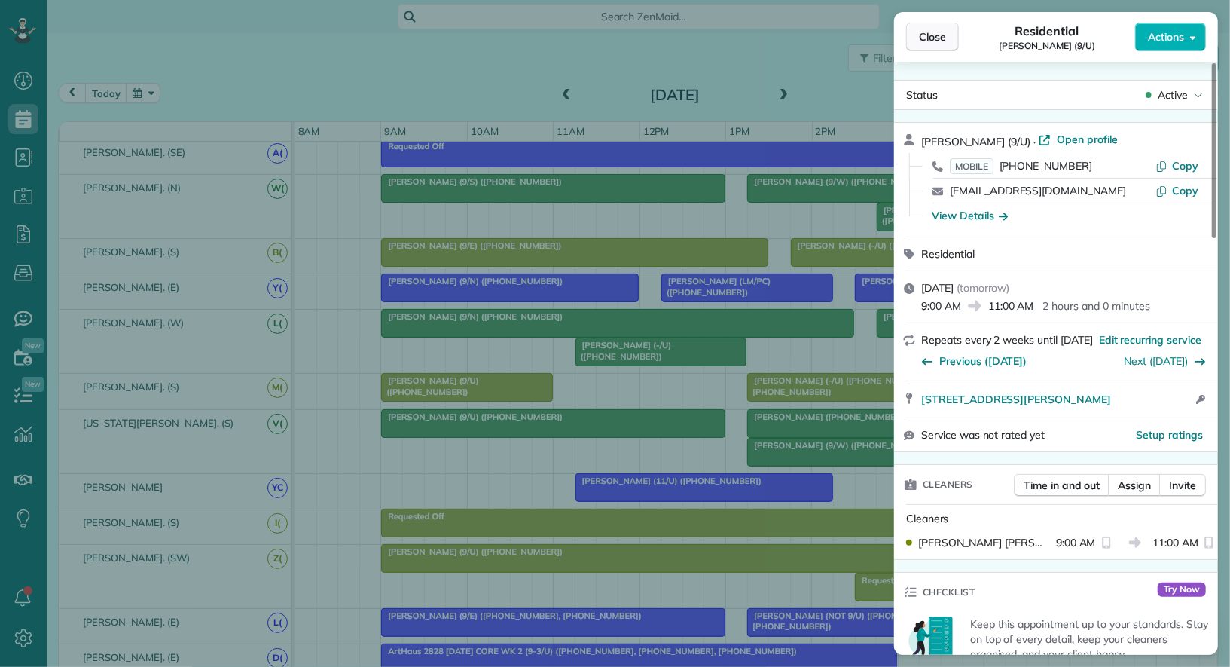
click at [931, 36] on span "Close" at bounding box center [932, 36] width 27 height 15
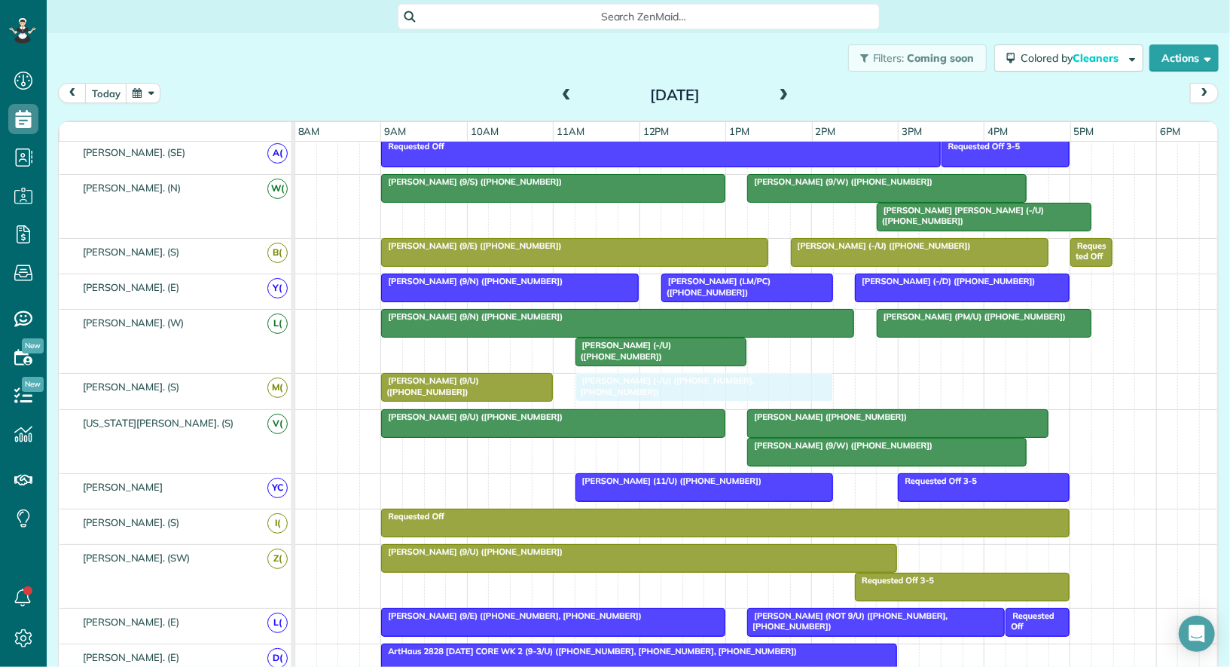
drag, startPoint x: 853, startPoint y: 380, endPoint x: 690, endPoint y: 375, distance: 162.8
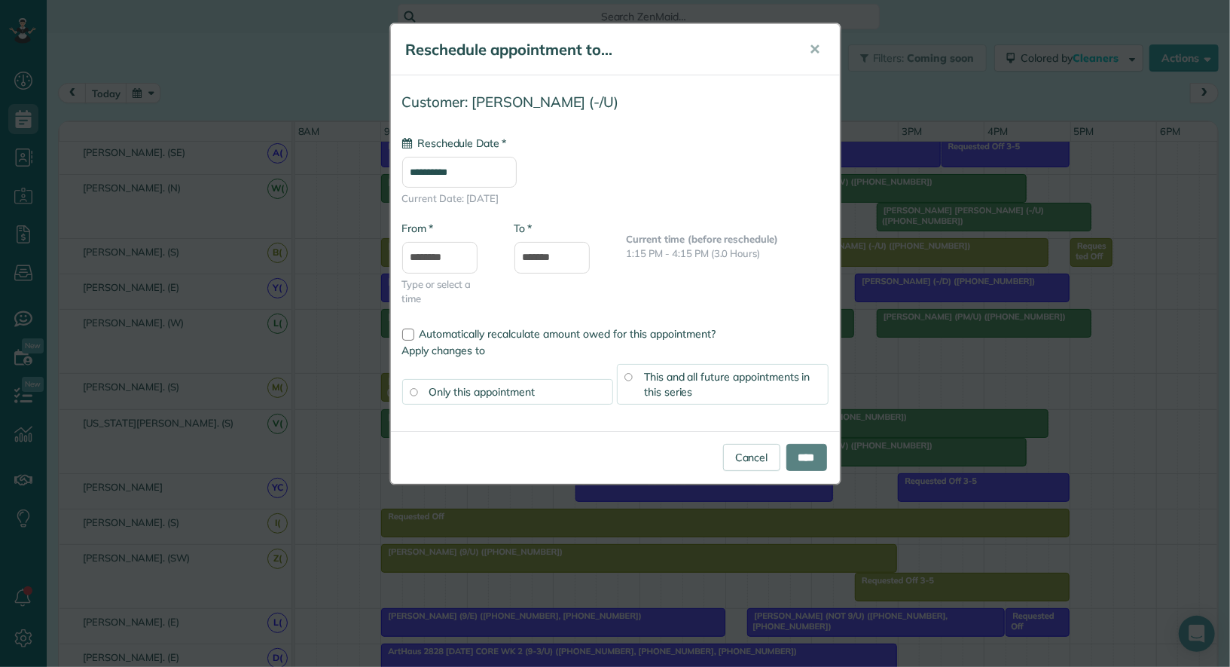
type input "**********"
click at [799, 464] on input "****" at bounding box center [807, 457] width 41 height 27
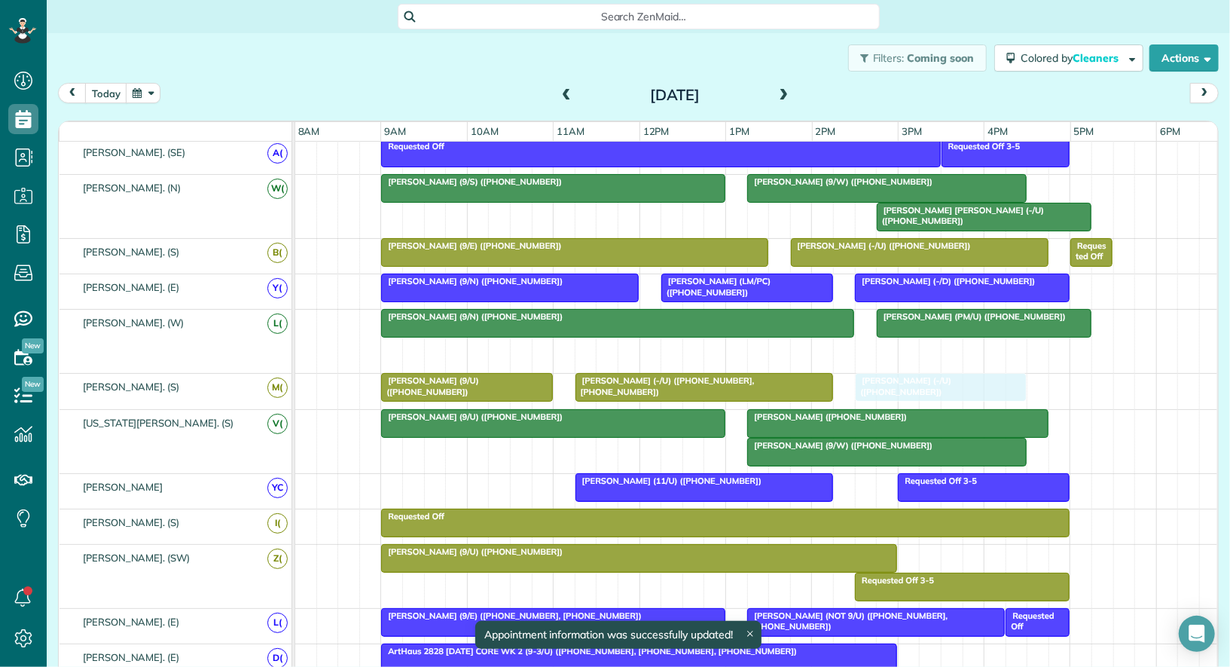
drag, startPoint x: 656, startPoint y: 338, endPoint x: 947, endPoint y: 372, distance: 292.9
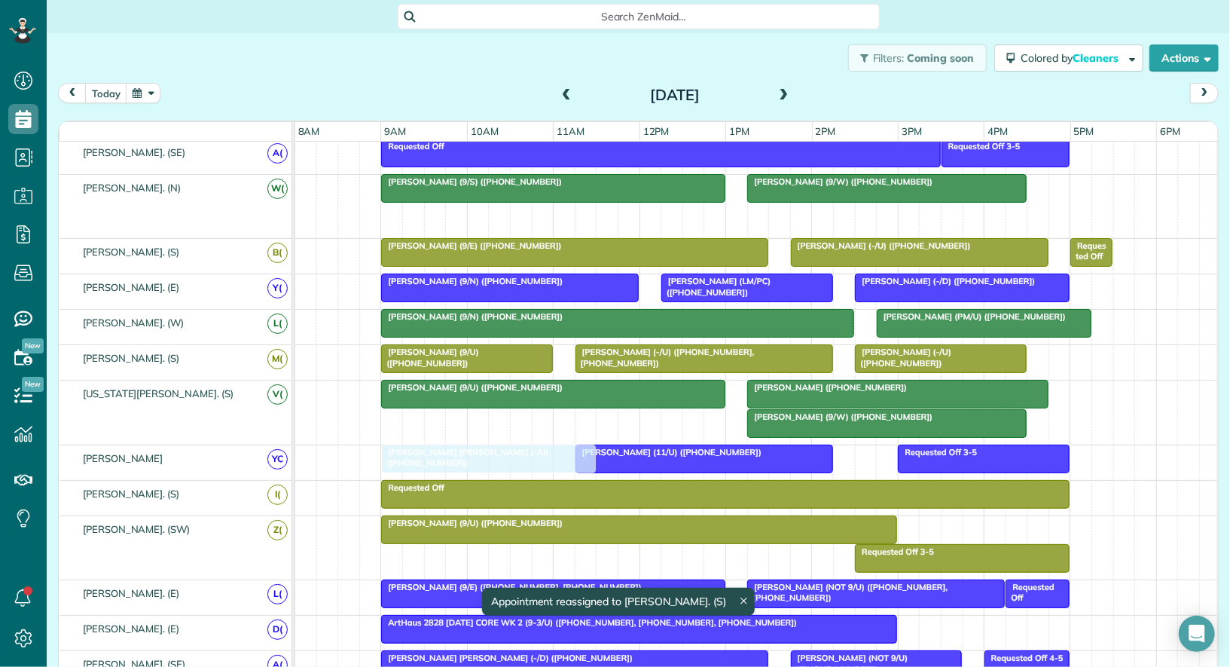
drag, startPoint x: 983, startPoint y: 200, endPoint x: 481, endPoint y: 441, distance: 556.7
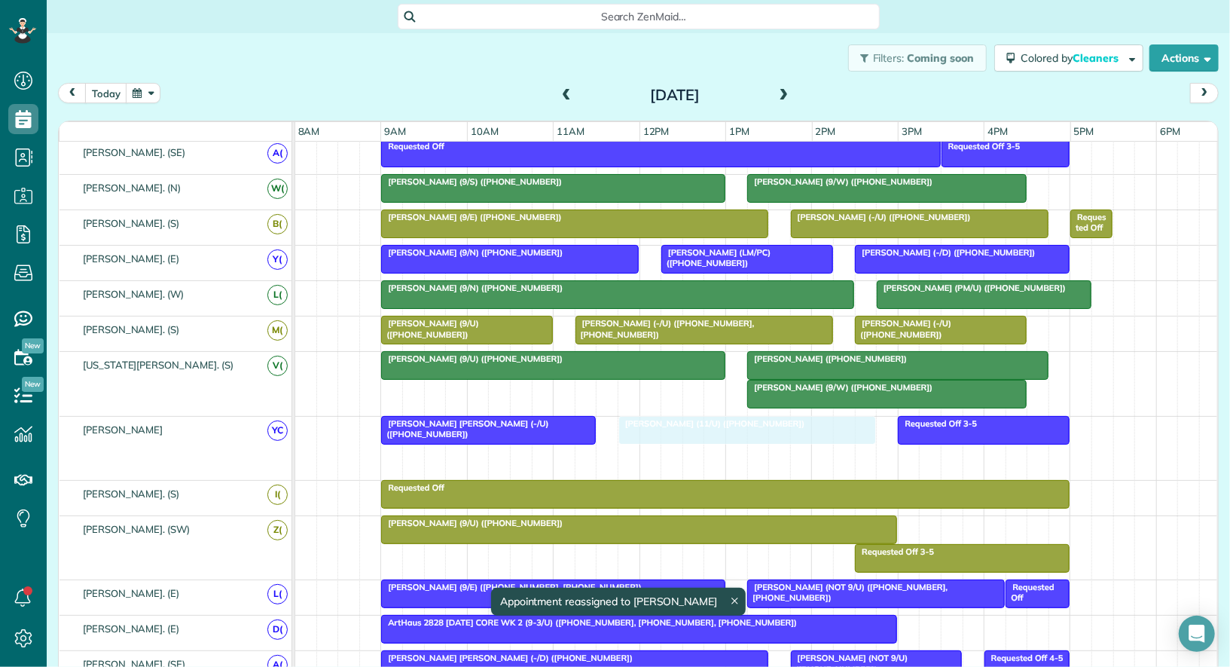
drag, startPoint x: 602, startPoint y: 457, endPoint x: 646, endPoint y: 449, distance: 44.3
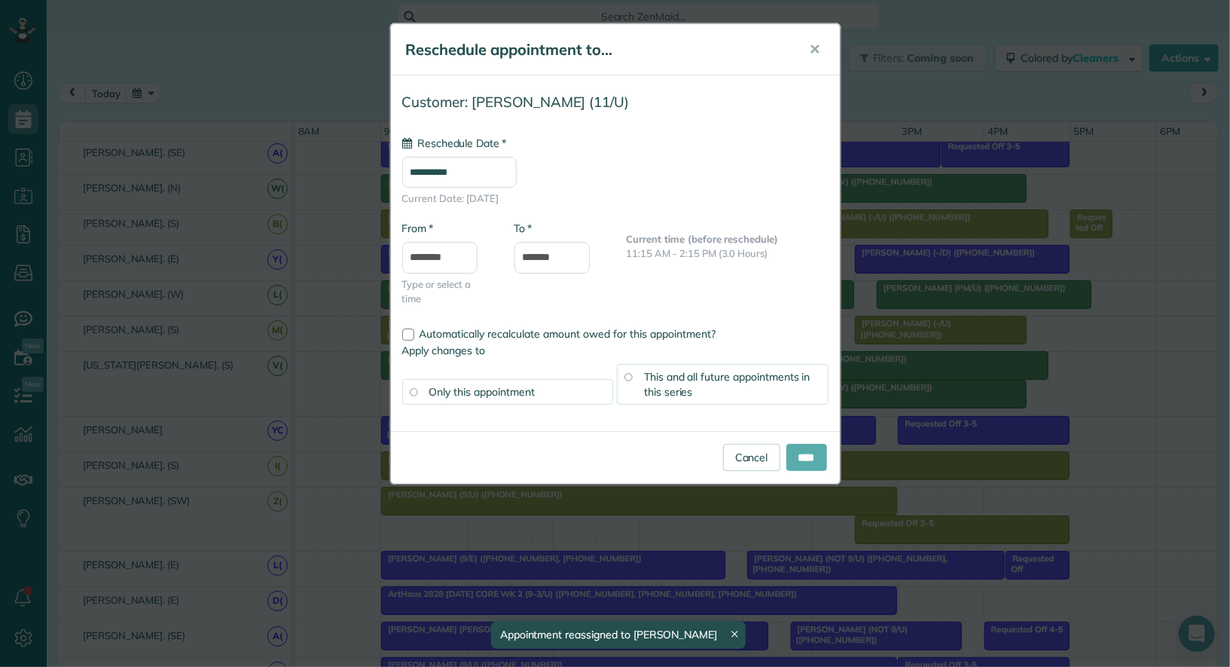
type input "**********"
click at [810, 457] on input "****" at bounding box center [807, 457] width 41 height 27
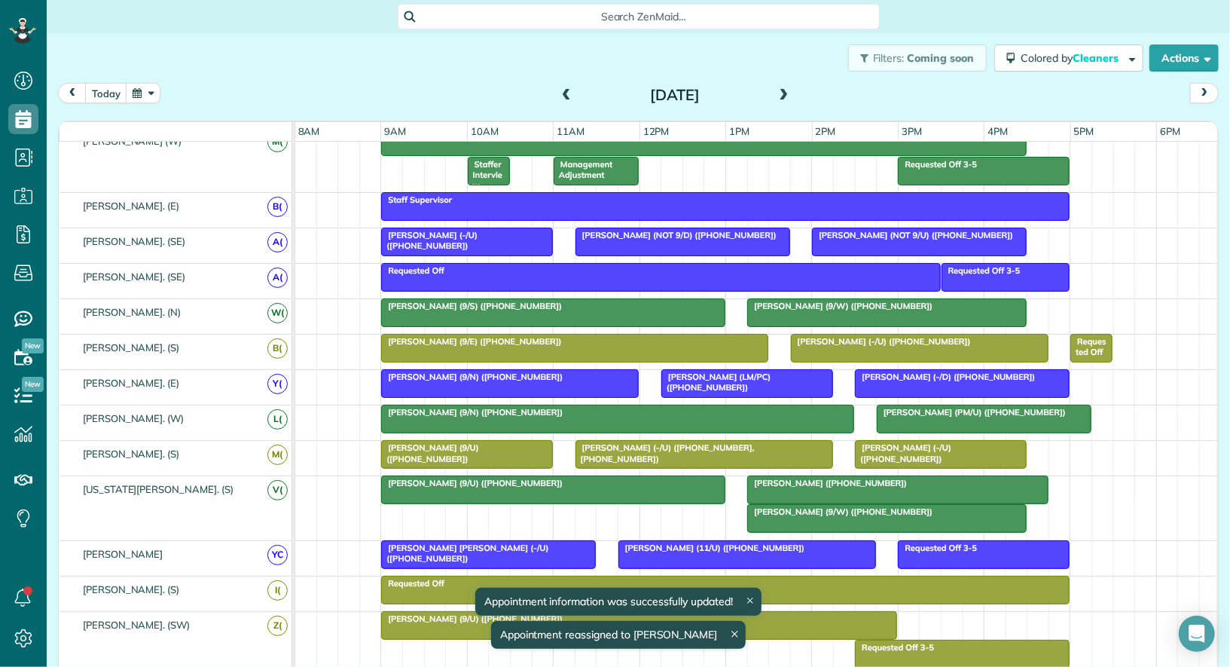
scroll to position [302, 0]
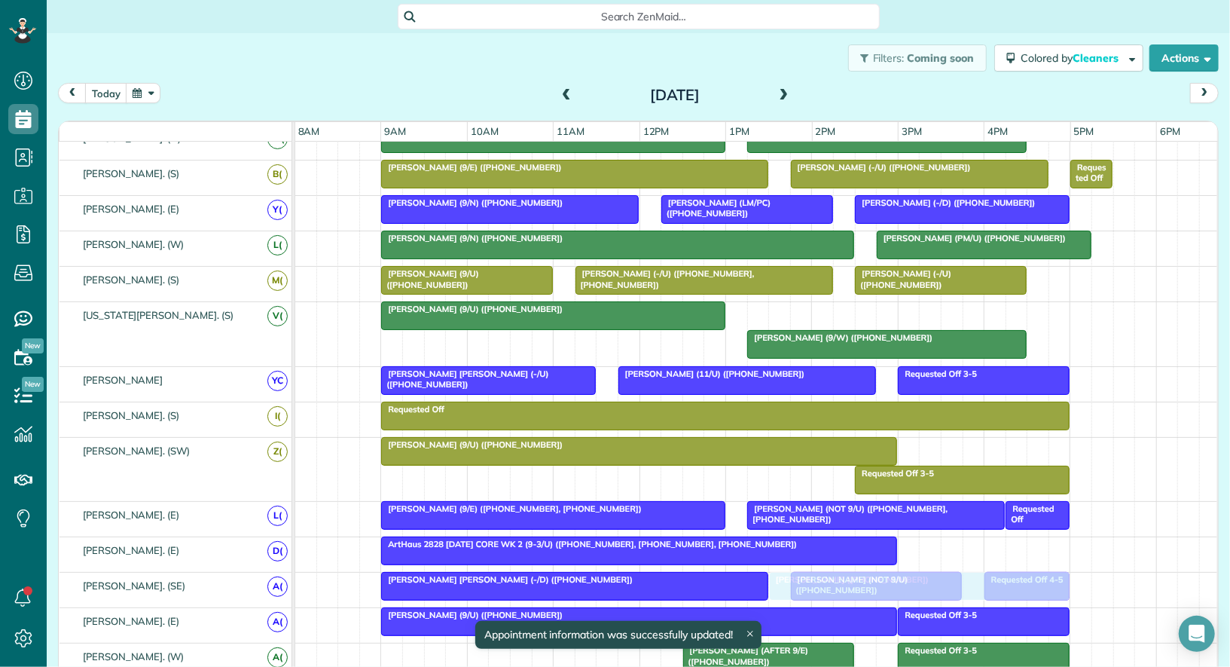
drag, startPoint x: 806, startPoint y: 309, endPoint x: 825, endPoint y: 568, distance: 259.9
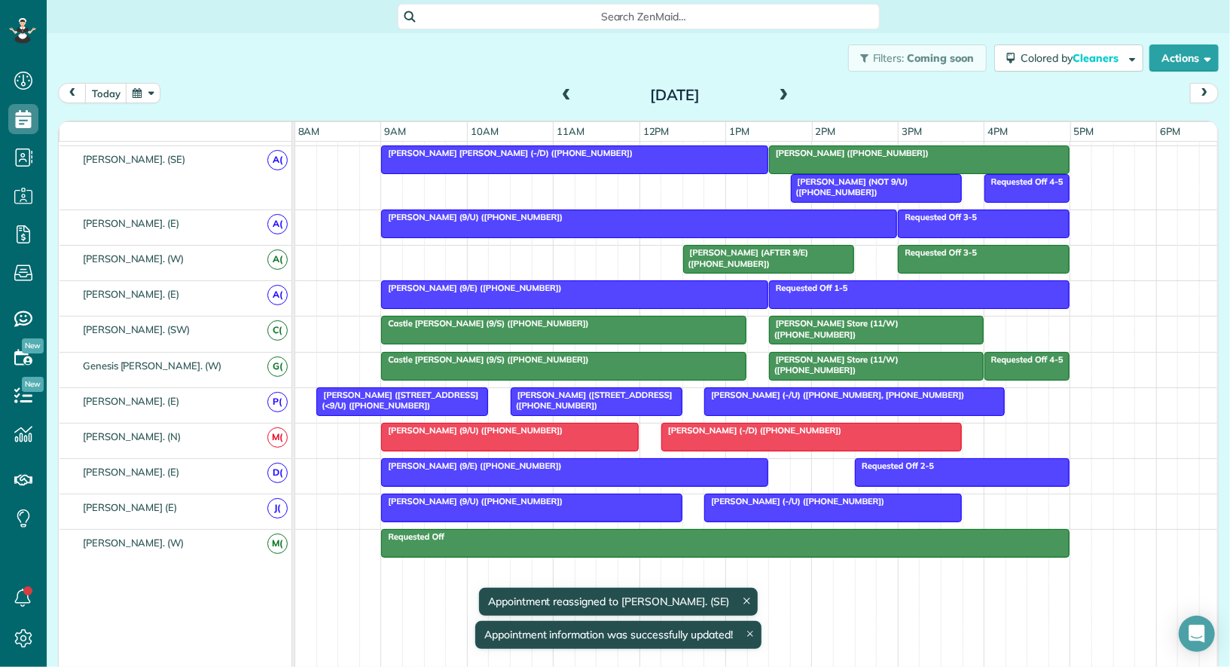
scroll to position [782, 0]
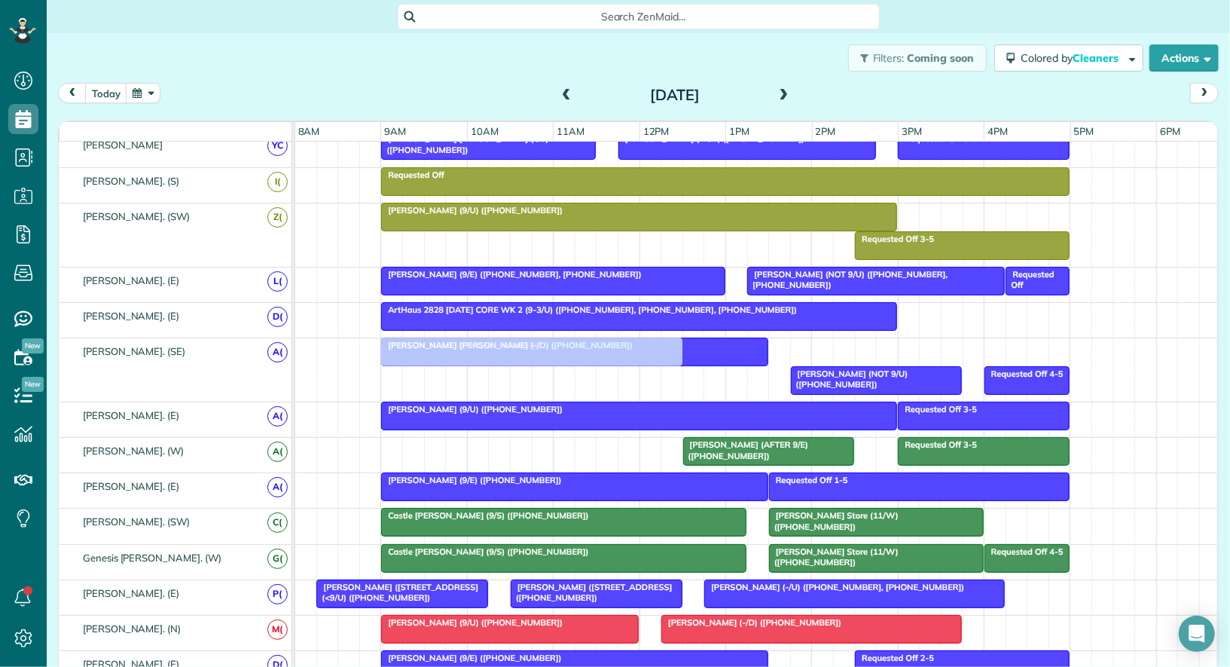
drag, startPoint x: 835, startPoint y: 329, endPoint x: 454, endPoint y: 466, distance: 404.5
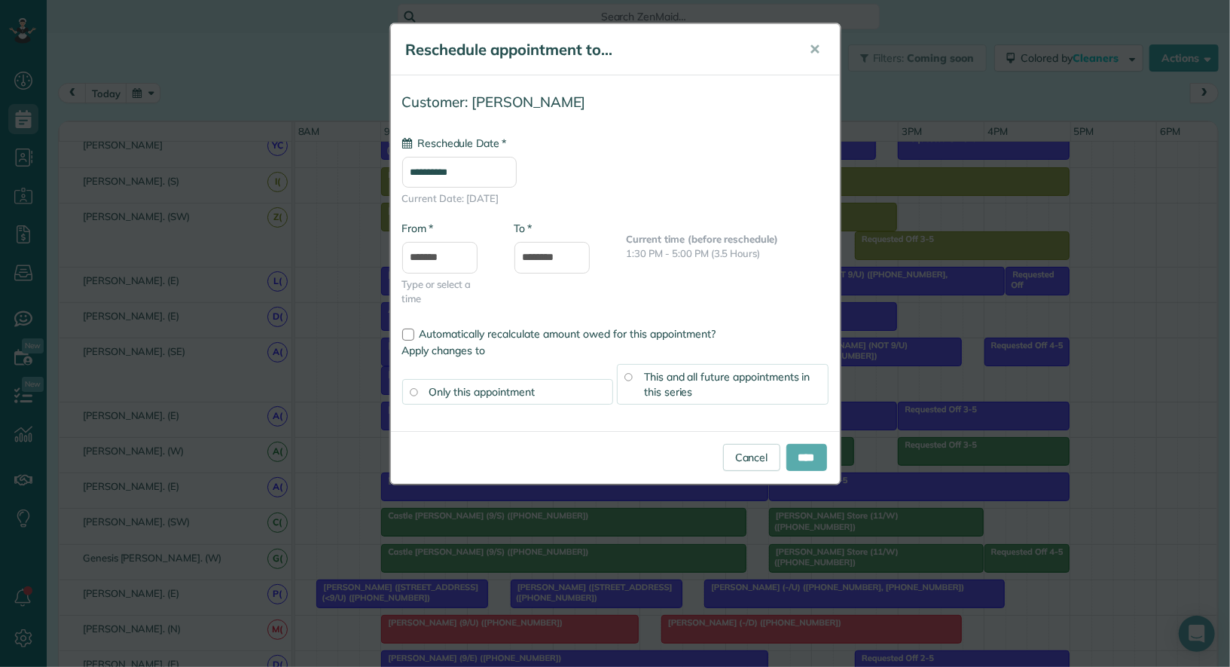
type input "**********"
click at [793, 453] on input "****" at bounding box center [807, 457] width 41 height 27
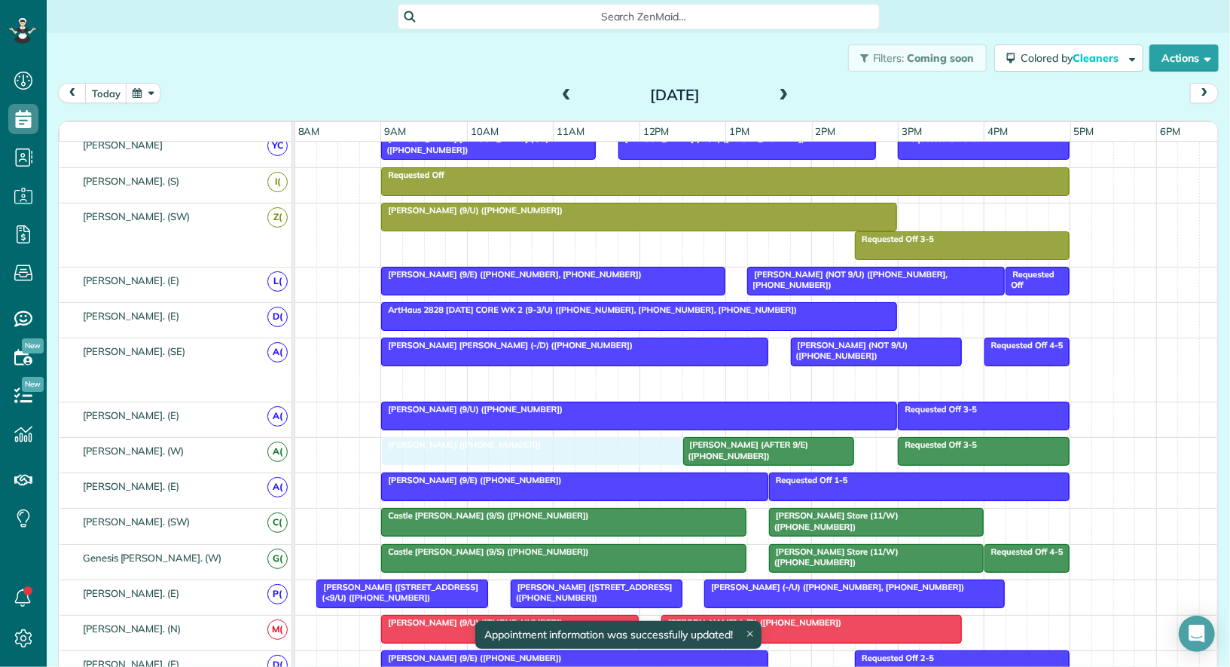
drag, startPoint x: 555, startPoint y: 367, endPoint x: 558, endPoint y: 425, distance: 58.1
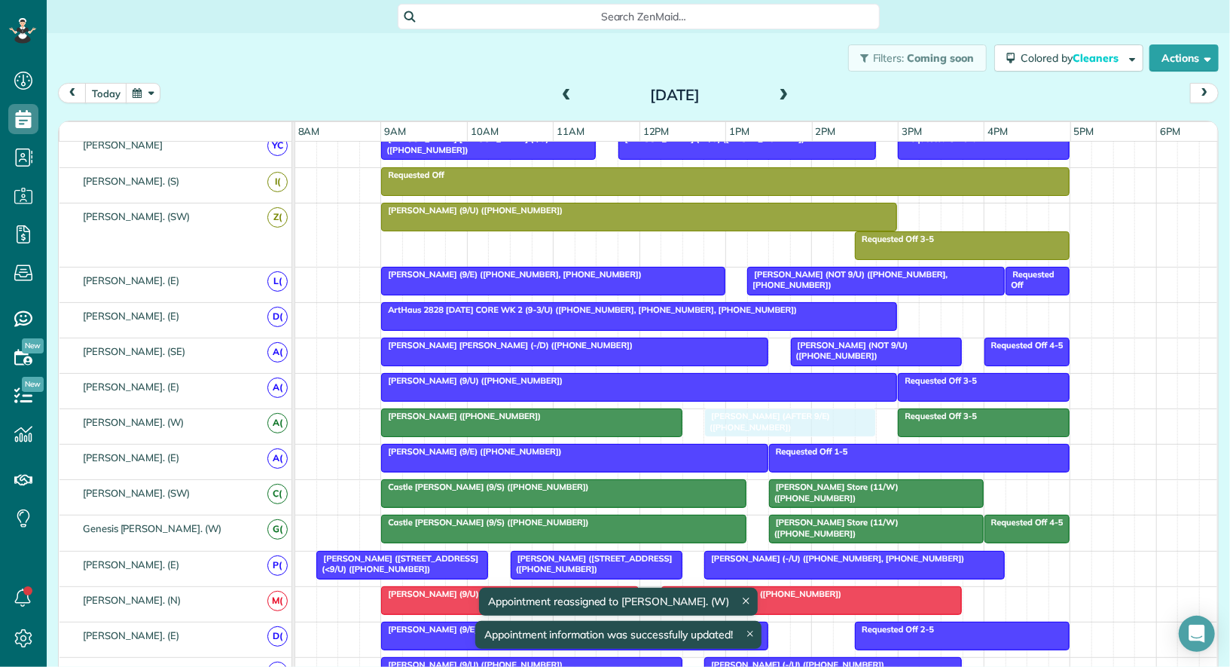
drag, startPoint x: 759, startPoint y: 418, endPoint x: 779, endPoint y: 417, distance: 19.6
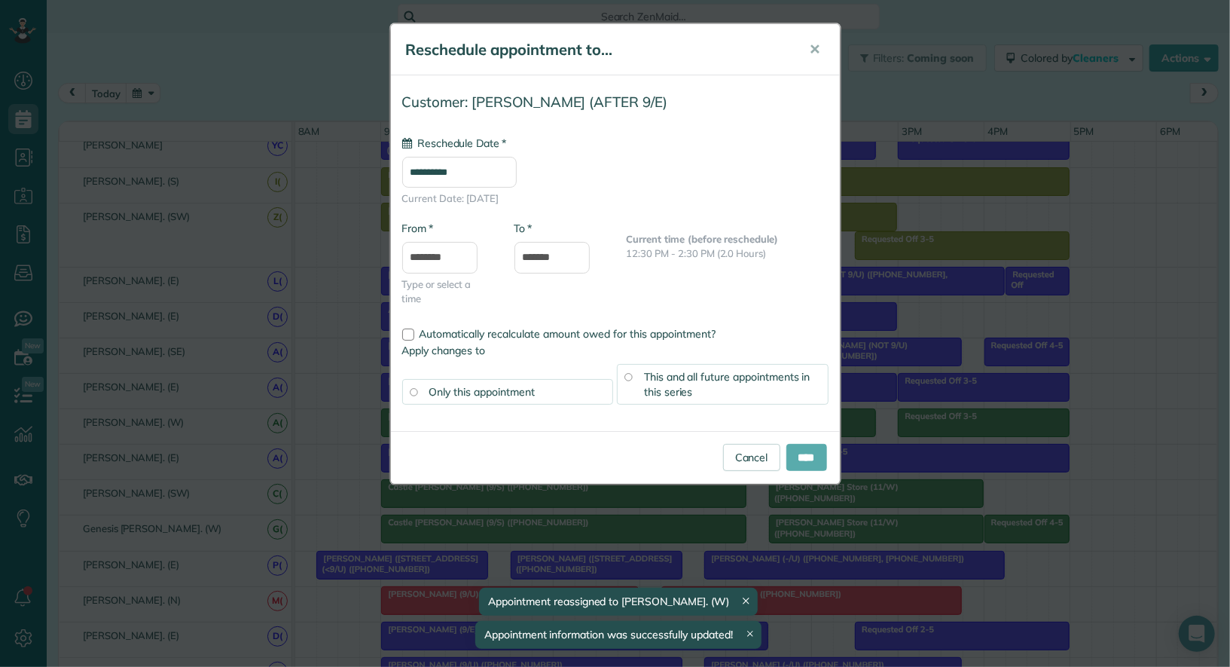
type input "**********"
click at [799, 448] on input "****" at bounding box center [807, 457] width 41 height 27
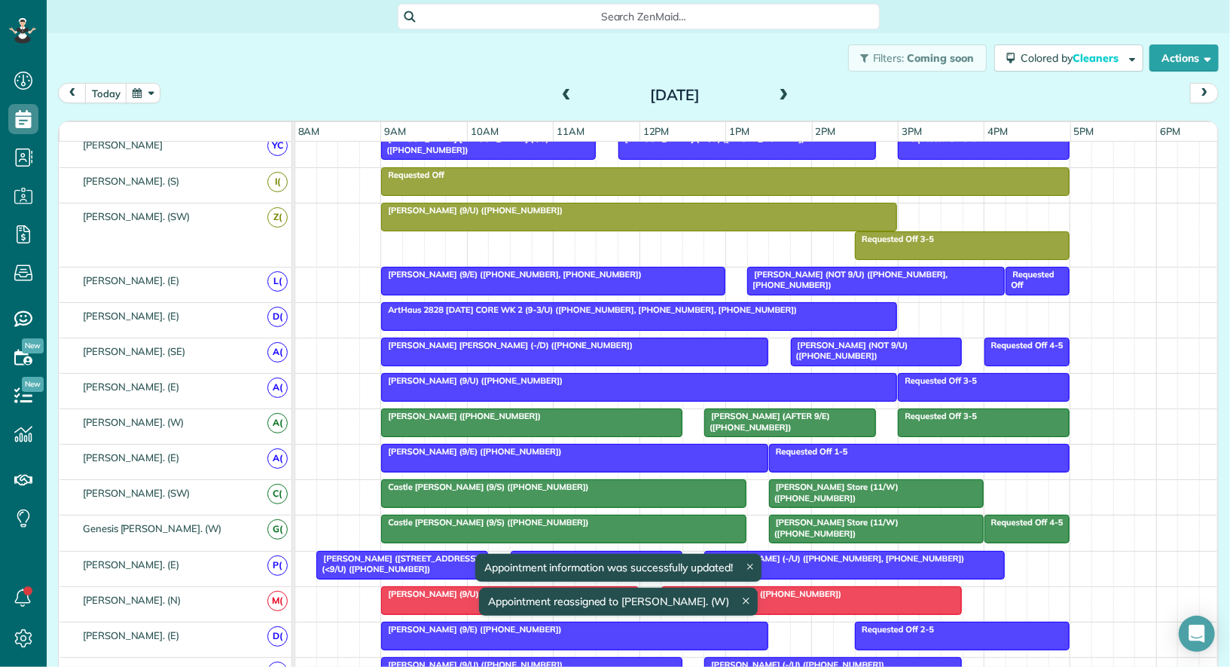
click at [489, 411] on span "Elise Schmid (+12486792041)" at bounding box center [460, 416] width 161 height 11
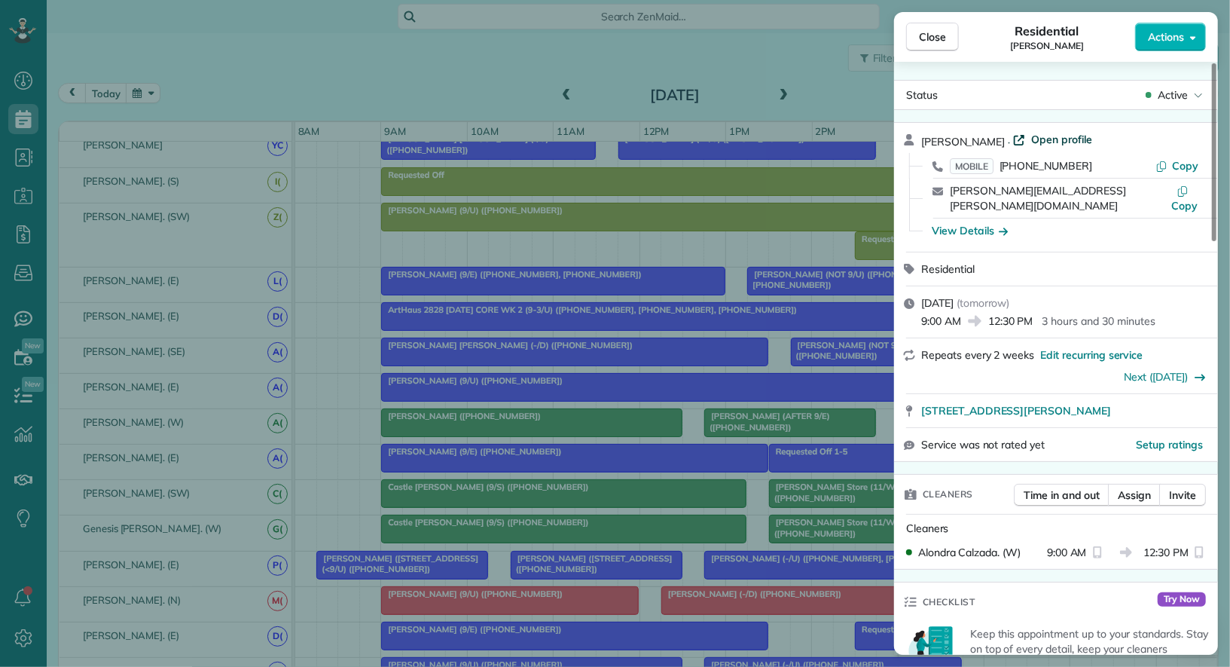
click at [1058, 140] on span "Open profile" at bounding box center [1061, 139] width 61 height 15
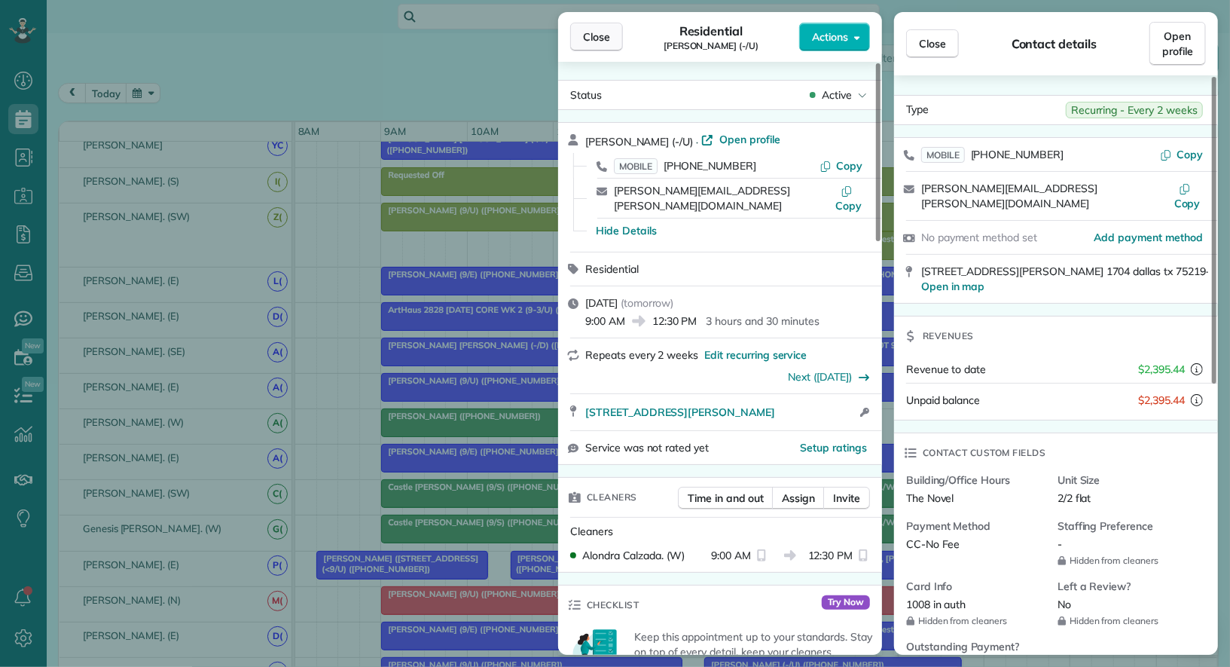
click at [604, 41] on span "Close" at bounding box center [596, 36] width 27 height 15
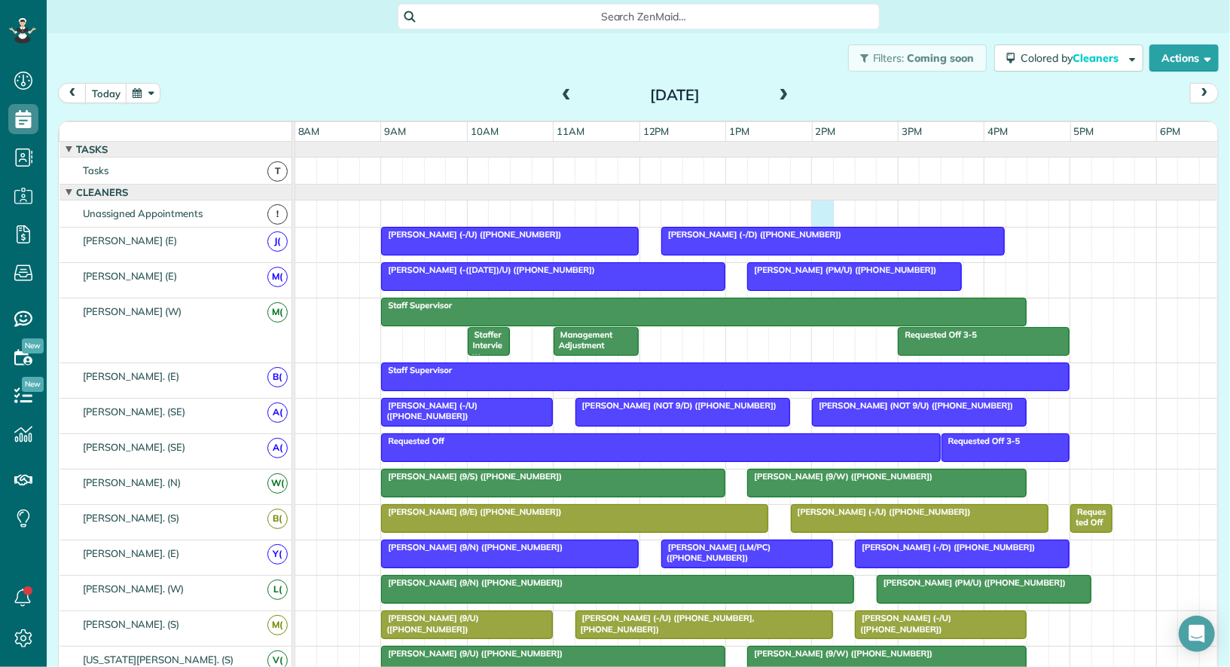
click at [824, 212] on div at bounding box center [757, 213] width 924 height 26
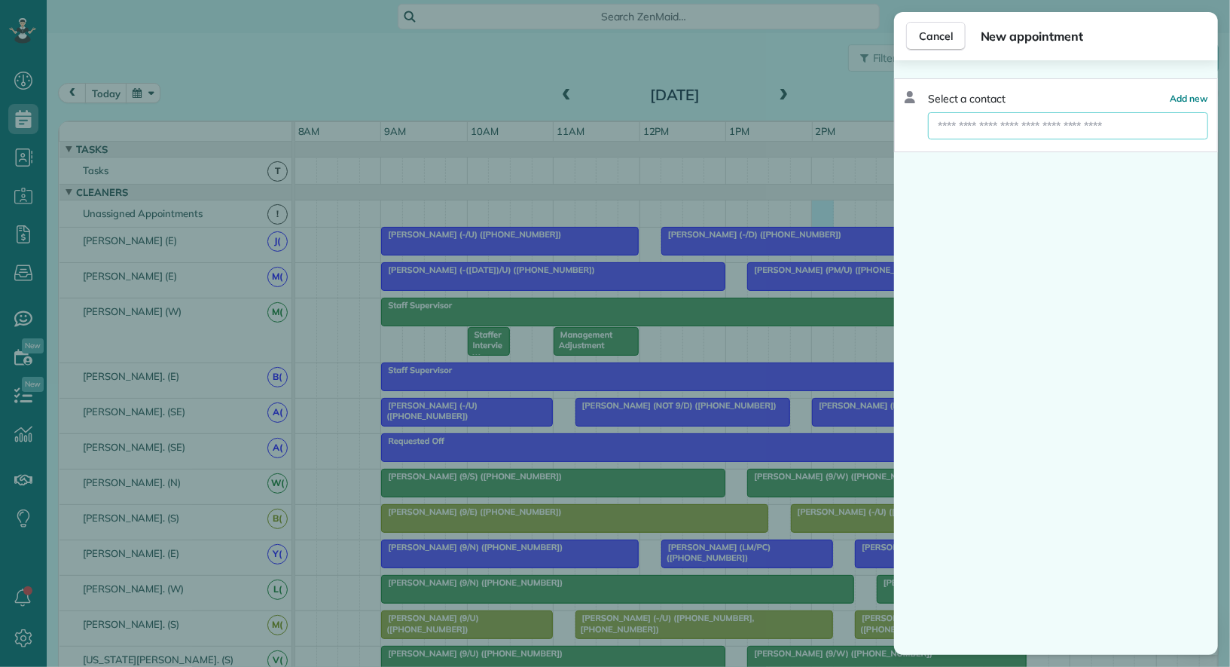
click at [982, 126] on input "text" at bounding box center [1068, 125] width 280 height 27
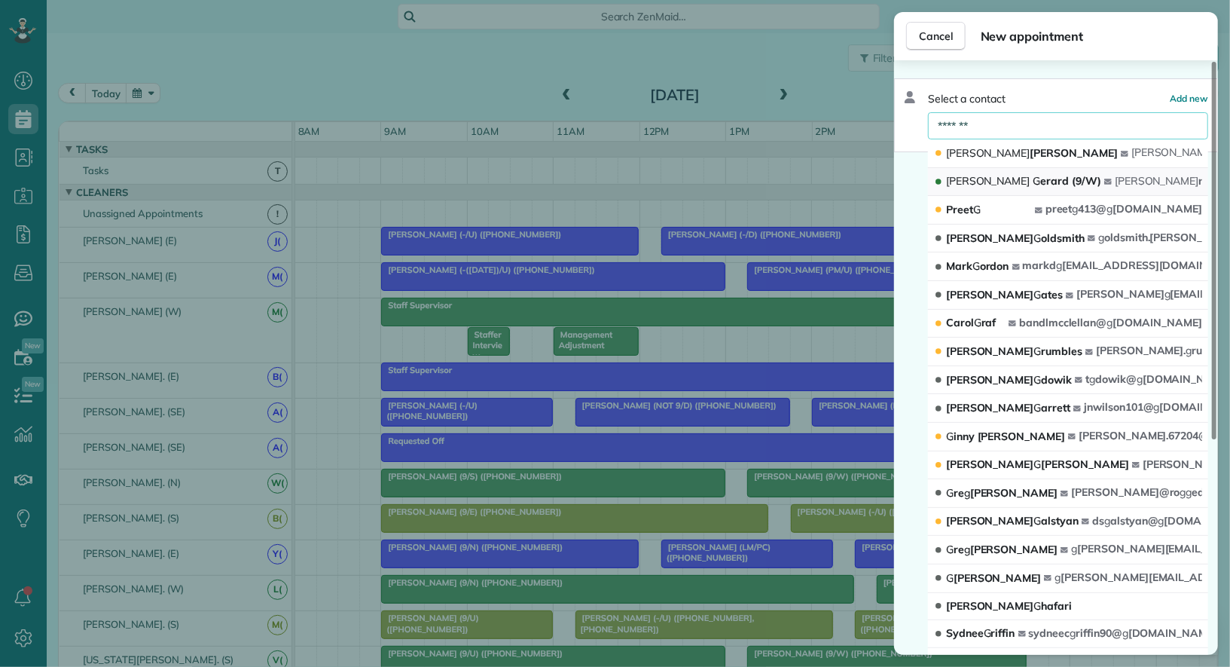
type input "*******"
click at [989, 176] on span "Isaac G erard (9/W)" at bounding box center [1023, 181] width 155 height 14
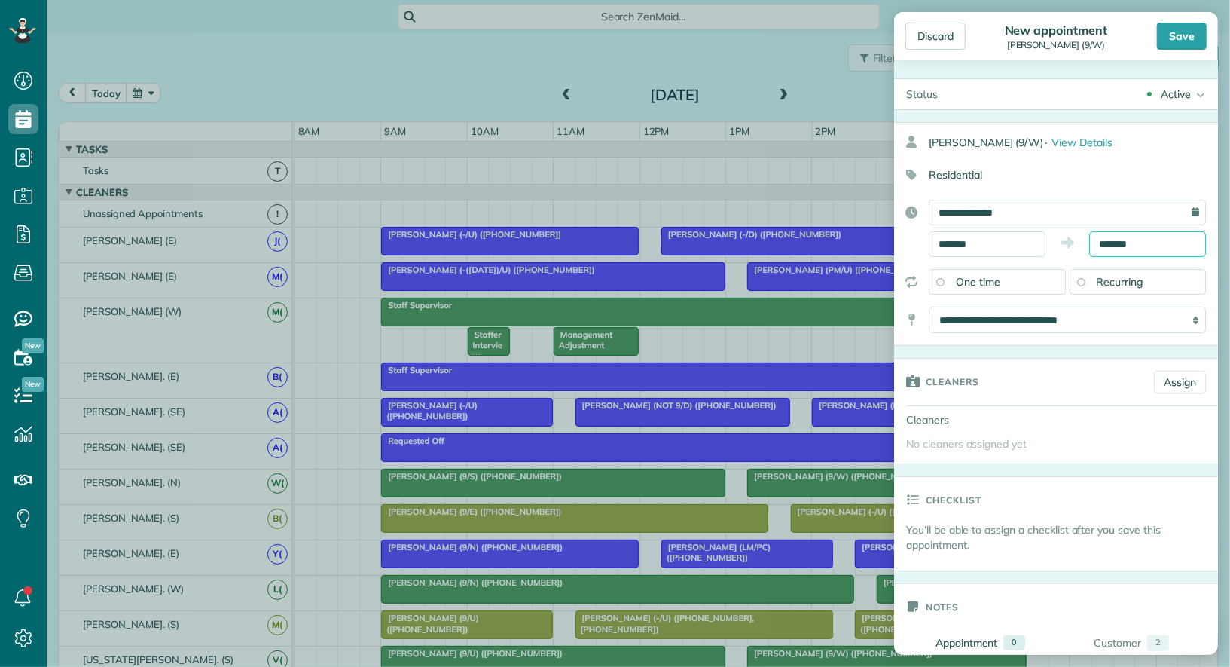
click at [1137, 247] on input "*******" at bounding box center [1148, 244] width 117 height 26
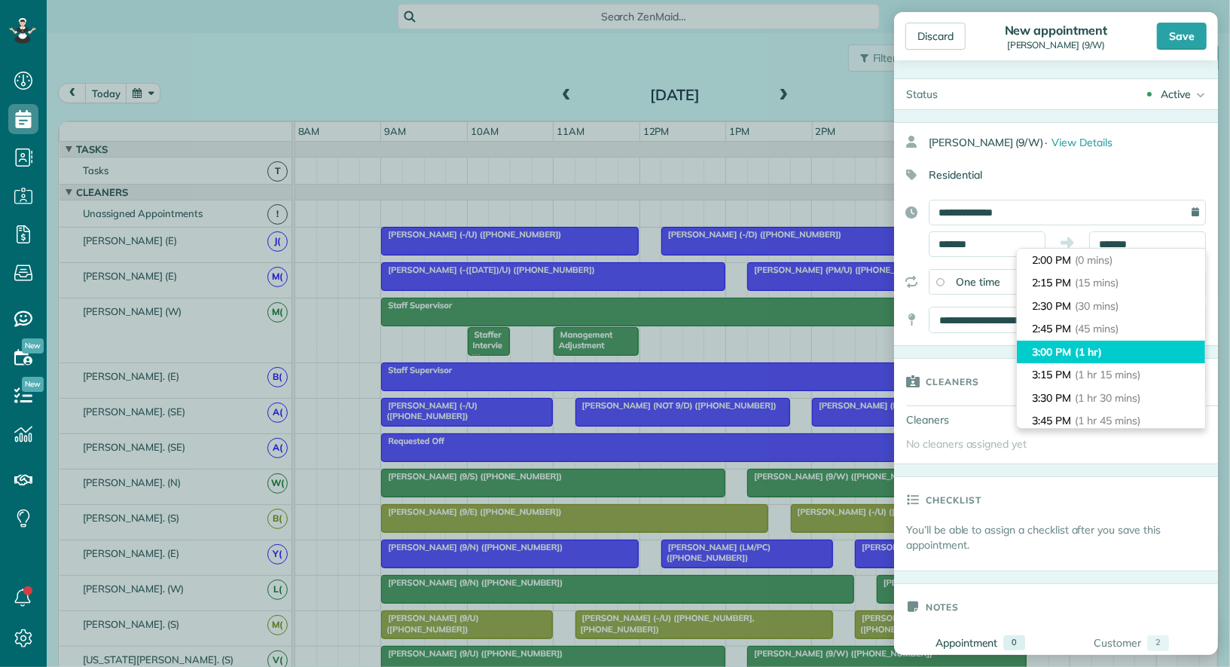
type input "*******"
click at [1117, 347] on li "3:00 PM (1 hr)" at bounding box center [1111, 352] width 188 height 23
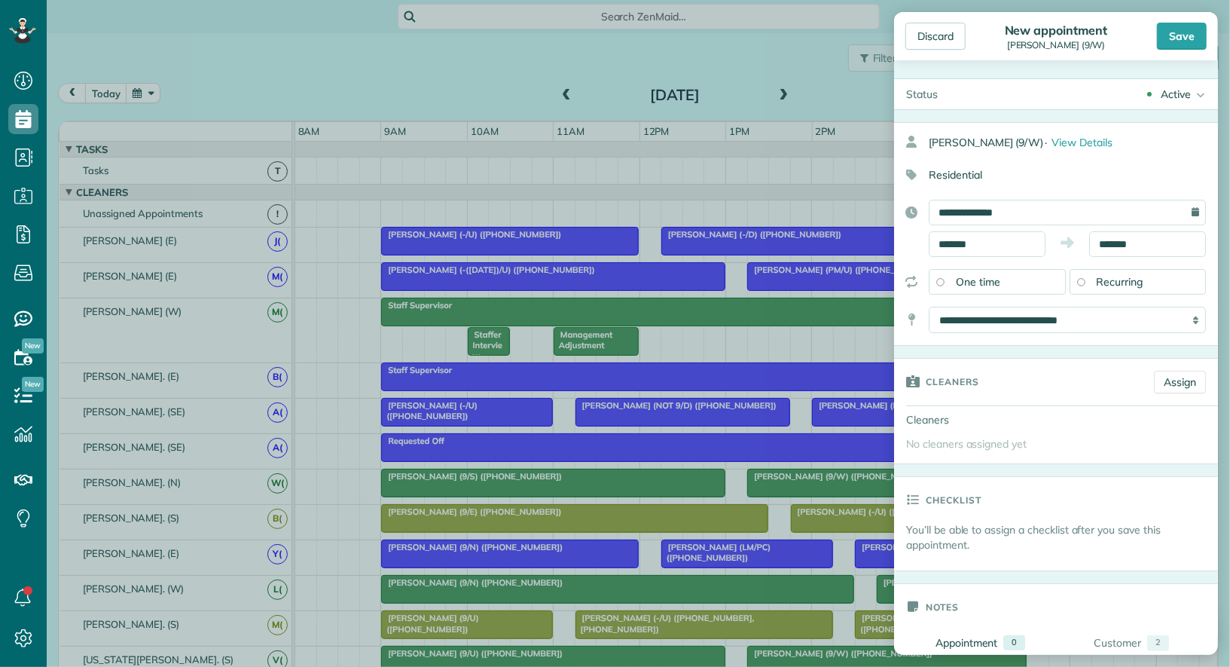
click at [1171, 87] on div "Active" at bounding box center [1176, 94] width 30 height 15
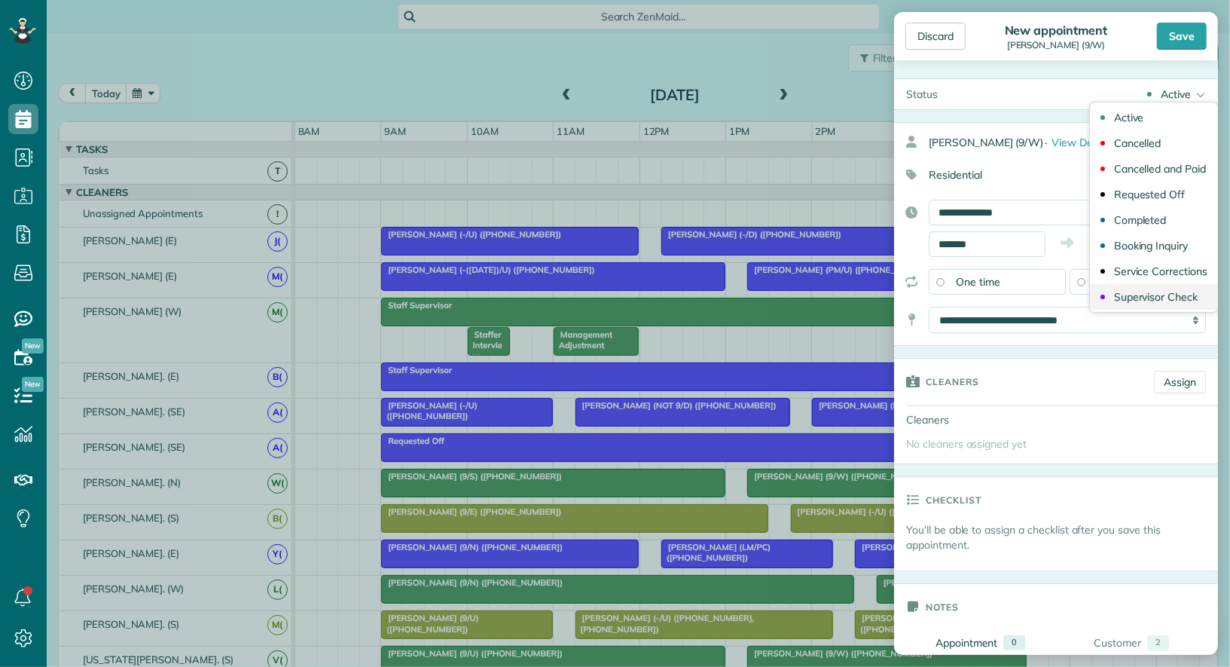
click at [1169, 298] on div "Supervisor Check" at bounding box center [1156, 297] width 84 height 11
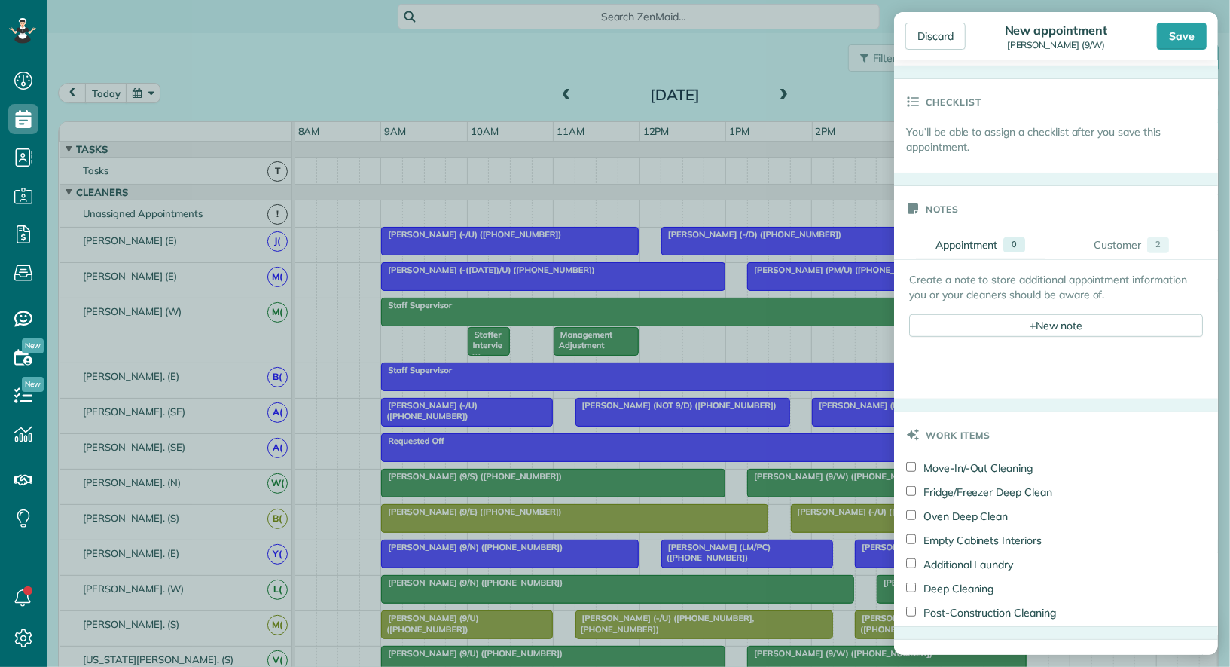
scroll to position [579, 0]
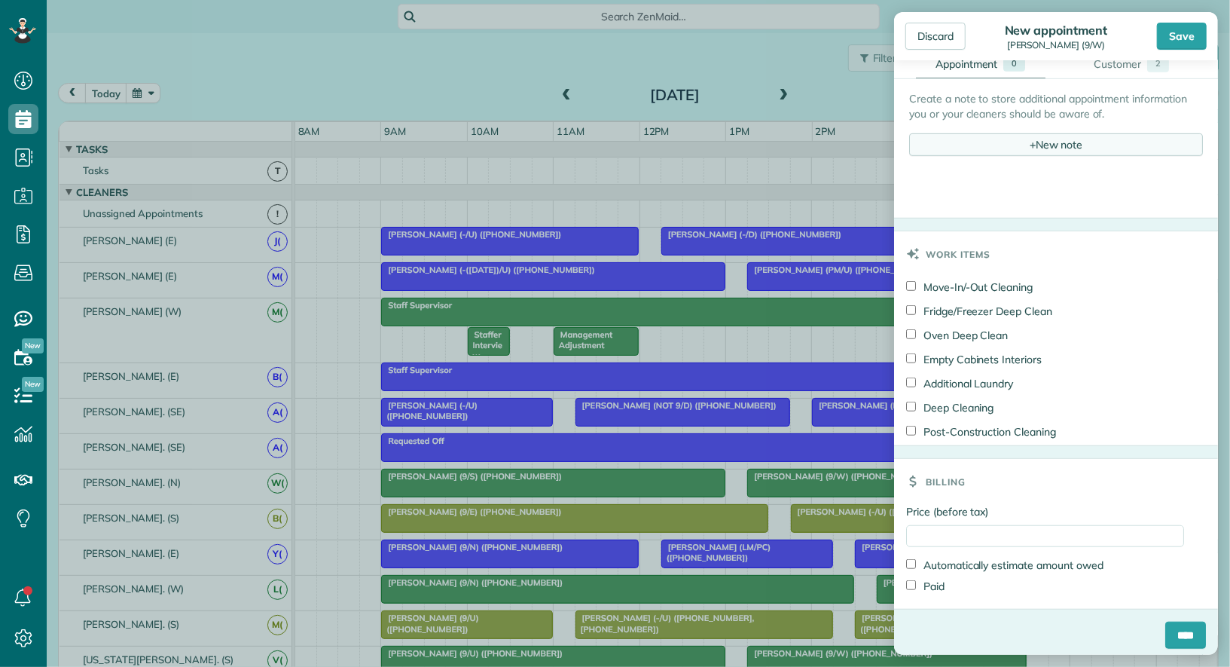
click at [1083, 139] on div "+ New note" at bounding box center [1056, 144] width 294 height 23
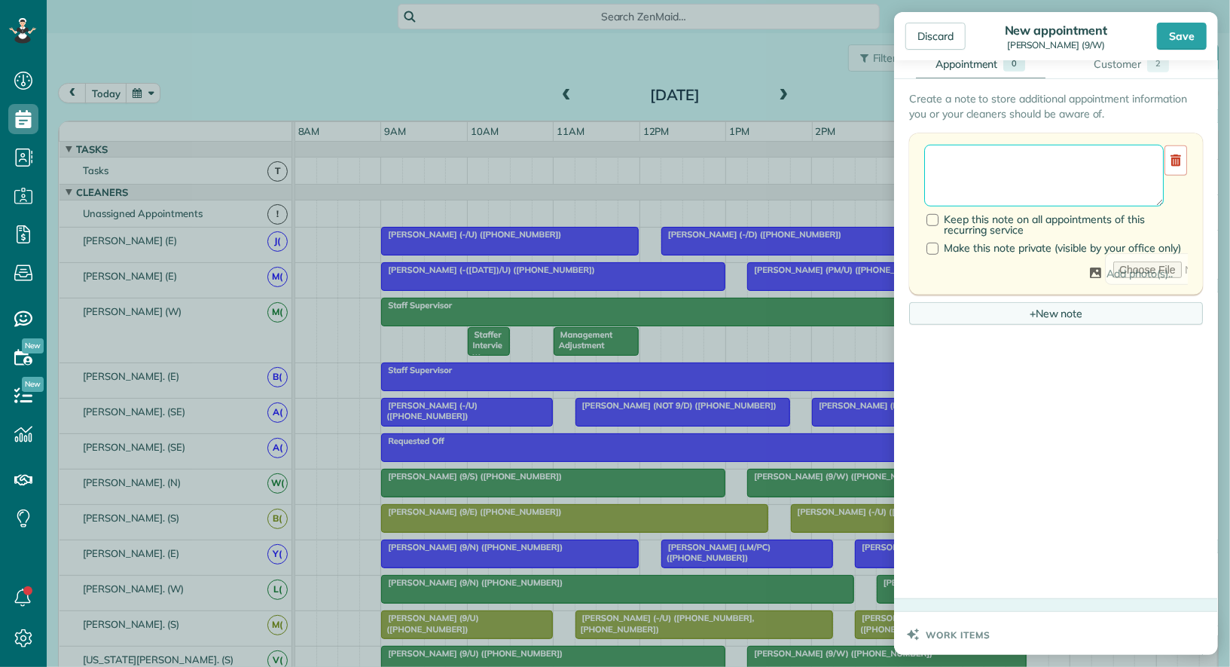
click at [1059, 189] on textarea at bounding box center [1044, 176] width 240 height 62
type textarea "**********"
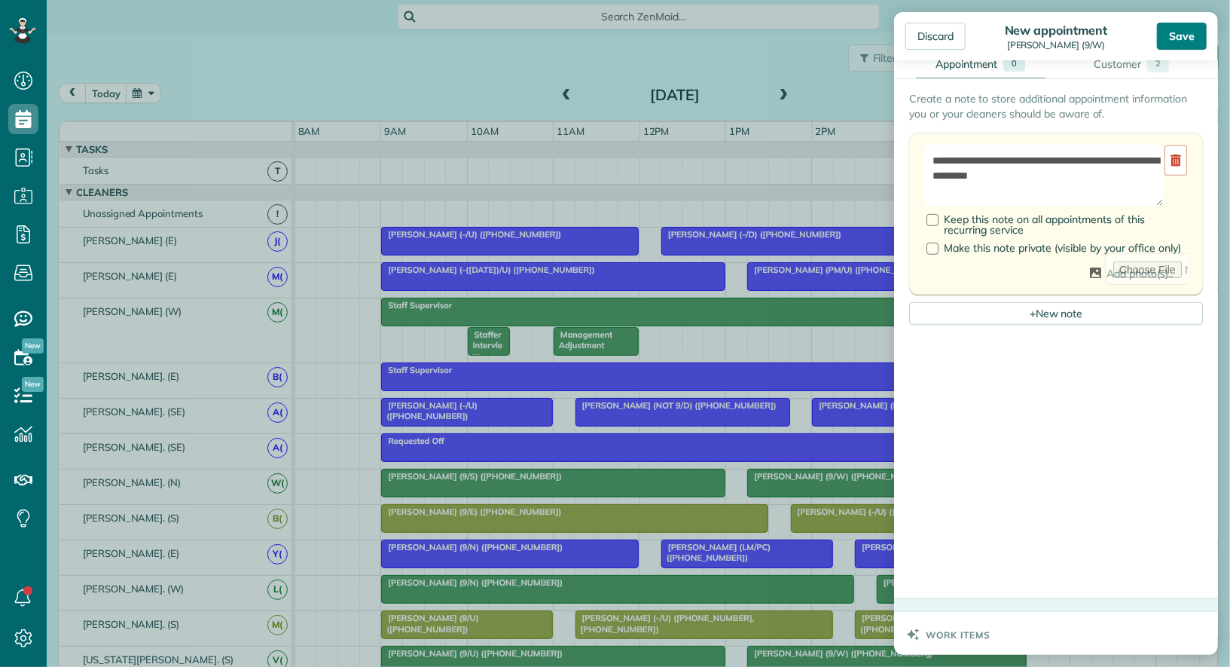
click at [1188, 41] on div "Save" at bounding box center [1182, 36] width 50 height 27
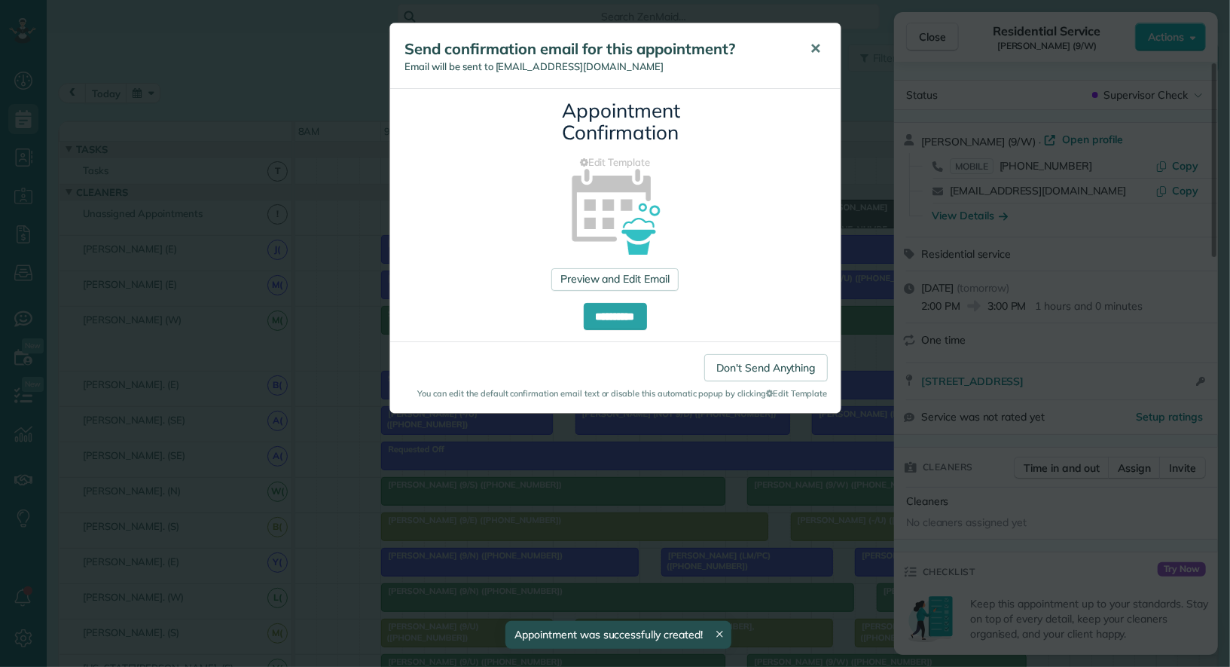
click at [825, 53] on button "✕" at bounding box center [816, 49] width 34 height 36
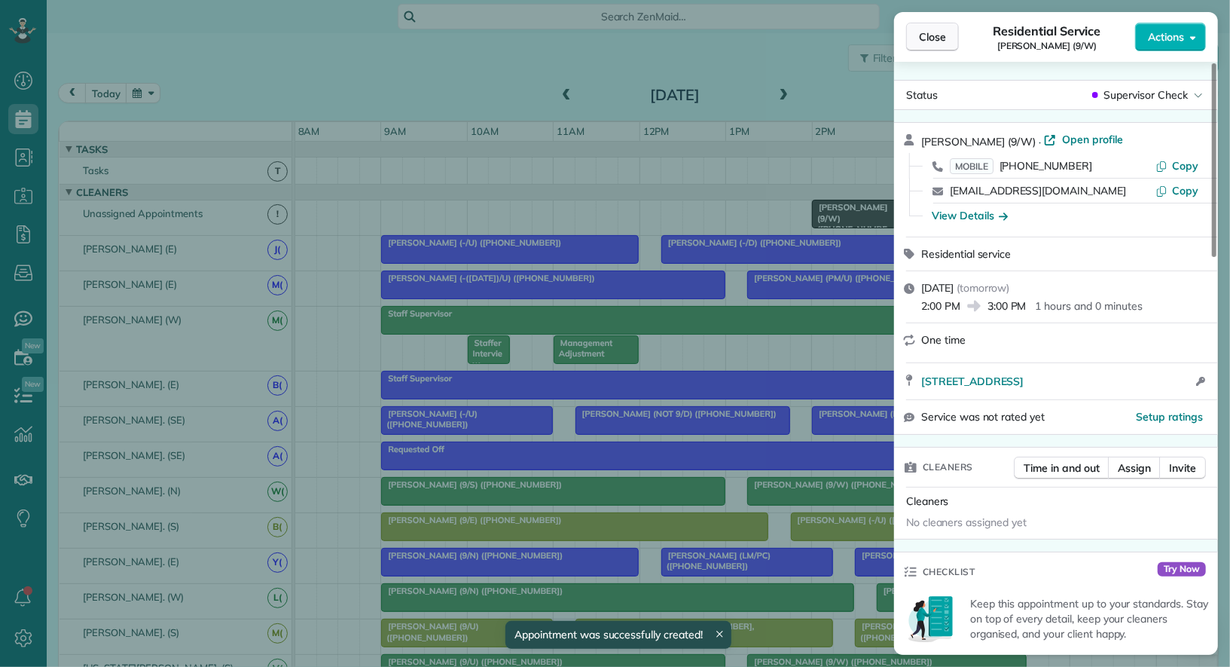
click at [923, 32] on span "Close" at bounding box center [932, 36] width 27 height 15
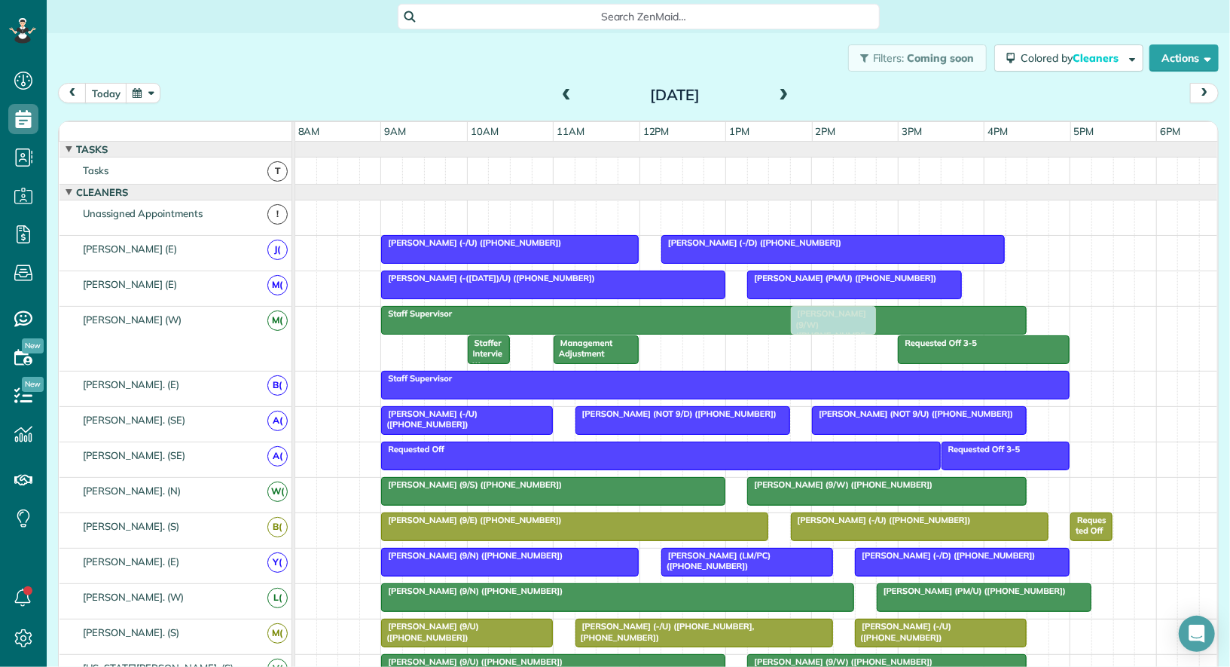
drag, startPoint x: 855, startPoint y: 214, endPoint x: 830, endPoint y: 339, distance: 127.5
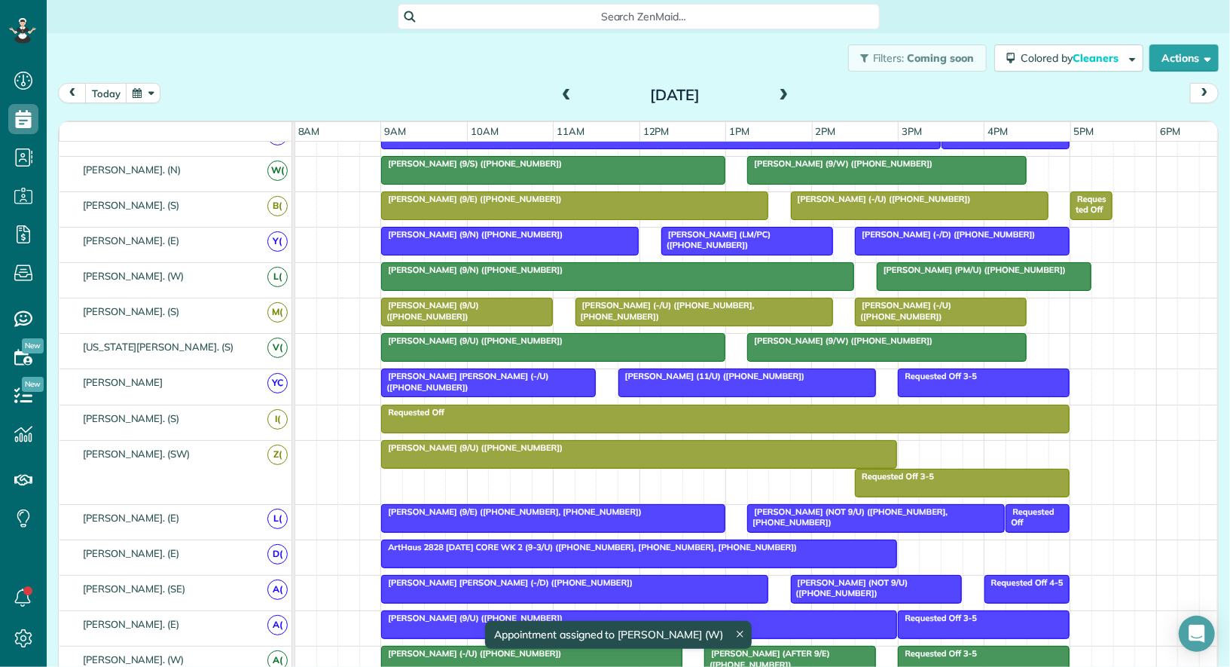
scroll to position [55, 0]
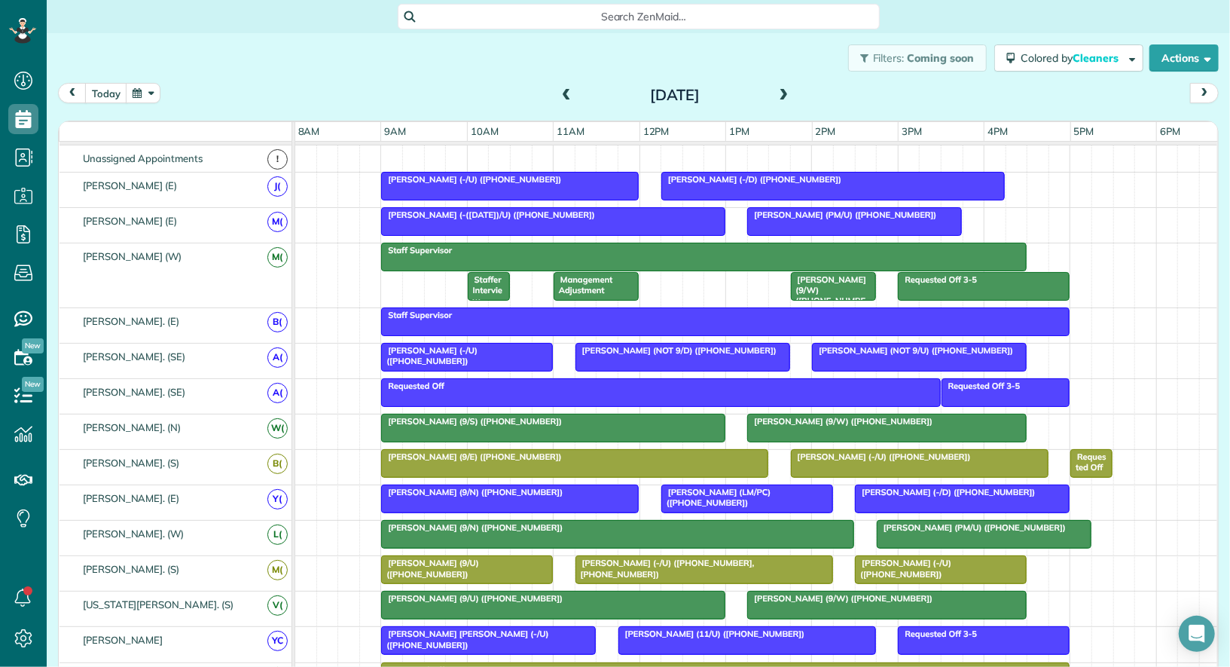
click at [827, 416] on span "Isaac Gerard (9/W) (+15129699001)" at bounding box center [840, 421] width 187 height 11
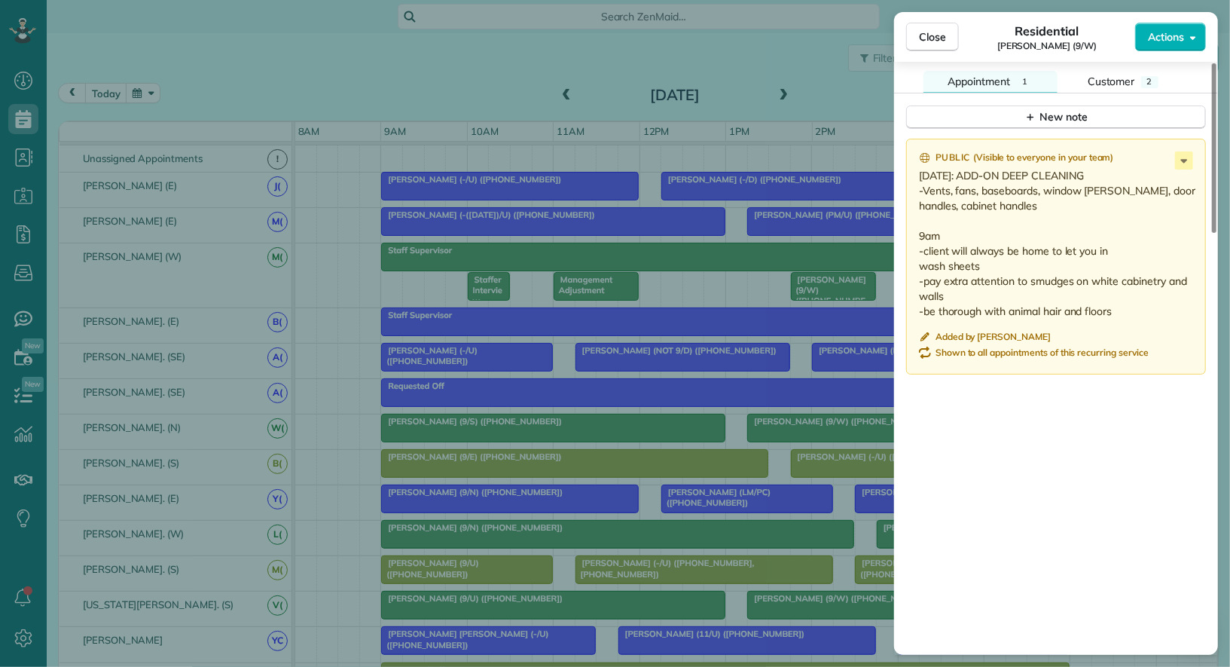
scroll to position [1264, 0]
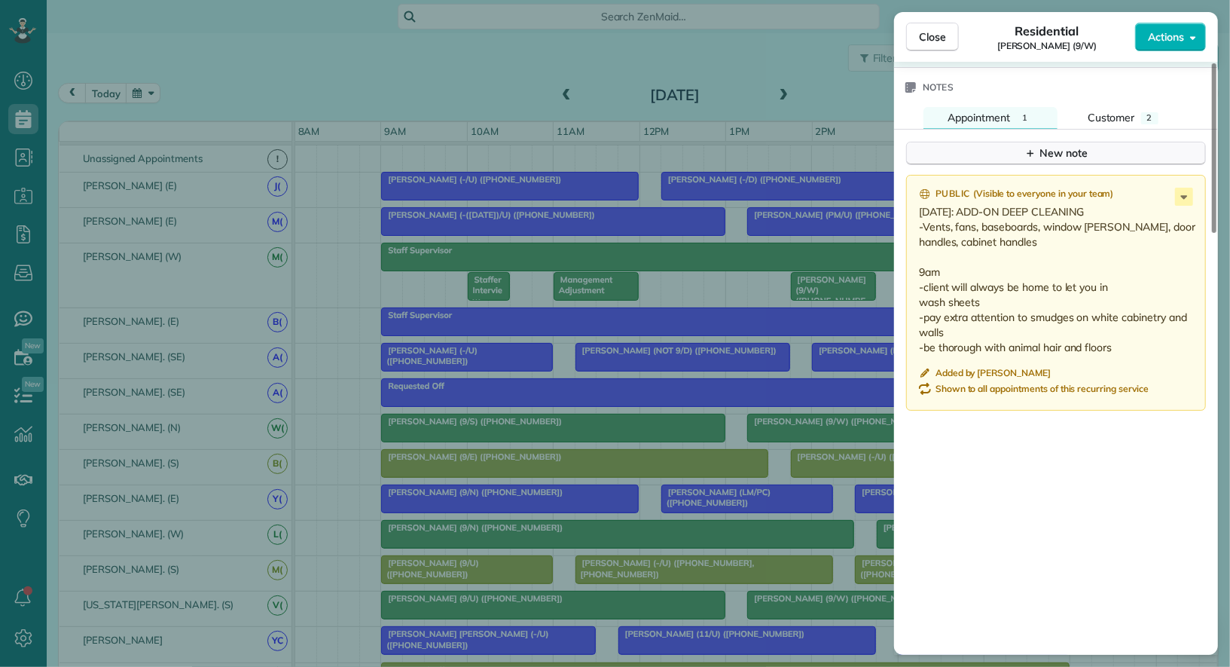
click at [1073, 145] on div "New note" at bounding box center [1056, 153] width 63 height 16
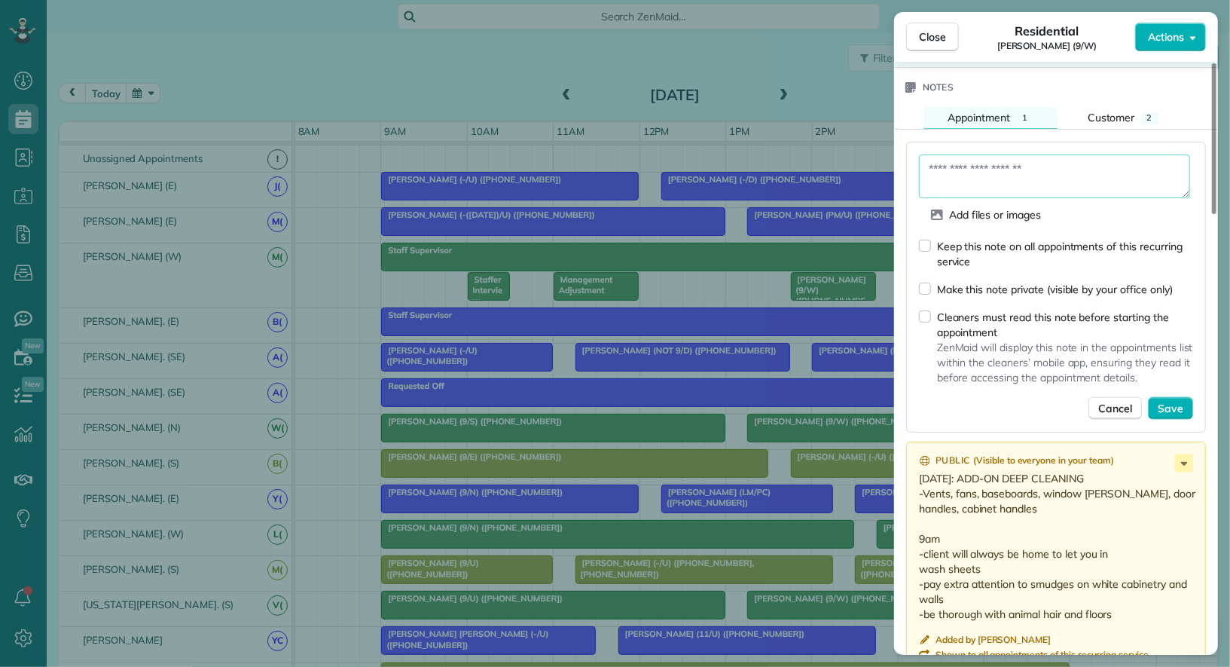
click at [1025, 165] on textarea at bounding box center [1054, 176] width 271 height 44
type textarea "**********"
click at [1179, 400] on span "Save" at bounding box center [1171, 407] width 26 height 15
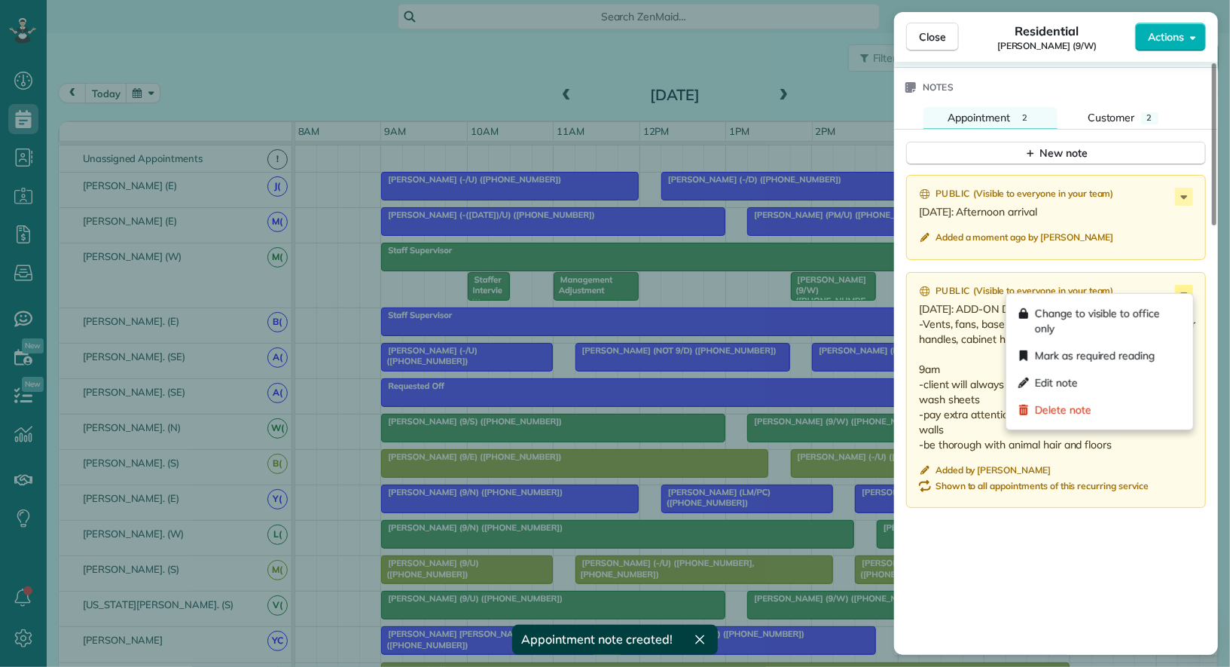
click at [1183, 291] on icon at bounding box center [1184, 294] width 18 height 18
click at [1131, 380] on div "Edit note" at bounding box center [1100, 382] width 175 height 27
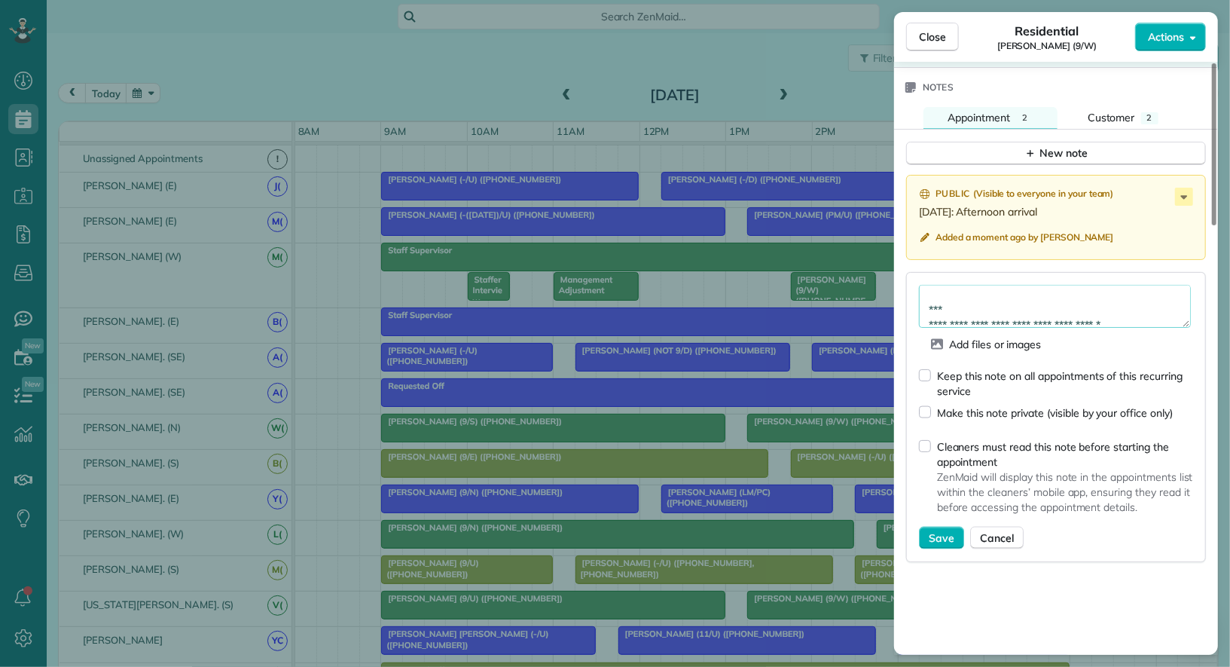
click at [927, 296] on textarea "**********" at bounding box center [1055, 306] width 272 height 43
type textarea "**********"
click at [931, 530] on span "Save" at bounding box center [942, 537] width 26 height 15
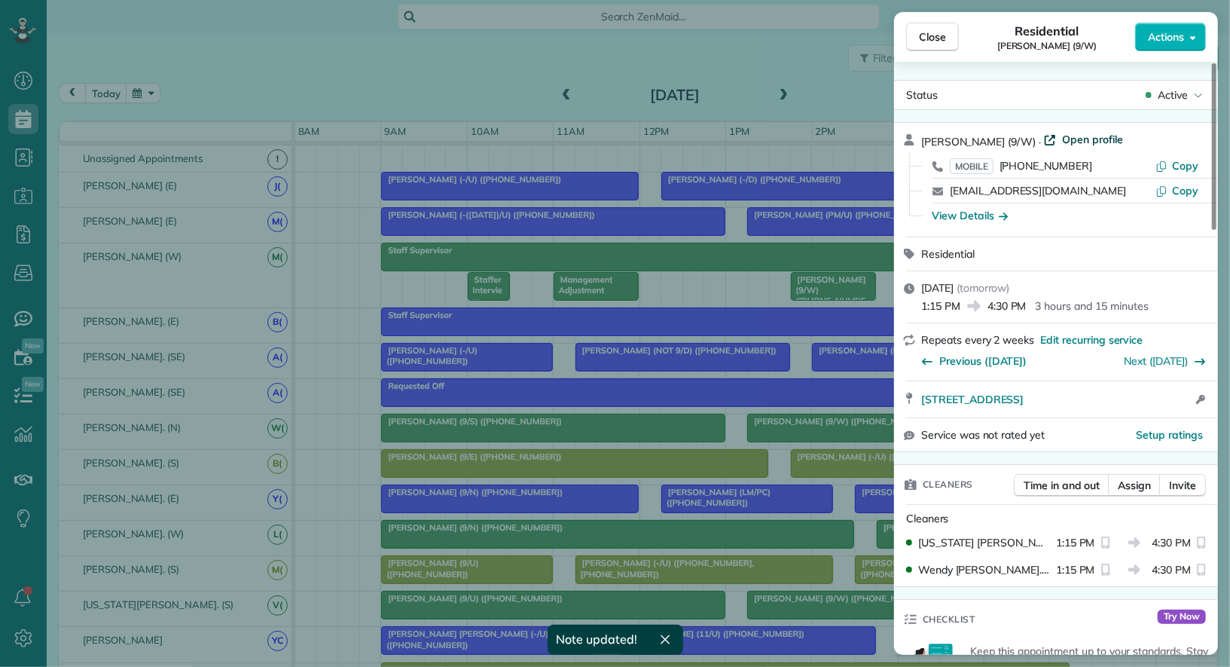
click at [1076, 138] on span "Open profile" at bounding box center [1092, 139] width 61 height 15
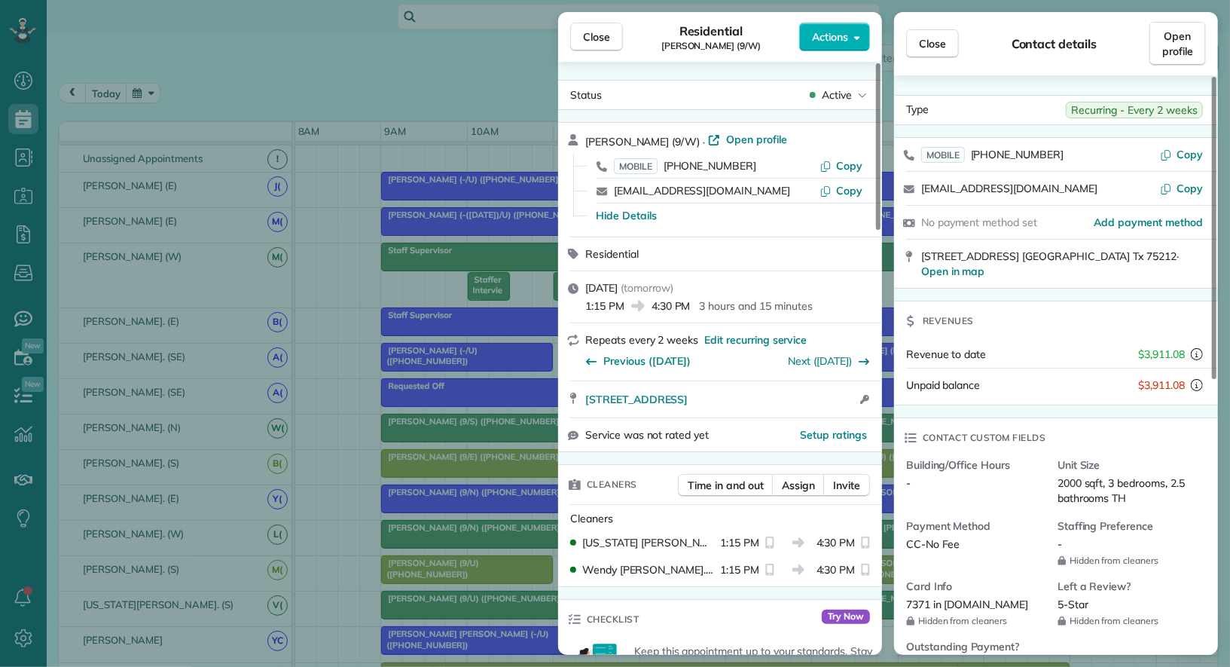
click at [733, 128] on div "Isaac Gerard (9/W) · Open profile MOBILE (512) 969-9001 Copy isaacrgerard@gmail…" at bounding box center [720, 180] width 324 height 114
click at [733, 132] on span "Open profile" at bounding box center [756, 139] width 61 height 15
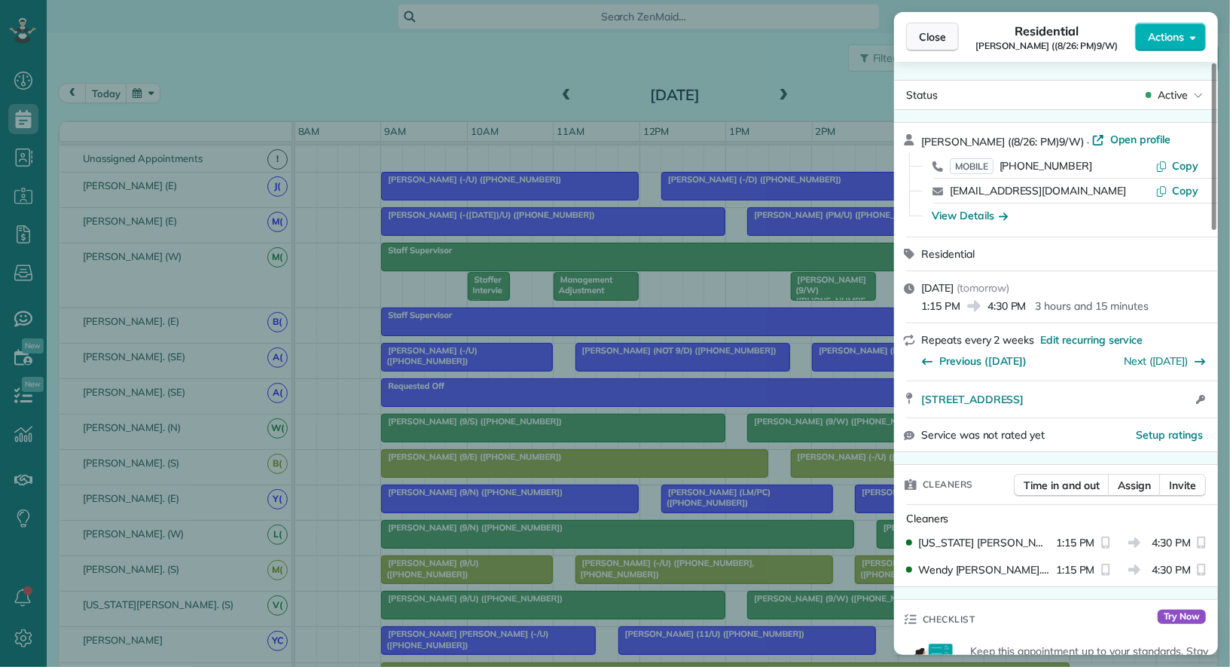
click at [938, 41] on span "Close" at bounding box center [932, 36] width 27 height 15
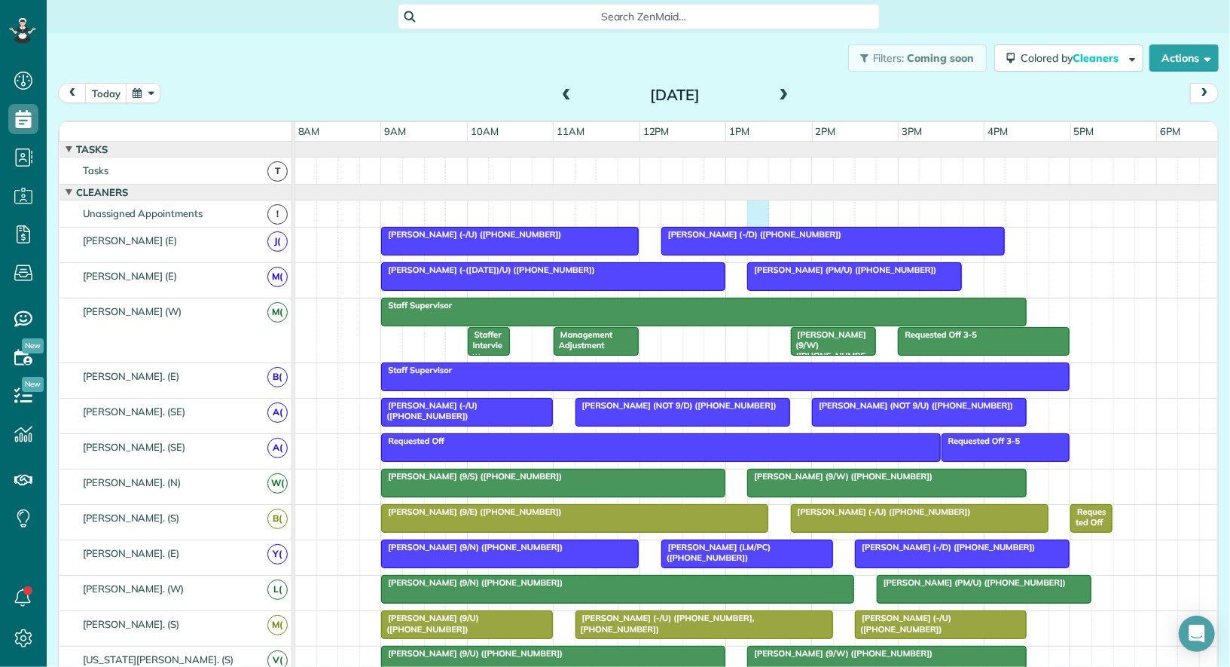
click at [763, 206] on div at bounding box center [757, 213] width 924 height 26
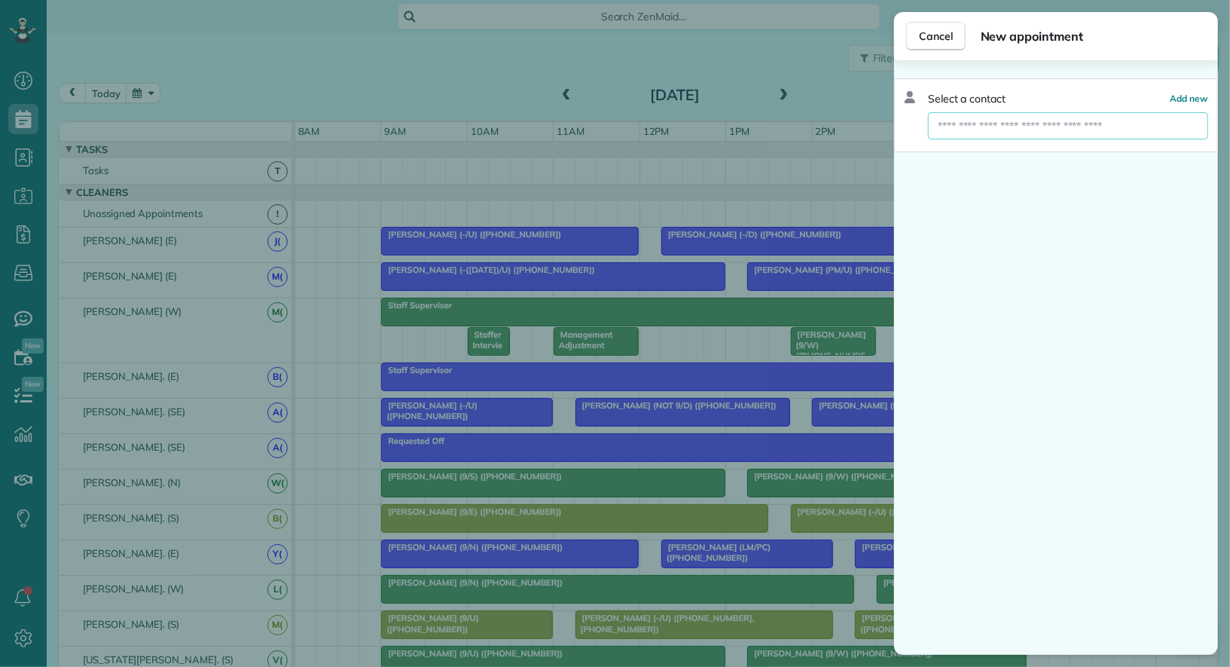
click at [989, 128] on input "text" at bounding box center [1068, 125] width 280 height 27
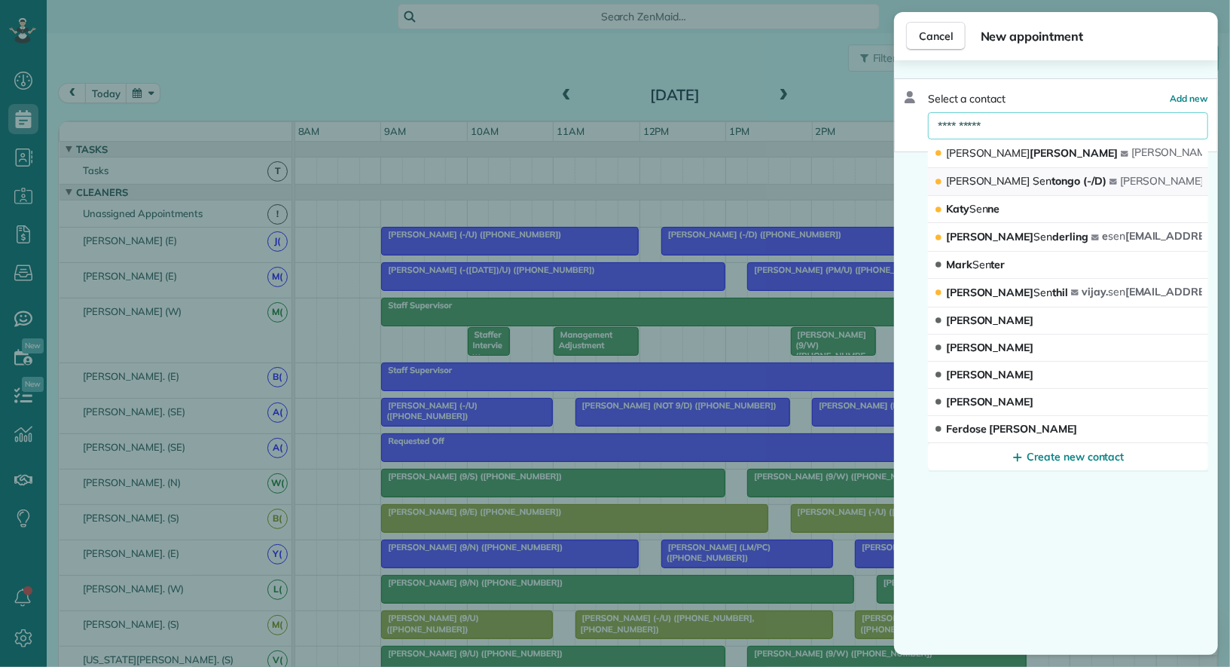
type input "**********"
click at [1033, 175] on span "Sen" at bounding box center [1042, 181] width 19 height 14
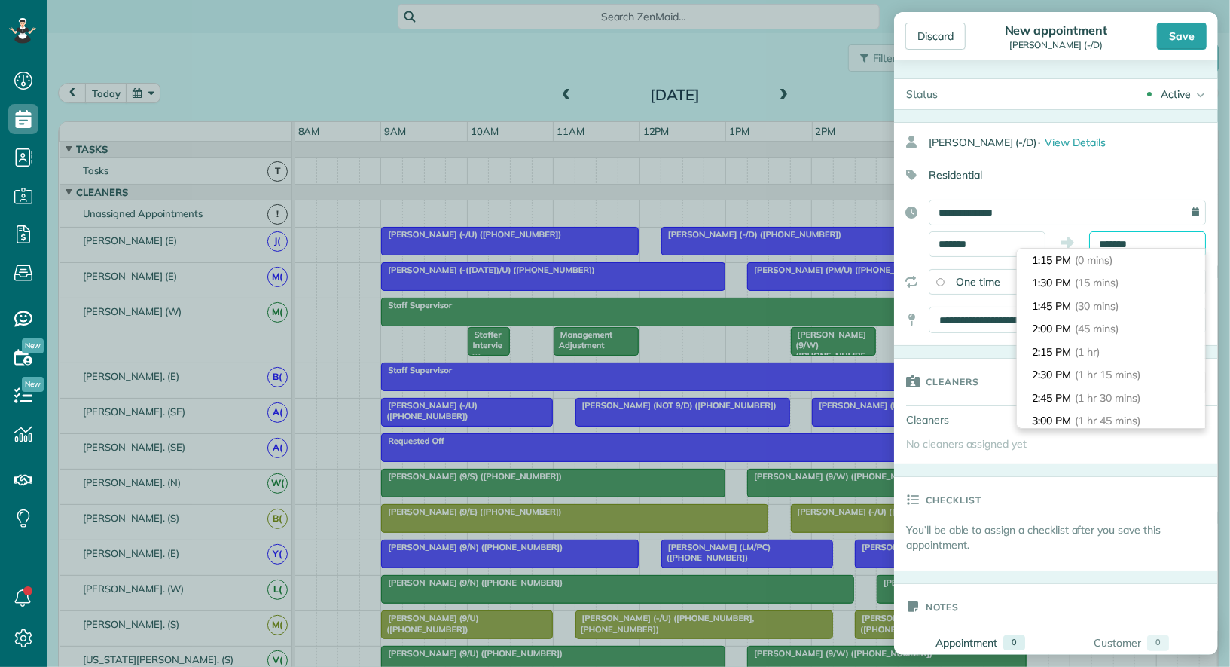
click at [1122, 250] on body "Dashboard Scheduling Calendar View List View Dispatch View - Weekly scheduling …" at bounding box center [615, 333] width 1230 height 667
type input "*******"
click at [1102, 342] on li "2:15 PM (1 hr)" at bounding box center [1111, 352] width 188 height 23
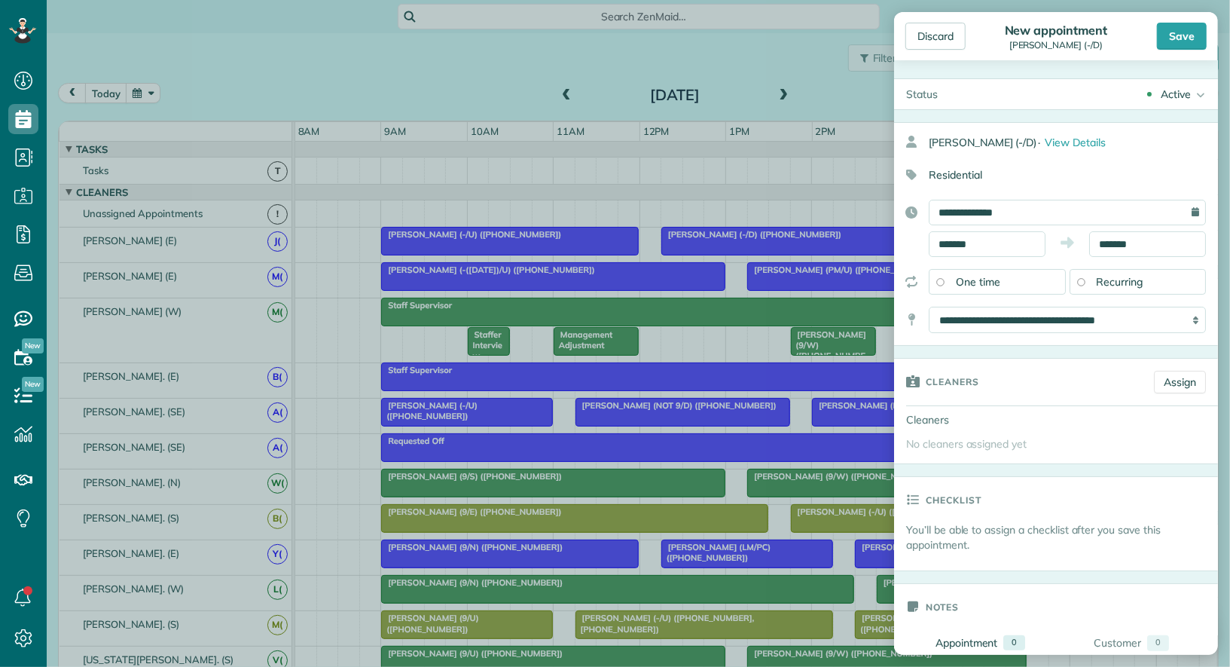
click at [1187, 83] on div "Active Active Cancelled Cancelled and Paid Requested Off Completed" at bounding box center [1084, 94] width 268 height 30
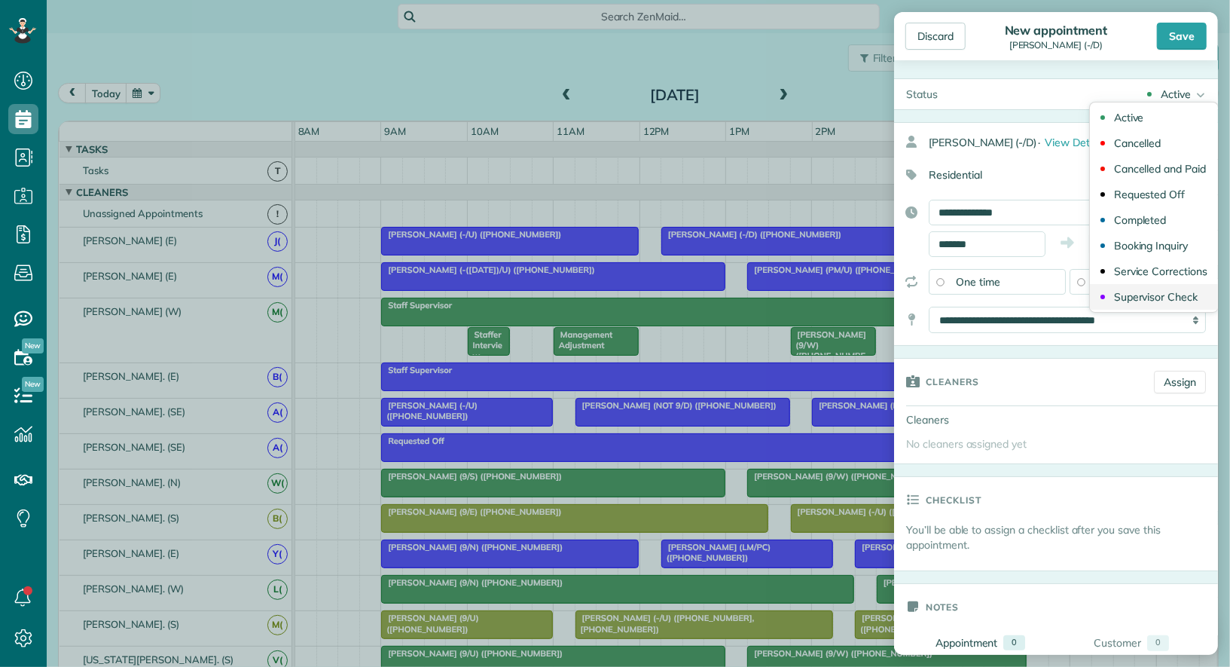
click at [1168, 300] on div "Supervisor Check" at bounding box center [1156, 297] width 84 height 11
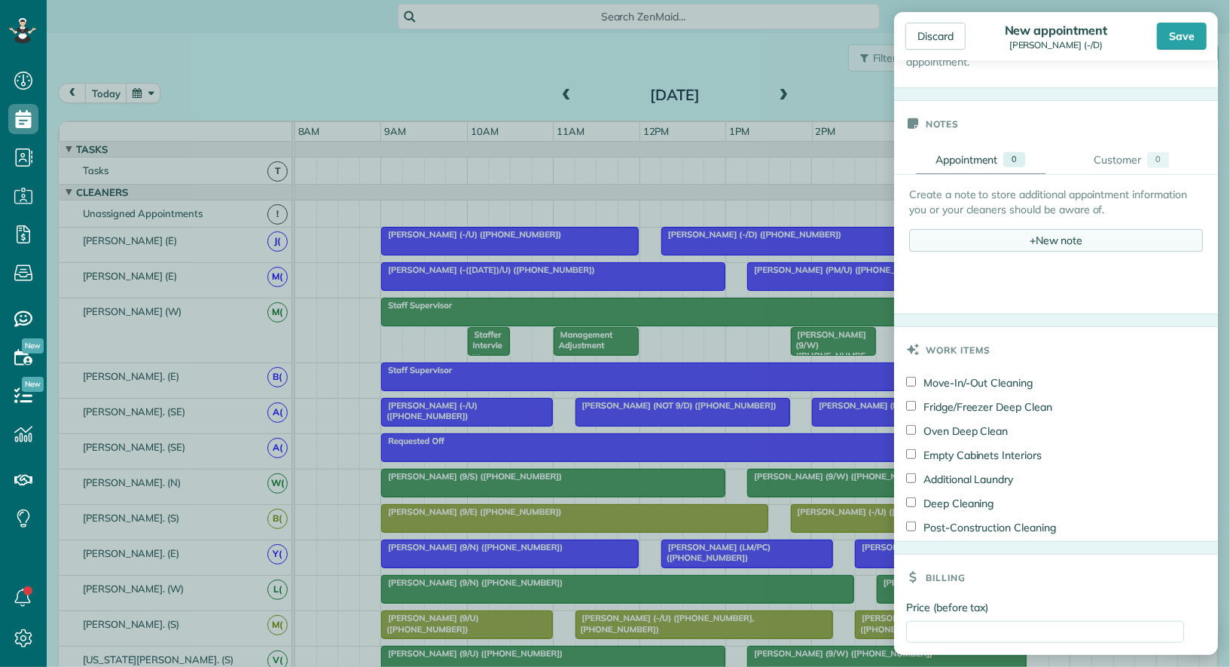
click at [1064, 231] on div "+ New note" at bounding box center [1056, 240] width 294 height 23
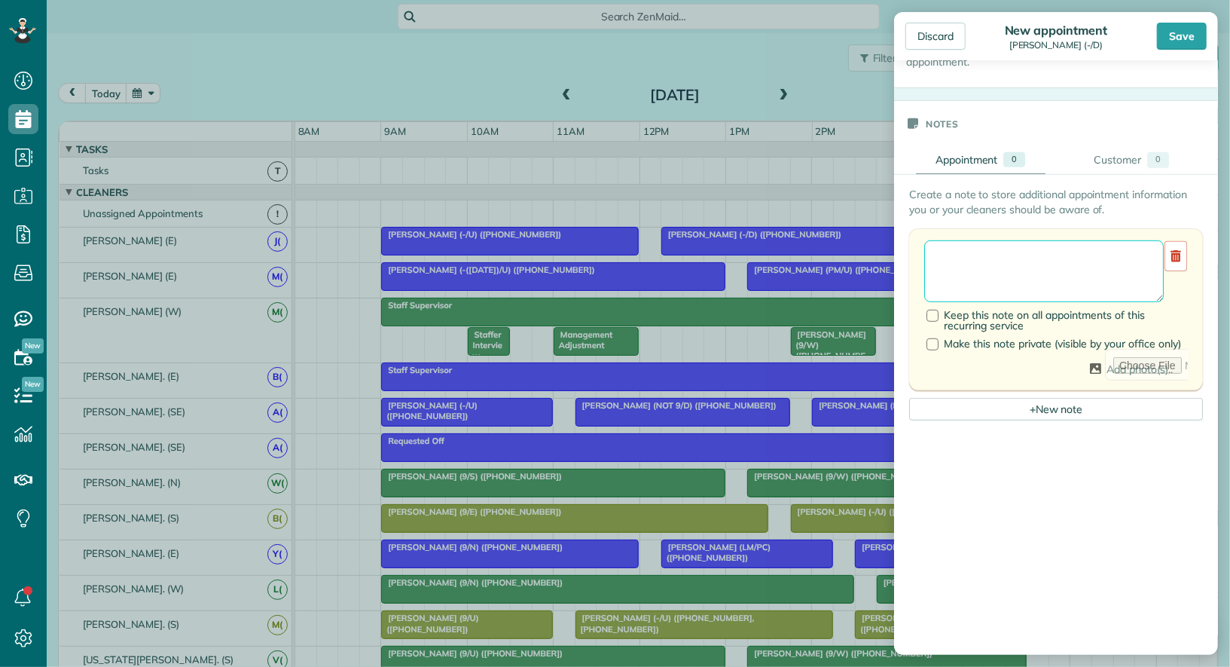
click at [1025, 281] on textarea at bounding box center [1044, 271] width 240 height 62
type textarea "**********"
click at [1192, 29] on div "Save" at bounding box center [1182, 36] width 50 height 27
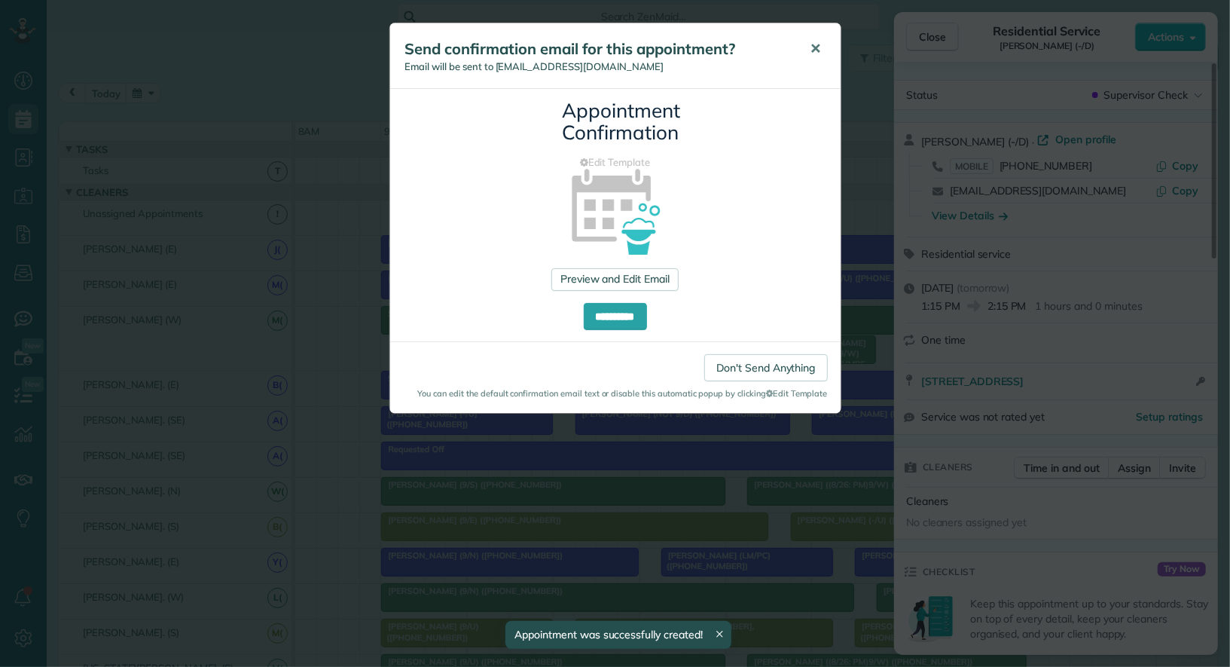
click at [816, 50] on span "✕" at bounding box center [816, 48] width 11 height 17
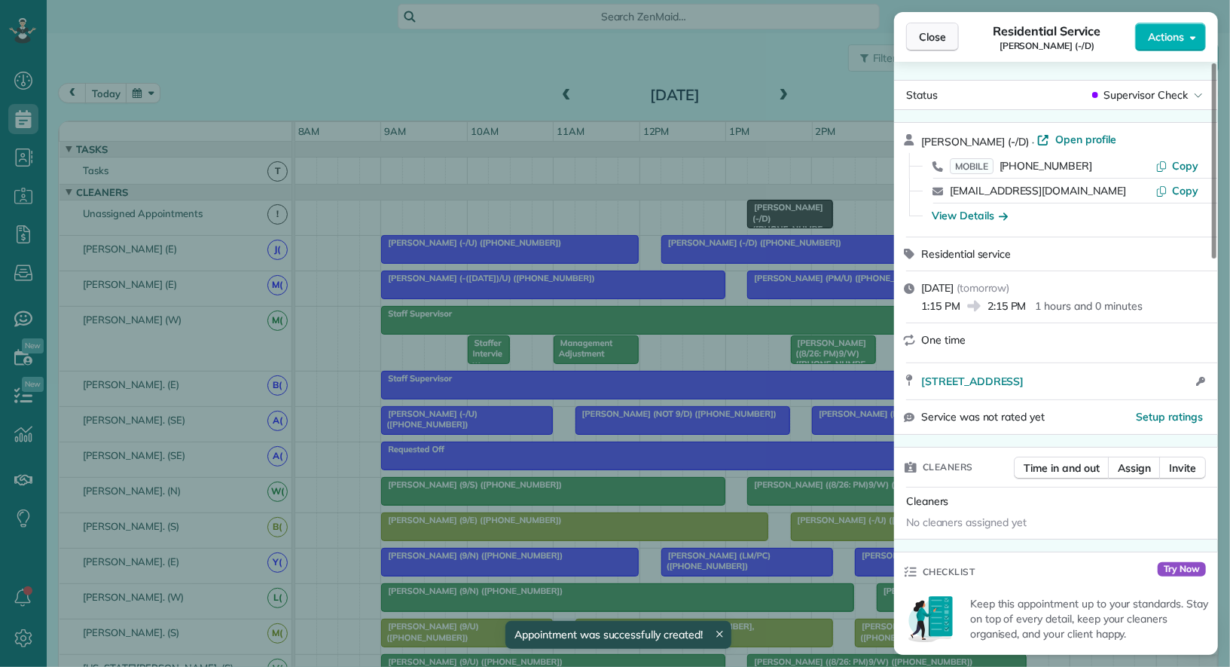
click at [949, 39] on button "Close" at bounding box center [932, 37] width 53 height 29
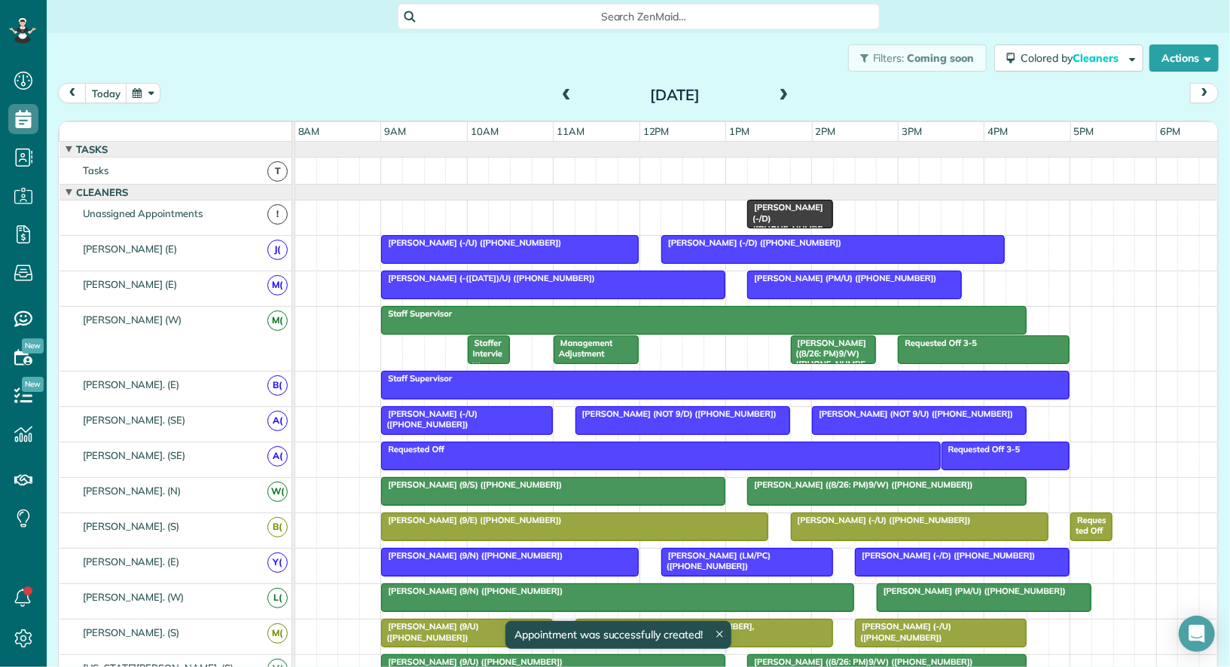
click at [779, 243] on span "Joanna Sentongo (-/D) (+17088348020)" at bounding box center [752, 242] width 182 height 11
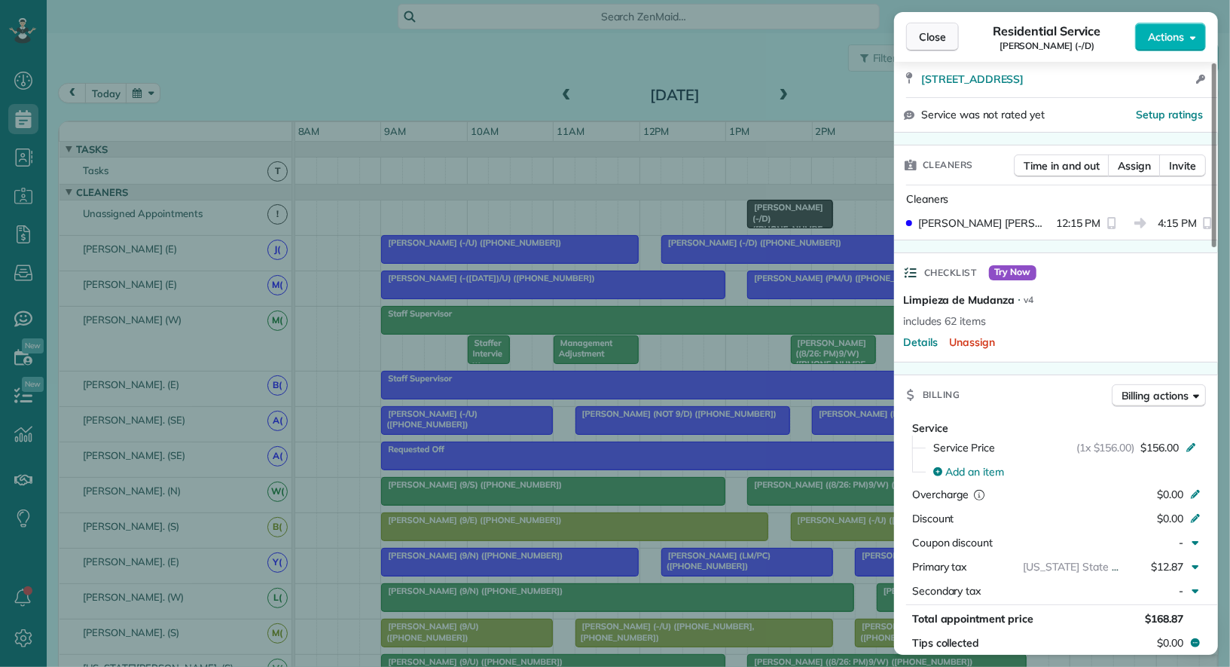
click at [937, 30] on span "Close" at bounding box center [932, 36] width 27 height 15
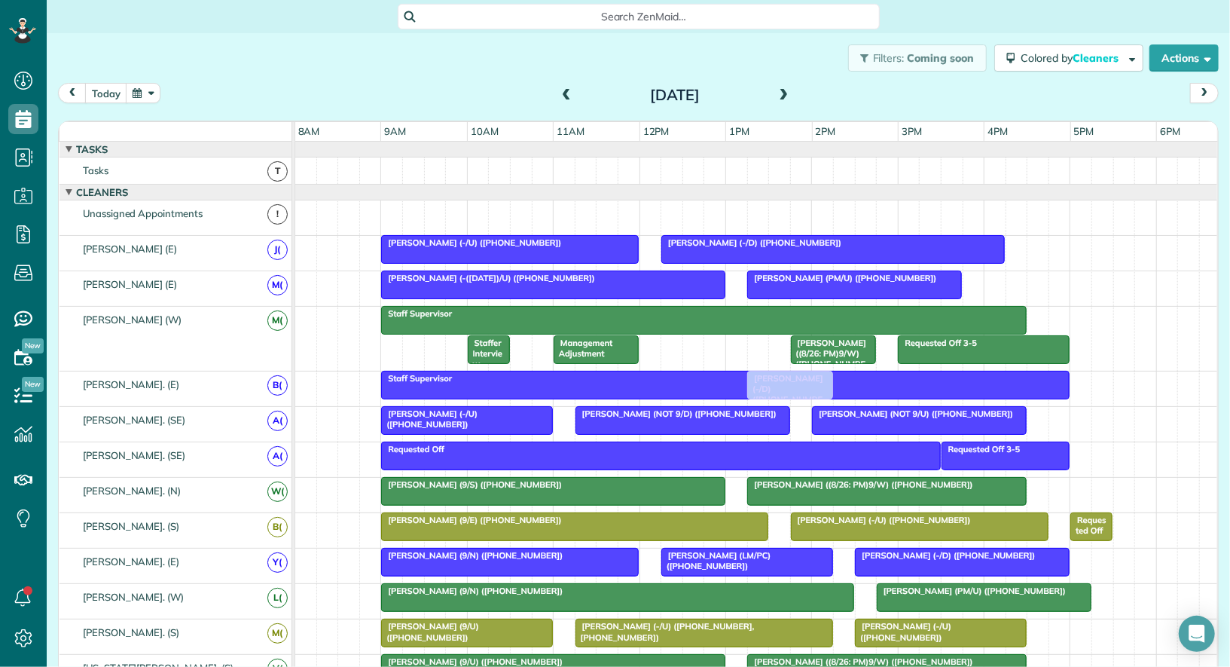
drag, startPoint x: 769, startPoint y: 211, endPoint x: 773, endPoint y: 396, distance: 185.4
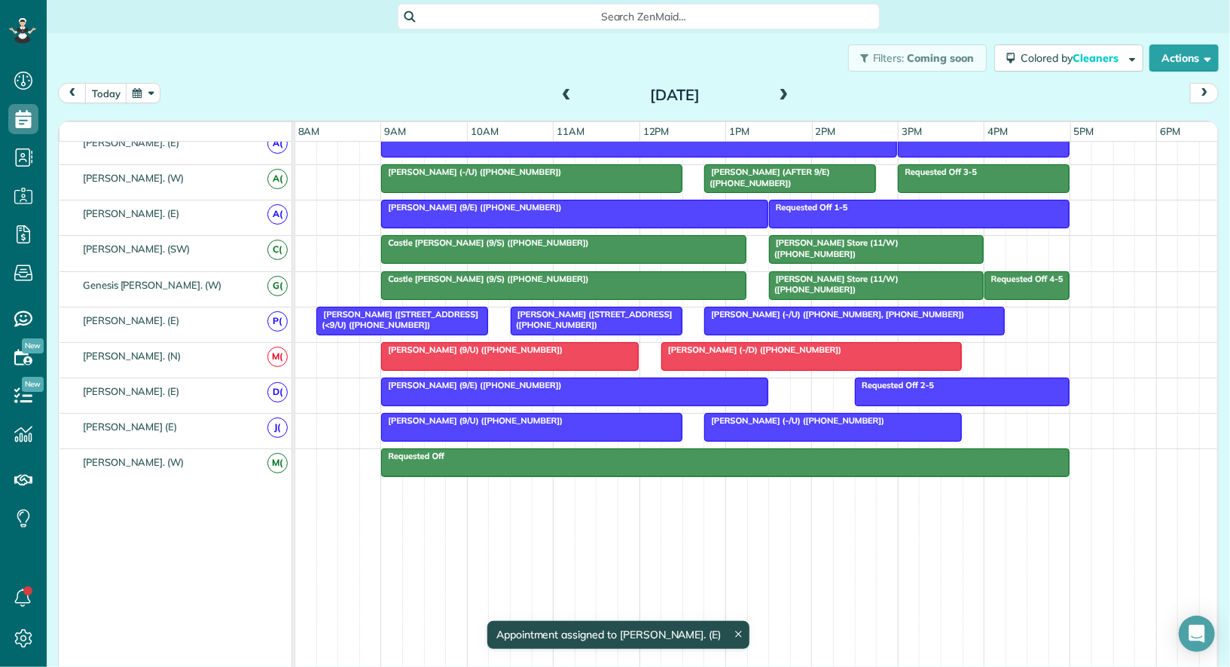
click at [787, 99] on span at bounding box center [784, 96] width 17 height 14
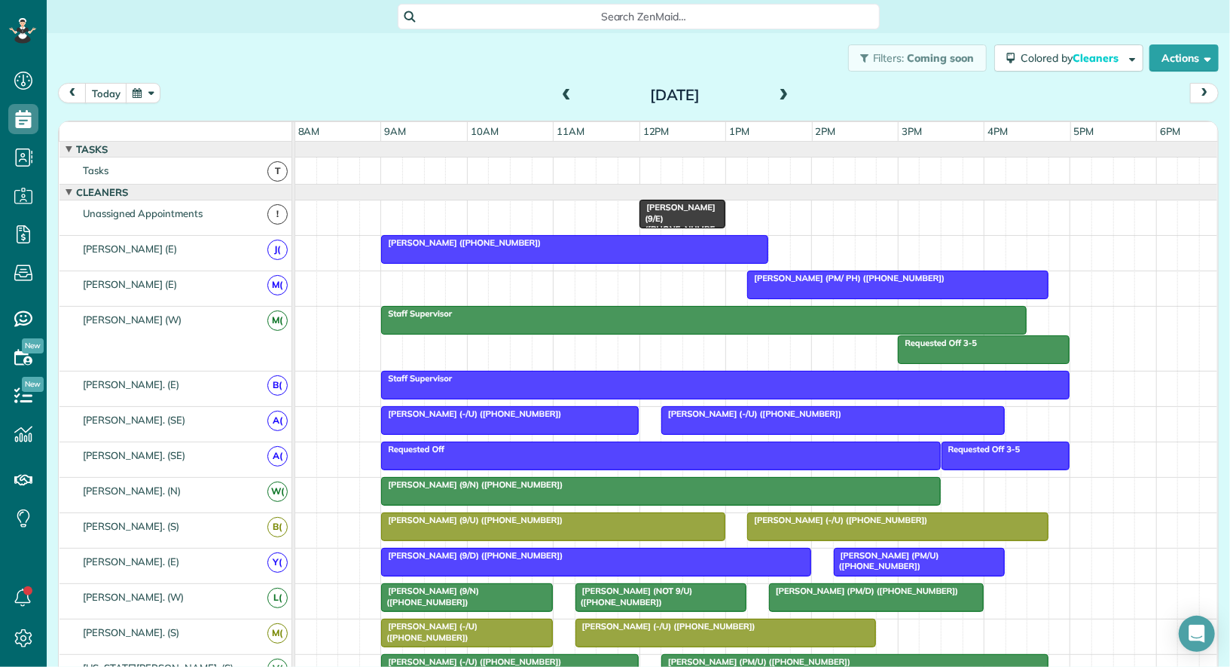
click at [785, 99] on span at bounding box center [784, 96] width 17 height 14
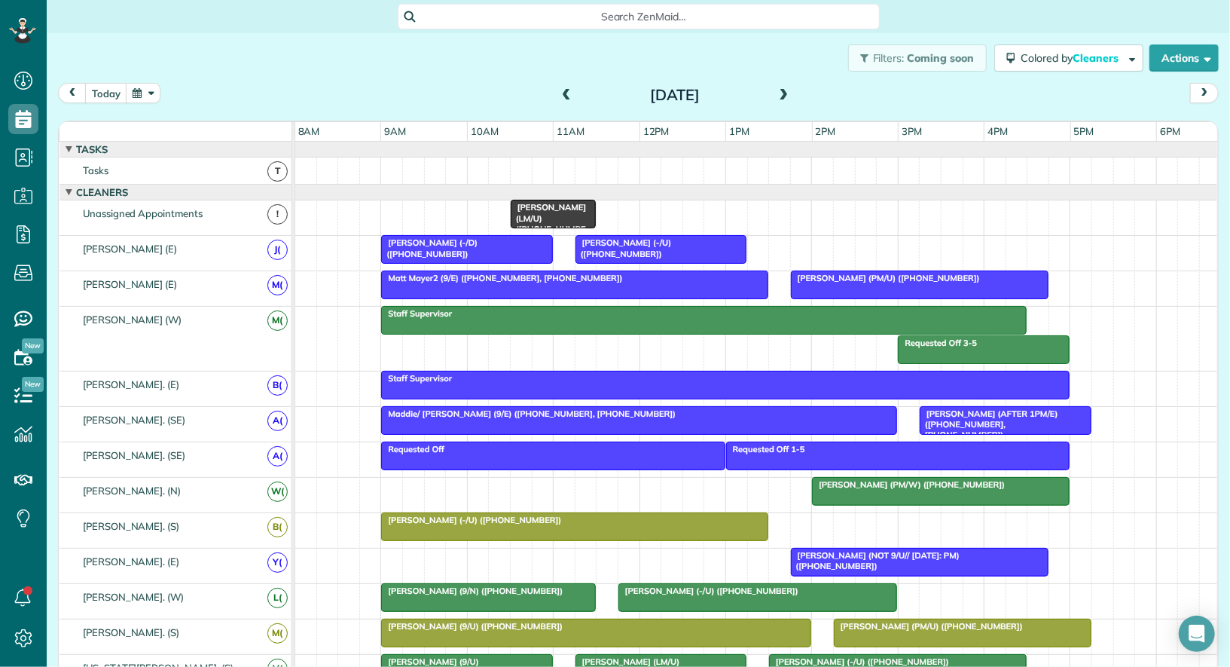
click at [783, 94] on span at bounding box center [784, 96] width 17 height 14
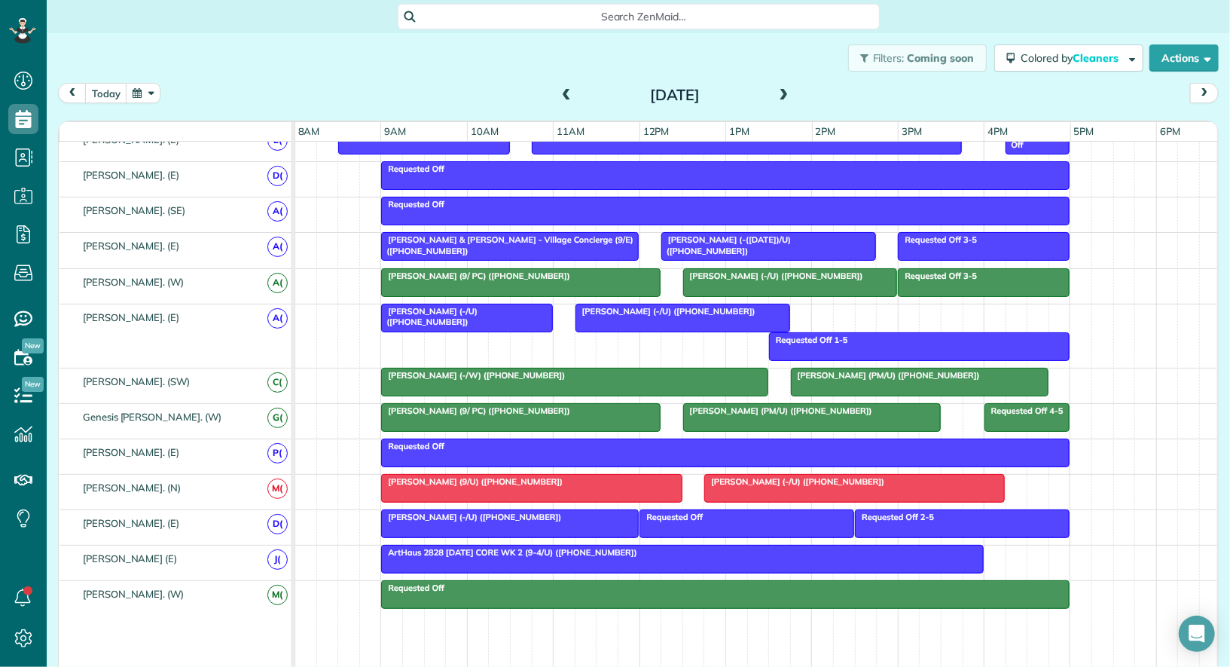
click at [761, 476] on div "Quinn Gardner (-/U) (+15204252354)" at bounding box center [855, 481] width 292 height 11
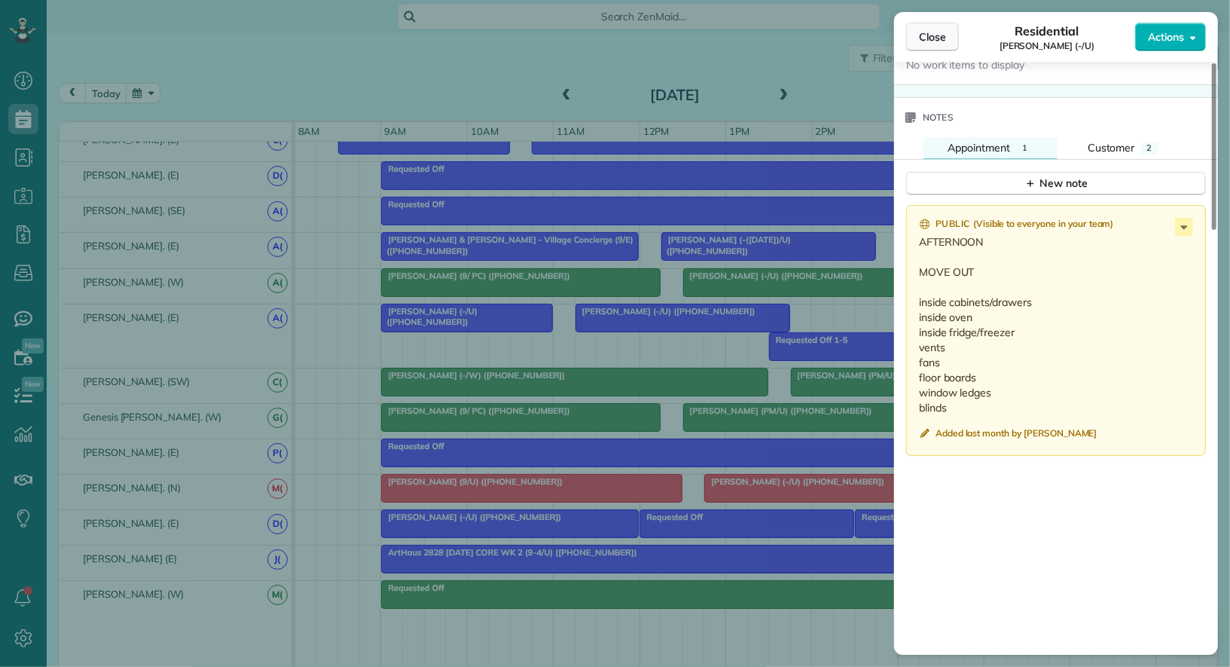
click at [925, 35] on span "Close" at bounding box center [932, 36] width 27 height 15
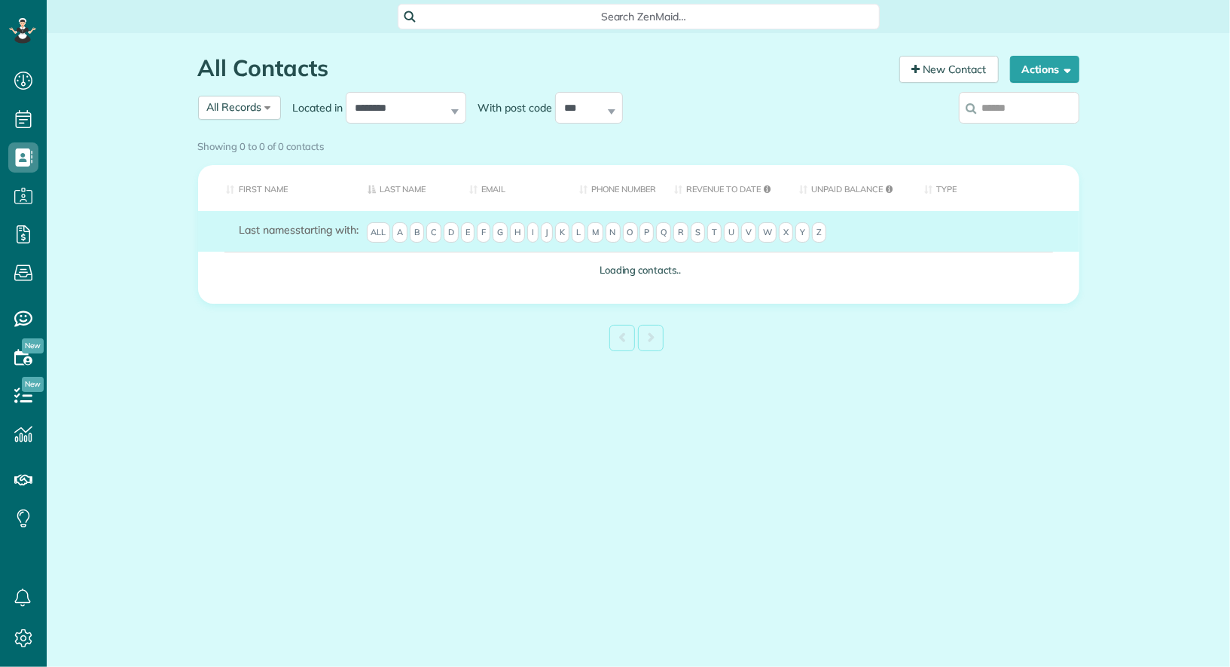
scroll to position [6, 6]
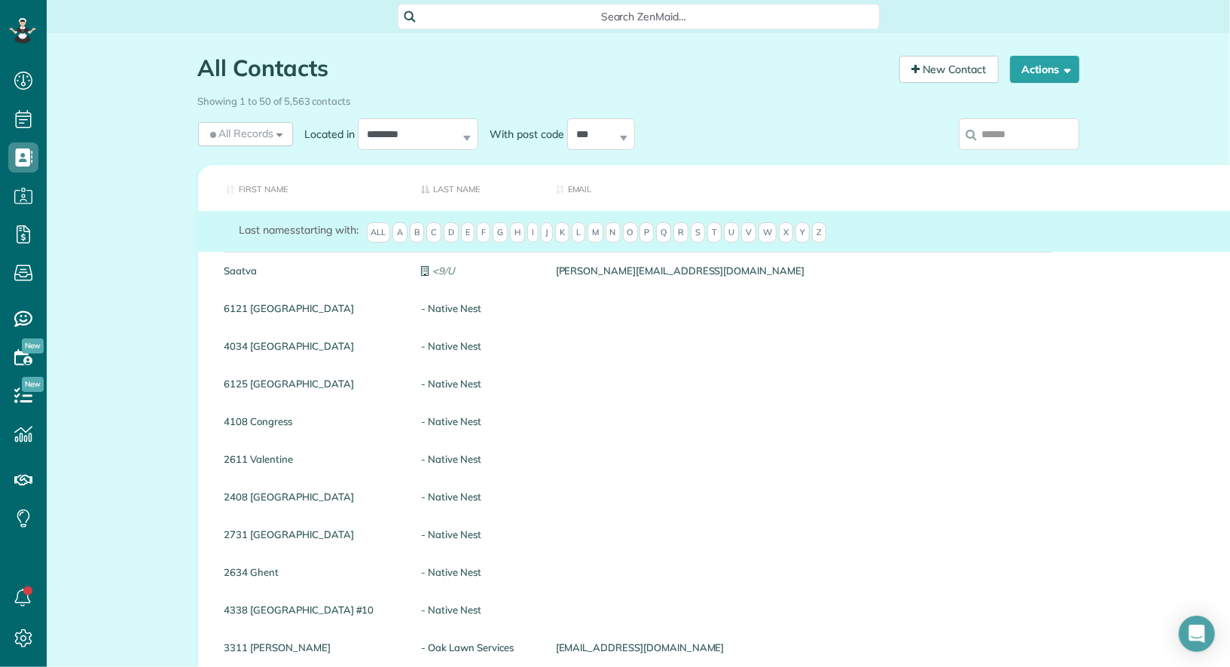
click at [1040, 136] on input "search" at bounding box center [1019, 134] width 121 height 32
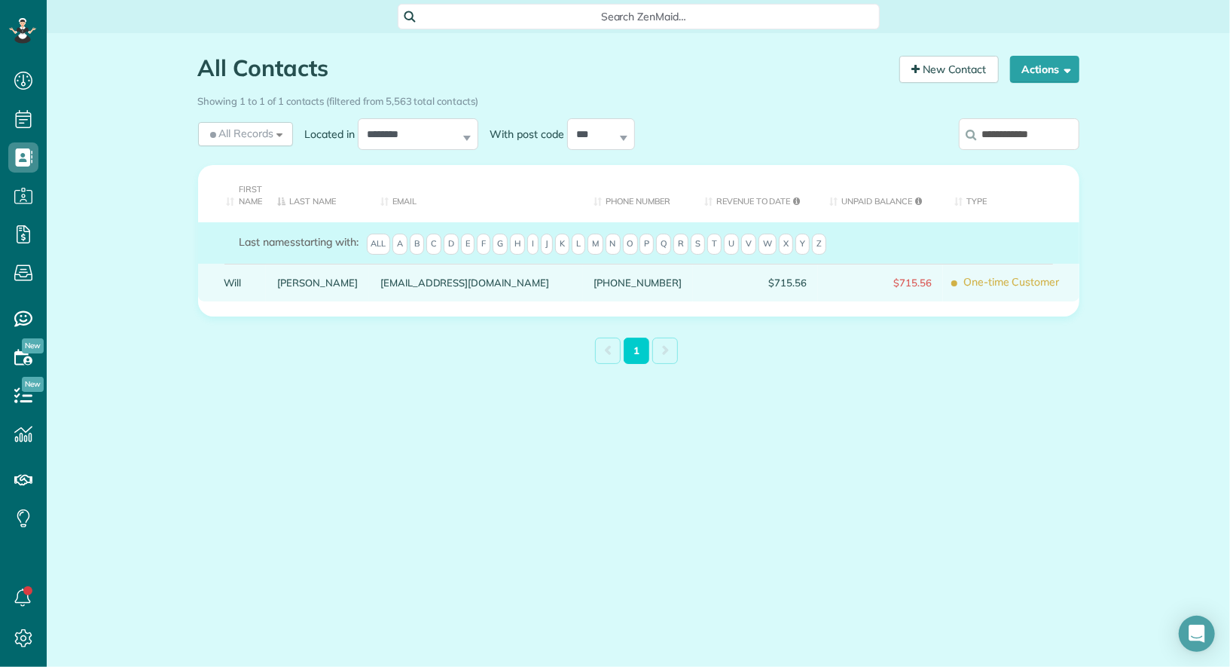
type input "**********"
click at [231, 282] on link "Will" at bounding box center [240, 282] width 31 height 11
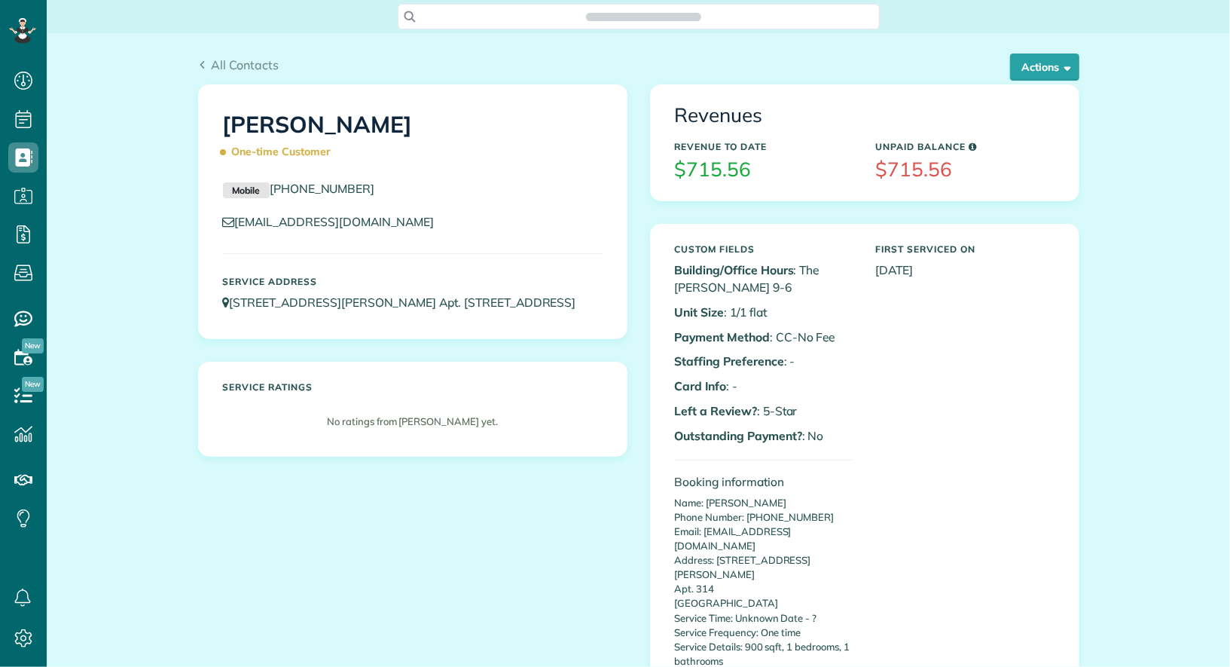
scroll to position [6, 6]
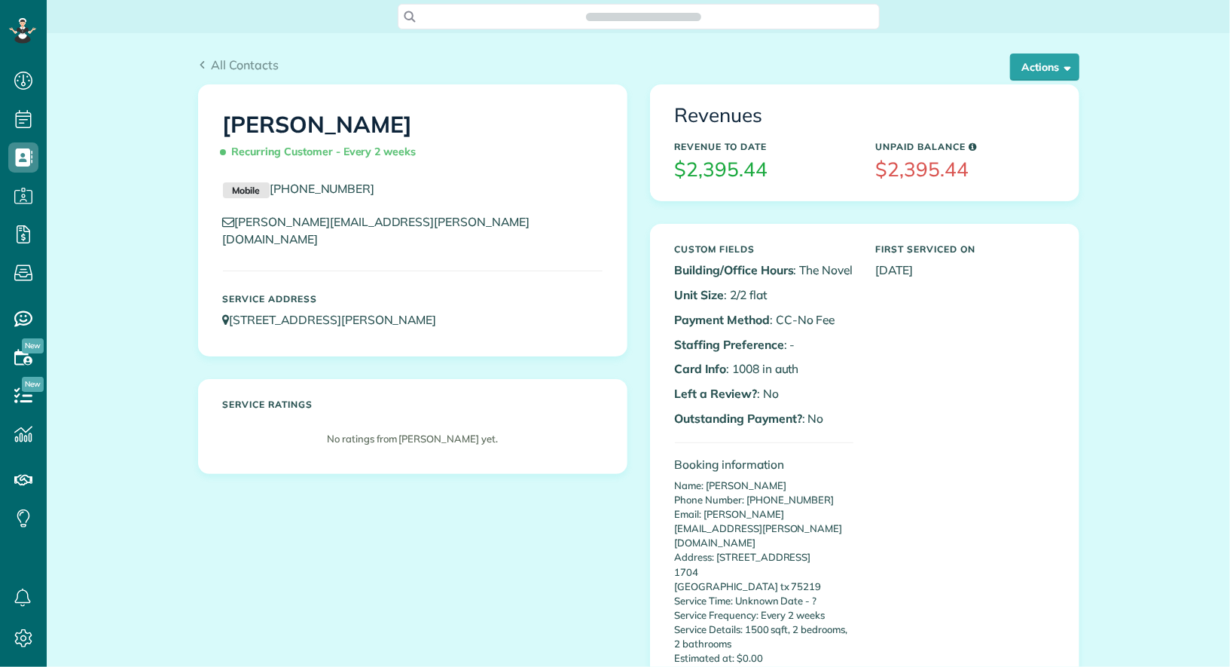
scroll to position [6, 6]
click at [1059, 51] on div "All Contacts Actions Edit Add Appointment Recent Activity Send Email Update Cus…" at bounding box center [639, 58] width 904 height 51
click at [1059, 61] on button "Actions" at bounding box center [1044, 66] width 69 height 27
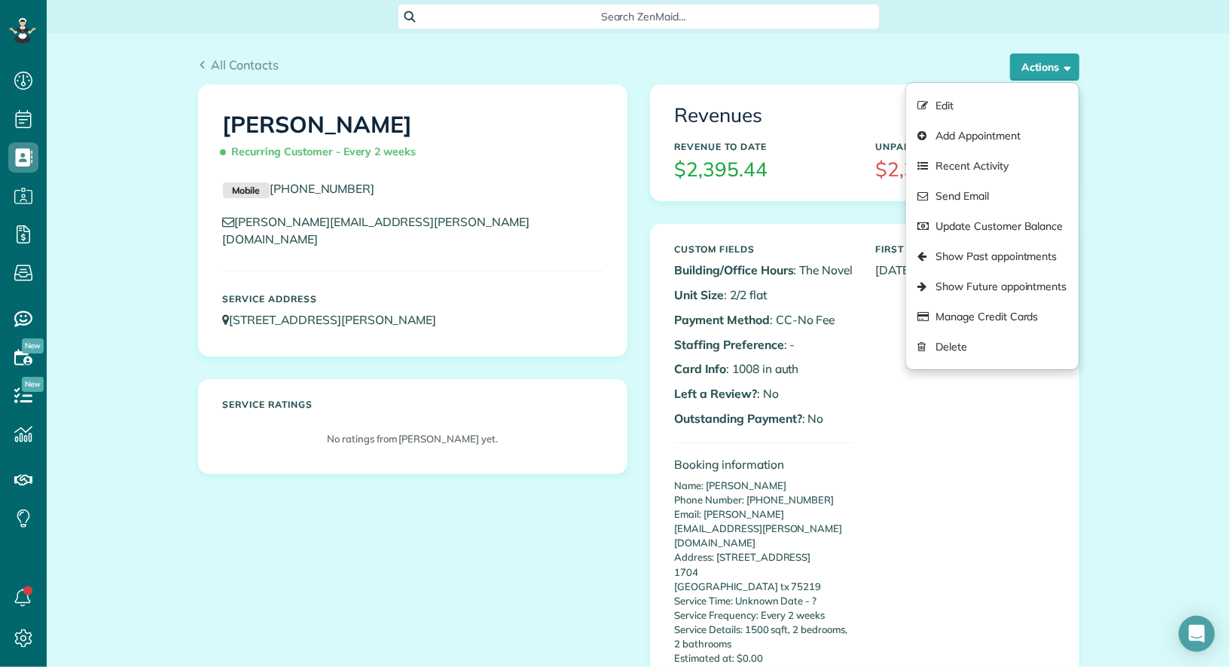
click at [1016, 87] on ul "Edit Add Appointment Recent Activity Send Email Update Customer Balance Show Pa…" at bounding box center [992, 226] width 173 height 288
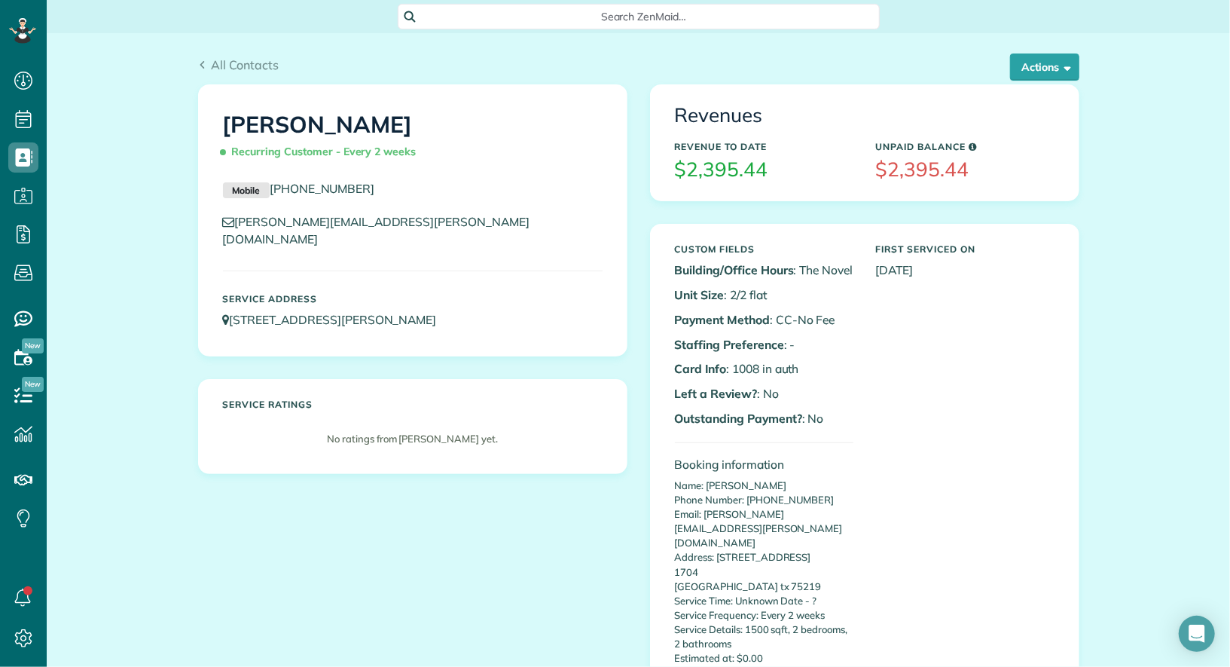
click at [1048, 51] on div "All Contacts Actions Edit Add Appointment Recent Activity Send Email Update Cus…" at bounding box center [639, 58] width 904 height 51
click at [1031, 86] on div "Revenues Revenue to Date $2,395.44 Unpaid Balance $2,395.44" at bounding box center [865, 142] width 428 height 115
click at [1032, 77] on button "Actions" at bounding box center [1044, 66] width 69 height 27
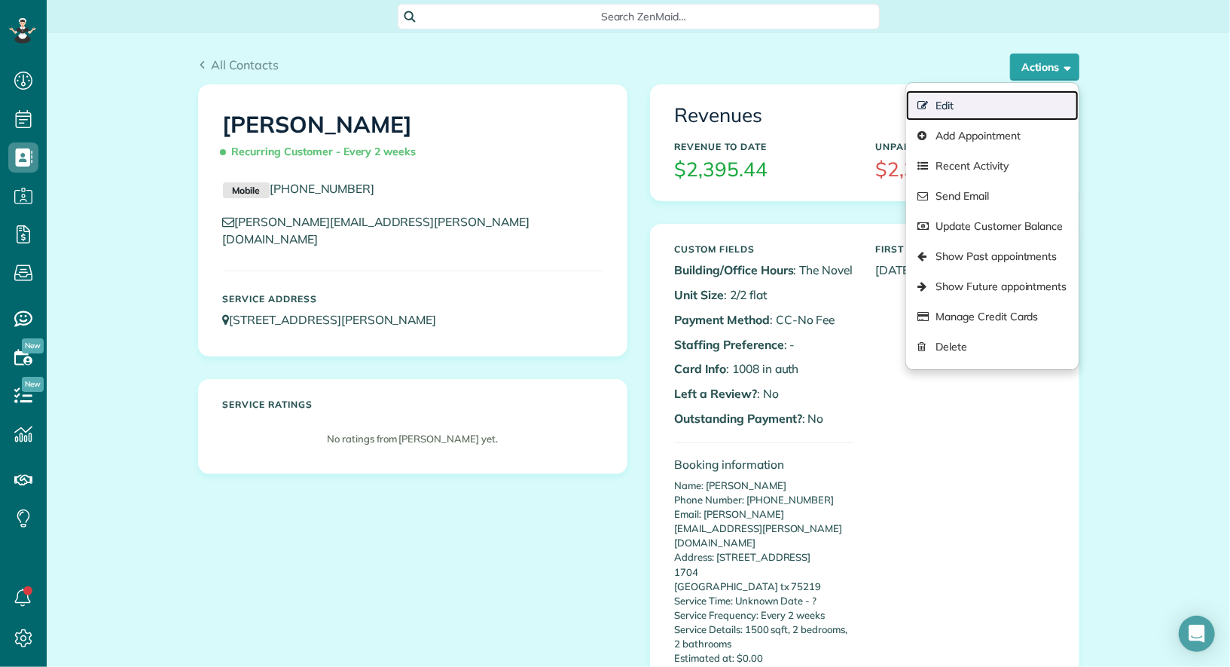
click at [1020, 99] on link "Edit" at bounding box center [992, 105] width 172 height 30
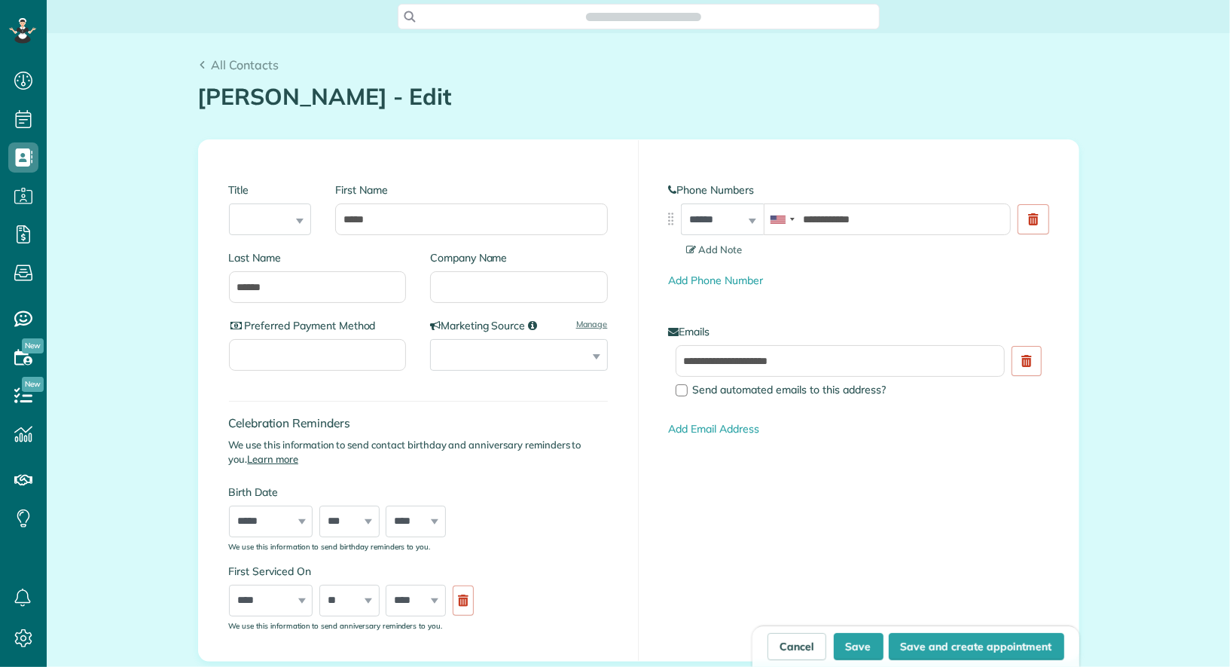
type input "**********"
click at [515, 301] on input "Company Name" at bounding box center [519, 287] width 178 height 32
type input "***"
click at [863, 649] on button "Save" at bounding box center [859, 646] width 50 height 27
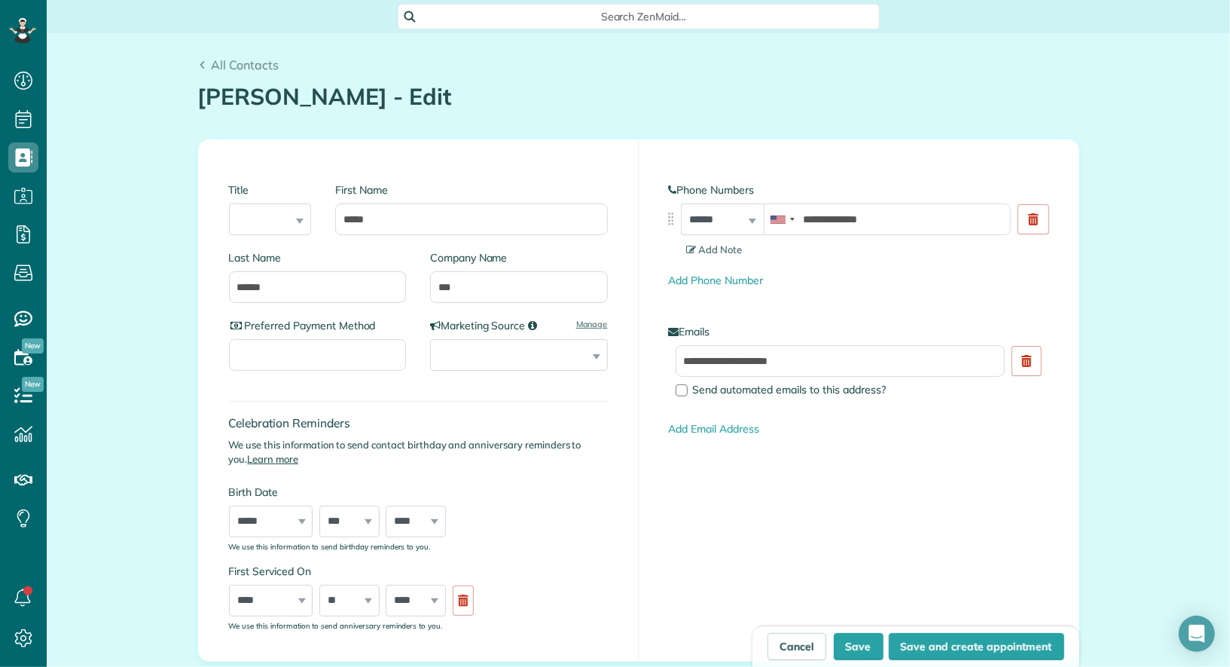
type input "**********"
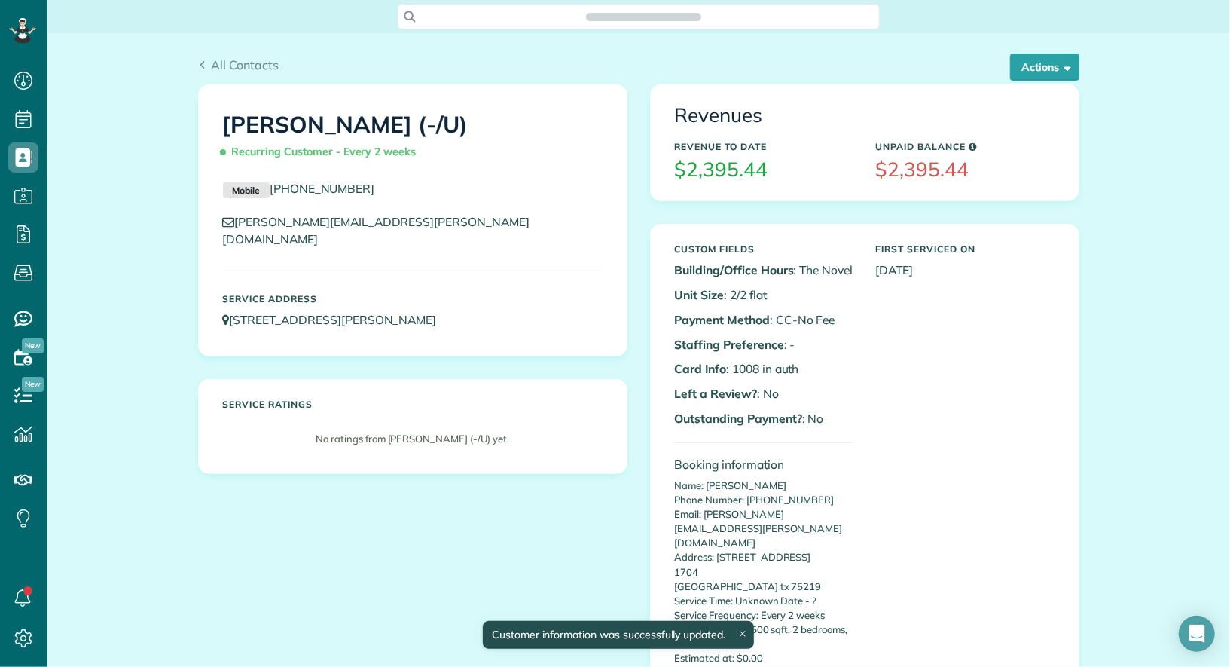
scroll to position [6, 6]
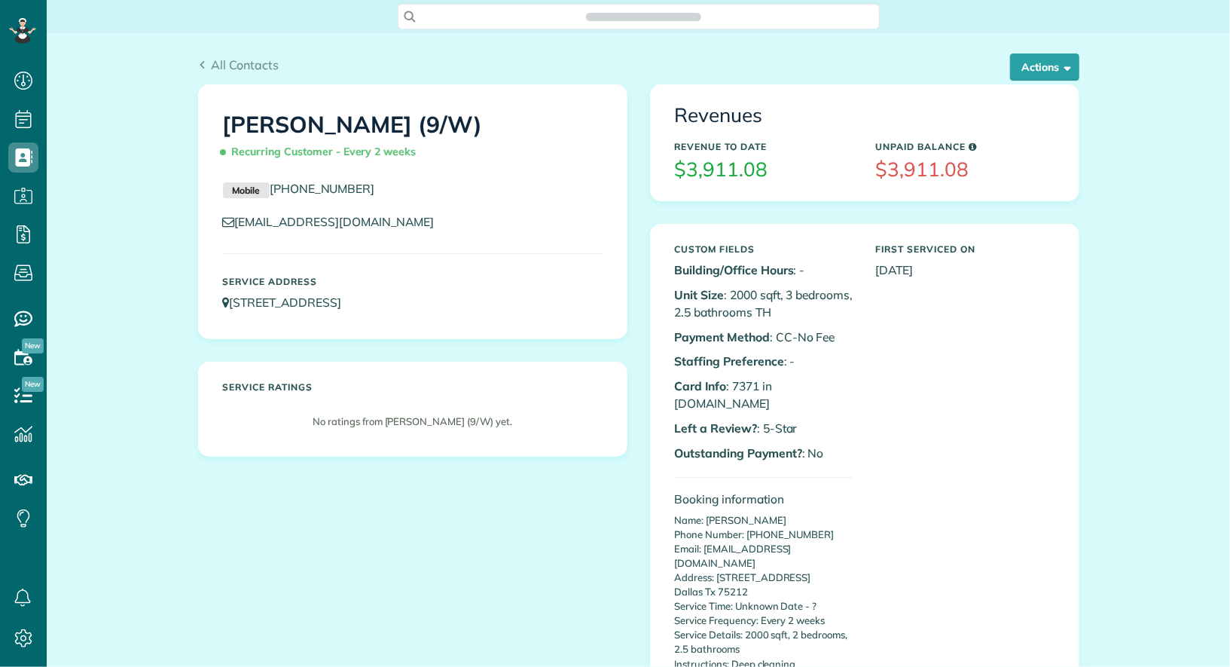
scroll to position [6, 6]
click at [1068, 58] on button "Actions" at bounding box center [1044, 66] width 69 height 27
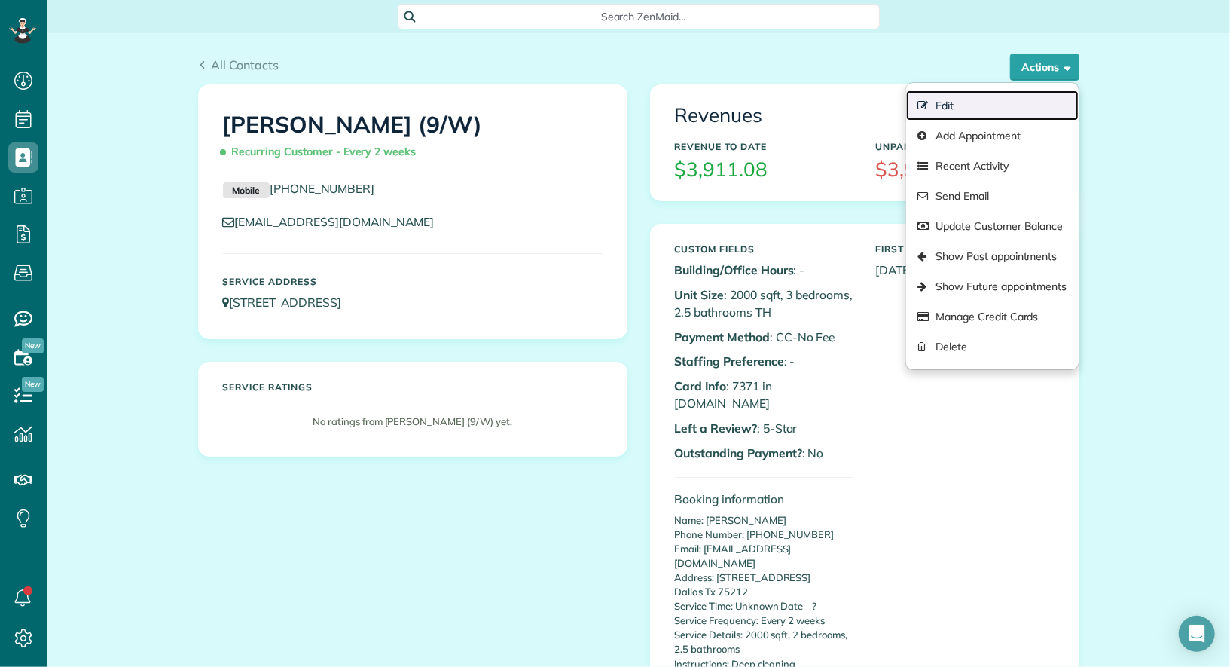
click at [1001, 99] on link "Edit" at bounding box center [992, 105] width 172 height 30
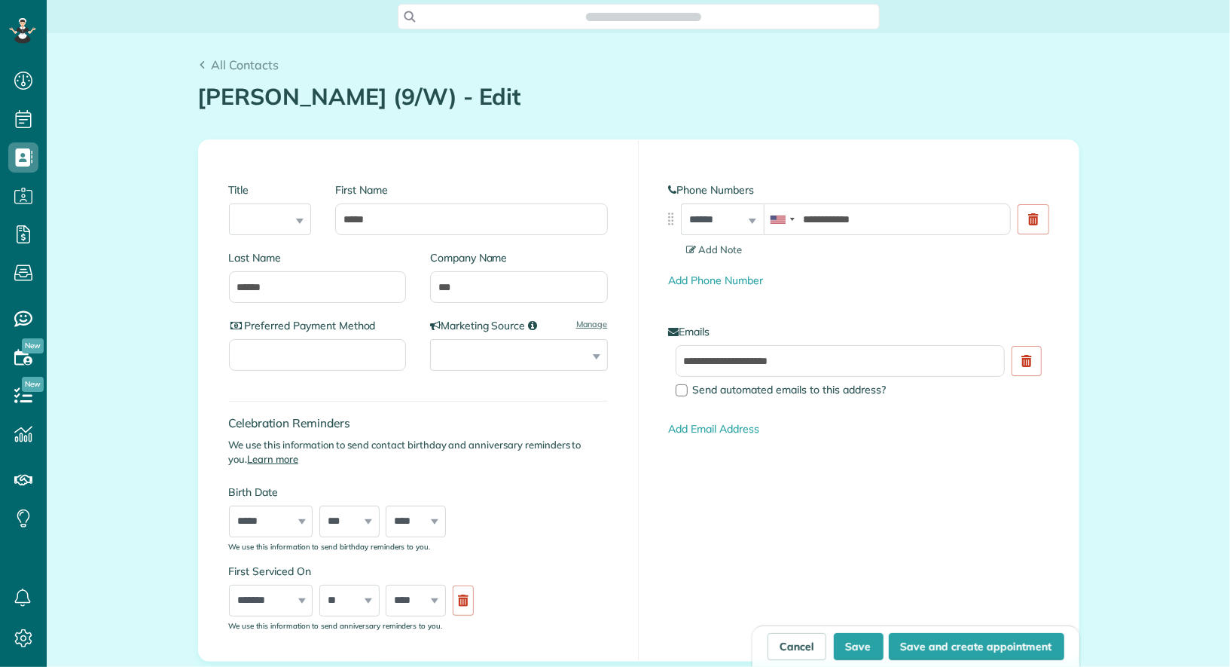
type input "**********"
click at [435, 289] on input "***" at bounding box center [519, 287] width 178 height 32
type input "**********"
click at [854, 639] on button "Save" at bounding box center [859, 646] width 50 height 27
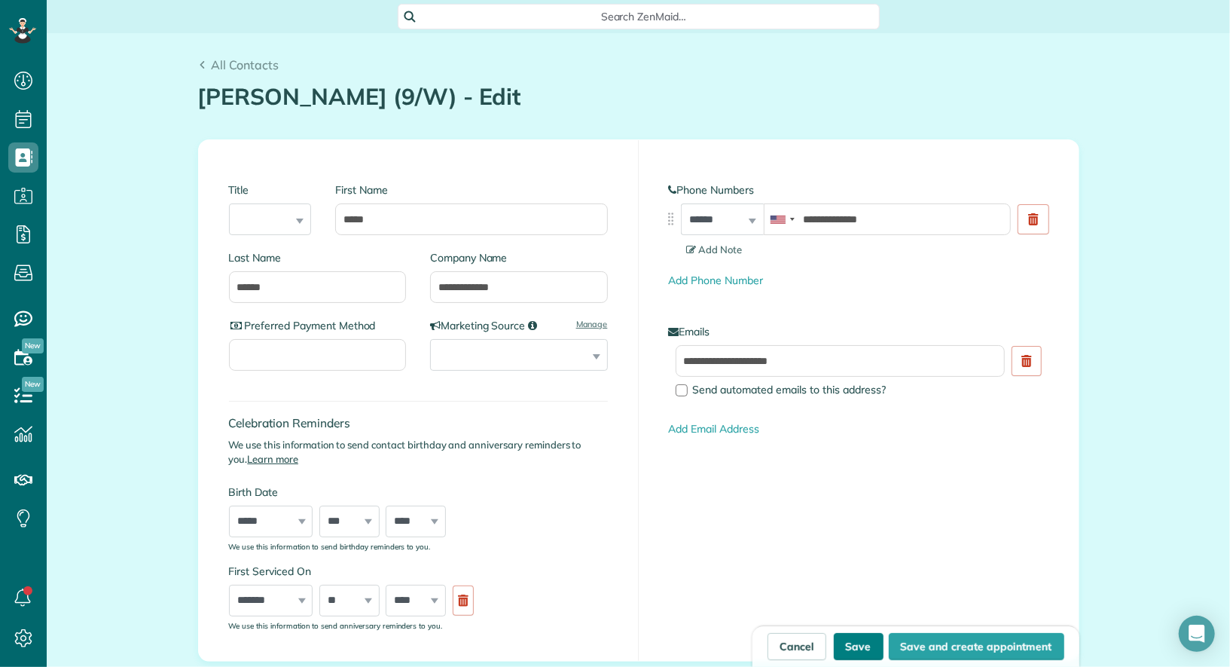
type input "**********"
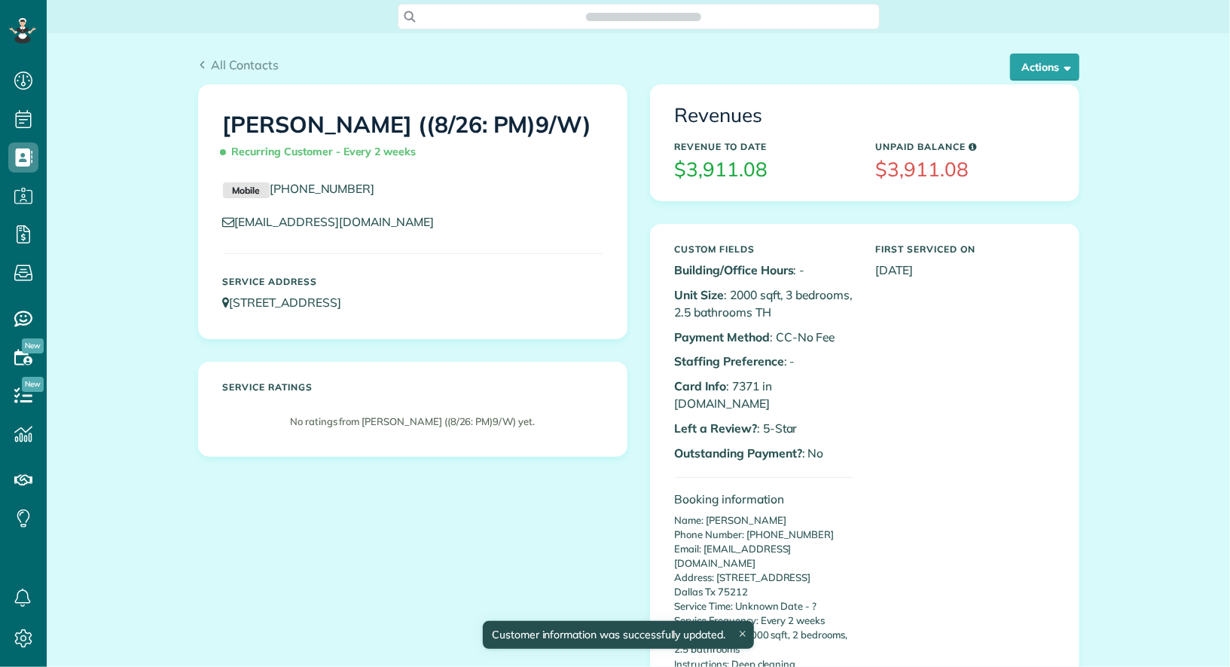
scroll to position [6, 6]
